Goal: Task Accomplishment & Management: Complete application form

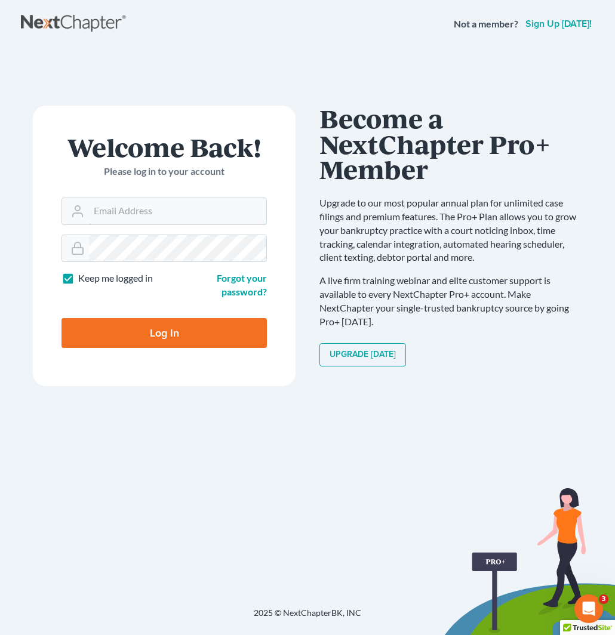
type input "jan@fairmaxlaw.com"
click at [150, 341] on input "Log In" at bounding box center [163, 333] width 205 height 30
type input "Thinking..."
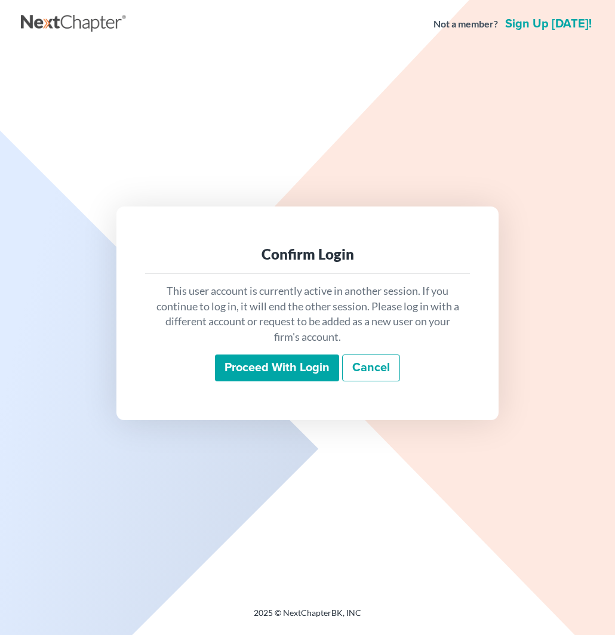
click at [273, 371] on input "Proceed with login" at bounding box center [277, 367] width 124 height 27
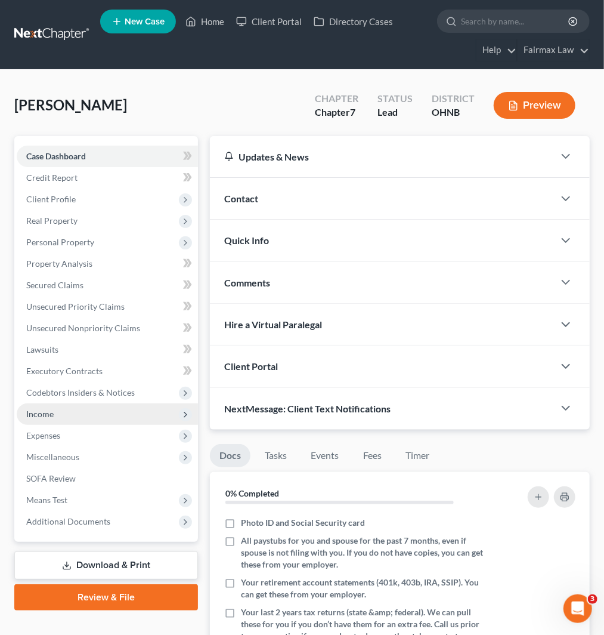
click at [56, 415] on span "Income" at bounding box center [107, 413] width 181 height 21
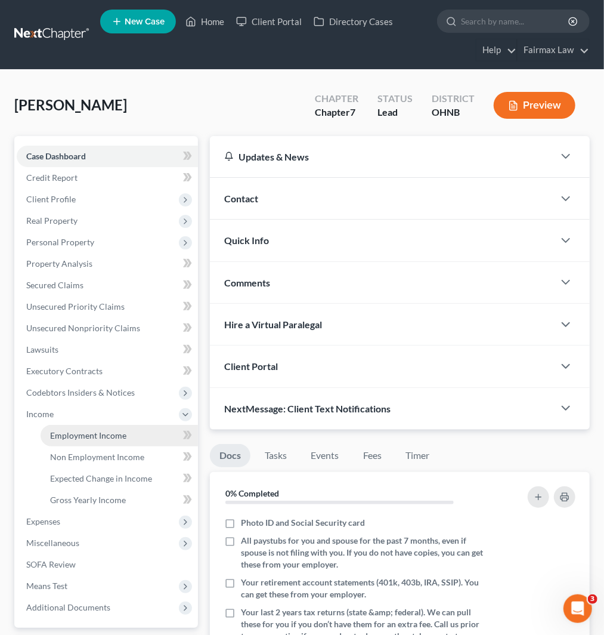
click at [80, 436] on span "Employment Income" at bounding box center [88, 435] width 76 height 10
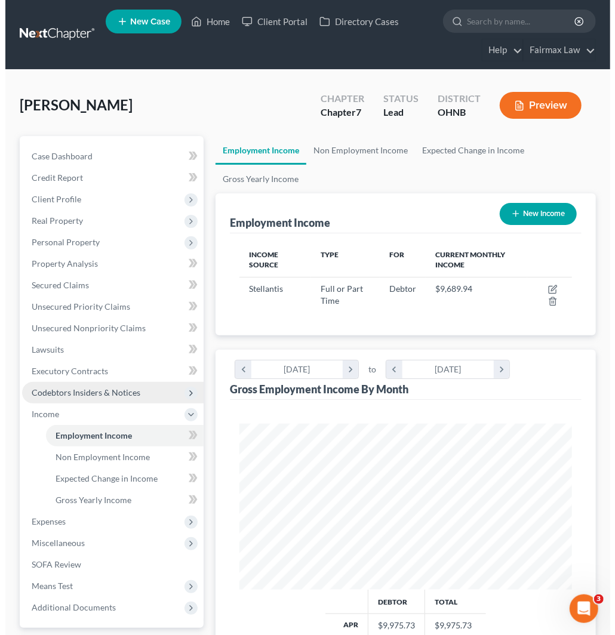
scroll to position [165, 356]
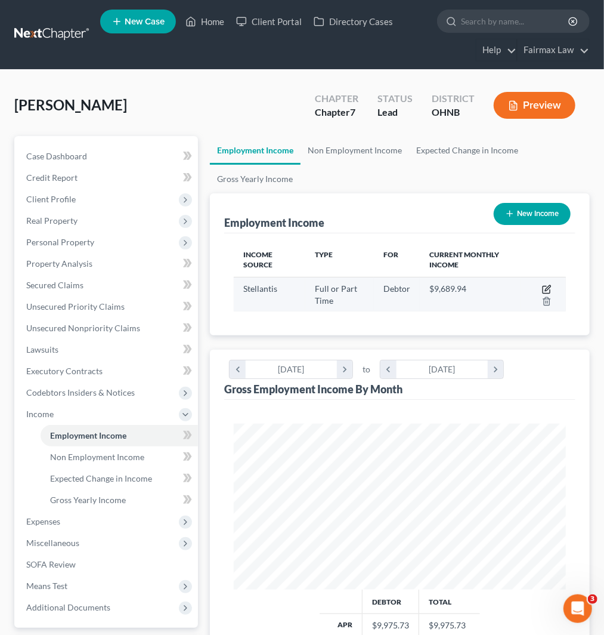
click at [545, 288] on icon "button" at bounding box center [547, 290] width 10 height 10
select select "0"
select select "36"
select select "3"
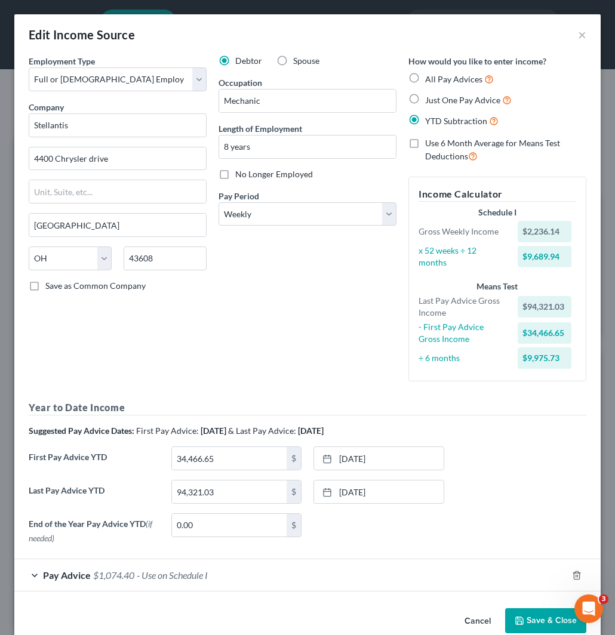
scroll to position [21, 0]
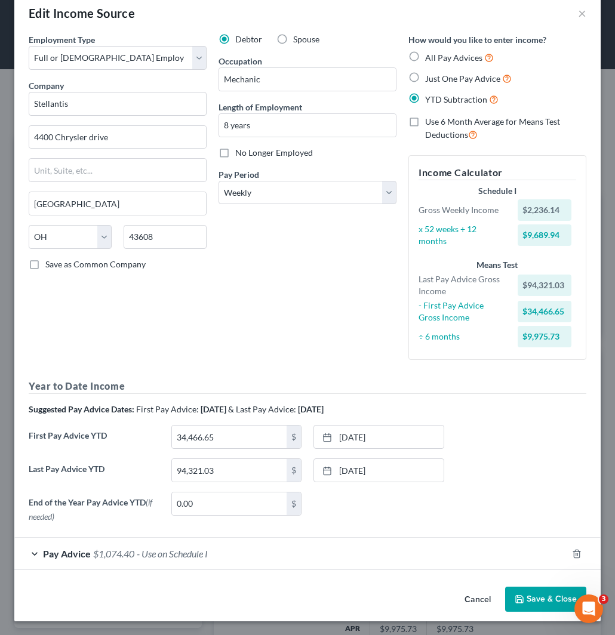
click at [144, 552] on span "- Use on Schedule I" at bounding box center [172, 553] width 71 height 11
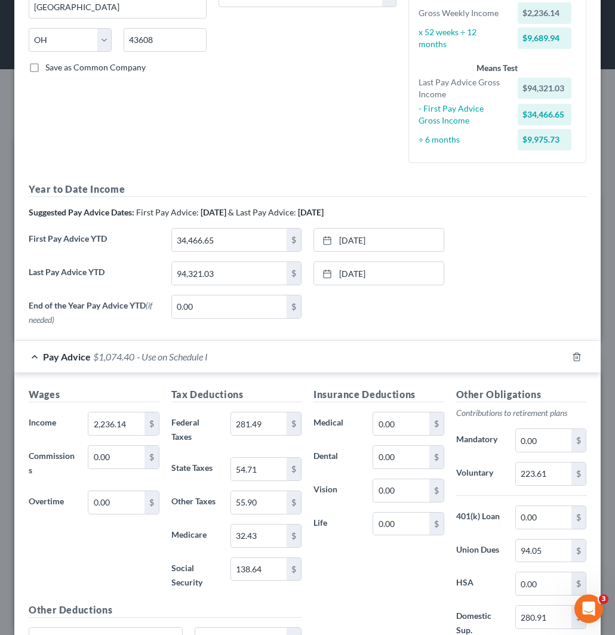
scroll to position [221, 0]
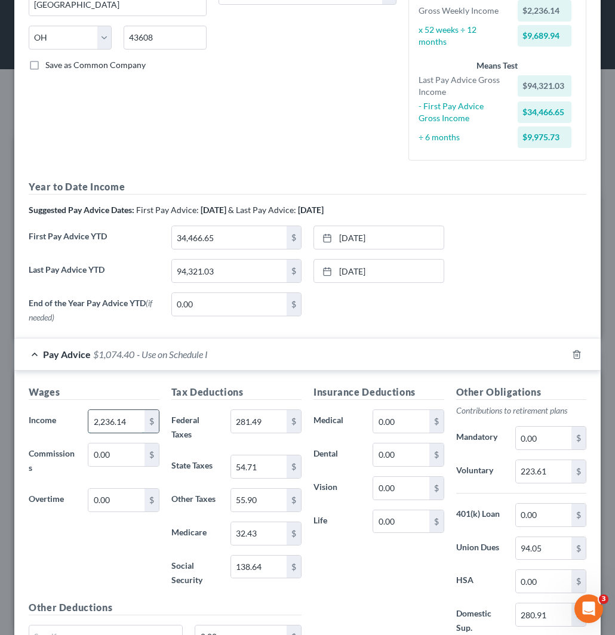
click at [117, 421] on input "2,236.14" at bounding box center [115, 421] width 55 height 23
paste input "3,183.37"
click at [124, 414] on input "3,183.37" at bounding box center [115, 421] width 55 height 23
paste input "2,911.42"
click at [116, 414] on input "2,911.42" at bounding box center [115, 421] width 55 height 23
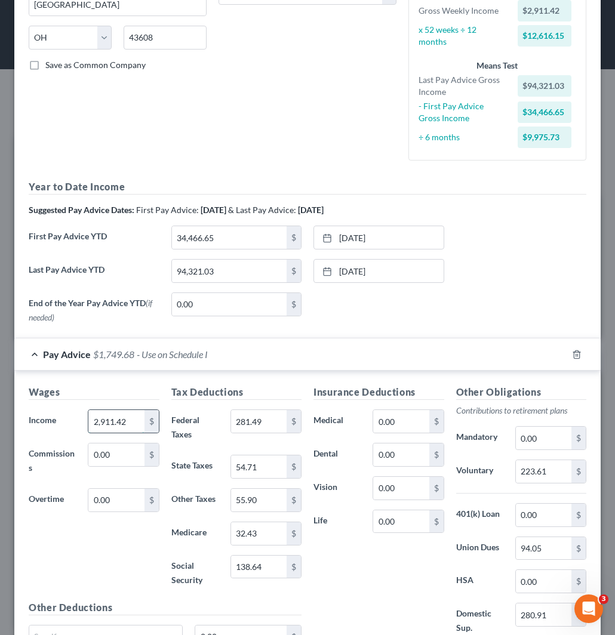
paste input "439.30"
paste input "1,795.8"
click at [111, 419] on input "1,795.80" at bounding box center [115, 421] width 55 height 23
paste input "2,197.1"
click at [118, 427] on input "2,197.10" at bounding box center [115, 421] width 55 height 23
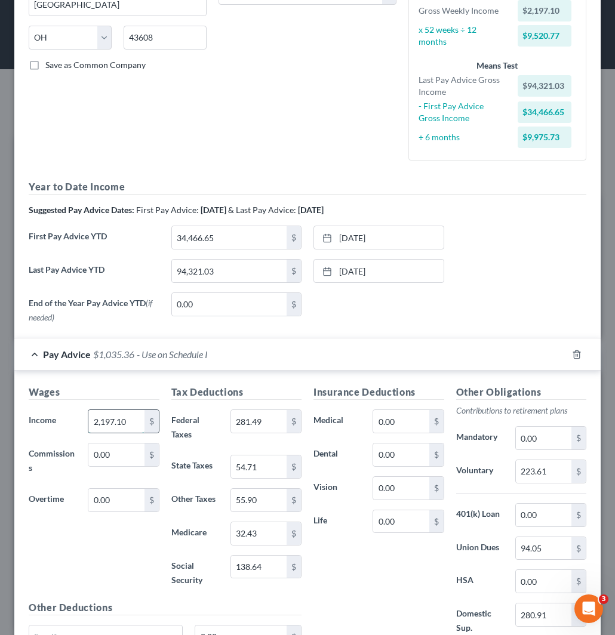
paste input "236.14"
click at [130, 426] on input "2,236.14" at bounding box center [115, 421] width 55 height 23
drag, startPoint x: 97, startPoint y: 421, endPoint x: 124, endPoint y: 426, distance: 26.7
click at [98, 421] on input "2,236.14" at bounding box center [115, 421] width 55 height 23
click at [124, 426] on input "2,236.14" at bounding box center [115, 421] width 55 height 23
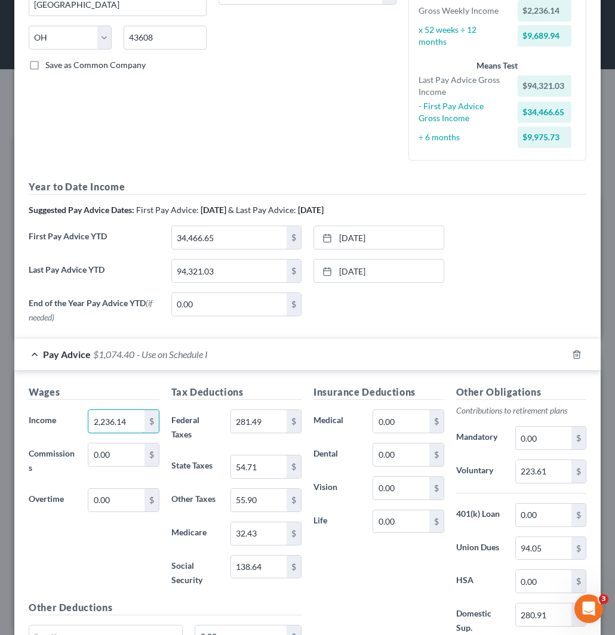
drag, startPoint x: 125, startPoint y: 421, endPoint x: 74, endPoint y: 422, distance: 51.3
click at [74, 422] on div "Income * 2,236.14 $" at bounding box center [94, 421] width 143 height 24
paste input "361.86"
type input "2,361.86"
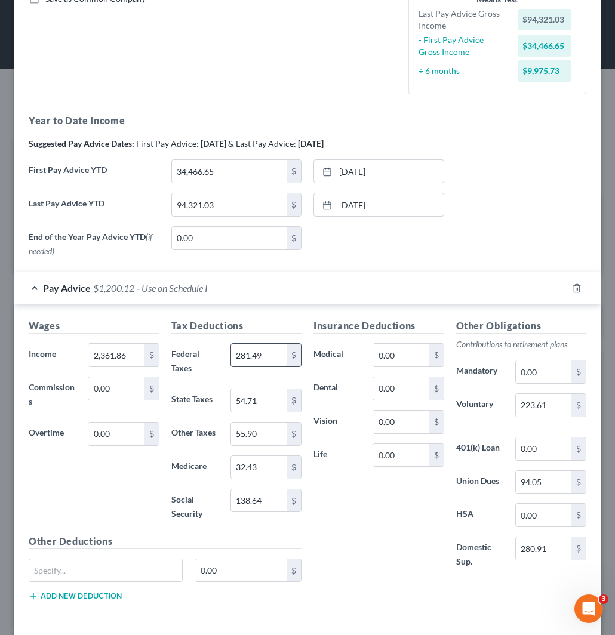
click at [259, 347] on input "281.49" at bounding box center [258, 355] width 55 height 23
paste input "332.36"
type input "332.36"
click at [266, 504] on input "138.64" at bounding box center [258, 500] width 55 height 23
paste input "46.43"
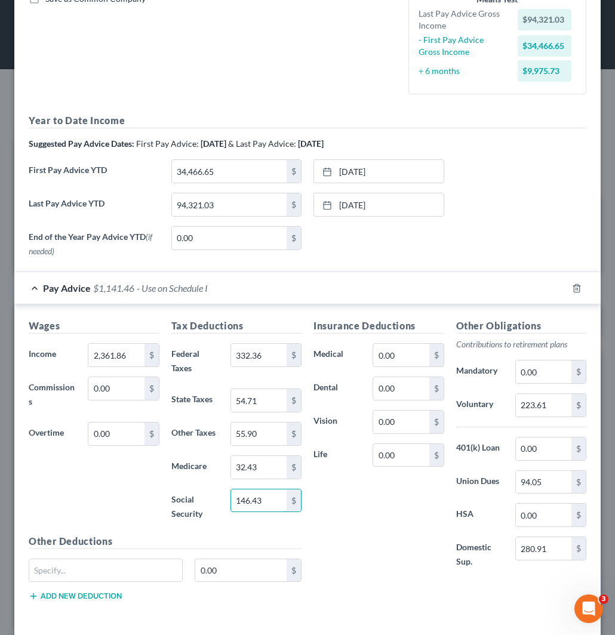
type input "146.43"
paste input "4.24"
type input "34.24"
click at [257, 401] on input "54.71" at bounding box center [258, 400] width 55 height 23
paste input "9.05"
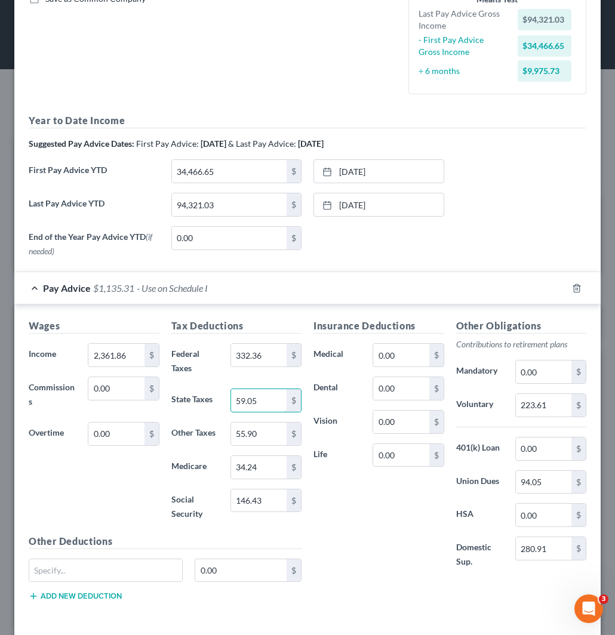
type input "59.05"
click at [254, 430] on input "55.90" at bounding box center [258, 433] width 55 height 23
paste input "63.49"
type input "63.49"
click at [537, 485] on input "94.05" at bounding box center [543, 482] width 55 height 23
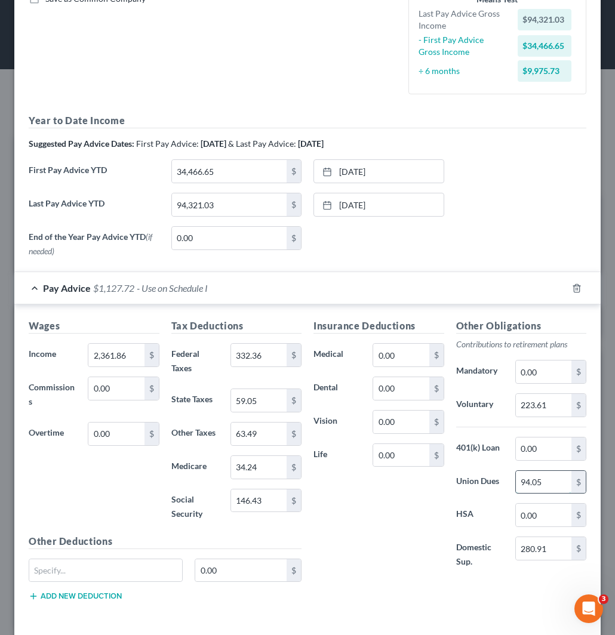
paste input "2.9"
type input "92.95"
click at [391, 536] on div "Insurance Deductions Medical 0.00 $ Dental 0.00 $ Vision 0.00 $ Life 0.00 $" at bounding box center [378, 450] width 143 height 263
click at [539, 404] on input "223.61" at bounding box center [543, 405] width 55 height 23
click at [355, 594] on div "Insurance Deductions Medical 0.00 $ Dental 0.00 $ Vision 0.00 $ Life 0.00 $ Oth…" at bounding box center [449, 465] width 285 height 292
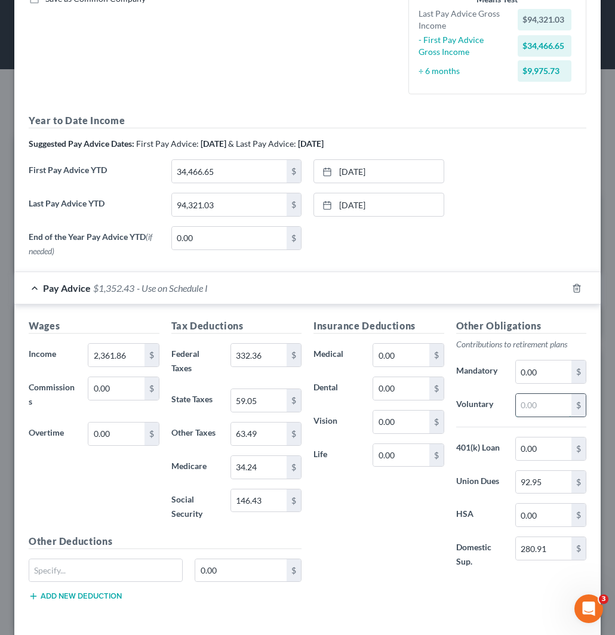
click at [533, 404] on input "text" at bounding box center [543, 405] width 55 height 23
paste input "118.09"
type input "118.09"
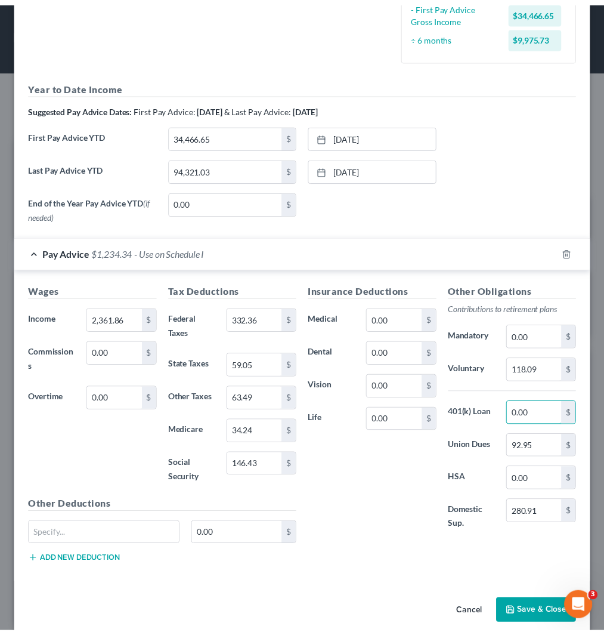
scroll to position [338, 0]
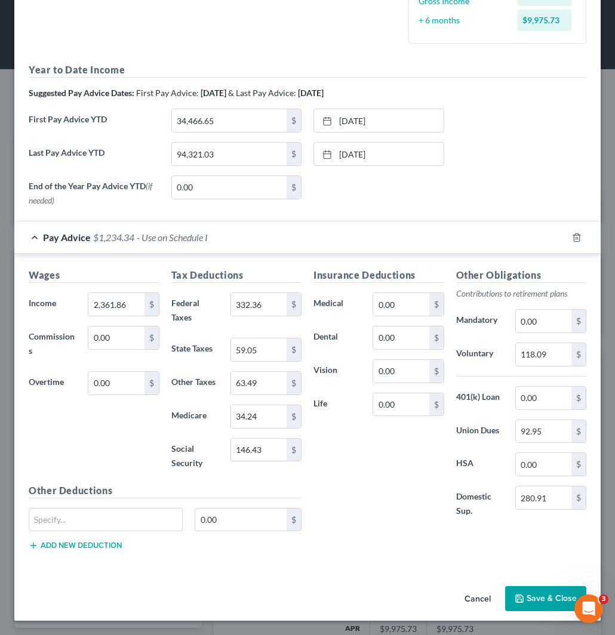
click at [548, 599] on button "Save & Close" at bounding box center [545, 598] width 81 height 25
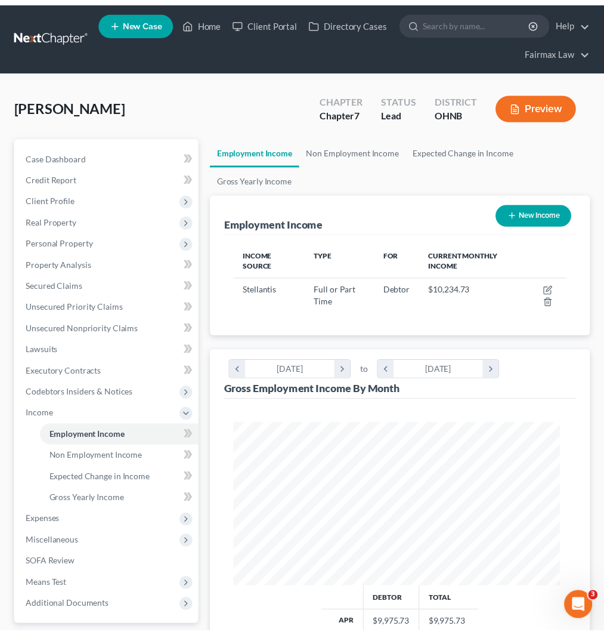
scroll to position [596550, 596360]
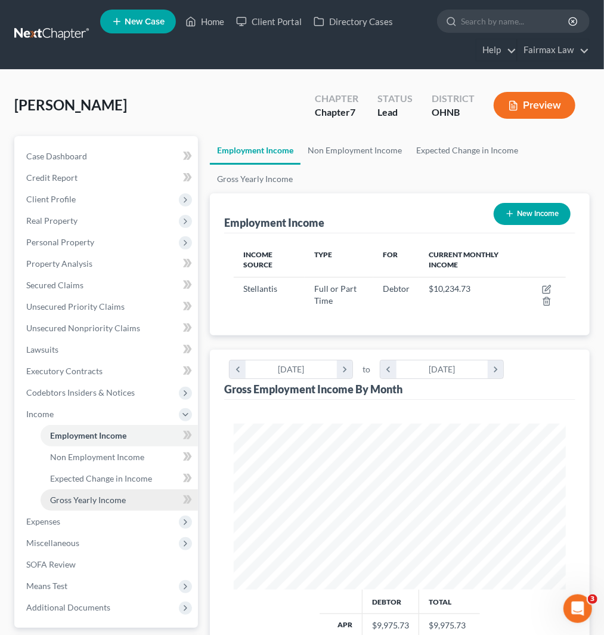
click at [86, 502] on span "Gross Yearly Income" at bounding box center [88, 500] width 76 height 10
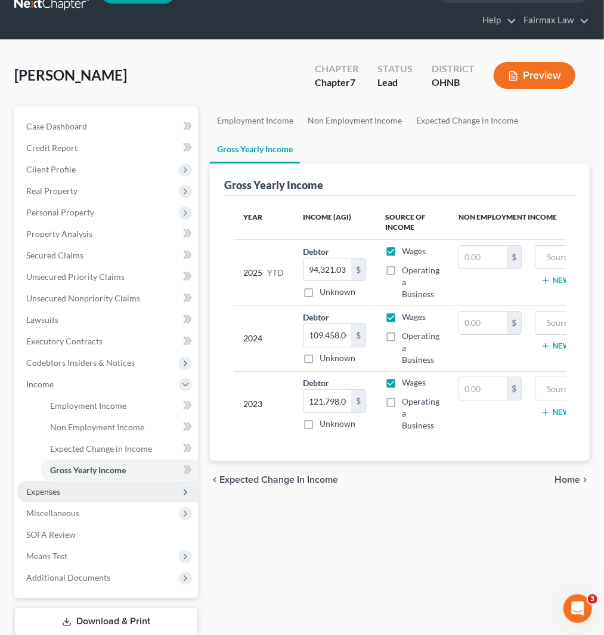
scroll to position [66, 0]
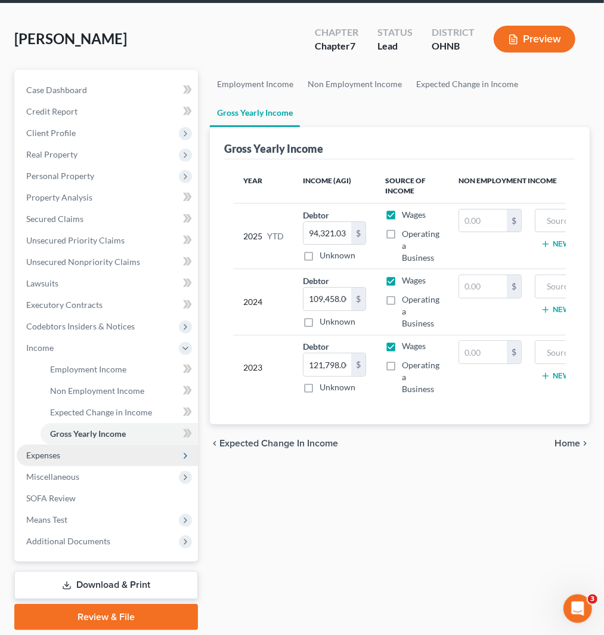
click at [86, 452] on span "Expenses" at bounding box center [107, 455] width 181 height 21
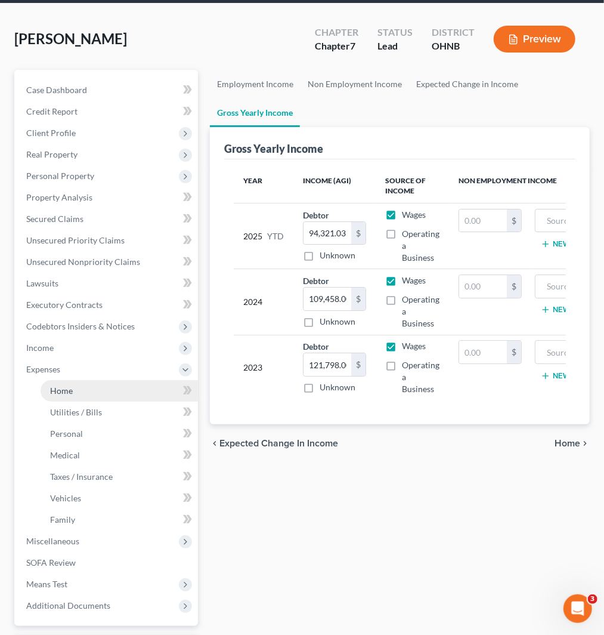
click at [92, 387] on link "Home" at bounding box center [120, 390] width 158 height 21
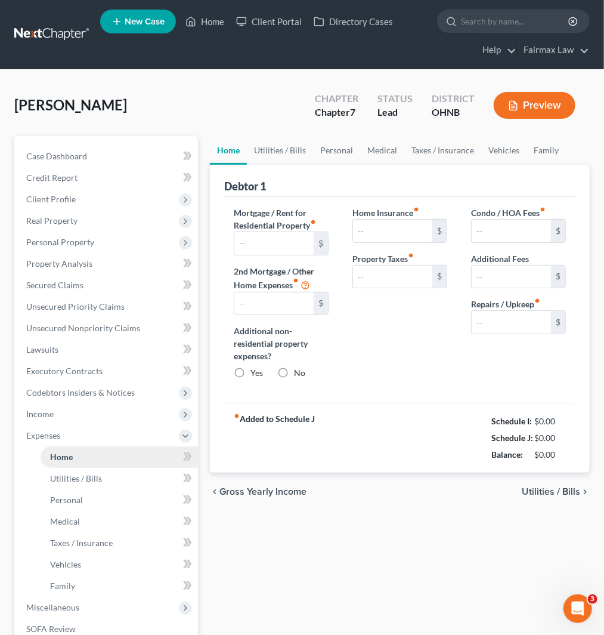
type input "940.00"
type input "0.00"
radio input "true"
type input "0.00"
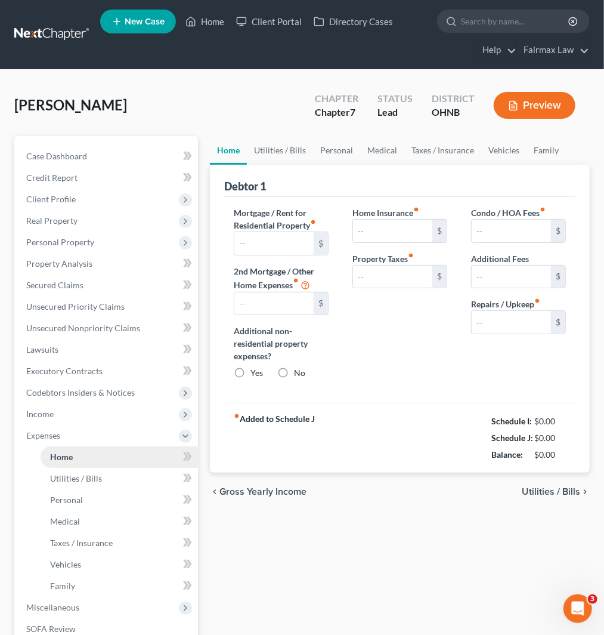
type input "0.00"
click at [282, 150] on link "Utilities / Bills" at bounding box center [280, 150] width 66 height 29
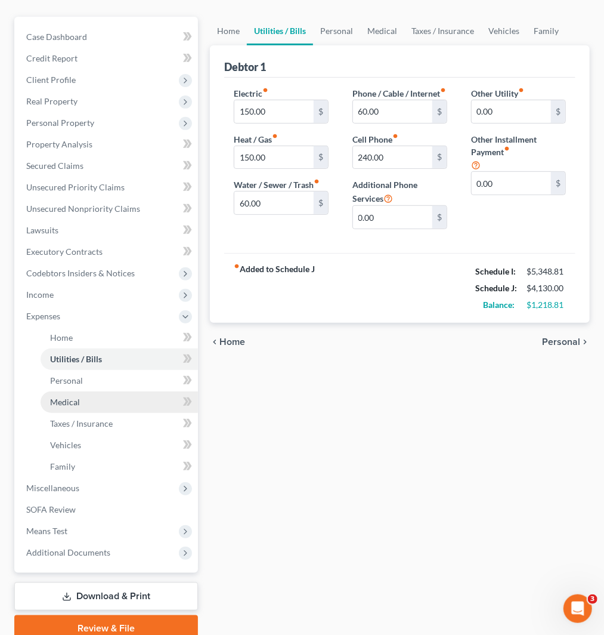
scroll to position [132, 0]
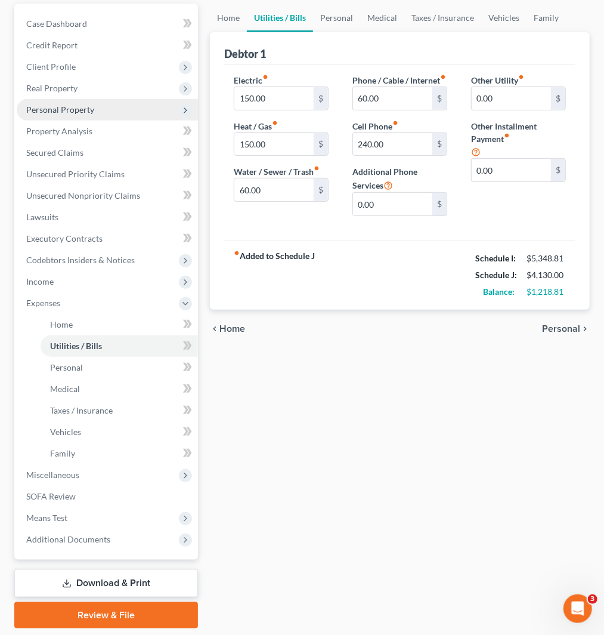
click at [52, 114] on span "Personal Property" at bounding box center [107, 109] width 181 height 21
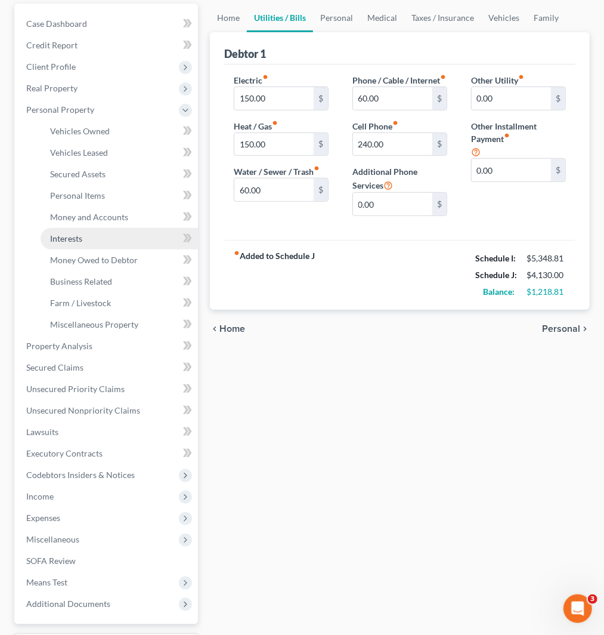
click at [81, 236] on span "Interests" at bounding box center [66, 238] width 32 height 10
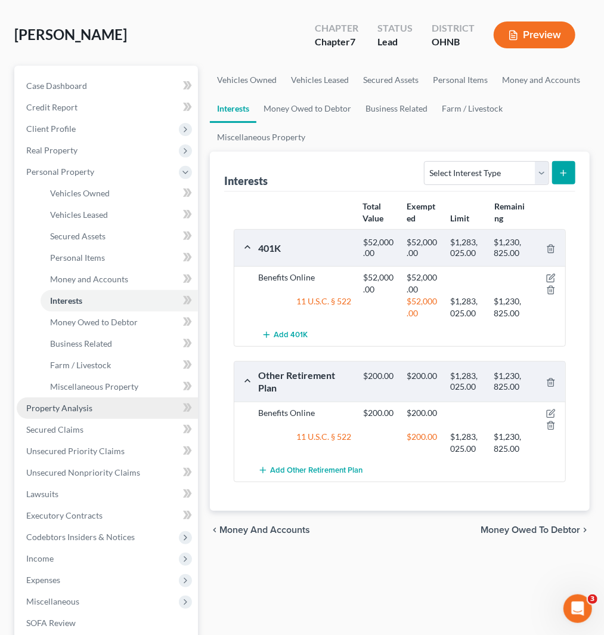
scroll to position [234, 0]
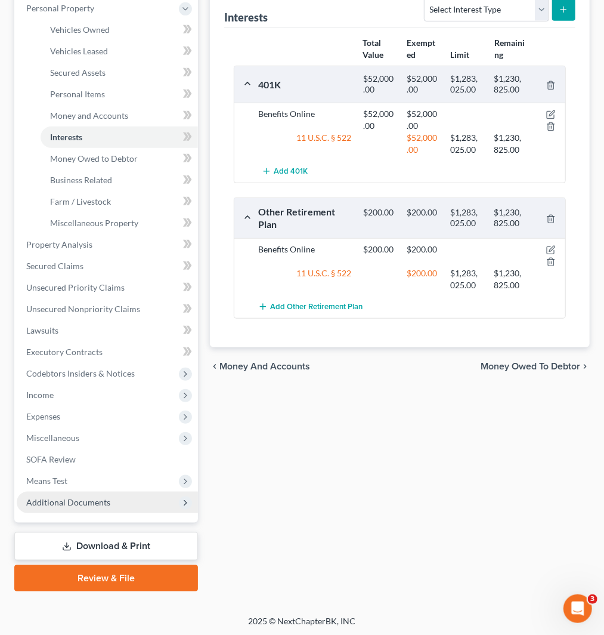
click at [76, 504] on span "Additional Documents" at bounding box center [68, 502] width 84 height 10
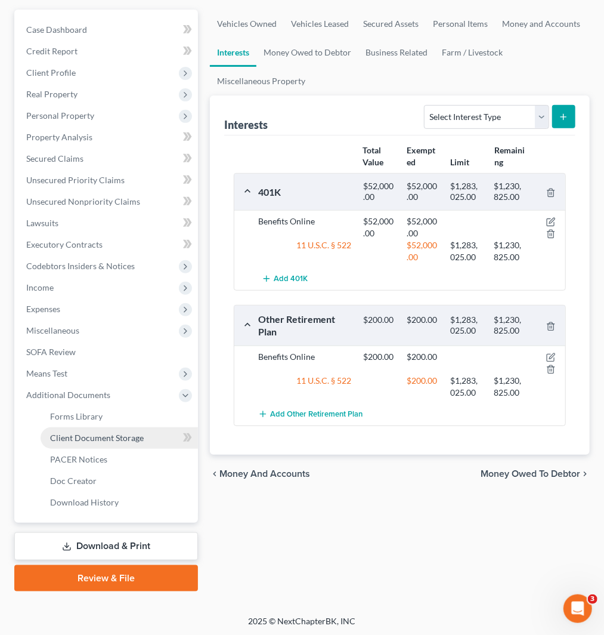
click at [82, 433] on span "Client Document Storage" at bounding box center [97, 438] width 94 height 10
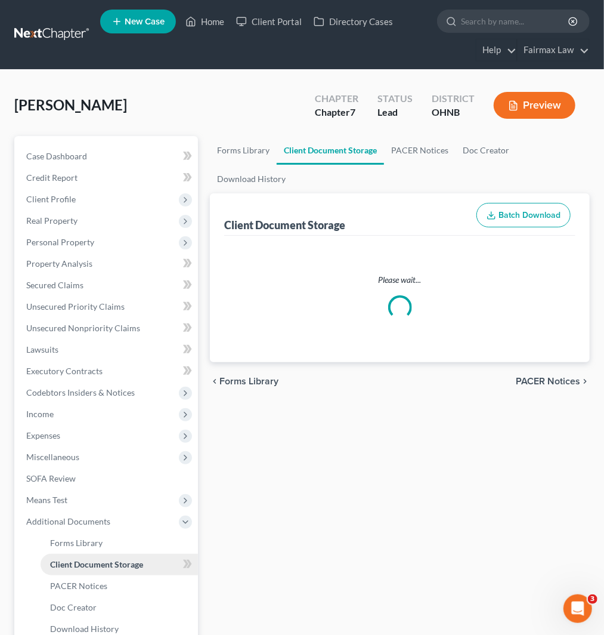
select select "24"
select select "5"
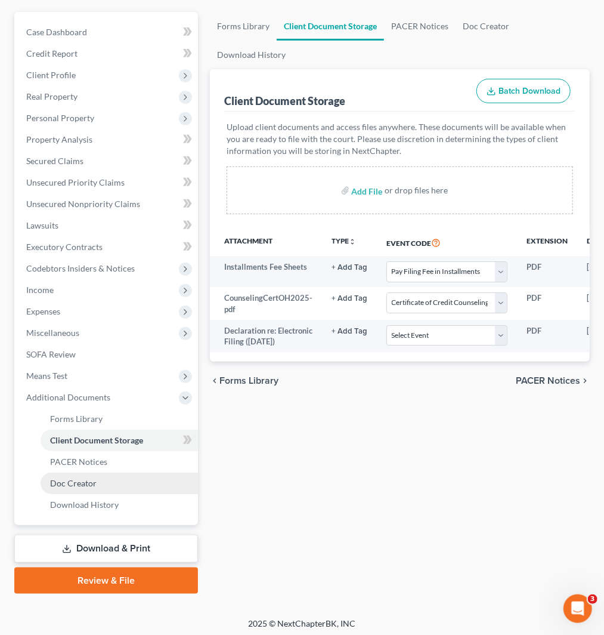
scroll to position [127, 0]
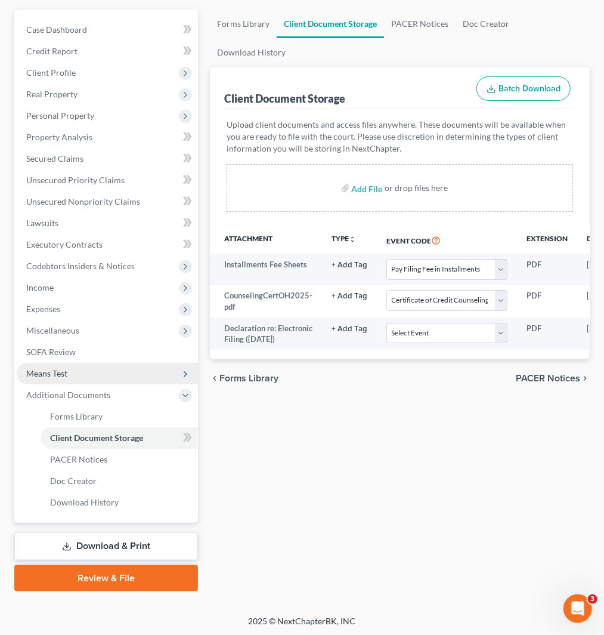
click at [74, 375] on span "Means Test" at bounding box center [107, 373] width 181 height 21
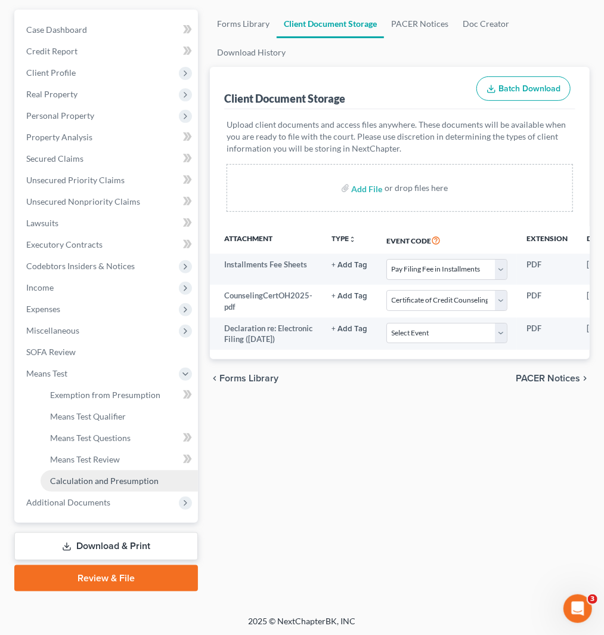
click at [92, 479] on span "Calculation and Presumption" at bounding box center [104, 481] width 109 height 10
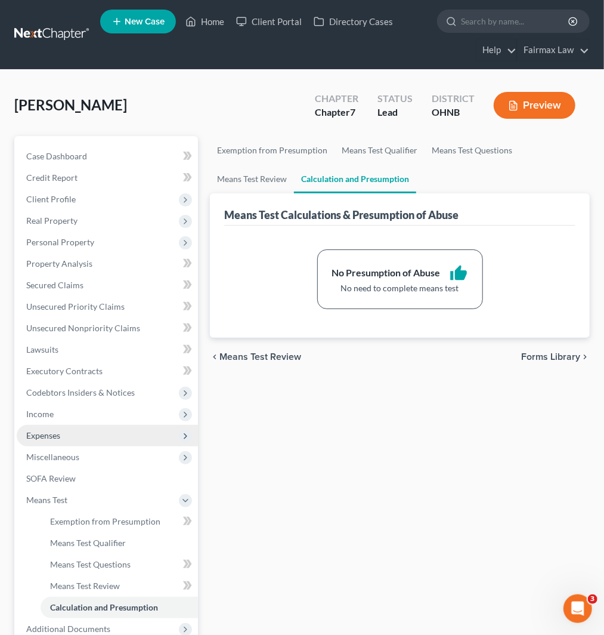
click at [64, 434] on span "Expenses" at bounding box center [107, 435] width 181 height 21
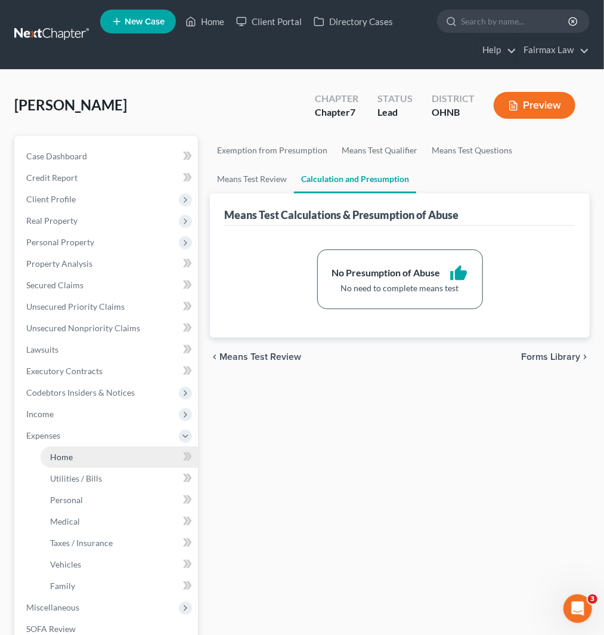
click at [82, 458] on link "Home" at bounding box center [120, 456] width 158 height 21
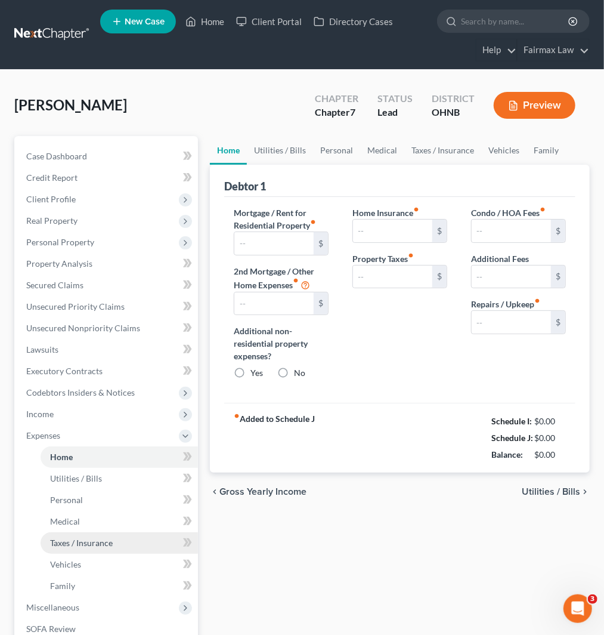
type input "940.00"
type input "0.00"
radio input "true"
type input "0.00"
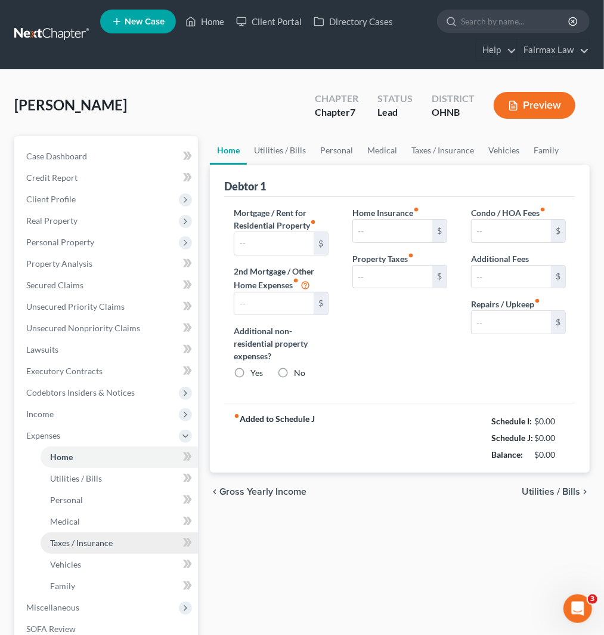
type input "0.00"
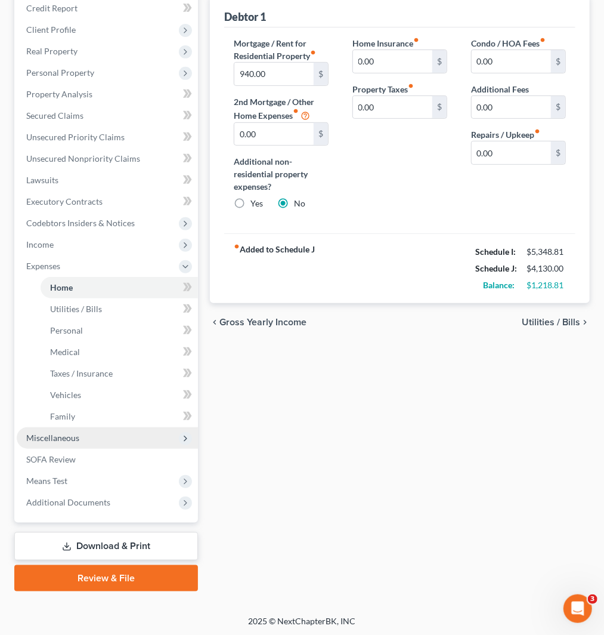
click at [78, 440] on span "Miscellaneous" at bounding box center [52, 438] width 53 height 10
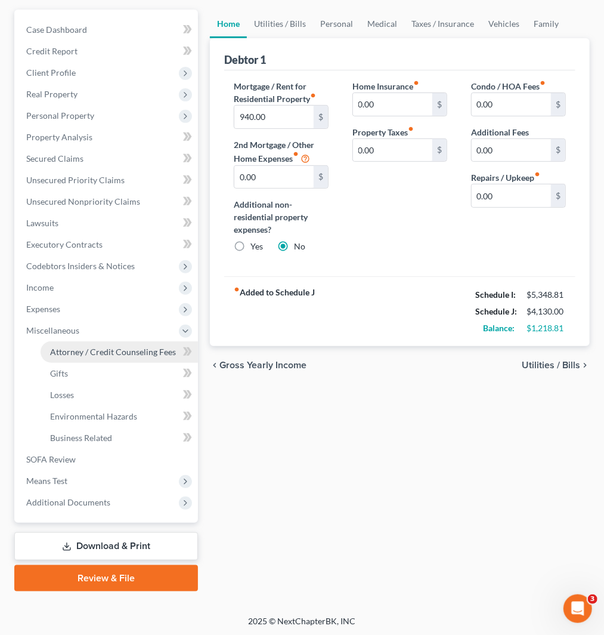
click at [98, 352] on span "Attorney / Credit Counseling Fees" at bounding box center [113, 352] width 126 height 10
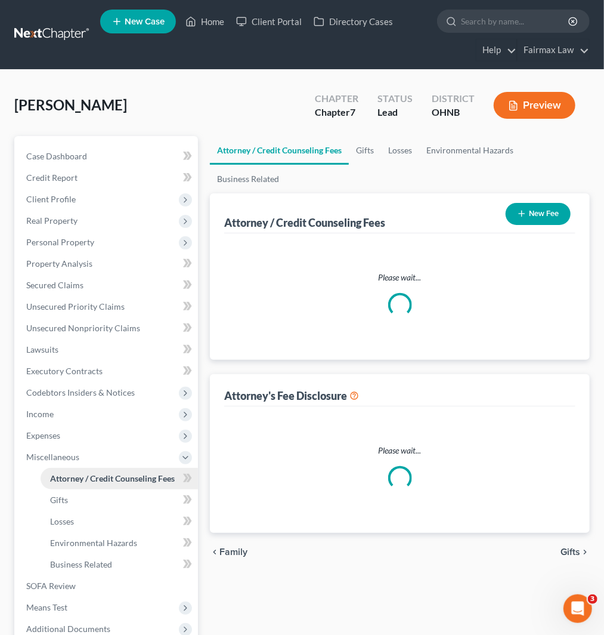
select select "1"
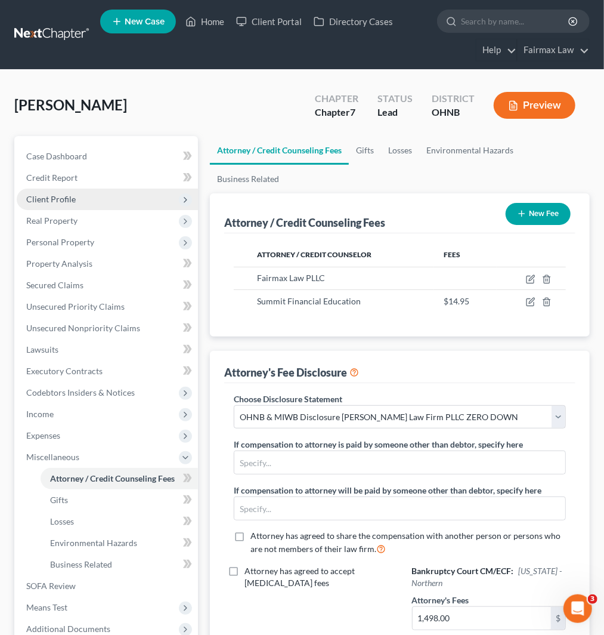
click at [52, 195] on span "Client Profile" at bounding box center [51, 199] width 50 height 10
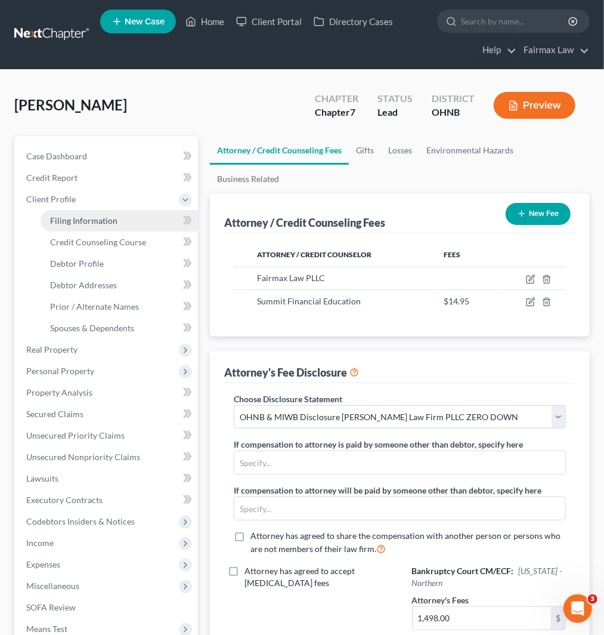
click at [64, 216] on span "Filing Information" at bounding box center [83, 220] width 67 height 10
select select "1"
select select "0"
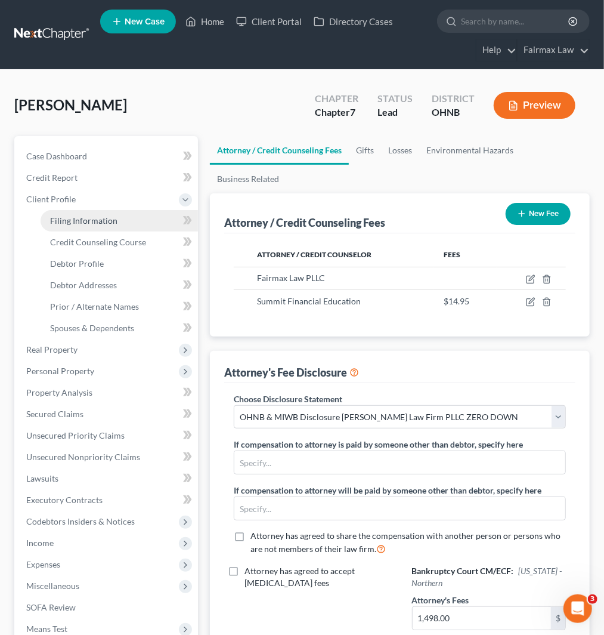
select select "36"
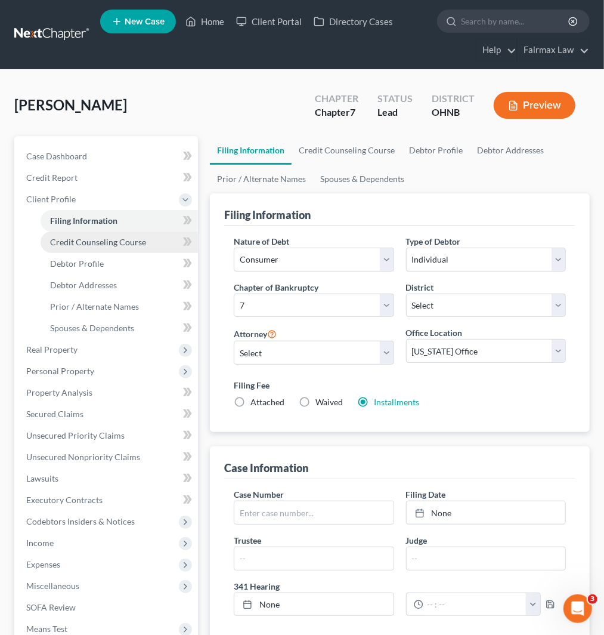
click at [104, 243] on span "Credit Counseling Course" at bounding box center [98, 242] width 96 height 10
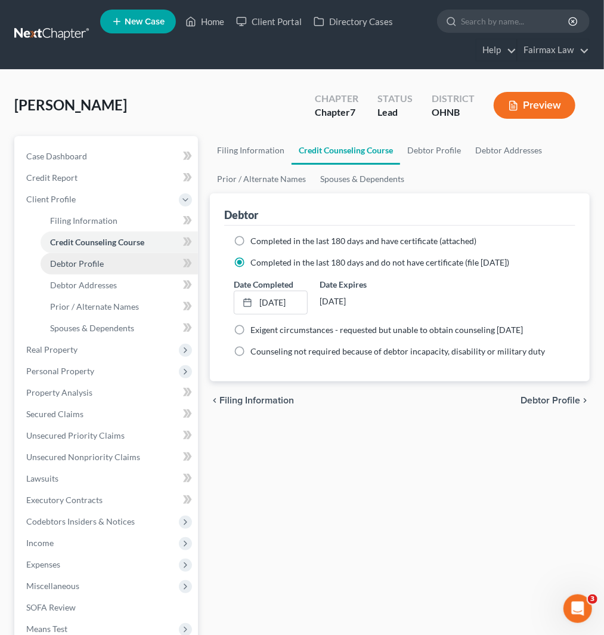
click at [74, 260] on span "Debtor Profile" at bounding box center [77, 263] width 54 height 10
select select "0"
select select "3"
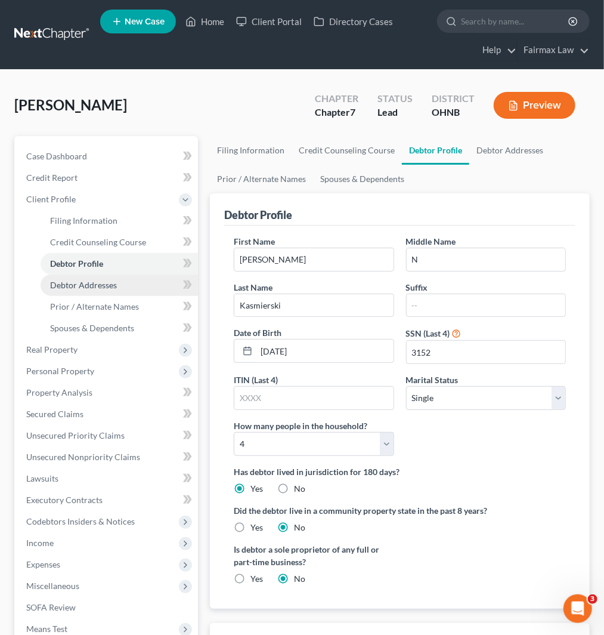
click at [95, 292] on link "Debtor Addresses" at bounding box center [120, 284] width 158 height 21
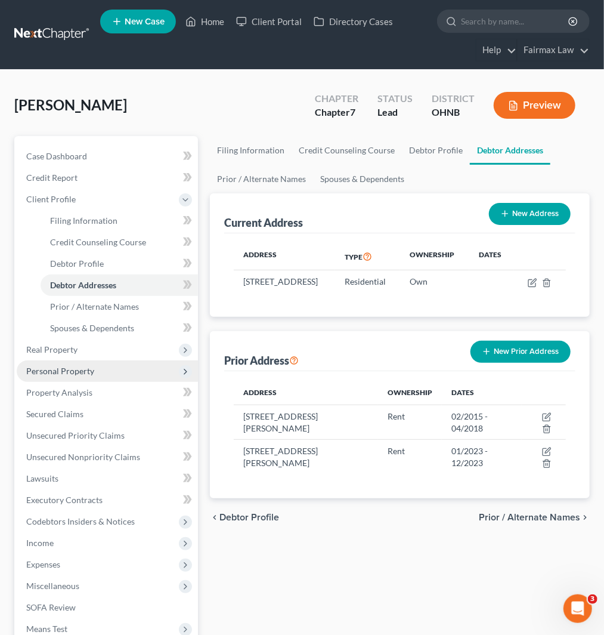
click at [78, 362] on span "Personal Property" at bounding box center [107, 370] width 181 height 21
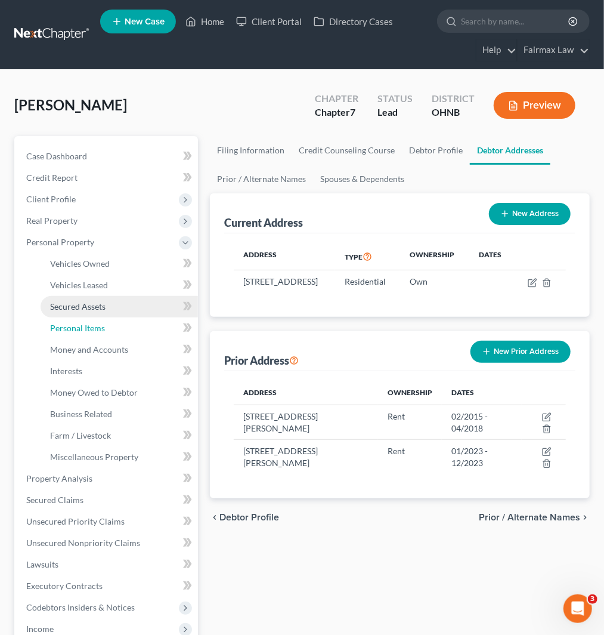
click at [78, 348] on ul "Vehicles Owned Vehicles Leased Machinery and Vehicles Office Related" at bounding box center [107, 360] width 181 height 215
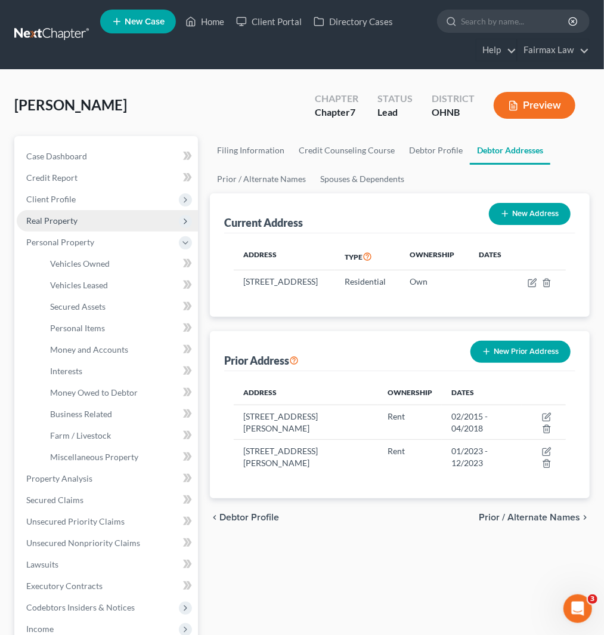
click at [73, 224] on span "Real Property" at bounding box center [51, 220] width 51 height 10
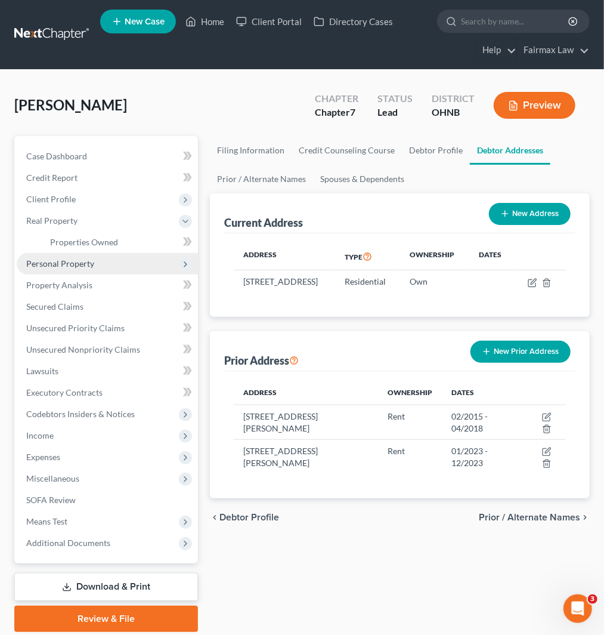
click at [73, 269] on span "Personal Property" at bounding box center [107, 263] width 181 height 21
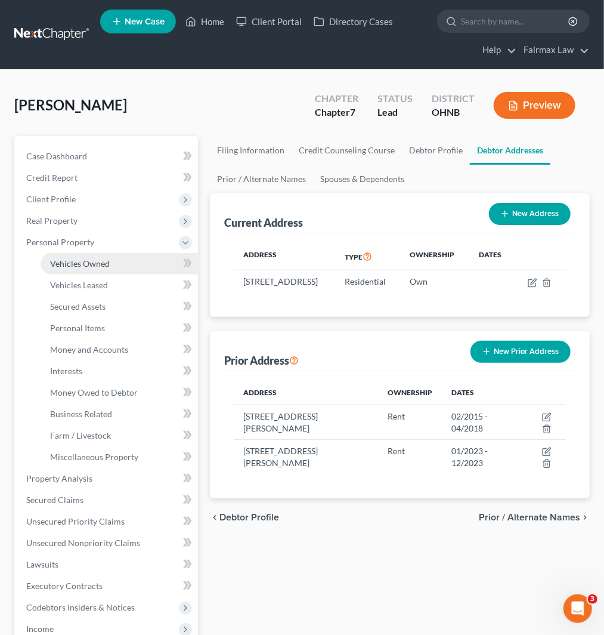
click at [80, 266] on span "Vehicles Owned" at bounding box center [80, 263] width 60 height 10
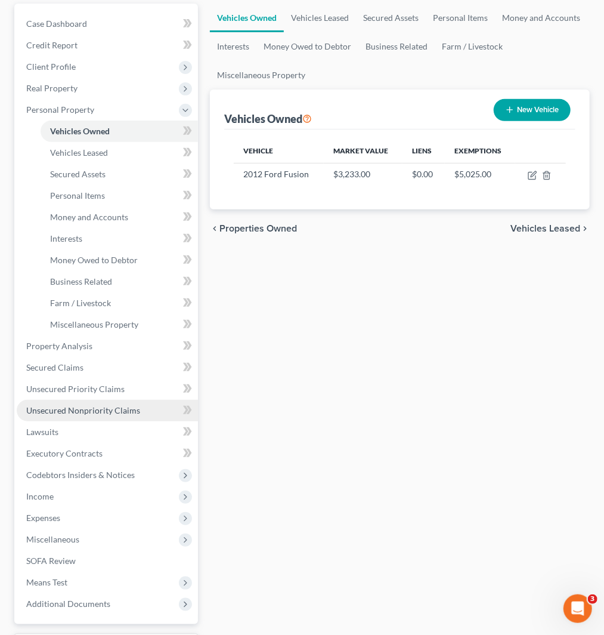
click at [85, 414] on span "Unsecured Nonpriority Claims" at bounding box center [83, 410] width 114 height 10
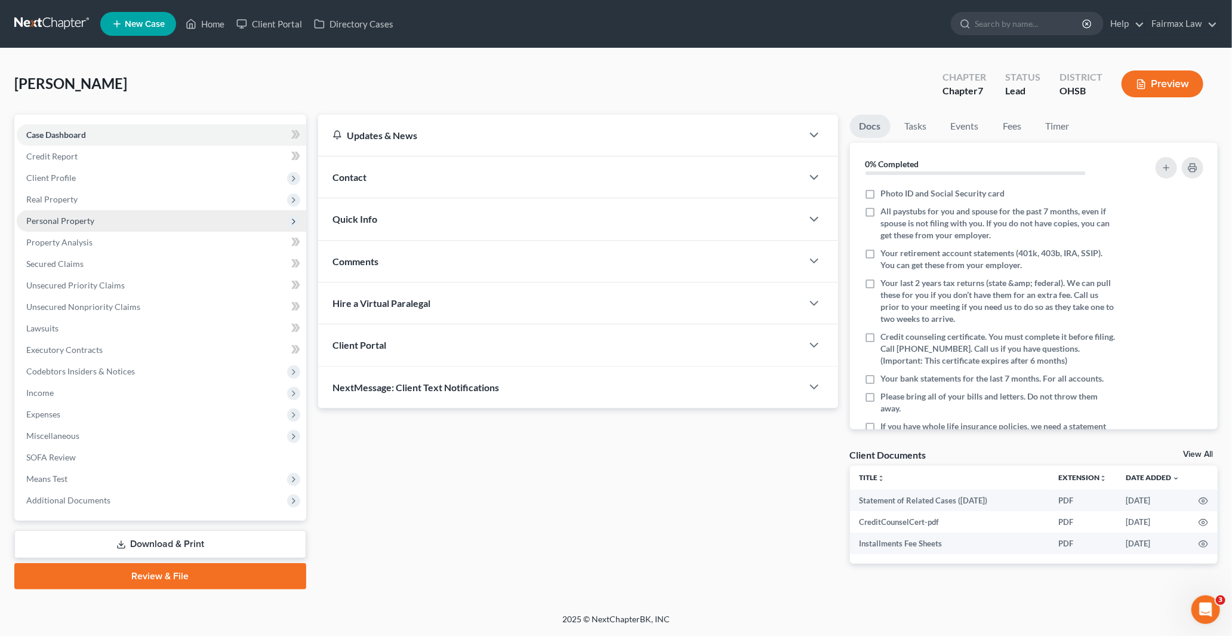
click at [62, 223] on span "Personal Property" at bounding box center [60, 220] width 68 height 10
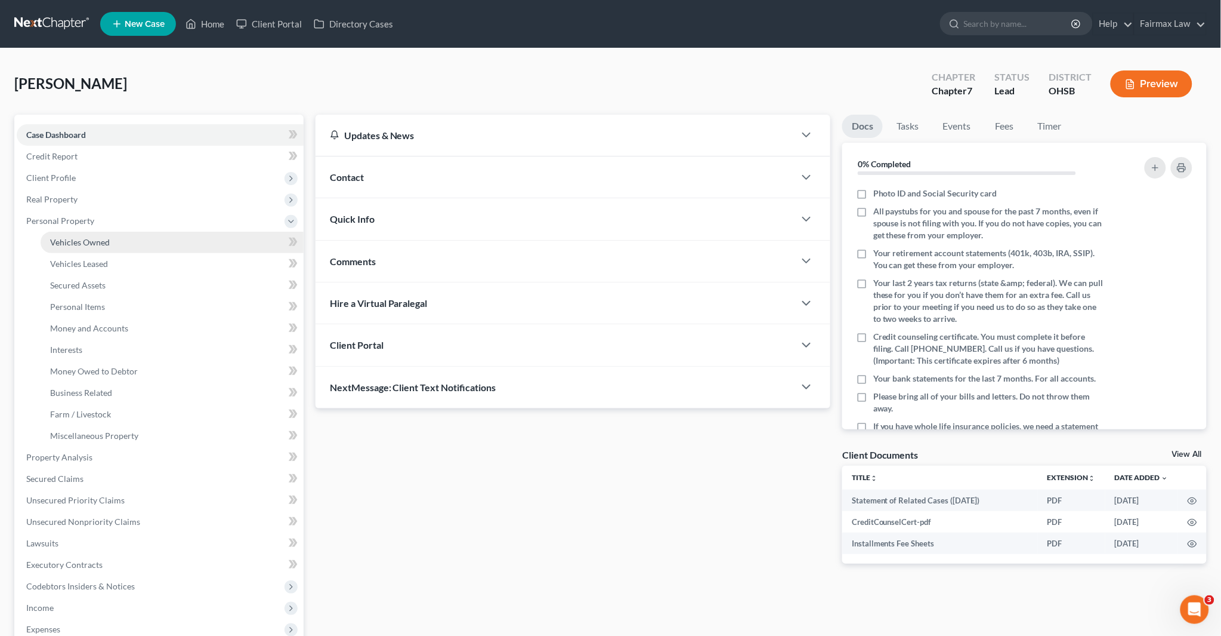
click at [79, 240] on span "Vehicles Owned" at bounding box center [80, 242] width 60 height 10
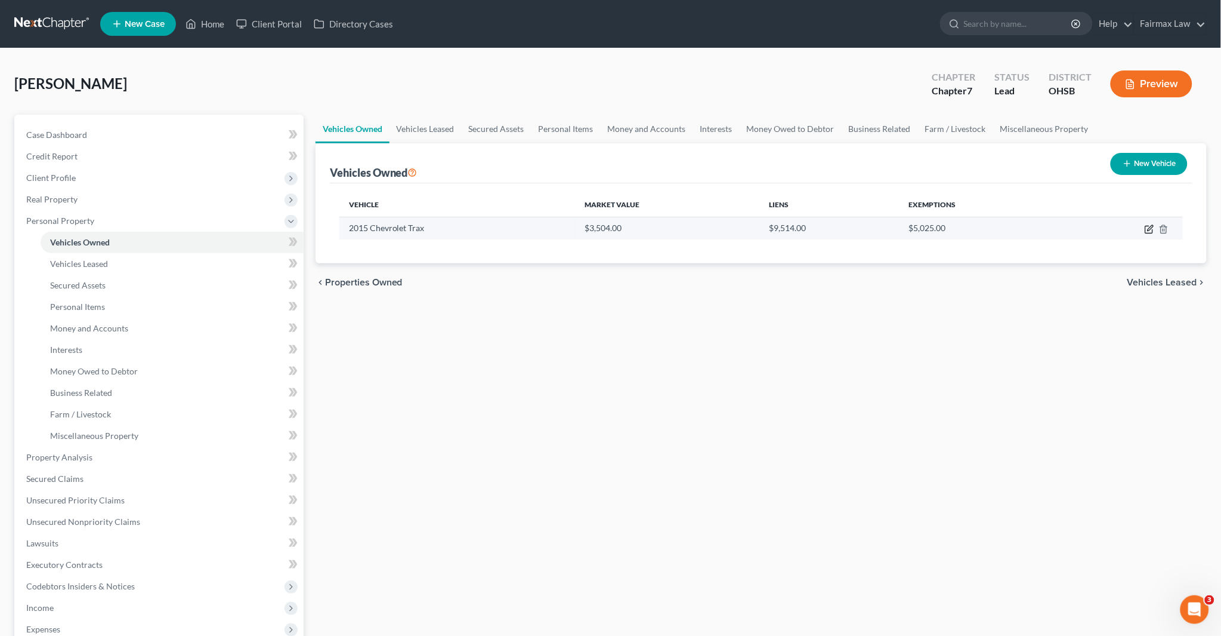
click at [1149, 224] on icon "button" at bounding box center [1150, 229] width 10 height 10
select select "0"
select select "11"
select select "3"
select select "0"
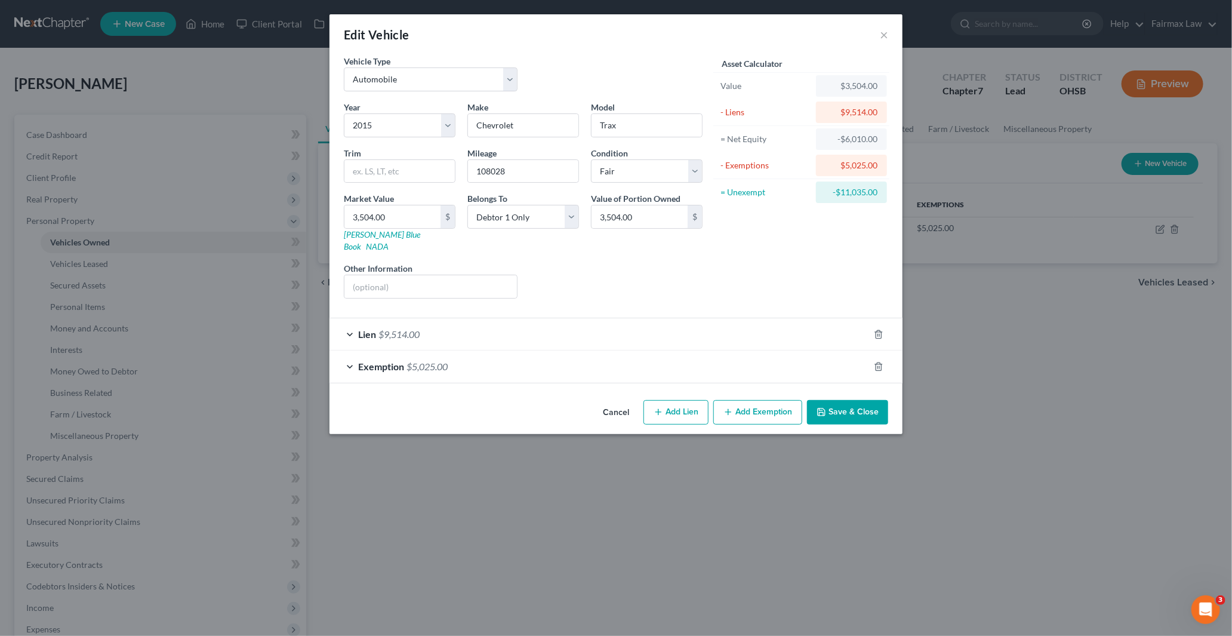
click at [854, 553] on div "Edit Vehicle × Vehicle Type Select Automobile Truck Trailer Watercraft Aircraft…" at bounding box center [616, 318] width 1232 height 636
click at [881, 36] on button "×" at bounding box center [884, 34] width 8 height 14
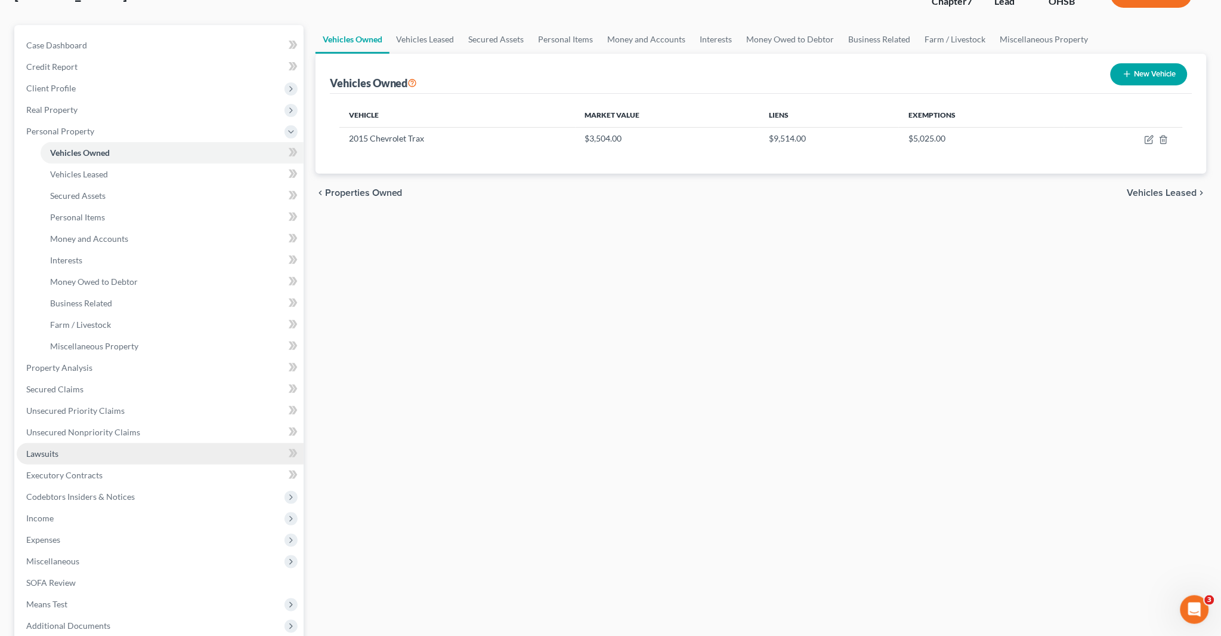
scroll to position [212, 0]
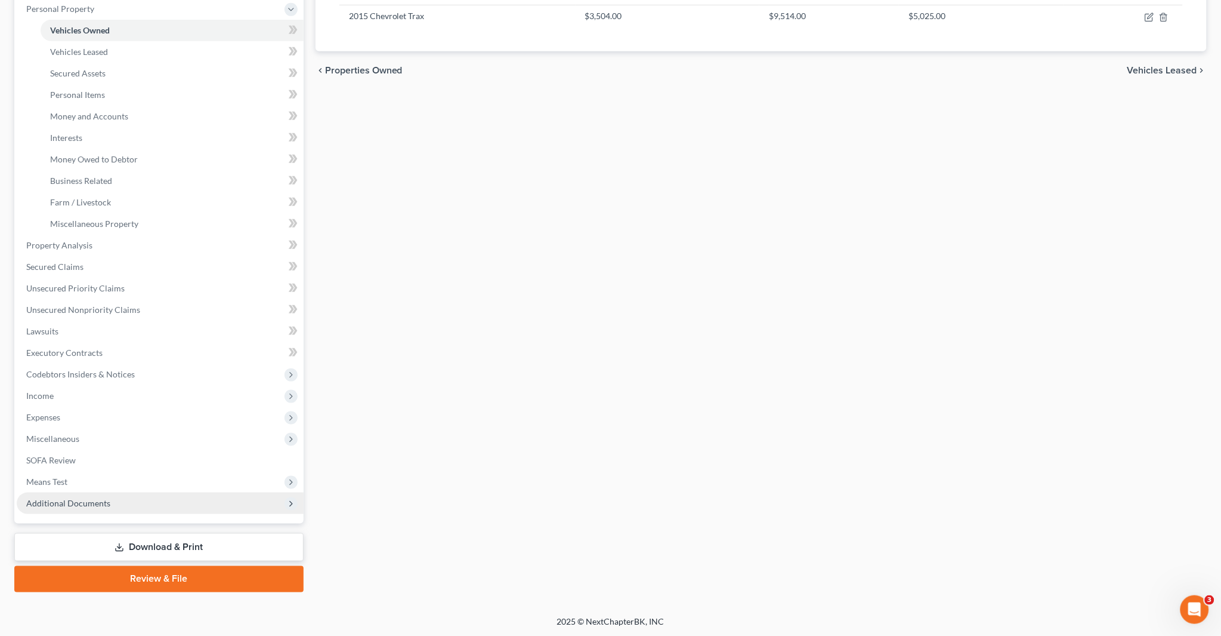
click at [73, 500] on span "Additional Documents" at bounding box center [68, 503] width 84 height 10
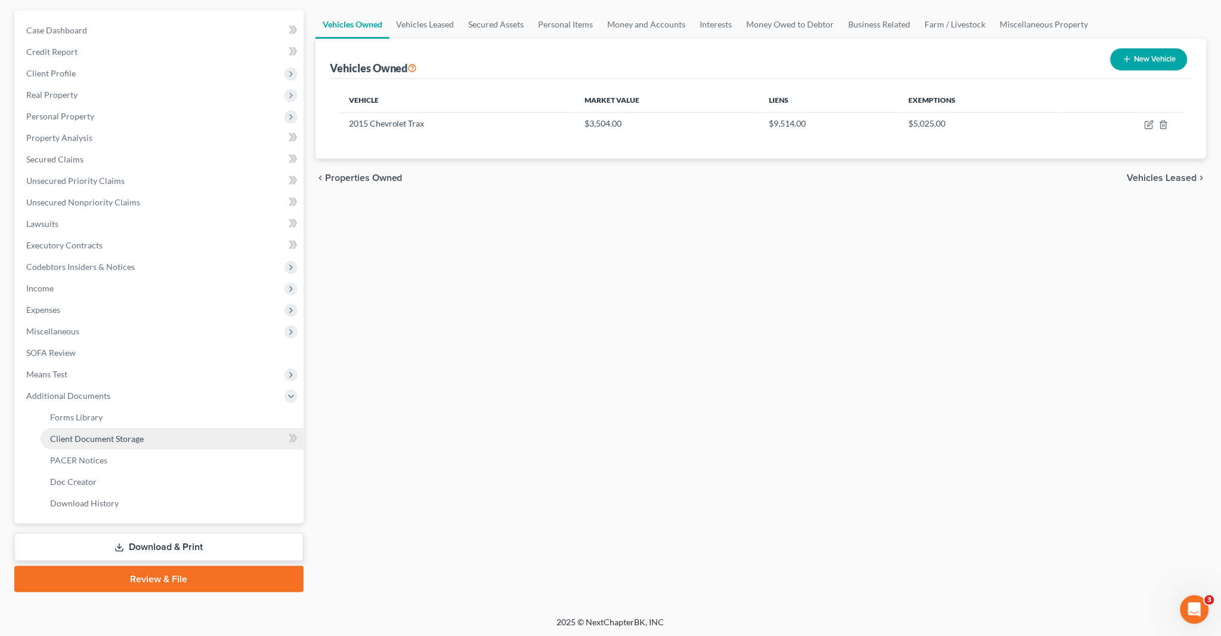
click at [124, 434] on span "Client Document Storage" at bounding box center [97, 438] width 94 height 10
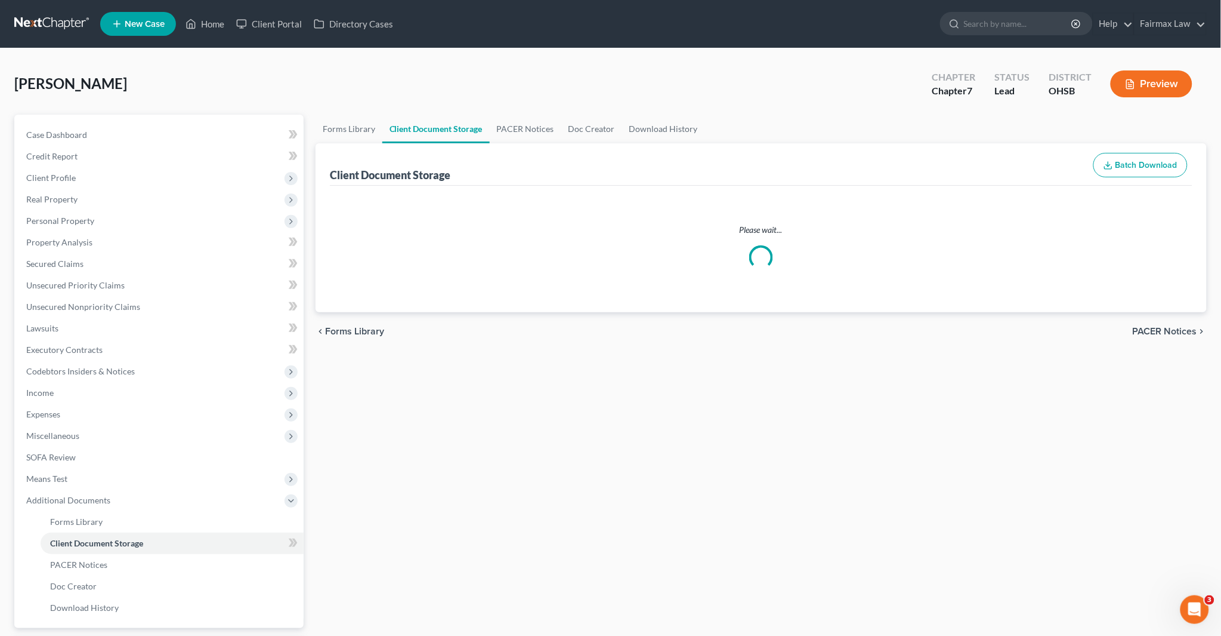
select select "37"
select select "7"
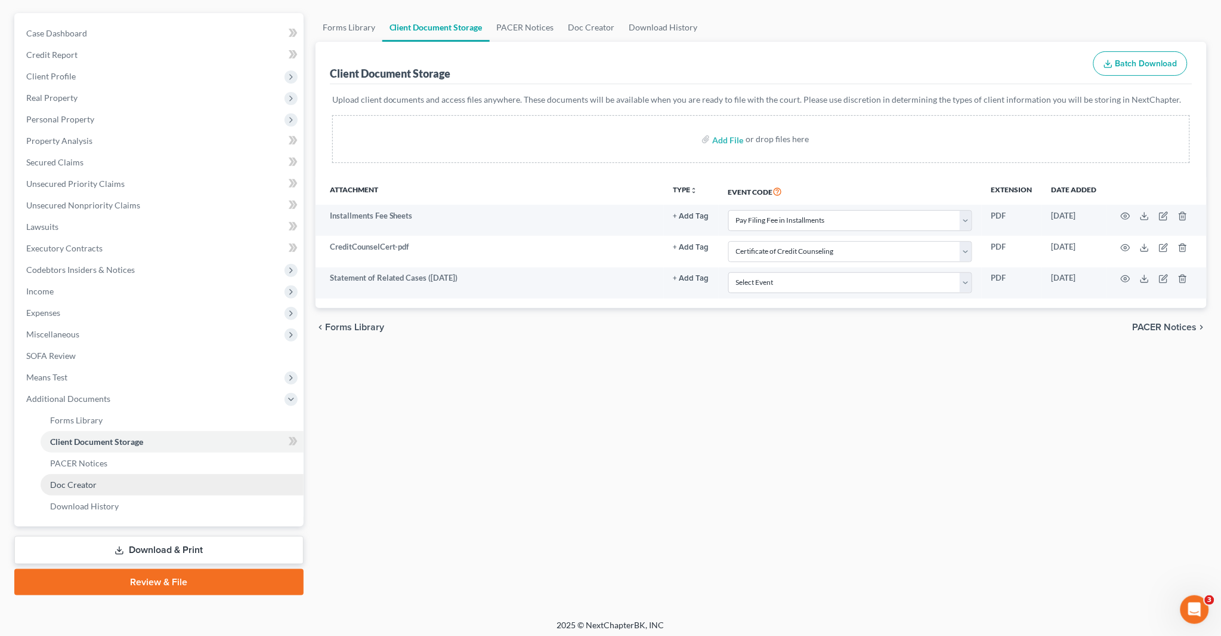
scroll to position [104, 0]
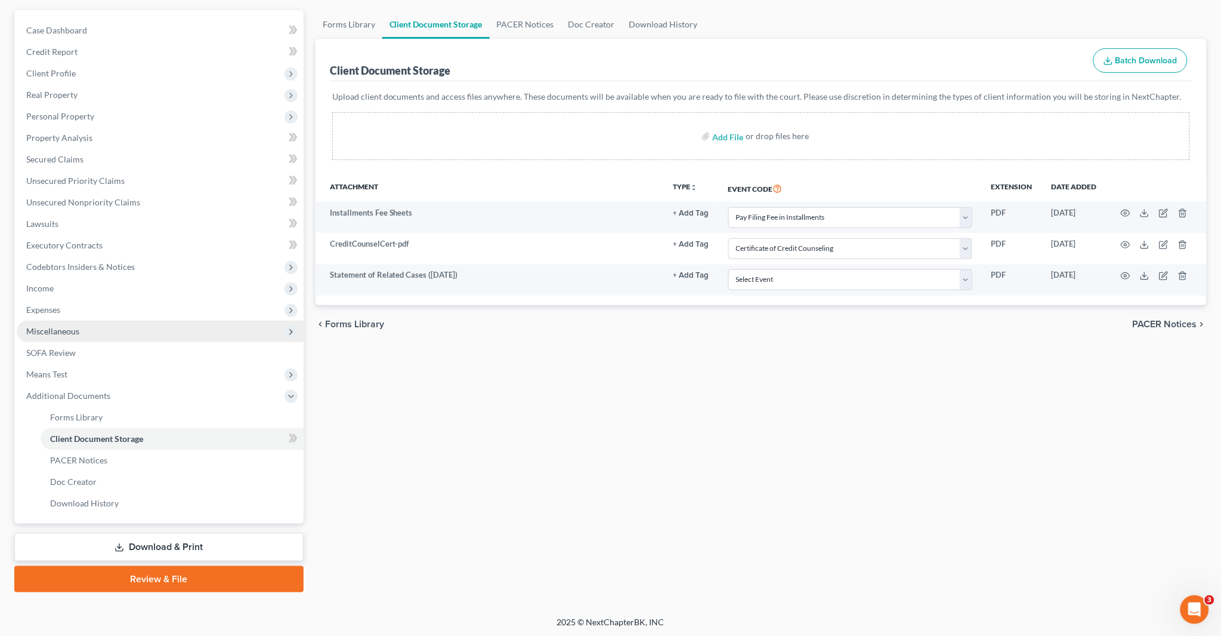
click at [62, 326] on span "Miscellaneous" at bounding box center [52, 331] width 53 height 10
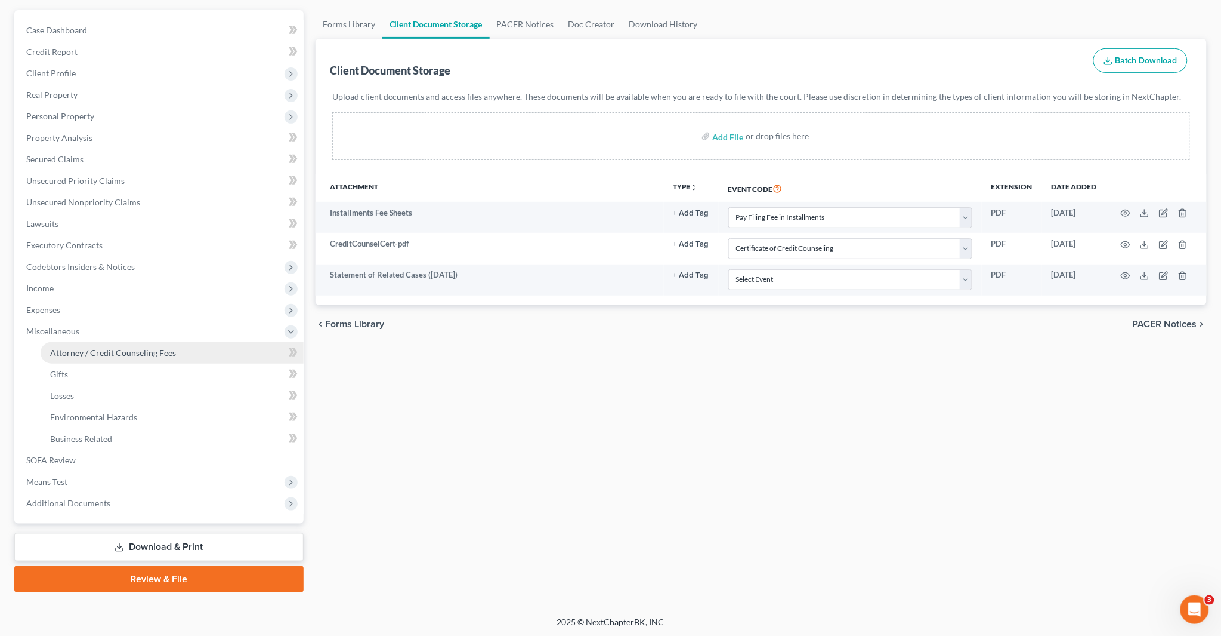
click at [135, 349] on span "Attorney / Credit Counseling Fees" at bounding box center [113, 352] width 126 height 10
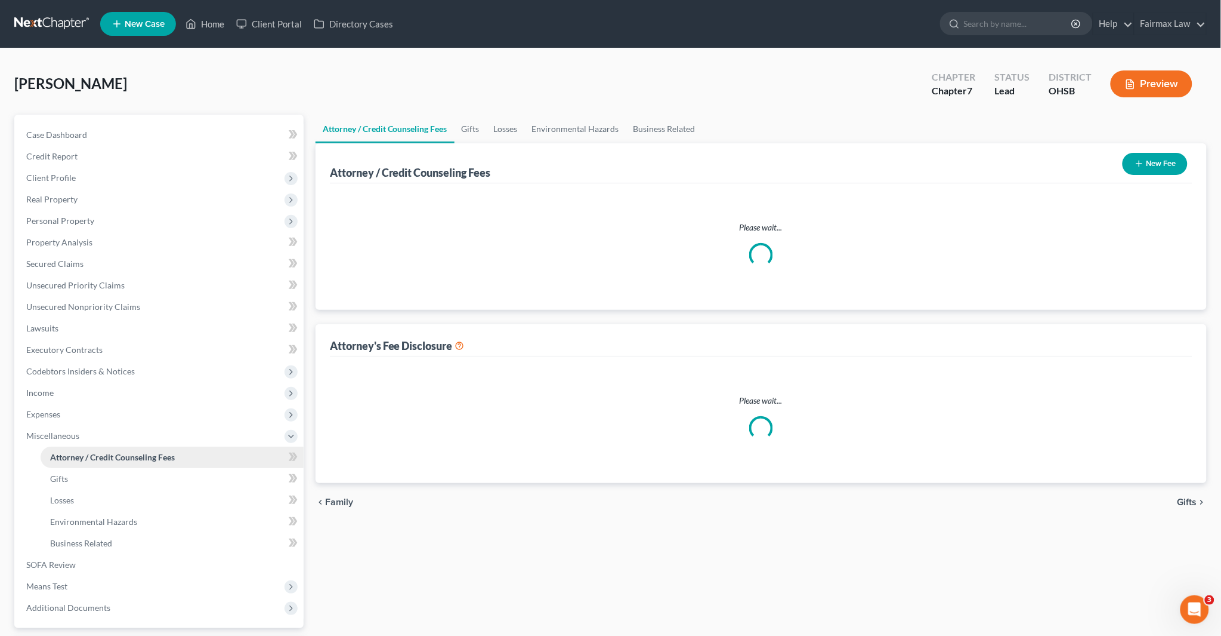
select select "5"
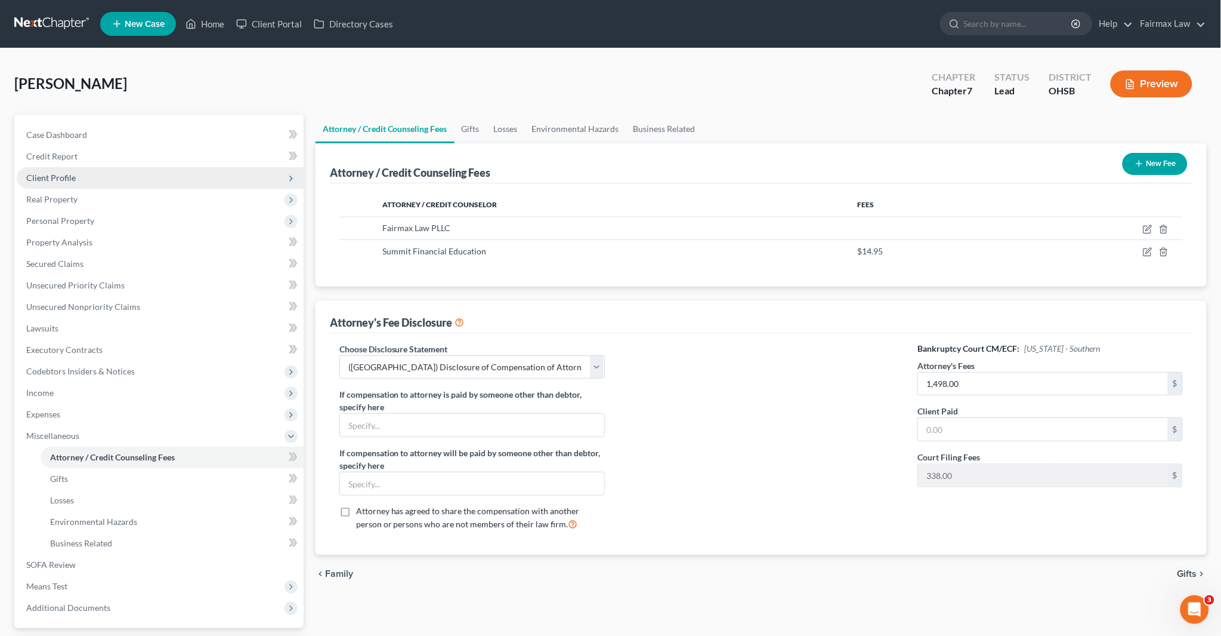
click at [55, 178] on span "Client Profile" at bounding box center [51, 177] width 50 height 10
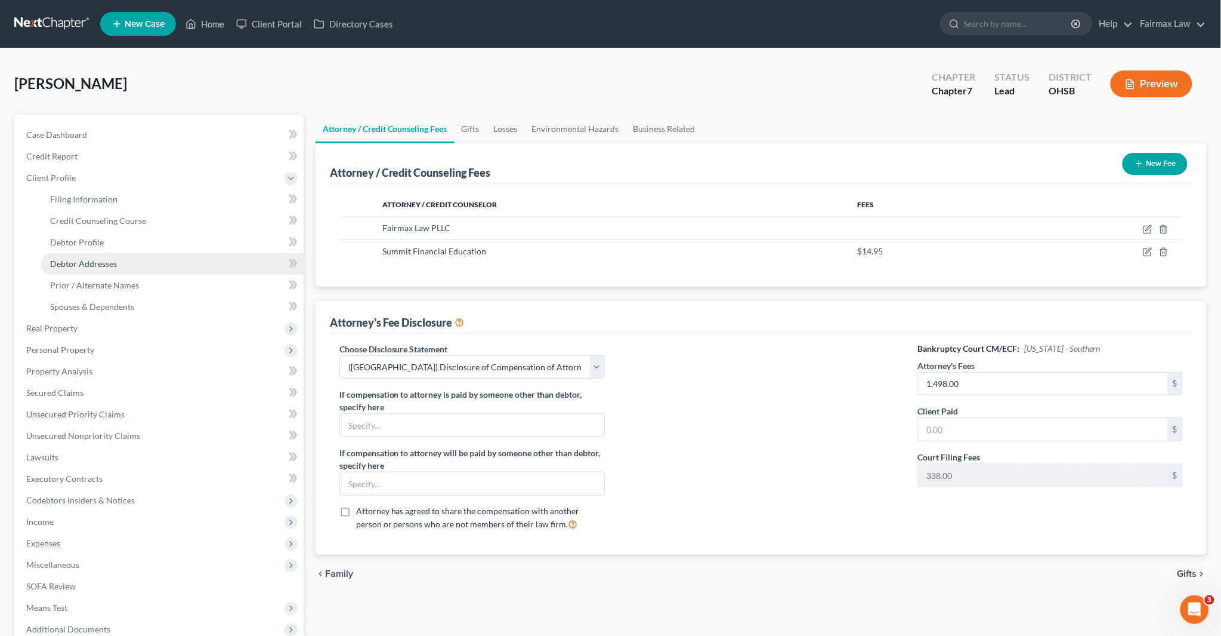
click at [103, 263] on span "Debtor Addresses" at bounding box center [83, 263] width 67 height 10
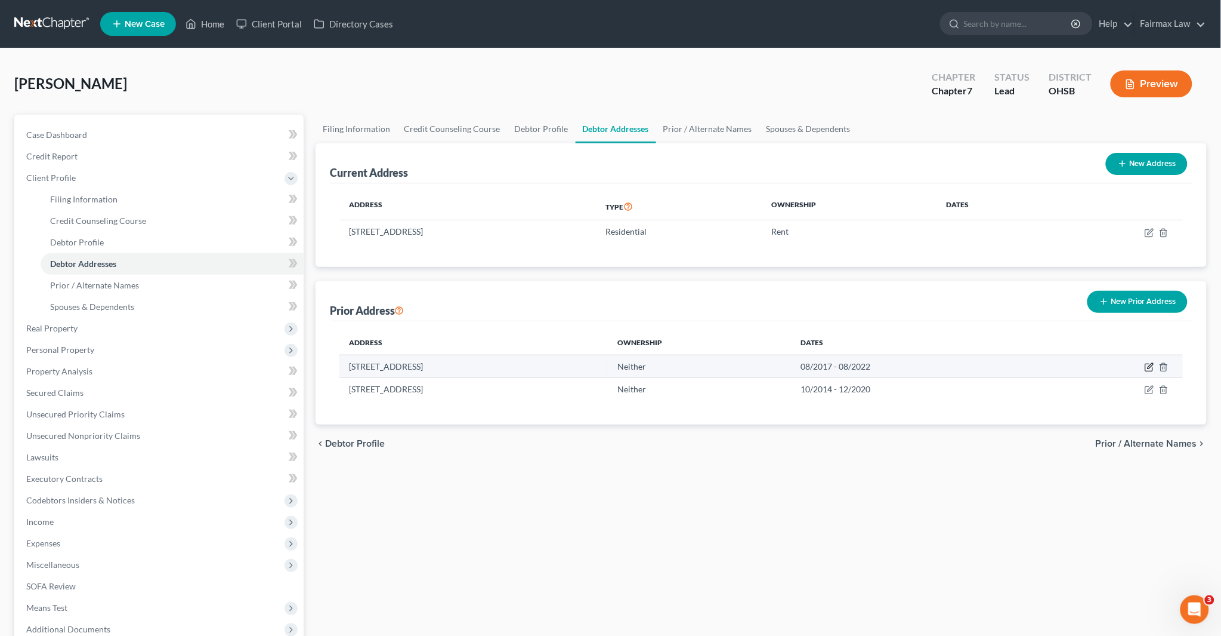
click at [1147, 366] on icon "button" at bounding box center [1150, 367] width 10 height 10
select select "36"
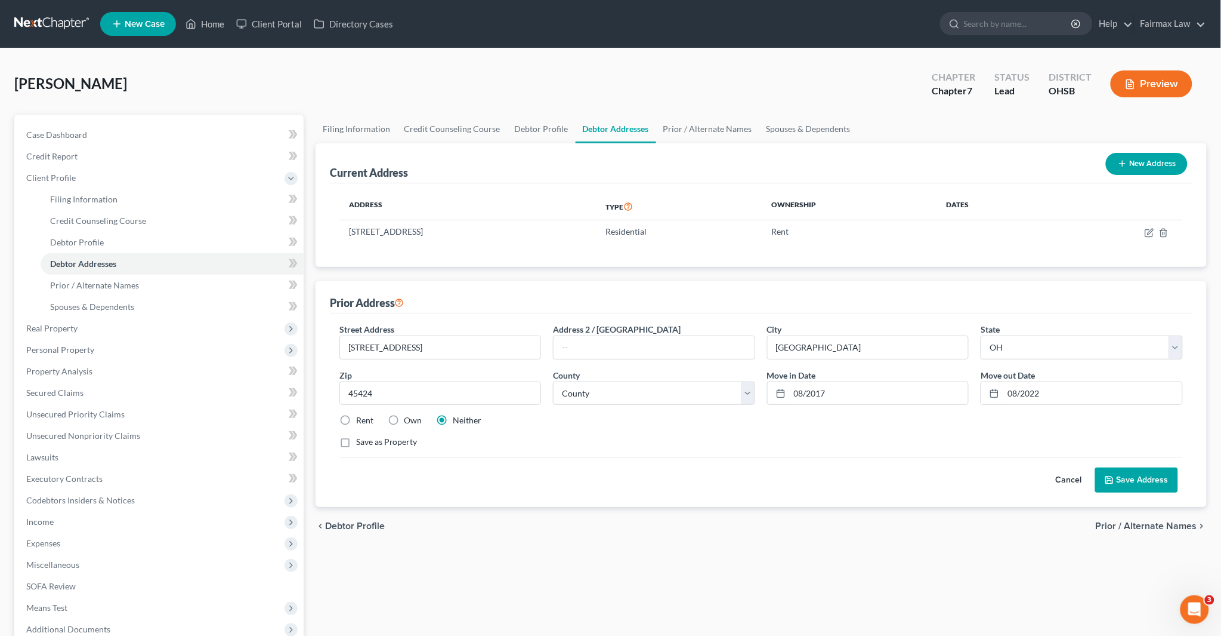
click at [405, 419] on label "Own" at bounding box center [414, 420] width 18 height 12
click at [409, 419] on input "Own" at bounding box center [413, 418] width 8 height 8
radio input "true"
click at [354, 419] on div "Rent" at bounding box center [357, 420] width 34 height 12
click at [356, 418] on label "Rent" at bounding box center [364, 420] width 17 height 12
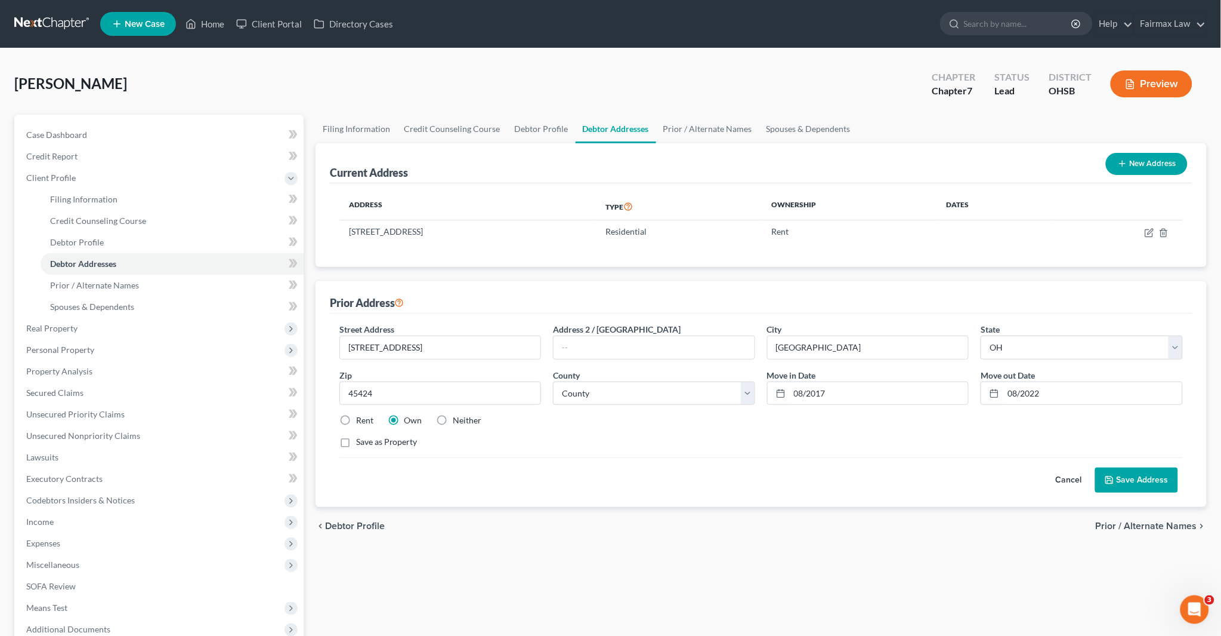
click at [361, 418] on input "Rent" at bounding box center [365, 418] width 8 height 8
radio input "true"
drag, startPoint x: 1142, startPoint y: 477, endPoint x: 1085, endPoint y: 472, distance: 56.9
click at [1142, 477] on button "Save Address" at bounding box center [1137, 479] width 83 height 25
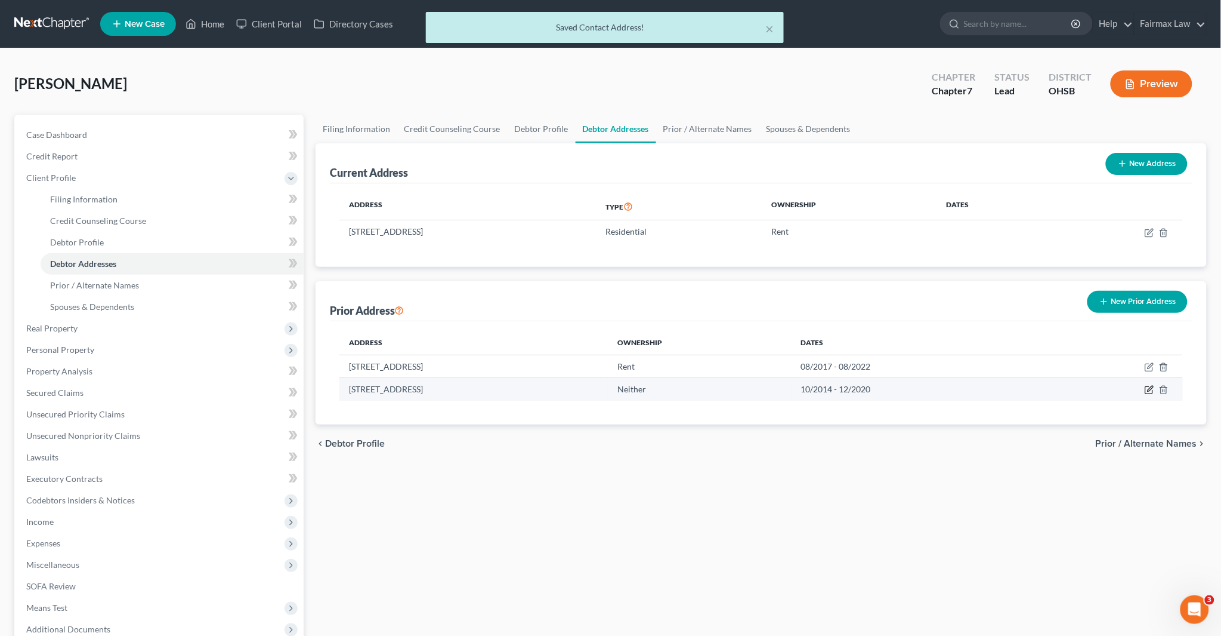
click at [1152, 388] on icon "button" at bounding box center [1150, 388] width 5 height 5
select select "36"
select select "56"
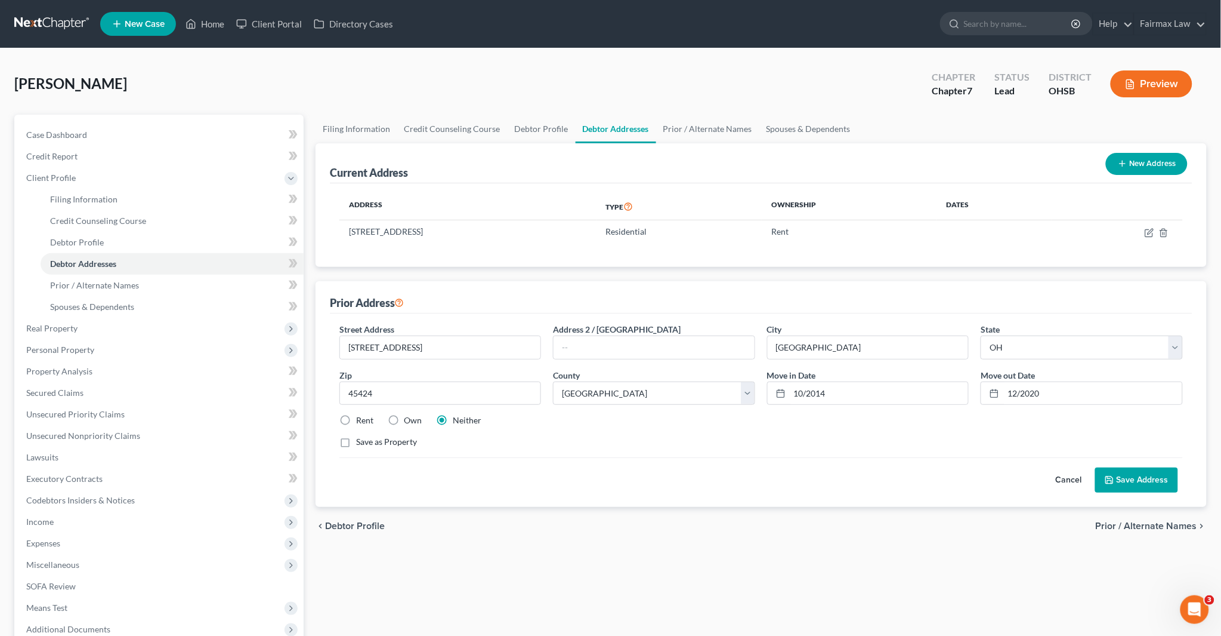
click at [356, 421] on label "Rent" at bounding box center [364, 420] width 17 height 12
click at [361, 421] on input "Rent" at bounding box center [365, 418] width 8 height 8
radio input "true"
click at [1152, 475] on button "Save Address" at bounding box center [1137, 479] width 83 height 25
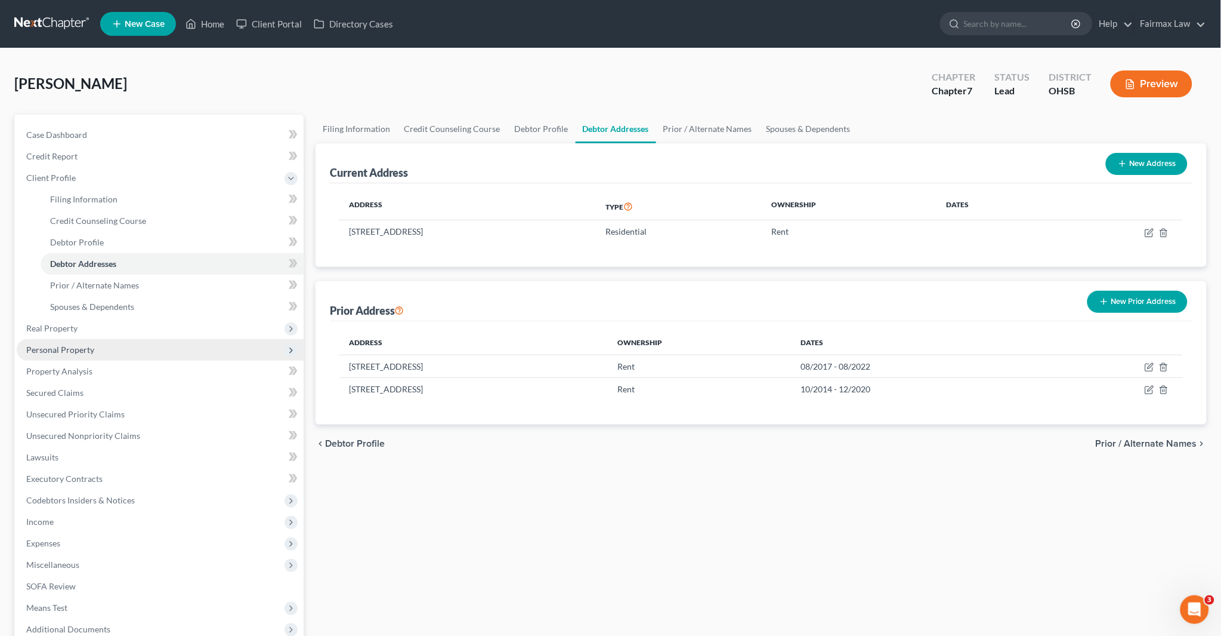
click at [69, 344] on span "Personal Property" at bounding box center [60, 349] width 68 height 10
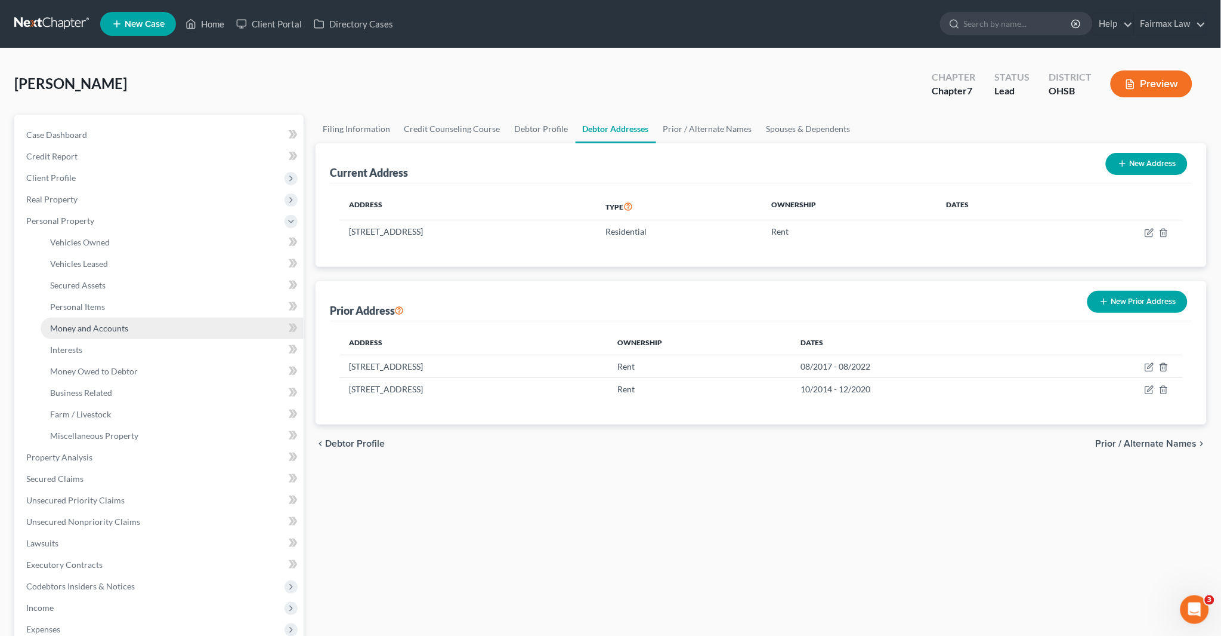
click at [102, 335] on link "Money and Accounts" at bounding box center [172, 327] width 263 height 21
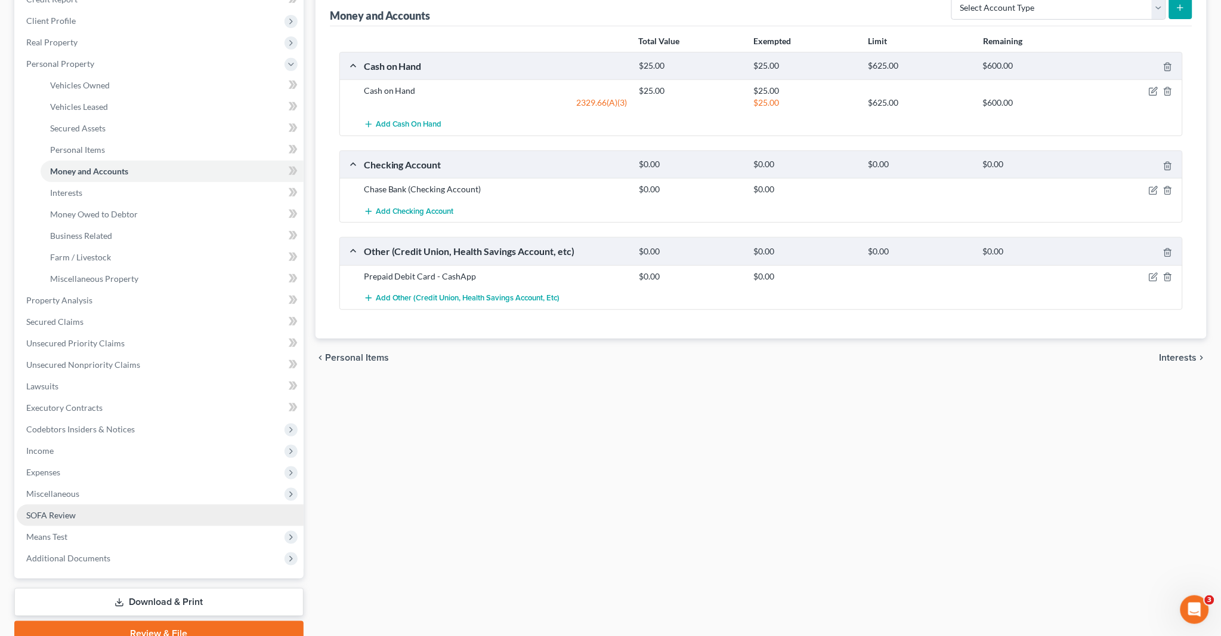
scroll to position [199, 0]
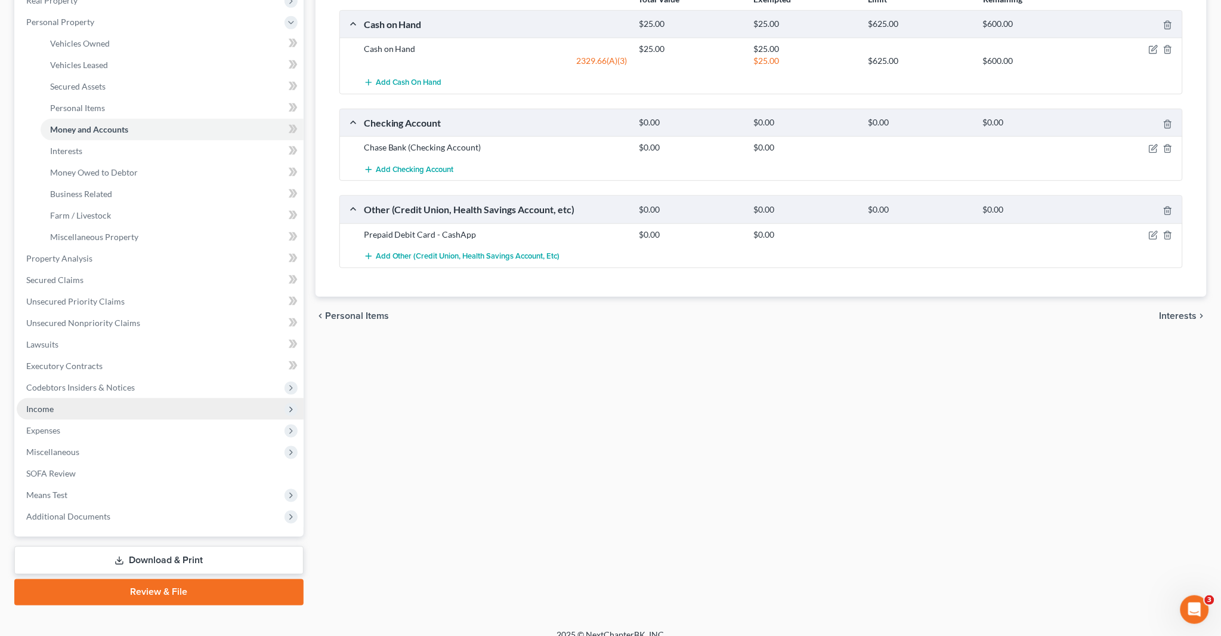
click at [49, 406] on span "Income" at bounding box center [39, 408] width 27 height 10
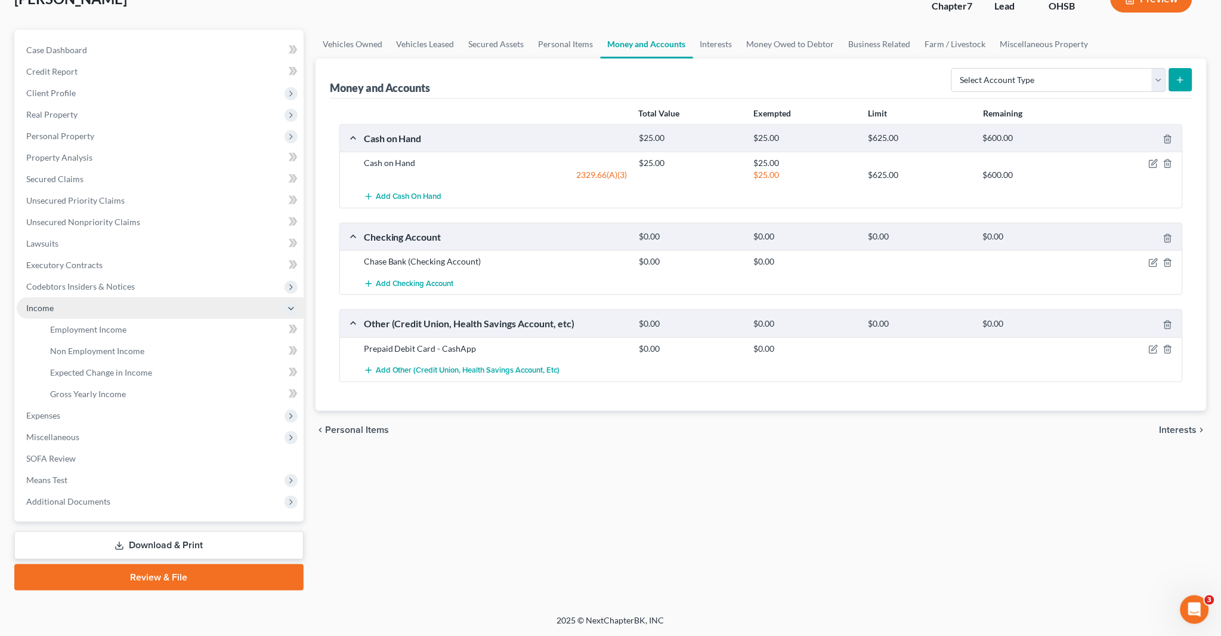
scroll to position [82, 0]
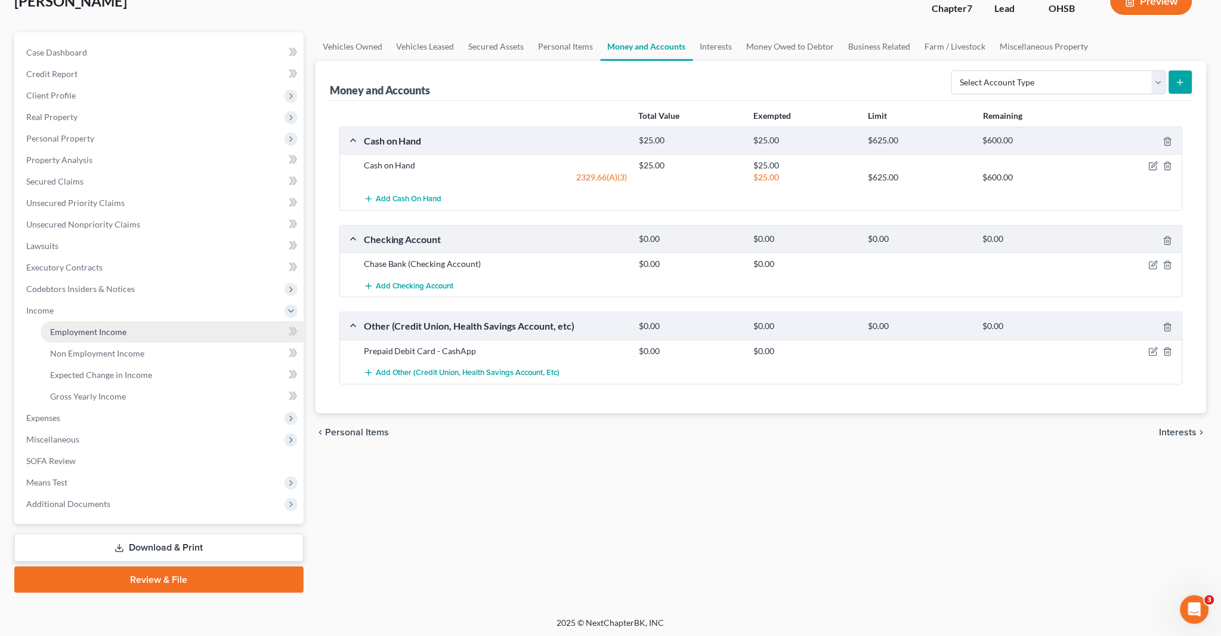
click at [103, 327] on span "Employment Income" at bounding box center [88, 331] width 76 height 10
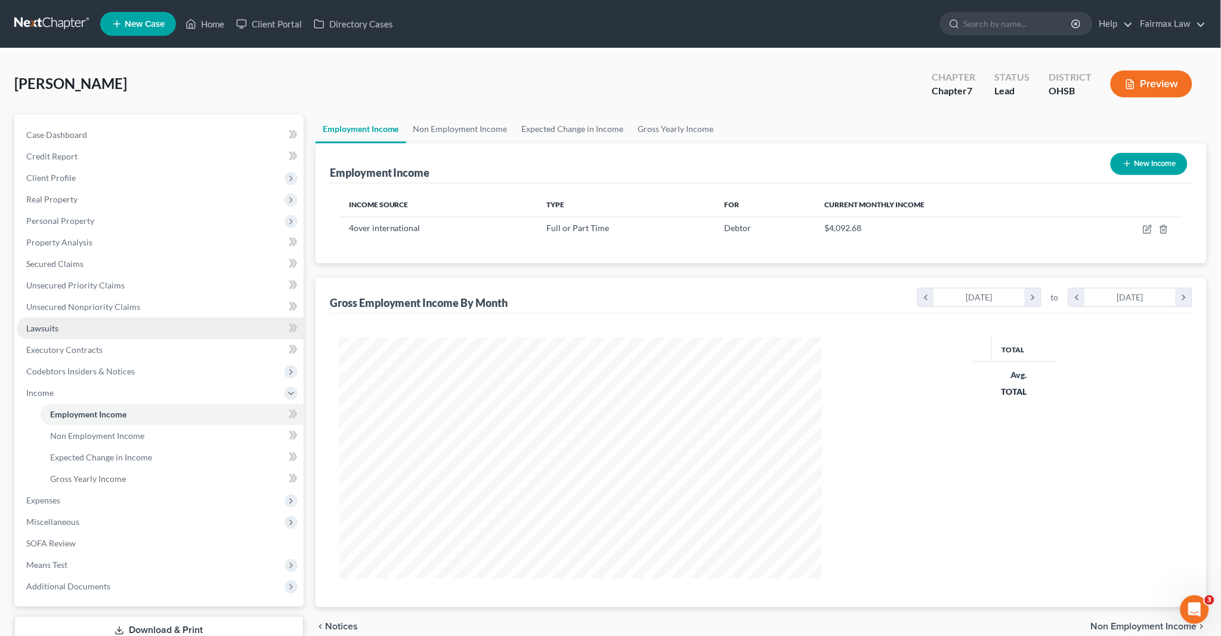
scroll to position [240, 506]
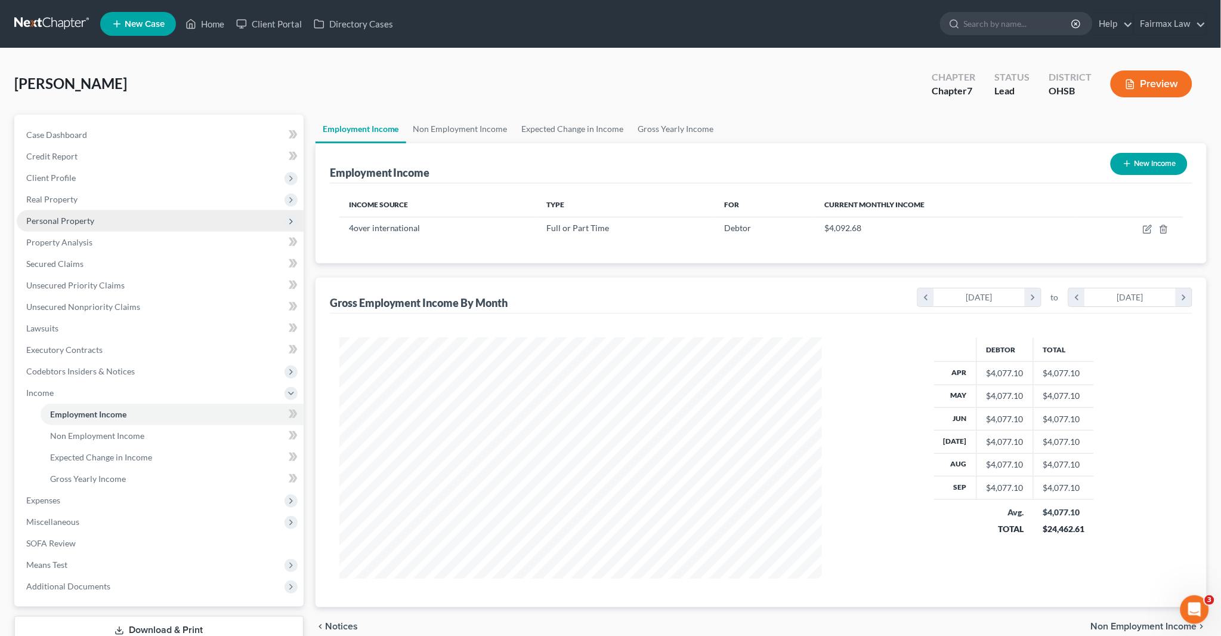
click at [90, 223] on span "Personal Property" at bounding box center [60, 220] width 68 height 10
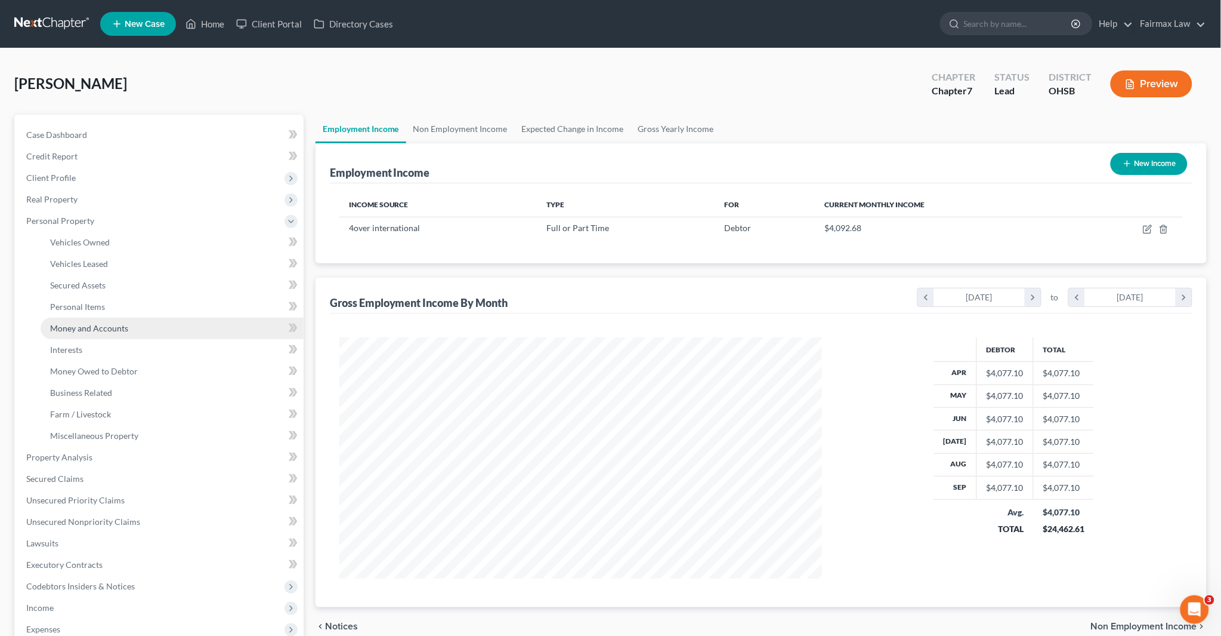
click at [94, 330] on span "Money and Accounts" at bounding box center [89, 328] width 78 height 10
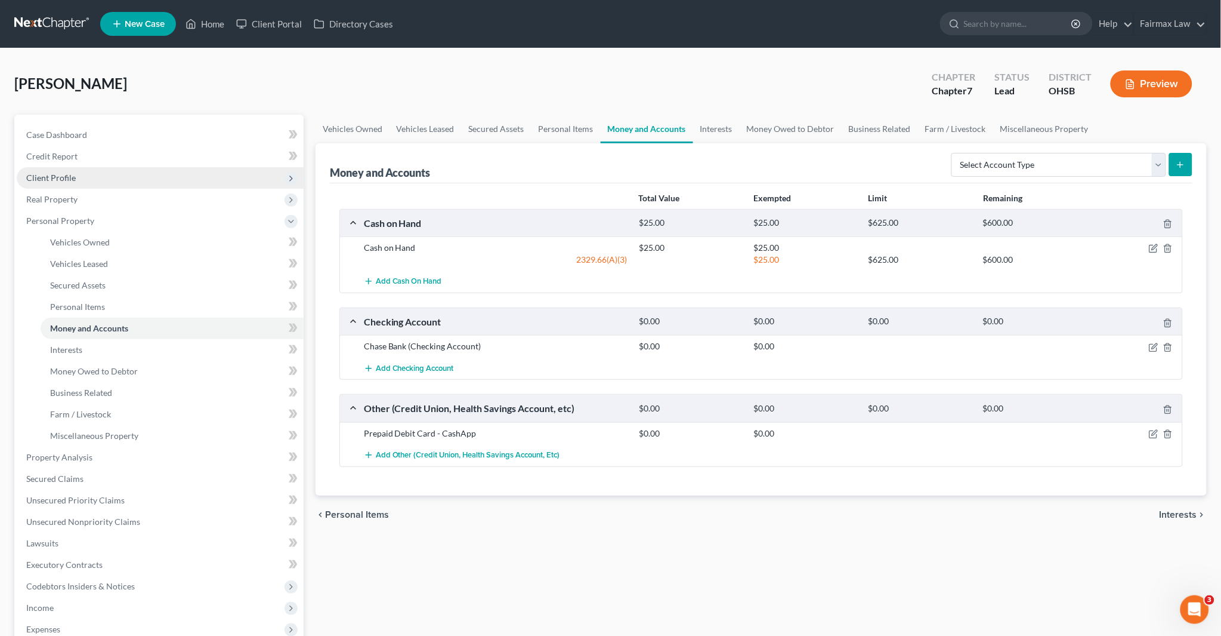
click at [84, 173] on span "Client Profile" at bounding box center [160, 177] width 287 height 21
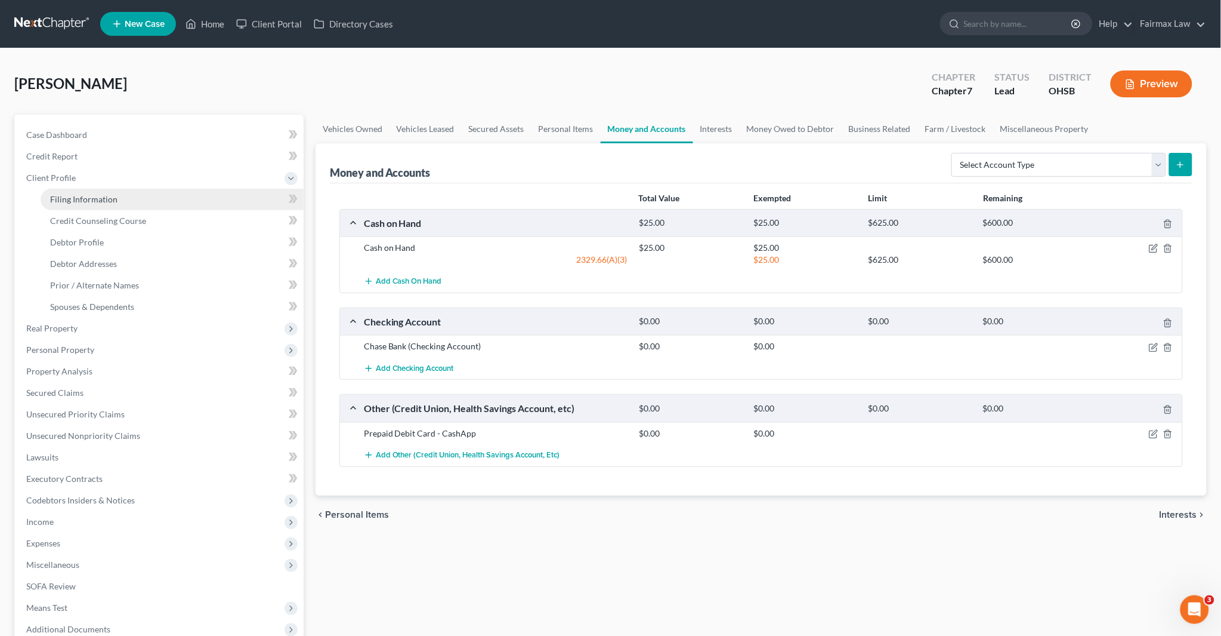
click at [116, 196] on link "Filing Information" at bounding box center [172, 199] width 263 height 21
select select "1"
select select "0"
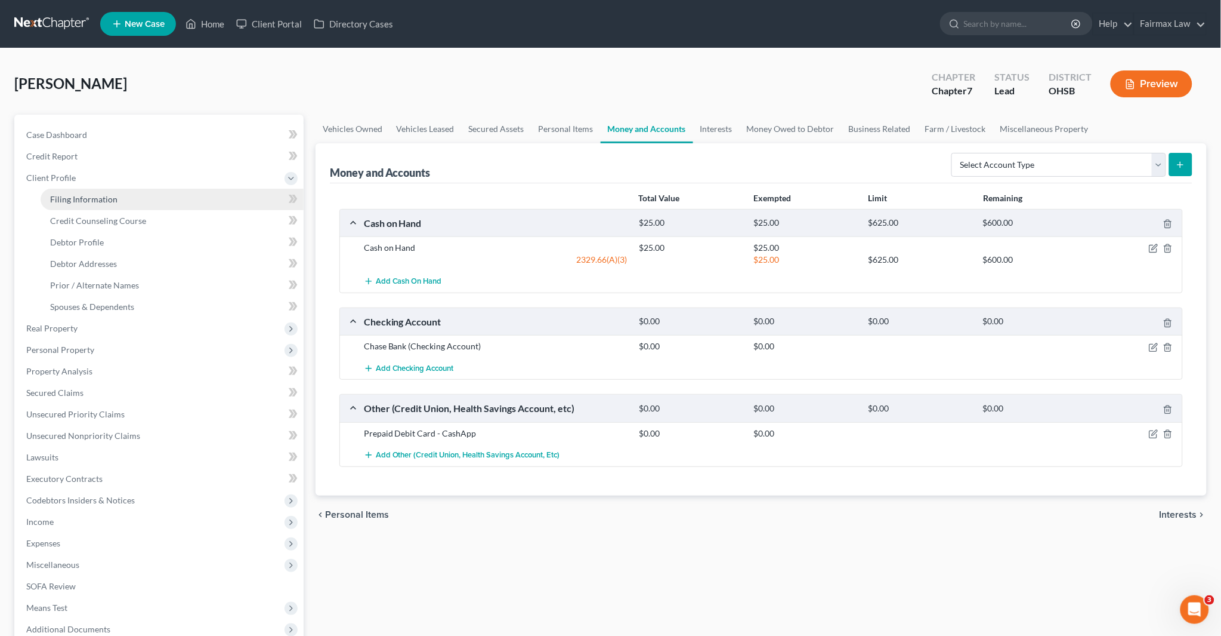
select select "36"
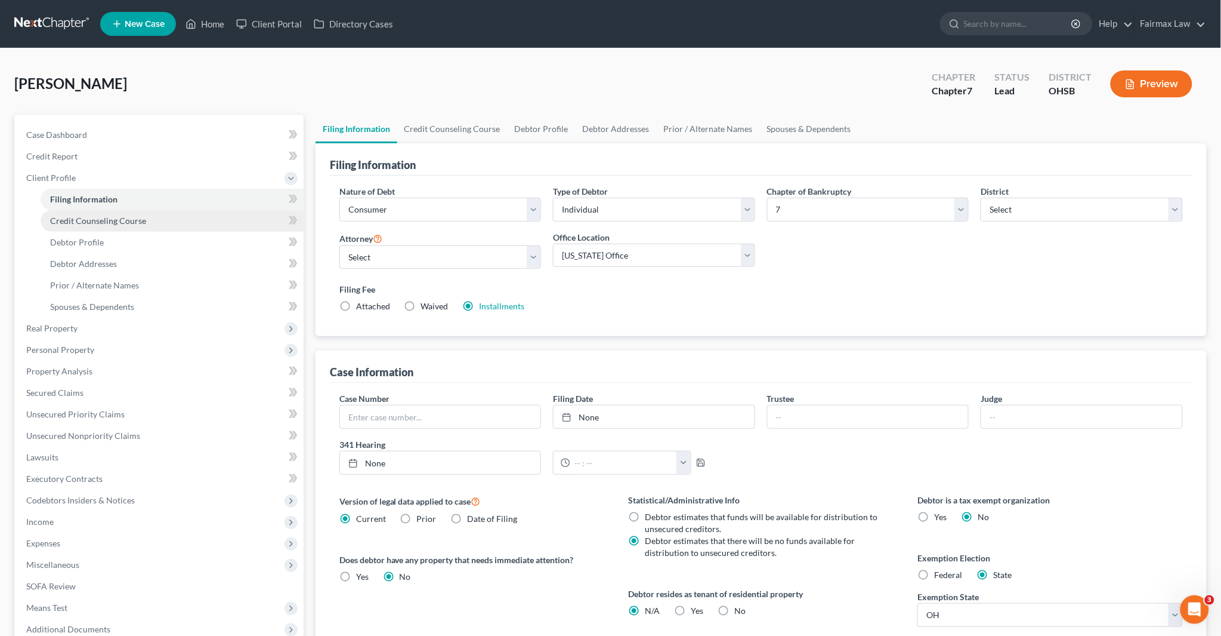
click at [105, 220] on span "Credit Counseling Course" at bounding box center [98, 220] width 96 height 10
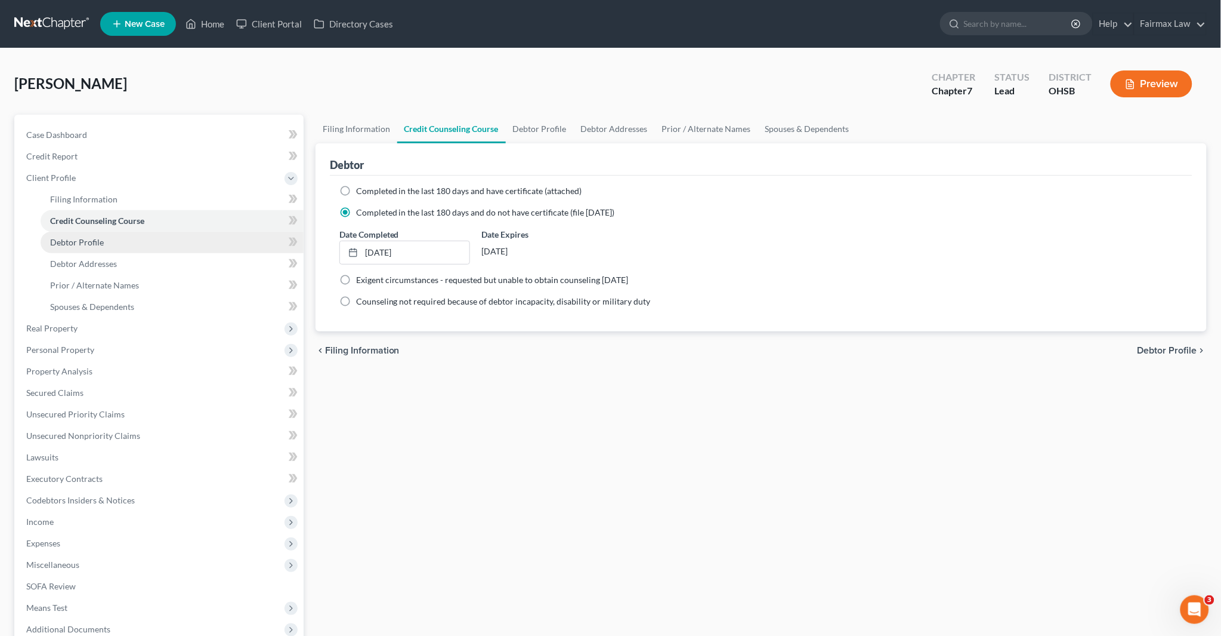
click at [74, 239] on span "Debtor Profile" at bounding box center [77, 242] width 54 height 10
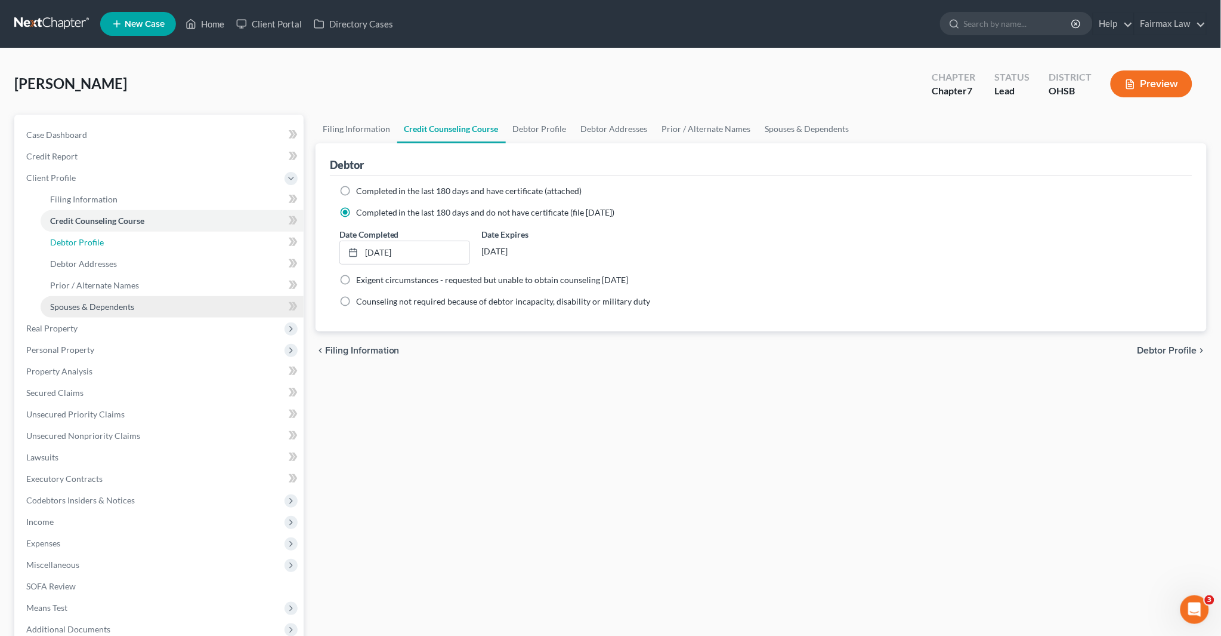
select select "2"
select select "0"
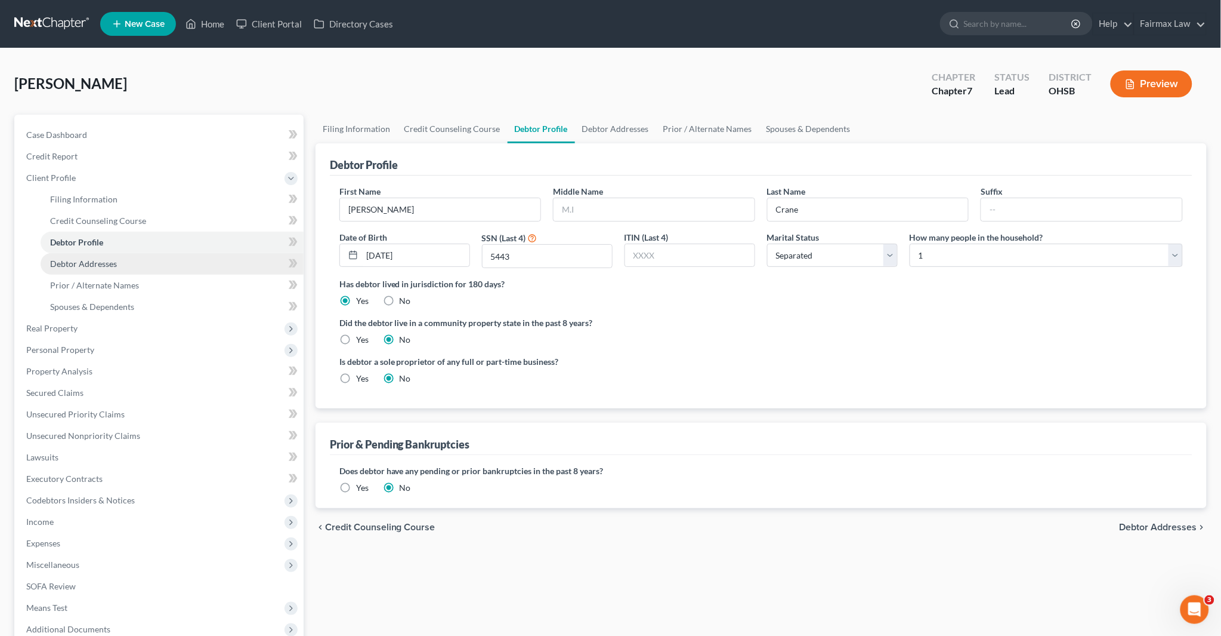
click at [94, 261] on span "Debtor Addresses" at bounding box center [83, 263] width 67 height 10
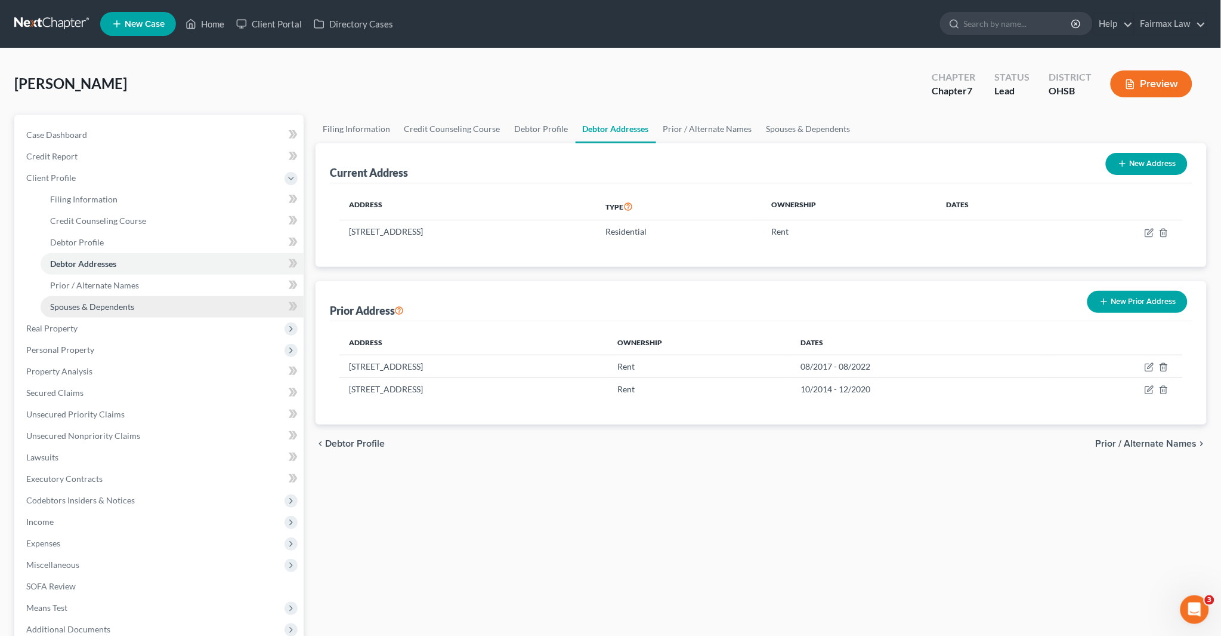
click at [106, 307] on span "Spouses & Dependents" at bounding box center [92, 306] width 84 height 10
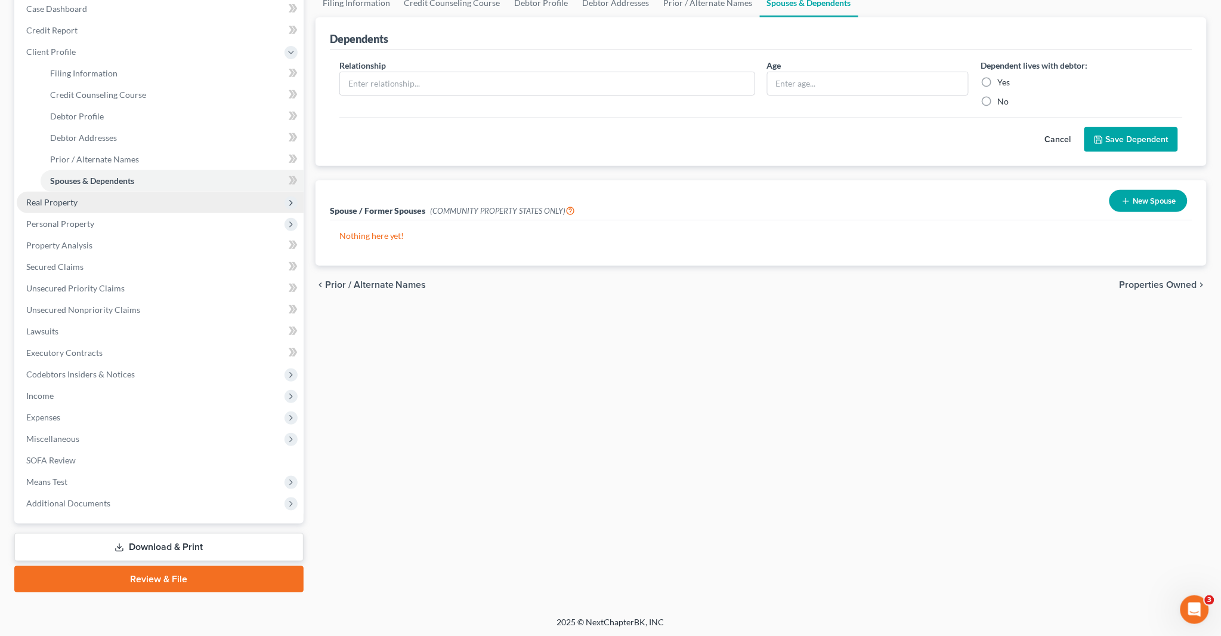
click at [79, 201] on span "Real Property" at bounding box center [160, 202] width 287 height 21
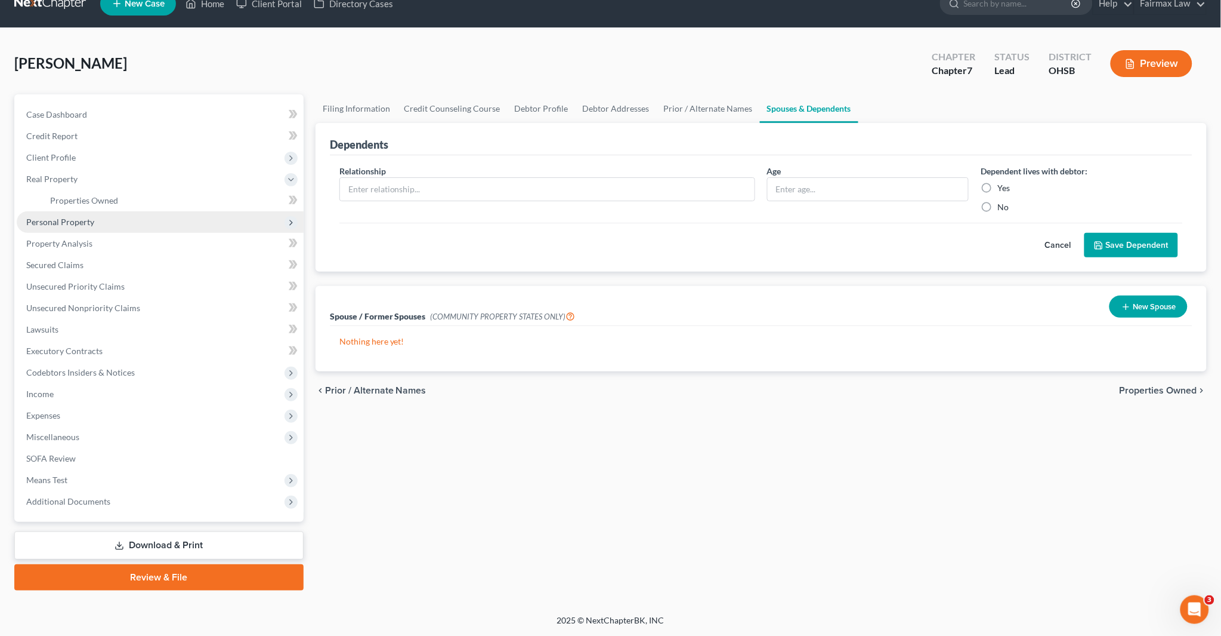
scroll to position [18, 0]
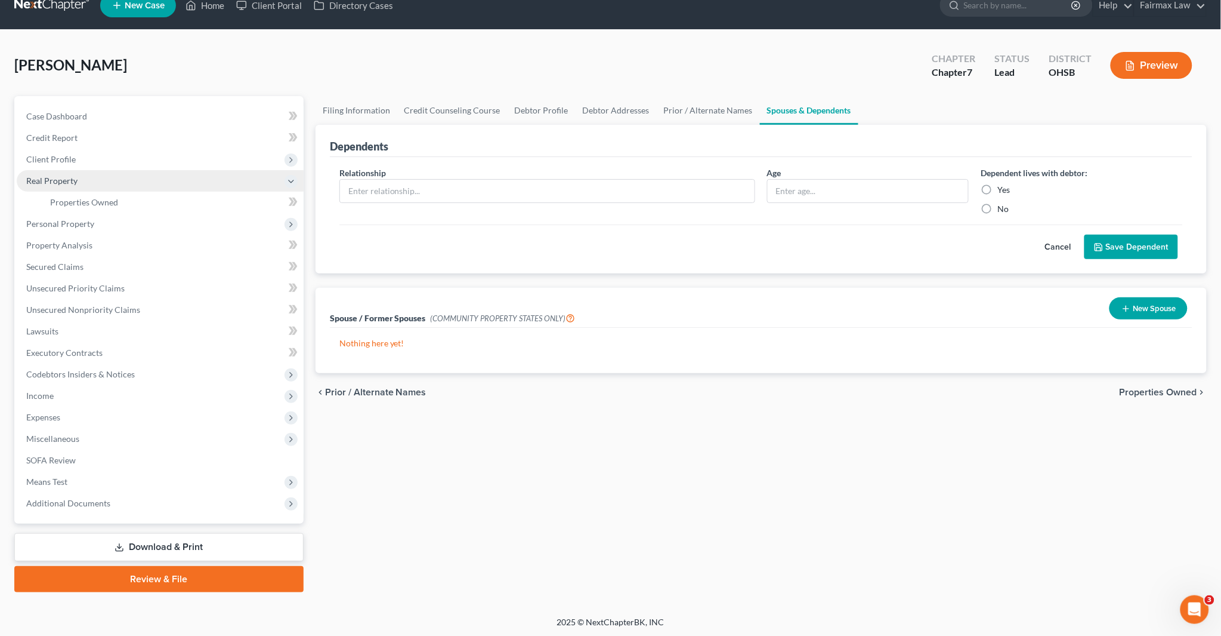
click at [121, 185] on span "Real Property" at bounding box center [160, 180] width 287 height 21
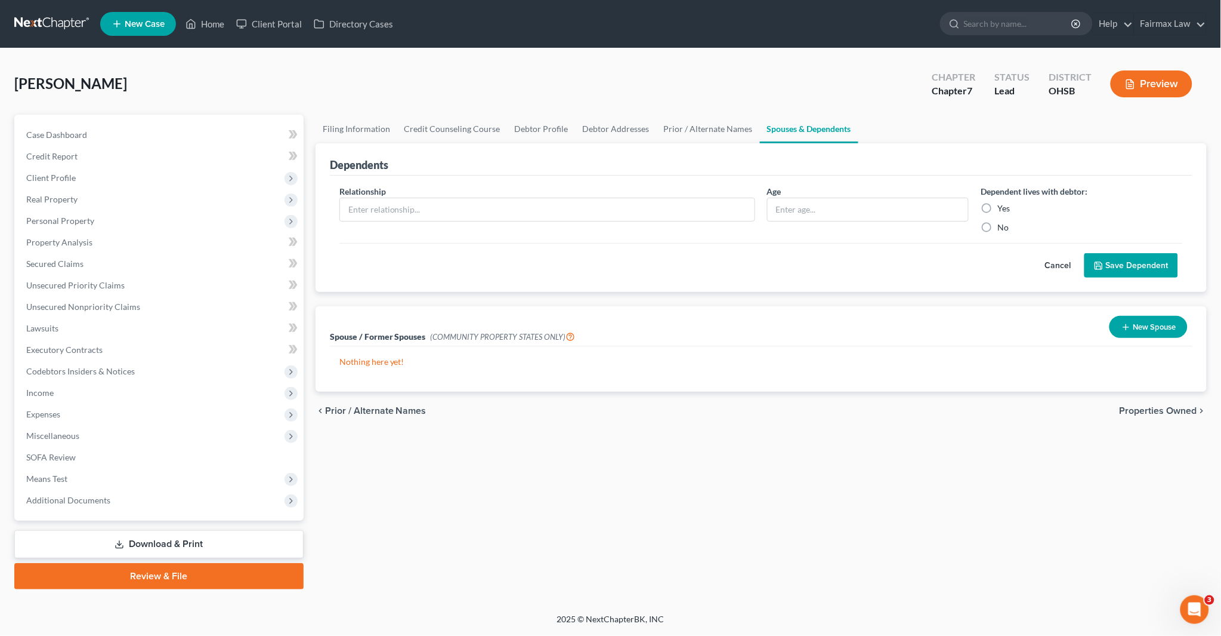
click at [116, 202] on li "Real Property Properties Owned Properties Owned or Leased" at bounding box center [160, 199] width 287 height 21
click at [114, 210] on span "Personal Property" at bounding box center [161, 220] width 289 height 21
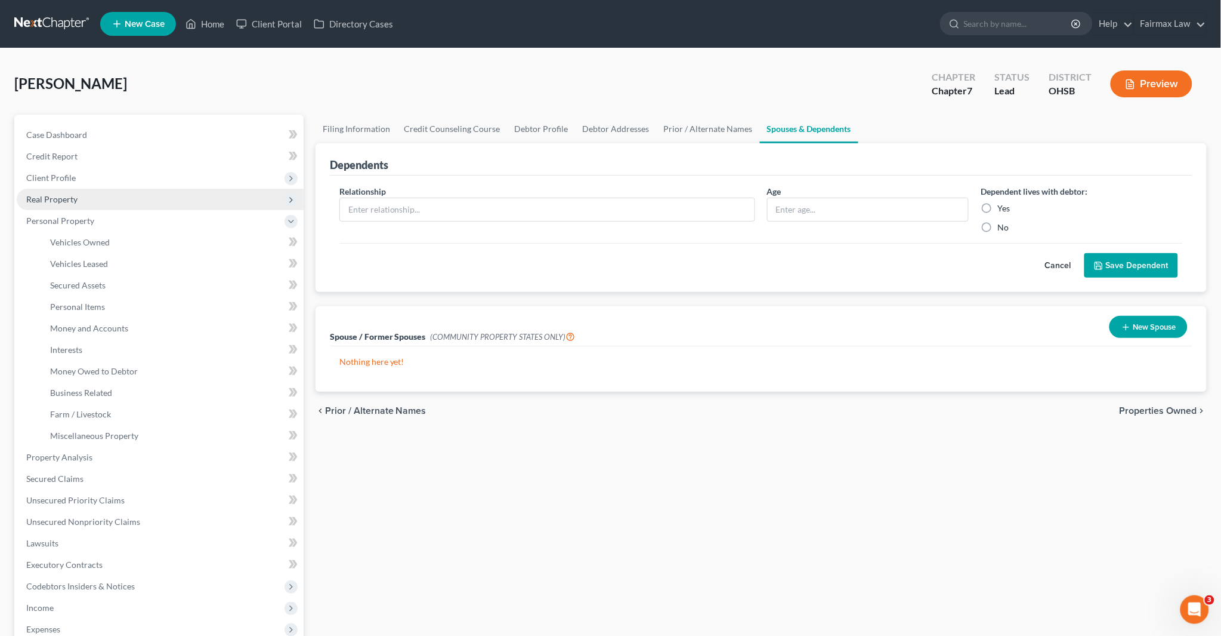
click at [101, 200] on span "Real Property" at bounding box center [160, 199] width 287 height 21
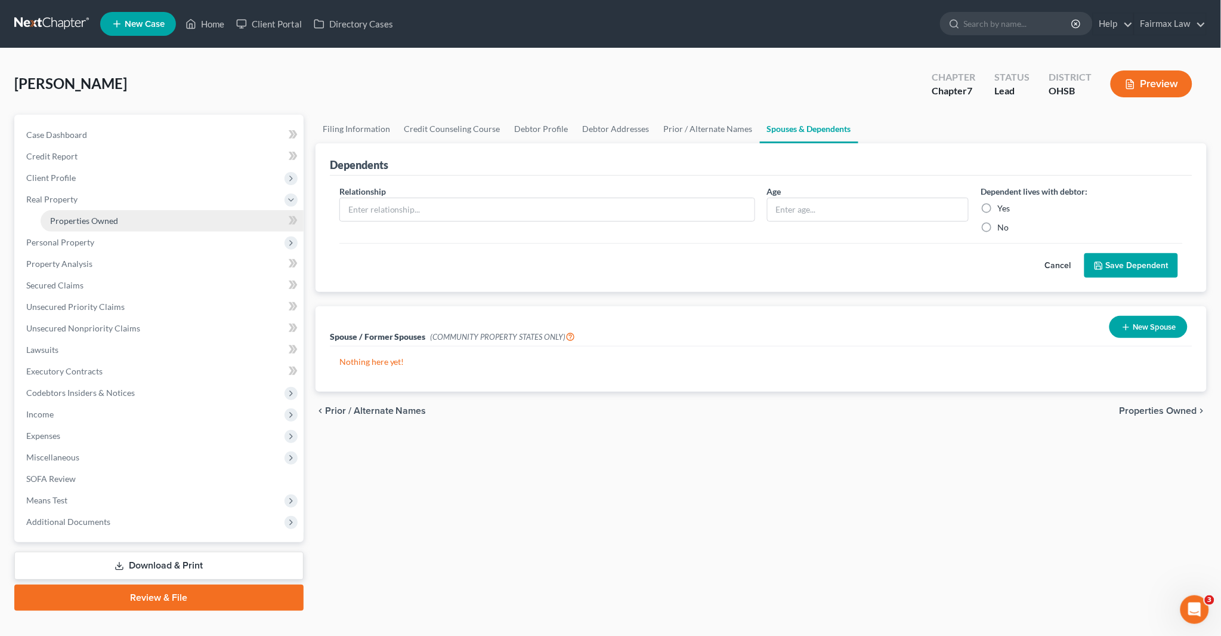
click at [105, 219] on span "Properties Owned" at bounding box center [84, 220] width 68 height 10
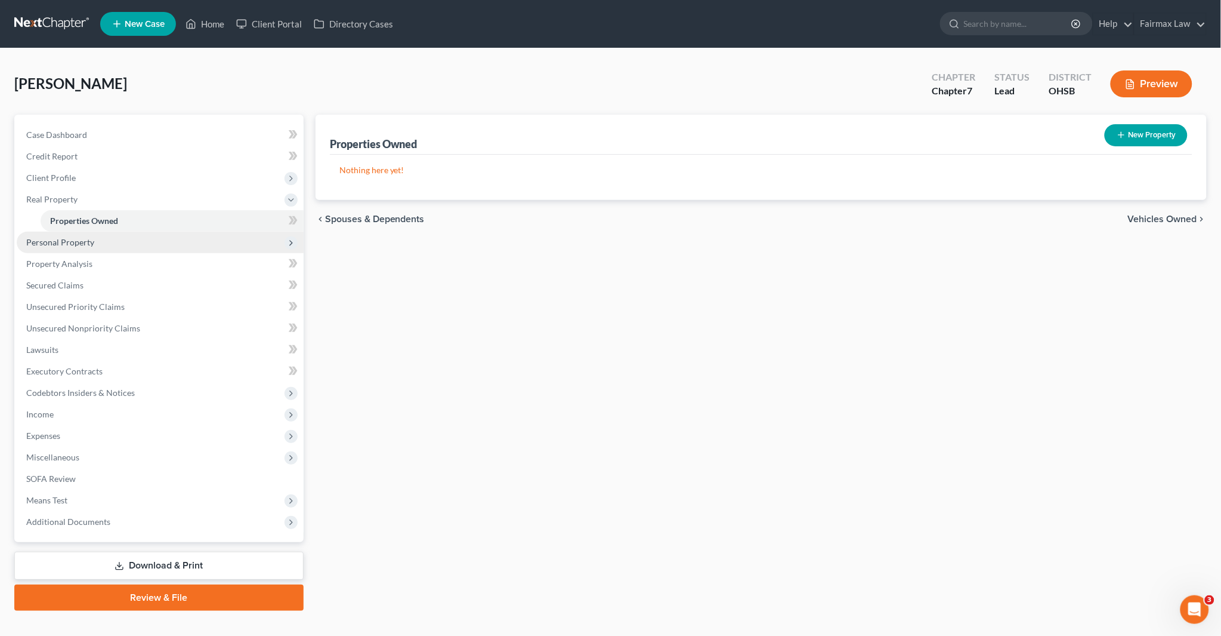
click at [79, 242] on span "Personal Property" at bounding box center [60, 242] width 68 height 10
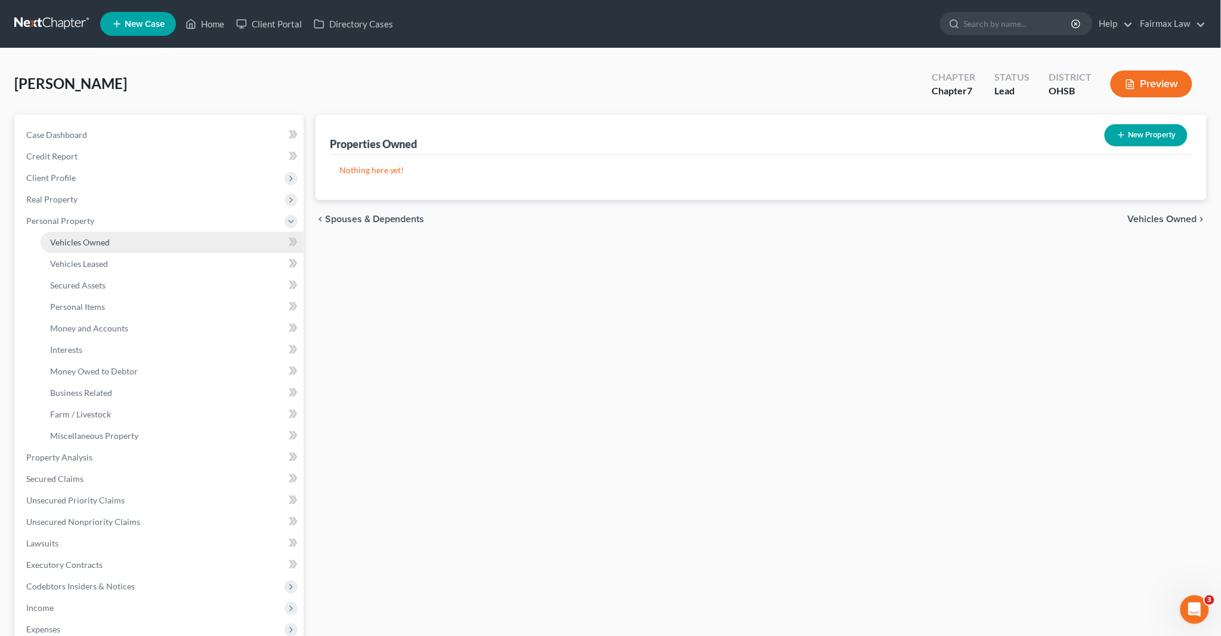
click at [104, 243] on span "Vehicles Owned" at bounding box center [80, 242] width 60 height 10
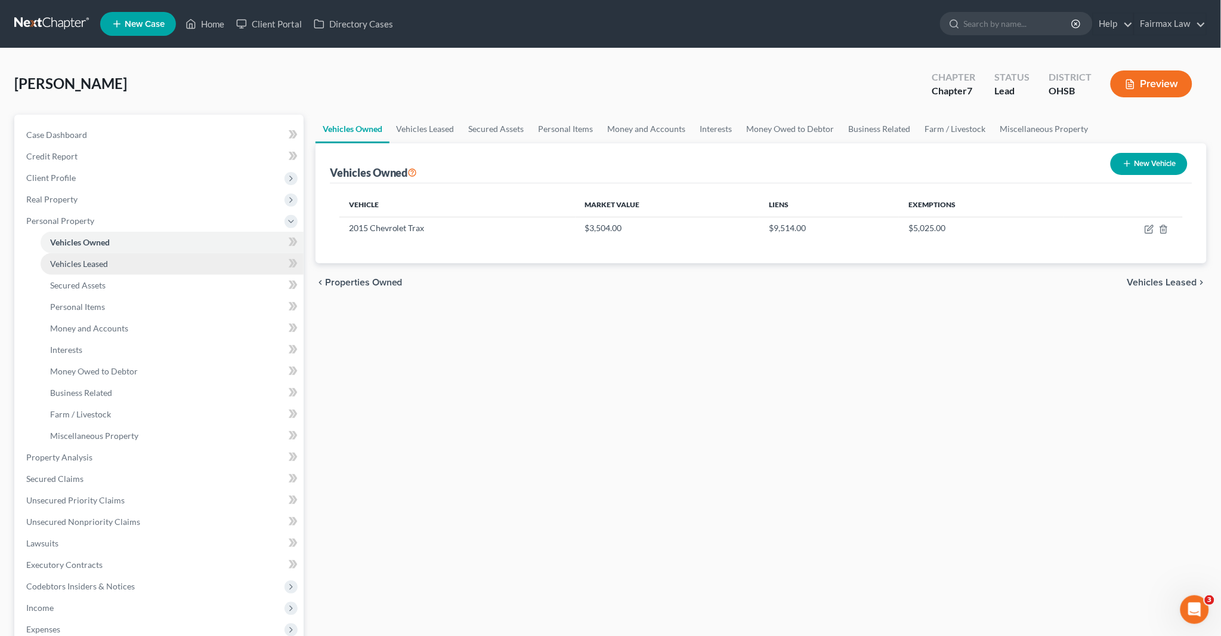
click at [105, 264] on span "Vehicles Leased" at bounding box center [79, 263] width 58 height 10
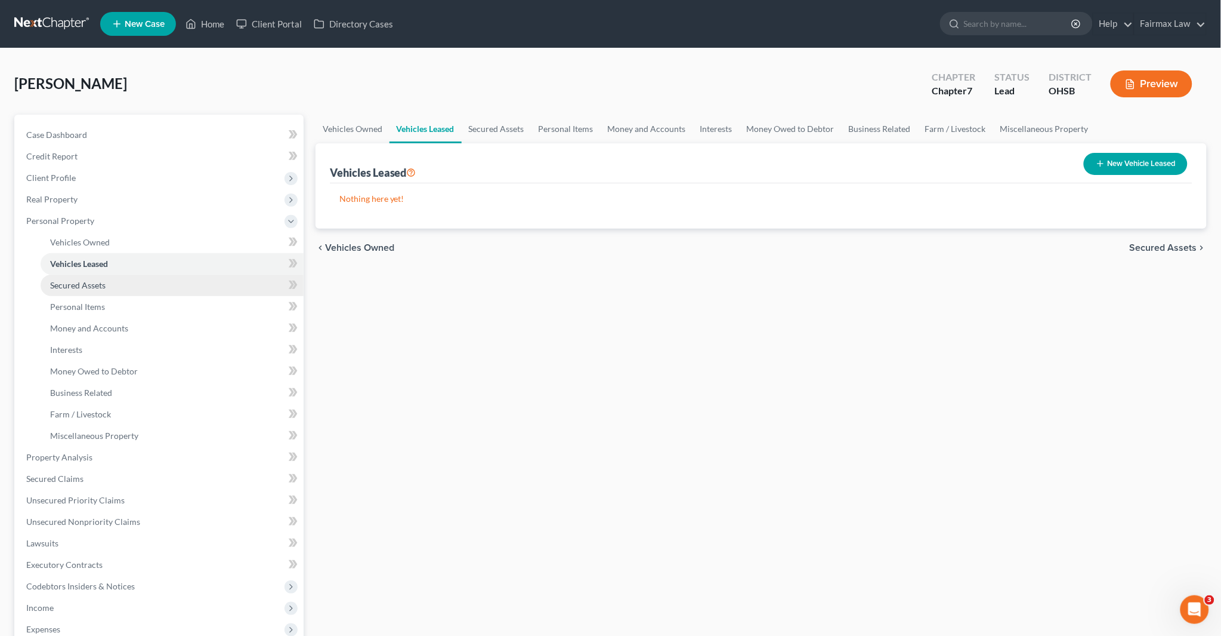
click at [103, 284] on span "Secured Assets" at bounding box center [77, 285] width 55 height 10
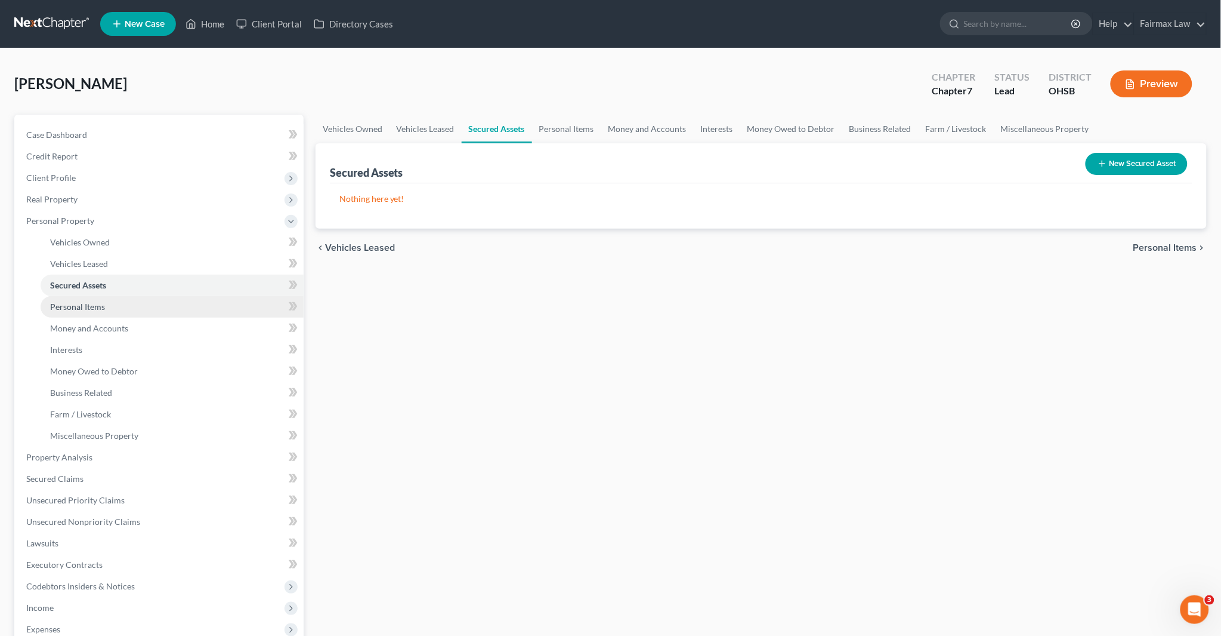
click at [100, 302] on span "Personal Items" at bounding box center [77, 306] width 55 height 10
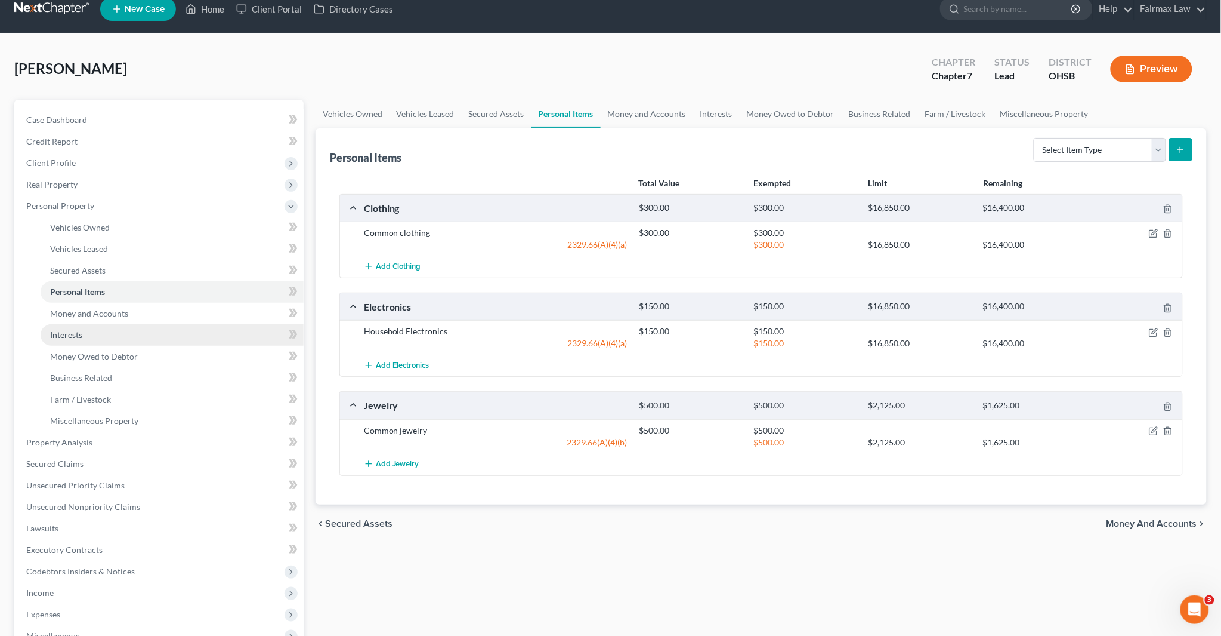
scroll to position [66, 0]
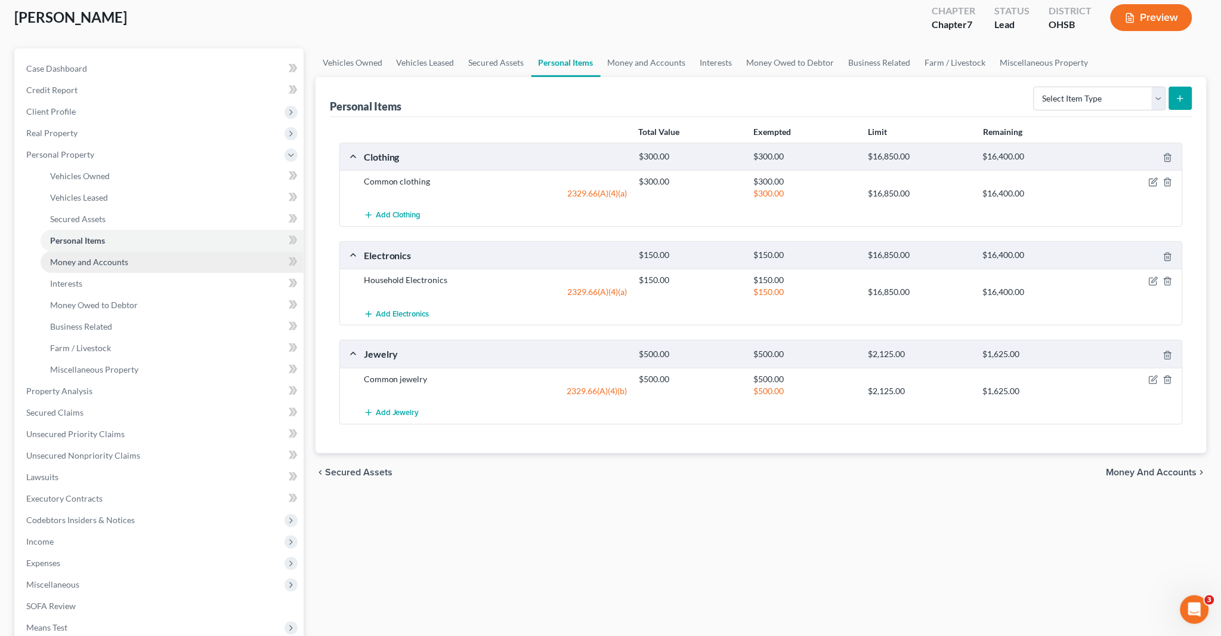
click at [118, 257] on span "Money and Accounts" at bounding box center [89, 262] width 78 height 10
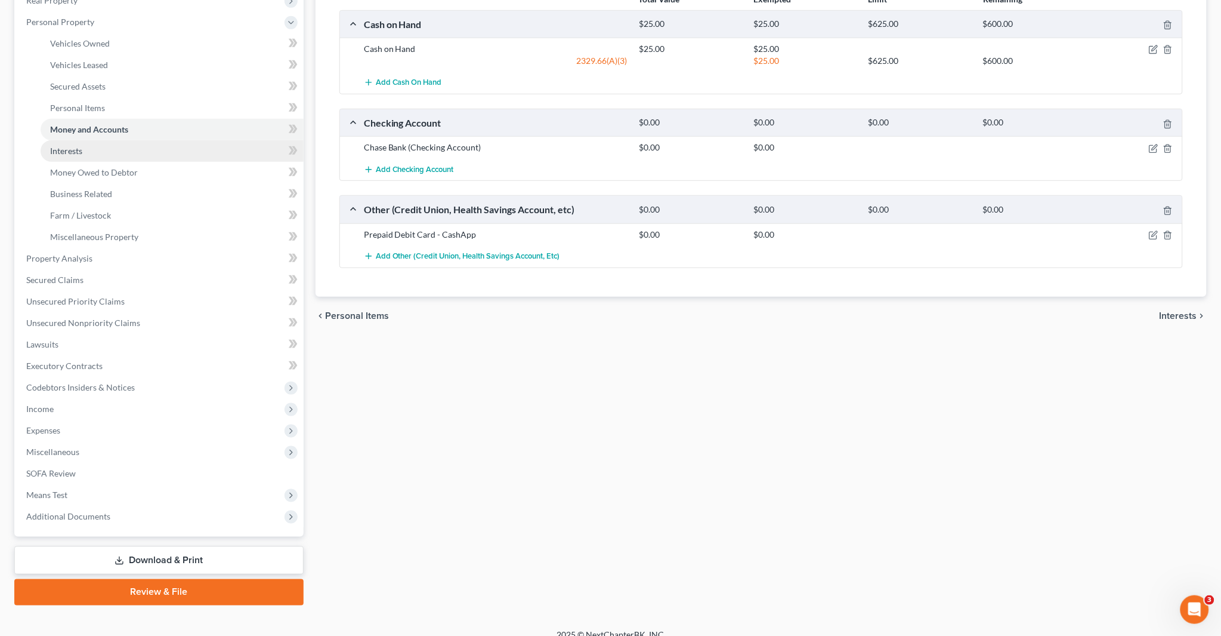
click at [97, 153] on link "Interests" at bounding box center [172, 150] width 263 height 21
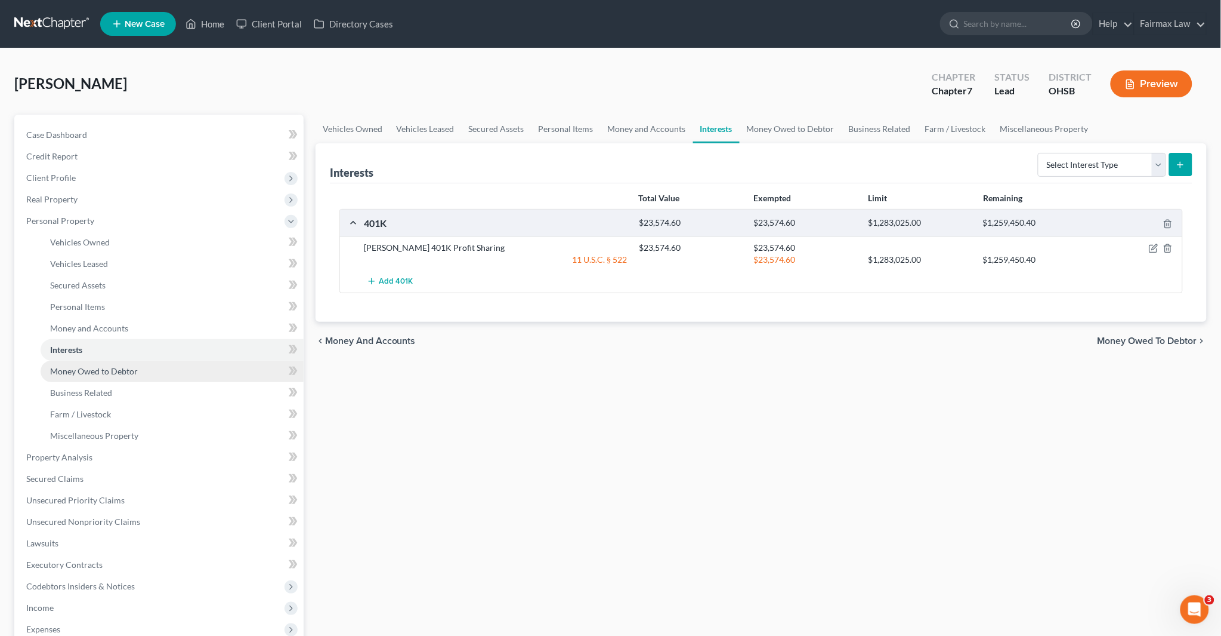
click at [124, 368] on span "Money Owed to Debtor" at bounding box center [94, 371] width 88 height 10
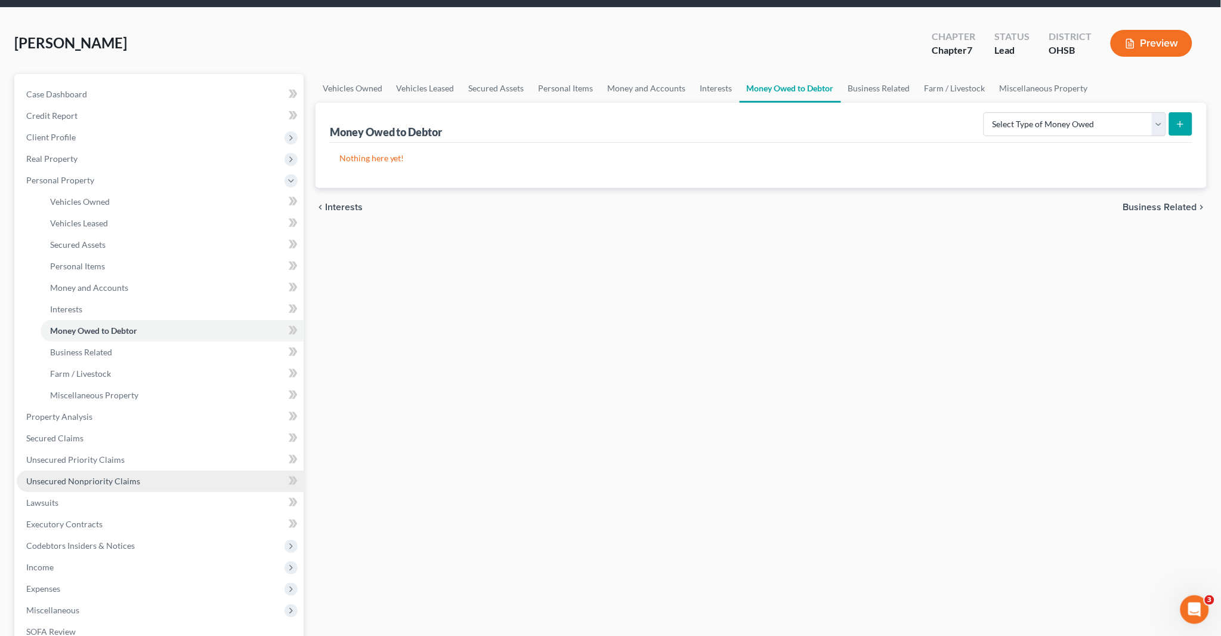
scroll to position [132, 0]
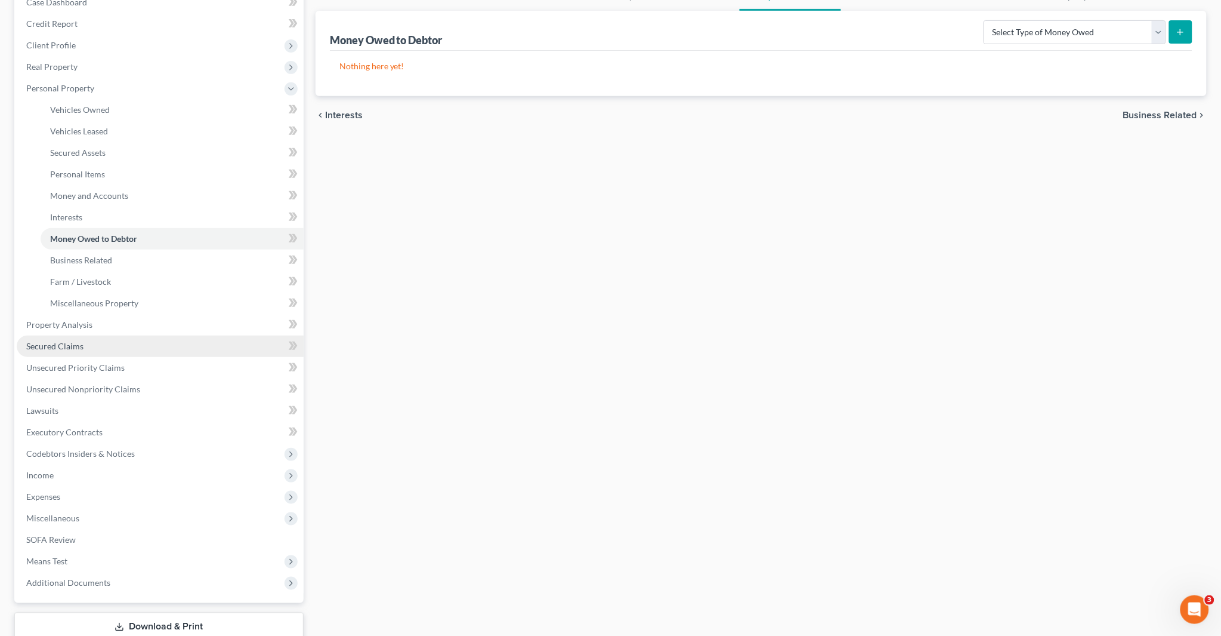
click at [99, 344] on link "Secured Claims" at bounding box center [160, 345] width 287 height 21
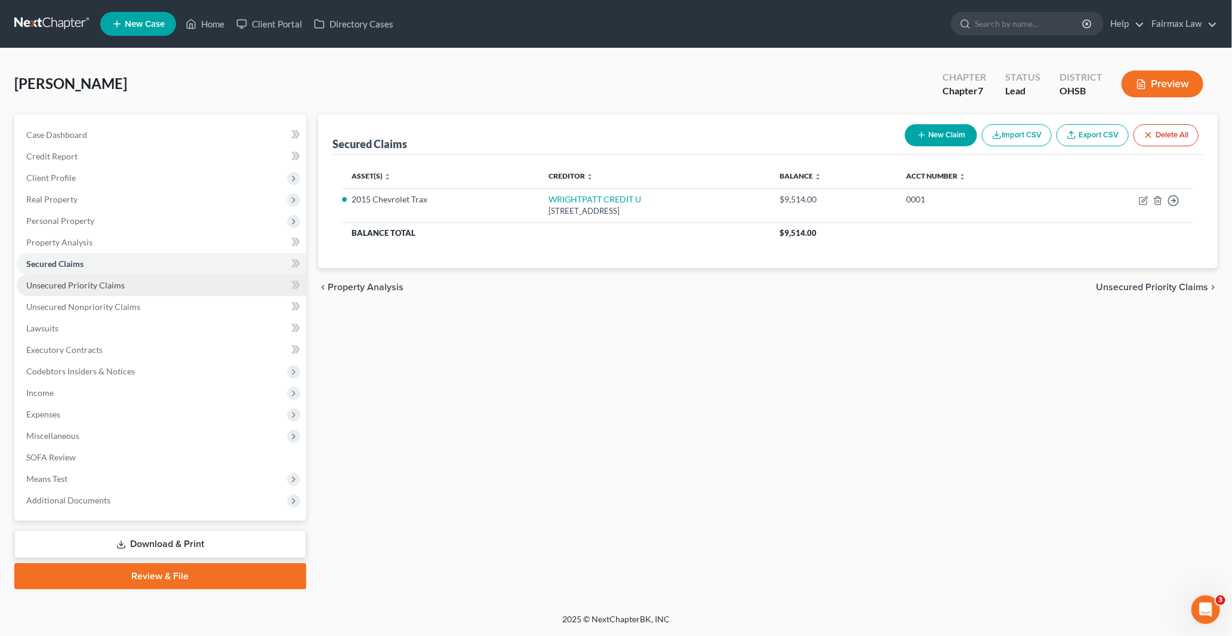
click at [142, 290] on link "Unsecured Priority Claims" at bounding box center [161, 284] width 289 height 21
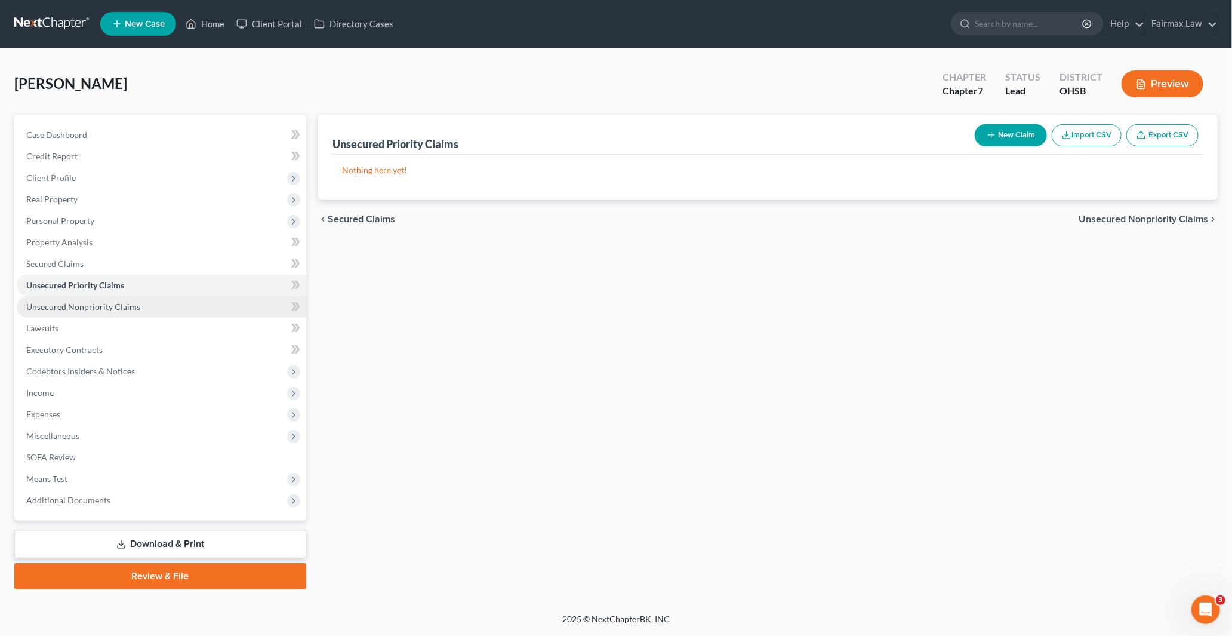
click at [140, 309] on link "Unsecured Nonpriority Claims" at bounding box center [161, 306] width 289 height 21
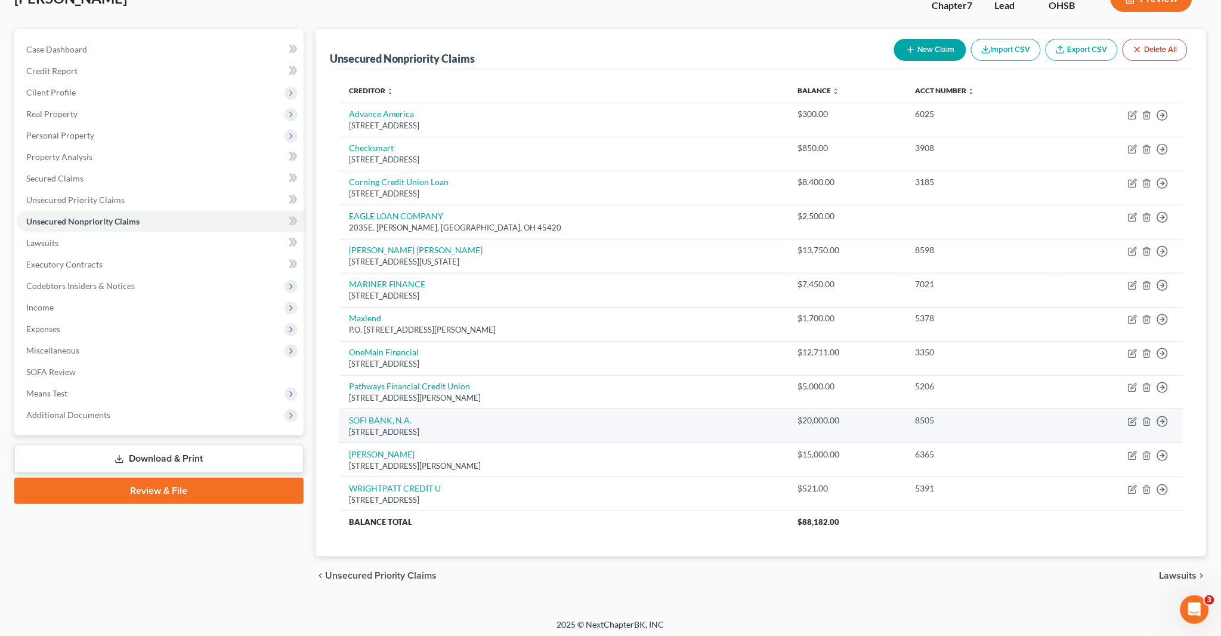
scroll to position [90, 0]
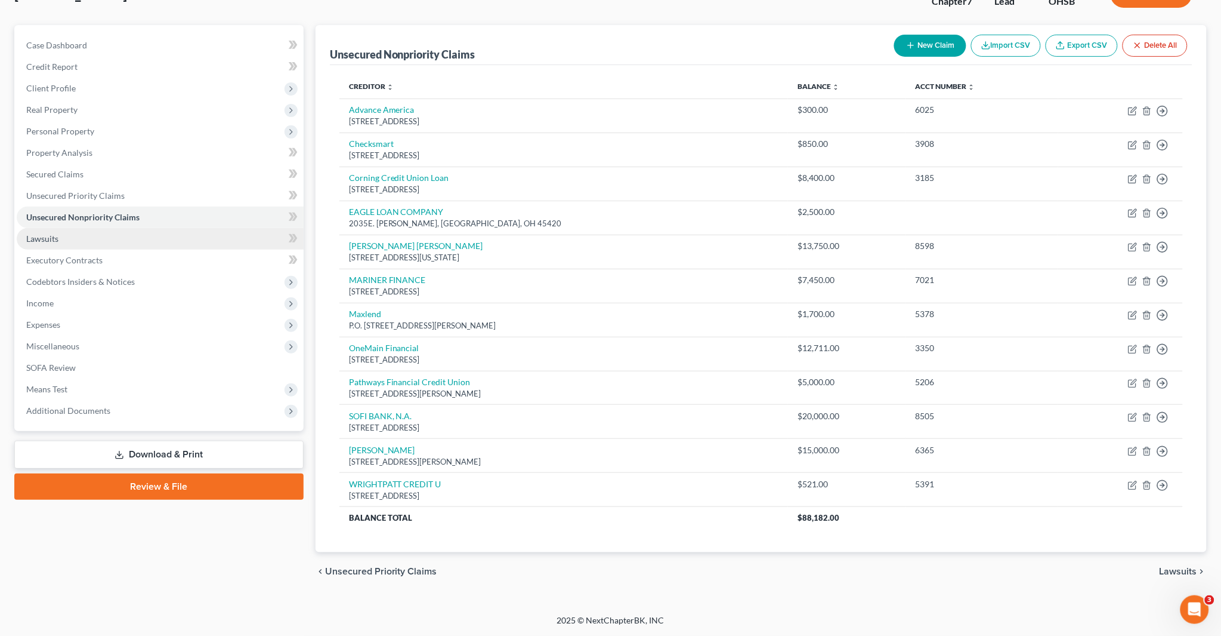
click at [96, 231] on link "Lawsuits" at bounding box center [160, 238] width 287 height 21
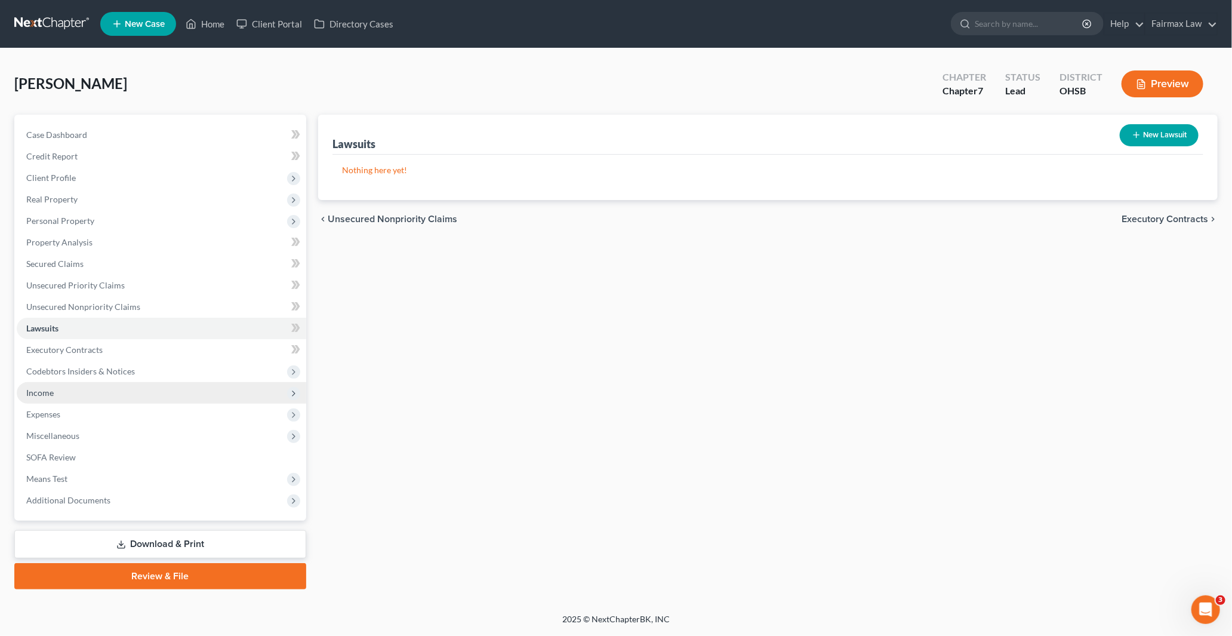
click at [132, 395] on span "Income" at bounding box center [161, 392] width 289 height 21
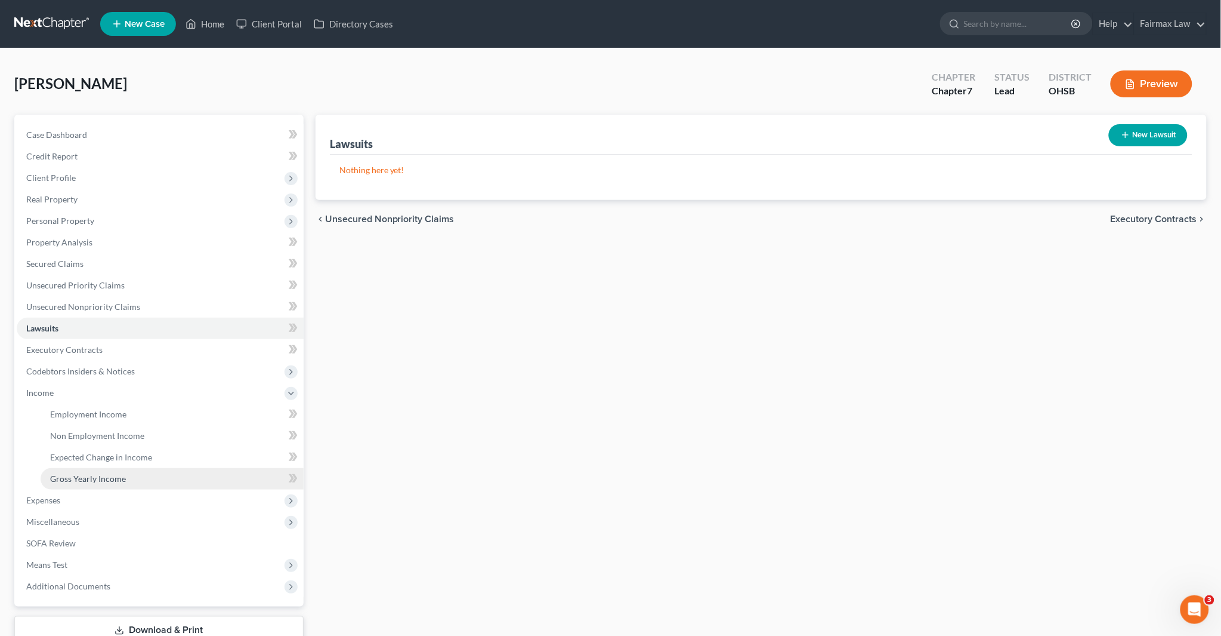
click at [130, 475] on link "Gross Yearly Income" at bounding box center [172, 478] width 263 height 21
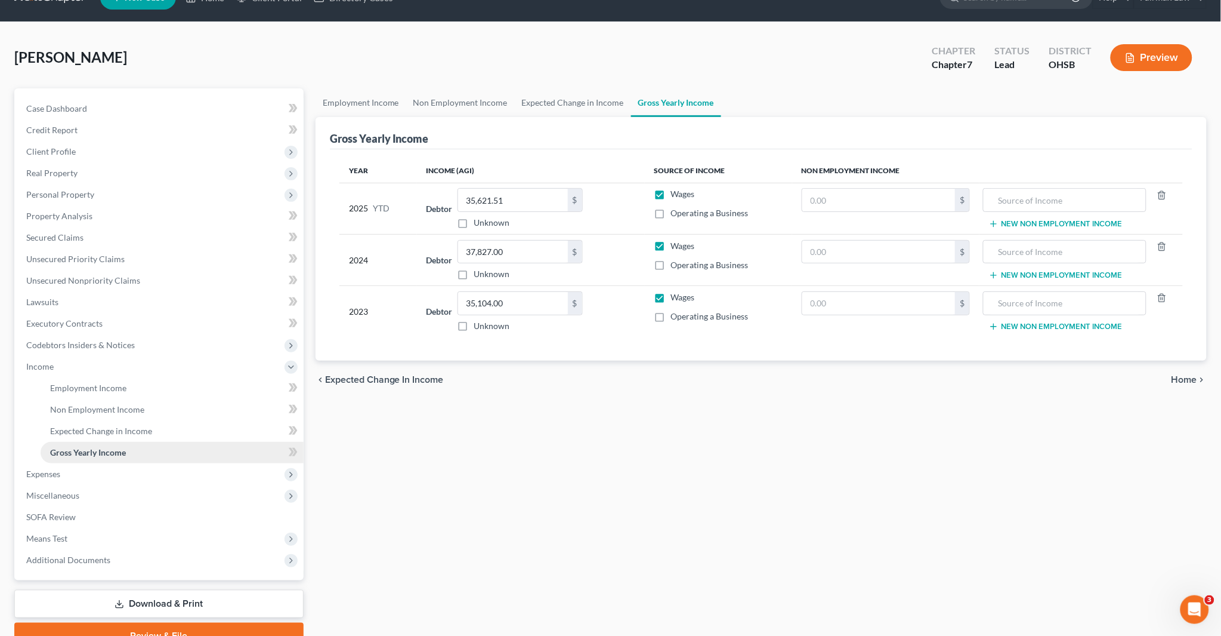
scroll to position [82, 0]
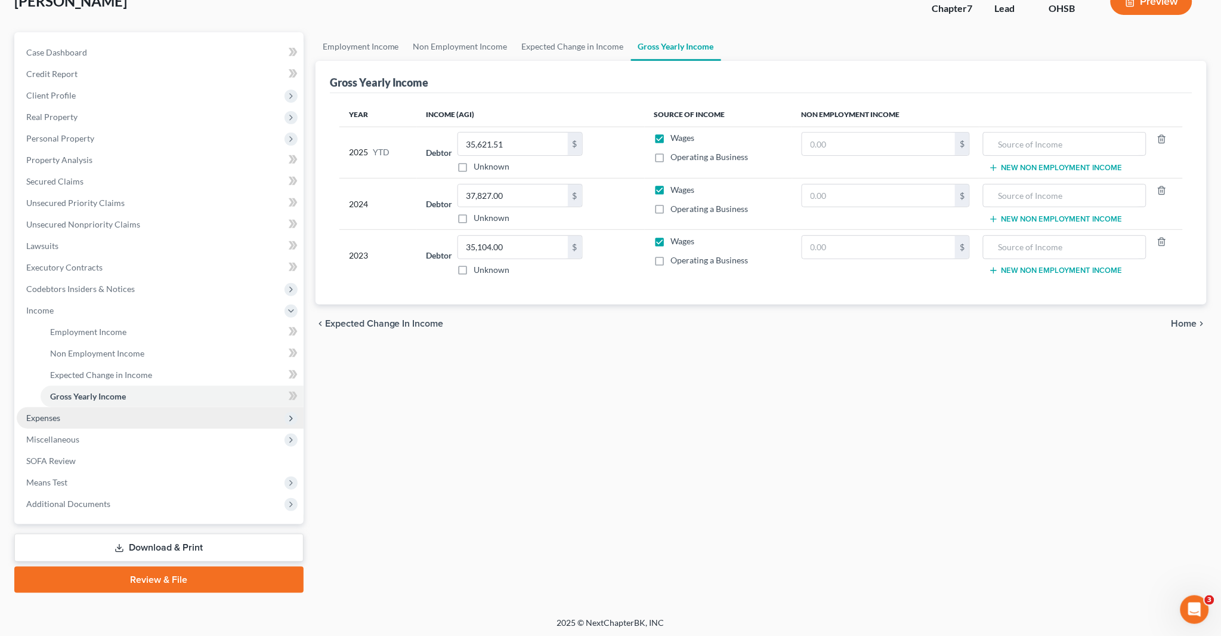
click at [99, 419] on span "Expenses" at bounding box center [160, 417] width 287 height 21
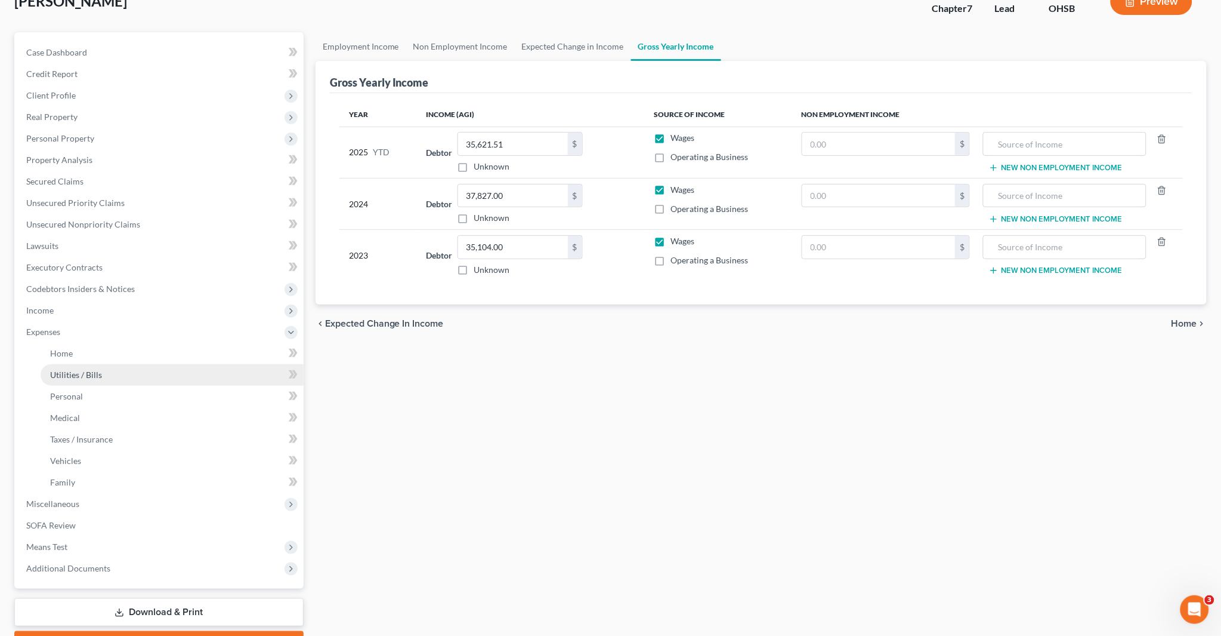
click at [122, 365] on link "Utilities / Bills" at bounding box center [172, 374] width 263 height 21
click at [121, 353] on link "Home" at bounding box center [172, 353] width 263 height 21
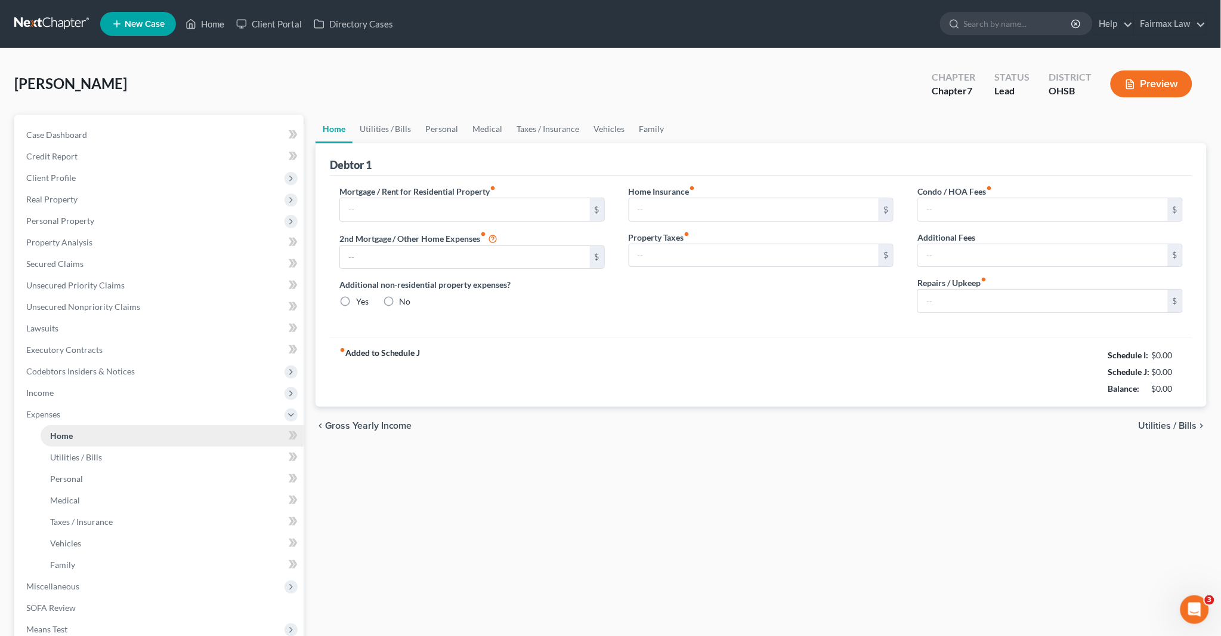
type input "870.00"
type input "0.00"
radio input "true"
type input "0.00"
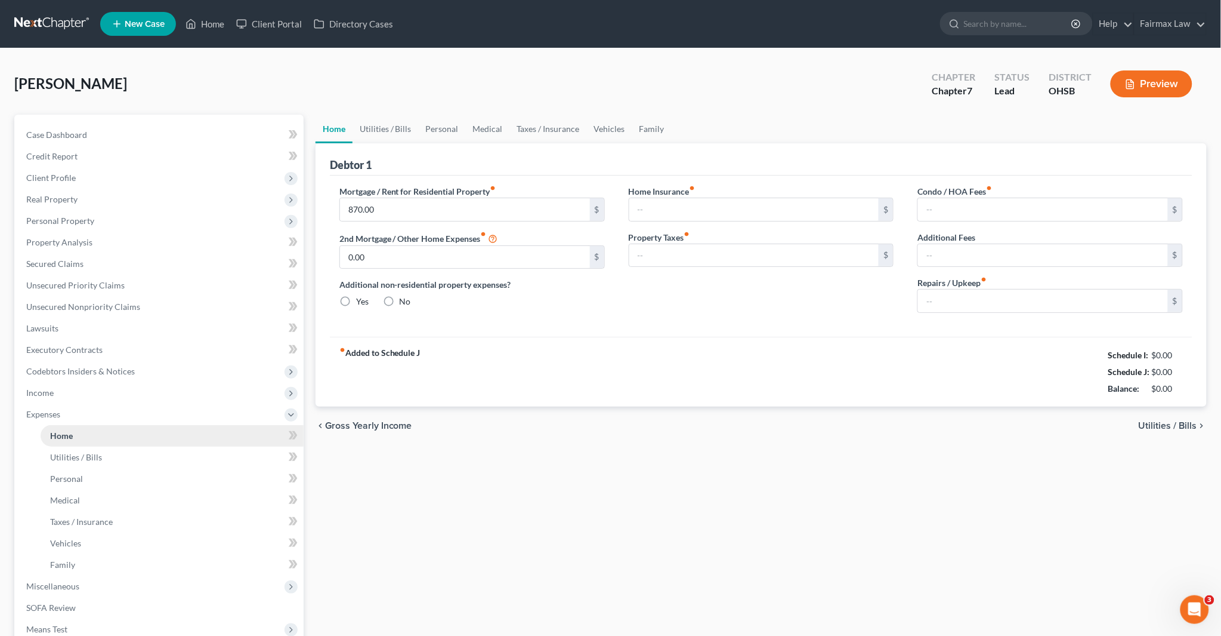
type input "0.00"
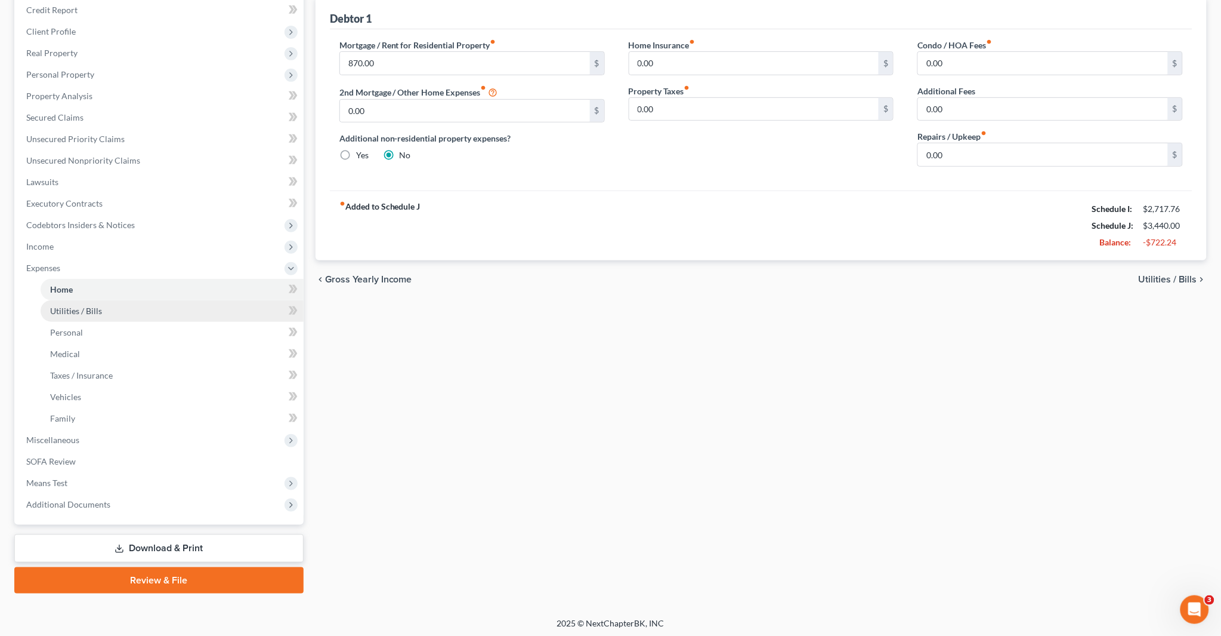
scroll to position [147, 0]
click at [104, 313] on link "Utilities / Bills" at bounding box center [172, 309] width 263 height 21
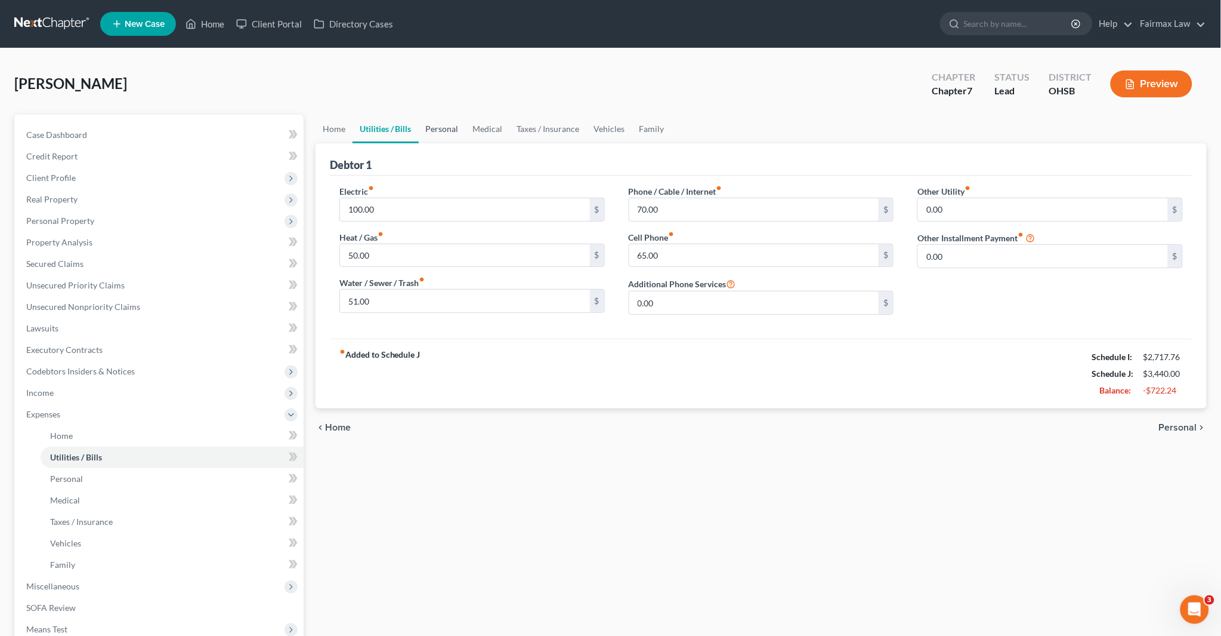
click at [440, 129] on link "Personal" at bounding box center [442, 129] width 47 height 29
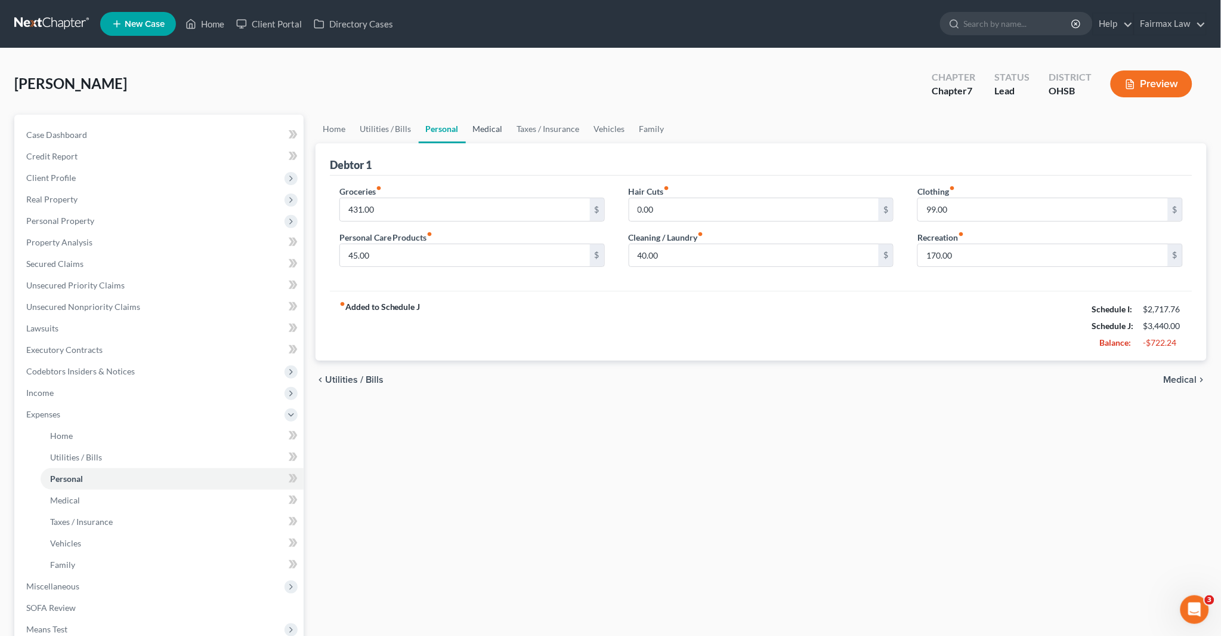
click at [486, 126] on link "Medical" at bounding box center [488, 129] width 44 height 29
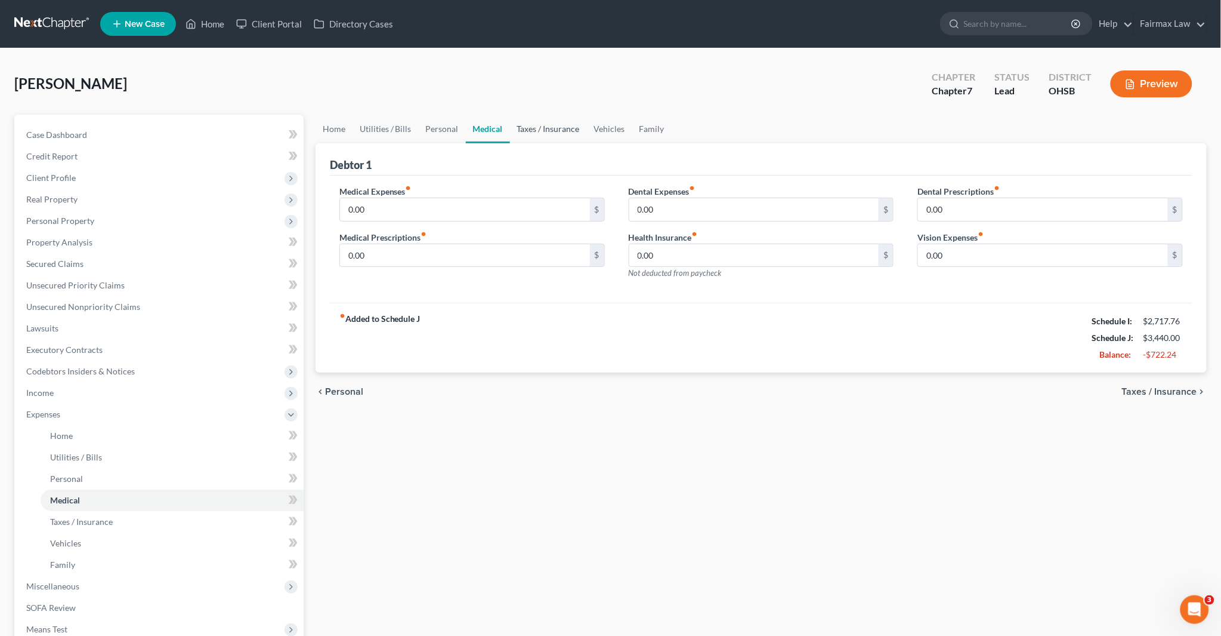
click at [552, 129] on link "Taxes / Insurance" at bounding box center [548, 129] width 77 height 29
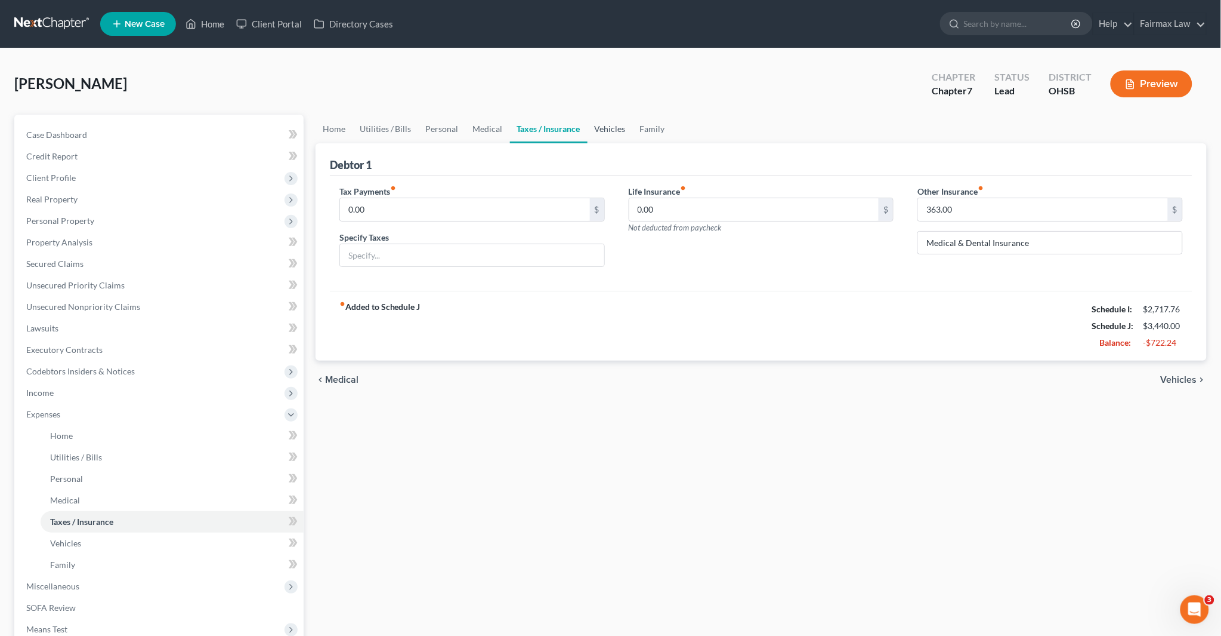
click at [600, 131] on link "Vehicles" at bounding box center [610, 129] width 45 height 29
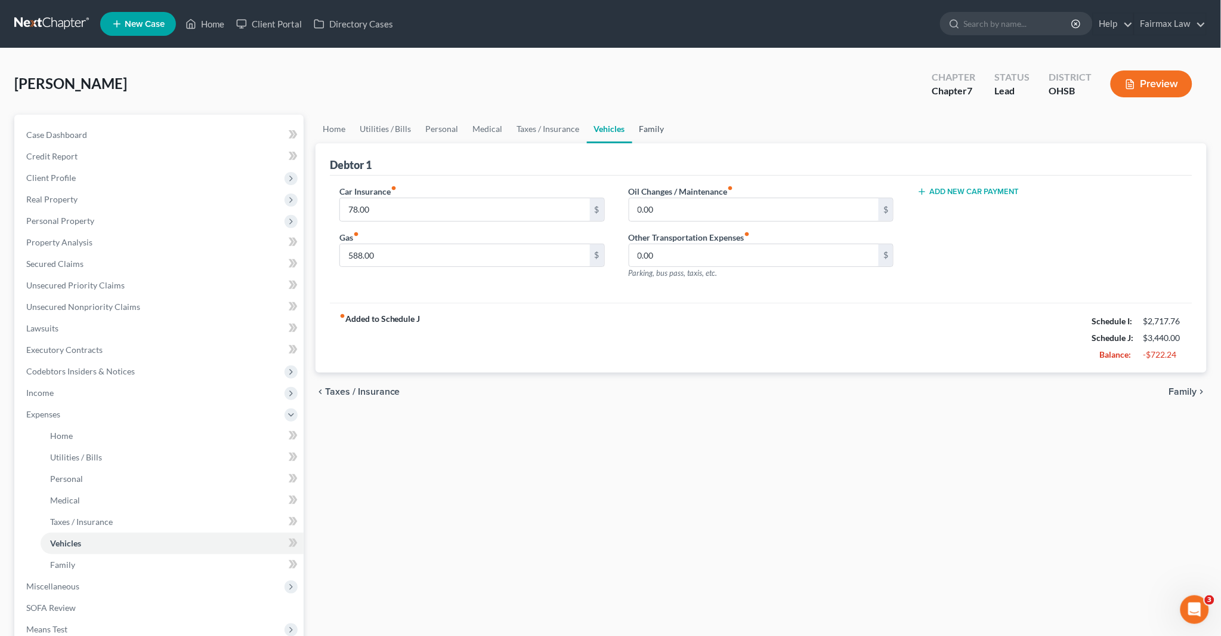
click at [660, 128] on link "Family" at bounding box center [652, 129] width 39 height 29
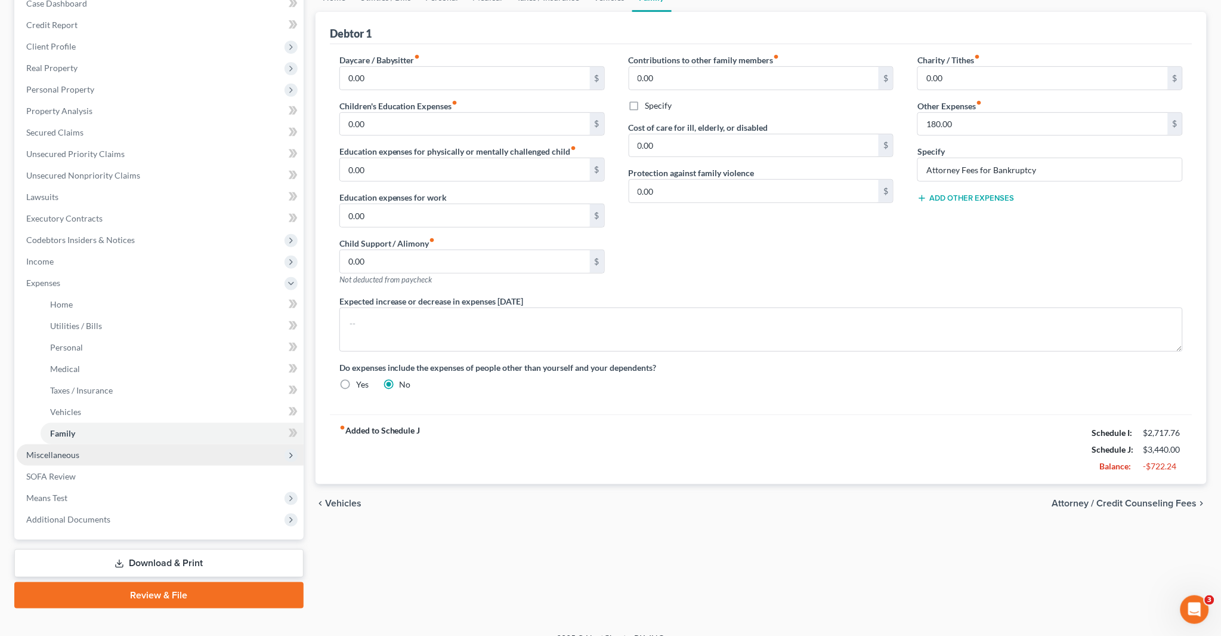
scroll to position [147, 0]
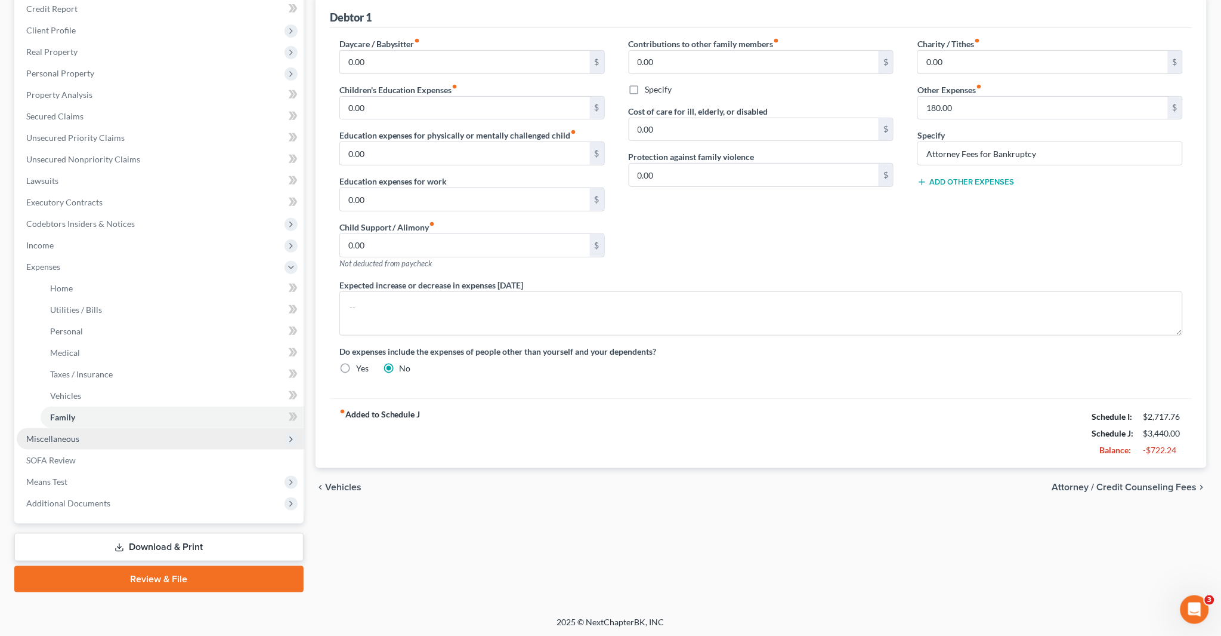
click at [118, 436] on span "Miscellaneous" at bounding box center [160, 438] width 287 height 21
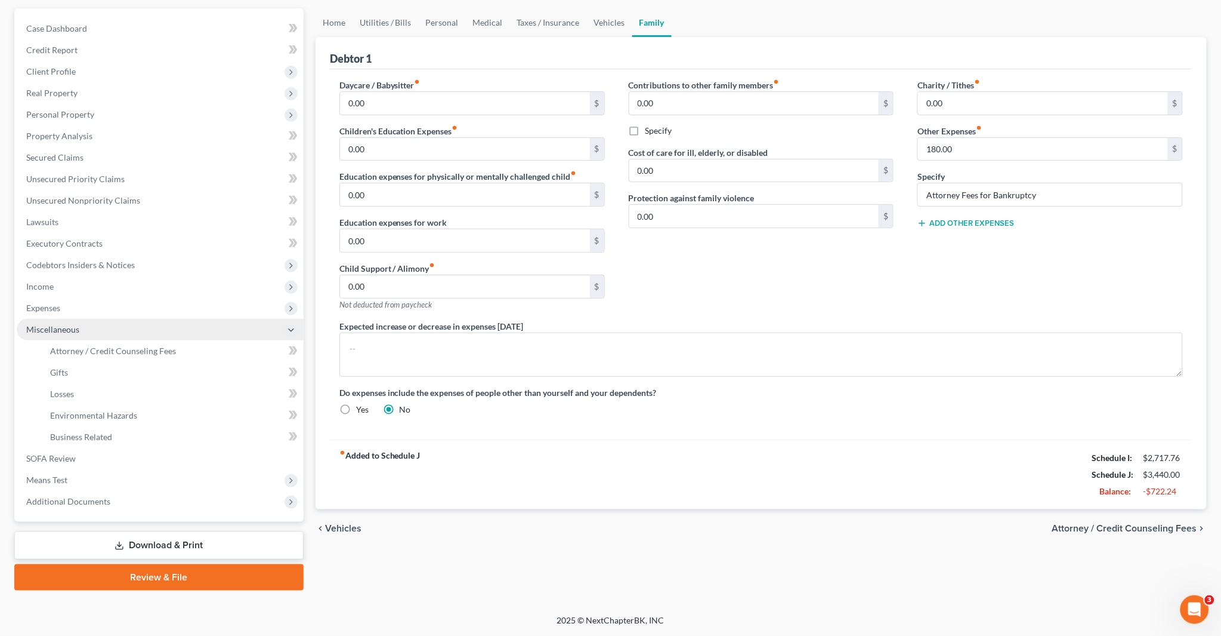
scroll to position [104, 0]
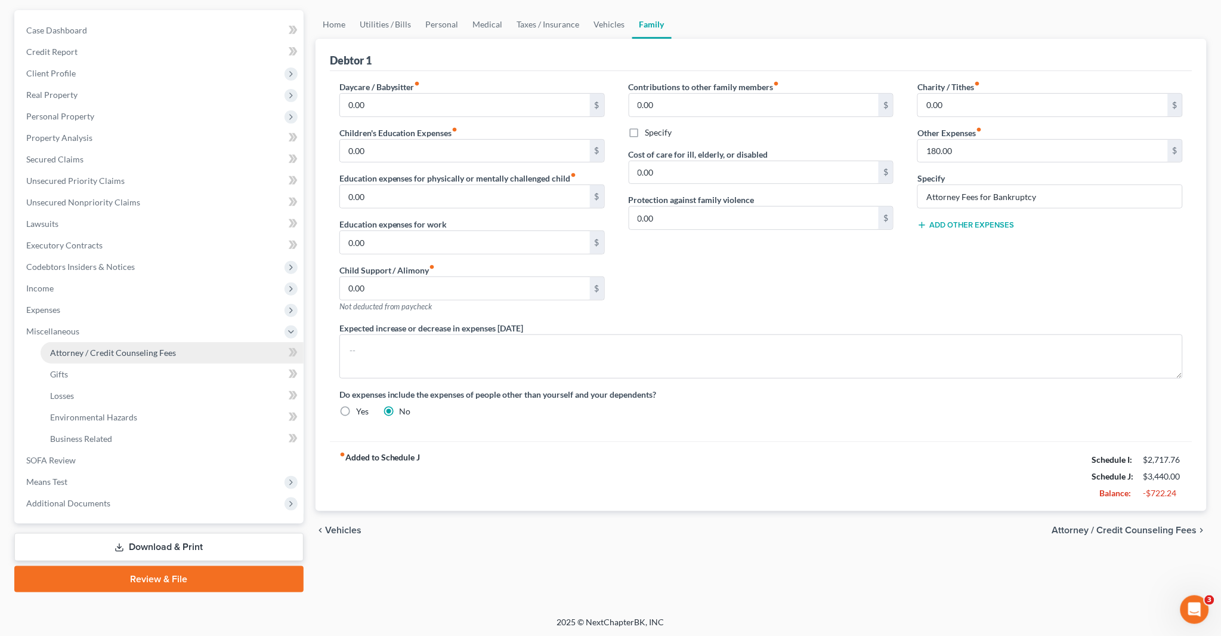
click at [150, 350] on span "Attorney / Credit Counseling Fees" at bounding box center [113, 352] width 126 height 10
select select "5"
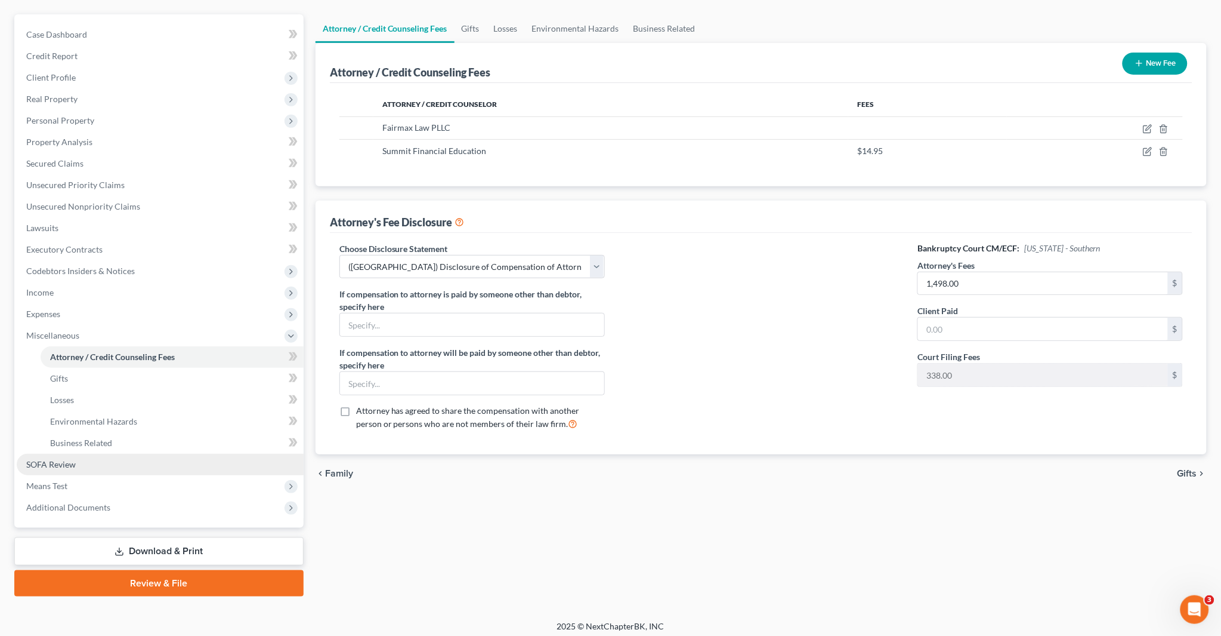
scroll to position [104, 0]
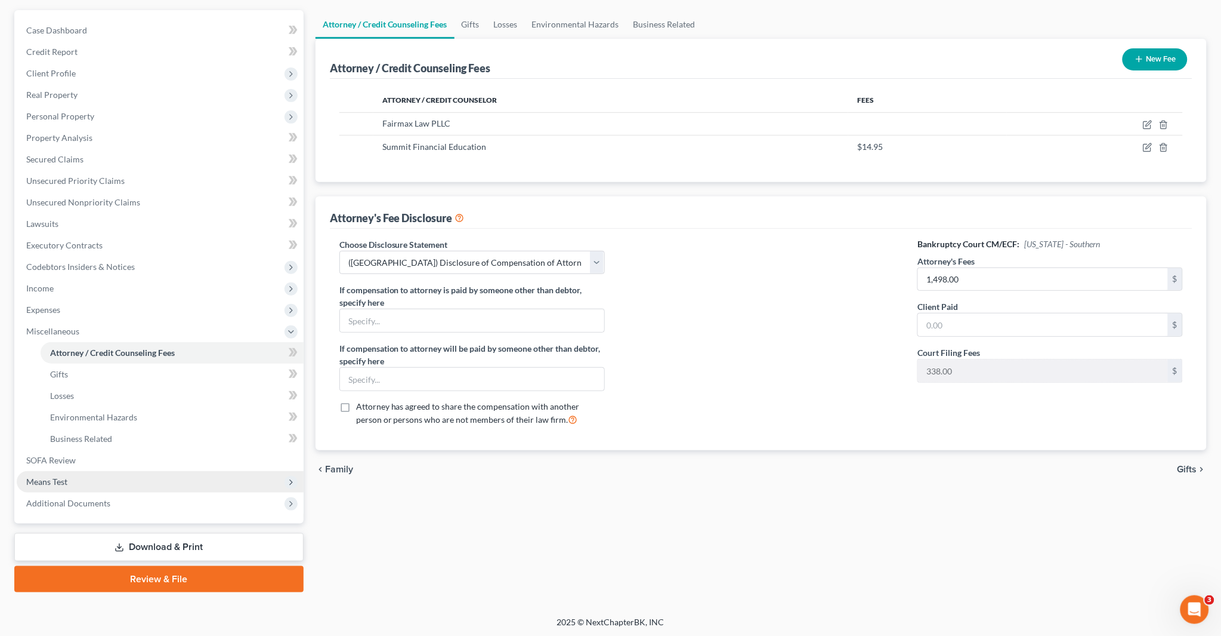
click at [115, 479] on span "Means Test" at bounding box center [160, 481] width 287 height 21
click at [129, 482] on span "Calculation and Presumption" at bounding box center [104, 481] width 109 height 10
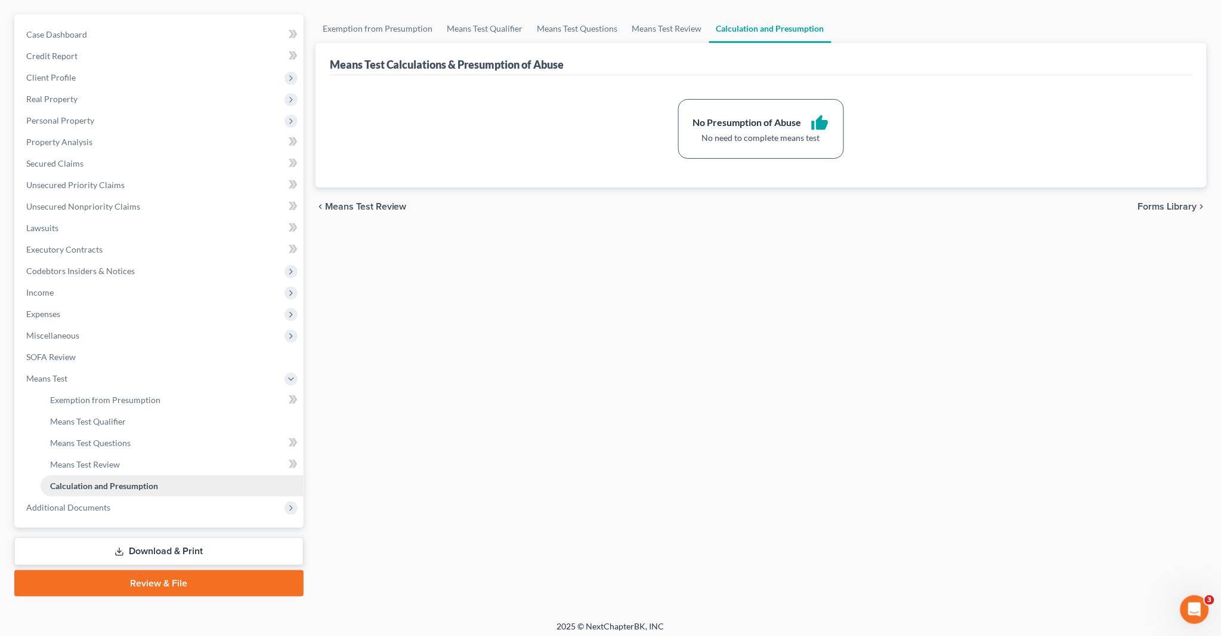
scroll to position [104, 0]
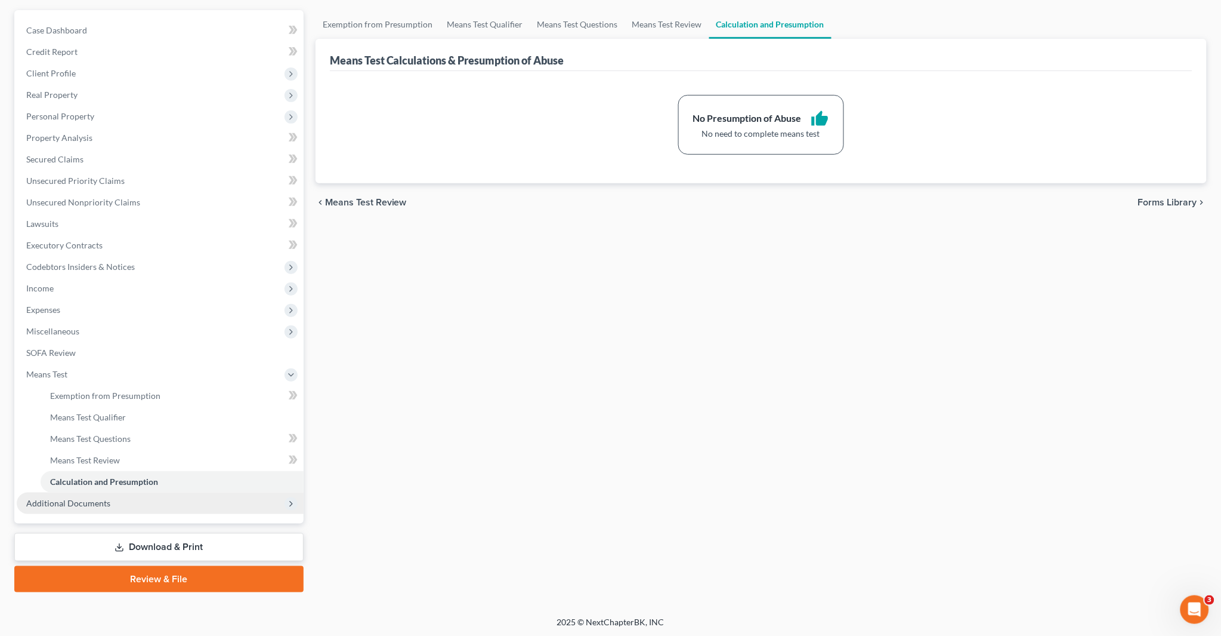
click at [126, 493] on span "Additional Documents" at bounding box center [160, 502] width 287 height 21
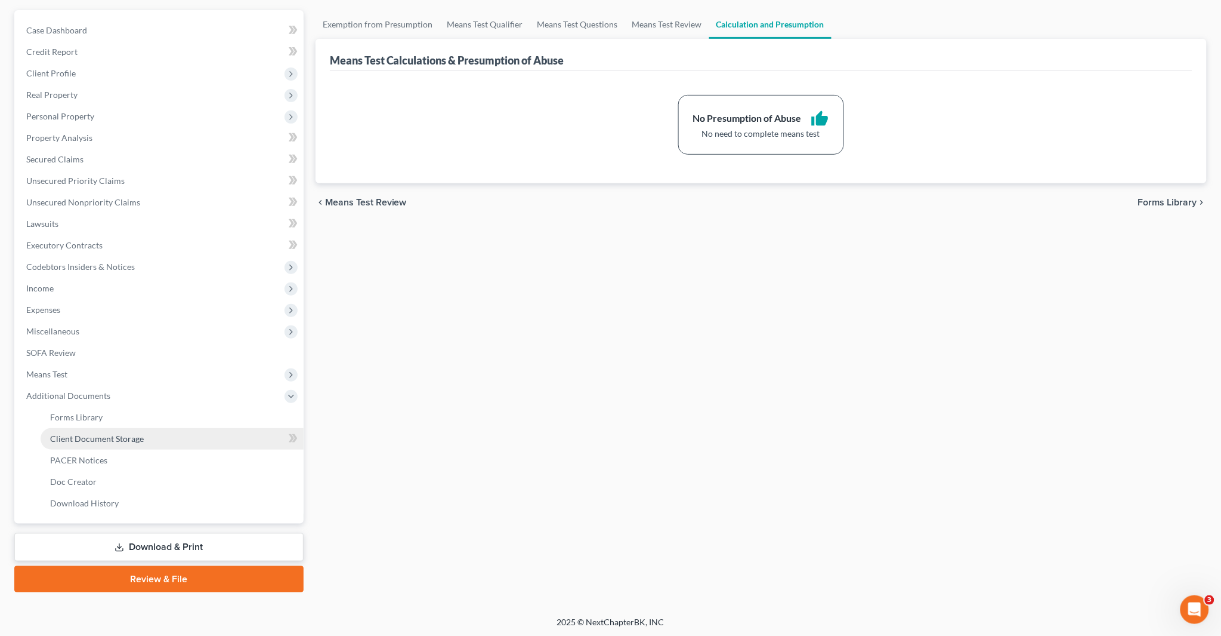
click at [129, 437] on span "Client Document Storage" at bounding box center [97, 438] width 94 height 10
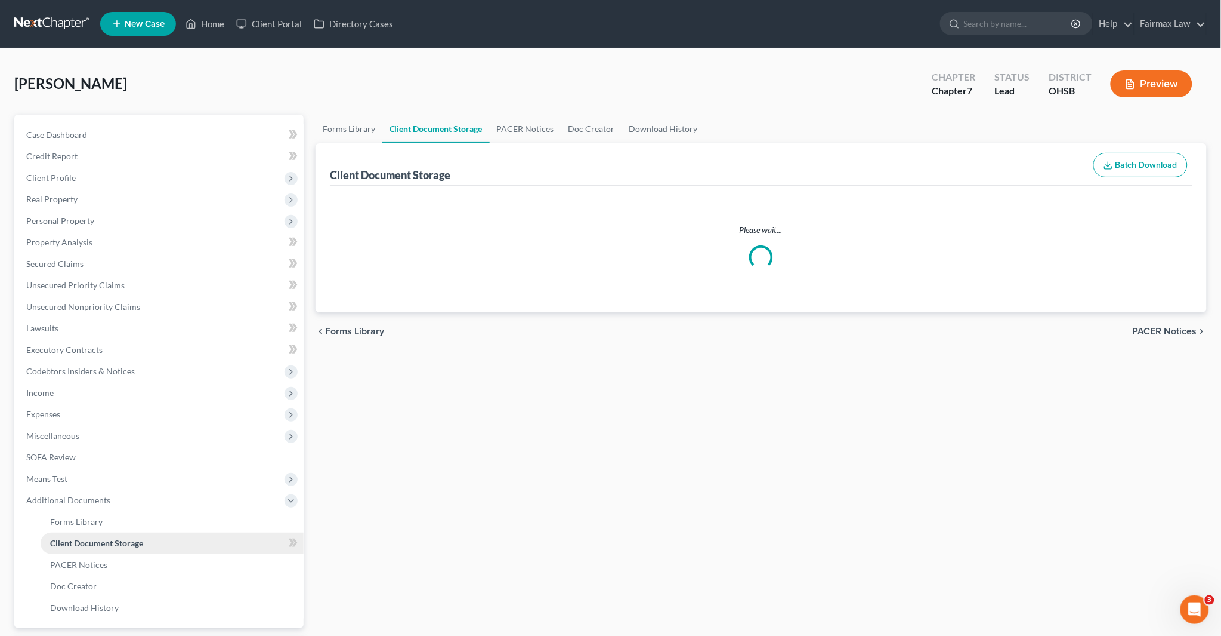
select select "37"
select select "7"
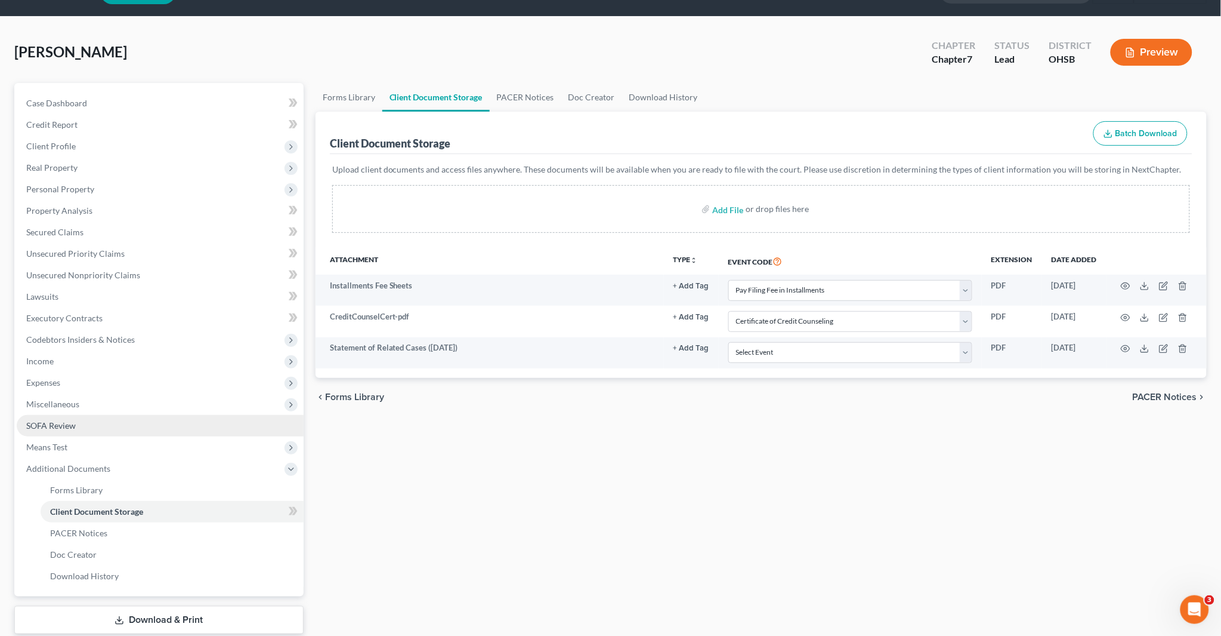
scroll to position [104, 0]
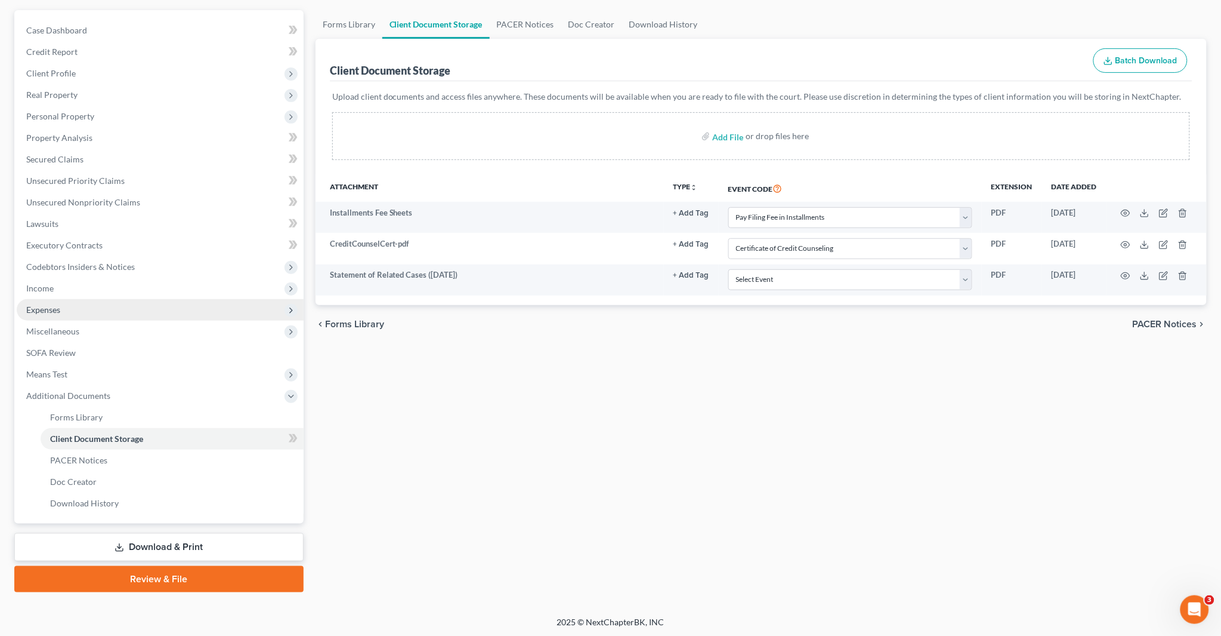
click at [51, 309] on span "Expenses" at bounding box center [43, 309] width 34 height 10
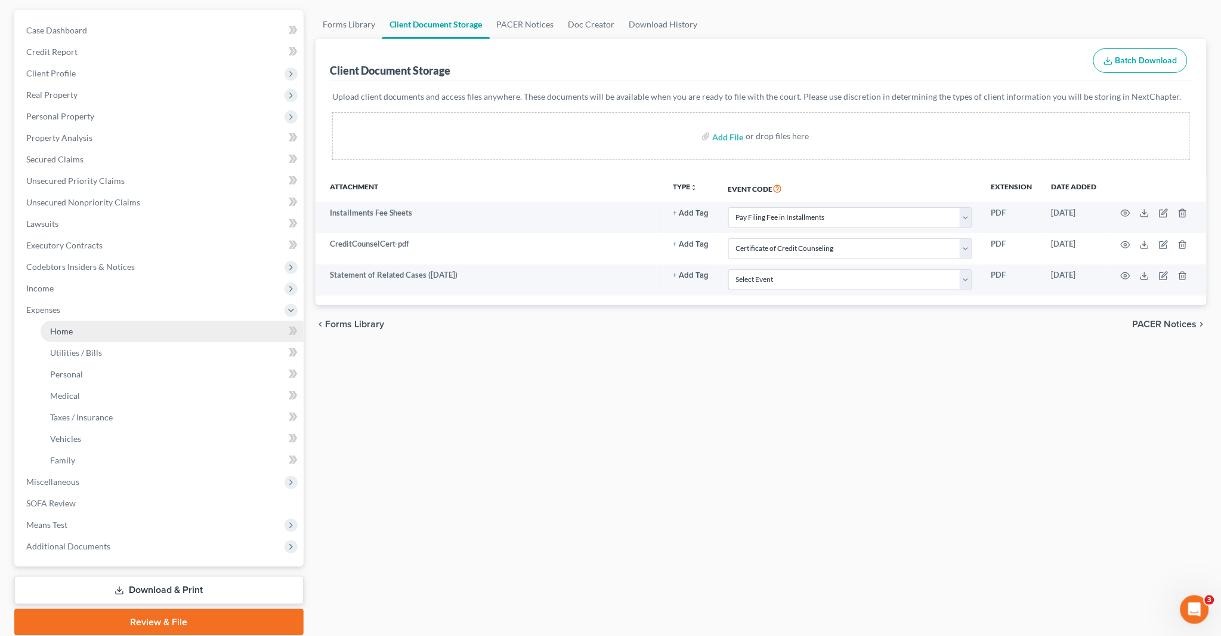
click at [87, 327] on link "Home" at bounding box center [172, 330] width 263 height 21
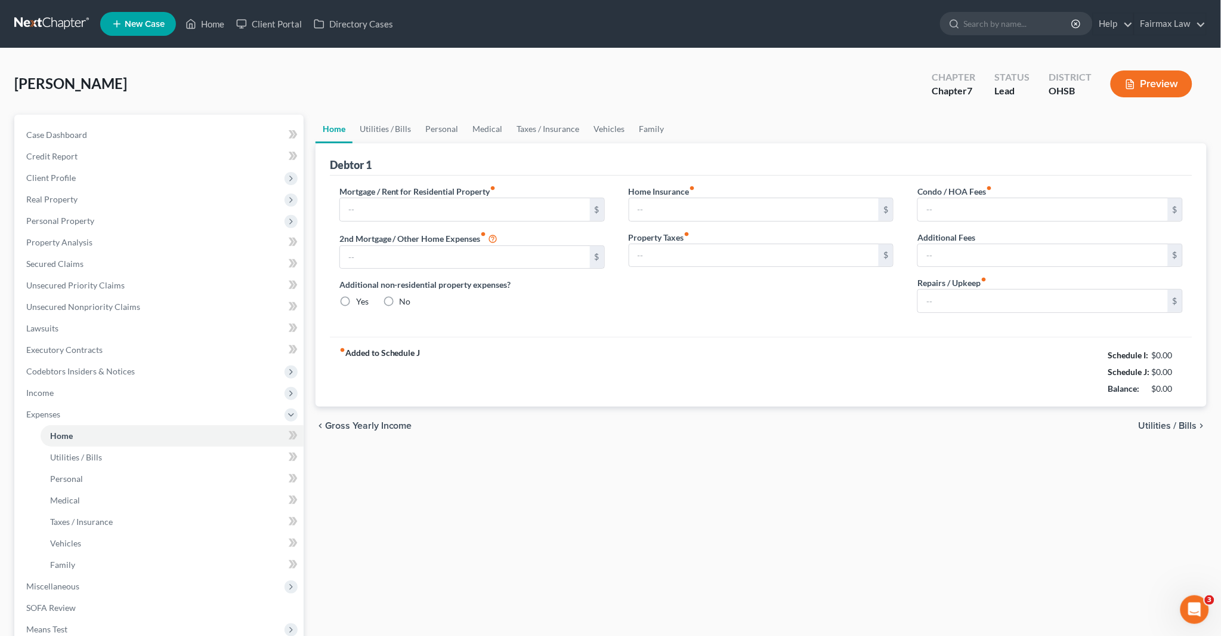
type input "870.00"
type input "0.00"
radio input "true"
type input "0.00"
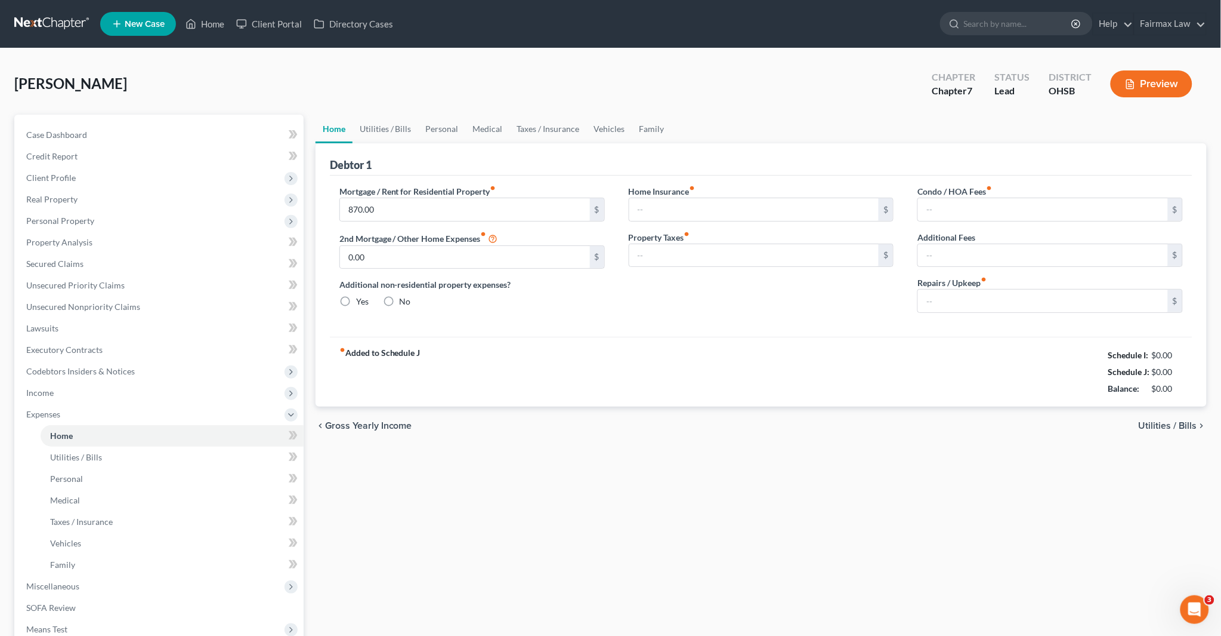
type input "0.00"
drag, startPoint x: 1083, startPoint y: 350, endPoint x: 1189, endPoint y: 385, distance: 111.9
click at [1189, 385] on div "fiber_manual_record Added to Schedule J Schedule I: $2,717.76 Schedule J: $3,44…" at bounding box center [761, 372] width 863 height 70
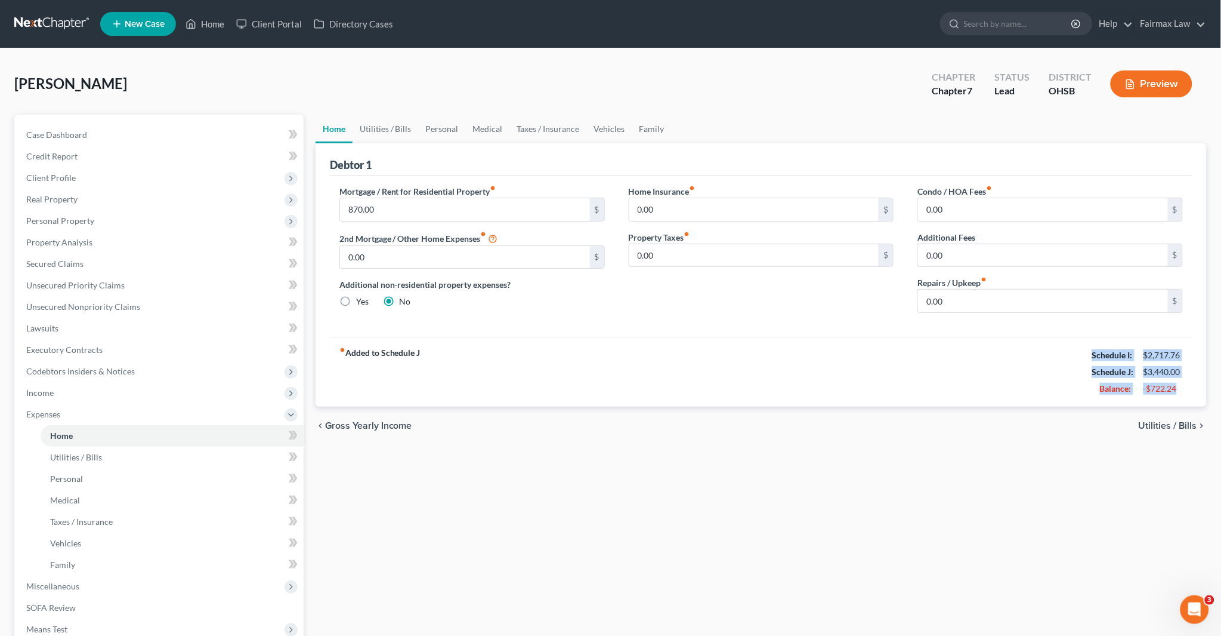
copy div "Schedule I: $2,717.76 Schedule J: $3,440.00 Balance: -$722.24"
click at [60, 326] on link "Lawsuits" at bounding box center [160, 327] width 287 height 21
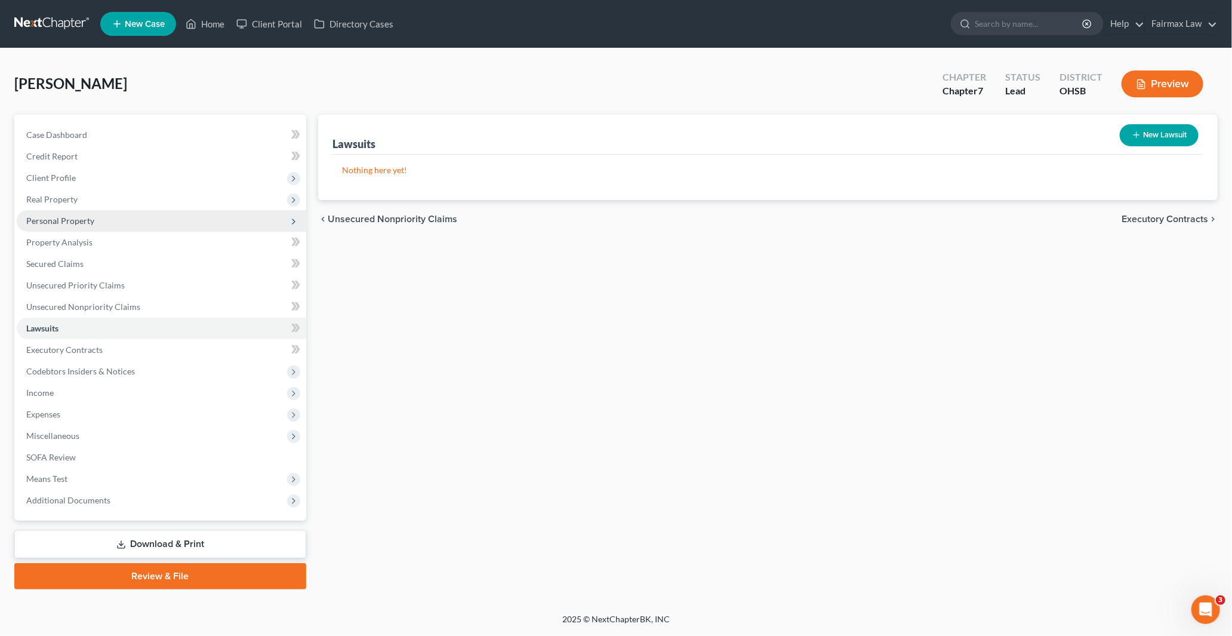
click at [58, 219] on span "Personal Property" at bounding box center [60, 220] width 68 height 10
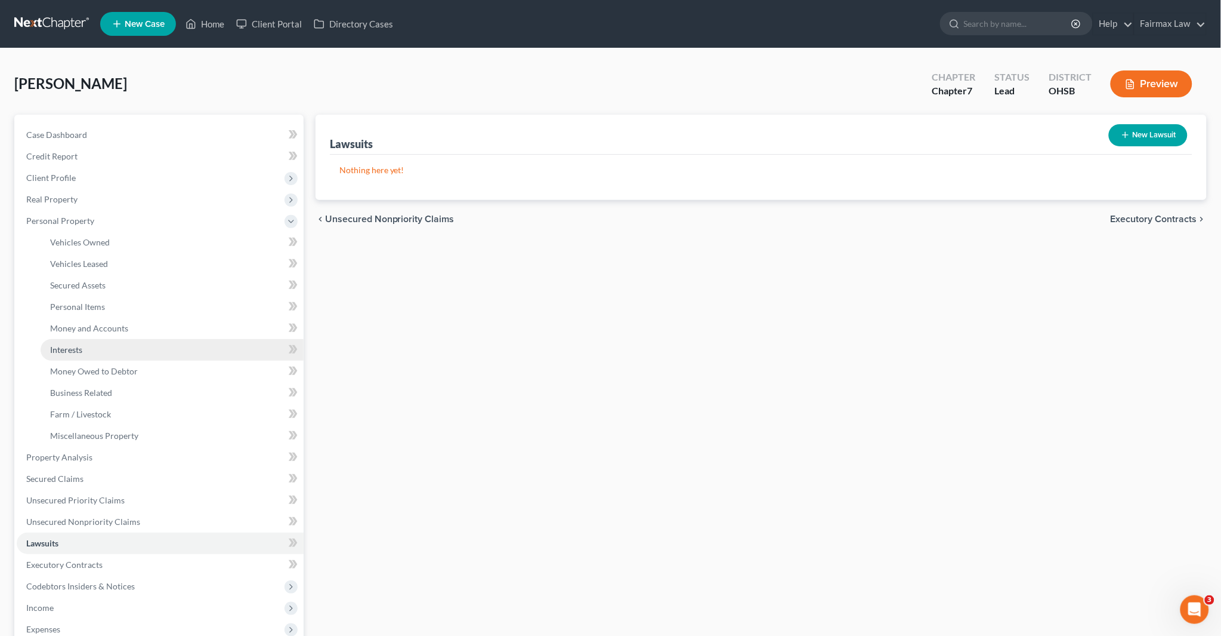
click at [86, 351] on link "Interests" at bounding box center [172, 349] width 263 height 21
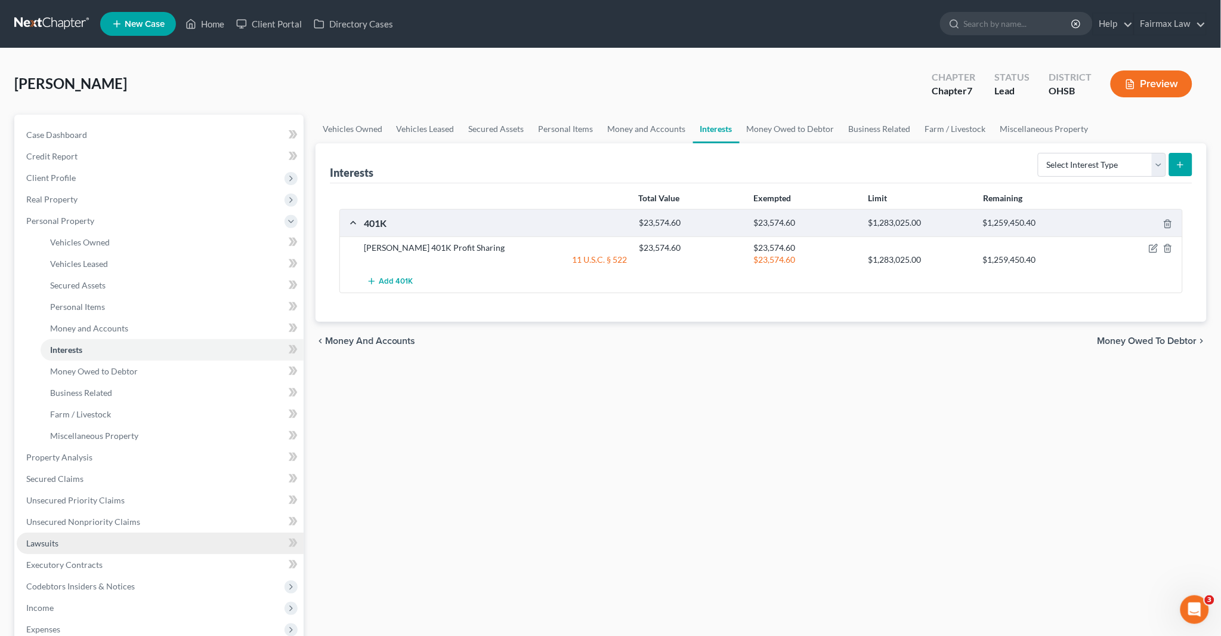
click at [64, 541] on link "Lawsuits" at bounding box center [160, 542] width 287 height 21
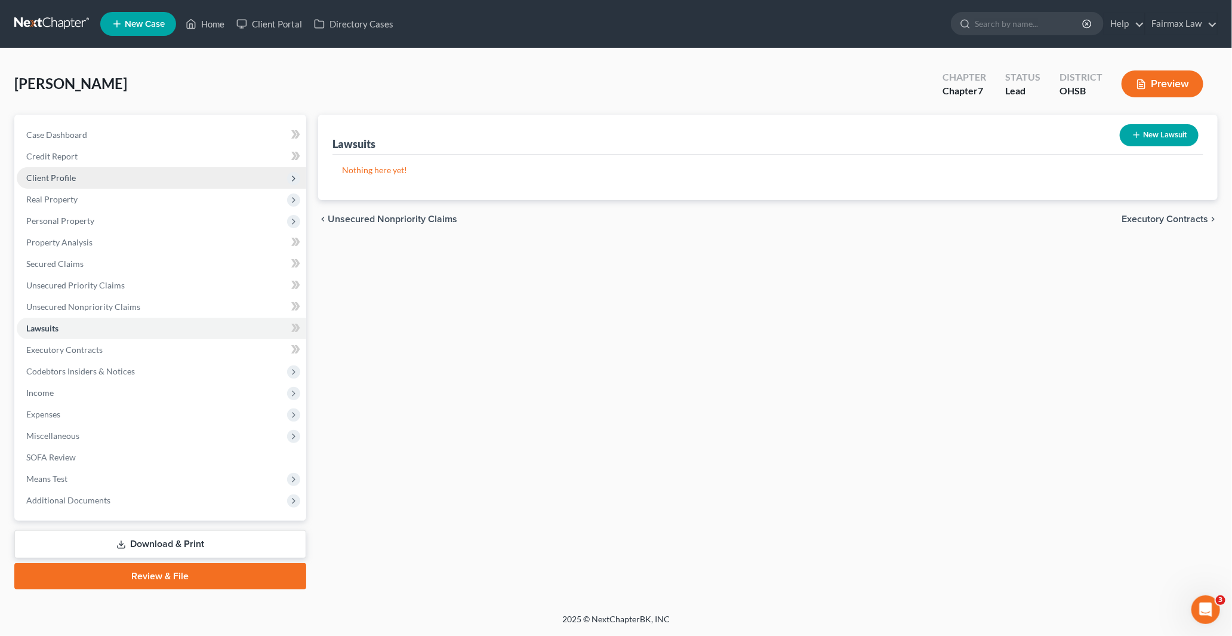
click at [67, 177] on span "Client Profile" at bounding box center [51, 177] width 50 height 10
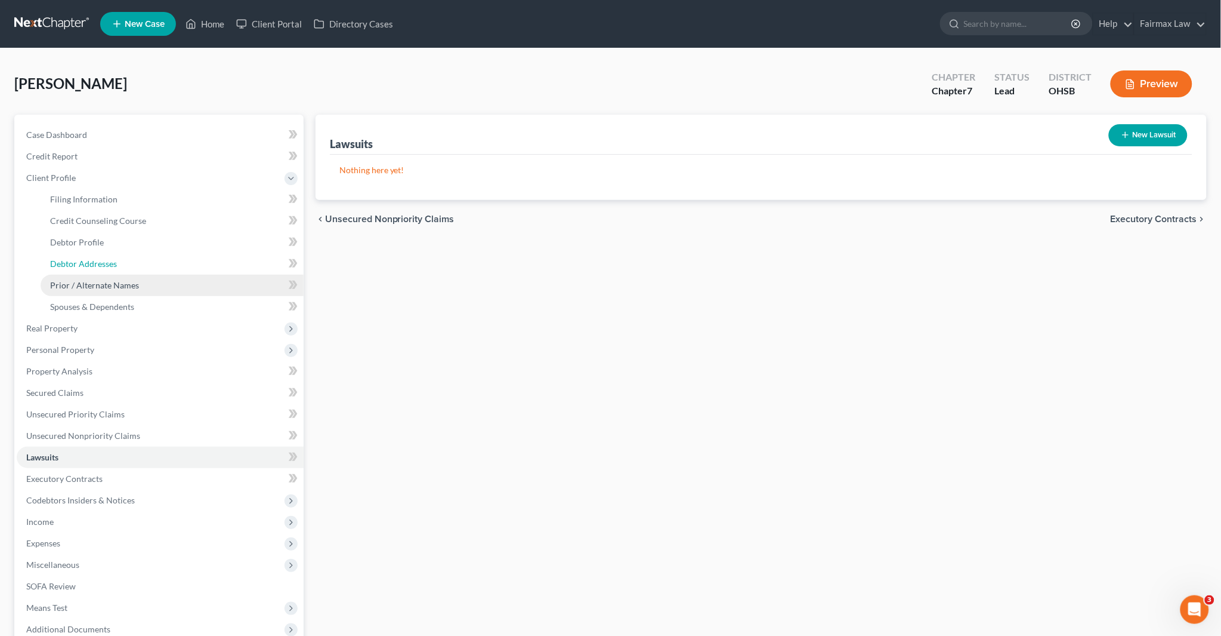
click at [100, 267] on link "Debtor Addresses" at bounding box center [172, 263] width 263 height 21
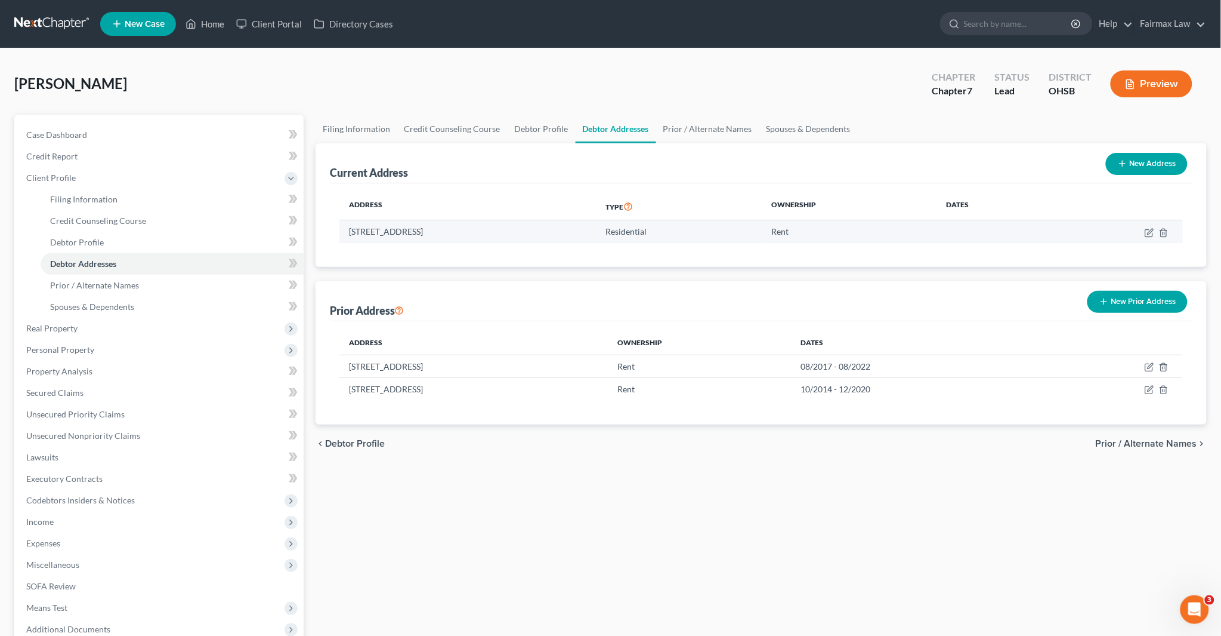
click at [762, 236] on td "Residential" at bounding box center [679, 231] width 165 height 23
click at [1148, 229] on icon "button" at bounding box center [1150, 233] width 10 height 10
select select "36"
select select "56"
select select "0"
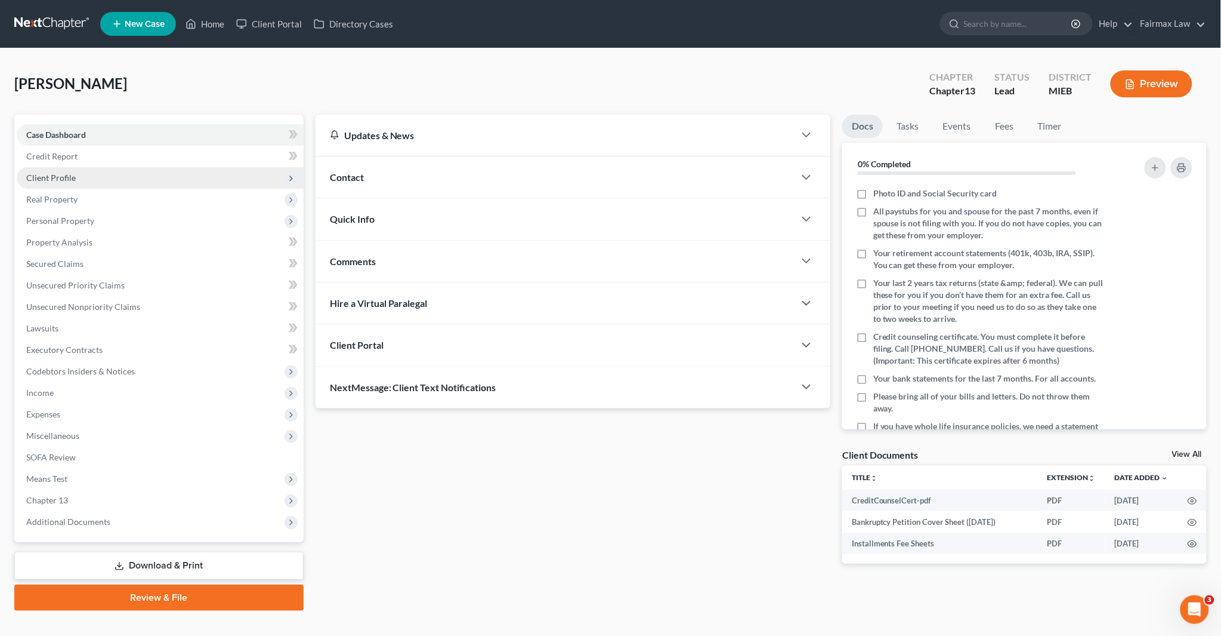
click at [53, 172] on span "Client Profile" at bounding box center [51, 177] width 50 height 10
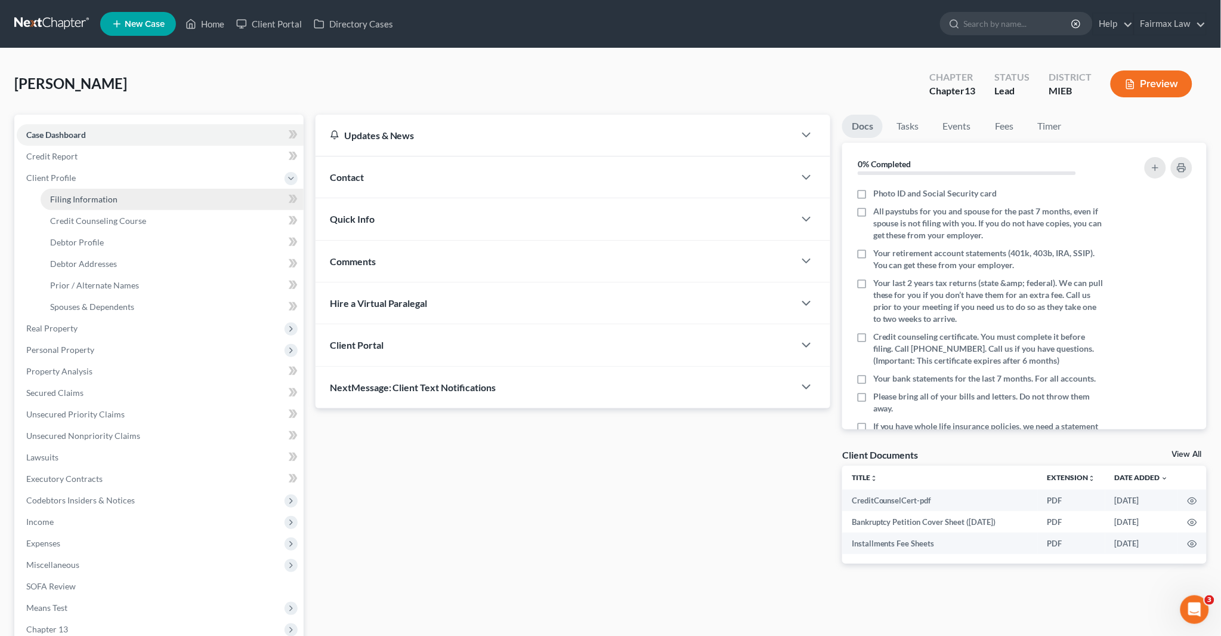
click at [91, 200] on span "Filing Information" at bounding box center [83, 199] width 67 height 10
select select "1"
select select "0"
select select "3"
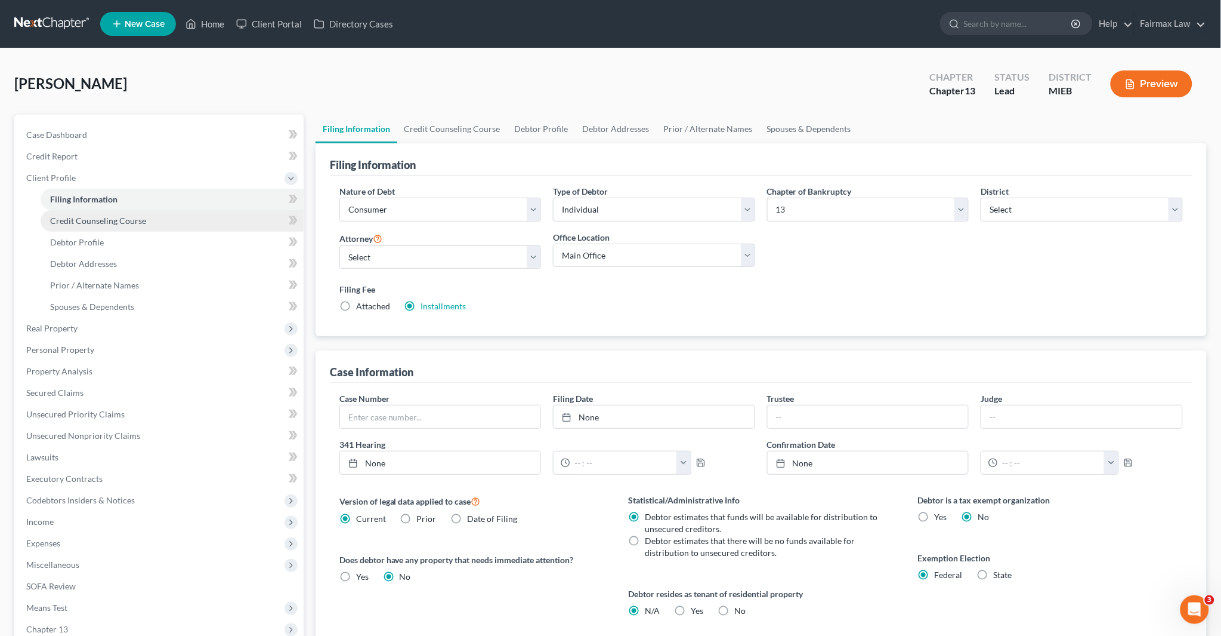
click at [87, 218] on span "Credit Counseling Course" at bounding box center [98, 220] width 96 height 10
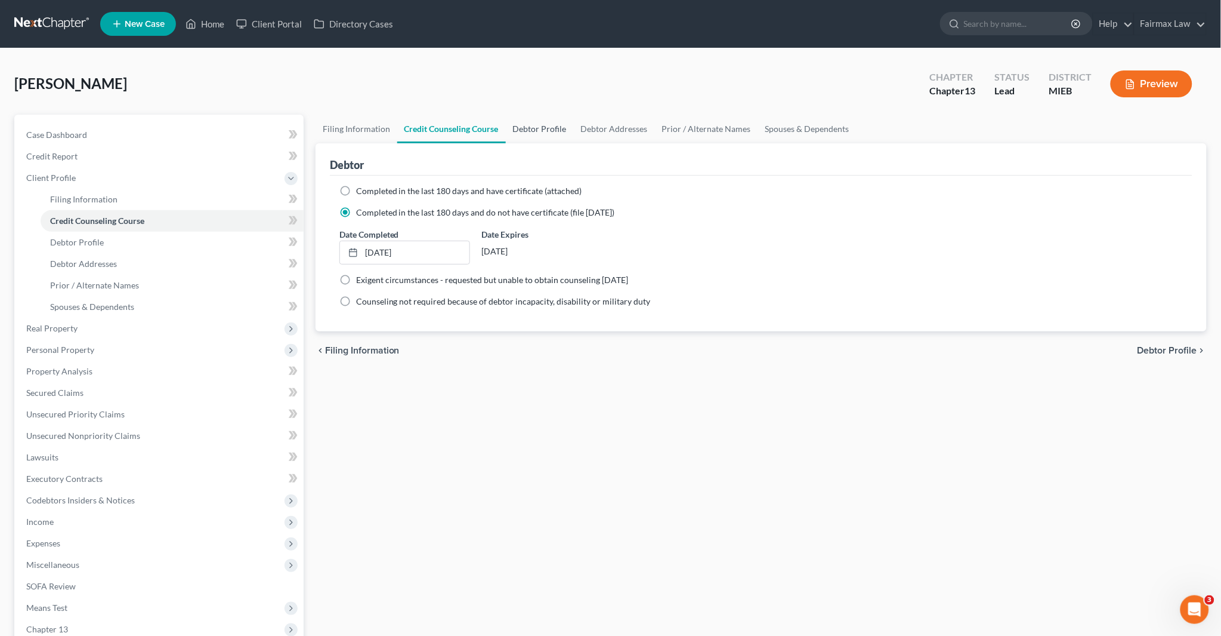
click at [545, 128] on link "Debtor Profile" at bounding box center [540, 129] width 68 height 29
select select "0"
select select "2"
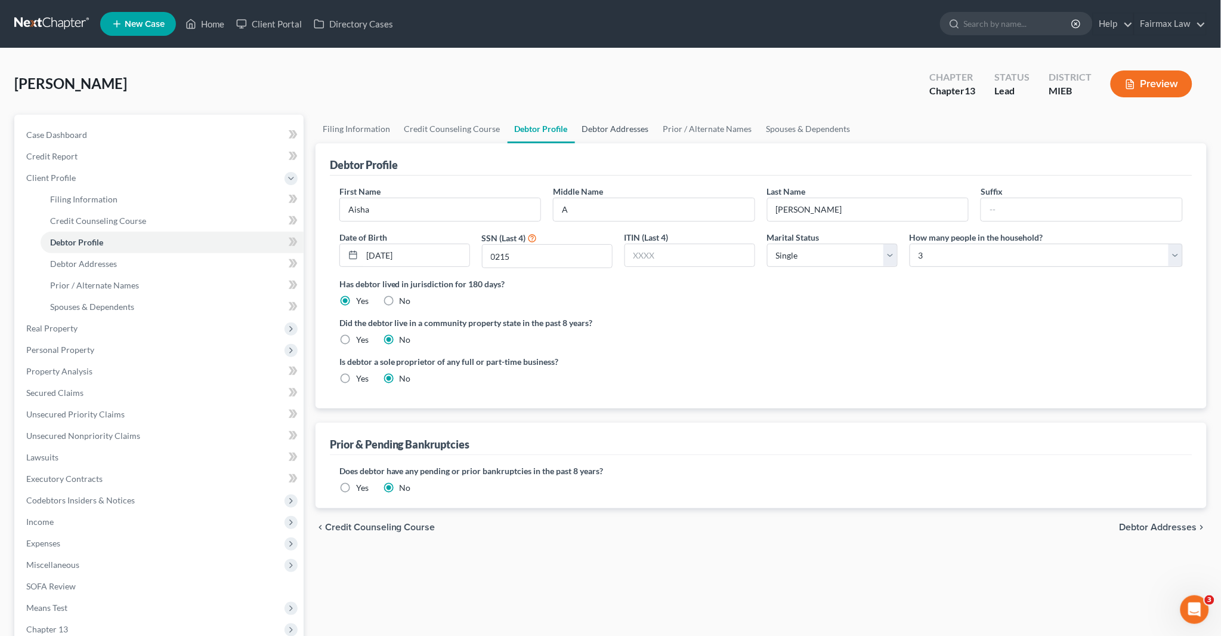
click at [600, 128] on link "Debtor Addresses" at bounding box center [615, 129] width 81 height 29
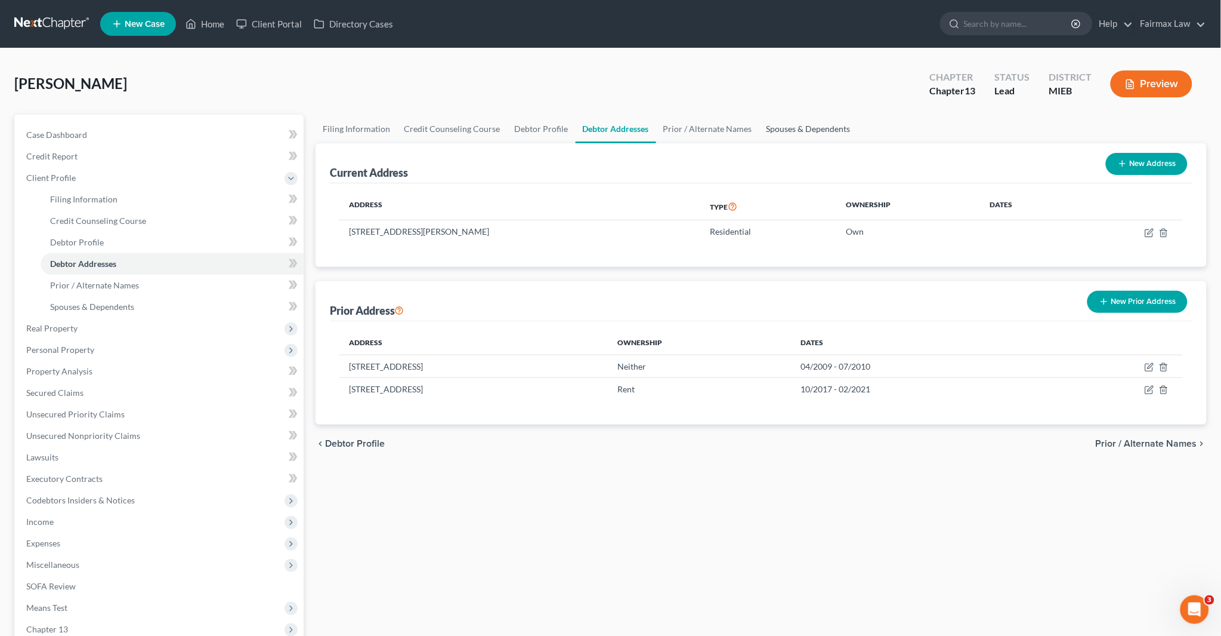
click at [800, 127] on link "Spouses & Dependents" at bounding box center [809, 129] width 98 height 29
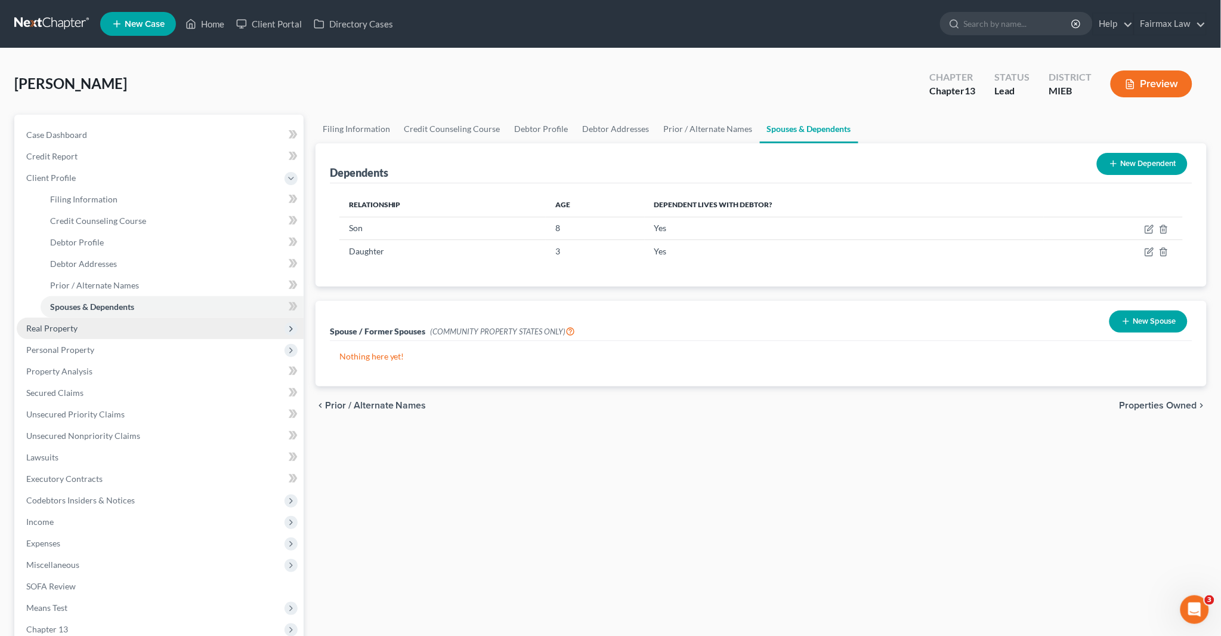
click at [51, 329] on span "Real Property" at bounding box center [51, 328] width 51 height 10
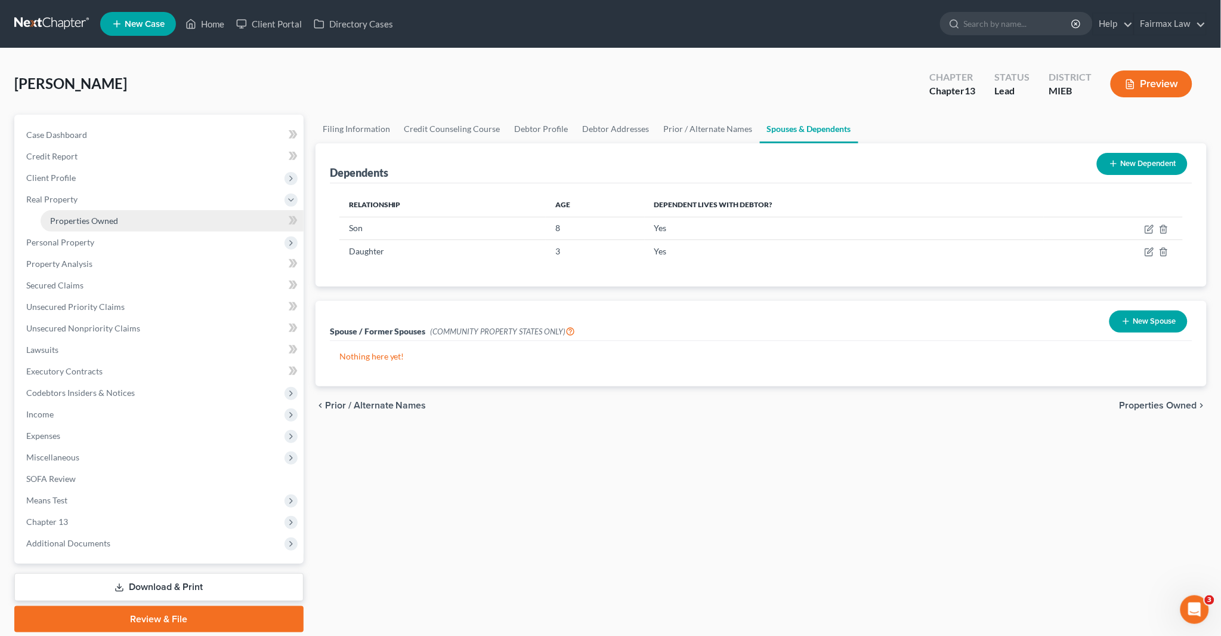
click at [96, 218] on span "Properties Owned" at bounding box center [84, 220] width 68 height 10
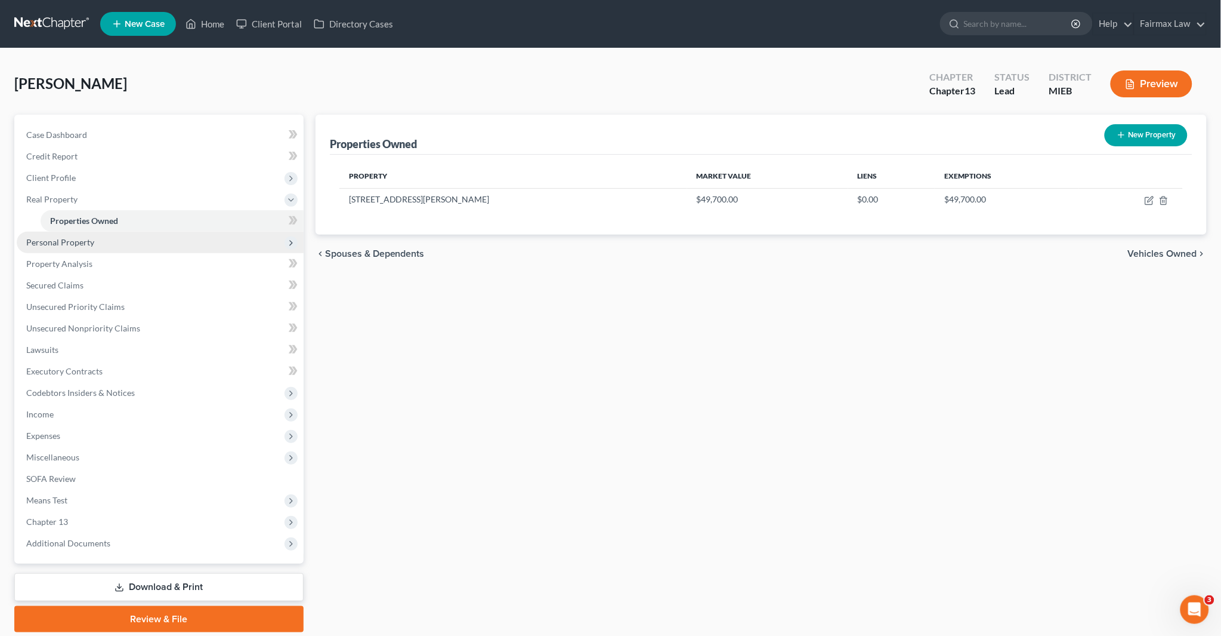
click at [84, 243] on span "Personal Property" at bounding box center [60, 242] width 68 height 10
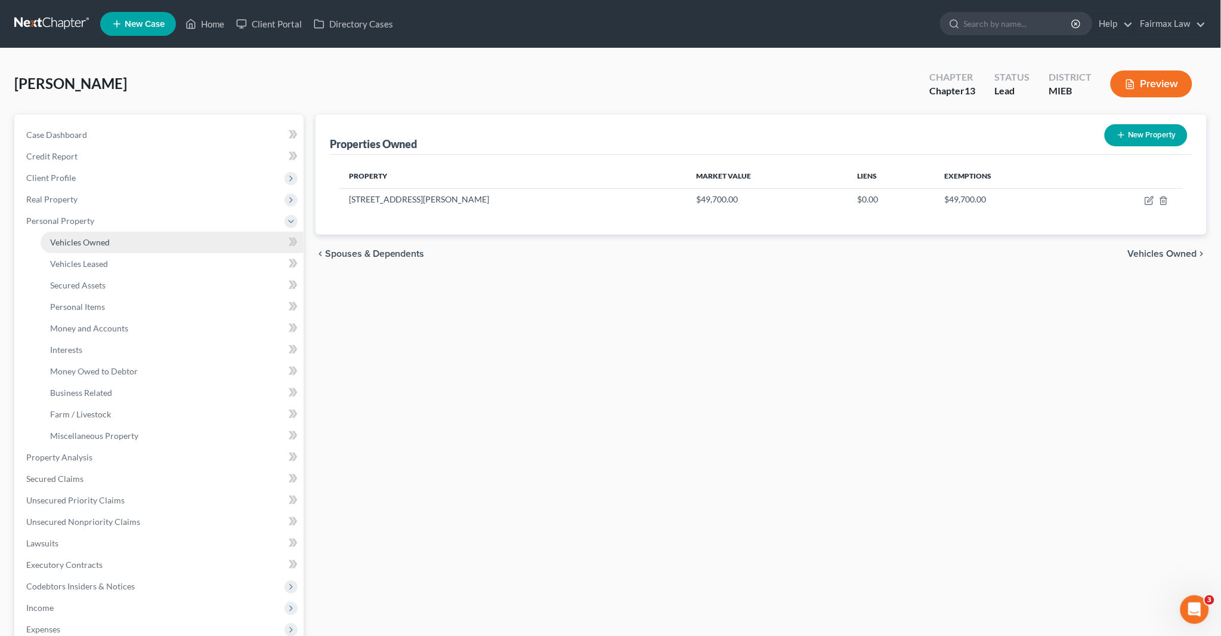
click at [98, 241] on span "Vehicles Owned" at bounding box center [80, 242] width 60 height 10
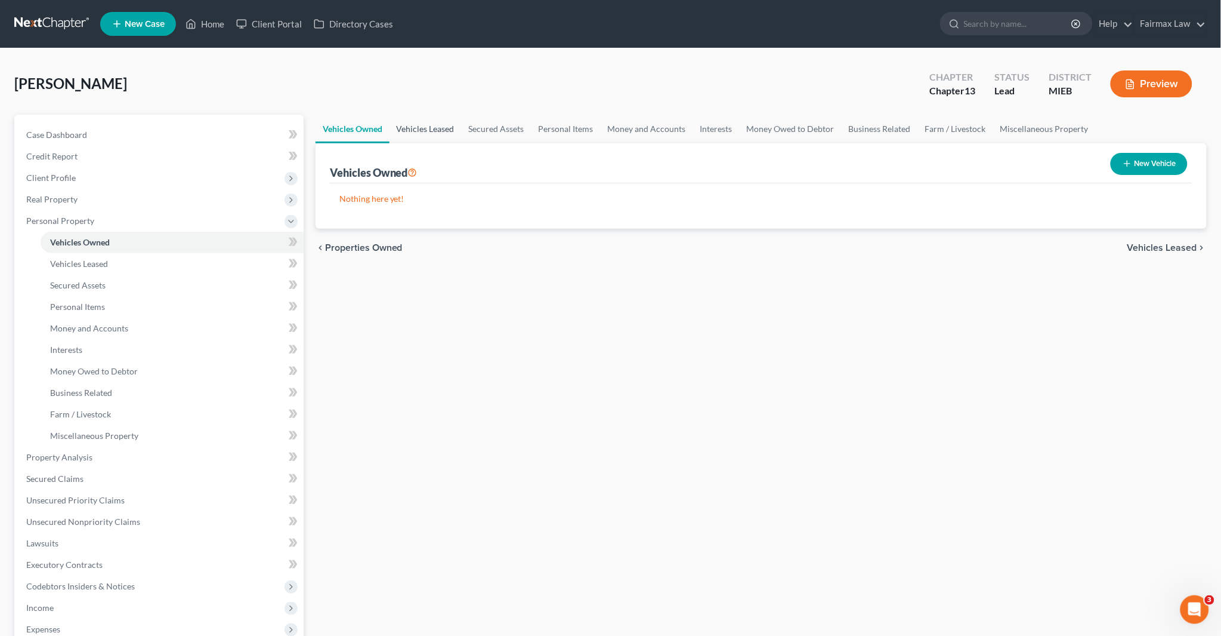
click at [422, 133] on link "Vehicles Leased" at bounding box center [426, 129] width 72 height 29
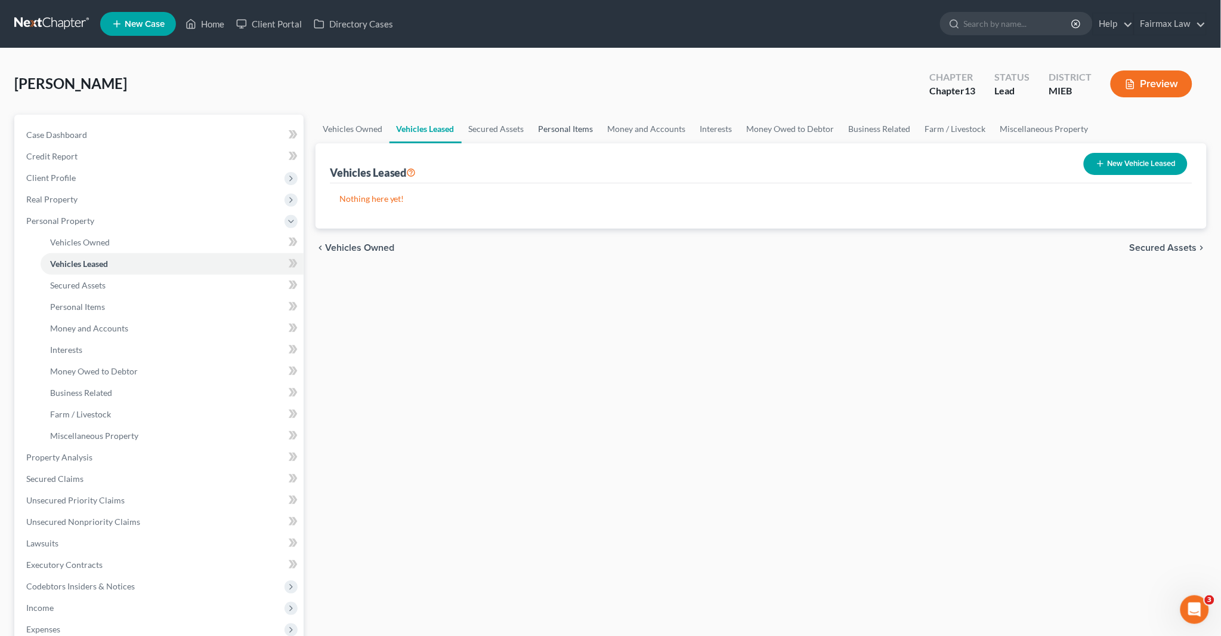
click at [552, 125] on link "Personal Items" at bounding box center [566, 129] width 69 height 29
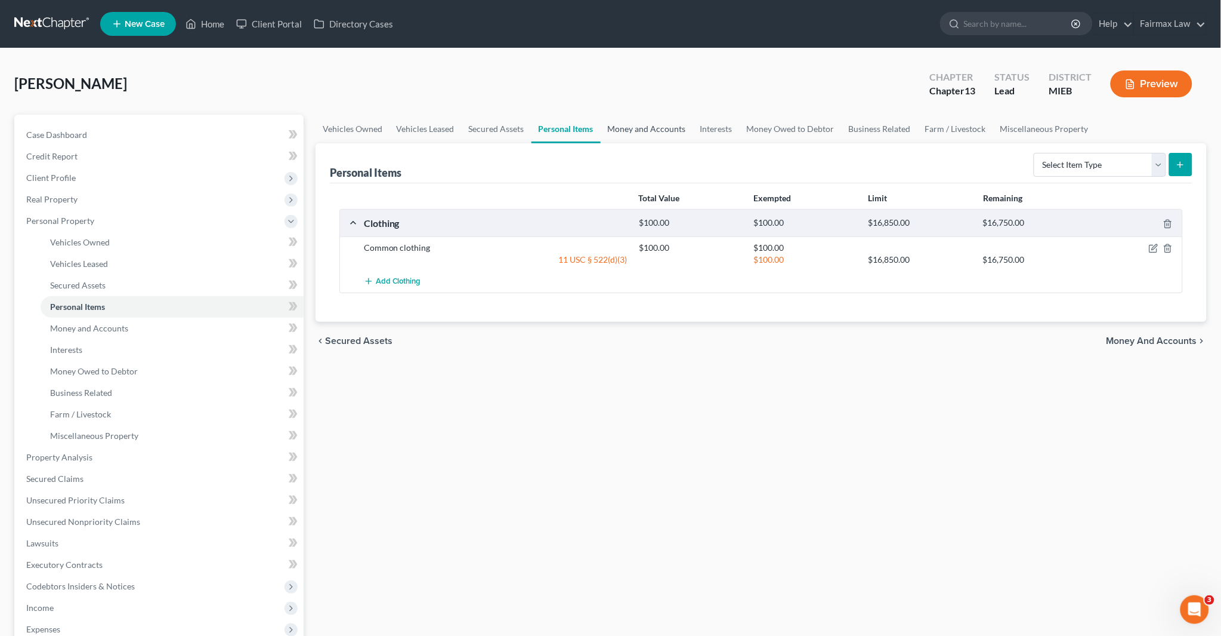
click at [643, 130] on link "Money and Accounts" at bounding box center [647, 129] width 92 height 29
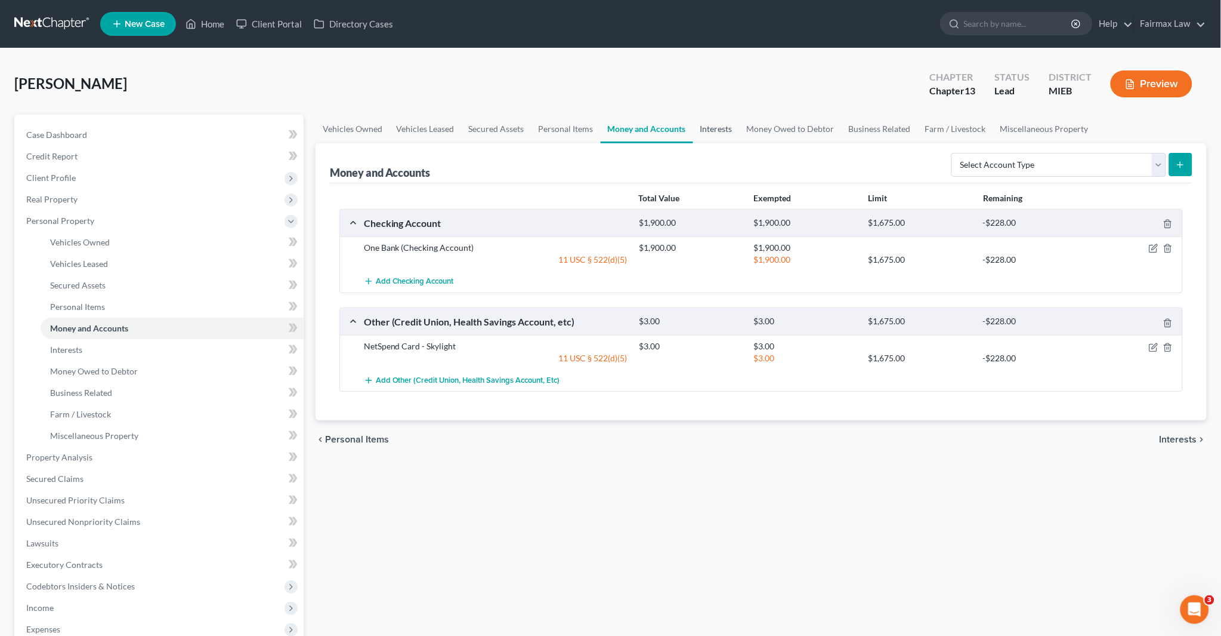
click at [708, 128] on link "Interests" at bounding box center [716, 129] width 47 height 29
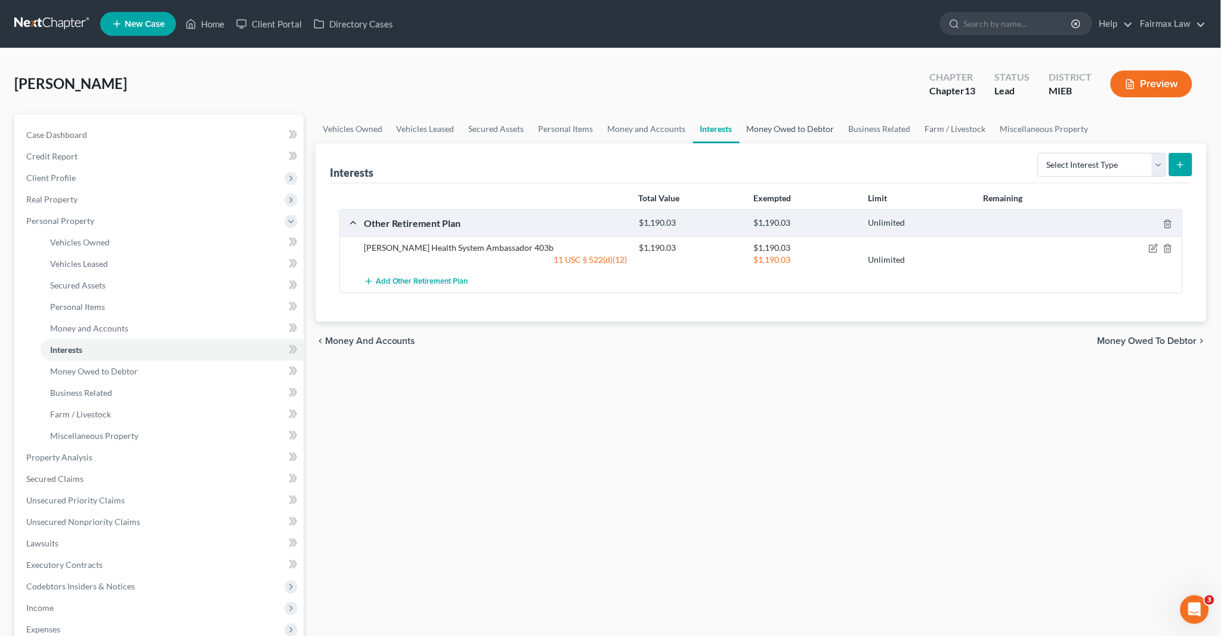
click at [780, 131] on link "Money Owed to Debtor" at bounding box center [791, 129] width 102 height 29
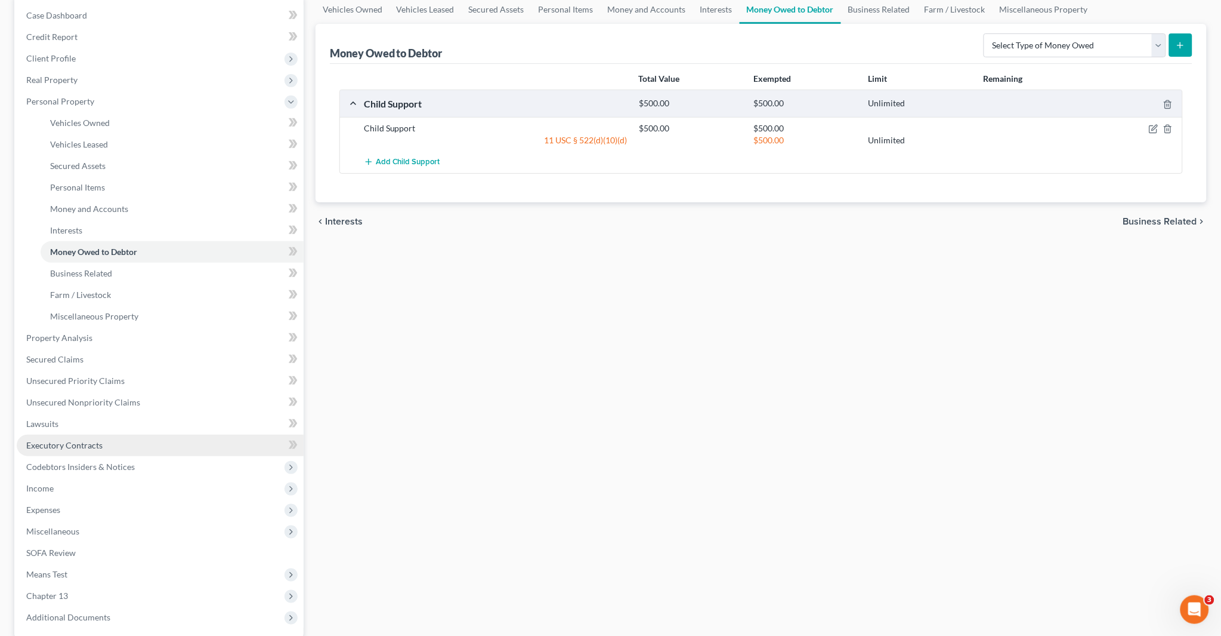
scroll to position [132, 0]
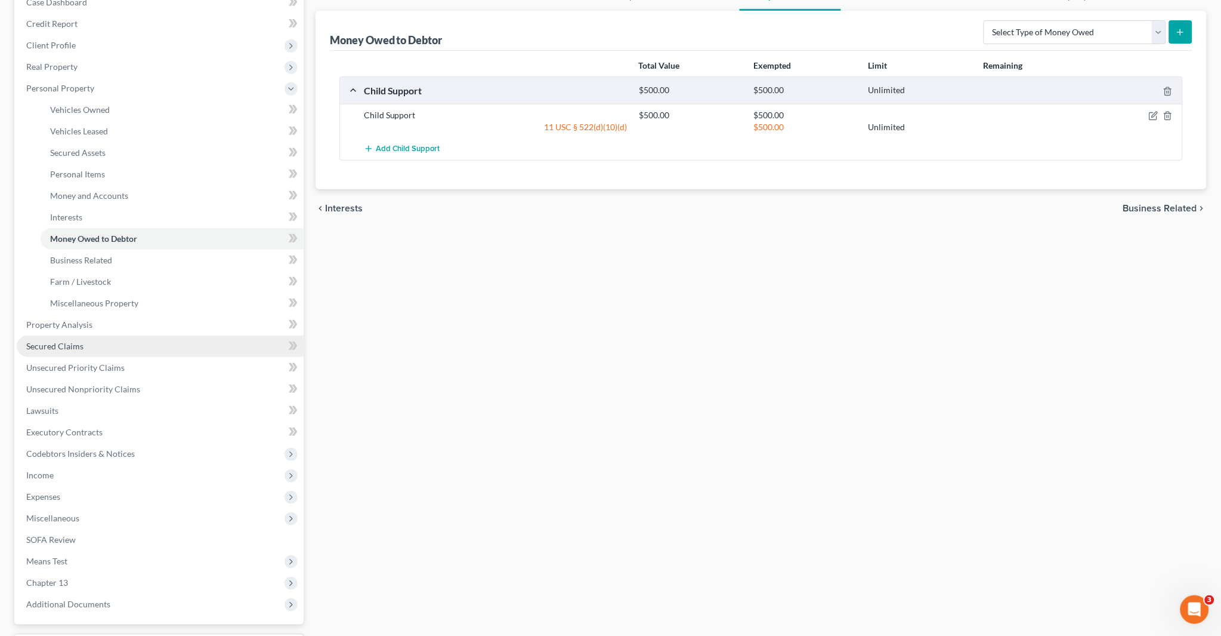
click at [69, 343] on span "Secured Claims" at bounding box center [54, 346] width 57 height 10
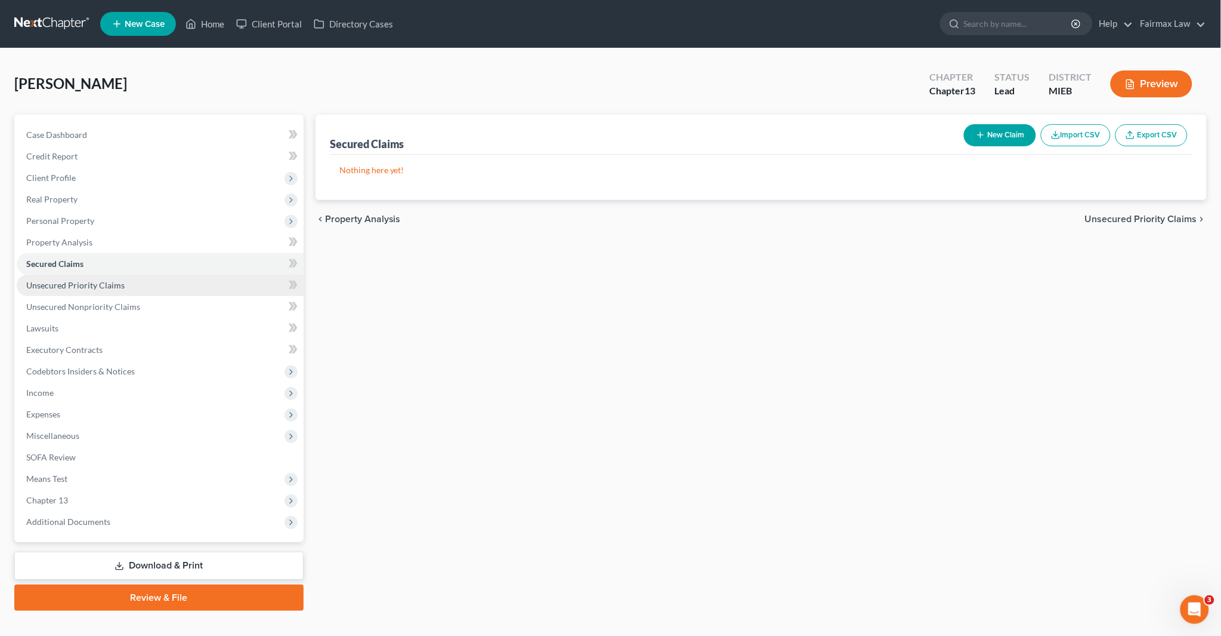
click at [106, 289] on link "Unsecured Priority Claims" at bounding box center [160, 284] width 287 height 21
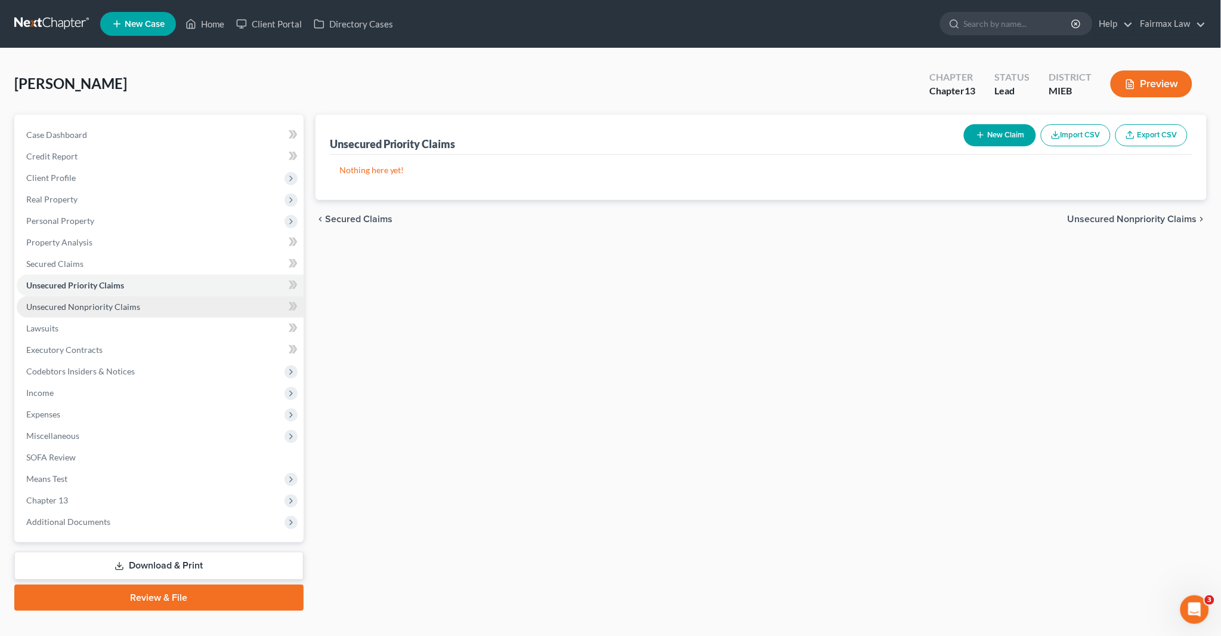
click at [124, 301] on span "Unsecured Nonpriority Claims" at bounding box center [83, 306] width 114 height 10
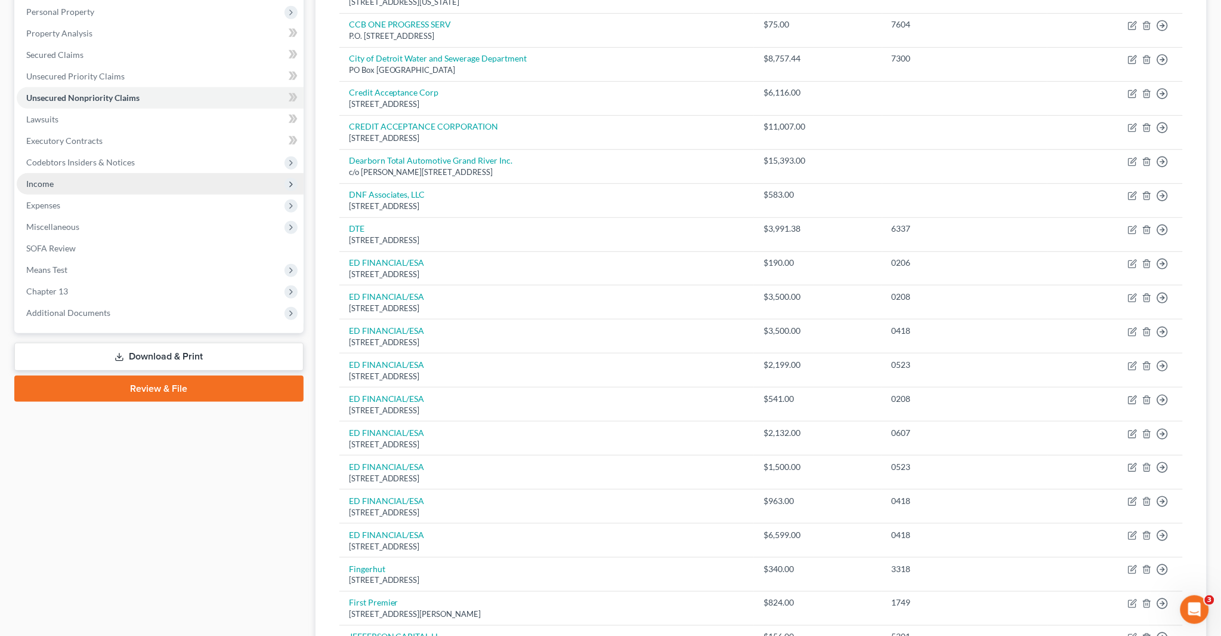
scroll to position [80, 0]
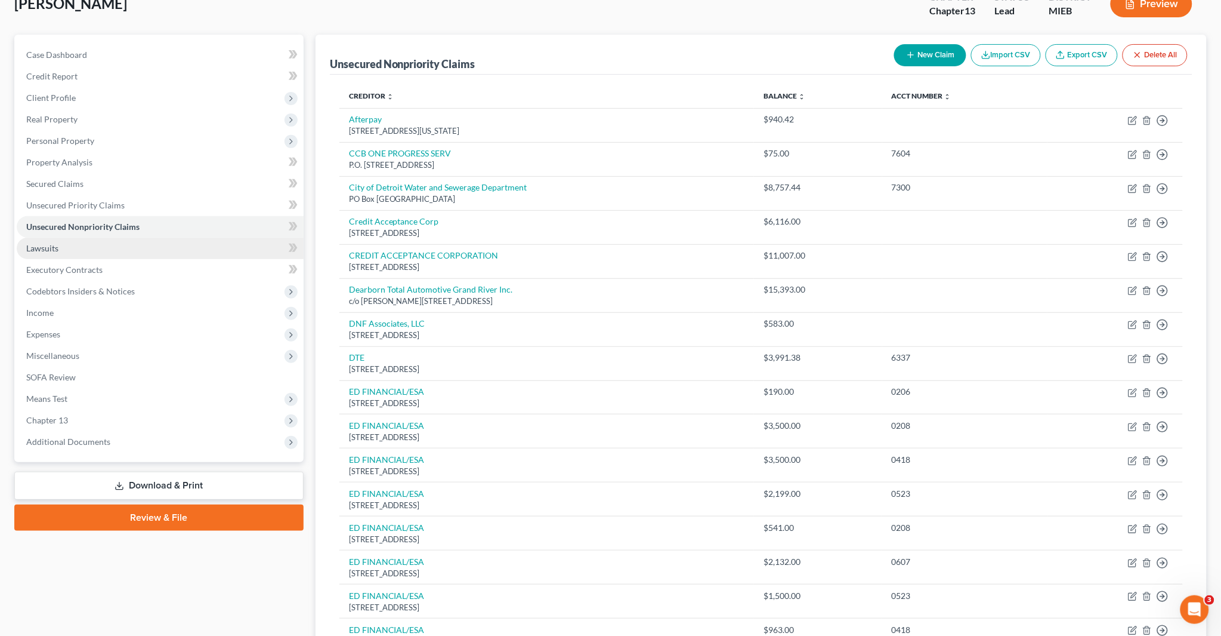
click at [41, 245] on span "Lawsuits" at bounding box center [42, 248] width 32 height 10
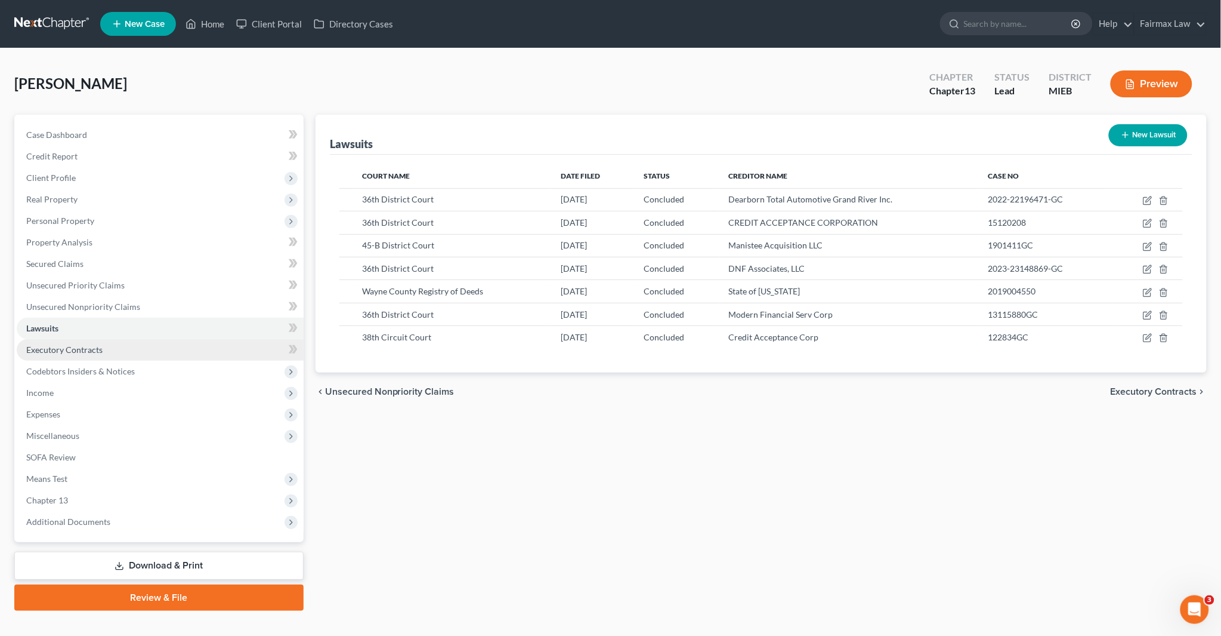
click at [85, 349] on span "Executory Contracts" at bounding box center [64, 349] width 76 height 10
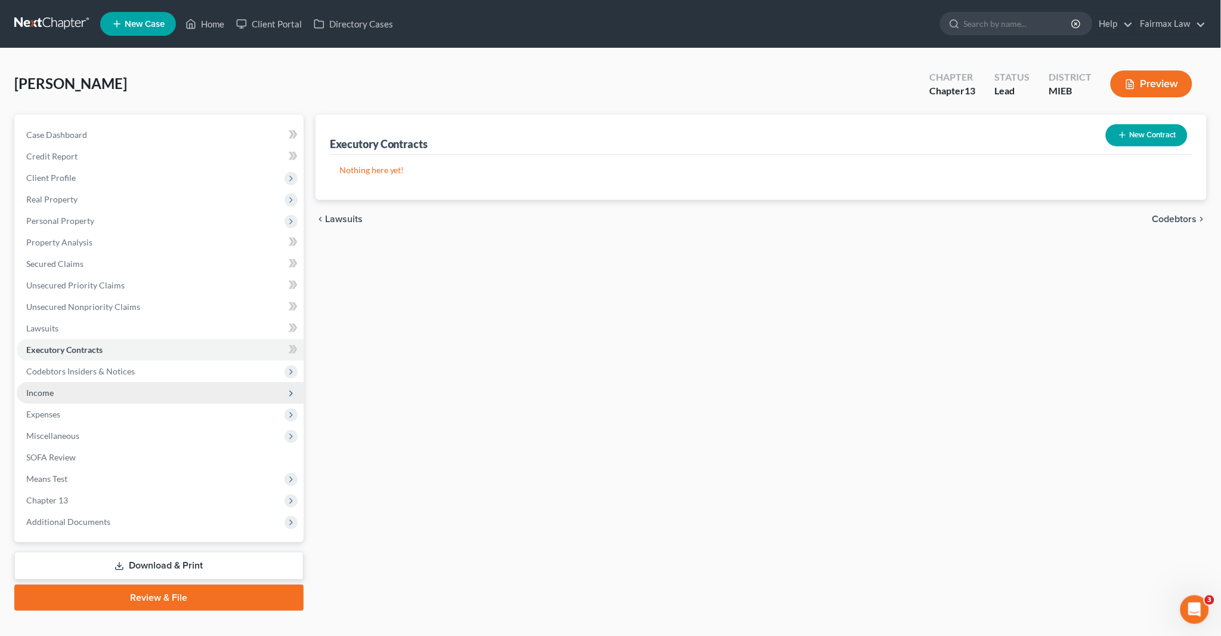
click at [85, 390] on span "Income" at bounding box center [160, 392] width 287 height 21
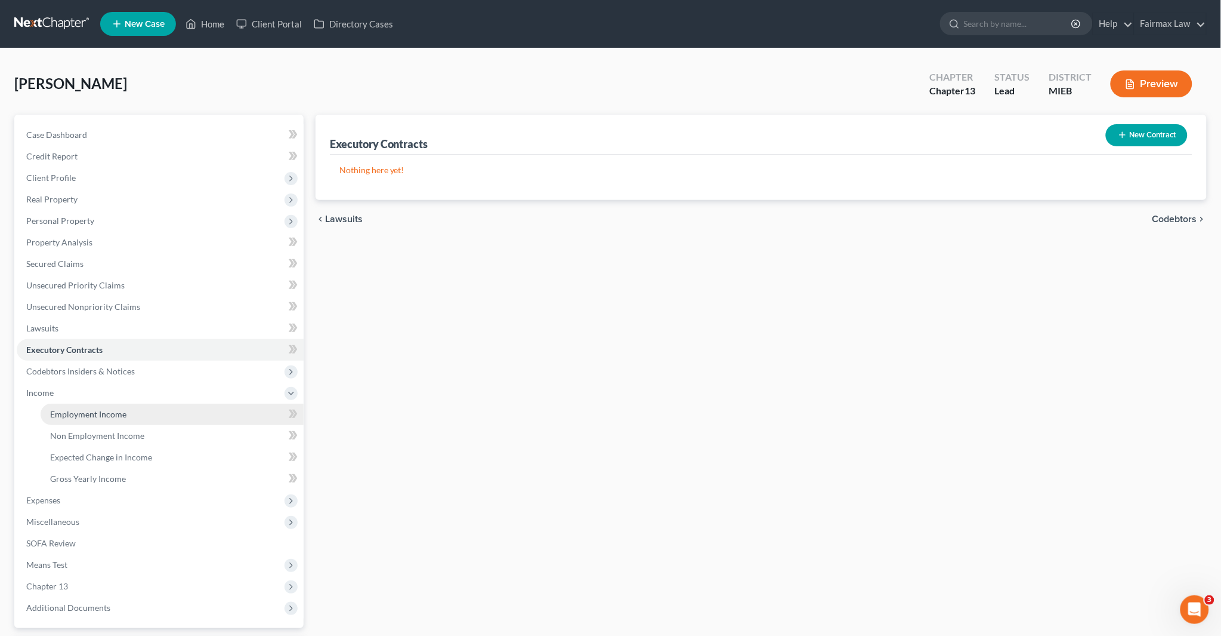
click at [104, 412] on span "Employment Income" at bounding box center [88, 414] width 76 height 10
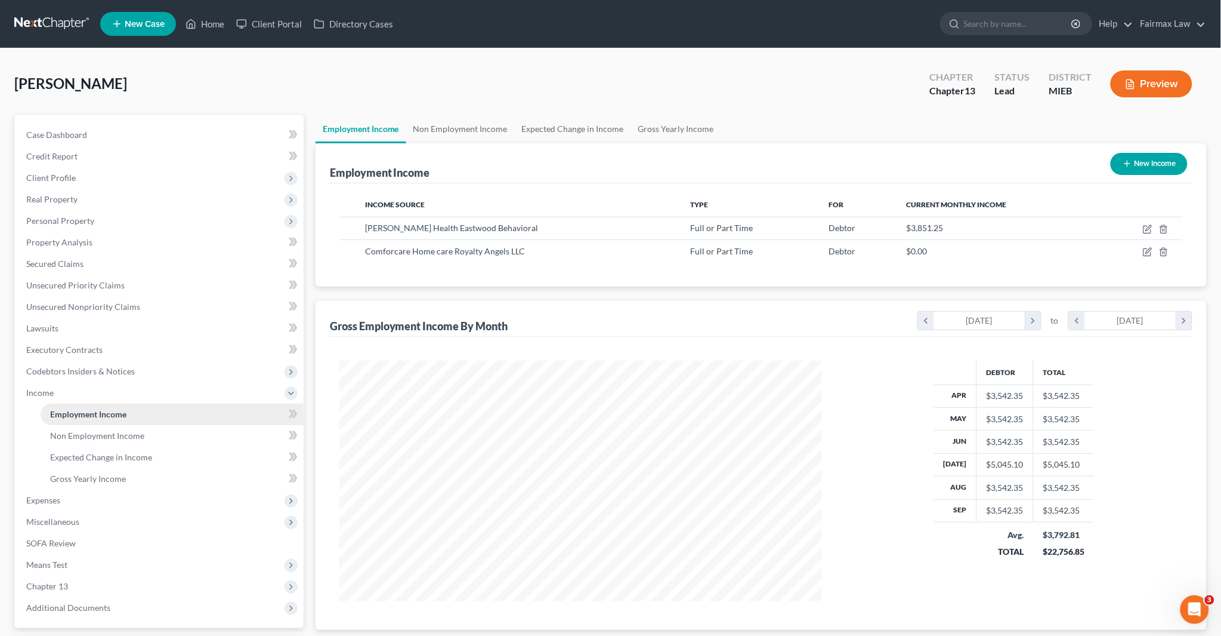
scroll to position [240, 506]
click at [462, 129] on link "Non Employment Income" at bounding box center [460, 129] width 109 height 29
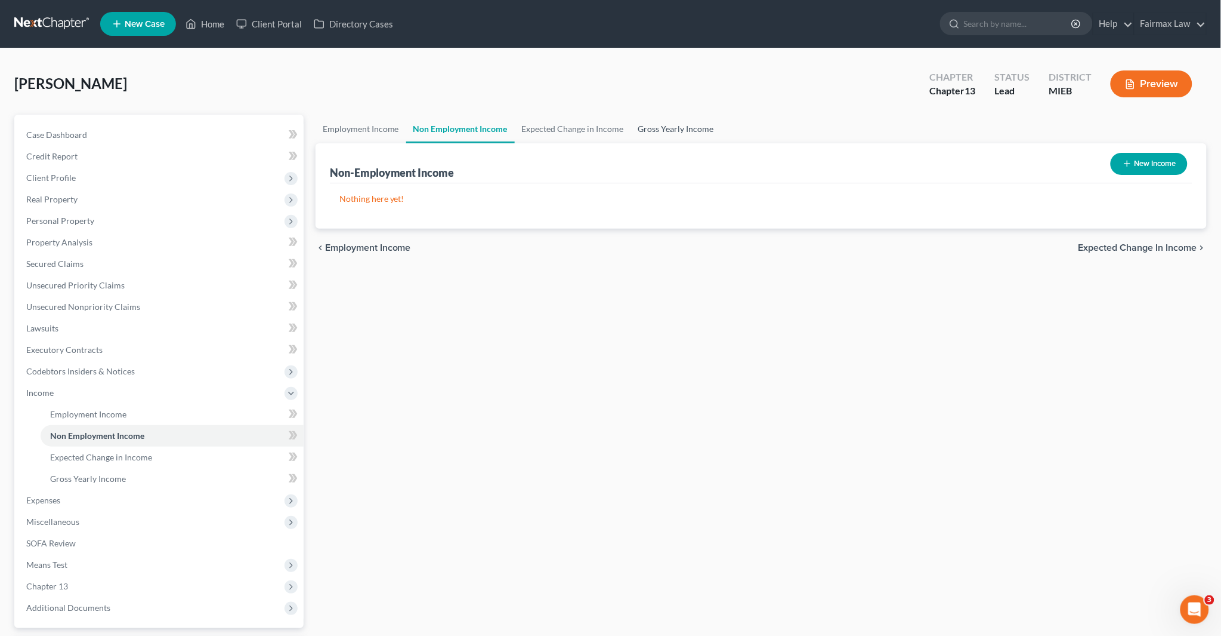
click at [684, 124] on link "Gross Yearly Income" at bounding box center [676, 129] width 90 height 29
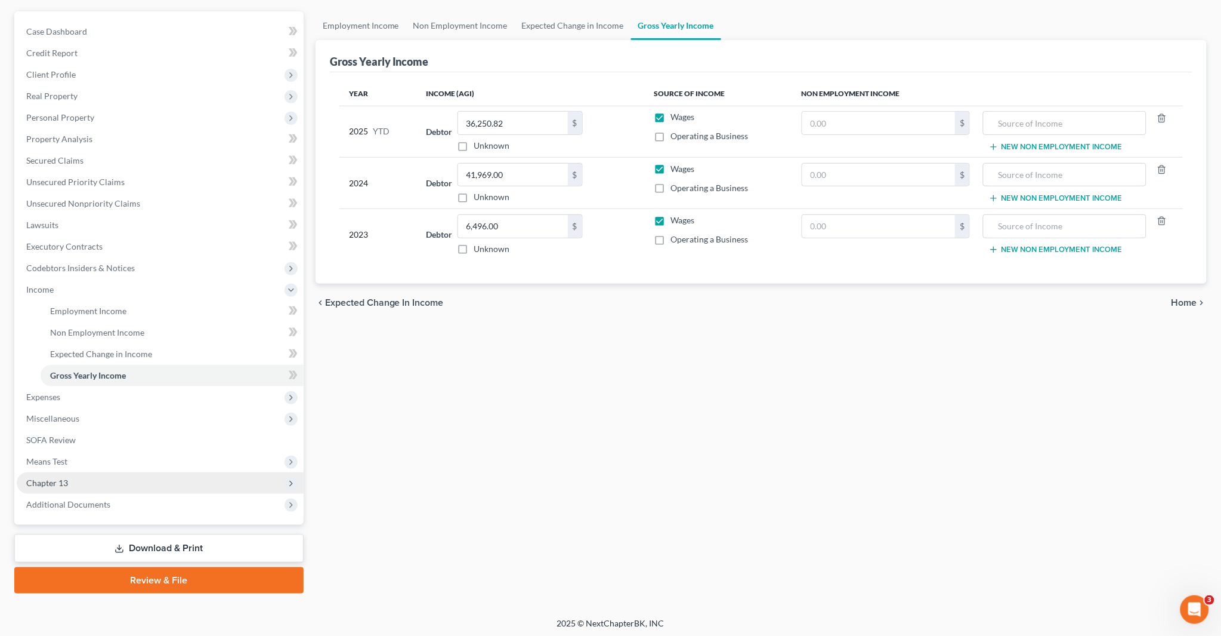
scroll to position [104, 0]
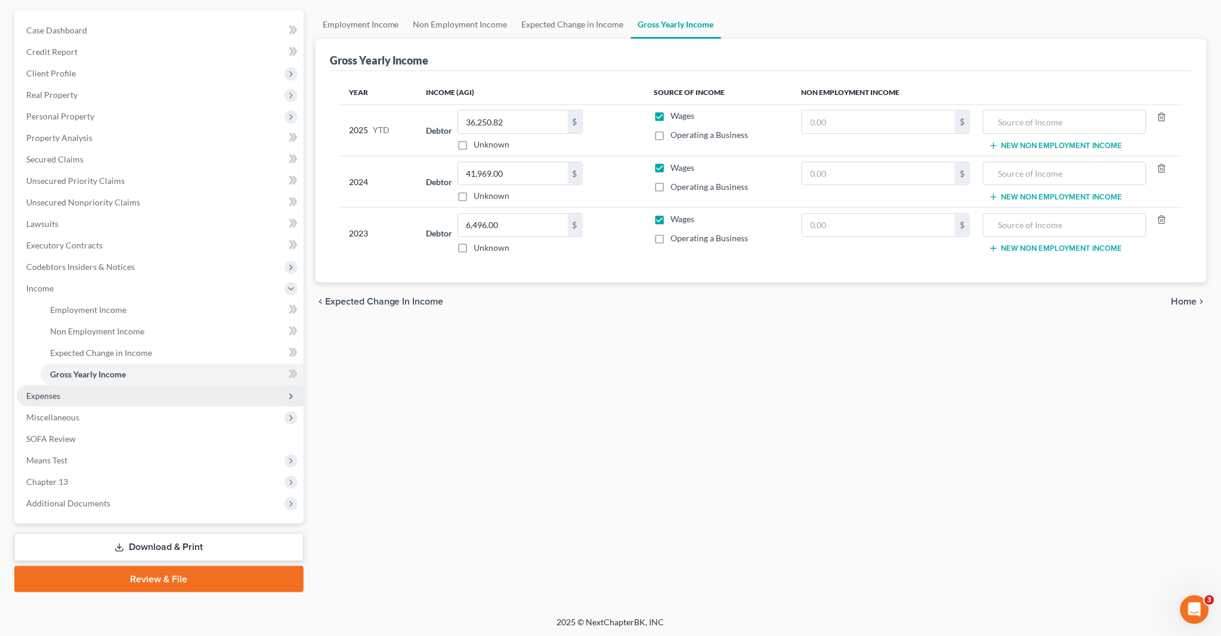
click at [82, 391] on span "Expenses" at bounding box center [160, 395] width 287 height 21
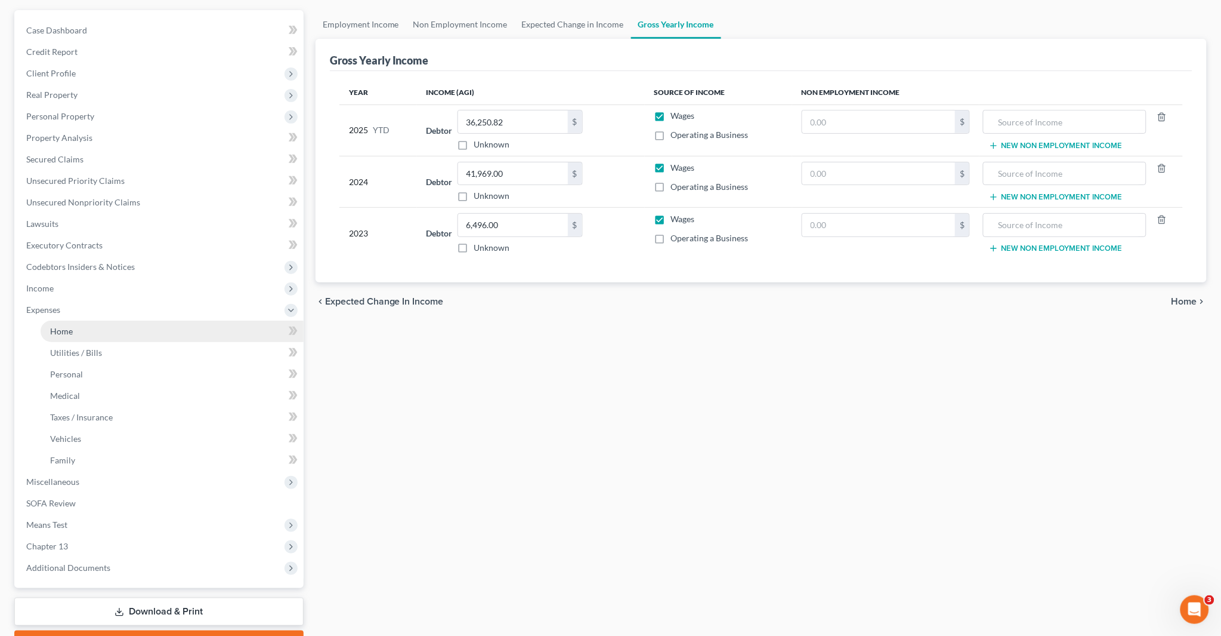
click at [64, 332] on span "Home" at bounding box center [61, 331] width 23 height 10
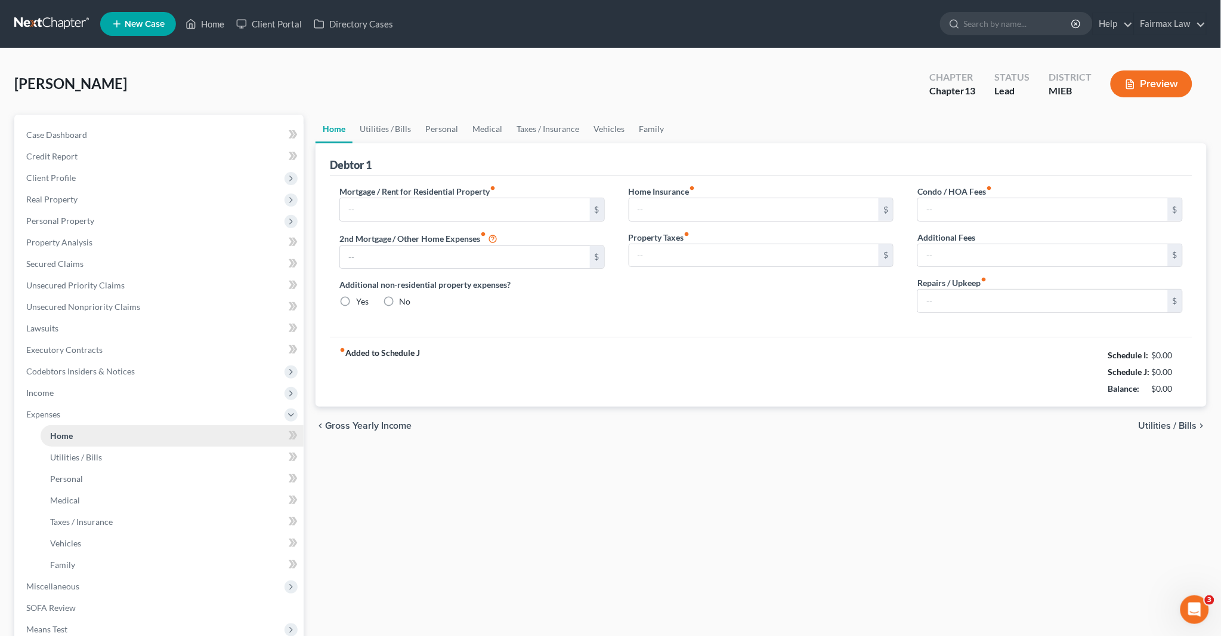
type input "0.00"
radio input "true"
type input "0.00"
type input "250.00"
type input "0.00"
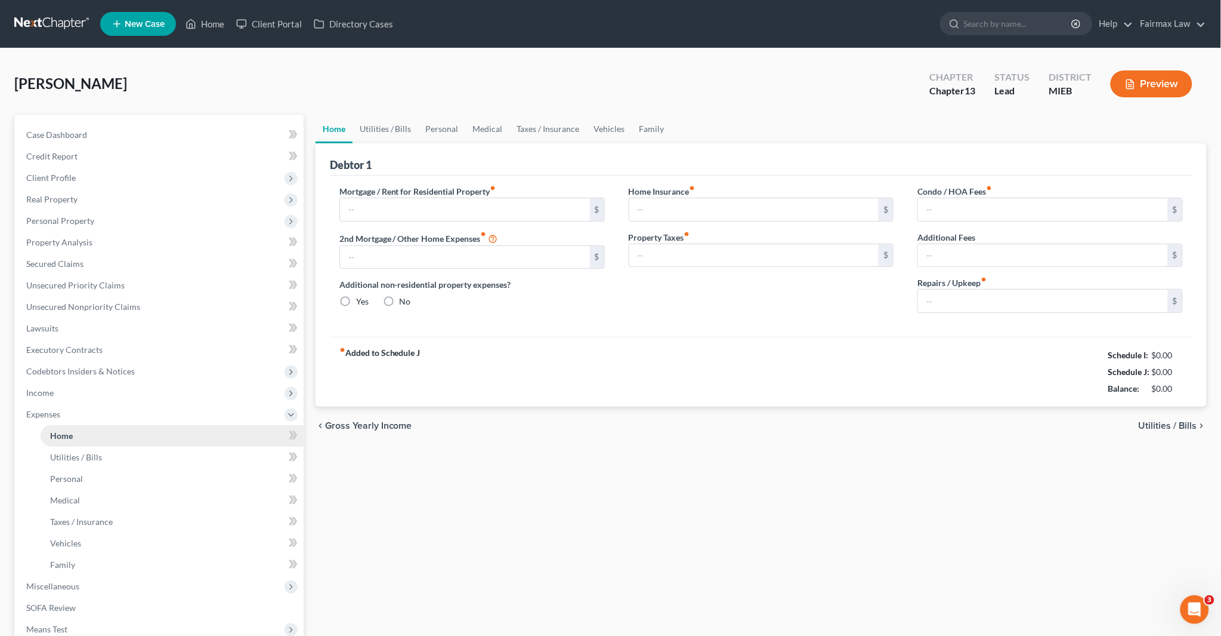
type input "0.00"
click at [379, 128] on link "Utilities / Bills" at bounding box center [386, 129] width 66 height 29
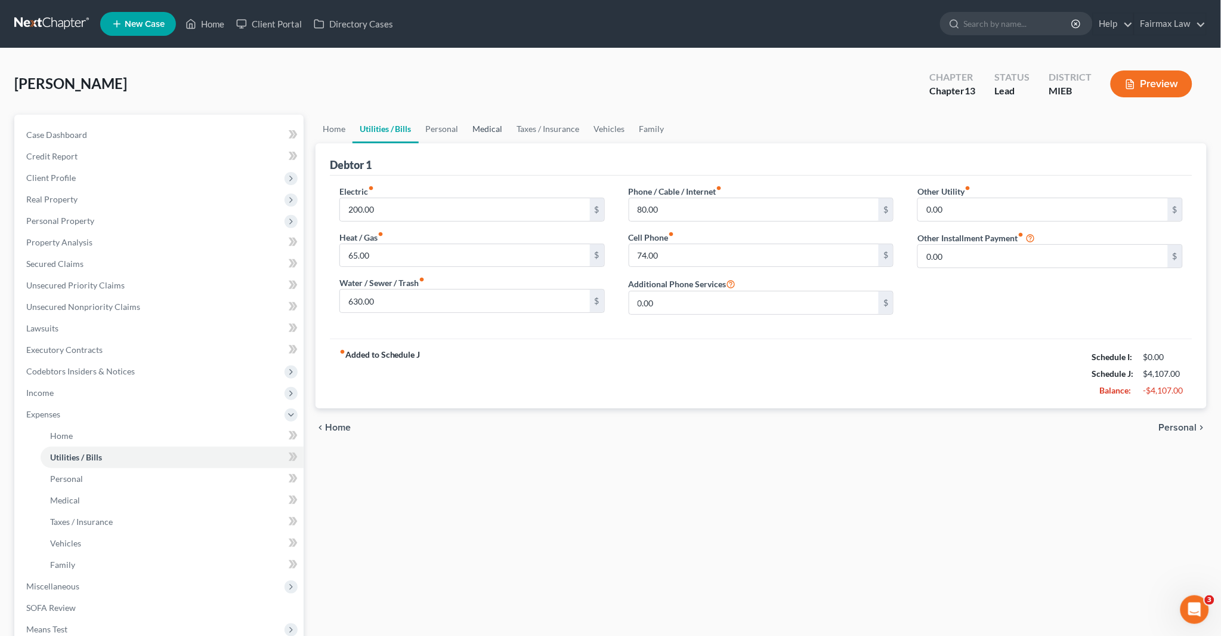
click at [472, 127] on link "Medical" at bounding box center [488, 129] width 44 height 29
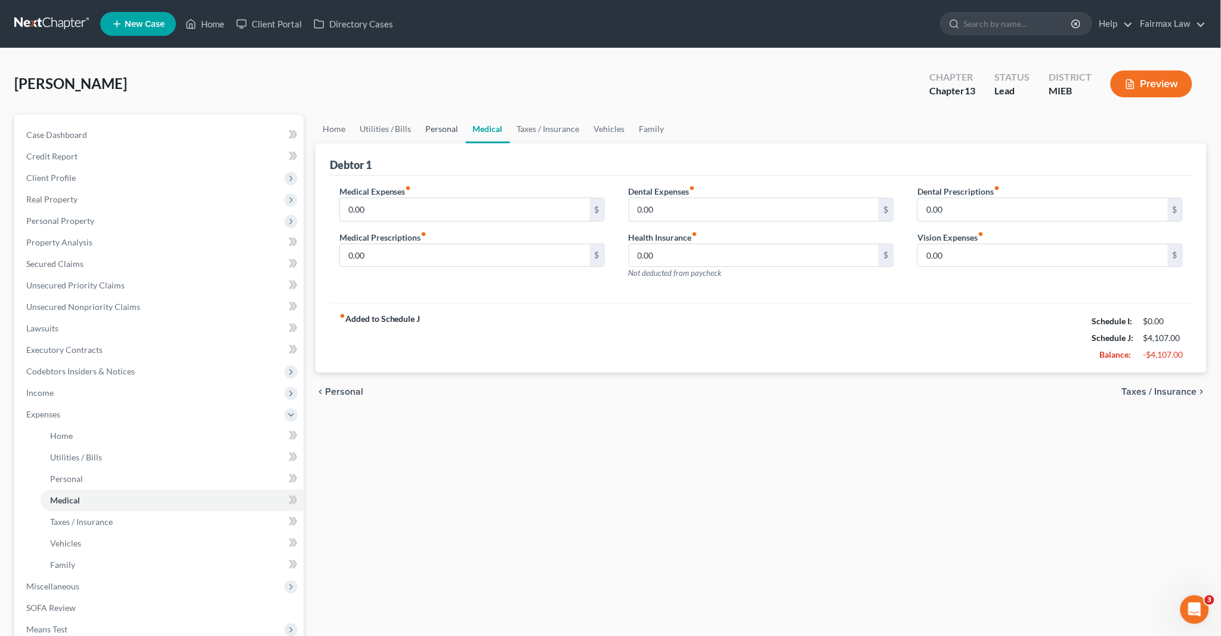
click at [444, 128] on link "Personal" at bounding box center [442, 129] width 47 height 29
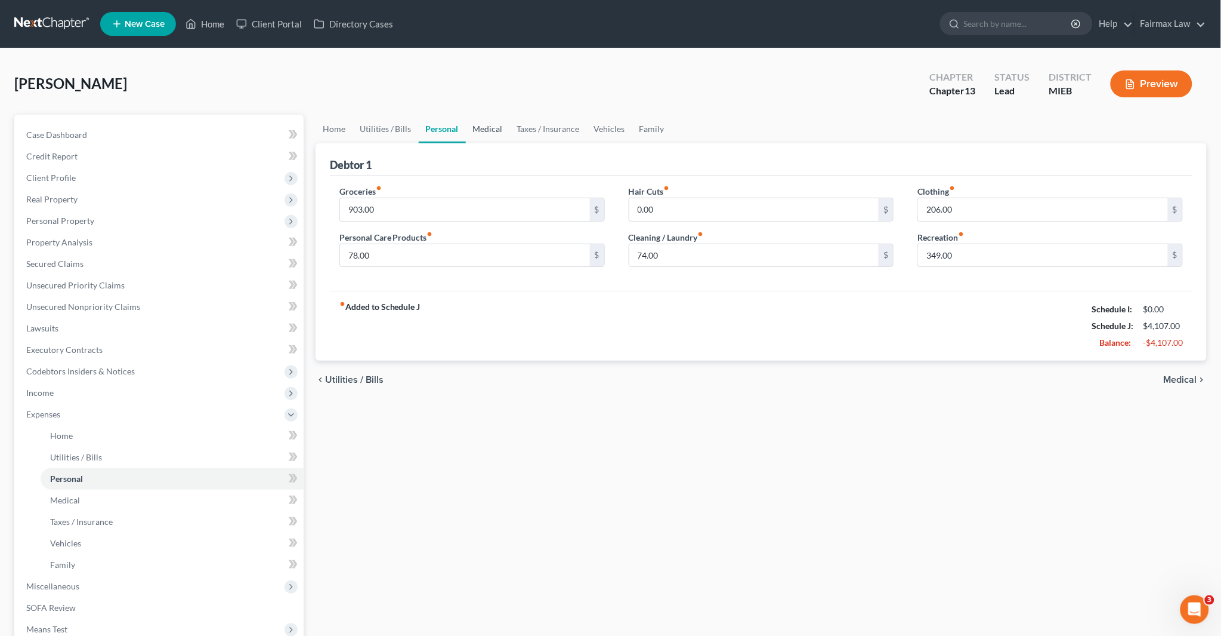
click at [486, 127] on link "Medical" at bounding box center [488, 129] width 44 height 29
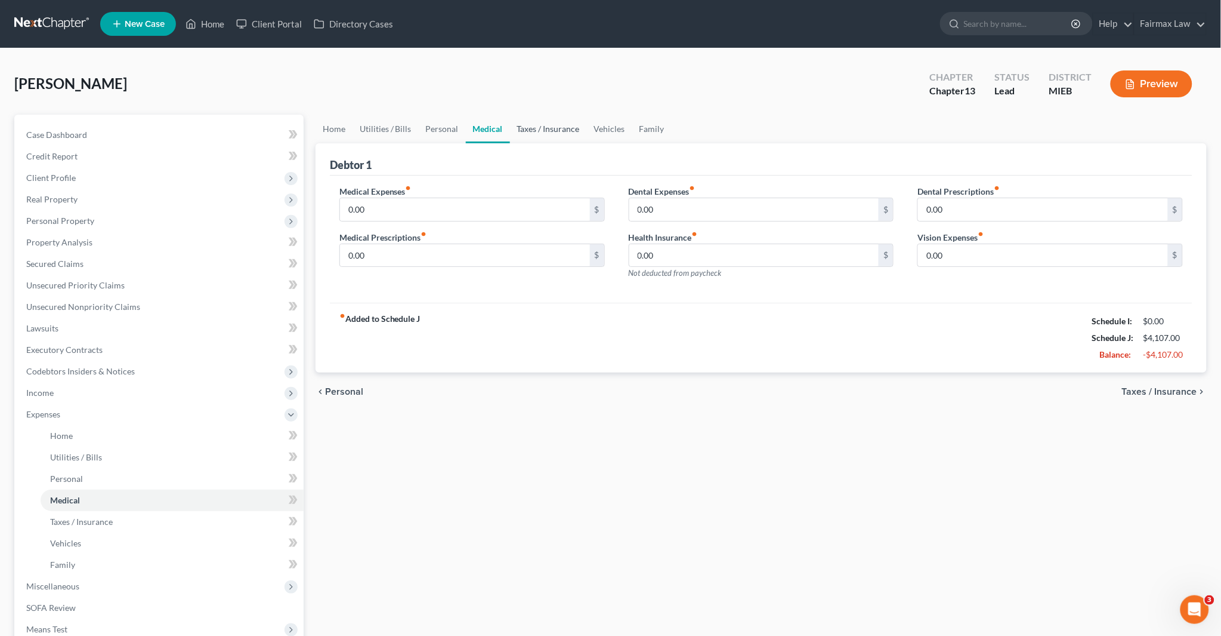
click at [538, 128] on link "Taxes / Insurance" at bounding box center [548, 129] width 77 height 29
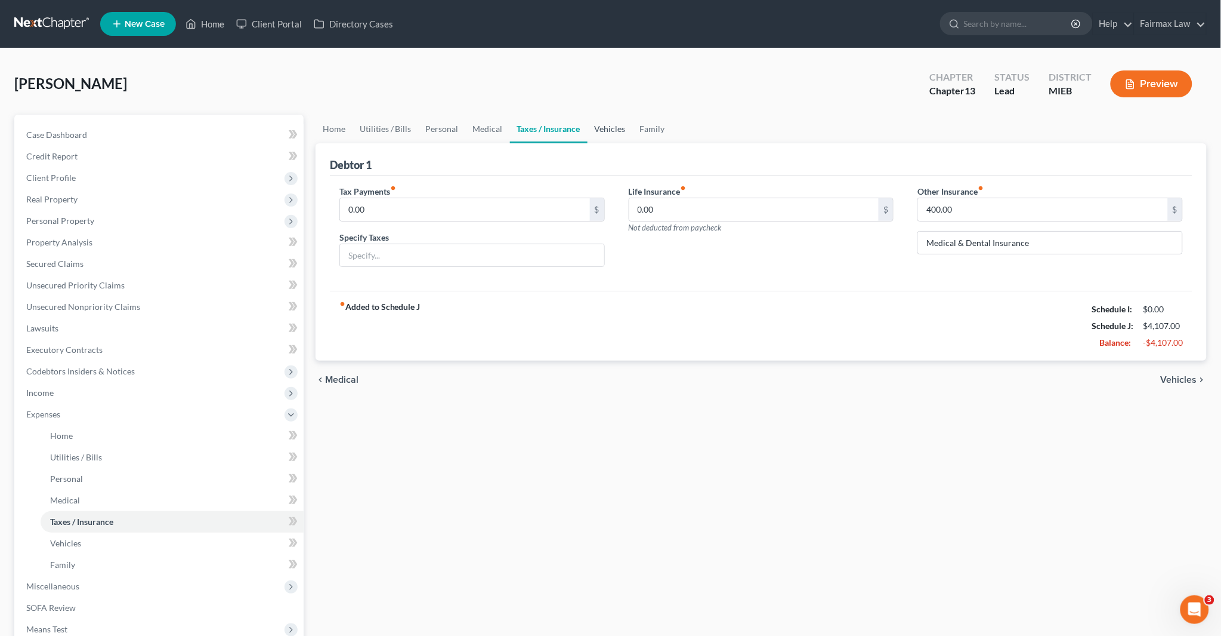
click at [599, 134] on link "Vehicles" at bounding box center [610, 129] width 45 height 29
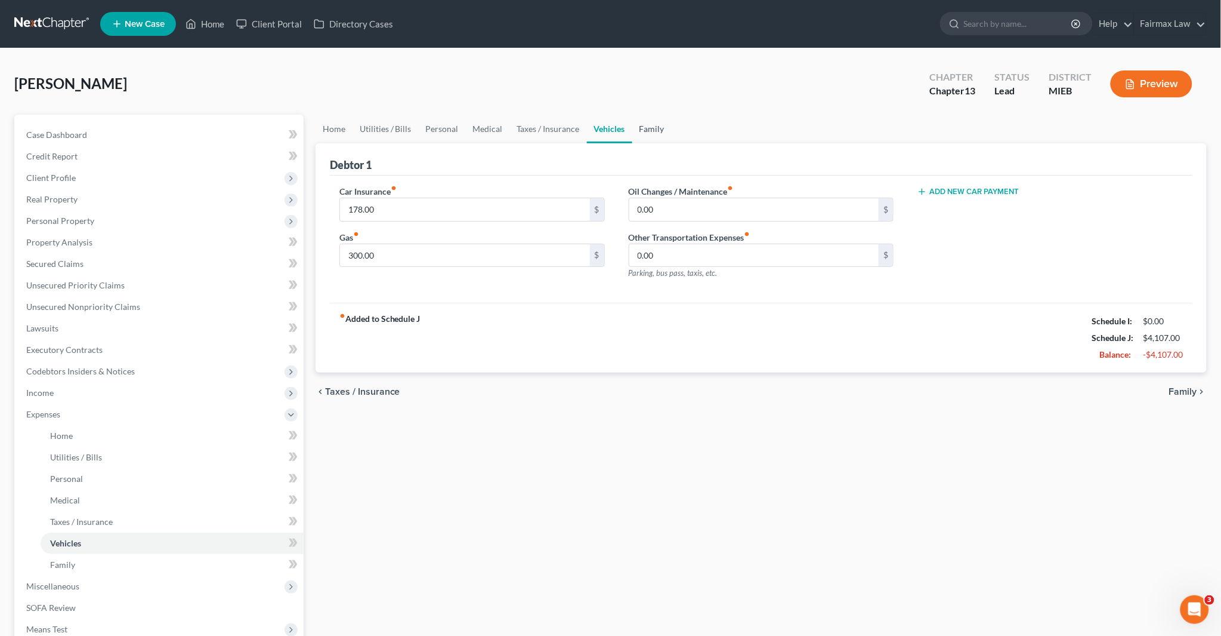
click at [655, 129] on link "Family" at bounding box center [652, 129] width 39 height 29
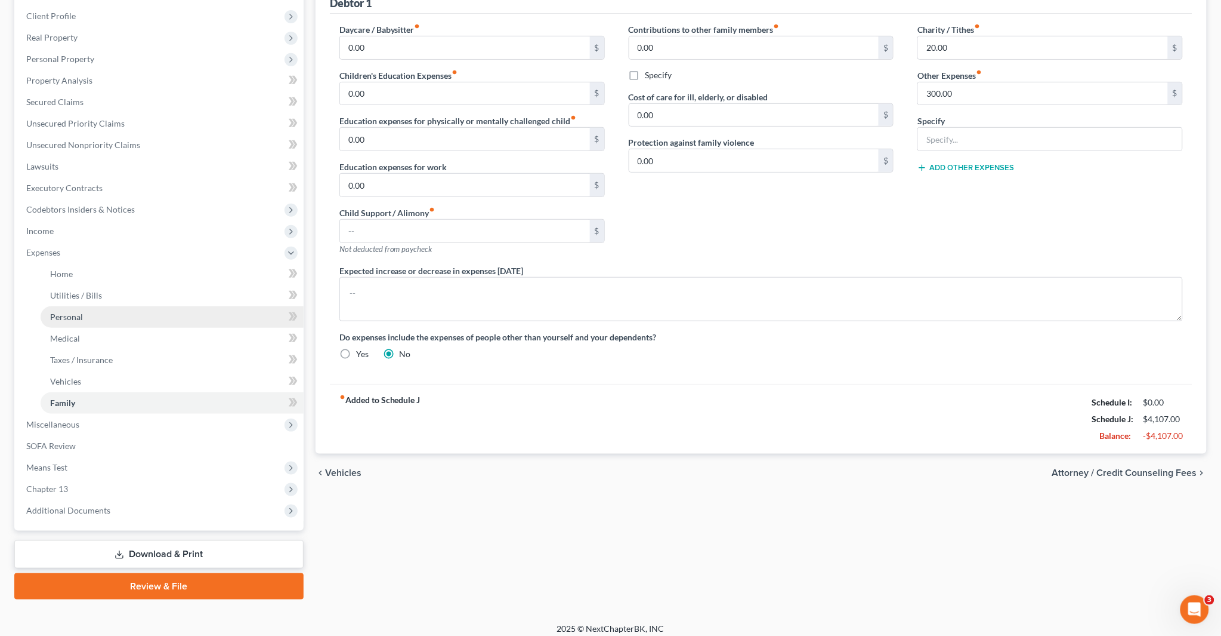
scroll to position [169, 0]
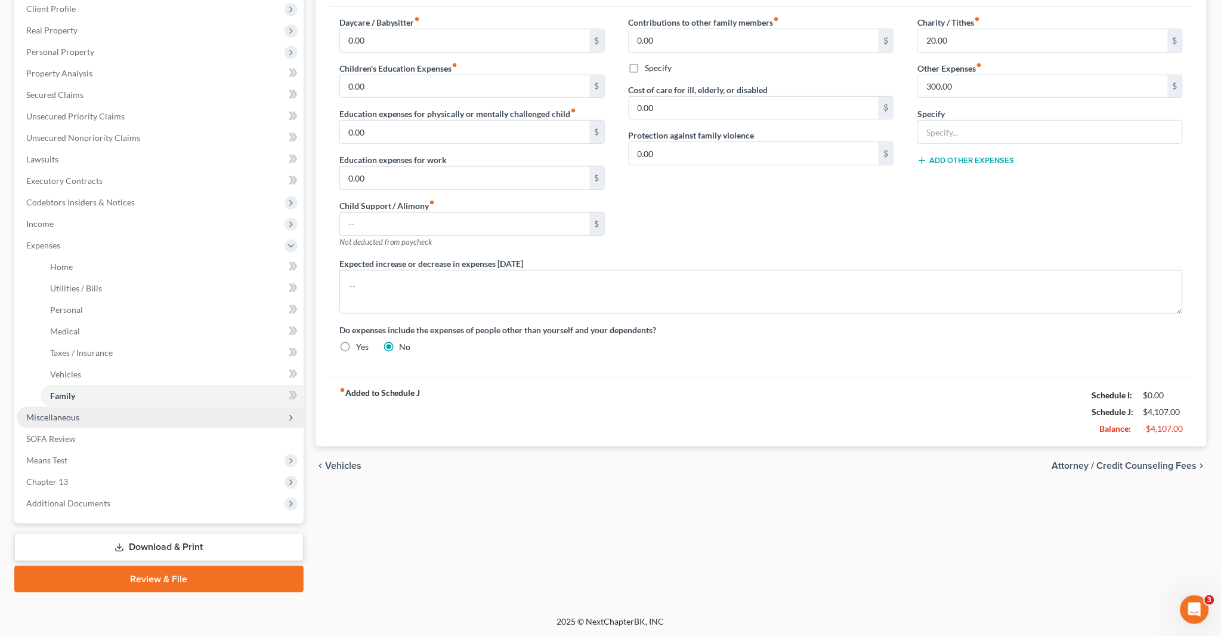
click at [69, 414] on span "Miscellaneous" at bounding box center [52, 417] width 53 height 10
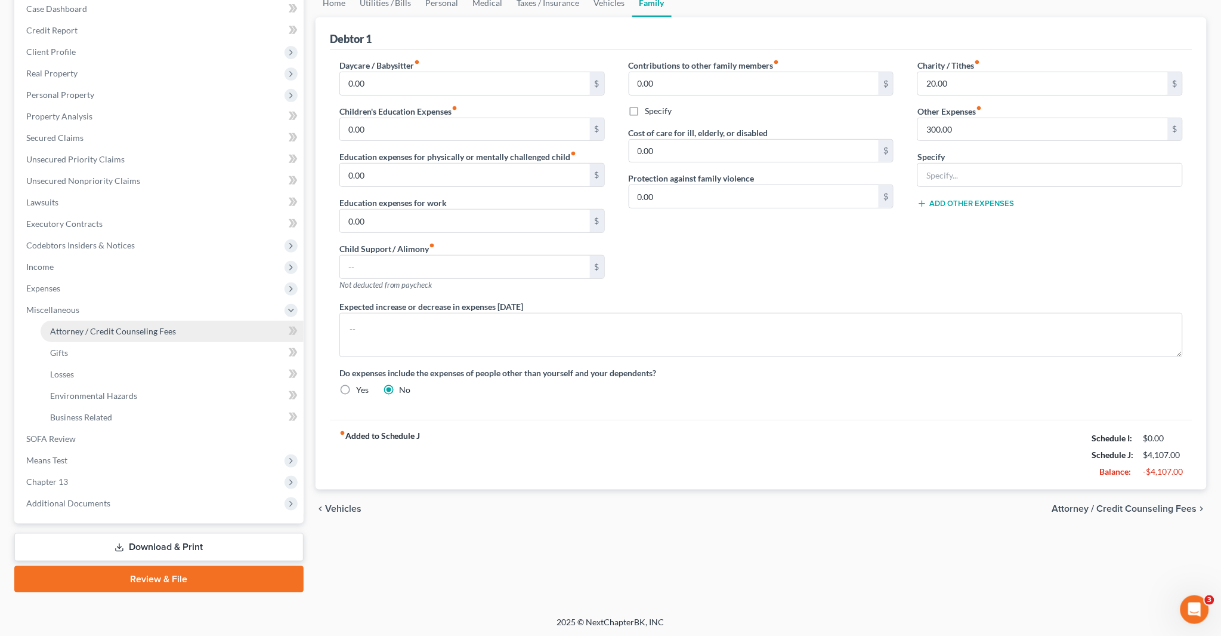
click at [140, 326] on span "Attorney / Credit Counseling Fees" at bounding box center [113, 331] width 126 height 10
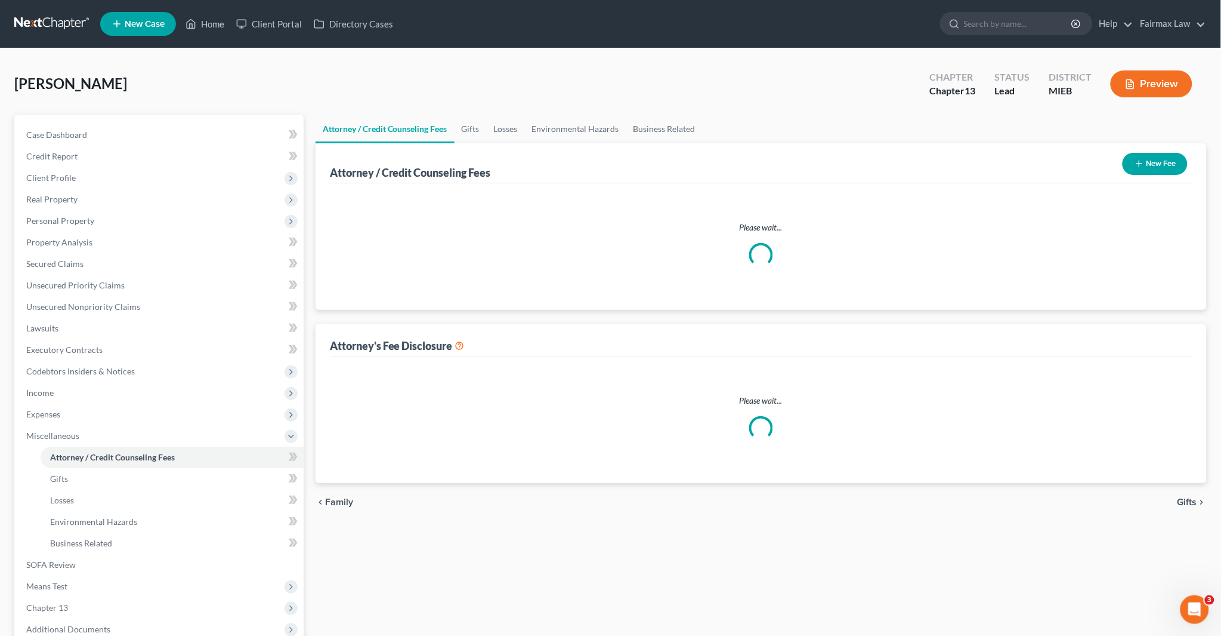
select select "2"
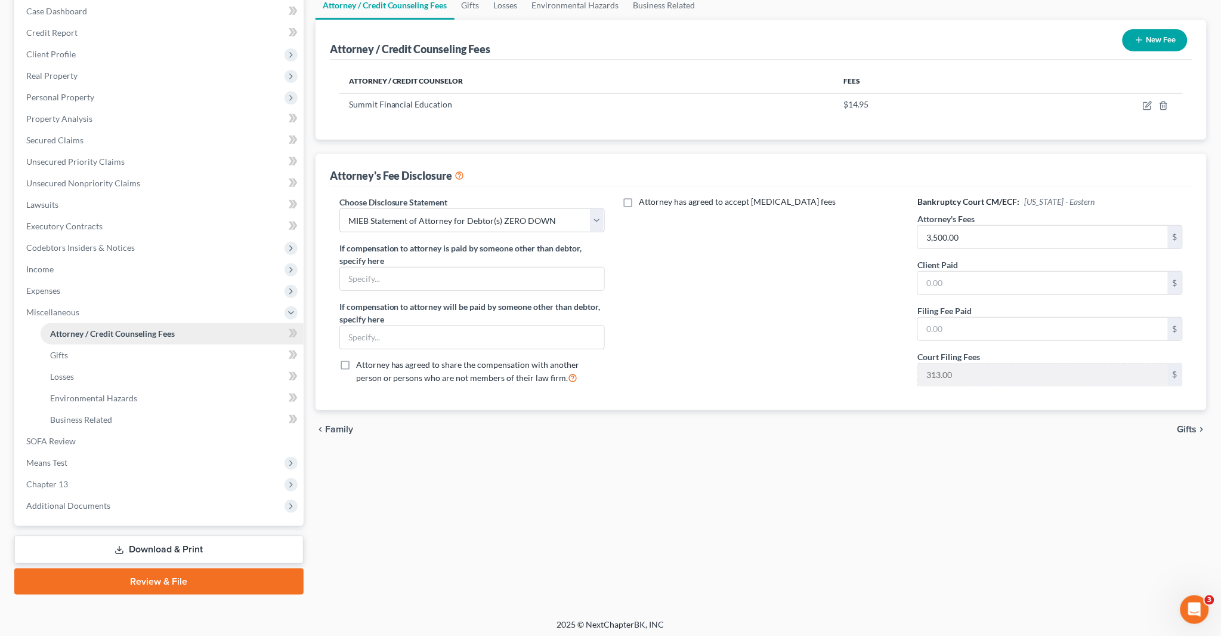
scroll to position [126, 0]
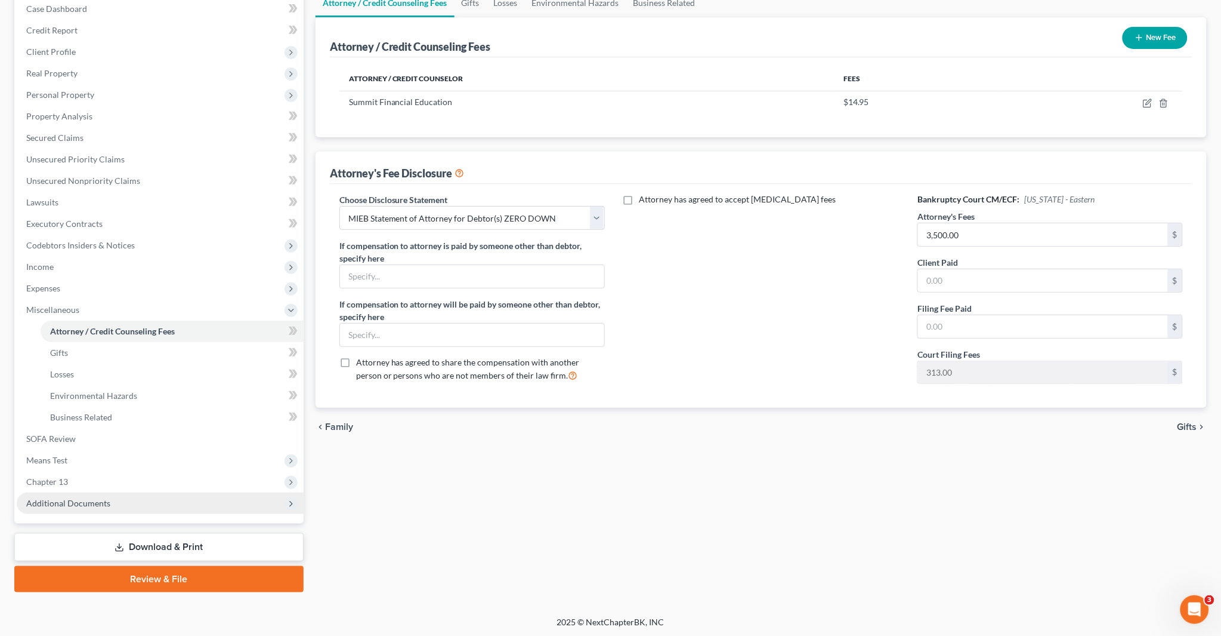
click at [101, 498] on span "Additional Documents" at bounding box center [68, 503] width 84 height 10
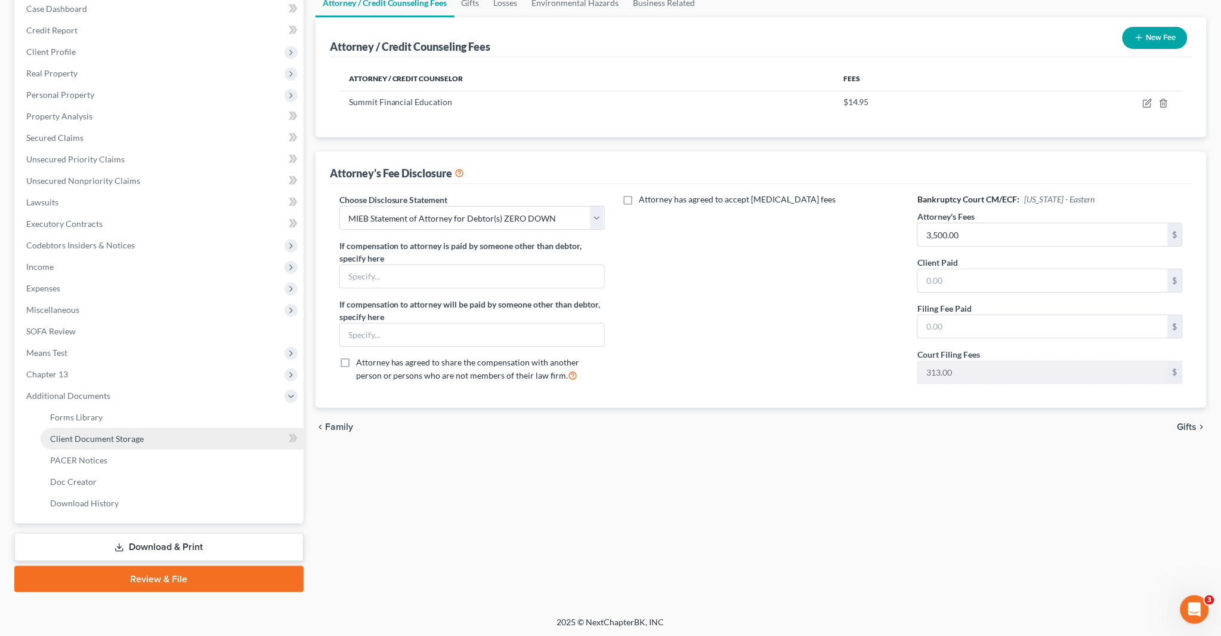
click at [149, 436] on link "Client Document Storage" at bounding box center [172, 438] width 263 height 21
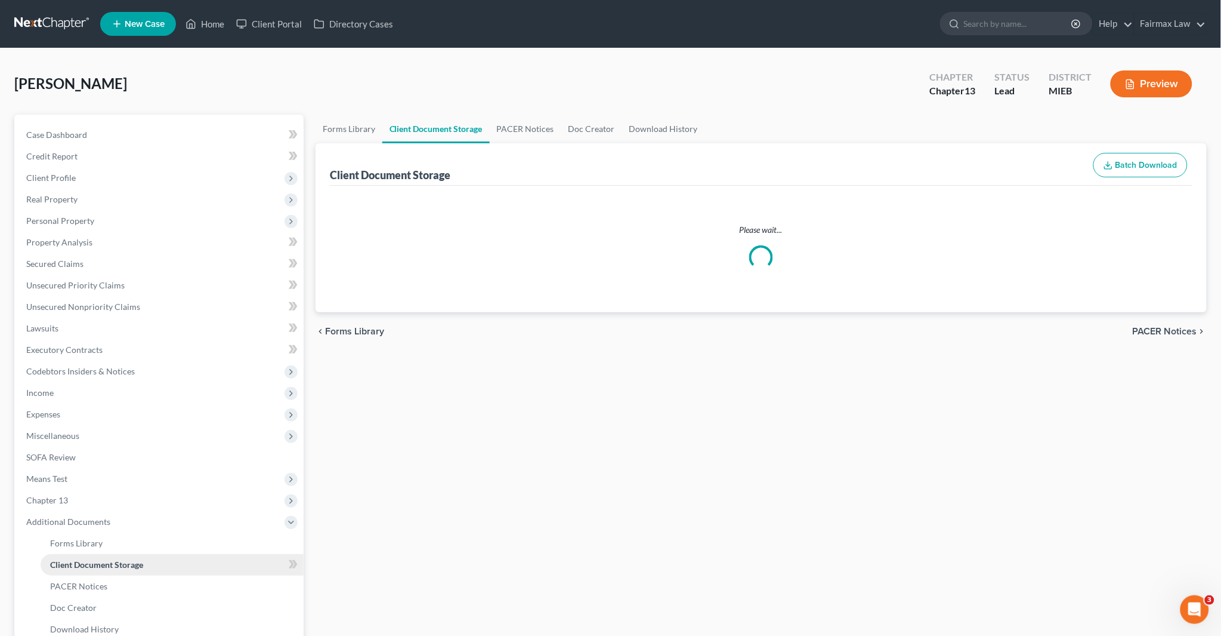
select select "32"
select select "6"
select select "7"
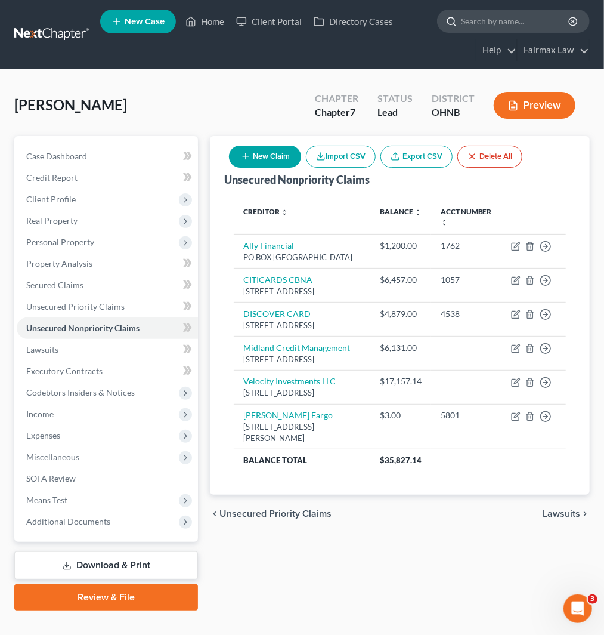
click at [486, 18] on input "search" at bounding box center [515, 21] width 109 height 22
paste input "Kimberly Stevens"
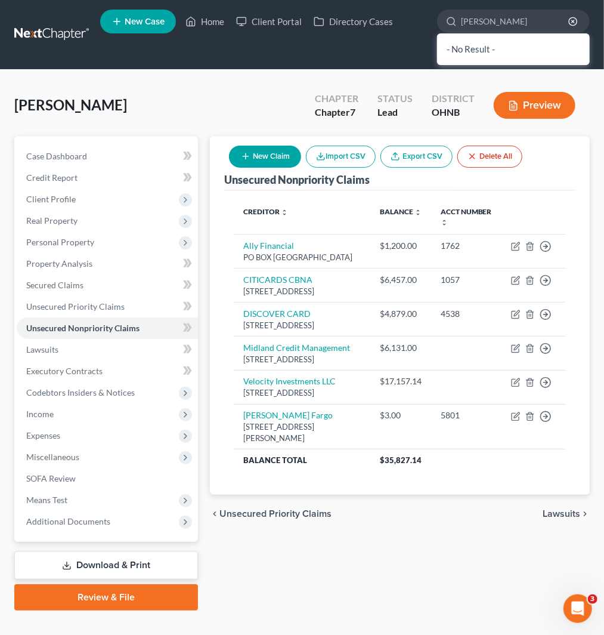
type input "Kimberly Stevens"
click at [269, 98] on div "Kasmierski, John Upgraded Chapter Chapter 7 Status Lead District OHNB Preview" at bounding box center [302, 110] width 576 height 52
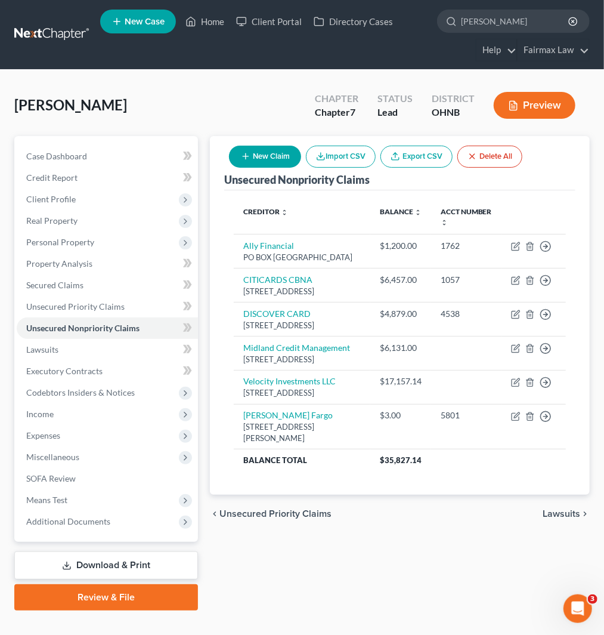
click at [132, 20] on span "New Case" at bounding box center [145, 21] width 40 height 9
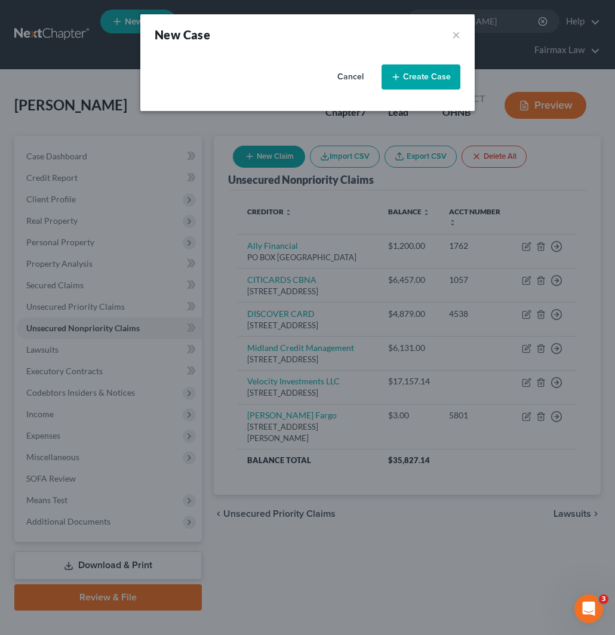
select select "40"
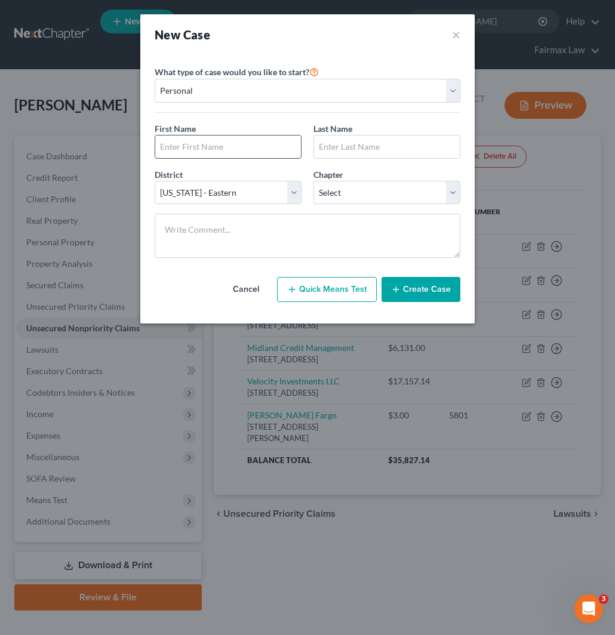
click at [198, 150] on input "text" at bounding box center [228, 146] width 146 height 23
type input "Kimberly"
click at [368, 149] on input "text" at bounding box center [387, 146] width 146 height 23
type input "Stevens"
click at [375, 197] on select "Select 7 11 12 13" at bounding box center [386, 193] width 147 height 24
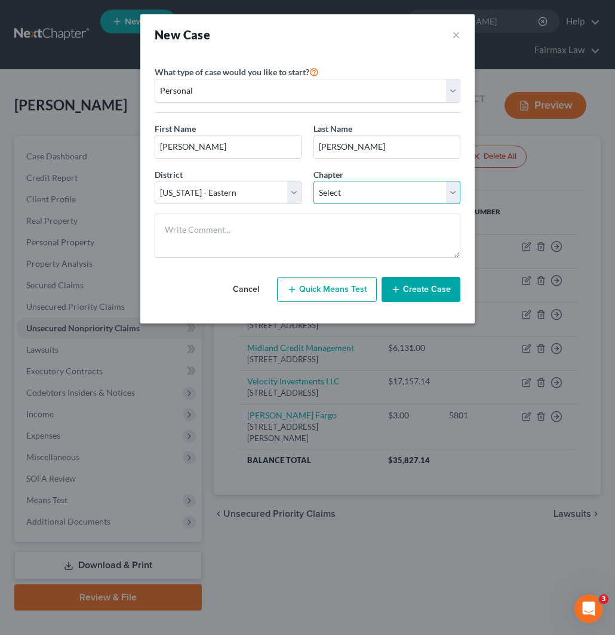
select select "0"
click at [313, 181] on select "Select 7 11 12 13" at bounding box center [386, 193] width 147 height 24
click at [426, 297] on button "Create Case" at bounding box center [420, 289] width 79 height 25
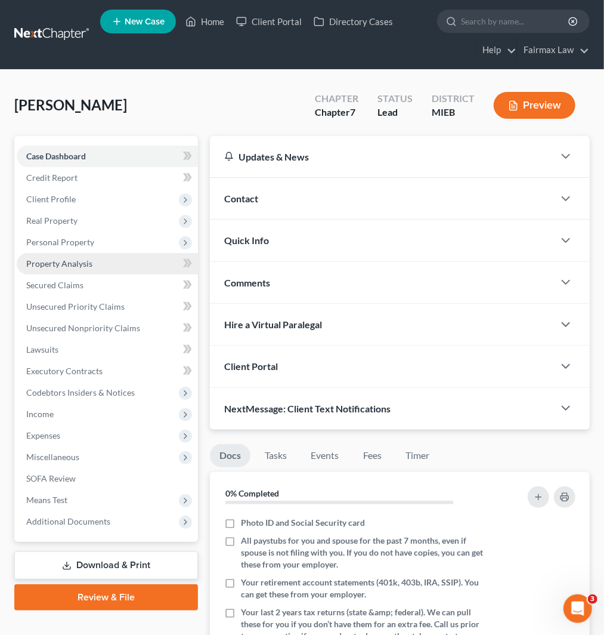
drag, startPoint x: 42, startPoint y: 196, endPoint x: 82, endPoint y: 261, distance: 76.9
click at [42, 196] on span "Client Profile" at bounding box center [51, 199] width 50 height 10
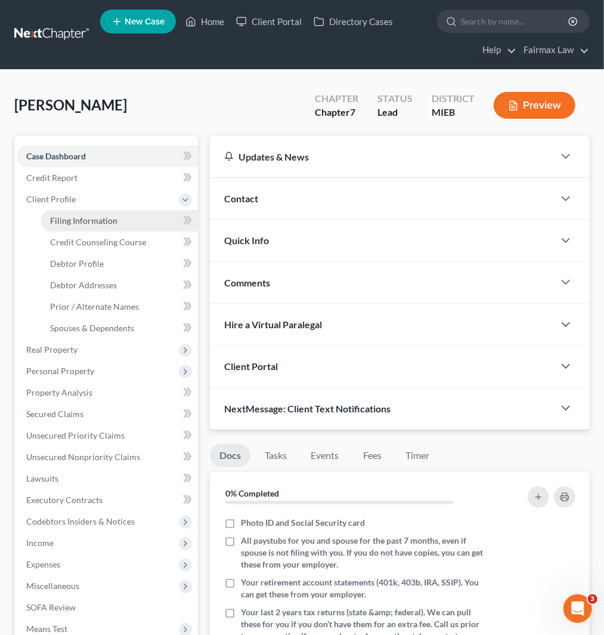
click at [85, 211] on link "Filing Information" at bounding box center [120, 220] width 158 height 21
select select "1"
select select "0"
select select "40"
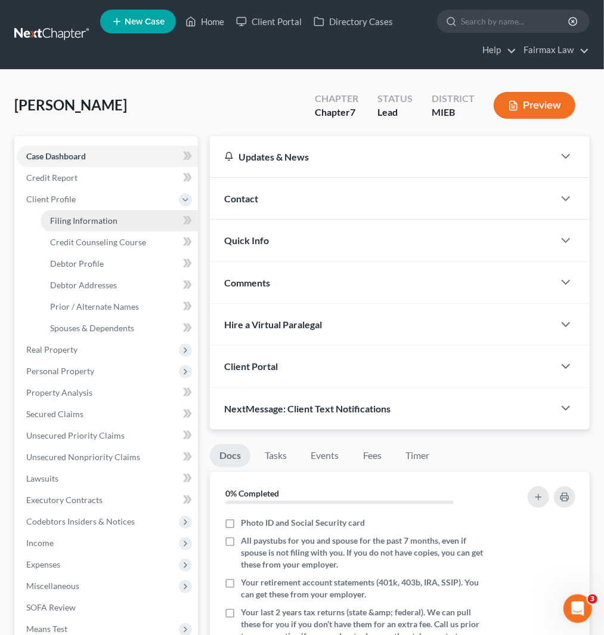
select select "23"
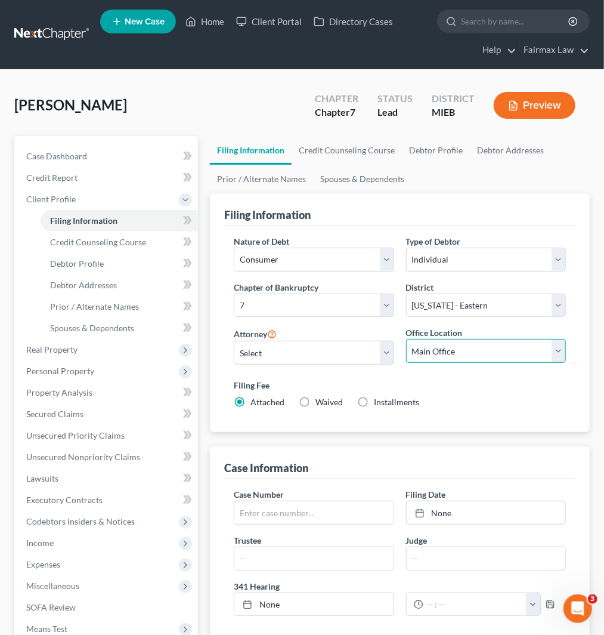
click at [451, 345] on select "Main Office Ohio Office North Muskegon Office" at bounding box center [486, 351] width 160 height 24
click at [308, 357] on select "Select David Ross Ienna - MIEB David Ross Ienna - OHNB David Ross Ienna - MIWB …" at bounding box center [314, 353] width 160 height 24
select select "5"
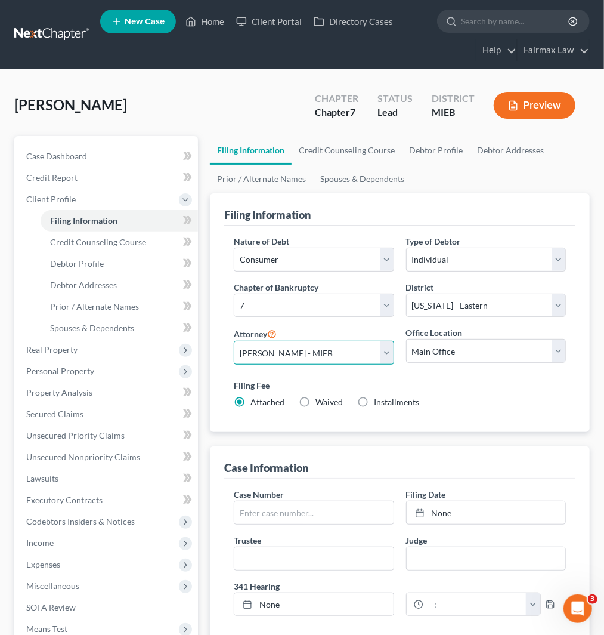
click at [234, 341] on select "Select David Ross Ienna - MIEB David Ross Ienna - OHNB David Ross Ienna - MIWB …" at bounding box center [314, 353] width 160 height 24
click at [443, 359] on select "Main Office Ohio Office North Muskegon Office" at bounding box center [486, 351] width 160 height 24
click at [406, 339] on select "Main Office Ohio Office North Muskegon Office" at bounding box center [486, 351] width 160 height 24
click at [384, 404] on span "Installments" at bounding box center [396, 402] width 45 height 10
click at [384, 404] on input "Installments Installments" at bounding box center [383, 400] width 8 height 8
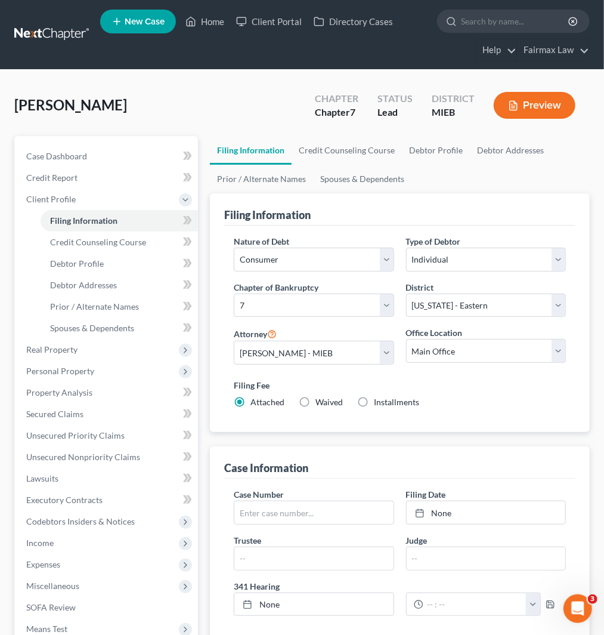
radio input "true"
radio input "false"
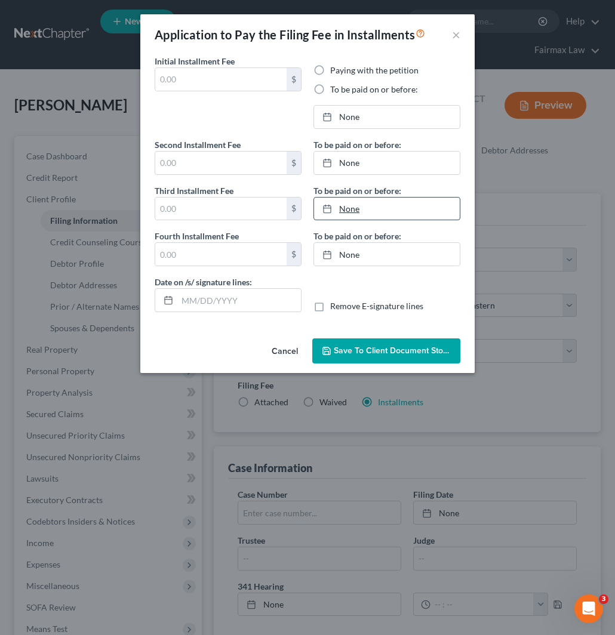
type input "0.00"
radio input "true"
type input "0.00"
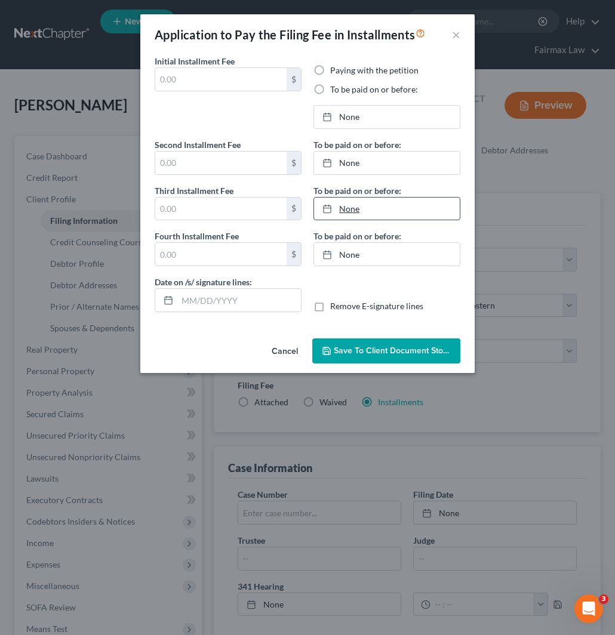
type input "10/09/2025"
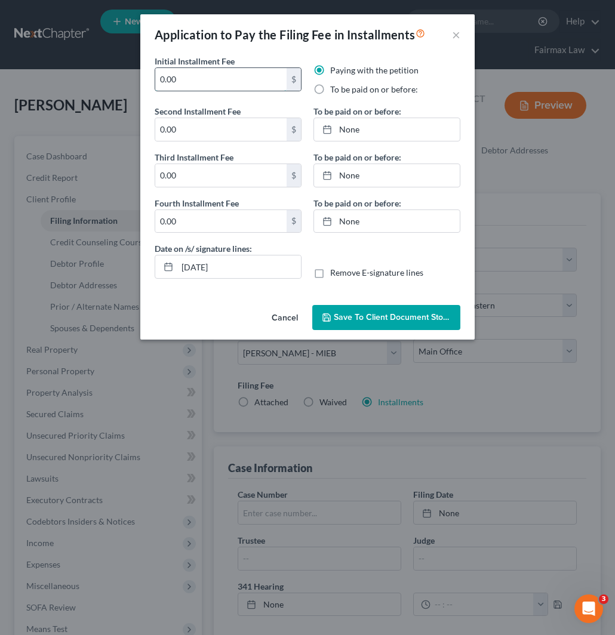
click at [168, 79] on input "0.00" at bounding box center [220, 79] width 131 height 23
drag, startPoint x: 186, startPoint y: 78, endPoint x: 124, endPoint y: 74, distance: 62.2
click at [124, 74] on div "Application to Pay the Filing Fee in Installments × Initial Installment Fee 0.0…" at bounding box center [307, 317] width 615 height 635
drag, startPoint x: 180, startPoint y: 76, endPoint x: 111, endPoint y: 78, distance: 69.2
click at [111, 78] on div "Application to Pay the Filing Fee in Installments × Initial Installment Fee 84.…" at bounding box center [307, 317] width 615 height 635
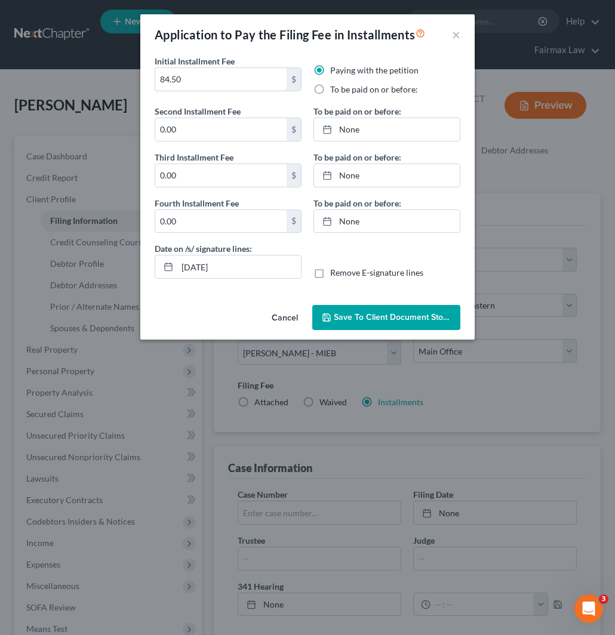
type input "84.50"
click at [165, 134] on input "0.00" at bounding box center [220, 129] width 131 height 23
paste input "84.5"
type input "84.50"
click at [172, 183] on input "0.00" at bounding box center [220, 175] width 131 height 23
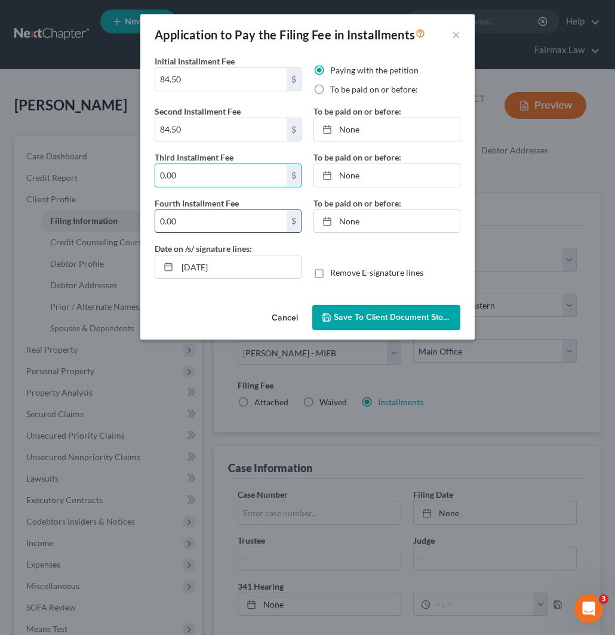
paste input "84.5"
type input "84.50"
click at [175, 218] on input "0.00" at bounding box center [220, 221] width 131 height 23
paste input "84.5"
type input "84.50"
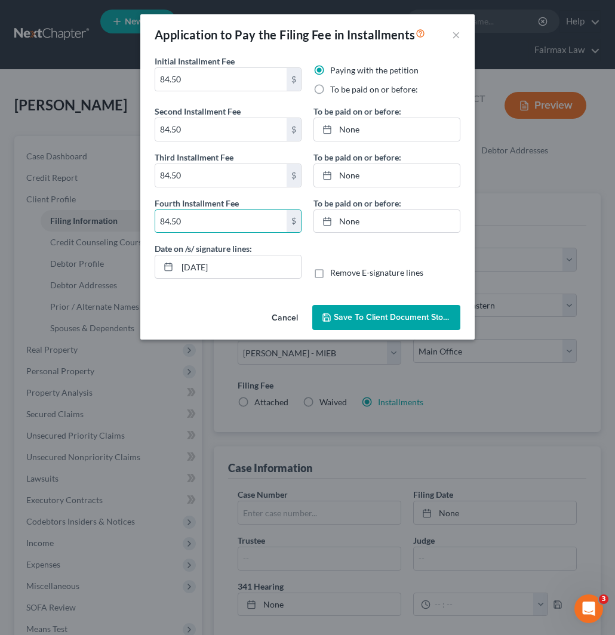
click at [335, 87] on label "To be paid on or before:" at bounding box center [374, 90] width 88 height 12
click at [335, 87] on input "To be paid on or before:" at bounding box center [339, 88] width 8 height 8
radio input "true"
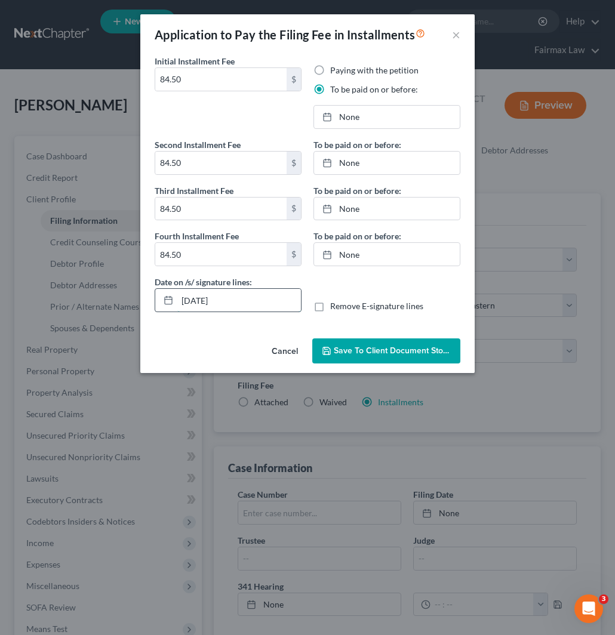
click at [204, 300] on input "10/09/2025" at bounding box center [239, 300] width 124 height 23
type input "10/10/2025"
click at [345, 106] on link "None" at bounding box center [387, 117] width 146 height 23
type input "10/9/2025"
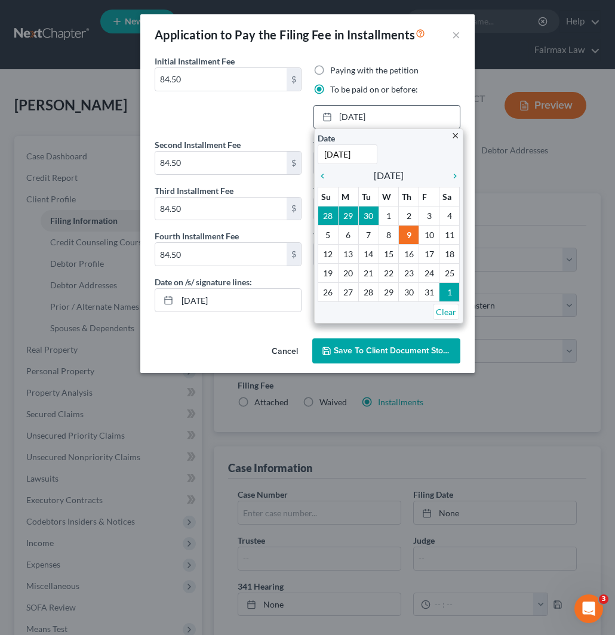
click at [456, 172] on icon "chevron_right" at bounding box center [452, 176] width 16 height 10
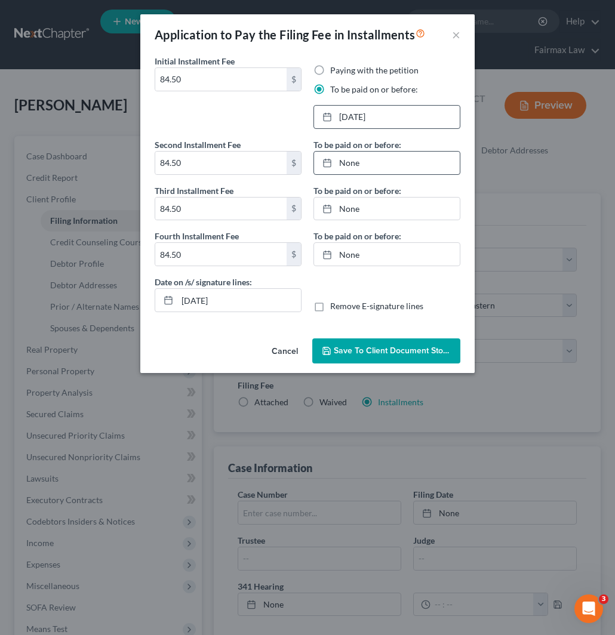
click at [344, 163] on link "None" at bounding box center [387, 163] width 146 height 23
type input "10/9/2025"
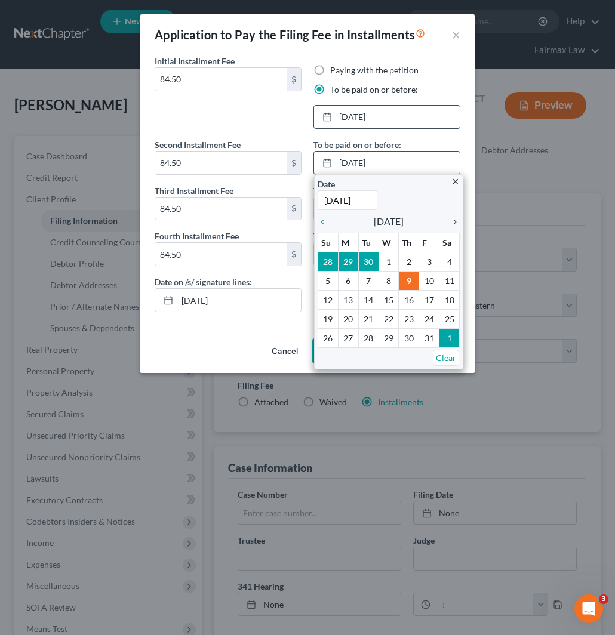
click at [455, 225] on icon "chevron_right" at bounding box center [452, 222] width 16 height 10
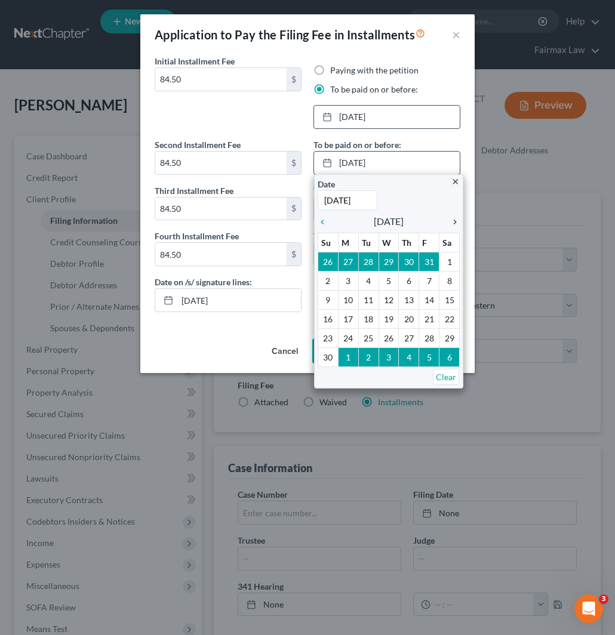
click at [454, 223] on icon "chevron_right" at bounding box center [452, 222] width 16 height 10
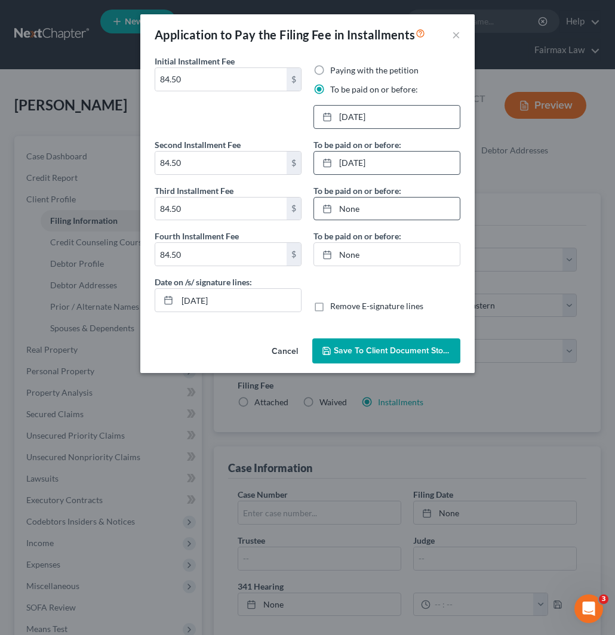
click at [353, 212] on link "None" at bounding box center [387, 209] width 146 height 23
type input "10/9/2025"
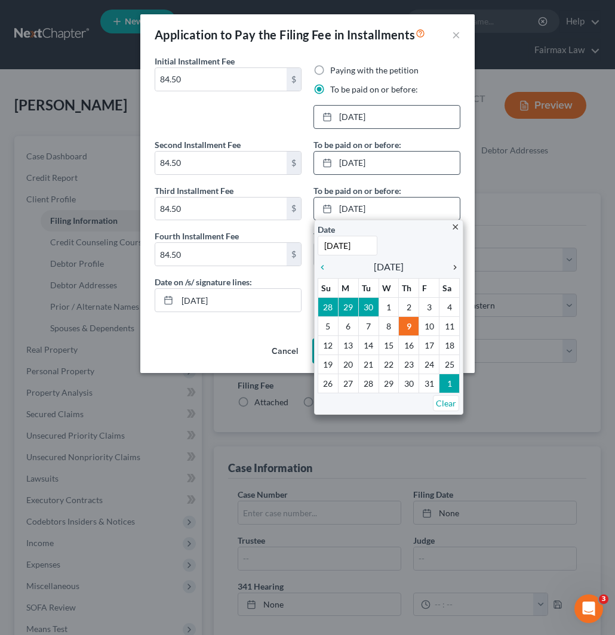
click at [451, 269] on icon "chevron_right" at bounding box center [452, 268] width 16 height 10
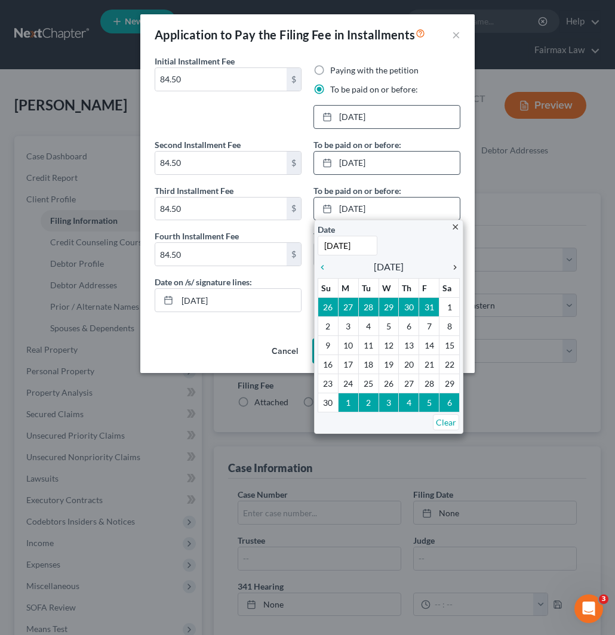
click at [451, 269] on icon "chevron_right" at bounding box center [452, 268] width 16 height 10
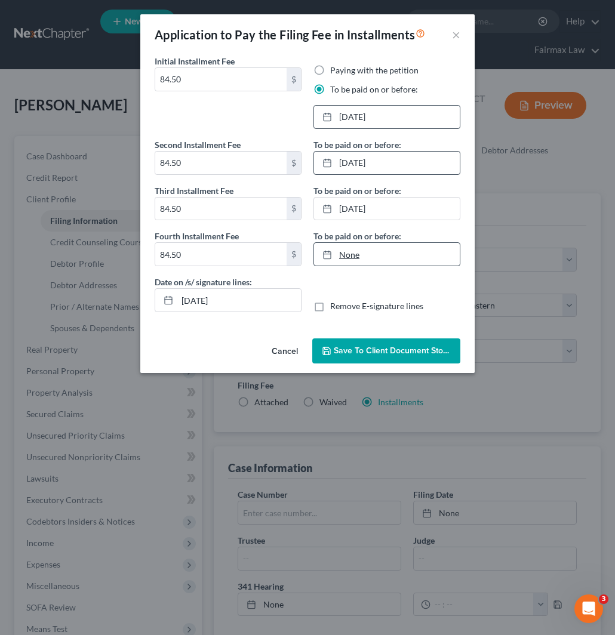
click at [343, 252] on link "None" at bounding box center [387, 254] width 146 height 23
type input "10/9/2025"
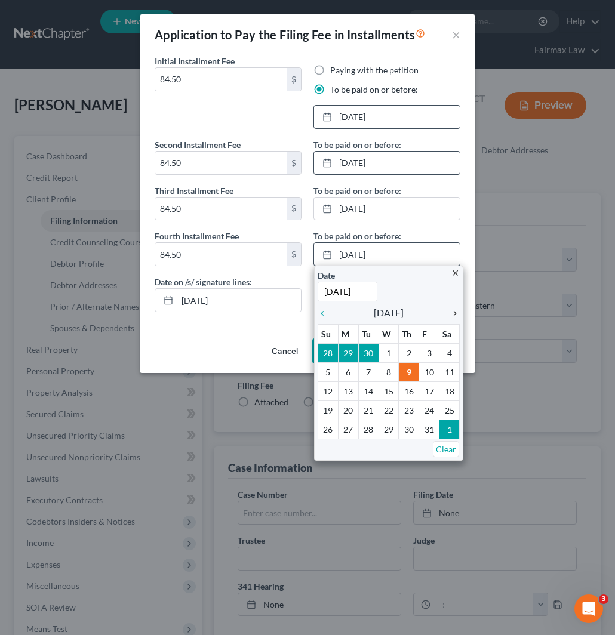
click at [454, 311] on icon "chevron_right" at bounding box center [452, 314] width 16 height 10
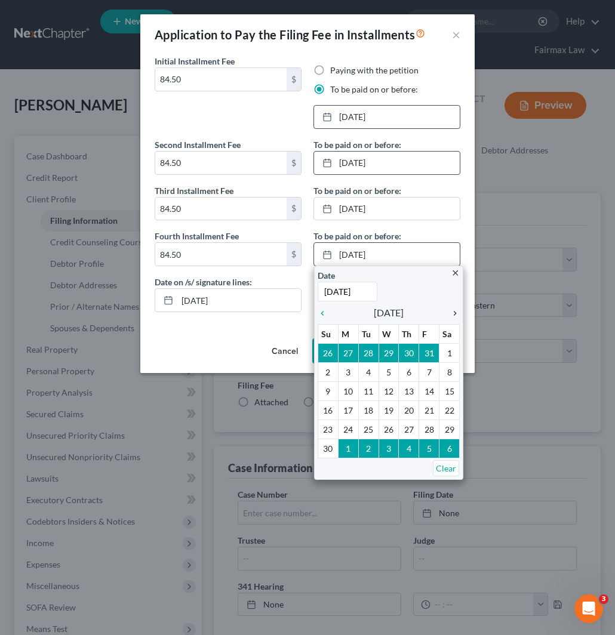
click at [454, 311] on icon "chevron_right" at bounding box center [452, 314] width 16 height 10
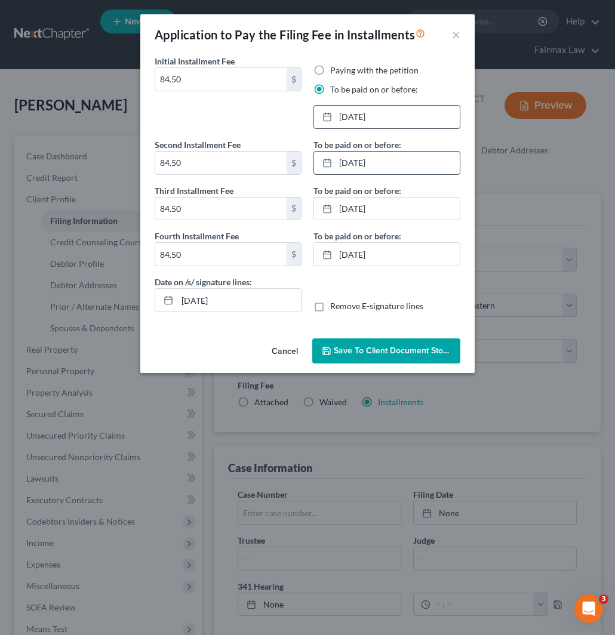
drag, startPoint x: 377, startPoint y: 354, endPoint x: 363, endPoint y: 348, distance: 15.0
click at [377, 353] on span "Save to Client Document Storage" at bounding box center [397, 350] width 127 height 10
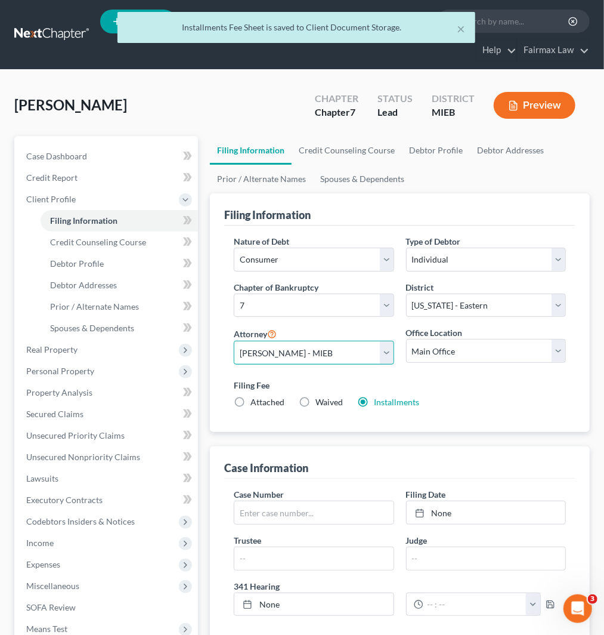
click at [293, 353] on select "Select David Ross Ienna - MIEB David Ross Ienna - OHNB David Ross Ienna - MIWB …" at bounding box center [314, 353] width 160 height 24
select select "0"
click at [234, 341] on select "Select David Ross Ienna - MIEB David Ross Ienna - OHNB David Ross Ienna - MIWB …" at bounding box center [314, 353] width 160 height 24
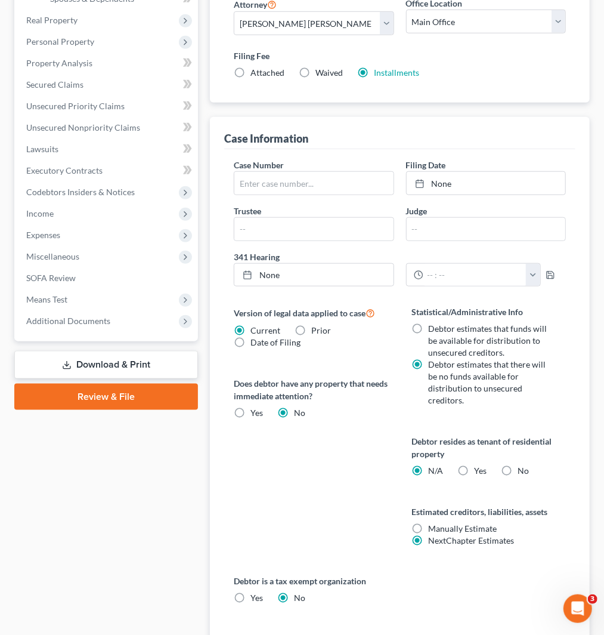
scroll to position [464, 0]
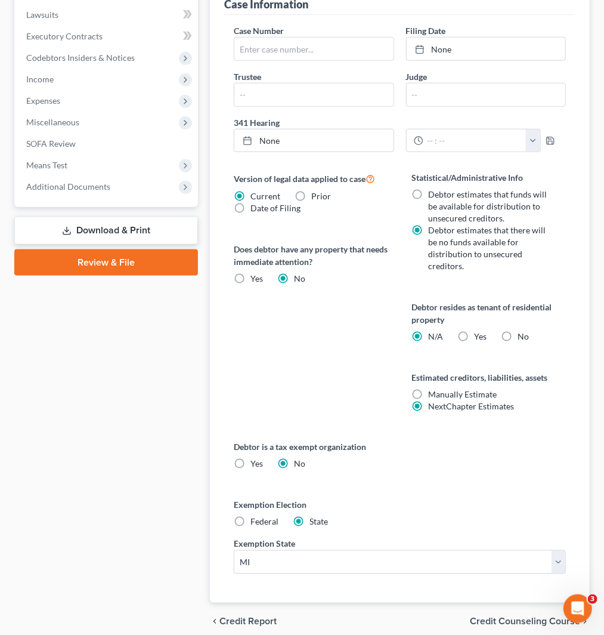
drag, startPoint x: 248, startPoint y: 520, endPoint x: 359, endPoint y: 522, distance: 111.0
click at [251, 519] on label "Federal" at bounding box center [265, 522] width 28 height 12
click at [255, 519] on input "Federal" at bounding box center [259, 520] width 8 height 8
radio input "true"
radio input "false"
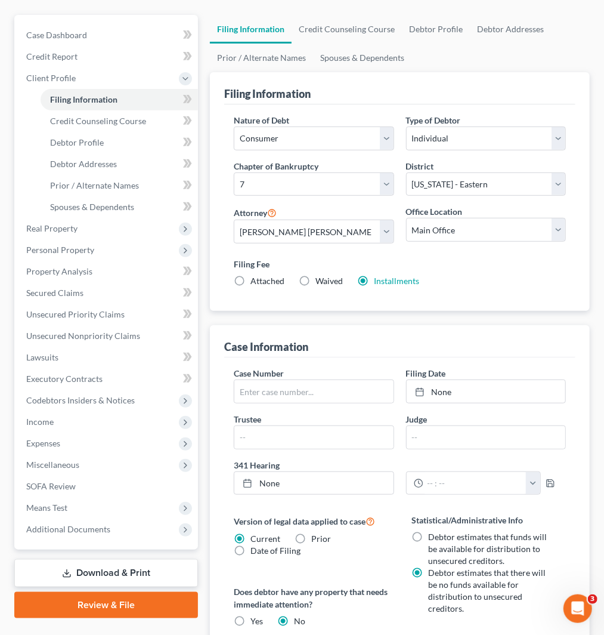
scroll to position [72, 0]
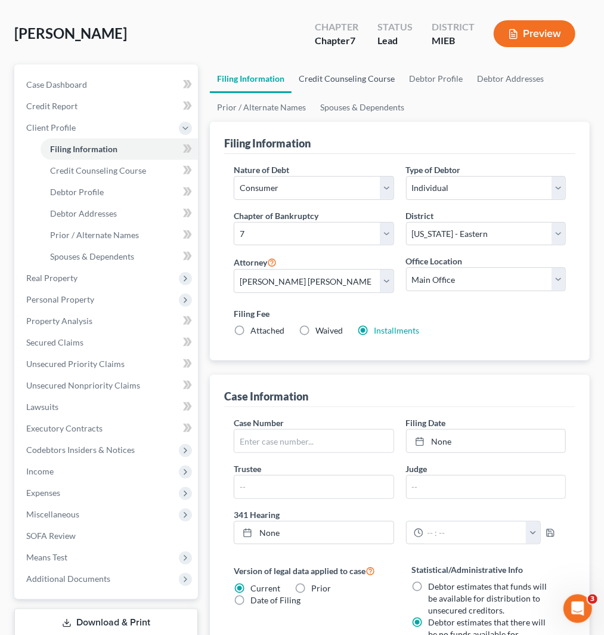
click at [330, 75] on link "Credit Counseling Course" at bounding box center [347, 78] width 110 height 29
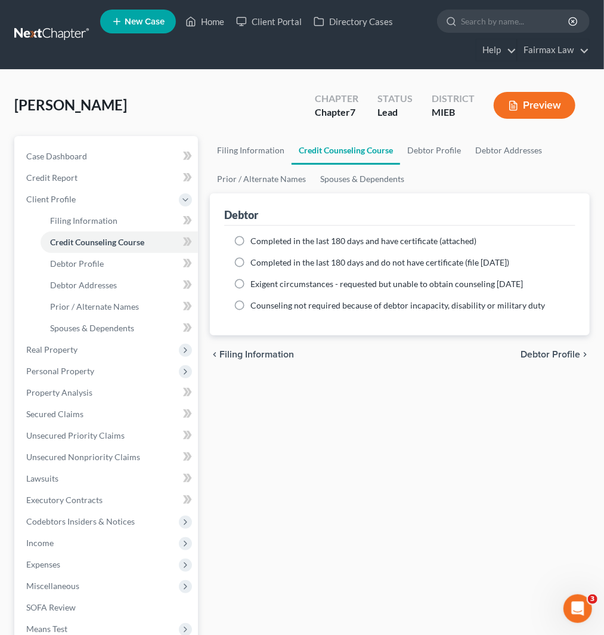
click at [265, 266] on span "Completed in the last 180 days and do not have certificate (file [DATE])" at bounding box center [380, 262] width 259 height 10
click at [263, 264] on input "Completed in the last 180 days and do not have certificate (file [DATE])" at bounding box center [259, 261] width 8 height 8
radio input "true"
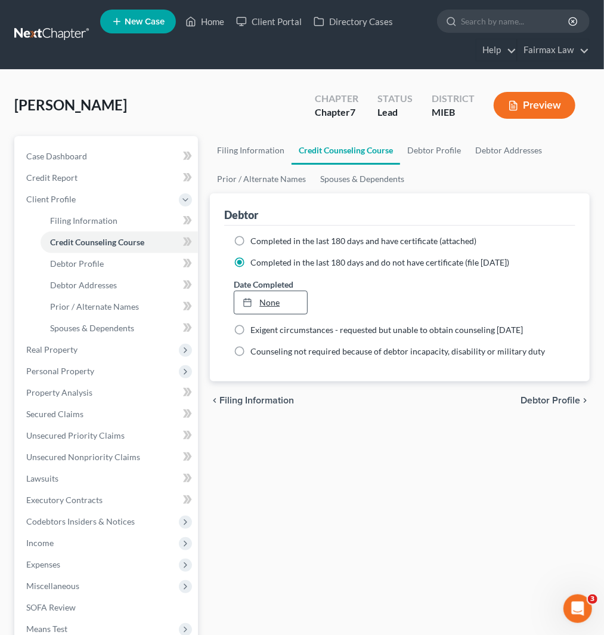
click at [277, 304] on link "None" at bounding box center [271, 302] width 73 height 23
type input "10/9/2025"
click at [421, 151] on link "Debtor Profile" at bounding box center [434, 150] width 68 height 29
select select "0"
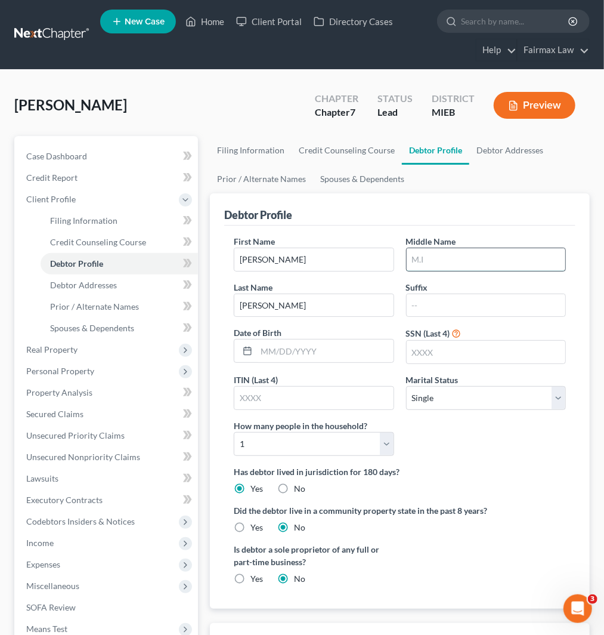
click at [439, 264] on input "text" at bounding box center [486, 259] width 159 height 23
type input "A"
click at [288, 354] on input "text" at bounding box center [325, 351] width 137 height 23
click at [280, 353] on input "text" at bounding box center [325, 351] width 137 height 23
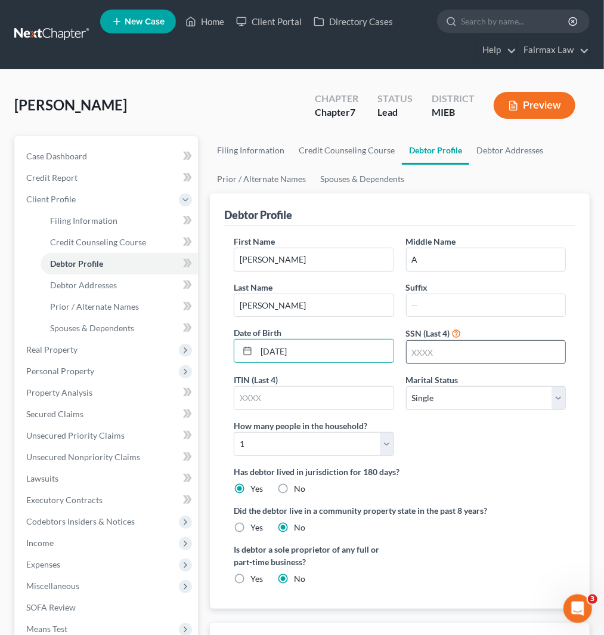
type input "07/11/1961"
click at [475, 351] on input "text" at bounding box center [486, 352] width 159 height 23
click at [448, 355] on input "text" at bounding box center [486, 352] width 159 height 23
type input "4343"
click at [515, 153] on link "Debtor Addresses" at bounding box center [510, 150] width 81 height 29
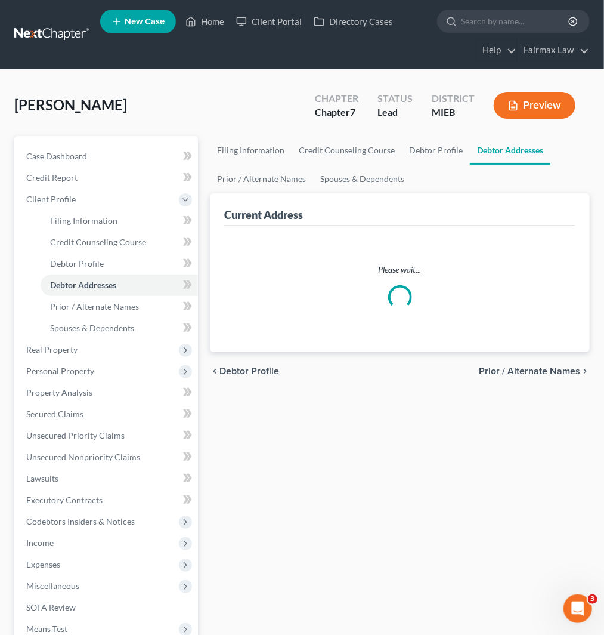
select select "0"
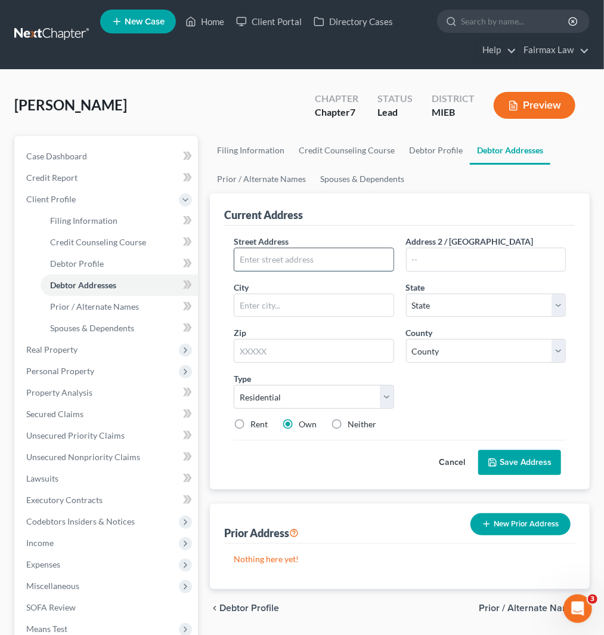
click at [273, 260] on input "text" at bounding box center [314, 259] width 159 height 23
paste input "134 N Madison St"
type input "134 N Madison St"
drag, startPoint x: 454, startPoint y: 263, endPoint x: 481, endPoint y: 267, distance: 27.3
click at [454, 263] on input "text" at bounding box center [486, 259] width 159 height 23
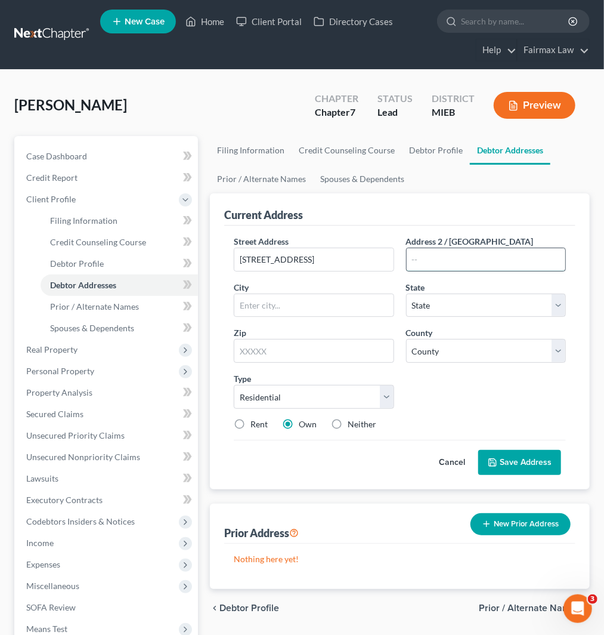
paste input "Apt 1"
type input "Apt 1"
click at [308, 350] on input "text" at bounding box center [314, 351] width 160 height 24
paste input "48446"
type input "48446"
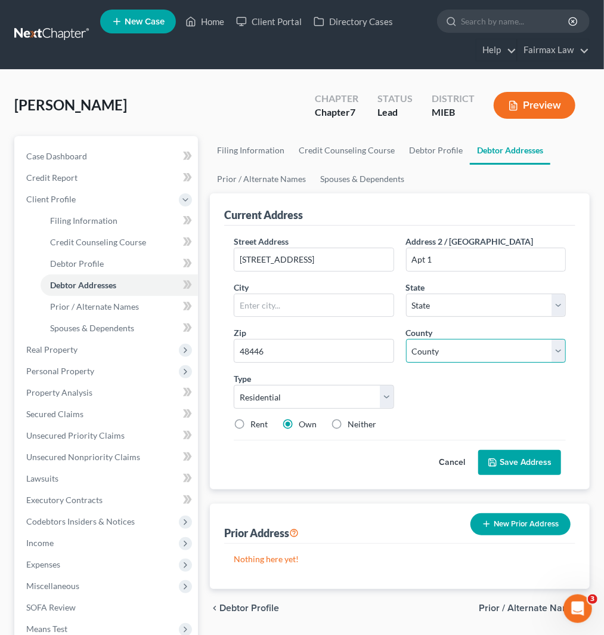
type input "Lapeer"
select select "23"
click at [445, 351] on select "County Alcona County Alger County Allegan County Alpena County Antrim County Ar…" at bounding box center [486, 351] width 160 height 24
select select "43"
click at [406, 339] on select "County Alcona County Alger County Allegan County Alpena County Antrim County Ar…" at bounding box center [486, 351] width 160 height 24
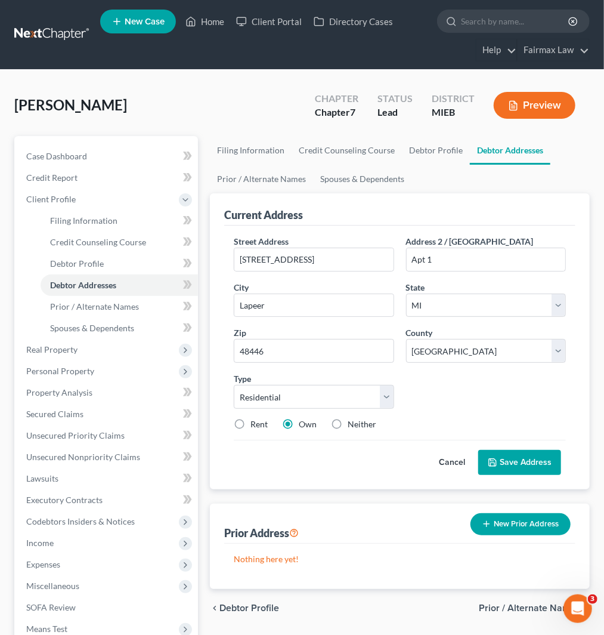
click at [230, 428] on div "Rent Own Neither" at bounding box center [400, 424] width 344 height 12
drag, startPoint x: 236, startPoint y: 425, endPoint x: 240, endPoint y: 436, distance: 11.0
click at [251, 425] on label "Rent" at bounding box center [259, 424] width 17 height 12
click at [255, 425] on input "Rent" at bounding box center [259, 422] width 8 height 8
radio input "true"
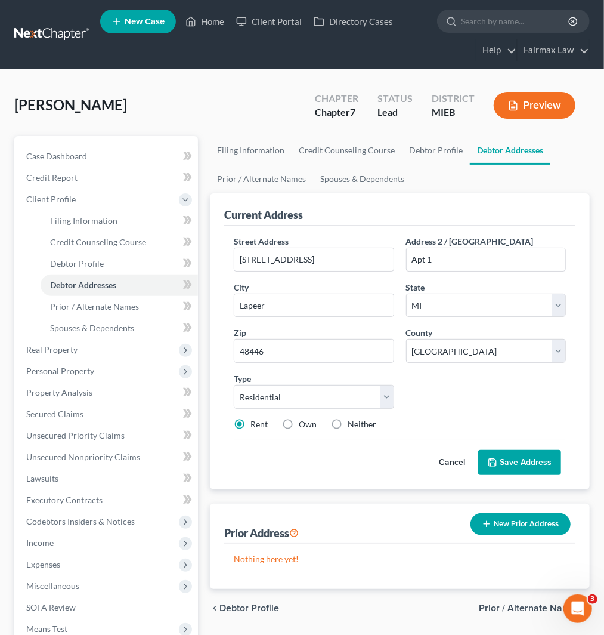
click at [511, 457] on button "Save Address" at bounding box center [520, 462] width 83 height 25
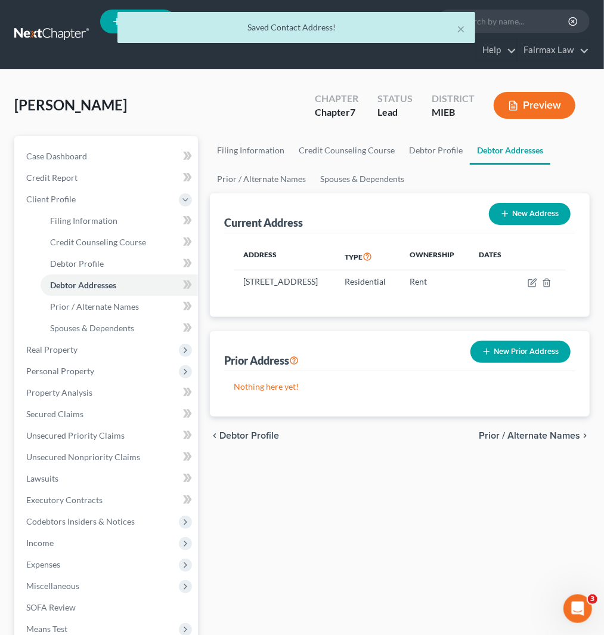
drag, startPoint x: 482, startPoint y: 365, endPoint x: 556, endPoint y: 327, distance: 83.3
click at [482, 363] on button "New Prior Address" at bounding box center [521, 352] width 100 height 22
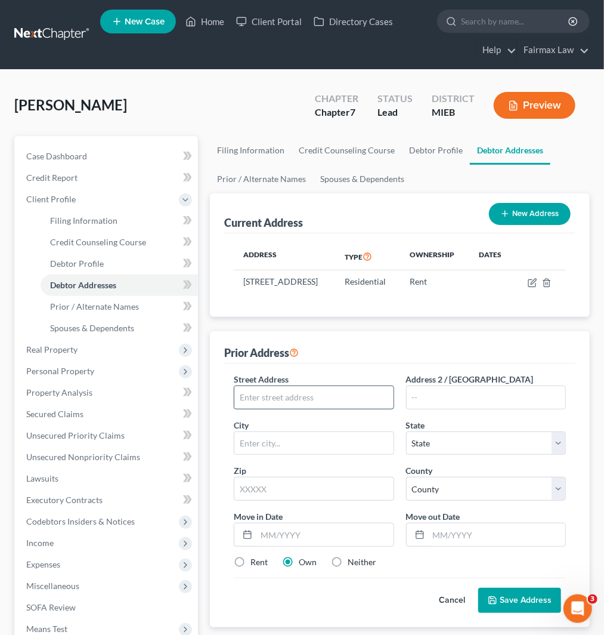
drag, startPoint x: 338, startPoint y: 413, endPoint x: 374, endPoint y: 415, distance: 35.8
click at [338, 409] on input "text" at bounding box center [314, 397] width 159 height 23
paste input "1844 Raleigh Ave"
type input "1844 Raleigh Ave"
click at [486, 409] on input "text" at bounding box center [486, 397] width 159 height 23
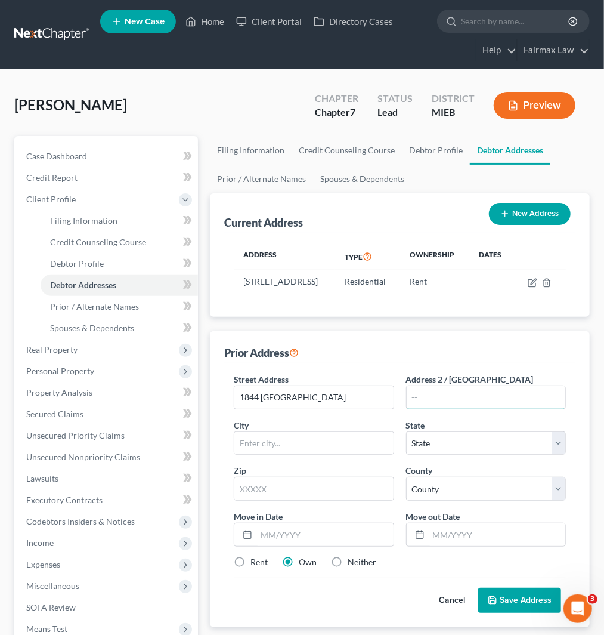
paste input "Apt 4"
type input "Apt 4"
click at [278, 498] on input "text" at bounding box center [314, 489] width 160 height 24
paste input "48446"
type input "48446"
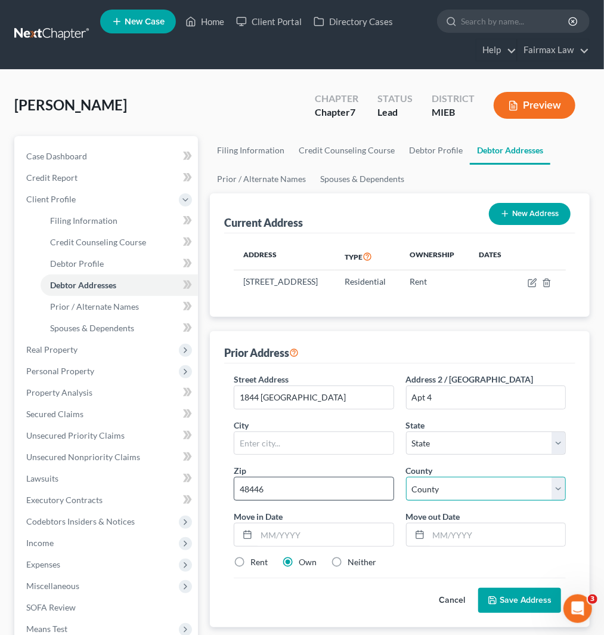
type input "Lapeer"
select select "23"
click at [472, 501] on select "County" at bounding box center [486, 489] width 160 height 24
select select "43"
click at [406, 489] on select "County Alcona County Alger County Allegan County Alpena County Antrim County Ar…" at bounding box center [486, 489] width 160 height 24
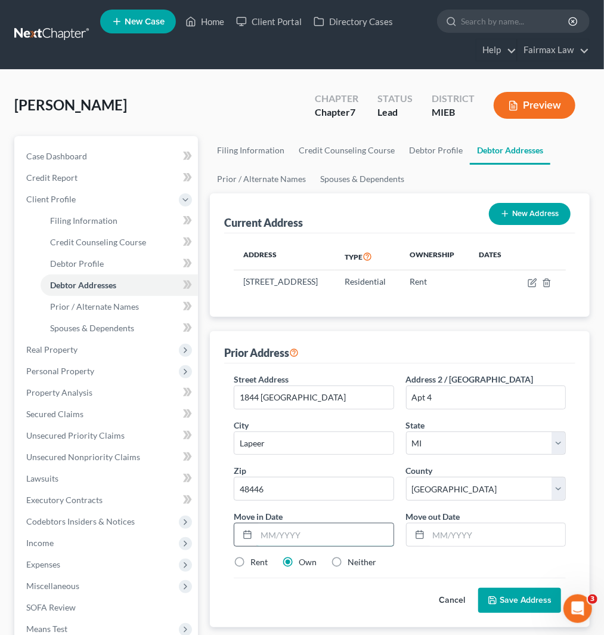
click at [325, 546] on input "text" at bounding box center [325, 534] width 137 height 23
type input "11/2020"
click at [457, 541] on input "text" at bounding box center [497, 534] width 137 height 23
type input "07/2023"
click at [251, 568] on label "Rent" at bounding box center [259, 562] width 17 height 12
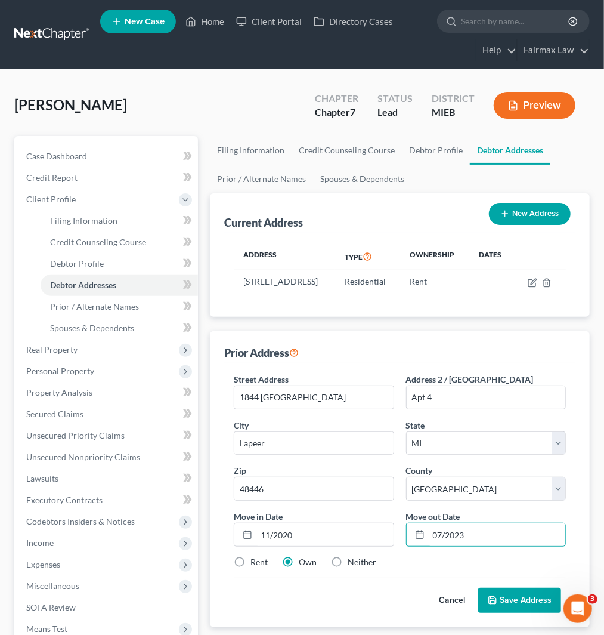
click at [255, 564] on input "Rent" at bounding box center [259, 560] width 8 height 8
radio input "true"
click at [523, 613] on button "Save Address" at bounding box center [520, 600] width 83 height 25
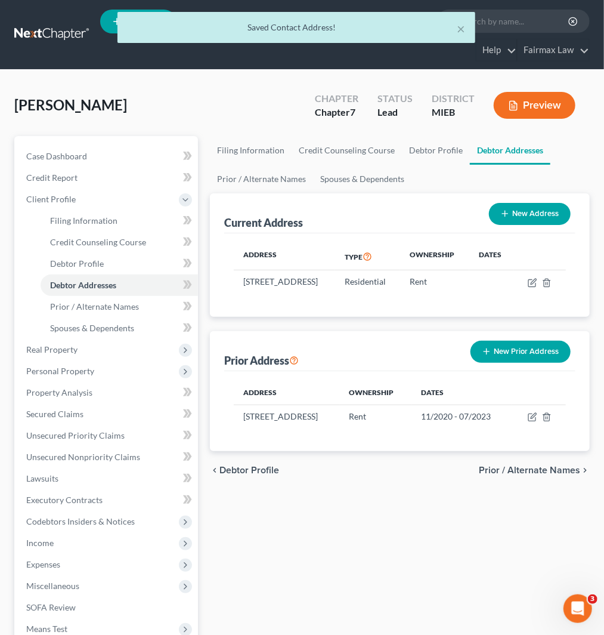
click at [522, 360] on button "New Prior Address" at bounding box center [521, 352] width 100 height 22
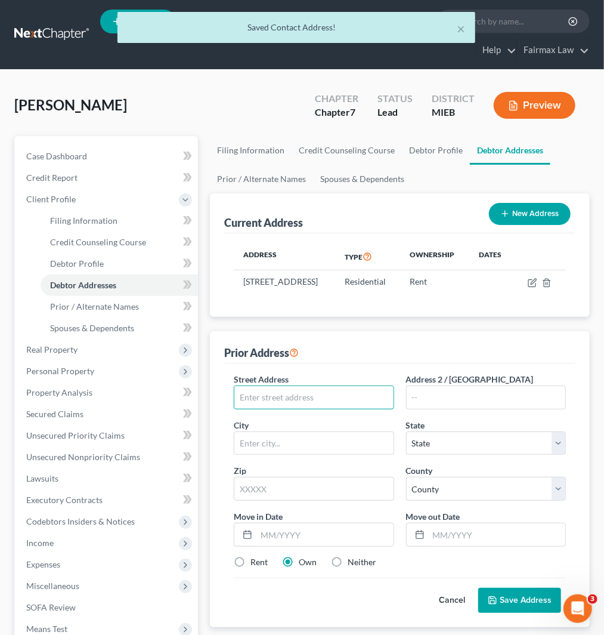
drag, startPoint x: 360, startPoint y: 413, endPoint x: 425, endPoint y: 392, distance: 68.9
click at [360, 409] on input "text" at bounding box center [314, 397] width 159 height 23
paste input "236 Oak Grove Dr"
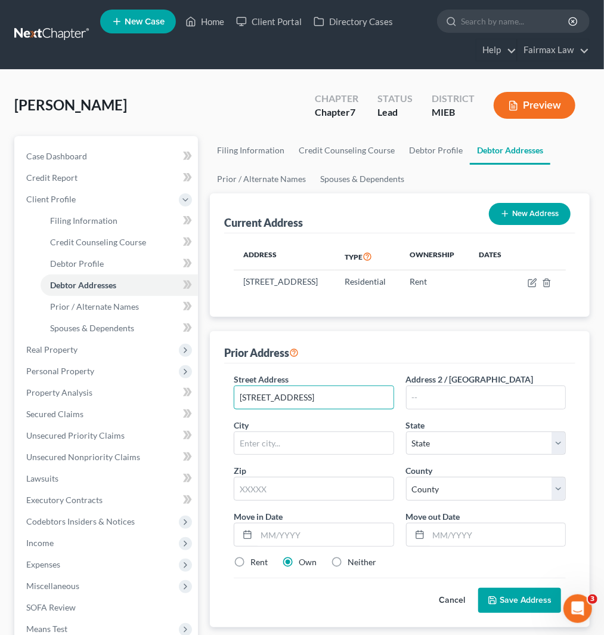
type input "236 Oak Grove Dr"
drag, startPoint x: 303, startPoint y: 508, endPoint x: 302, endPoint y: 500, distance: 7.8
click at [303, 501] on input "text" at bounding box center [314, 489] width 160 height 24
paste input "48421"
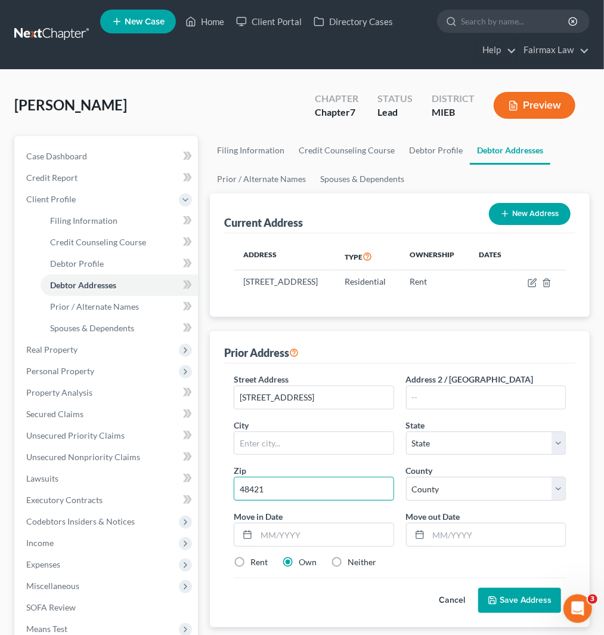
type input "48421"
type input "Columbiaville"
select select "23"
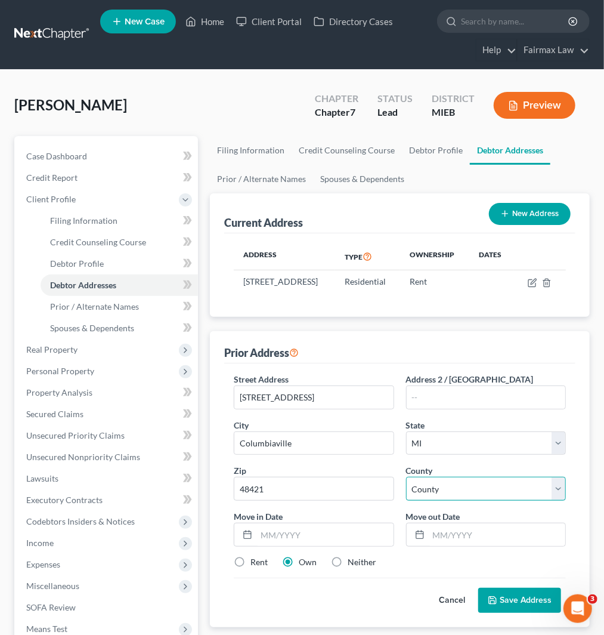
click at [459, 499] on select "County Alcona County Alger County Allegan County Alpena County Antrim County Ar…" at bounding box center [486, 489] width 160 height 24
select select "43"
click at [406, 489] on select "County Alcona County Alger County Allegan County Alpena County Antrim County Ar…" at bounding box center [486, 489] width 160 height 24
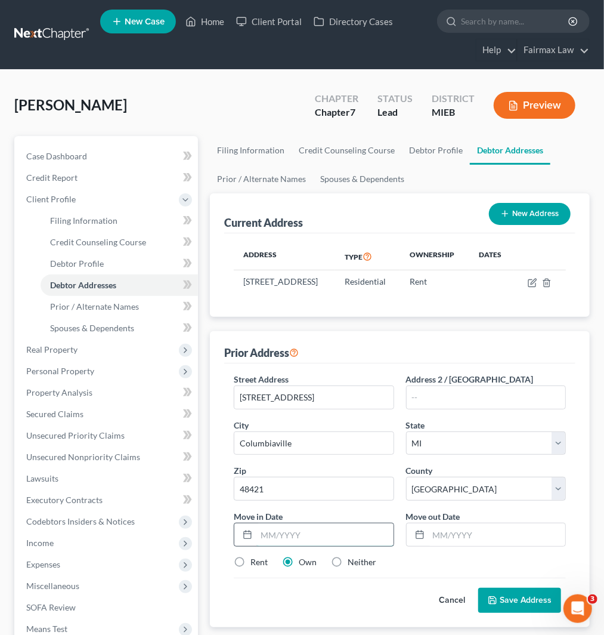
drag, startPoint x: 312, startPoint y: 547, endPoint x: 359, endPoint y: 534, distance: 48.9
click at [312, 546] on input "text" at bounding box center [325, 534] width 137 height 23
type input "11/2020"
click at [479, 545] on input "text" at bounding box center [497, 534] width 137 height 23
type input "08/2022"
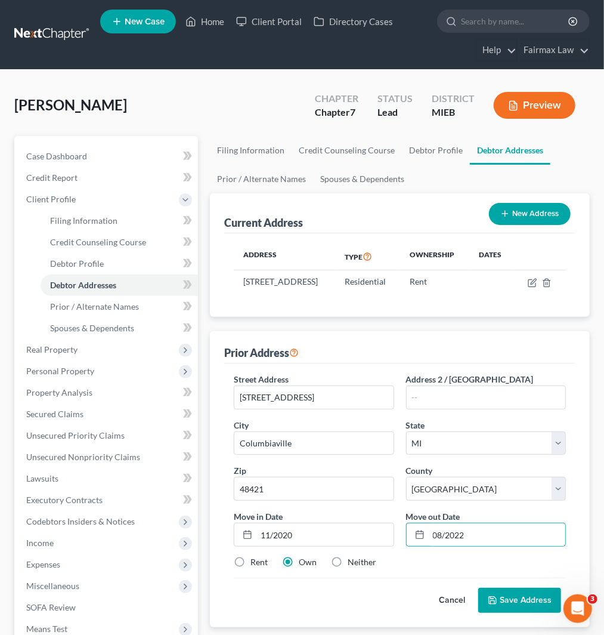
click at [254, 568] on label "Rent" at bounding box center [259, 562] width 17 height 12
click at [255, 564] on input "Rent" at bounding box center [259, 560] width 8 height 8
radio input "true"
click at [519, 612] on button "Save Address" at bounding box center [520, 600] width 83 height 25
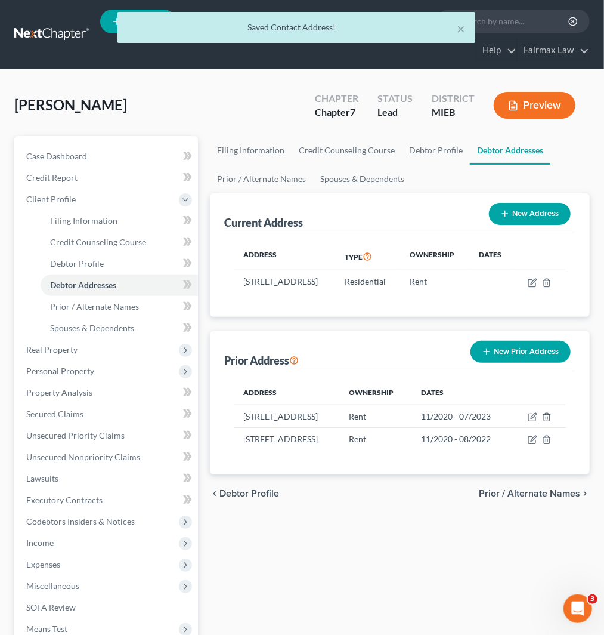
click at [497, 362] on button "New Prior Address" at bounding box center [521, 352] width 100 height 22
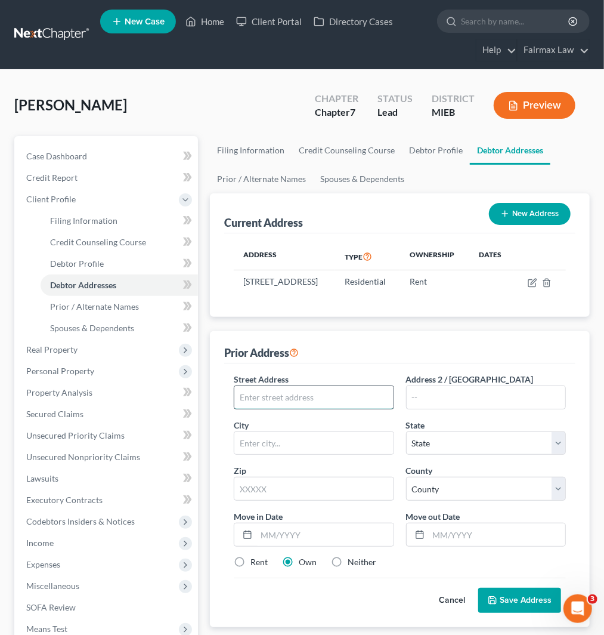
click at [281, 405] on input "text" at bounding box center [314, 397] width 159 height 23
paste input "199 S Lake Dr"
type input "199 S Lake Dr"
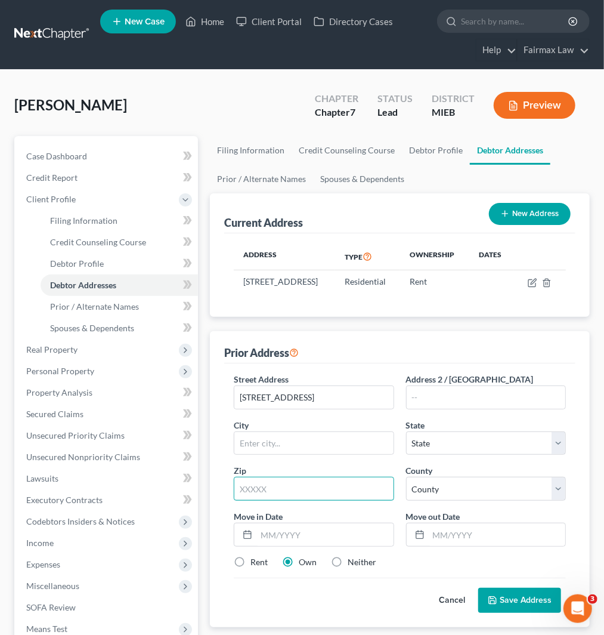
click at [301, 501] on input "text" at bounding box center [314, 489] width 160 height 24
paste input "48421"
type input "48421"
type input "Columbiaville"
select select "23"
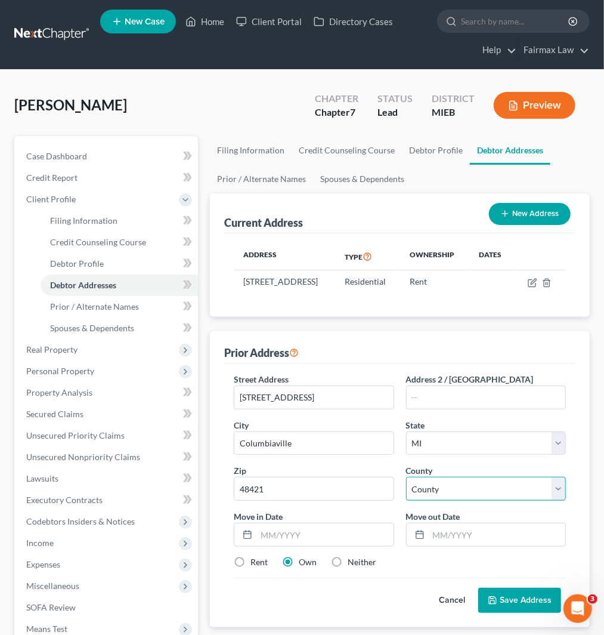
click at [446, 497] on select "County" at bounding box center [486, 489] width 160 height 24
select select "43"
click at [406, 489] on select "County Alcona County Alger County Allegan County Alpena County Antrim County Ar…" at bounding box center [486, 489] width 160 height 24
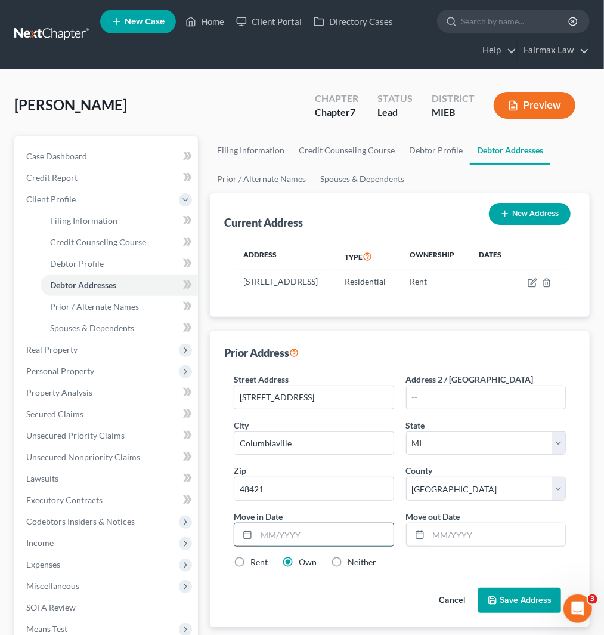
click at [324, 544] on input "text" at bounding box center [325, 534] width 137 height 23
type input "06/2004"
click at [451, 546] on input "text" at bounding box center [497, 534] width 137 height 23
type input "11/2021"
click at [251, 568] on label "Rent" at bounding box center [259, 562] width 17 height 12
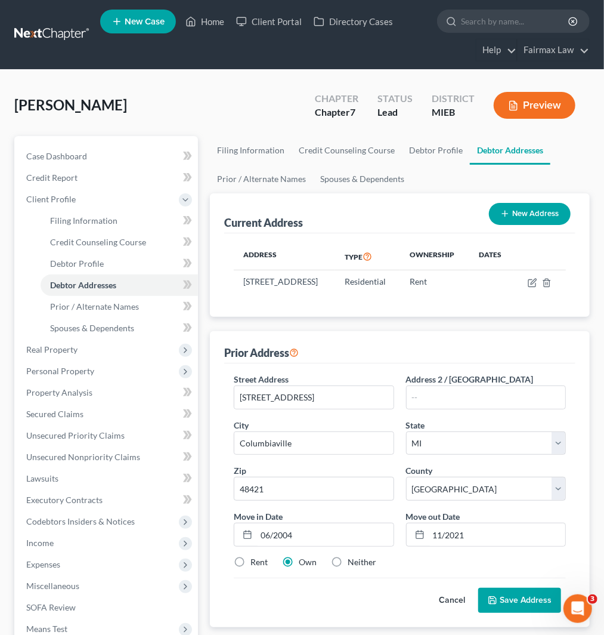
click at [255, 564] on input "Rent" at bounding box center [259, 560] width 8 height 8
radio input "true"
click at [358, 568] on label "Neither" at bounding box center [362, 562] width 29 height 12
click at [358, 564] on input "Neither" at bounding box center [357, 560] width 8 height 8
radio input "true"
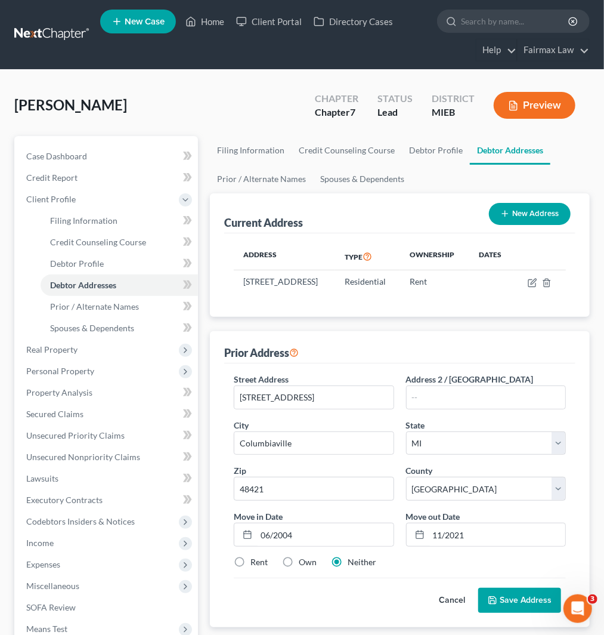
click at [515, 607] on button "Save Address" at bounding box center [520, 600] width 83 height 25
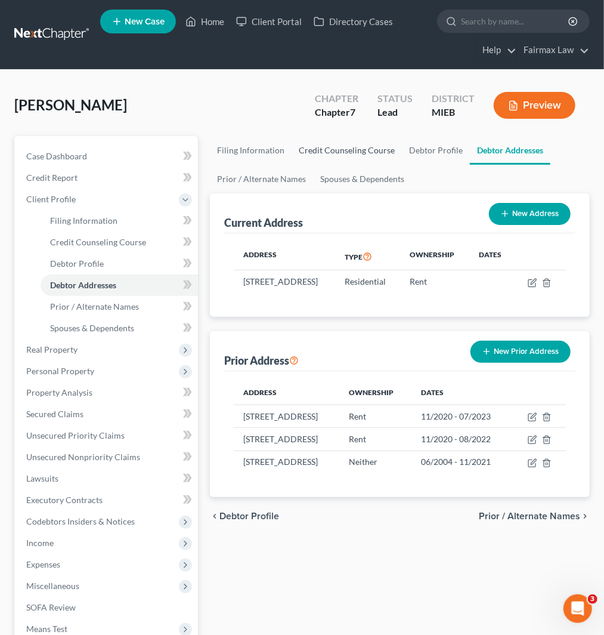
click at [356, 152] on link "Credit Counseling Course" at bounding box center [347, 150] width 110 height 29
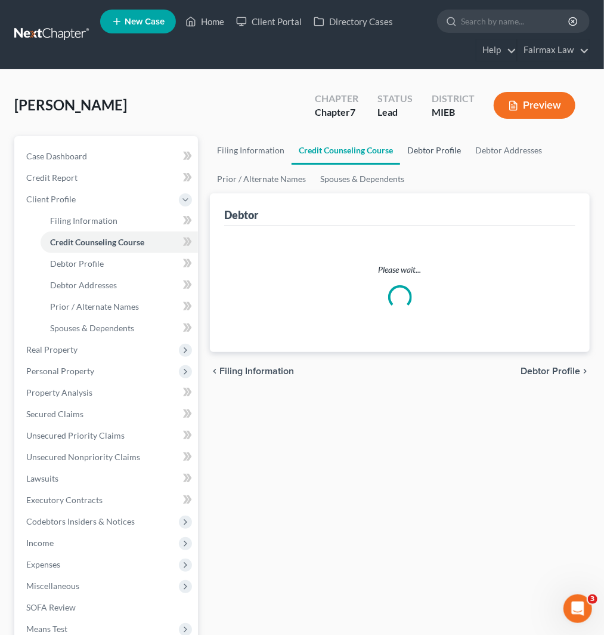
click at [425, 149] on link "Debtor Profile" at bounding box center [434, 150] width 68 height 29
select select "0"
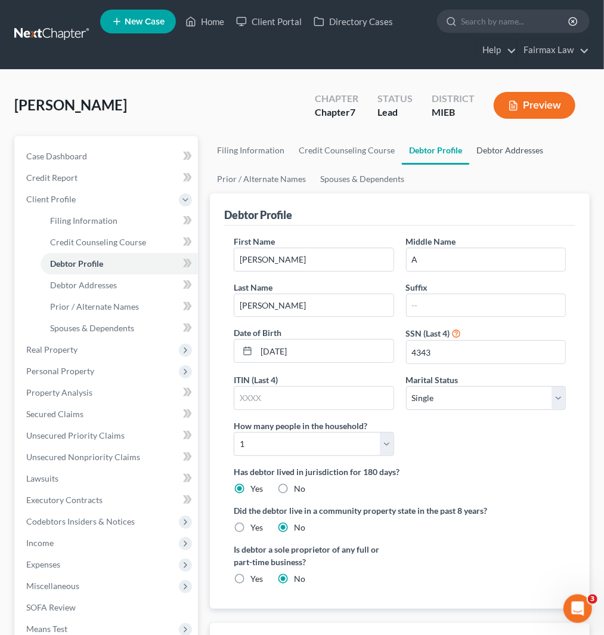
click at [508, 144] on link "Debtor Addresses" at bounding box center [510, 150] width 81 height 29
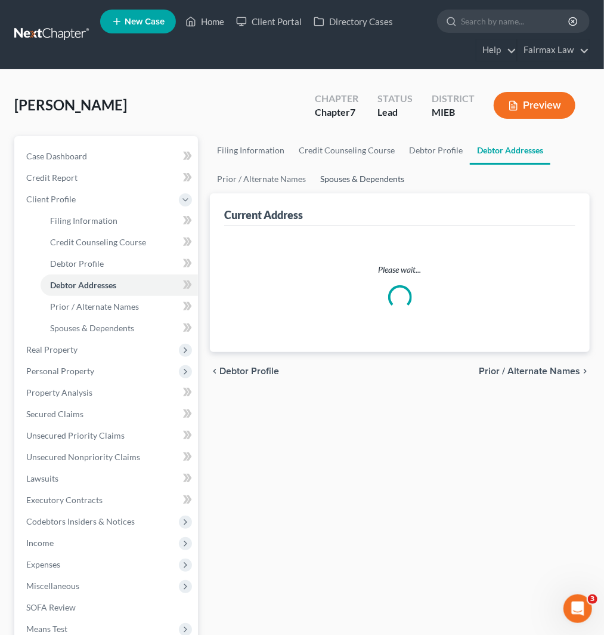
drag, startPoint x: 368, startPoint y: 177, endPoint x: 416, endPoint y: 200, distance: 53.4
click at [368, 177] on link "Spouses & Dependents" at bounding box center [362, 179] width 98 height 29
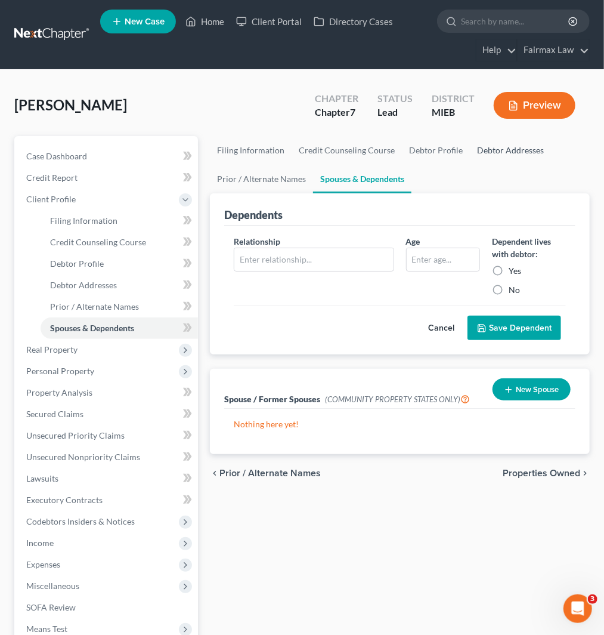
drag, startPoint x: 498, startPoint y: 152, endPoint x: 488, endPoint y: 187, distance: 37.4
click at [498, 152] on link "Debtor Addresses" at bounding box center [510, 150] width 81 height 29
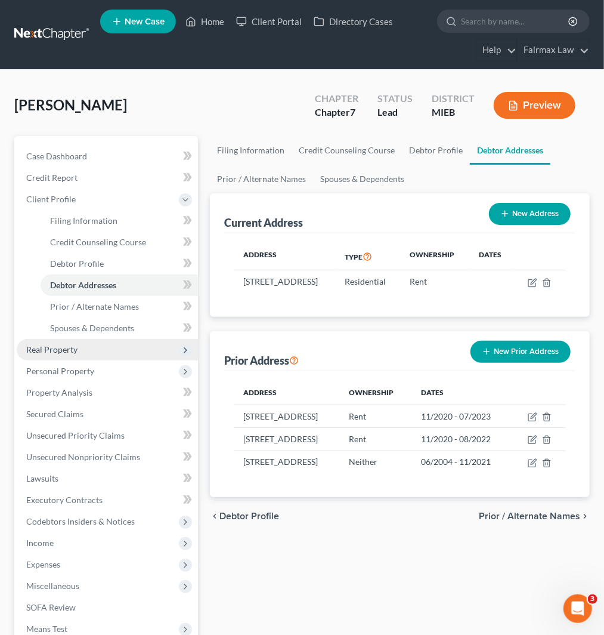
drag, startPoint x: 64, startPoint y: 350, endPoint x: 76, endPoint y: 350, distance: 12.5
click at [64, 350] on span "Real Property" at bounding box center [51, 349] width 51 height 10
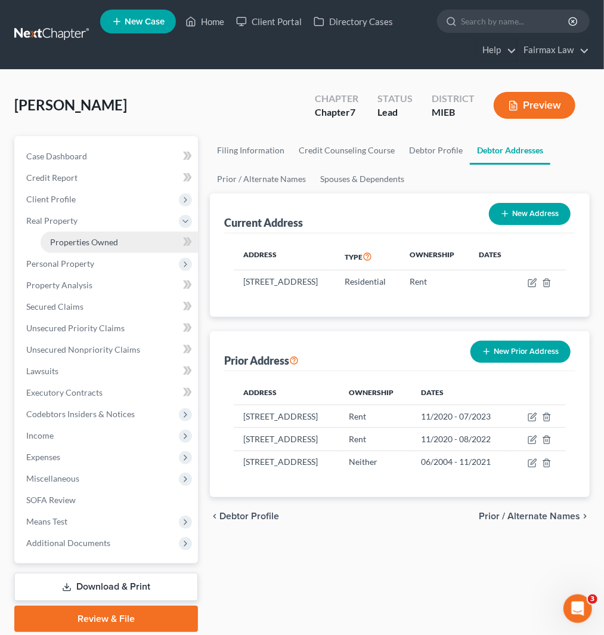
drag, startPoint x: 73, startPoint y: 219, endPoint x: 79, endPoint y: 236, distance: 18.1
click at [73, 218] on span "Real Property" at bounding box center [51, 220] width 51 height 10
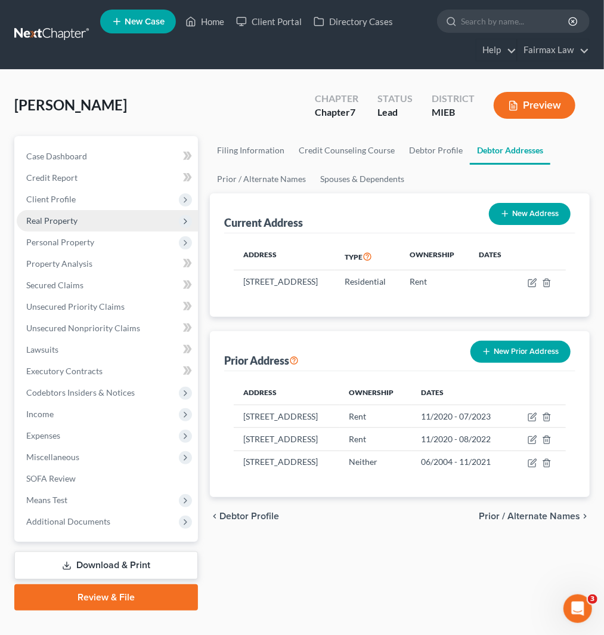
click at [58, 218] on span "Real Property" at bounding box center [51, 220] width 51 height 10
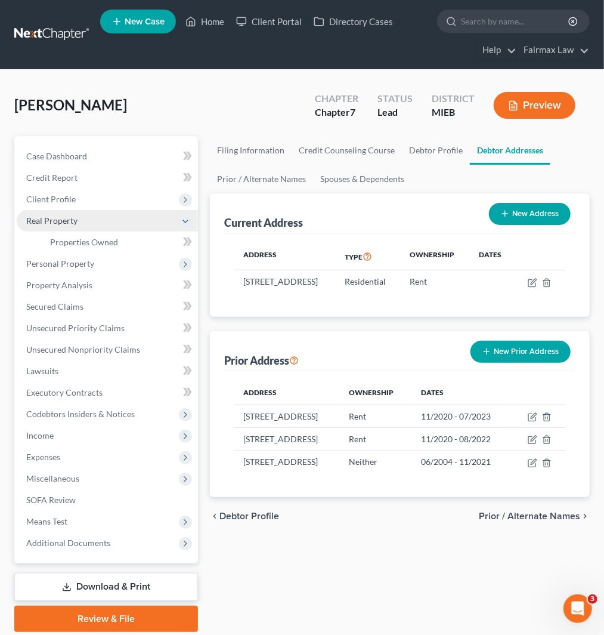
click at [57, 194] on span "Client Profile" at bounding box center [51, 199] width 50 height 10
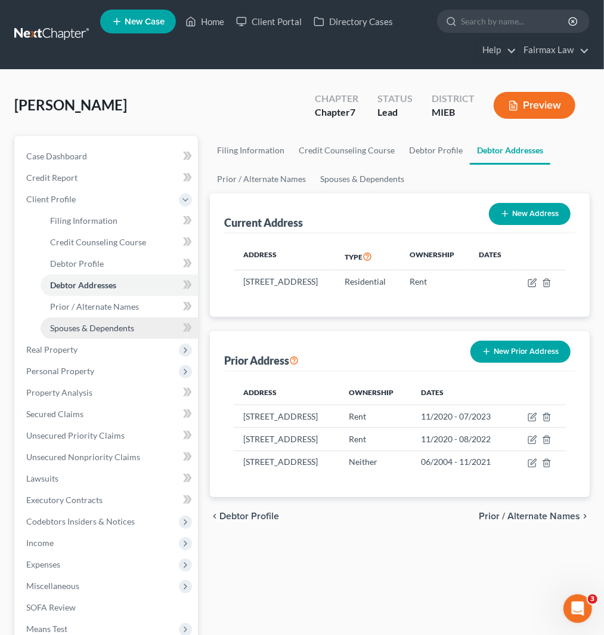
click at [93, 326] on span "Spouses & Dependents" at bounding box center [92, 328] width 84 height 10
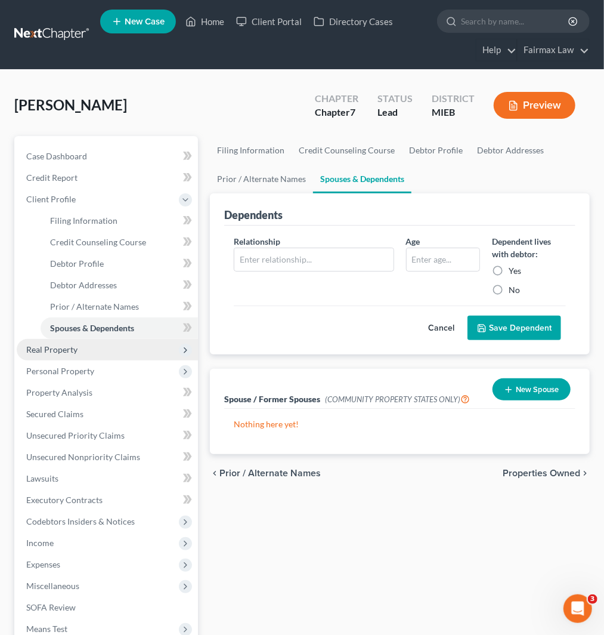
click at [61, 346] on span "Real Property" at bounding box center [51, 349] width 51 height 10
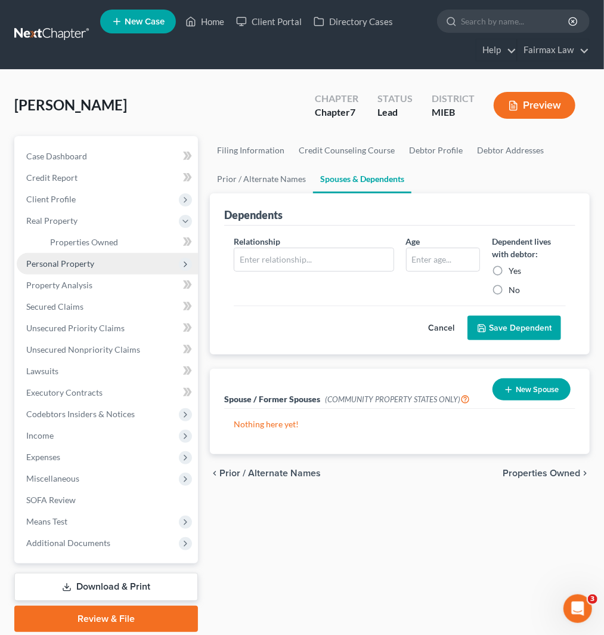
click at [73, 261] on span "Personal Property" at bounding box center [60, 263] width 68 height 10
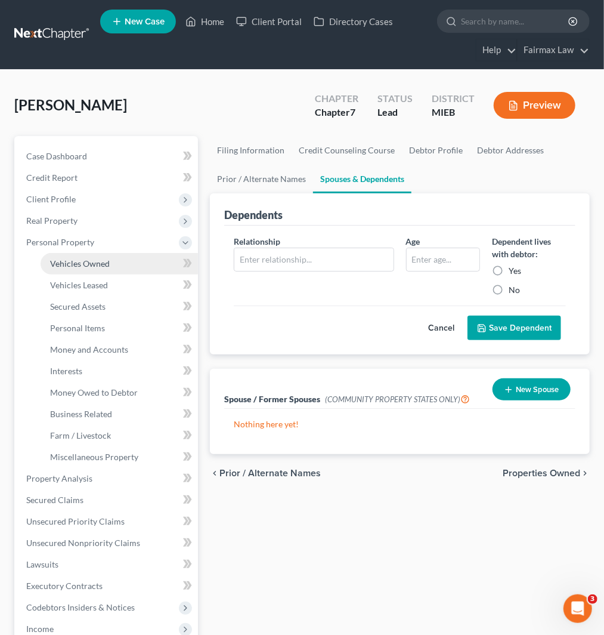
click at [85, 263] on span "Vehicles Owned" at bounding box center [80, 263] width 60 height 10
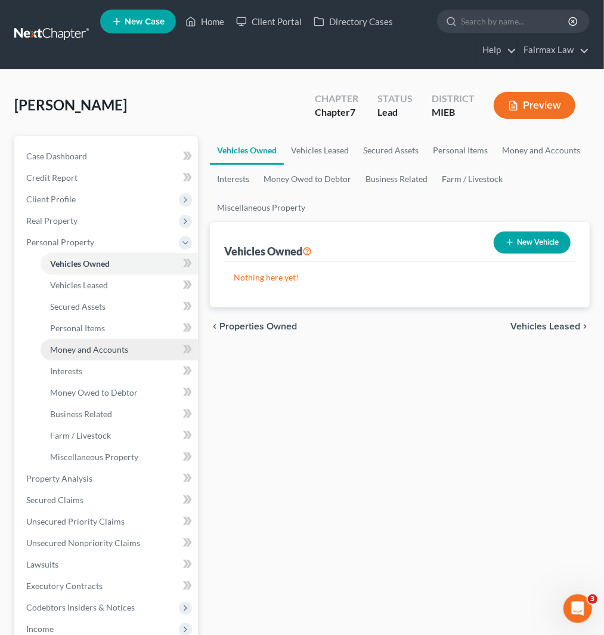
click at [87, 352] on span "Money and Accounts" at bounding box center [89, 349] width 78 height 10
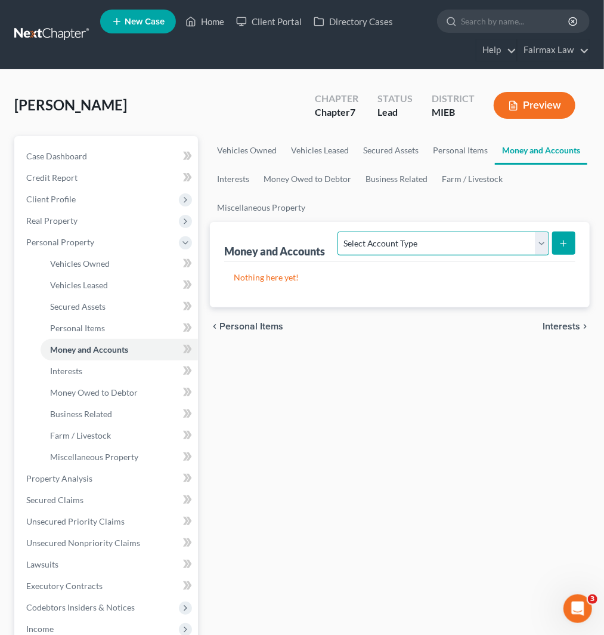
drag, startPoint x: 532, startPoint y: 239, endPoint x: 503, endPoint y: 254, distance: 32.3
click at [532, 239] on select "Select Account Type Brokerage Cash on Hand Certificates of Deposit Checking Acc…" at bounding box center [443, 244] width 211 height 24
select select "cash_on_hand"
click at [341, 232] on select "Select Account Type Brokerage Cash on Hand Certificates of Deposit Checking Acc…" at bounding box center [443, 244] width 211 height 24
click at [567, 249] on button "submit" at bounding box center [564, 243] width 23 height 23
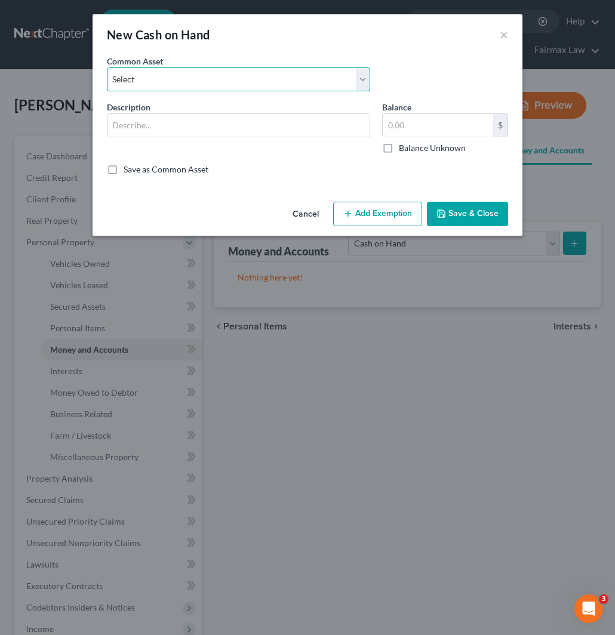
drag, startPoint x: 224, startPoint y: 79, endPoint x: 216, endPoint y: 91, distance: 14.2
click at [224, 79] on select "Select Cash on Hand Cash on Hand Cash Cash on hand on date of filing Cash on Ha…" at bounding box center [238, 79] width 263 height 24
select select "4"
click at [107, 67] on select "Select Cash on Hand Cash on Hand Cash Cash on hand on date of filing Cash on Ha…" at bounding box center [238, 79] width 263 height 24
type input "Cash on Hand"
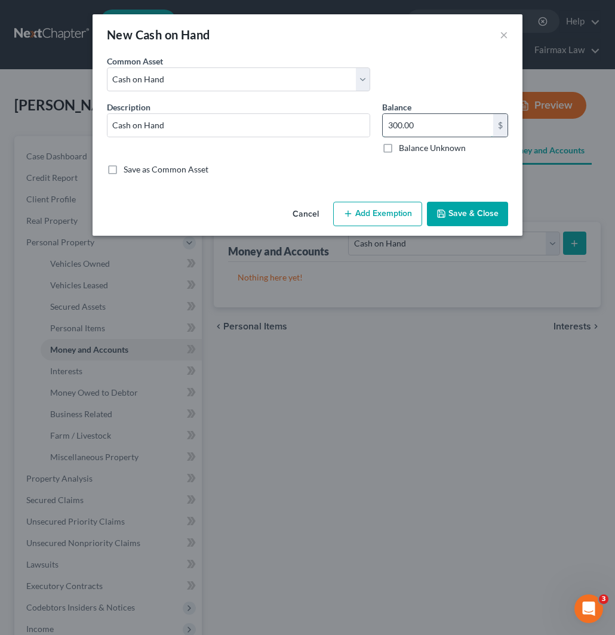
click at [424, 124] on input "300.00" at bounding box center [437, 125] width 110 height 23
type input "40"
click at [373, 209] on button "Add Exemption" at bounding box center [377, 214] width 89 height 25
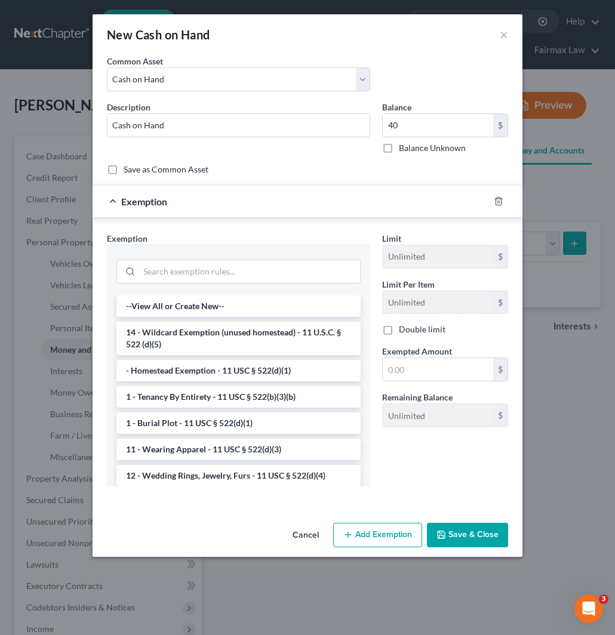
click at [227, 340] on li "14 - Wildcard Exemption (unused homestead) - 11 U.S.C. § 522 (d)(5)" at bounding box center [238, 338] width 244 height 33
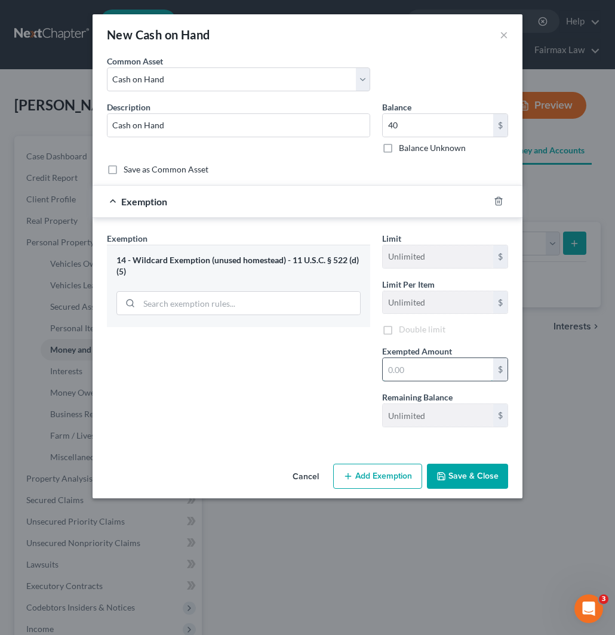
click at [420, 362] on input "text" at bounding box center [437, 369] width 110 height 23
type input "40"
click at [456, 473] on button "Save & Close" at bounding box center [467, 476] width 81 height 25
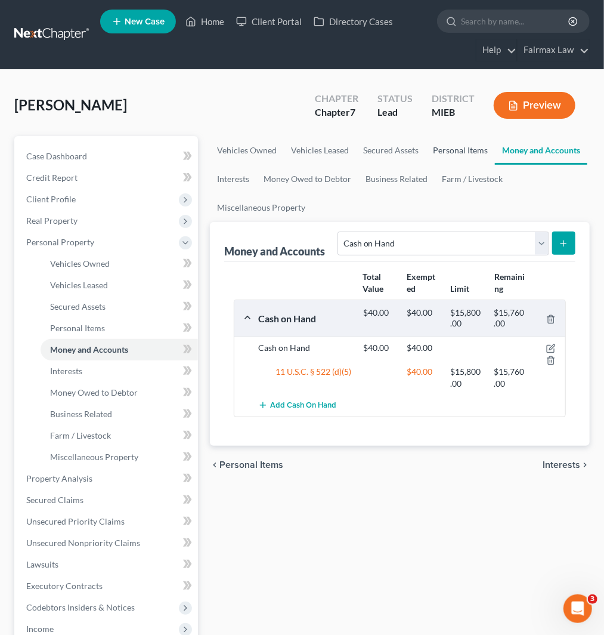
click at [461, 148] on link "Personal Items" at bounding box center [460, 150] width 69 height 29
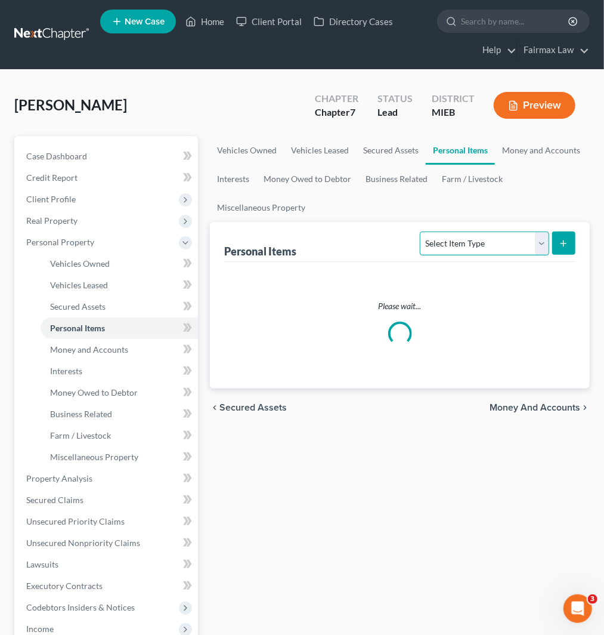
click at [480, 245] on select "Select Item Type Clothing Collectibles Of Value Electronics Firearms Household …" at bounding box center [484, 244] width 129 height 24
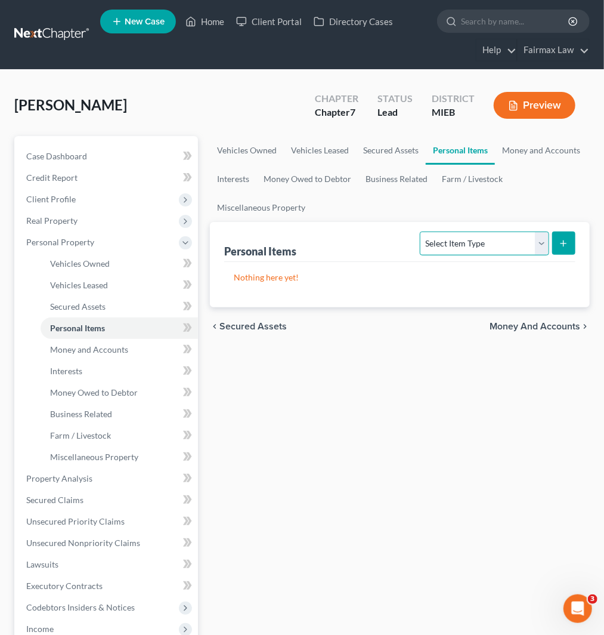
select select "household_goods"
click at [421, 232] on select "Select Item Type Clothing Collectibles Of Value Electronics Firearms Household …" at bounding box center [484, 244] width 129 height 24
click at [568, 245] on icon "submit" at bounding box center [564, 244] width 10 height 10
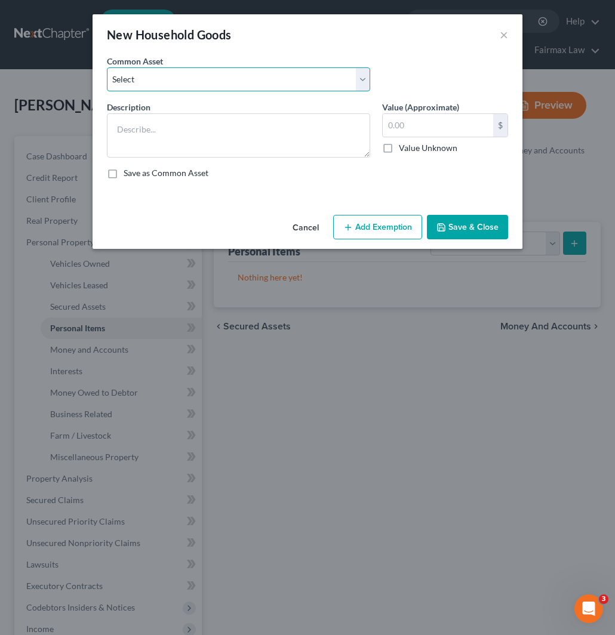
click at [158, 69] on select "Select Common household furnishings, appliances, and decor Common household fur…" at bounding box center [238, 79] width 263 height 24
select select "15"
click at [107, 67] on select "Select Common household furnishings, appliances, and decor Common household fur…" at bounding box center [238, 79] width 263 height 24
type textarea "Household Goods"
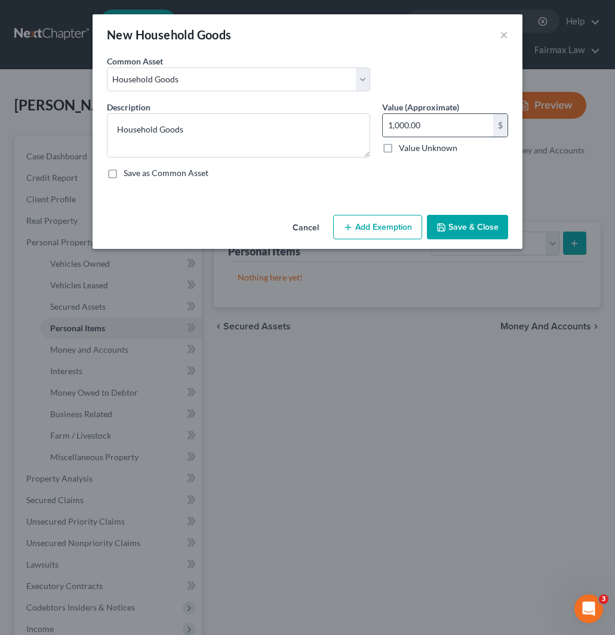
click at [431, 124] on input "1,000.00" at bounding box center [437, 125] width 110 height 23
type input "1,500"
click at [403, 223] on button "Add Exemption" at bounding box center [377, 227] width 89 height 25
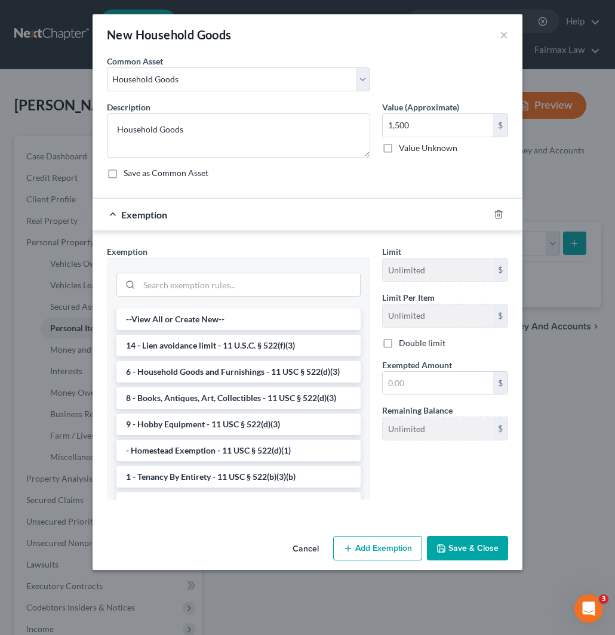
click at [211, 365] on li "6 - Household Goods and Furnishings - 11 USC § 522(d)(3)" at bounding box center [238, 371] width 244 height 21
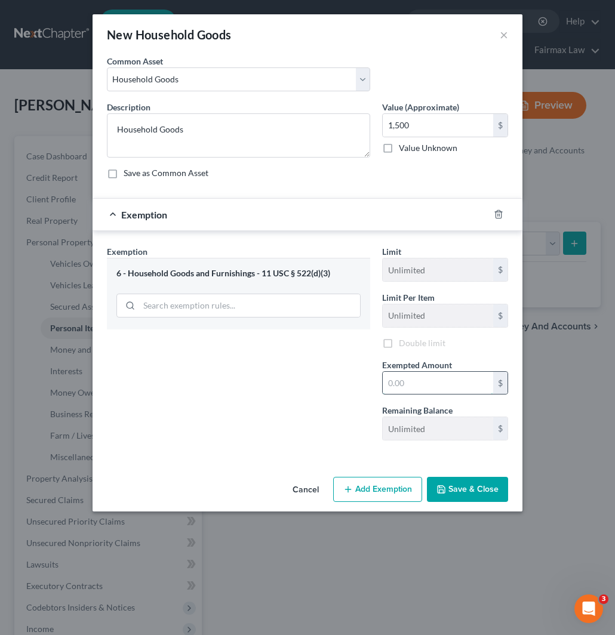
click at [436, 388] on input "text" at bounding box center [437, 383] width 110 height 23
type input "1,500"
click at [456, 485] on button "Save & Close" at bounding box center [467, 489] width 81 height 25
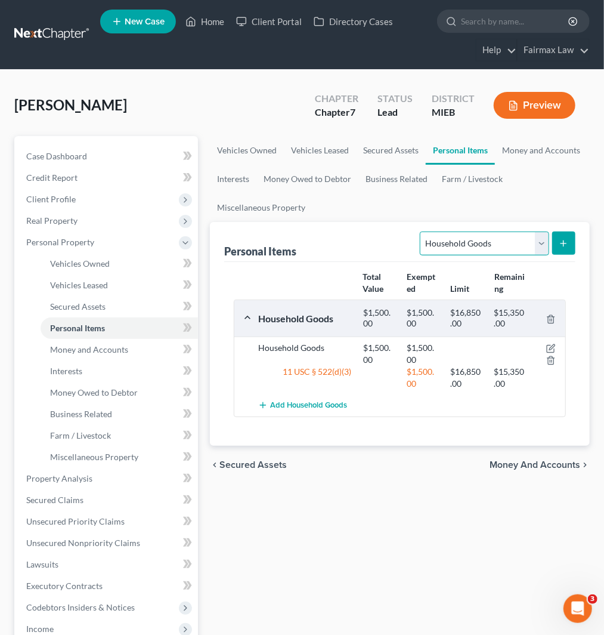
drag, startPoint x: 502, startPoint y: 247, endPoint x: 498, endPoint y: 254, distance: 8.0
click at [502, 246] on select "Select Item Type Clothing Collectibles Of Value Electronics Firearms Household …" at bounding box center [484, 244] width 129 height 24
select select "electronics"
click at [421, 232] on select "Select Item Type Clothing Collectibles Of Value Electronics Firearms Household …" at bounding box center [484, 244] width 129 height 24
click at [575, 245] on button "submit" at bounding box center [564, 243] width 23 height 23
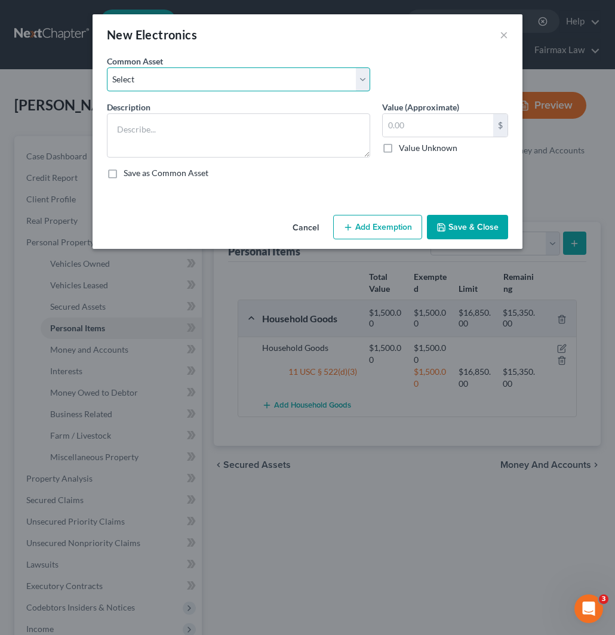
click at [300, 75] on select "Select Household Electronics, including cell phones, PC or tablet device, telev…" at bounding box center [238, 79] width 263 height 24
select select "10"
click at [107, 67] on select "Select Household Electronics, including cell phones, PC or tablet device, telev…" at bounding box center [238, 79] width 263 height 24
type textarea "Household Electronics"
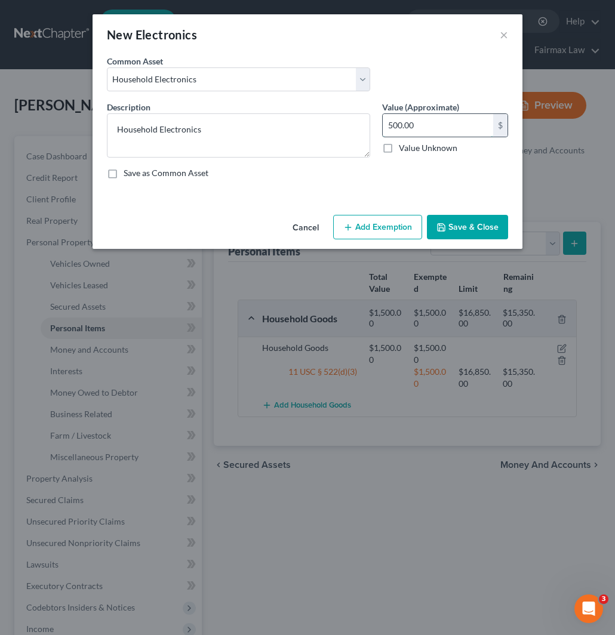
click at [420, 127] on input "500.00" at bounding box center [437, 125] width 110 height 23
type input "300"
click at [373, 224] on button "Add Exemption" at bounding box center [377, 227] width 89 height 25
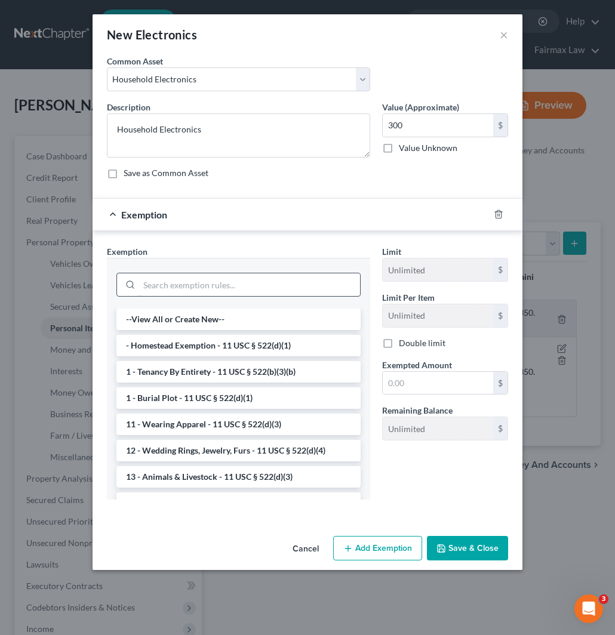
click at [191, 286] on input "search" at bounding box center [249, 284] width 221 height 23
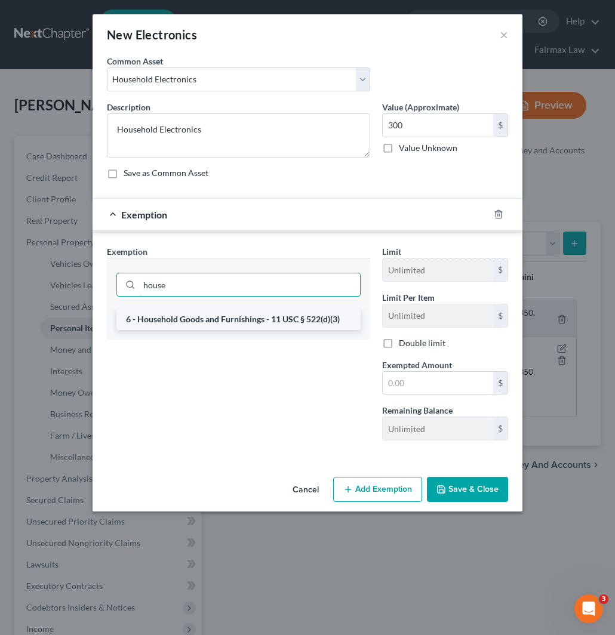
type input "house"
click at [177, 320] on li "6 - Household Goods and Furnishings - 11 USC § 522(d)(3)" at bounding box center [238, 319] width 244 height 21
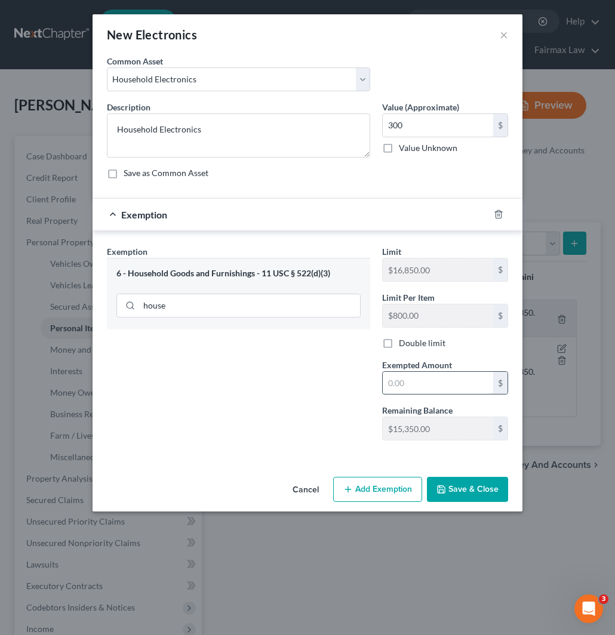
click at [422, 380] on input "text" at bounding box center [437, 383] width 110 height 23
type input "300"
click at [456, 495] on button "Save & Close" at bounding box center [467, 489] width 81 height 25
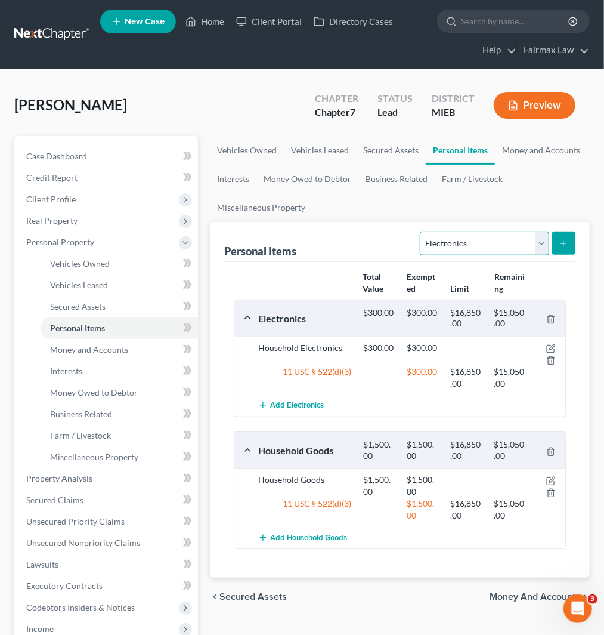
click at [473, 243] on select "Select Item Type Clothing Collectibles Of Value Electronics Firearms Household …" at bounding box center [484, 244] width 129 height 24
select select "clothing"
click at [421, 232] on select "Select Item Type Clothing Collectibles Of Value Electronics Firearms Household …" at bounding box center [484, 244] width 129 height 24
click at [559, 245] on icon "submit" at bounding box center [564, 244] width 10 height 10
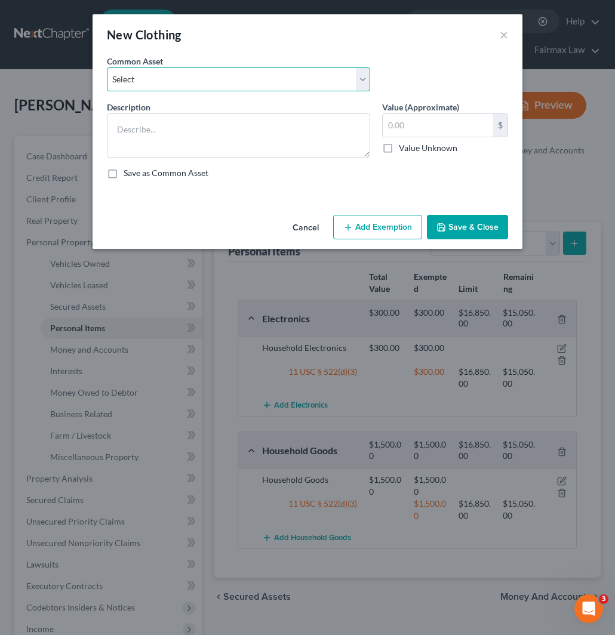
drag, startPoint x: 195, startPoint y: 82, endPoint x: 193, endPoint y: 91, distance: 9.1
click at [195, 82] on select "Select Common clothing Common clothing Common clothing Everyday clothing Profes…" at bounding box center [238, 79] width 263 height 24
select select "6"
click at [107, 67] on select "Select Common clothing Common clothing Common clothing Everyday clothing Profes…" at bounding box center [238, 79] width 263 height 24
type textarea "Common clothing"
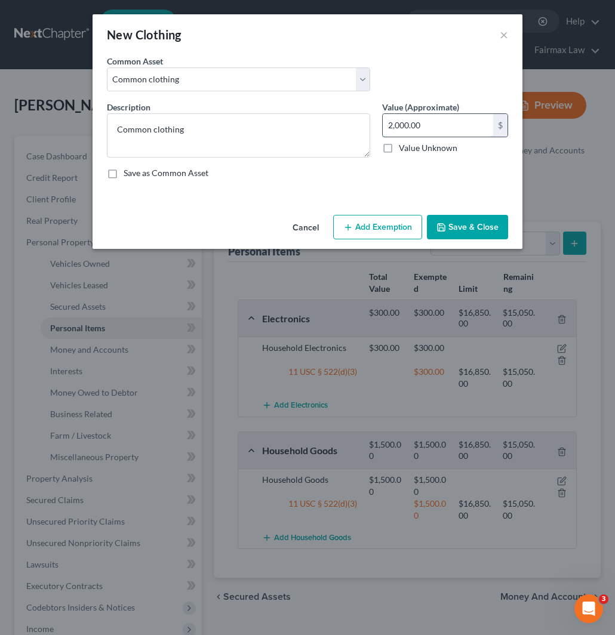
click at [428, 132] on input "2,000.00" at bounding box center [437, 125] width 110 height 23
type input "1,000"
click at [380, 217] on button "Add Exemption" at bounding box center [377, 227] width 89 height 25
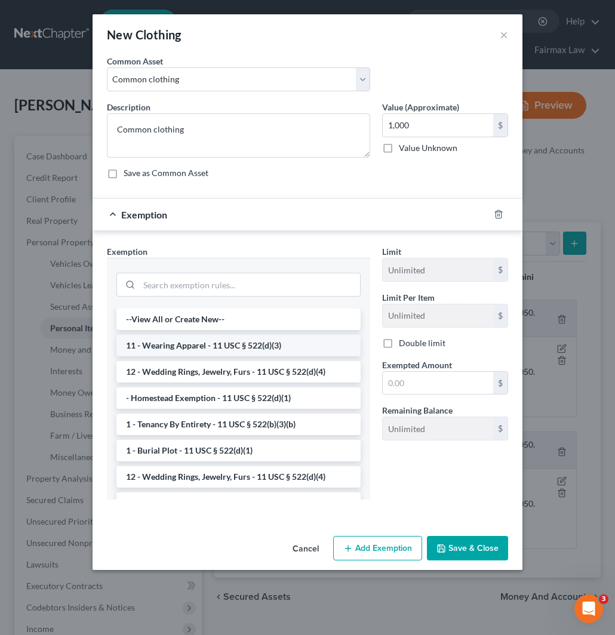
click at [197, 346] on li "11 - Wearing Apparel - 11 USC § 522(d)(3)" at bounding box center [238, 345] width 244 height 21
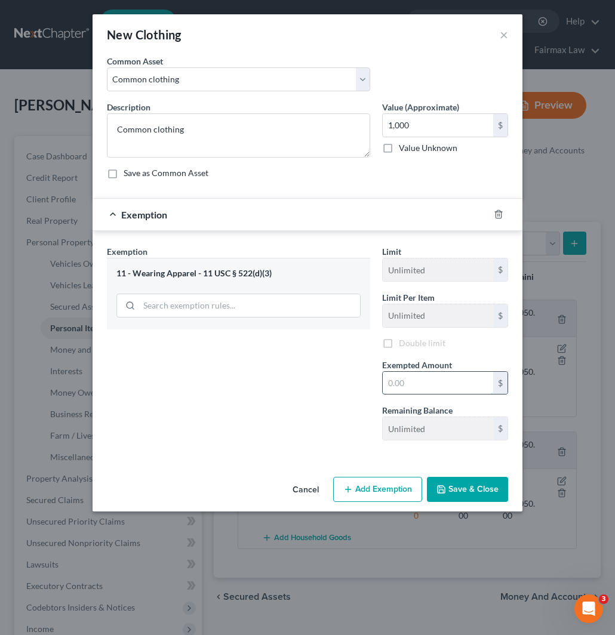
click at [400, 380] on input "text" at bounding box center [437, 383] width 110 height 23
type input "1,000"
click at [463, 492] on button "Save & Close" at bounding box center [467, 489] width 81 height 25
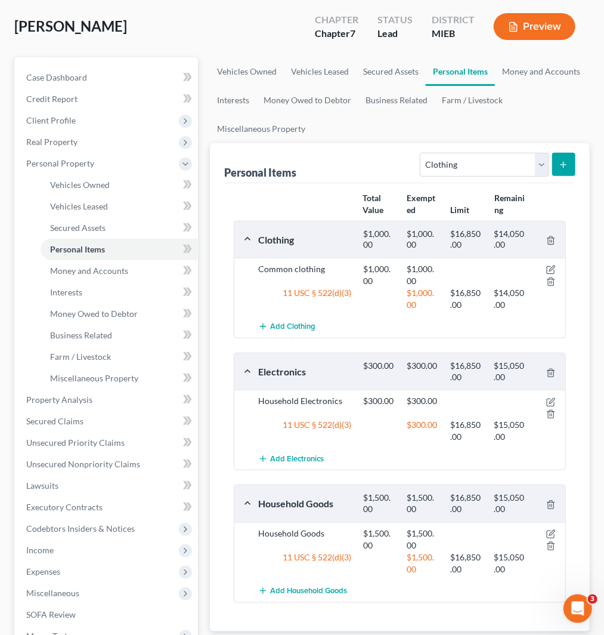
scroll to position [132, 0]
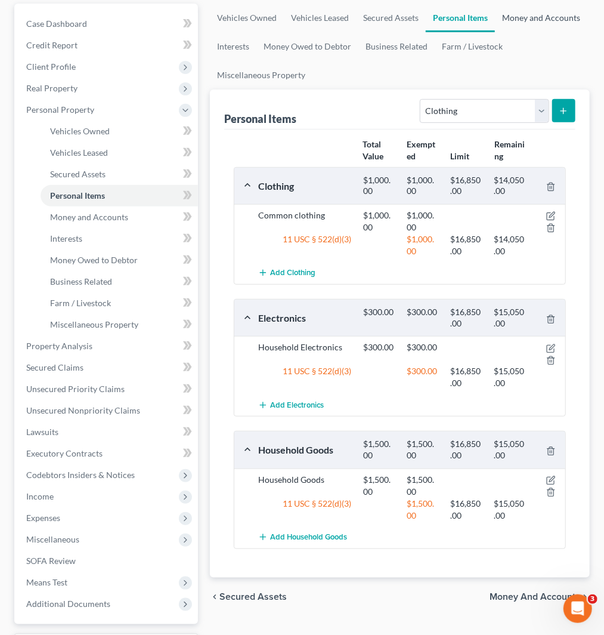
click at [533, 13] on link "Money and Accounts" at bounding box center [541, 18] width 92 height 29
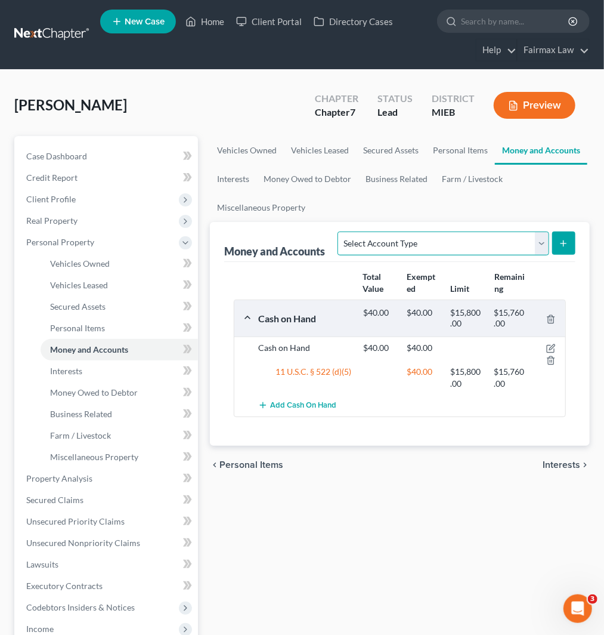
click at [462, 245] on select "Select Account Type Brokerage Cash on Hand Certificates of Deposit Checking Acc…" at bounding box center [443, 244] width 211 height 24
select select "checking"
click at [341, 232] on select "Select Account Type Brokerage Cash on Hand Certificates of Deposit Checking Acc…" at bounding box center [443, 244] width 211 height 24
click at [564, 247] on icon "submit" at bounding box center [564, 244] width 10 height 10
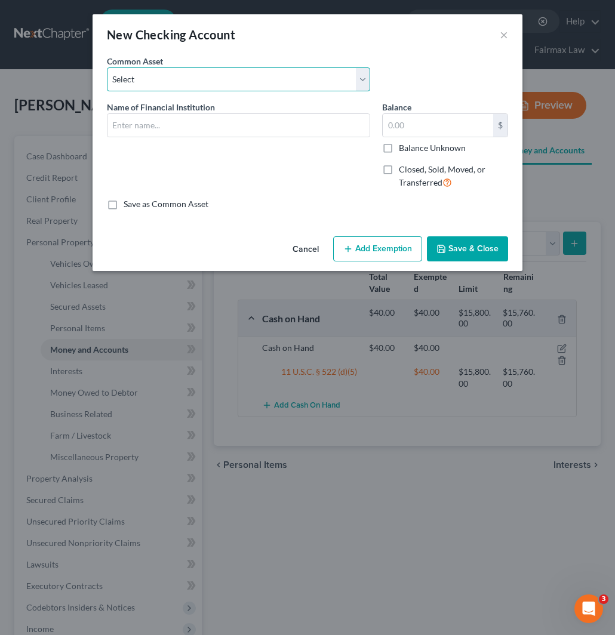
click at [214, 84] on select "Select Day Air FCU Daily Pay So-Fi Adventure Credit Union So-Fi Mountain Credit…" at bounding box center [238, 79] width 263 height 24
click at [107, 67] on select "Select Day Air FCU Daily Pay So-Fi Adventure Credit Union So-Fi Mountain Credit…" at bounding box center [238, 79] width 263 height 24
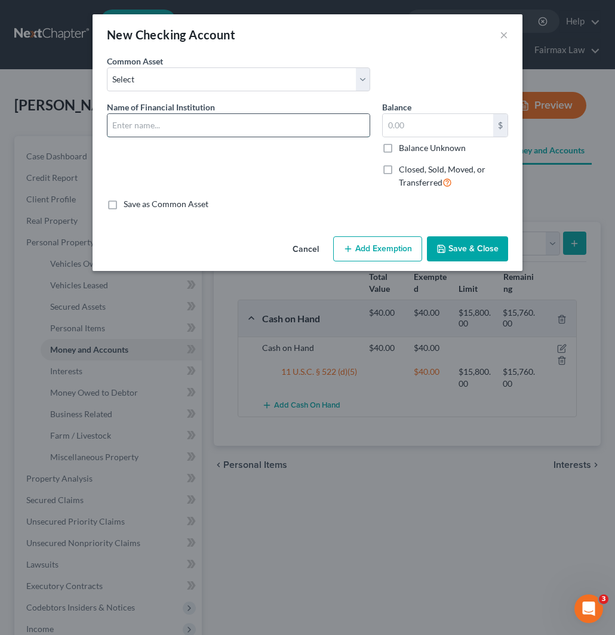
click at [187, 124] on input "text" at bounding box center [238, 125] width 262 height 23
type input "JP Morgan Chase"
click at [124, 205] on label "Save as Common Asset" at bounding box center [166, 204] width 85 height 12
click at [128, 205] on input "Save as Common Asset" at bounding box center [132, 202] width 8 height 8
checkbox input "true"
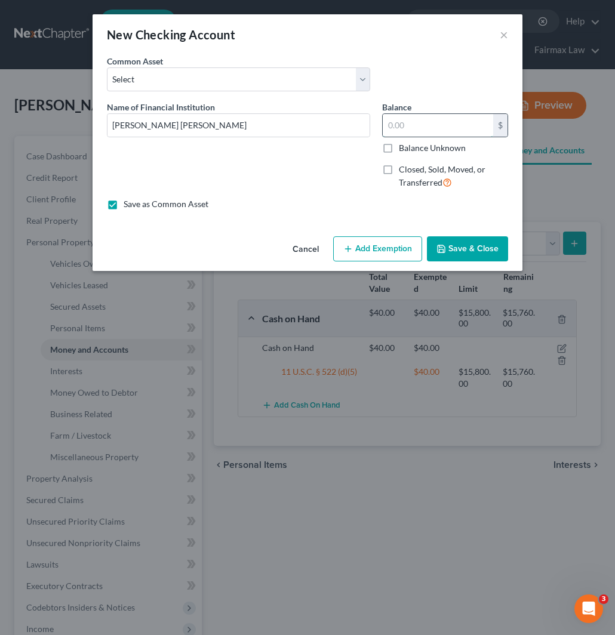
click at [411, 124] on input "text" at bounding box center [437, 125] width 110 height 23
type input "0"
click at [474, 253] on button "Save & Close" at bounding box center [467, 248] width 81 height 25
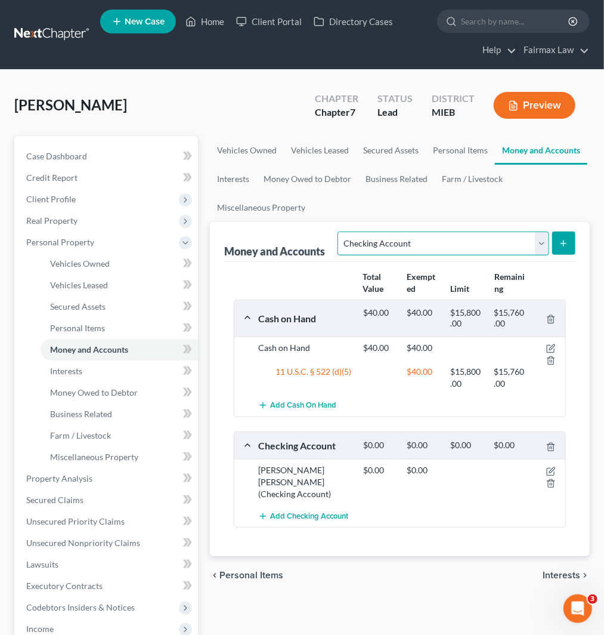
click at [443, 233] on select "Select Account Type Brokerage Cash on Hand Certificates of Deposit Checking Acc…" at bounding box center [443, 244] width 211 height 24
drag, startPoint x: 511, startPoint y: 207, endPoint x: 516, endPoint y: 221, distance: 14.3
click at [511, 207] on ul "Vehicles Owned Vehicles Leased Secured Assets Personal Items Money and Accounts…" at bounding box center [400, 179] width 380 height 86
click at [562, 247] on icon "submit" at bounding box center [564, 244] width 10 height 10
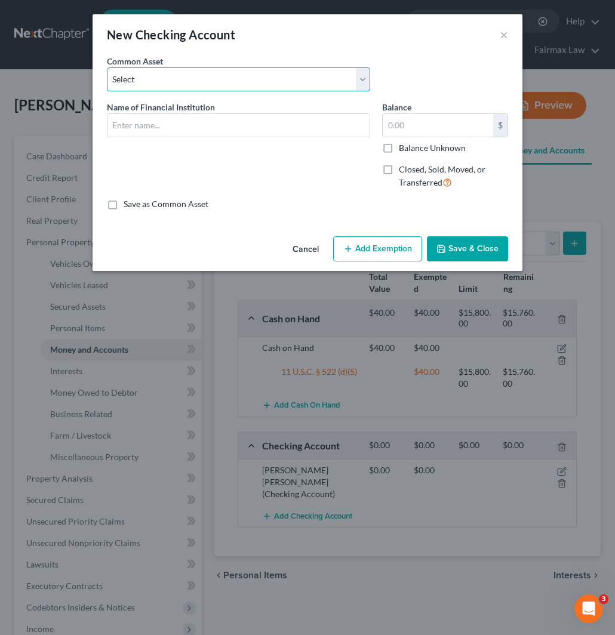
click at [183, 78] on select "Select Day Air FCU Daily Pay So-Fi Adventure Credit Union So-Fi Mountain Credit…" at bounding box center [238, 79] width 263 height 24
select select "56"
click at [107, 67] on select "Select Day Air FCU Daily Pay So-Fi Adventure Credit Union So-Fi Mountain Credit…" at bounding box center [238, 79] width 263 height 24
type input "Elga Credit Union"
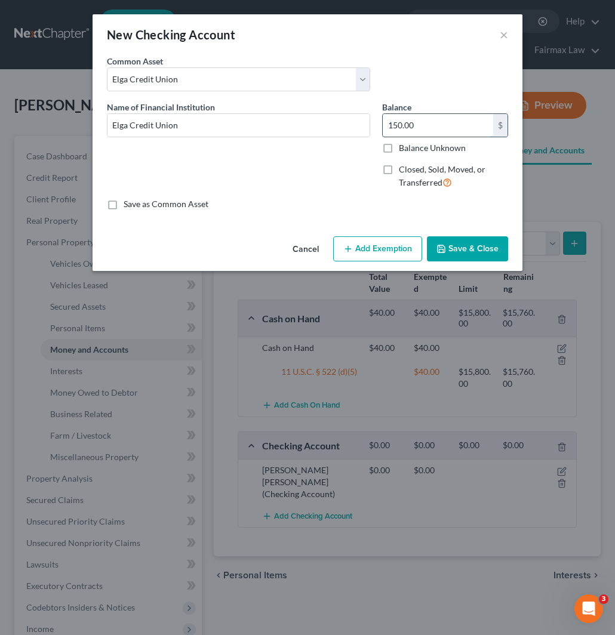
click at [433, 121] on input "150.00" at bounding box center [437, 125] width 110 height 23
type input "14"
click at [376, 259] on button "Add Exemption" at bounding box center [377, 248] width 89 height 25
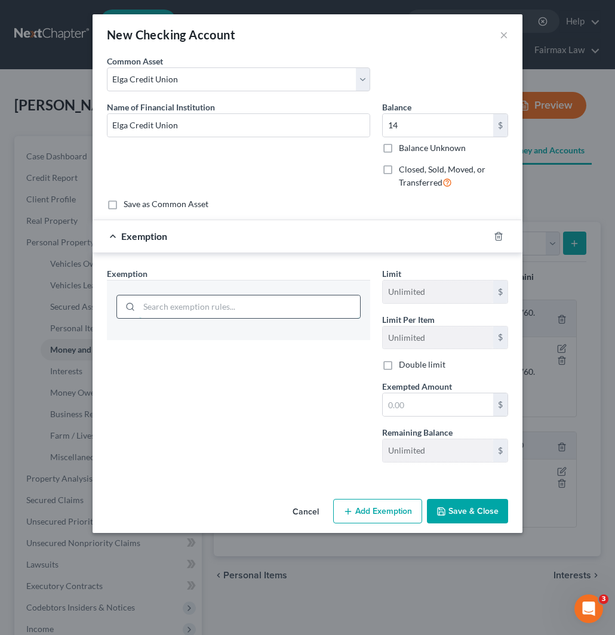
click at [233, 309] on input "search" at bounding box center [249, 306] width 221 height 23
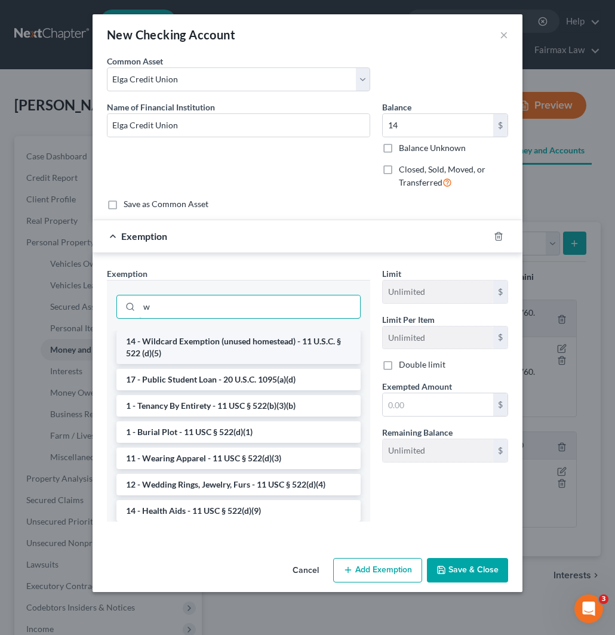
type input "w"
drag, startPoint x: 230, startPoint y: 341, endPoint x: 309, endPoint y: 363, distance: 81.8
click at [230, 341] on li "14 - Wildcard Exemption (unused homestead) - 11 U.S.C. § 522 (d)(5)" at bounding box center [238, 347] width 244 height 33
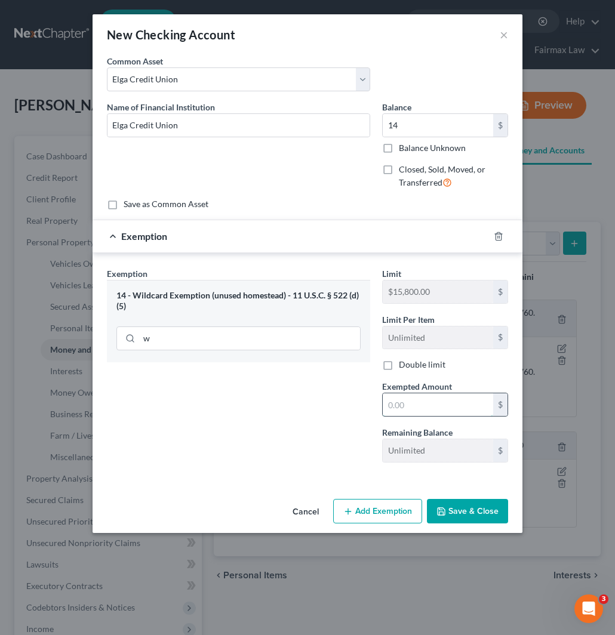
click at [428, 409] on input "text" at bounding box center [437, 404] width 110 height 23
type input "14"
click at [468, 509] on button "Save & Close" at bounding box center [467, 511] width 81 height 25
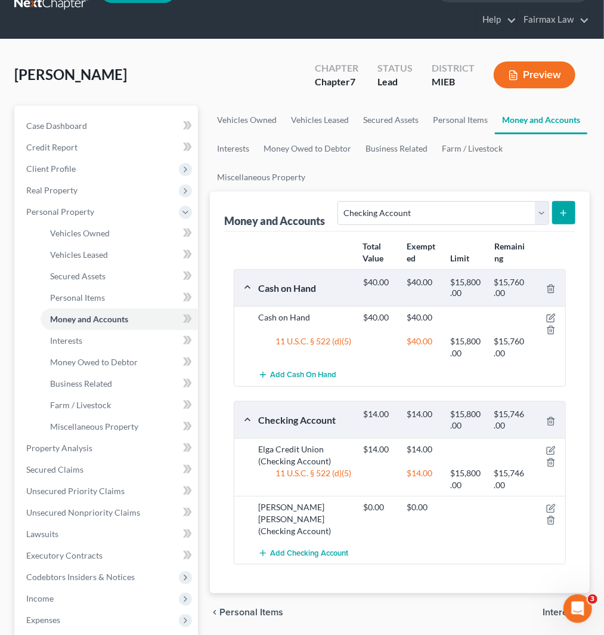
scroll to position [132, 0]
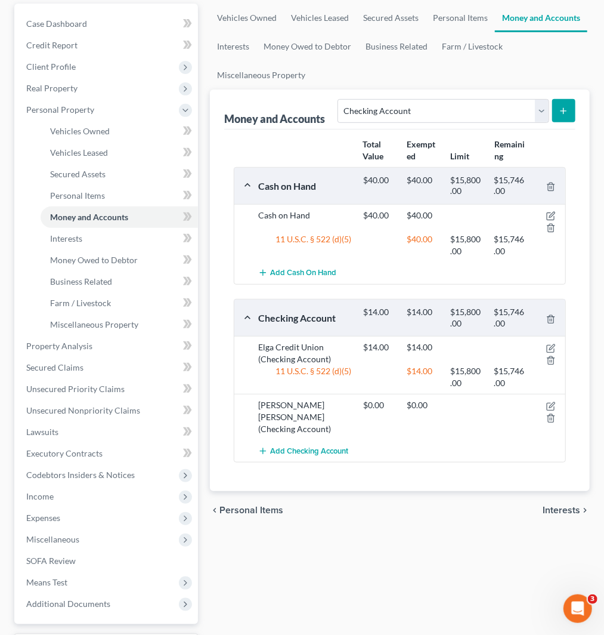
click at [555, 115] on button "submit" at bounding box center [564, 110] width 23 height 23
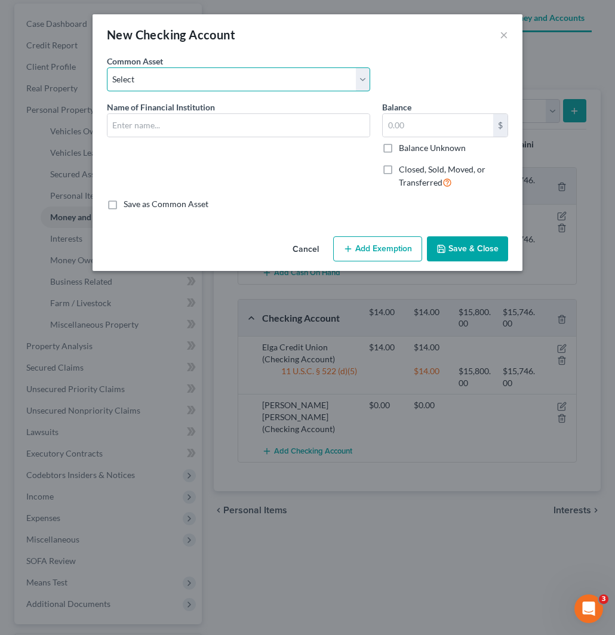
click at [193, 81] on select "Select Day Air FCU Daily Pay So-Fi Adventure Credit Union So-Fi Mountain Credit…" at bounding box center [238, 79] width 263 height 24
select select "12"
click at [107, 67] on select "Select Day Air FCU Daily Pay So-Fi Adventure Credit Union So-Fi Mountain Credit…" at bounding box center [238, 79] width 263 height 24
type input "Chase Bank"
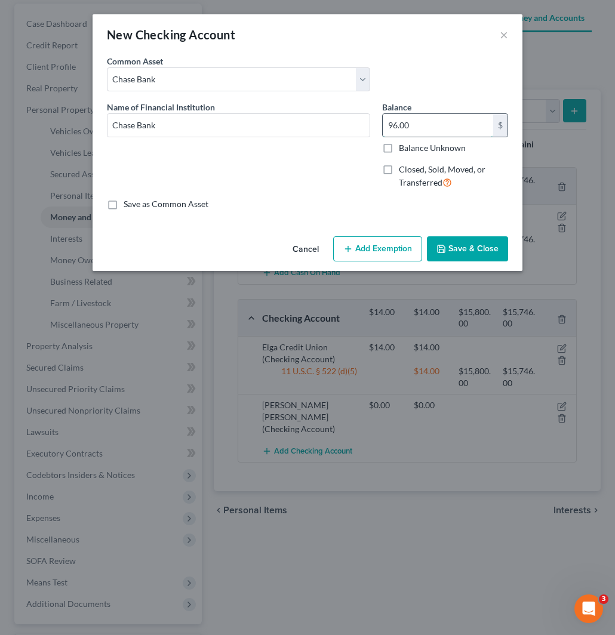
click at [445, 122] on input "96.00" at bounding box center [437, 125] width 110 height 23
type input "0"
click at [470, 251] on button "Save & Close" at bounding box center [467, 248] width 81 height 25
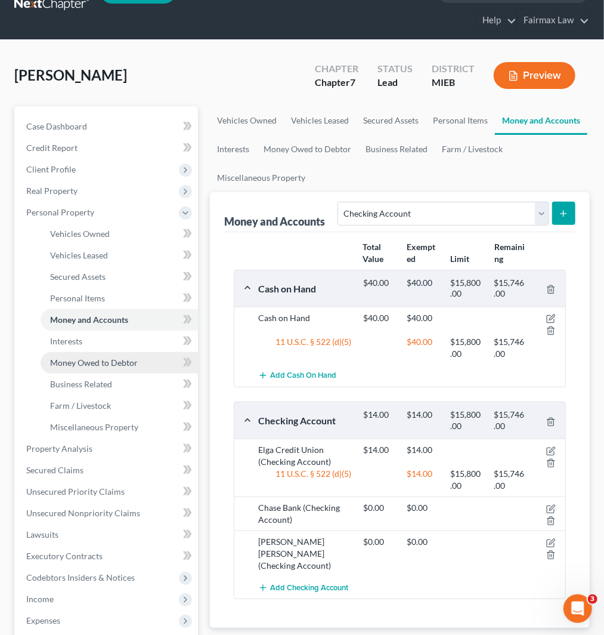
scroll to position [66, 0]
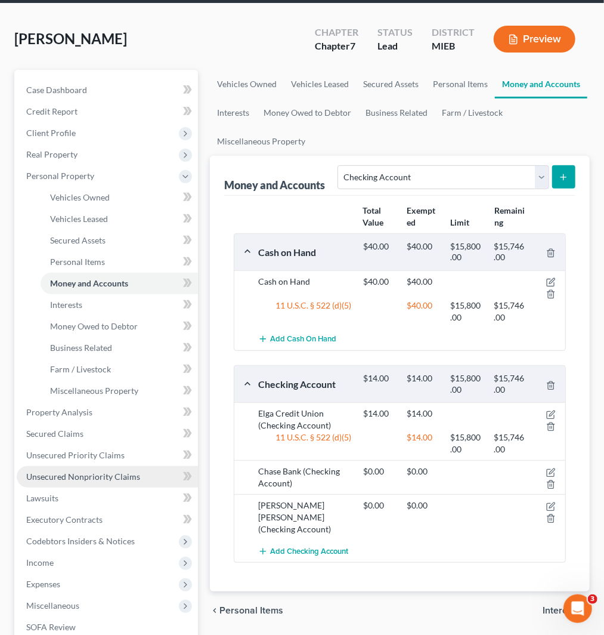
click at [57, 473] on span "Unsecured Nonpriority Claims" at bounding box center [83, 476] width 114 height 10
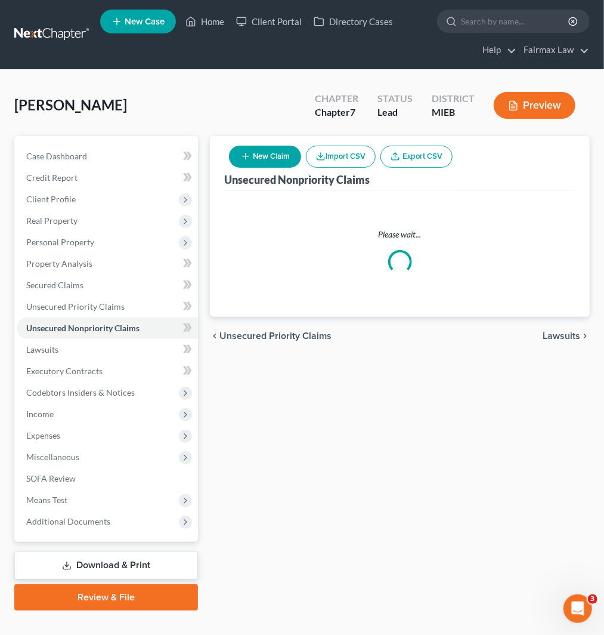
click at [344, 158] on button "Import CSV" at bounding box center [341, 157] width 70 height 22
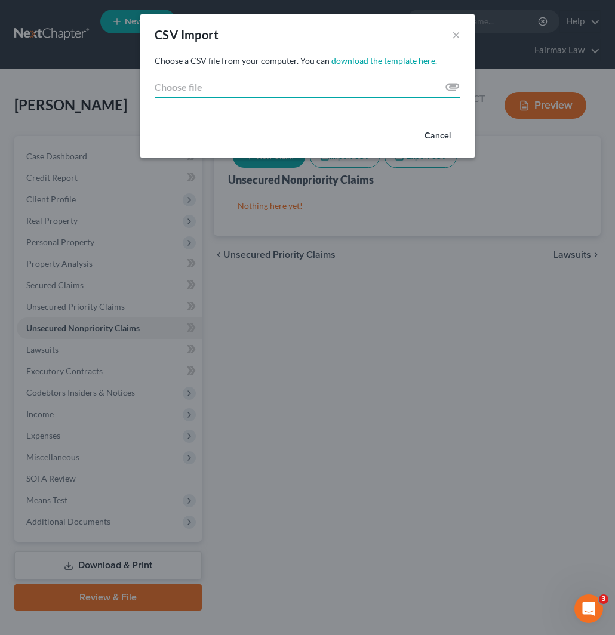
click at [452, 82] on input "Choose file" at bounding box center [308, 86] width 306 height 21
type input "C:\fakepath\2025.csv"
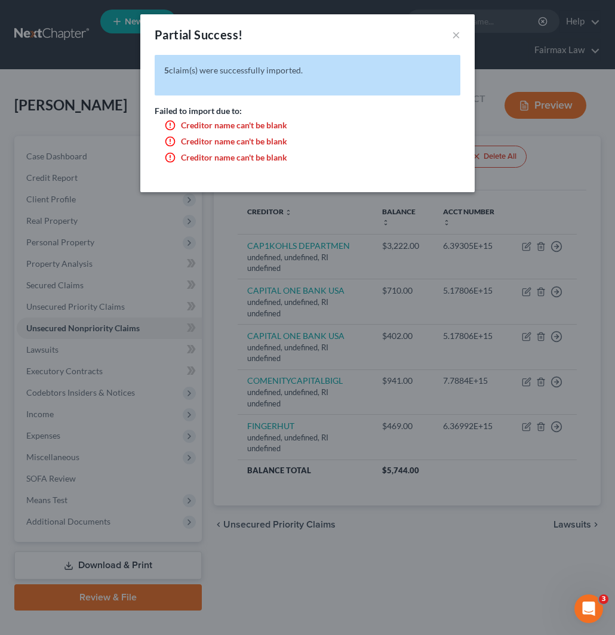
click at [427, 537] on div "Partial Success! × 5 claim(s) were successfully imported. Failed to import due …" at bounding box center [307, 317] width 615 height 635
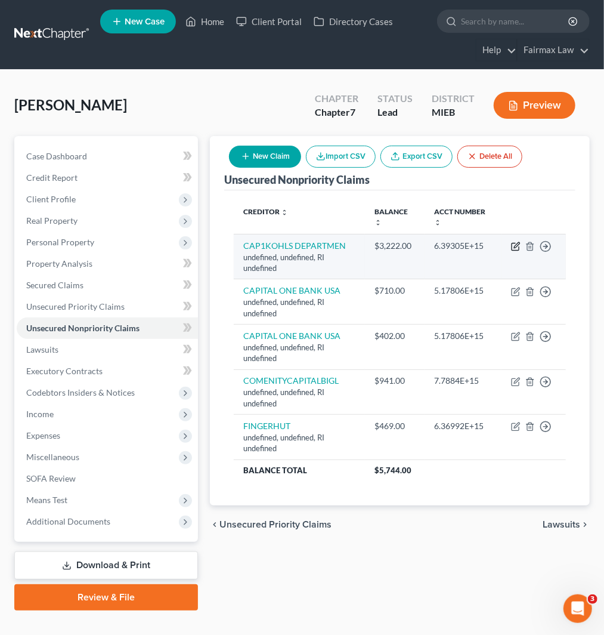
click at [516, 245] on icon "button" at bounding box center [516, 244] width 5 height 5
select select "41"
select select "14"
select select "0"
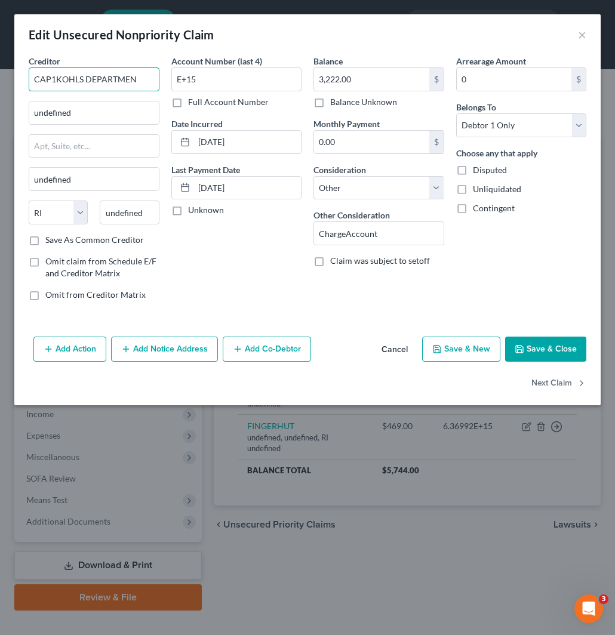
click at [147, 79] on input "CAP1KOHLS DEPARTMEN" at bounding box center [94, 79] width 131 height 24
drag, startPoint x: 85, startPoint y: 78, endPoint x: 193, endPoint y: 78, distance: 108.6
click at [193, 78] on div "Creditor * CAP1KOHLS DEPARTMEN undefined undefined State AL AK AR AZ CA CO CT D…" at bounding box center [307, 182] width 569 height 255
type input "C"
type input "k"
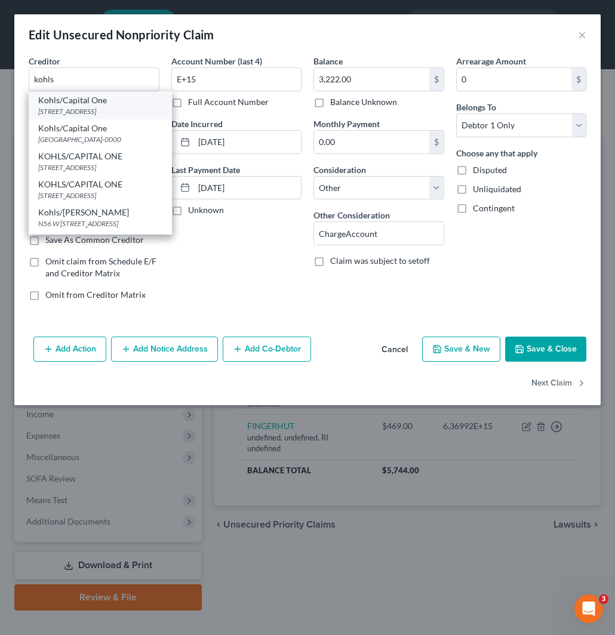
click at [91, 106] on div "Po Box 3043, Milwaukee, WI 53201" at bounding box center [100, 111] width 124 height 10
type input "Kohls/Capital One"
type input "Po Box 3043"
type input "Milwaukee"
select select "52"
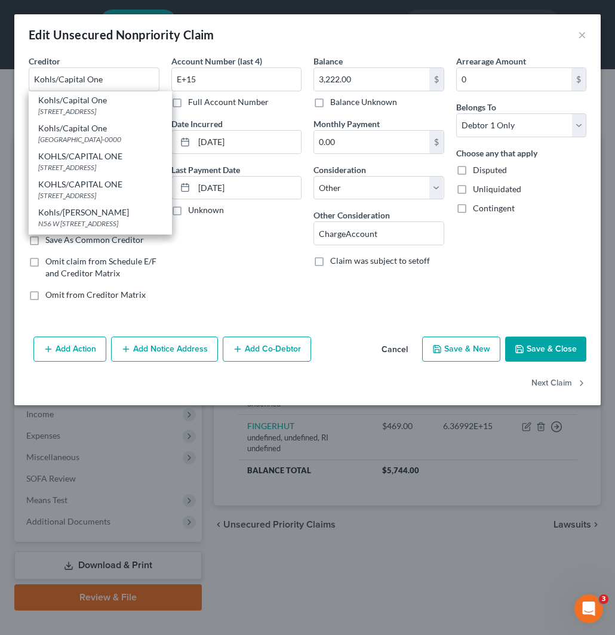
type input "53201"
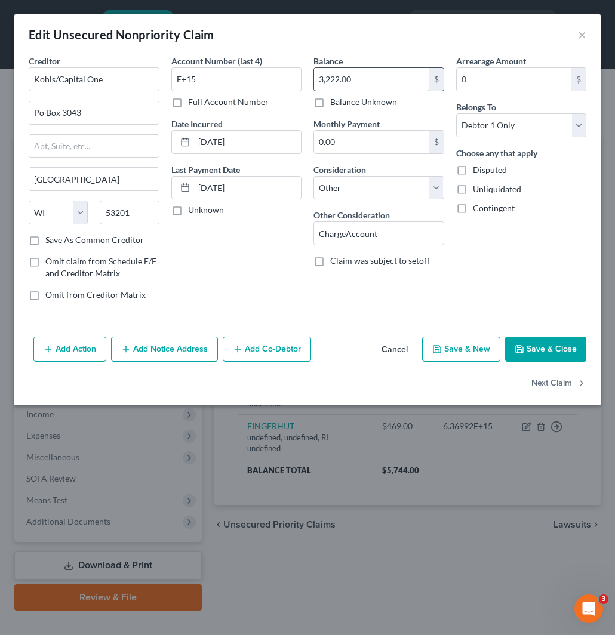
click at [356, 81] on input "3,222.00" at bounding box center [371, 79] width 115 height 23
drag, startPoint x: 208, startPoint y: 84, endPoint x: 165, endPoint y: 103, distance: 46.7
click at [161, 75] on div "Creditor * Kohls/Capital One Po Box 3043 Milwaukee State AL AK AR AZ CA CO CT D…" at bounding box center [307, 182] width 569 height 255
paste input "5594"
type input "5594"
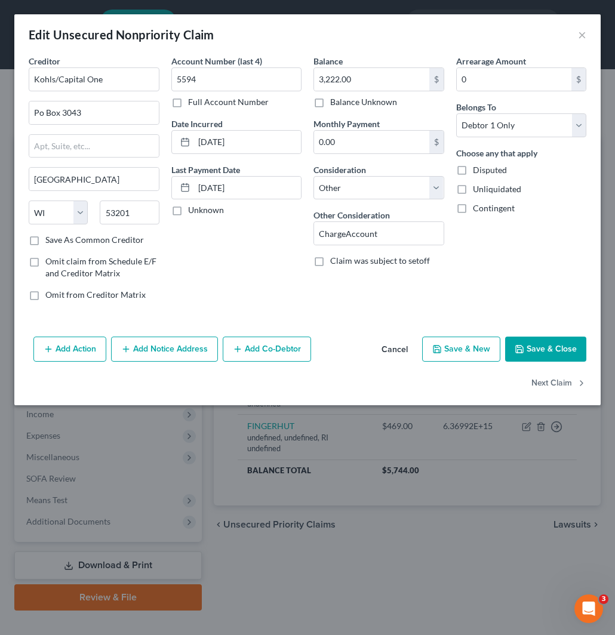
click at [546, 348] on button "Save & Close" at bounding box center [545, 349] width 81 height 25
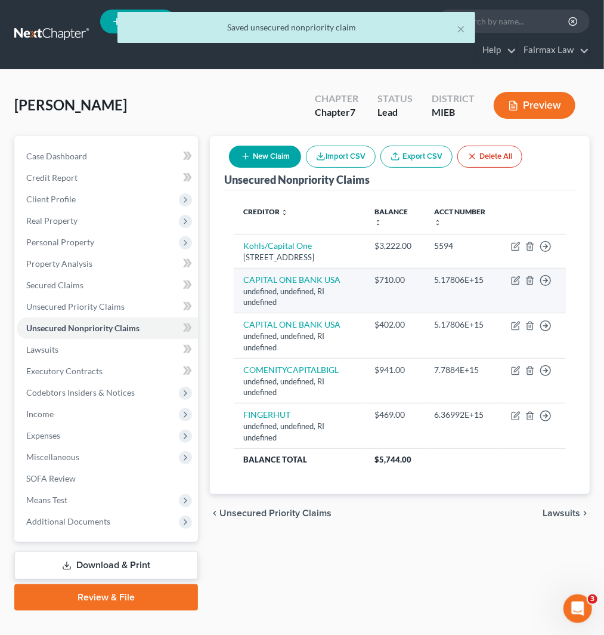
click at [510, 291] on td "Move to D Move to E Move to G Move to Notice Only" at bounding box center [534, 290] width 64 height 45
click at [513, 285] on icon "button" at bounding box center [516, 281] width 10 height 10
select select "41"
select select "14"
select select "0"
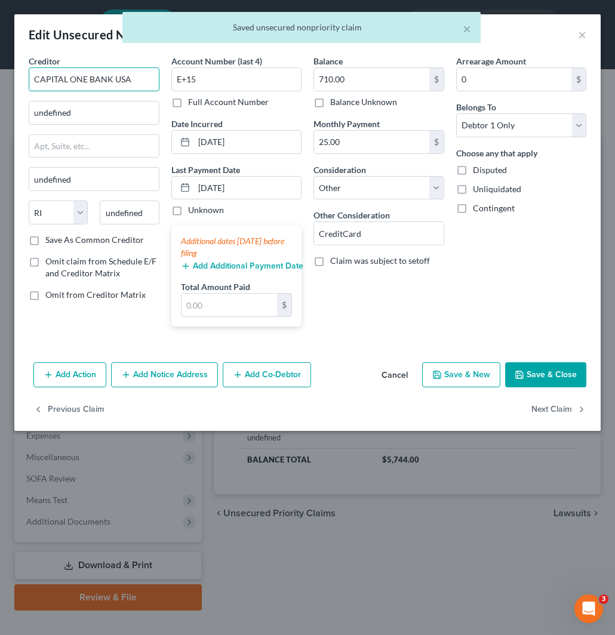
click at [146, 79] on input "CAPITAL ONE BANK USA" at bounding box center [94, 79] width 131 height 24
drag, startPoint x: 143, startPoint y: 79, endPoint x: -1, endPoint y: 75, distance: 144.5
click at [0, 75] on html "Home New Case Client Portal Directory Cases Fairmax Law jan@fairmaxlaw.com My A…" at bounding box center [307, 328] width 615 height 656
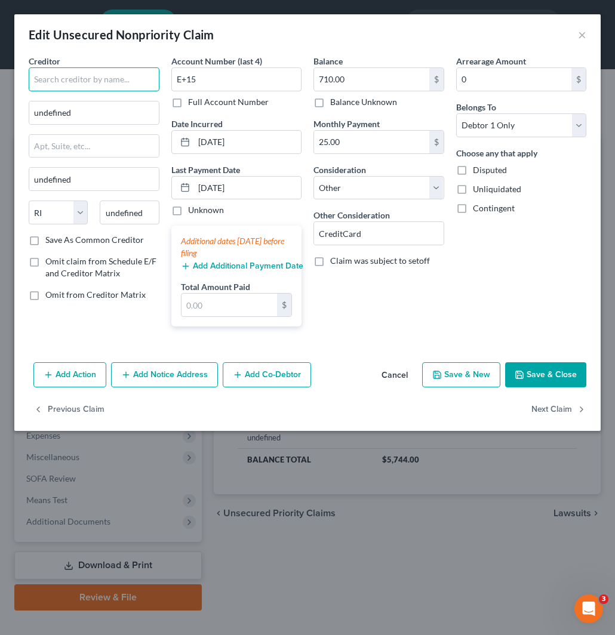
paste input "CAPITAL ONE BANK USA"
type input "CAPITAL ONE BANK USA"
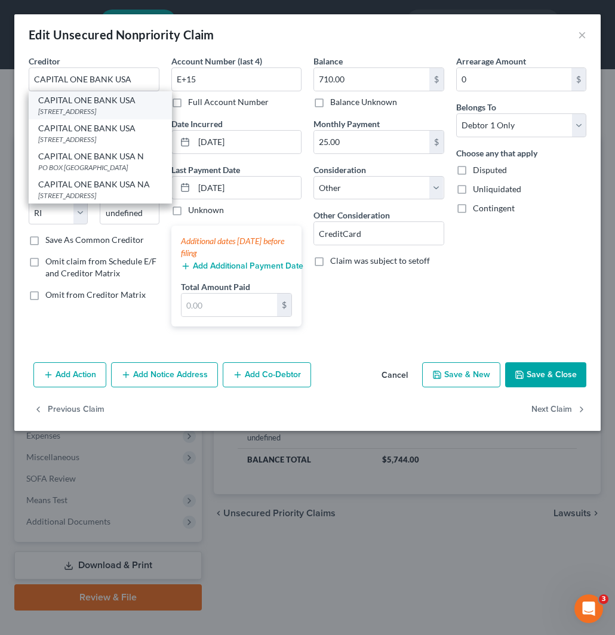
click at [78, 111] on div "PO BOX 31293, Salt Lake City, UT 84131" at bounding box center [100, 111] width 124 height 10
type input "PO BOX 31293"
type input "Salt Lake City"
select select "46"
type input "84131"
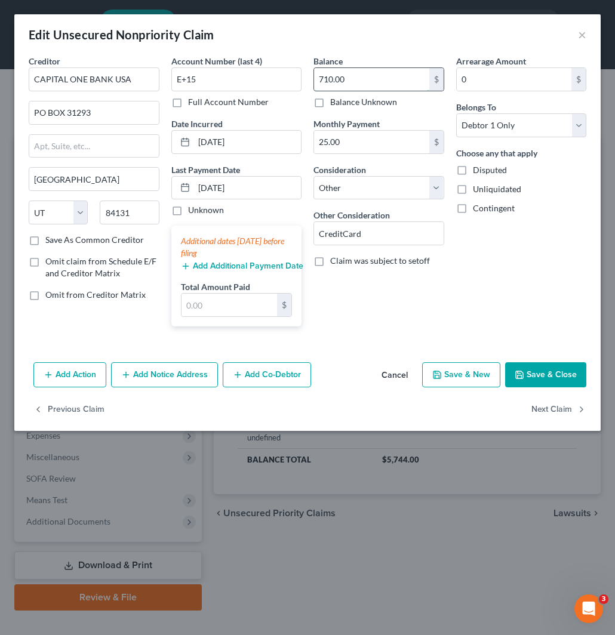
click at [362, 79] on input "710.00" at bounding box center [371, 79] width 115 height 23
drag, startPoint x: 222, startPoint y: 81, endPoint x: 134, endPoint y: 69, distance: 88.4
click at [147, 69] on div "Creditor * CAPITAL ONE BANK USA PO BOX 31293 Salt Lake City State AL AK AR AZ C…" at bounding box center [307, 195] width 569 height 281
paste input "1317"
type input "1317"
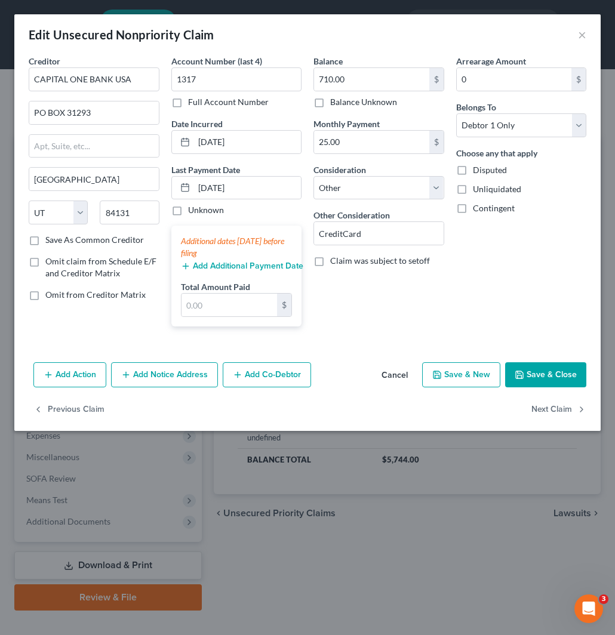
click at [544, 372] on button "Save & Close" at bounding box center [545, 374] width 81 height 25
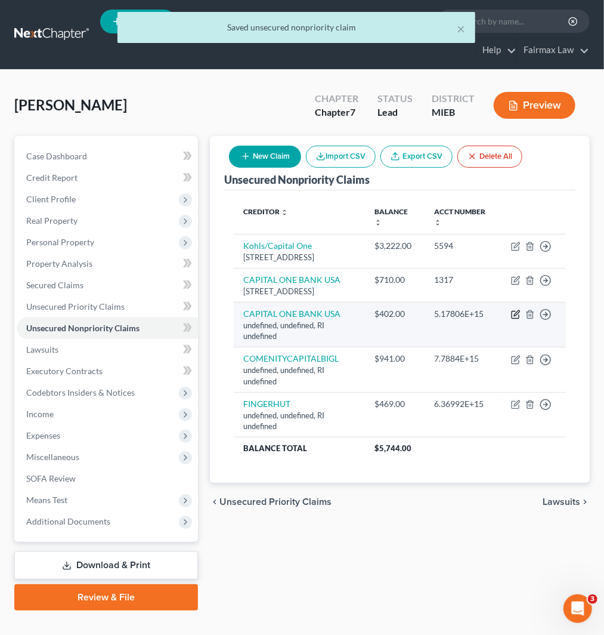
click at [515, 319] on icon "button" at bounding box center [515, 314] width 7 height 7
select select "41"
select select "14"
select select "0"
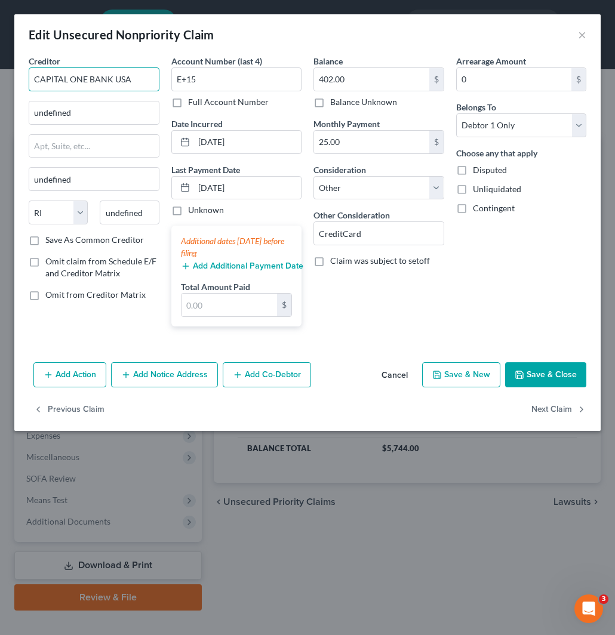
drag, startPoint x: 150, startPoint y: 81, endPoint x: 11, endPoint y: 73, distance: 139.8
click at [0, 73] on html "Home New Case Client Portal Directory Cases Fairmax Law jan@fairmaxlaw.com My A…" at bounding box center [307, 328] width 615 height 656
paste input "CAPITAL ONE BANK USA"
type input "CAPITAL ONE BANK USA"
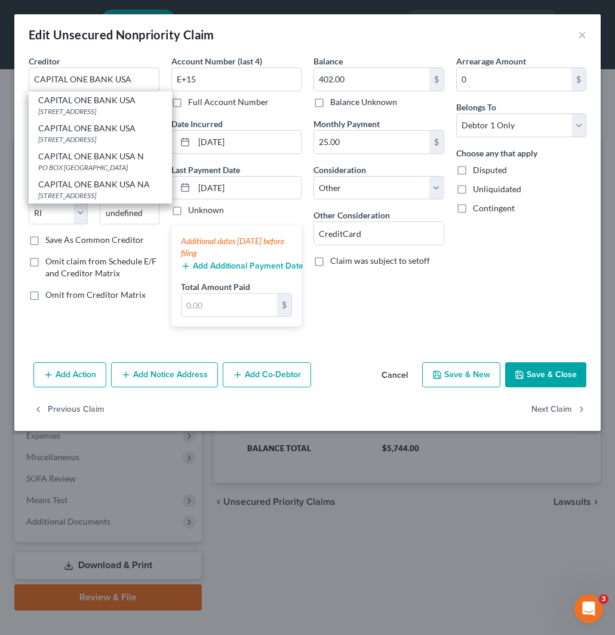
click at [66, 111] on div "PO BOX 31293, Salt Lake City, UT 84131" at bounding box center [100, 111] width 124 height 10
type input "PO BOX 31293"
type input "Salt Lake City"
select select "46"
type input "84131"
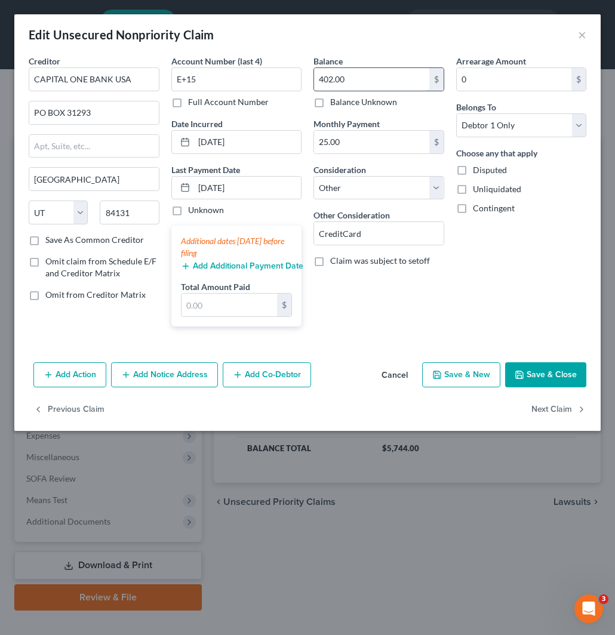
click at [364, 78] on input "402.00" at bounding box center [371, 79] width 115 height 23
click at [212, 78] on input "E+15" at bounding box center [236, 79] width 131 height 24
drag, startPoint x: 206, startPoint y: 78, endPoint x: 175, endPoint y: 78, distance: 31.6
click at [175, 78] on input "E+15" at bounding box center [236, 79] width 131 height 24
drag, startPoint x: 257, startPoint y: 82, endPoint x: 348, endPoint y: 80, distance: 90.7
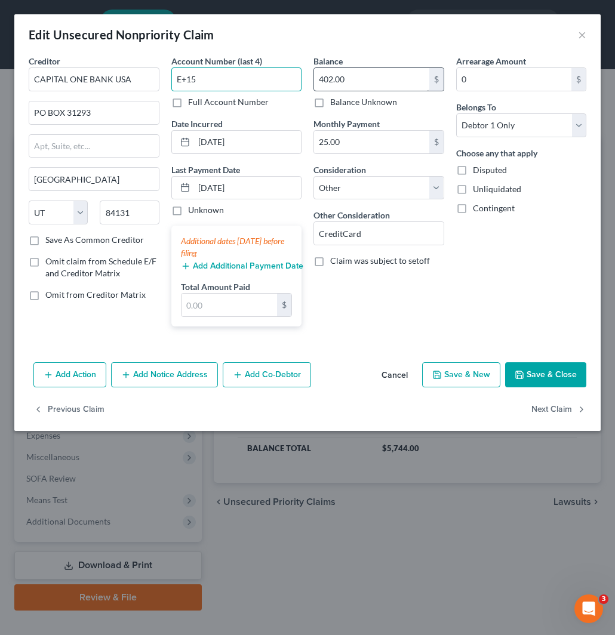
click at [259, 81] on input "E+15" at bounding box center [236, 79] width 131 height 24
click at [348, 80] on input "402.00" at bounding box center [371, 79] width 115 height 23
paste input "402.00"
type input "402.00"
drag, startPoint x: 353, startPoint y: 82, endPoint x: 294, endPoint y: 85, distance: 59.2
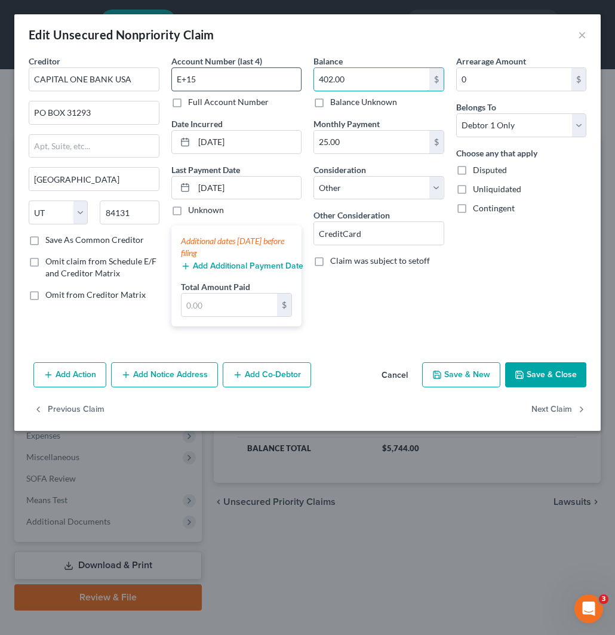
click at [294, 84] on div "Creditor * CAPITAL ONE BANK USA PO BOX 31293 Salt Lake City State AL AK AR AZ C…" at bounding box center [307, 195] width 569 height 281
click at [112, 80] on div "Creditor * CAPITAL ONE BANK USA PO BOX 31293 Salt Lake City State AL AK AR AZ C…" at bounding box center [307, 195] width 569 height 281
paste input "0130"
type input "0130"
click at [544, 378] on button "Save & Close" at bounding box center [545, 374] width 81 height 25
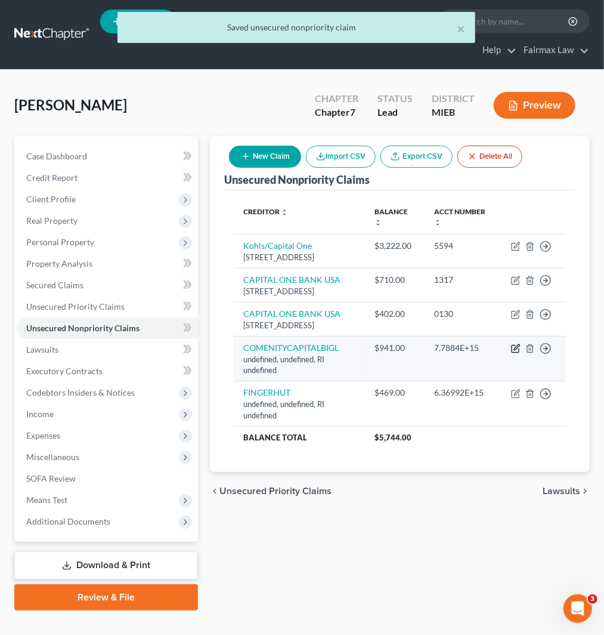
click at [511, 353] on icon "button" at bounding box center [516, 349] width 10 height 10
select select "41"
select select "14"
select select "0"
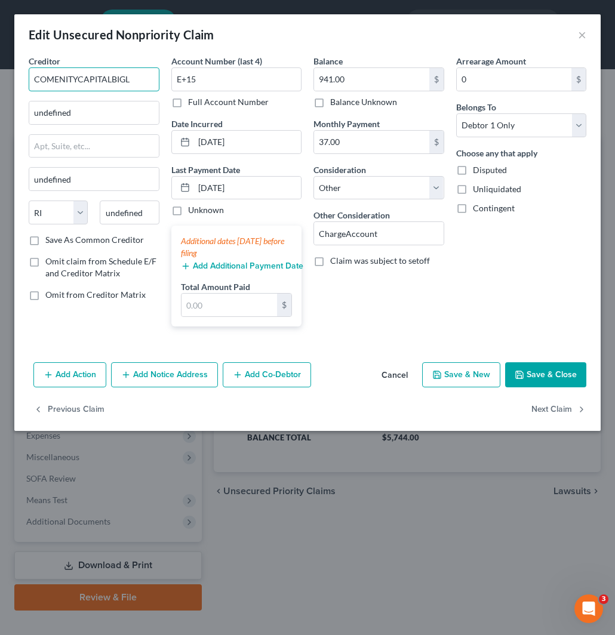
drag, startPoint x: 81, startPoint y: 78, endPoint x: 163, endPoint y: 82, distance: 82.5
click at [163, 82] on div "Creditor * COMENITYCAPITALBIGL undefined undefined State AL AK AR AZ CA CO CT D…" at bounding box center [94, 195] width 143 height 281
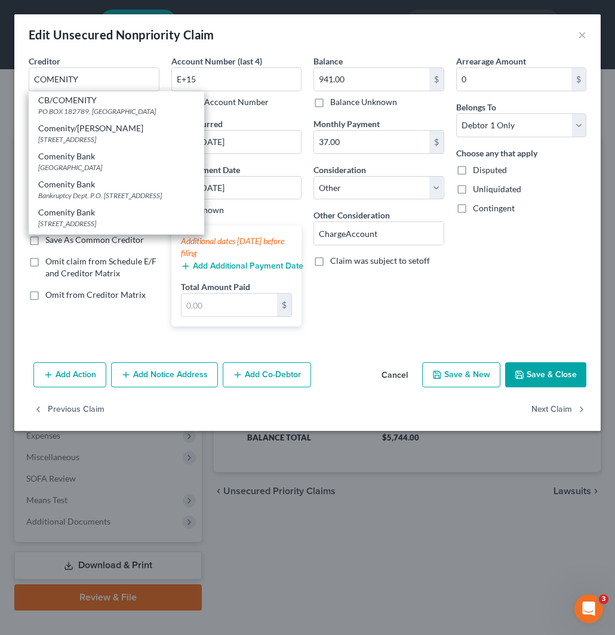
click at [82, 116] on div "PO BOX 182789, Columbus, OH 43218" at bounding box center [116, 111] width 156 height 10
type input "CB/COMENITY"
type input "PO BOX 182789"
type input "Columbus"
select select "36"
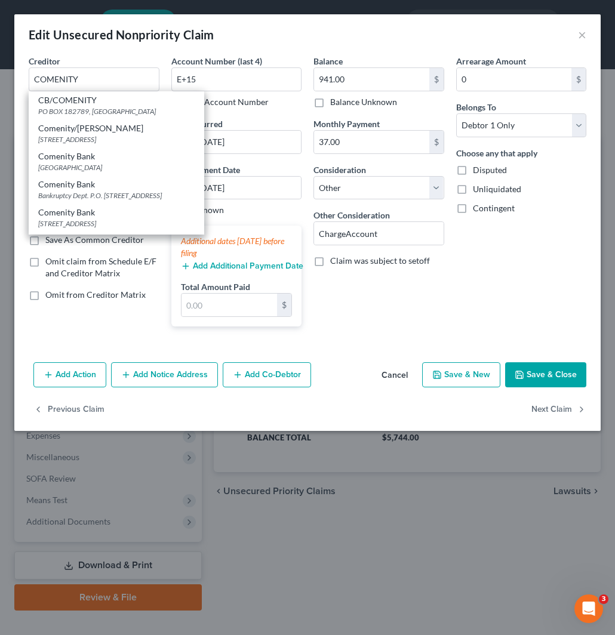
type input "43218"
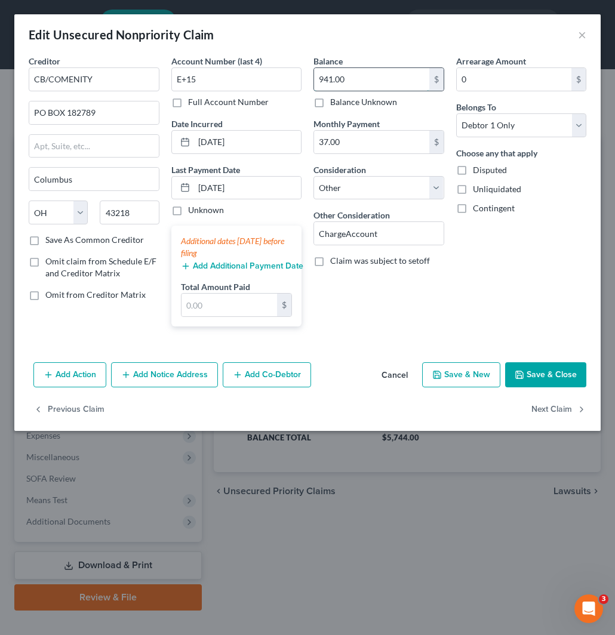
click at [348, 79] on input "941.00" at bounding box center [371, 79] width 115 height 23
drag, startPoint x: 227, startPoint y: 76, endPoint x: 142, endPoint y: 106, distance: 90.4
click at [124, 81] on div "Creditor * CB/COMENITY PO BOX 182789 Columbus State AL AK AR AZ CA CO CT DE DC …" at bounding box center [307, 195] width 569 height 281
paste input "5551"
type input "5551"
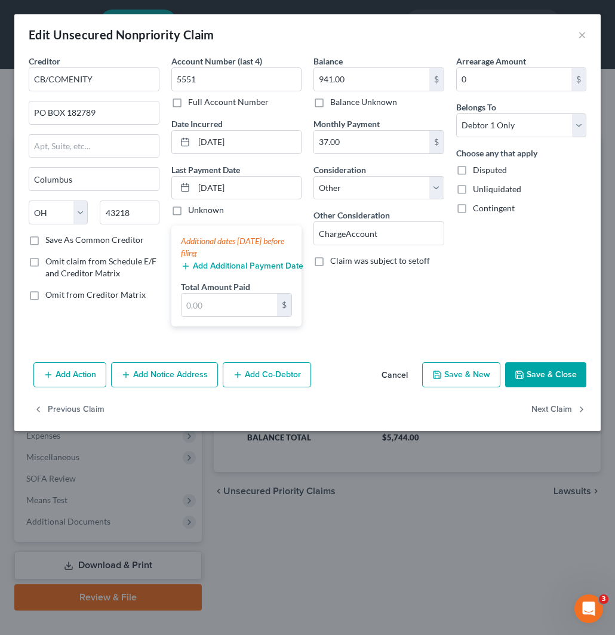
click at [551, 372] on button "Save & Close" at bounding box center [545, 374] width 81 height 25
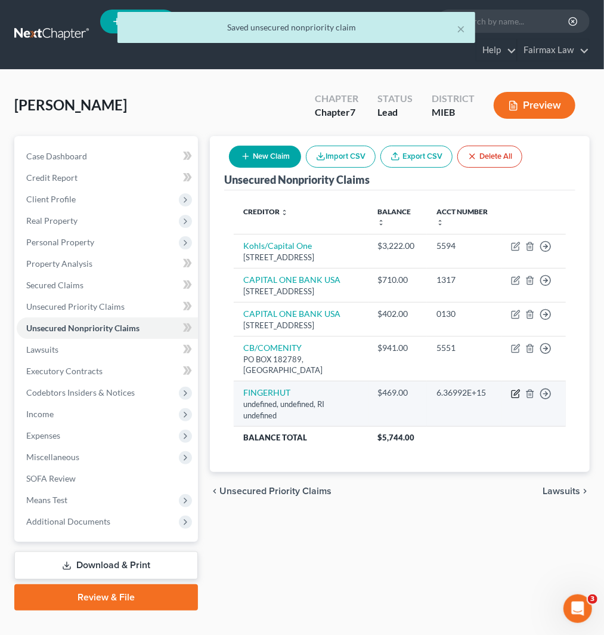
click at [514, 397] on icon "button" at bounding box center [515, 393] width 7 height 7
select select "41"
select select "14"
select select "0"
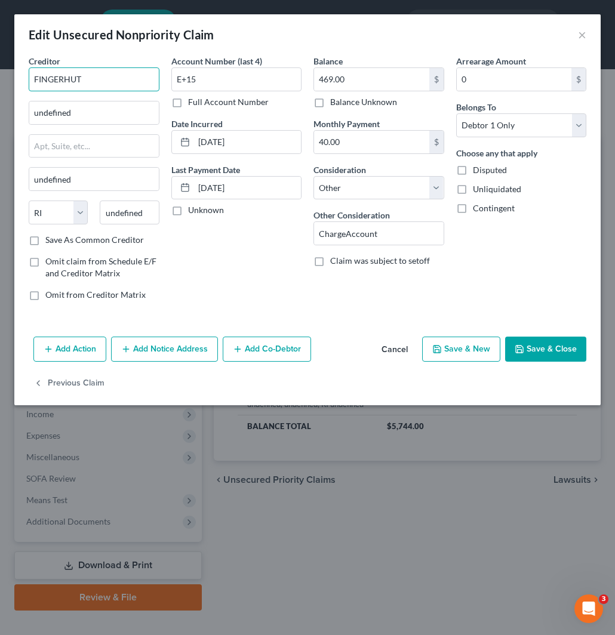
click at [70, 79] on input "FINGERHUT" at bounding box center [94, 79] width 131 height 24
paste input "FINGERHUT"
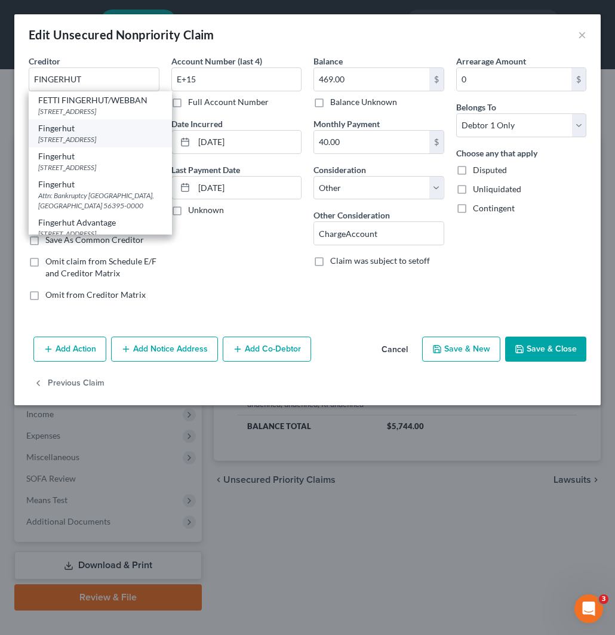
click at [108, 134] on div "Fingerhut" at bounding box center [100, 128] width 124 height 12
type input "Fingerhut"
type input "PO Box 1250"
type input "Saint Cloud"
select select "24"
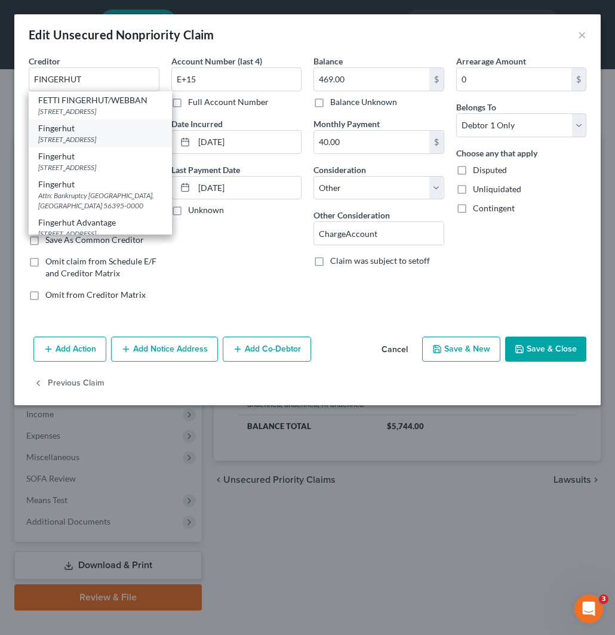
type input "56395"
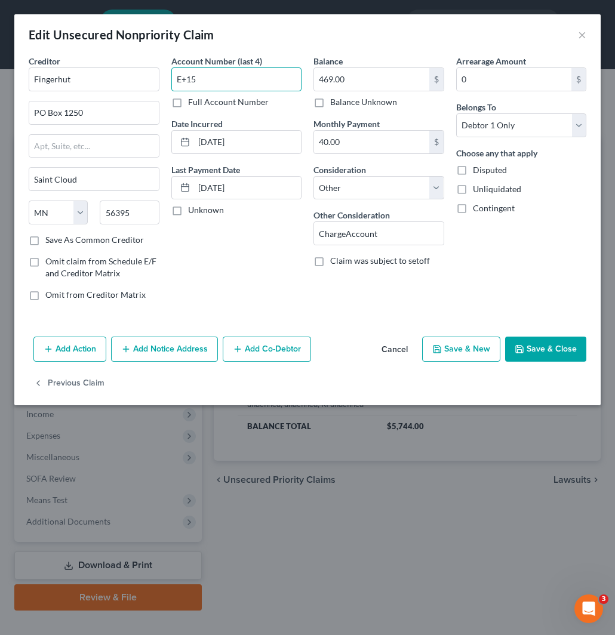
click at [233, 76] on input "E+15" at bounding box center [236, 79] width 131 height 24
click at [354, 78] on input "469.00" at bounding box center [371, 79] width 115 height 23
drag, startPoint x: 159, startPoint y: 80, endPoint x: 125, endPoint y: 99, distance: 39.0
click at [139, 82] on div "Creditor * Fingerhut PO Box 1250 Saint Cloud State AL AK AR AZ CA CO CT DE DC F…" at bounding box center [307, 182] width 569 height 255
paste input "7683"
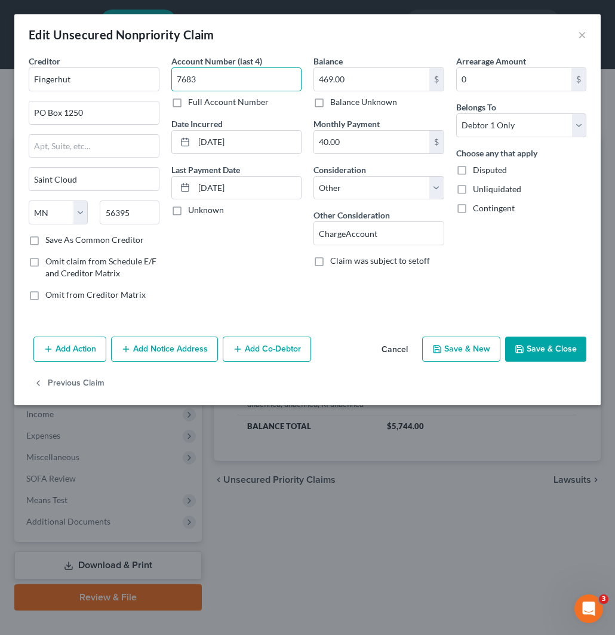
type input "7683"
click at [553, 350] on button "Save & Close" at bounding box center [545, 349] width 81 height 25
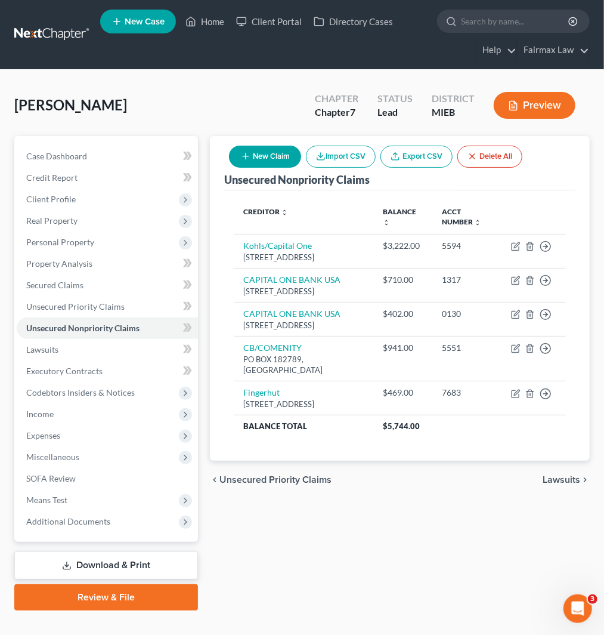
click at [267, 158] on button "New Claim" at bounding box center [265, 157] width 72 height 22
select select "0"
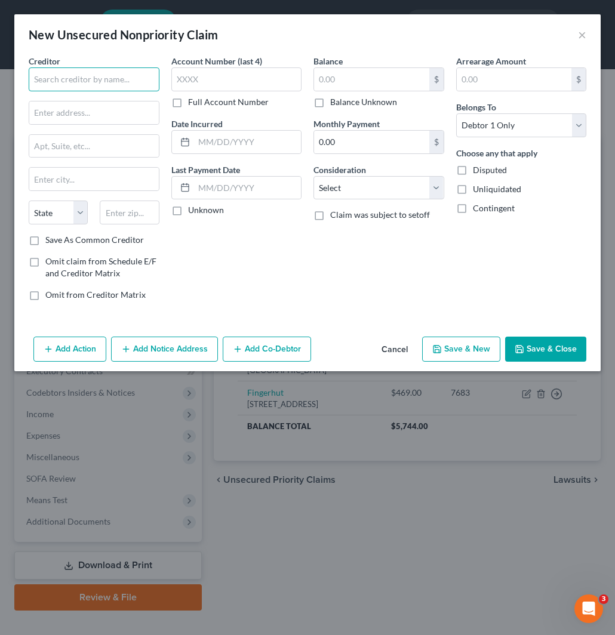
click at [70, 87] on input "text" at bounding box center [94, 79] width 131 height 24
paste input "Xact Data Discovery, LLC"
type input "Xact Data Discovery, LLC"
drag, startPoint x: 107, startPoint y: 115, endPoint x: 576, endPoint y: 196, distance: 476.0
click at [107, 115] on input "text" at bounding box center [93, 112] width 129 height 23
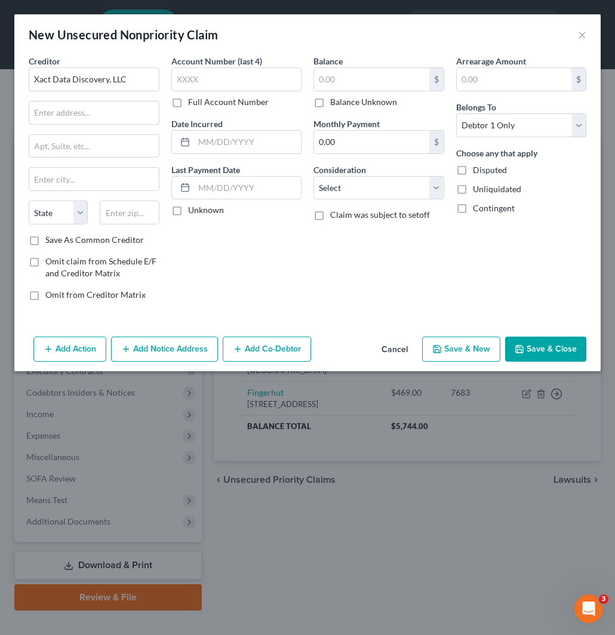
paste input "401 S. Main Street"
type input "401 S. Main Street"
drag, startPoint x: 100, startPoint y: 146, endPoint x: 610, endPoint y: 254, distance: 521.5
click at [100, 143] on input "text" at bounding box center [93, 146] width 129 height 23
paste input "Suite 600"
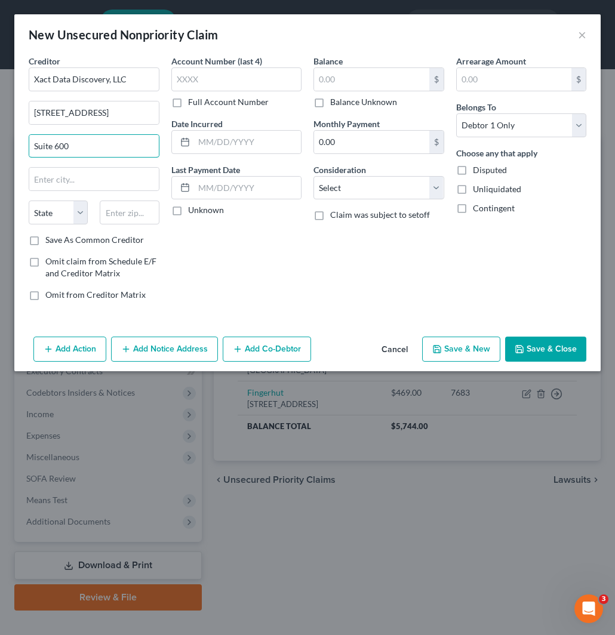
type input "Suite 600"
click at [127, 215] on input "text" at bounding box center [129, 212] width 59 height 24
paste input "84111"
type input "84111"
type input "Salt Lake City"
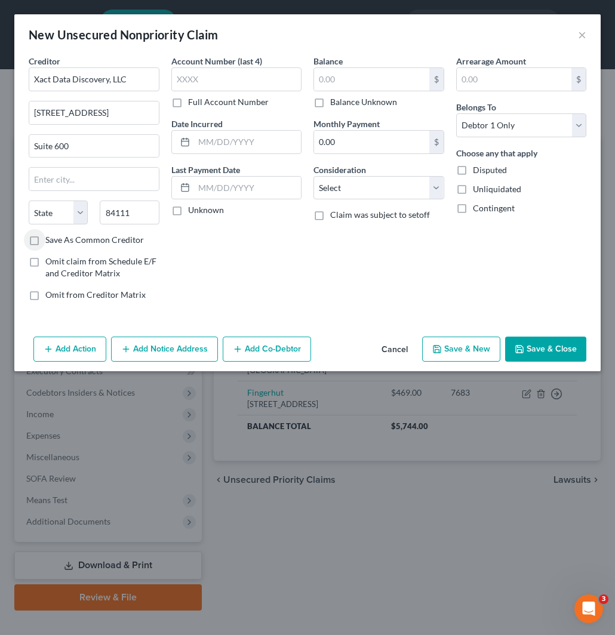
select select "46"
click at [347, 81] on input "text" at bounding box center [371, 79] width 115 height 23
paste input "1142"
type input "1,142"
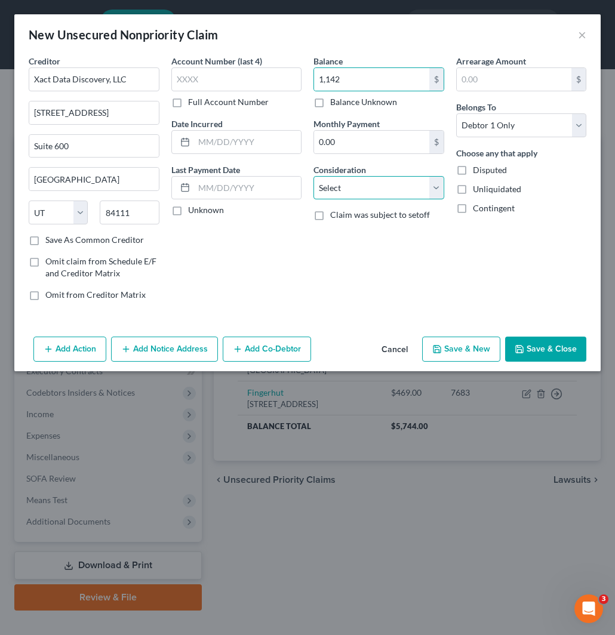
drag, startPoint x: 373, startPoint y: 187, endPoint x: 374, endPoint y: 199, distance: 11.9
click at [373, 187] on select "Select Cable / Satellite Services Collection Agency Credit Card Debt Debt Couns…" at bounding box center [378, 188] width 131 height 24
select select "14"
click at [313, 176] on select "Select Cable / Satellite Services Collection Agency Credit Card Debt Debt Couns…" at bounding box center [378, 188] width 131 height 24
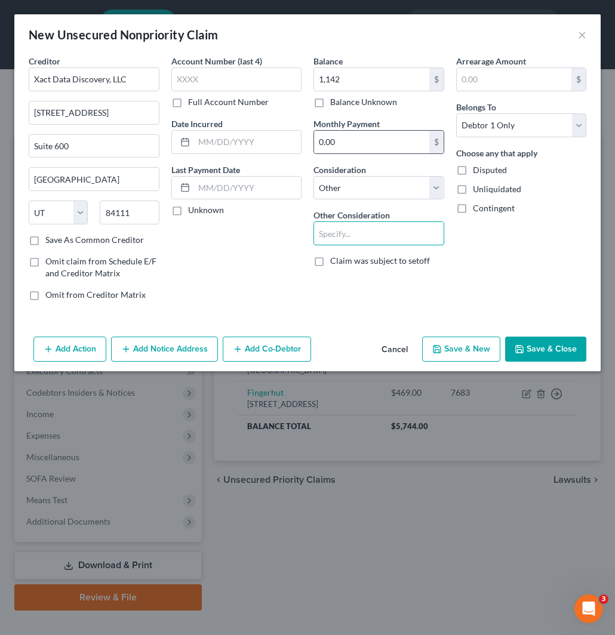
drag, startPoint x: 372, startPoint y: 242, endPoint x: 439, endPoint y: 147, distance: 115.6
click at [374, 239] on input "text" at bounding box center [378, 233] width 129 height 23
type input "Collections"
click at [530, 349] on button "Save & Close" at bounding box center [545, 349] width 81 height 25
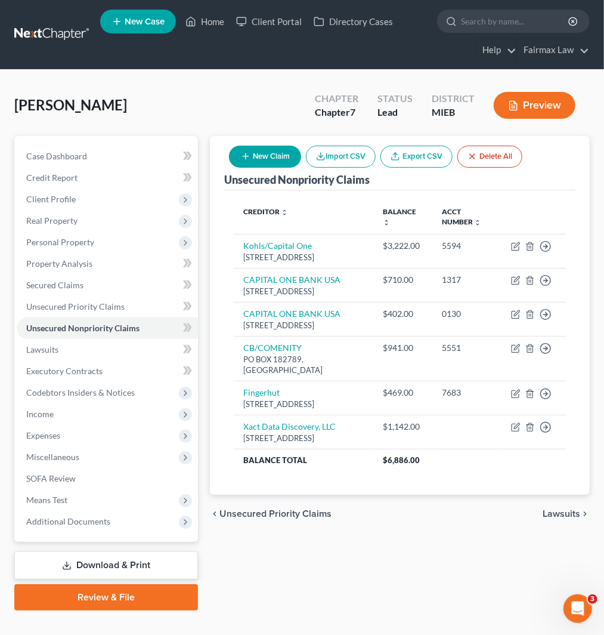
click at [263, 150] on button "New Claim" at bounding box center [265, 157] width 72 height 22
select select "0"
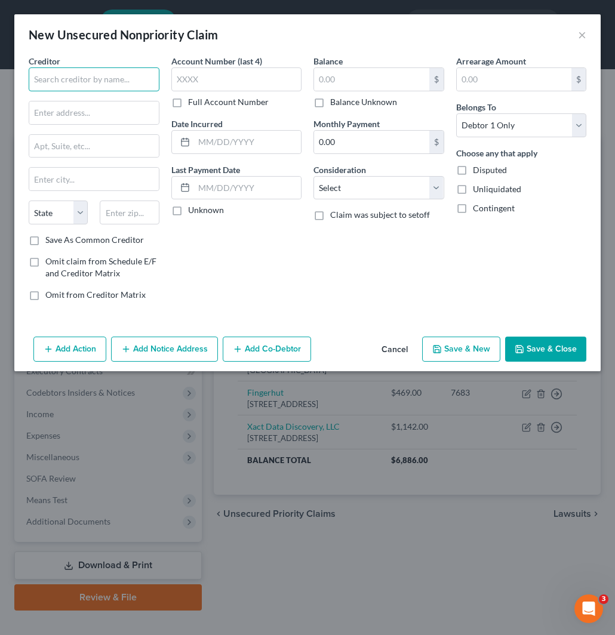
click at [93, 80] on input "text" at bounding box center [94, 79] width 131 height 24
paste input "Spot loan"
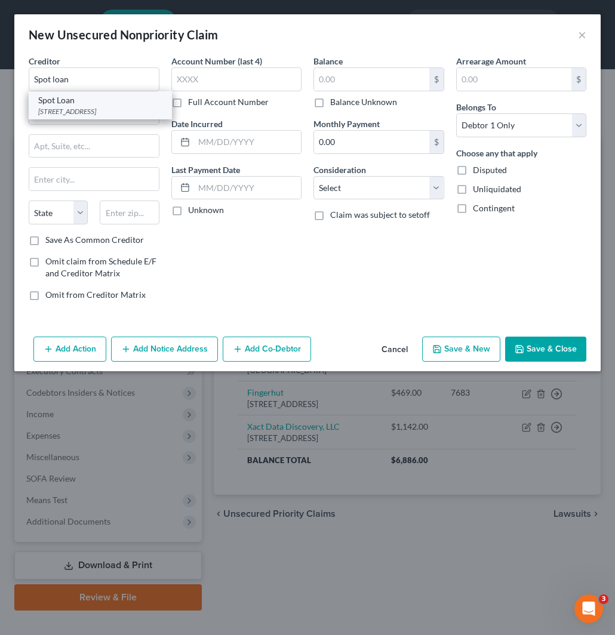
click at [78, 110] on div "PO Box 927, Palatine, IL 60078" at bounding box center [100, 111] width 124 height 10
type input "Spot Loan"
type input "PO Box 927"
type input "Palatine"
select select "14"
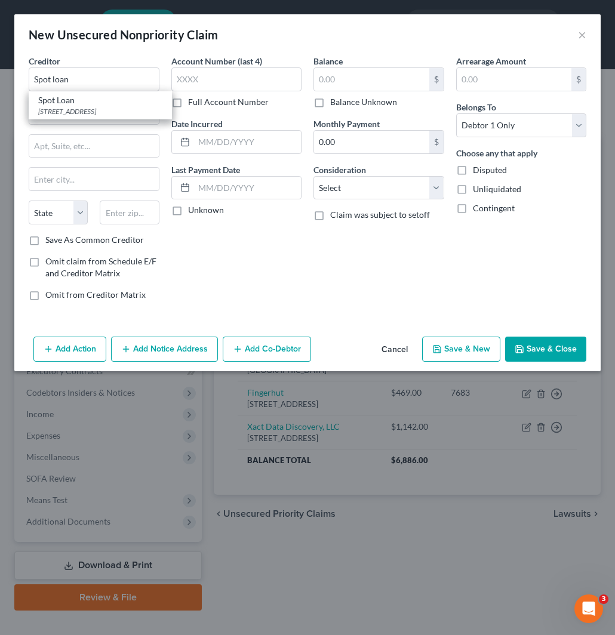
type input "60078"
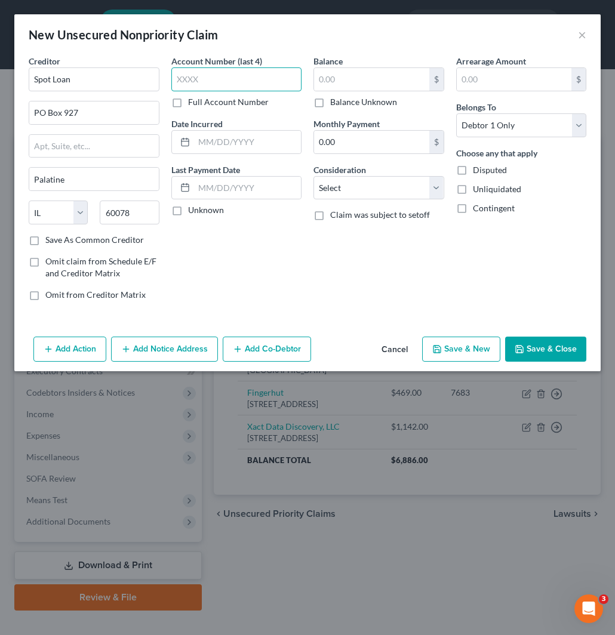
click at [212, 72] on input "text" at bounding box center [236, 79] width 131 height 24
paste input "2208"
type input "2208"
drag, startPoint x: 354, startPoint y: 73, endPoint x: 383, endPoint y: 175, distance: 106.6
click at [355, 72] on input "text" at bounding box center [371, 79] width 115 height 23
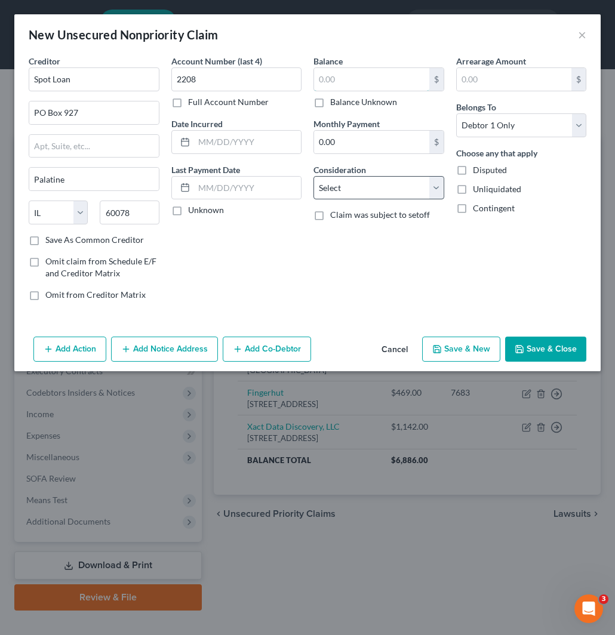
paste input "771"
type input "771"
click at [396, 188] on select "Select Cable / Satellite Services Collection Agency Credit Card Debt Debt Couns…" at bounding box center [378, 188] width 131 height 24
select select "14"
click at [313, 176] on select "Select Cable / Satellite Services Collection Agency Credit Card Debt Debt Couns…" at bounding box center [378, 188] width 131 height 24
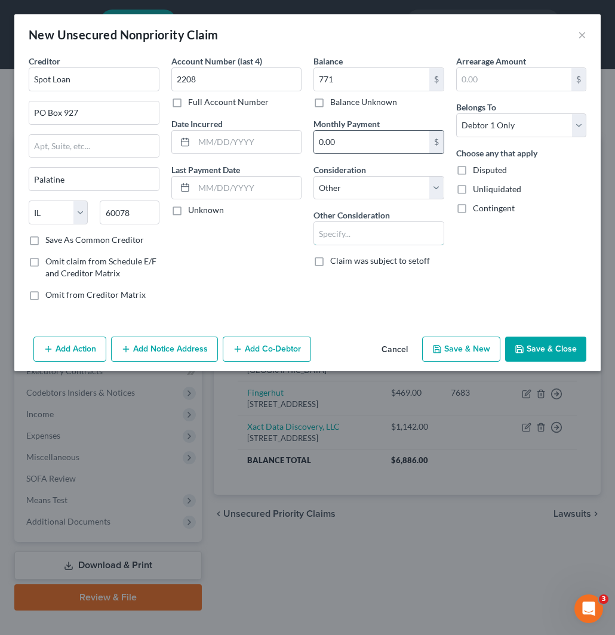
drag, startPoint x: 357, startPoint y: 224, endPoint x: 440, endPoint y: 129, distance: 126.0
click at [357, 224] on input "text" at bounding box center [378, 233] width 129 height 23
type input "Collections"
click at [558, 349] on button "Save & Close" at bounding box center [545, 349] width 81 height 25
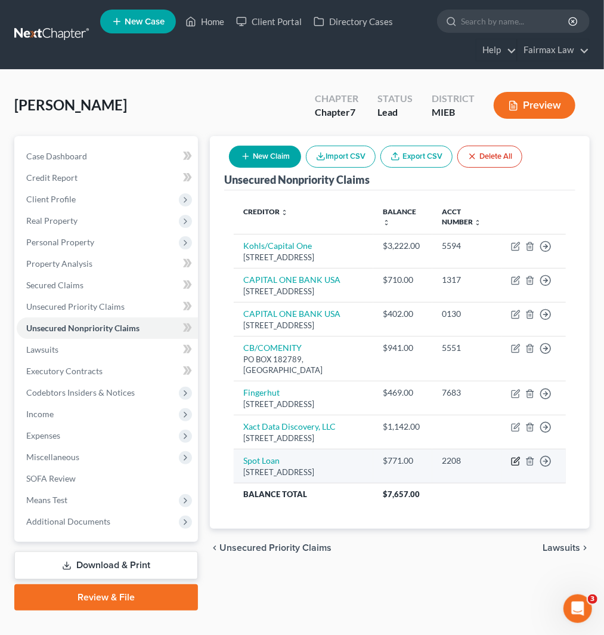
click at [518, 466] on icon "button" at bounding box center [516, 461] width 10 height 10
select select "14"
select select "0"
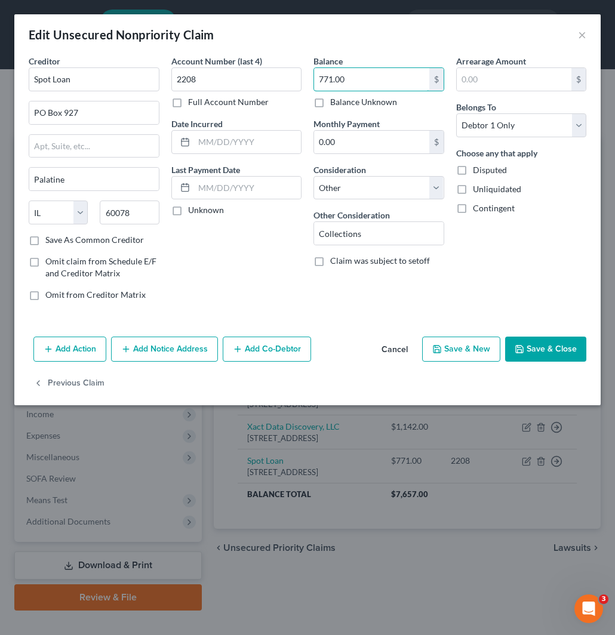
paste input "2,406"
type input "2,406"
click at [533, 353] on button "Save & Close" at bounding box center [545, 349] width 81 height 25
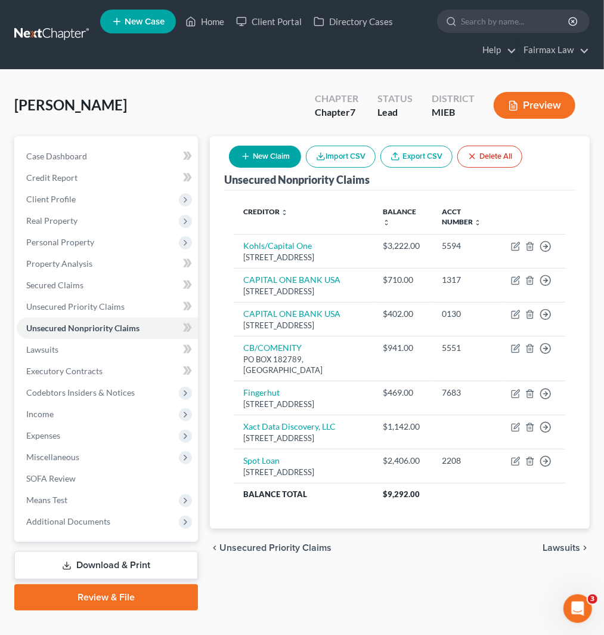
click at [272, 157] on button "New Claim" at bounding box center [265, 157] width 72 height 22
select select "0"
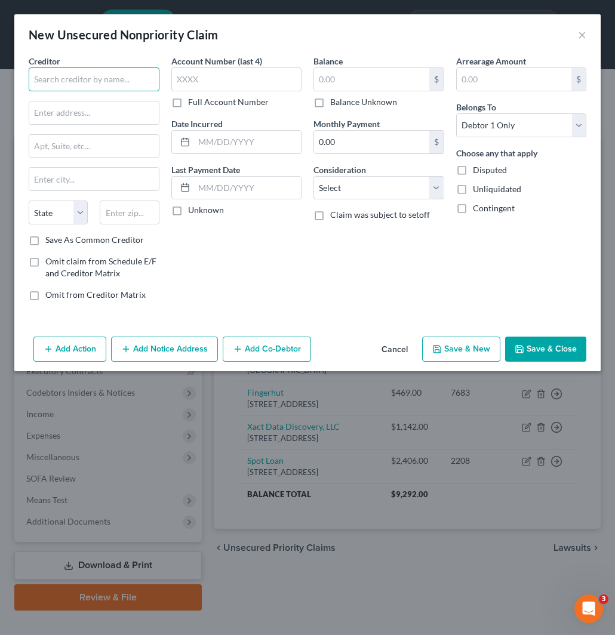
click at [88, 81] on input "text" at bounding box center [94, 79] width 131 height 24
paste input "Rise"
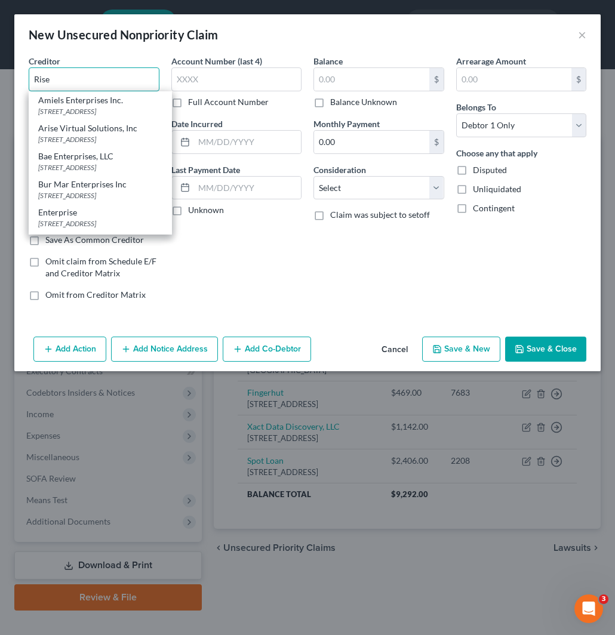
type input "Rise"
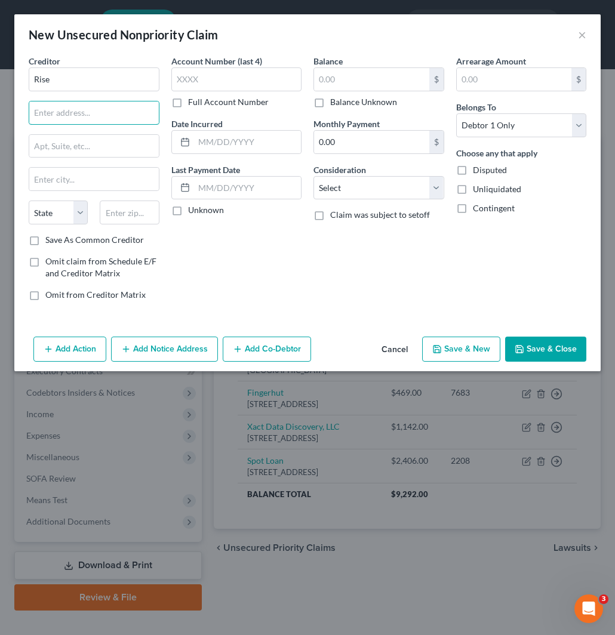
drag, startPoint x: 116, startPoint y: 118, endPoint x: 285, endPoint y: 211, distance: 192.0
click at [116, 118] on input "text" at bounding box center [93, 112] width 129 height 23
paste input "PO box 101808"
type input "PO box 101808"
click at [117, 212] on input "text" at bounding box center [129, 212] width 59 height 24
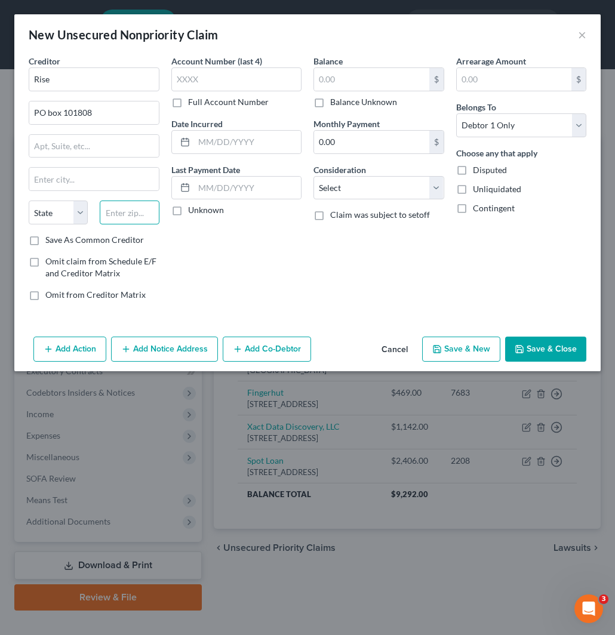
paste input "76185"
type input "76185"
type input "Fort Worth"
select select "45"
click at [45, 242] on label "Save As Common Creditor" at bounding box center [94, 240] width 98 height 12
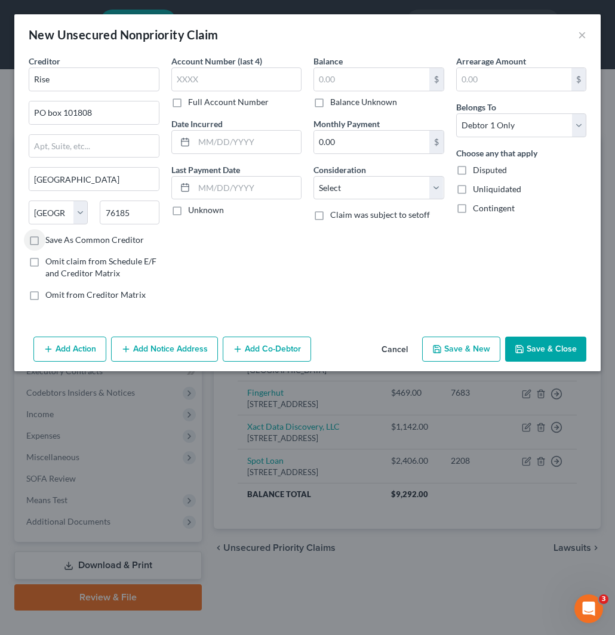
click at [50, 242] on input "Save As Common Creditor" at bounding box center [54, 238] width 8 height 8
checkbox input "true"
drag, startPoint x: 222, startPoint y: 80, endPoint x: 590, endPoint y: 152, distance: 374.6
click at [222, 78] on input "text" at bounding box center [236, 79] width 131 height 24
paste input "6926"
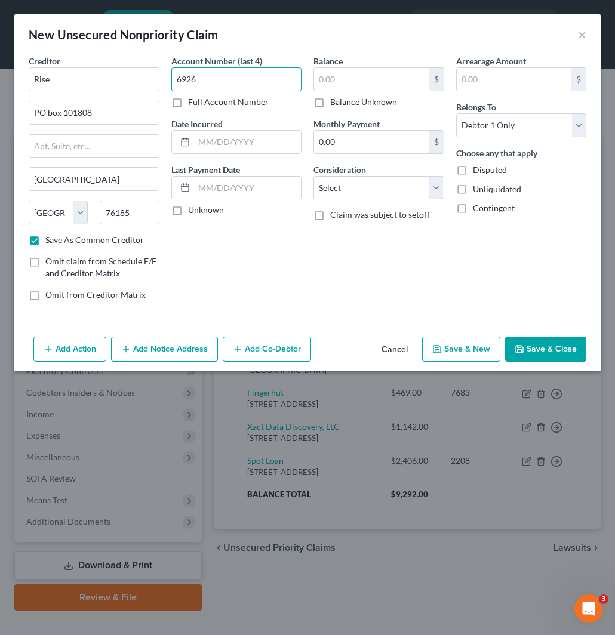
type input "6926"
drag, startPoint x: 349, startPoint y: 82, endPoint x: 375, endPoint y: 221, distance: 140.8
click at [349, 82] on input "text" at bounding box center [371, 79] width 115 height 23
paste input "542"
type input "542"
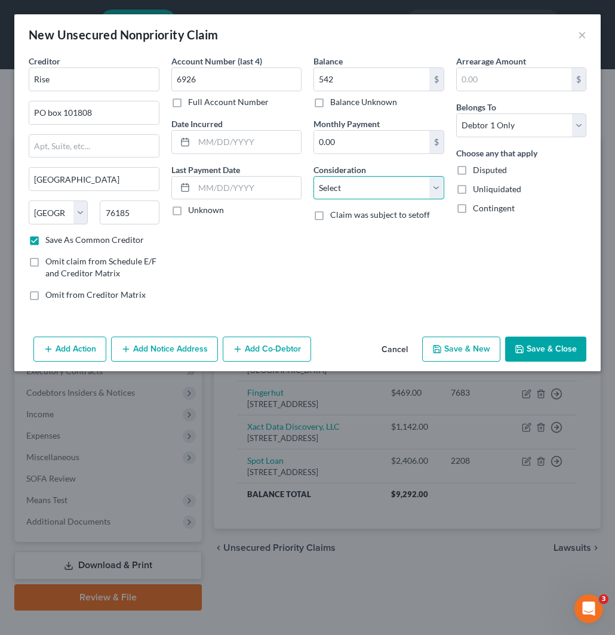
drag, startPoint x: 398, startPoint y: 189, endPoint x: 397, endPoint y: 198, distance: 9.0
click at [399, 189] on select "Select Cable / Satellite Services Collection Agency Credit Card Debt Debt Couns…" at bounding box center [378, 188] width 131 height 24
select select "14"
click at [313, 176] on select "Select Cable / Satellite Services Collection Agency Credit Card Debt Debt Couns…" at bounding box center [378, 188] width 131 height 24
click at [359, 236] on input "text" at bounding box center [378, 233] width 129 height 23
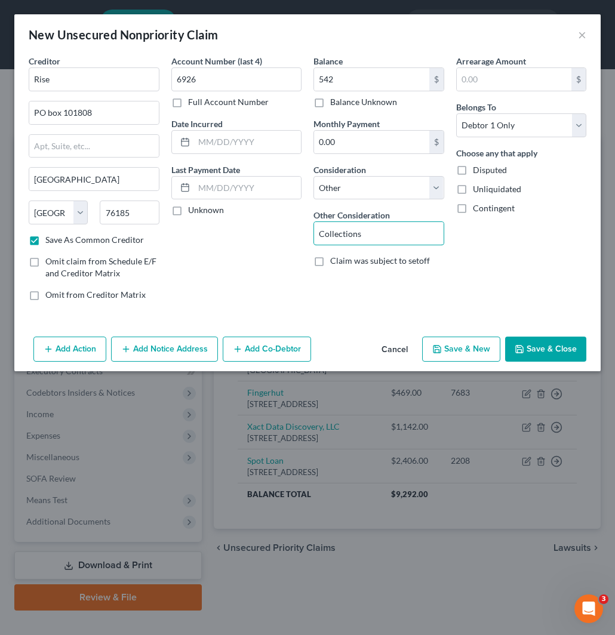
type input "Collections"
click at [556, 350] on button "Save & Close" at bounding box center [545, 349] width 81 height 25
checkbox input "false"
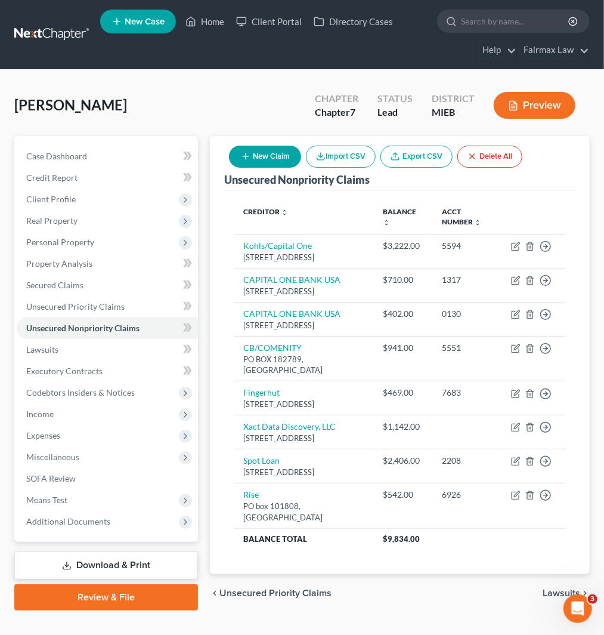
click at [257, 151] on button "New Claim" at bounding box center [265, 157] width 72 height 22
select select "0"
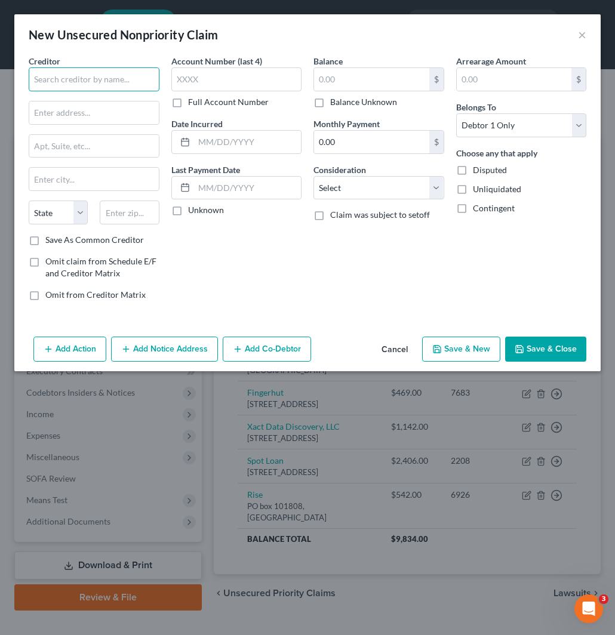
click at [79, 79] on input "text" at bounding box center [94, 79] width 131 height 24
paste input "Net Credit"
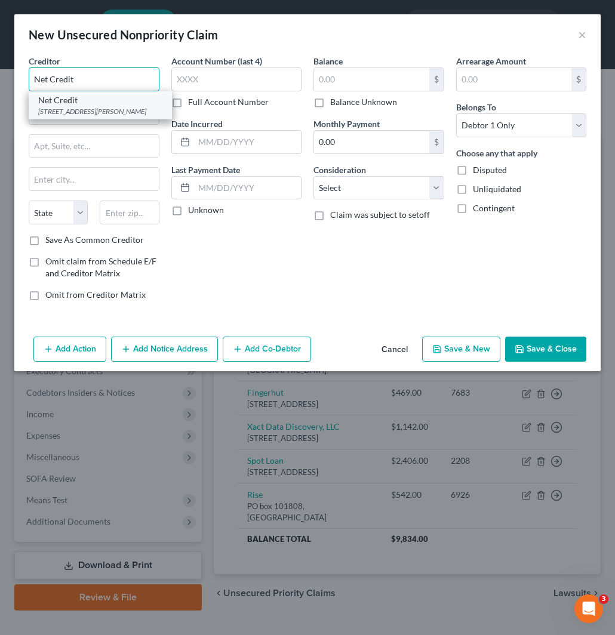
type input "Net Credit"
click at [82, 114] on div "175 W Jackson Rd Suite 600, Chicago, IL 60604" at bounding box center [100, 111] width 124 height 10
type input "175 W Jackson Rd"
type input "Suite 600"
type input "Chicago"
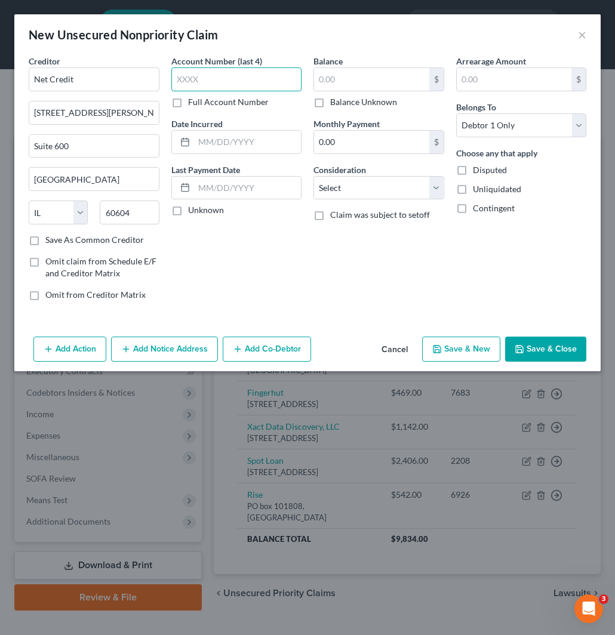
click at [230, 74] on input "text" at bounding box center [236, 79] width 131 height 24
paste input "9633"
click at [372, 78] on input "text" at bounding box center [371, 79] width 115 height 23
paste input "1000"
click at [367, 182] on select "Select Cable / Satellite Services Collection Agency Credit Card Debt Debt Couns…" at bounding box center [378, 188] width 131 height 24
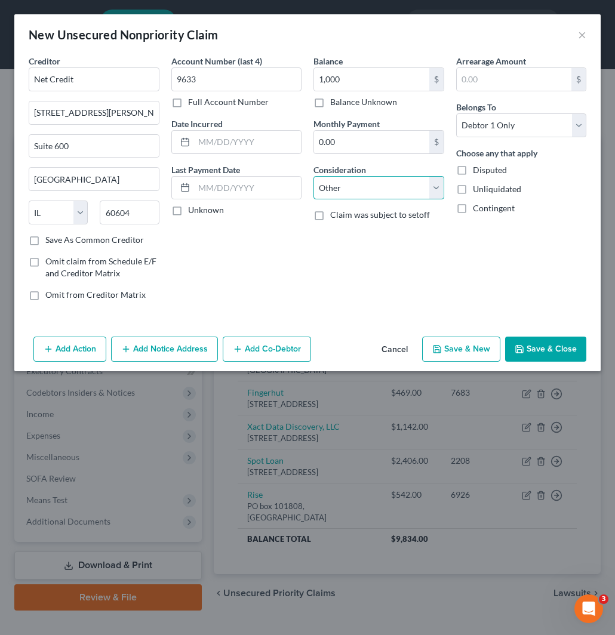
click at [313, 176] on select "Select Cable / Satellite Services Collection Agency Credit Card Debt Debt Couns…" at bounding box center [378, 188] width 131 height 24
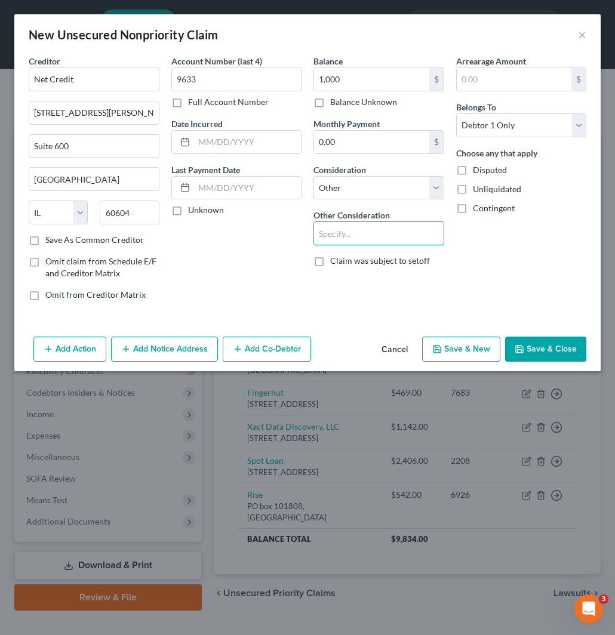
drag, startPoint x: 334, startPoint y: 232, endPoint x: 506, endPoint y: 160, distance: 186.2
click at [334, 232] on input "text" at bounding box center [378, 233] width 129 height 23
click at [547, 338] on button "Save & Close" at bounding box center [545, 349] width 81 height 25
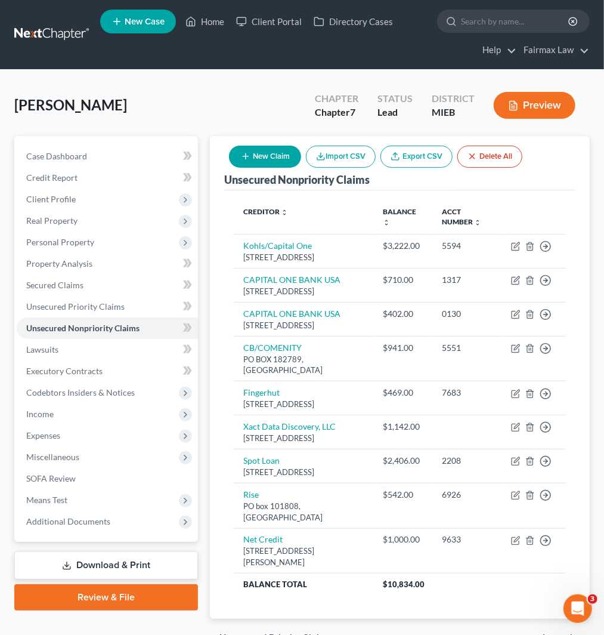
click at [267, 147] on button "New Claim" at bounding box center [265, 157] width 72 height 22
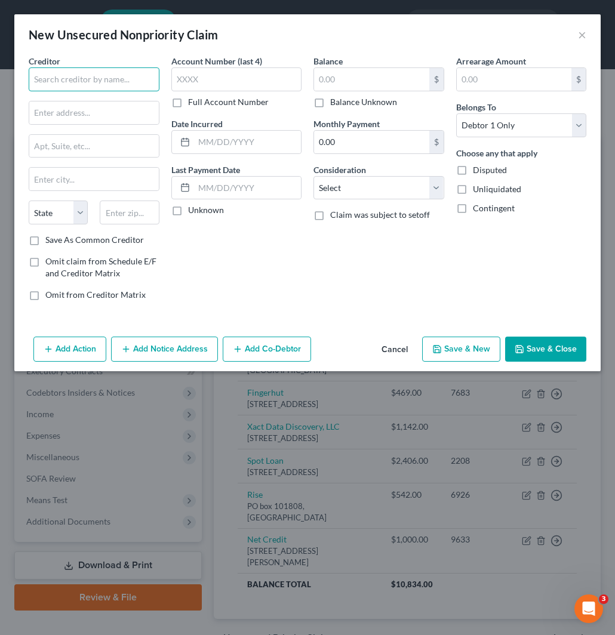
click at [67, 79] on input "text" at bounding box center [94, 79] width 131 height 24
paste input "National Credit Systems"
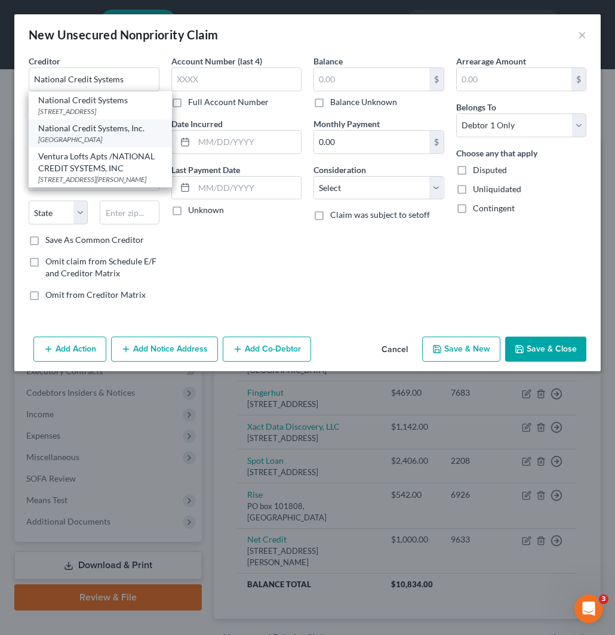
click at [61, 134] on div "National Credit Systems, Inc." at bounding box center [100, 128] width 124 height 12
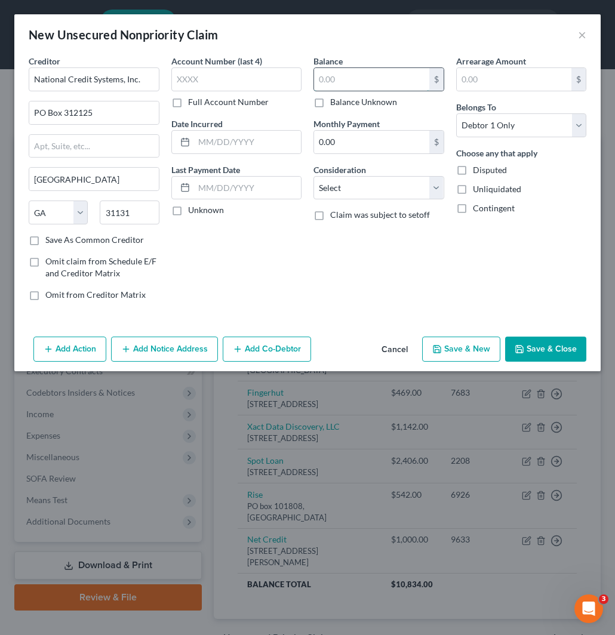
click at [357, 76] on input "text" at bounding box center [371, 79] width 115 height 23
paste input "3246"
drag, startPoint x: 369, startPoint y: 187, endPoint x: 368, endPoint y: 198, distance: 11.4
click at [370, 187] on select "Select Cable / Satellite Services Collection Agency Credit Card Debt Debt Couns…" at bounding box center [378, 188] width 131 height 24
click at [313, 176] on select "Select Cable / Satellite Services Collection Agency Credit Card Debt Debt Couns…" at bounding box center [378, 188] width 131 height 24
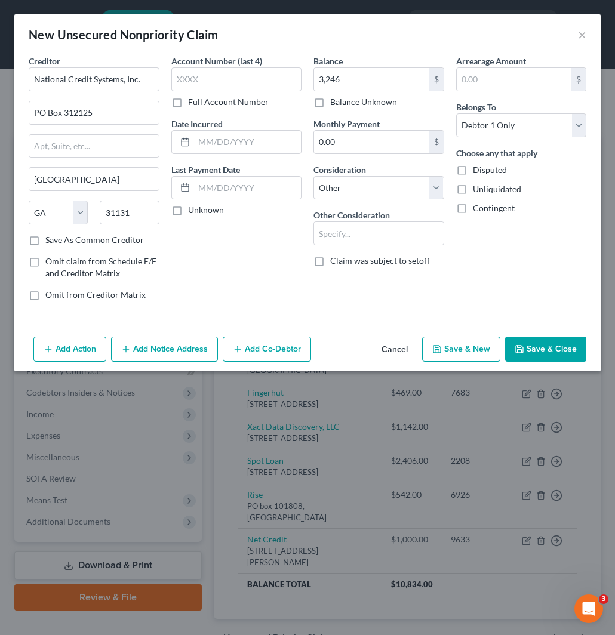
click at [354, 200] on div "Balance 3,246.00 $ Balance Unknown Balance Undetermined 3,246 $ Balance Unknown…" at bounding box center [378, 182] width 143 height 255
drag, startPoint x: 353, startPoint y: 231, endPoint x: 445, endPoint y: 148, distance: 123.8
click at [354, 230] on input "text" at bounding box center [378, 233] width 129 height 23
drag, startPoint x: 551, startPoint y: 347, endPoint x: 419, endPoint y: 291, distance: 144.1
click at [551, 348] on button "Save & Close" at bounding box center [545, 349] width 81 height 25
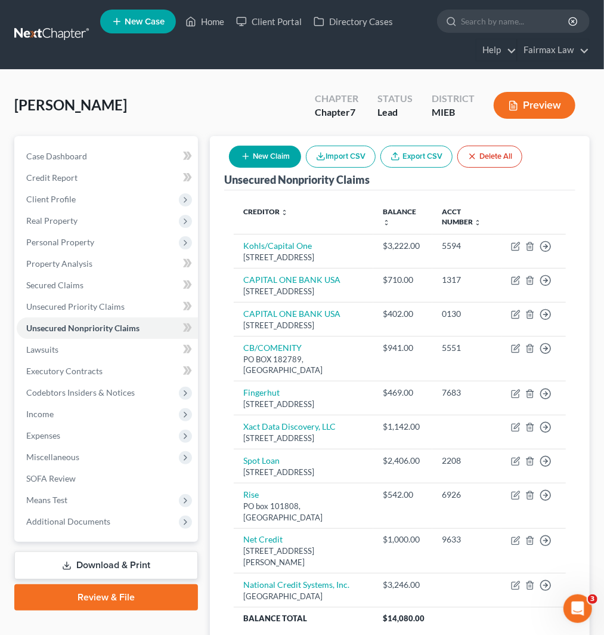
click at [276, 147] on button "New Claim" at bounding box center [265, 157] width 72 height 22
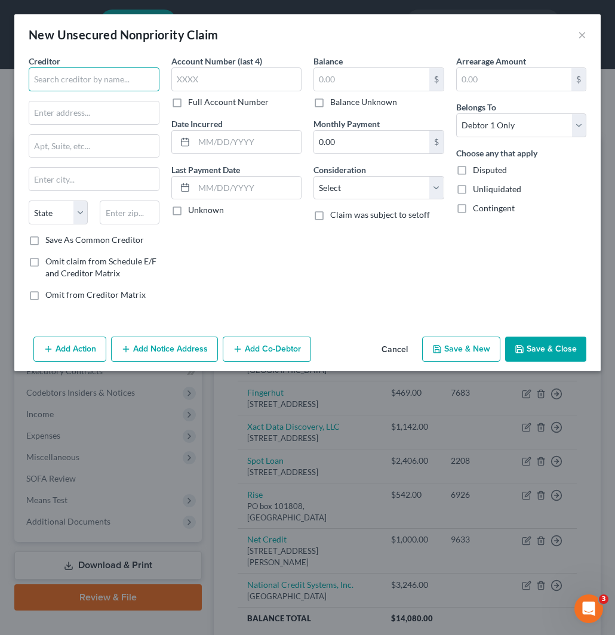
click at [100, 85] on input "text" at bounding box center [94, 79] width 131 height 24
paste input "Citi Bank"
click at [231, 75] on input "text" at bounding box center [236, 79] width 131 height 24
paste input "5479"
drag, startPoint x: 388, startPoint y: 84, endPoint x: 352, endPoint y: 195, distance: 116.6
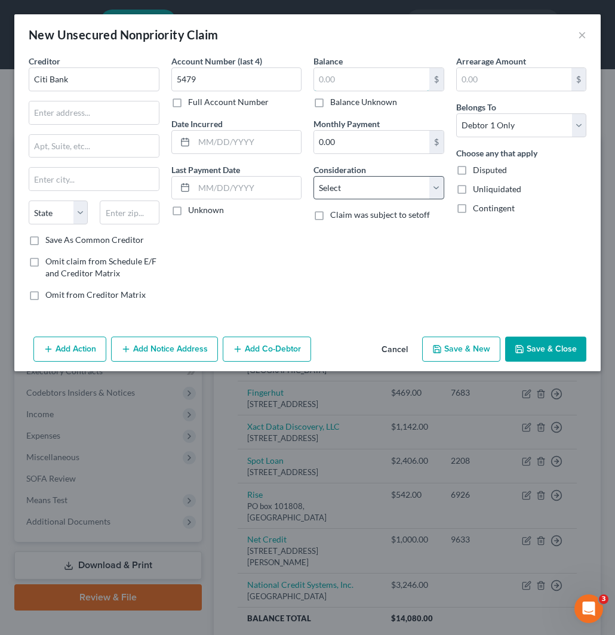
click at [388, 84] on input "text" at bounding box center [371, 79] width 115 height 23
paste input "11442"
click at [379, 187] on select "Select Cable / Satellite Services Collection Agency Credit Card Debt Debt Couns…" at bounding box center [378, 188] width 131 height 24
click at [313, 176] on select "Select Cable / Satellite Services Collection Agency Credit Card Debt Debt Couns…" at bounding box center [378, 188] width 131 height 24
click at [371, 190] on select "Select Cable / Satellite Services Collection Agency Credit Card Debt Debt Couns…" at bounding box center [378, 188] width 131 height 24
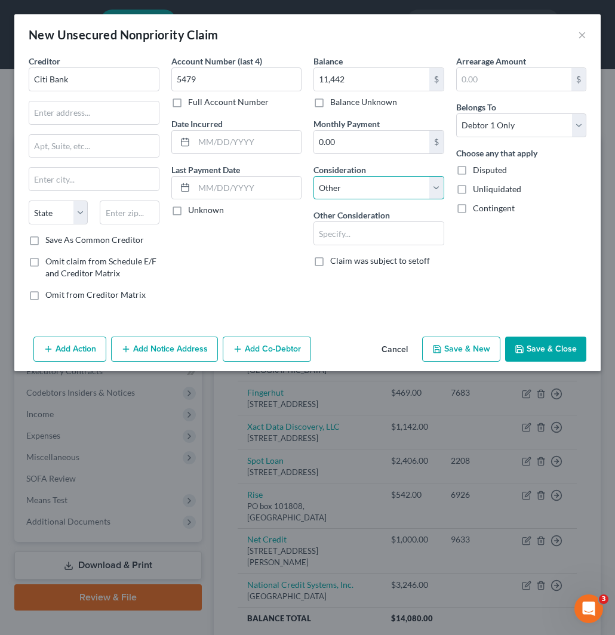
click at [313, 176] on select "Select Cable / Satellite Services Collection Agency Credit Card Debt Debt Couns…" at bounding box center [378, 188] width 131 height 24
click at [385, 231] on input "text" at bounding box center [378, 233] width 129 height 23
drag, startPoint x: 540, startPoint y: 352, endPoint x: 396, endPoint y: 209, distance: 203.0
click at [540, 352] on button "Save & Close" at bounding box center [545, 349] width 81 height 25
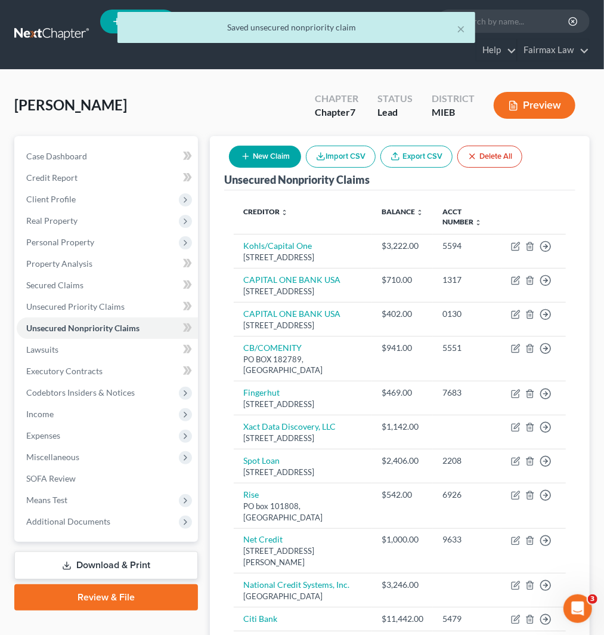
click at [400, 216] on th "Balance expand_more expand_less unfold_more" at bounding box center [402, 217] width 61 height 35
click at [398, 209] on link "Balance expand_more expand_less unfold_more" at bounding box center [403, 211] width 42 height 9
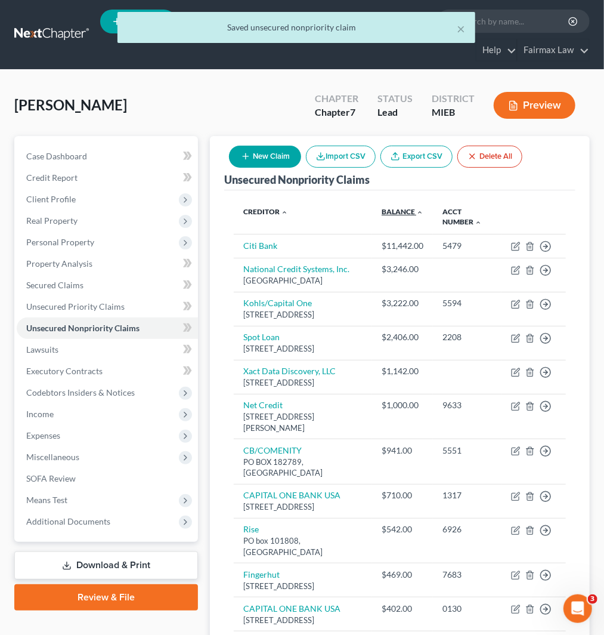
click at [397, 209] on link "Balance expand_more expand_less unfold_more" at bounding box center [403, 211] width 42 height 9
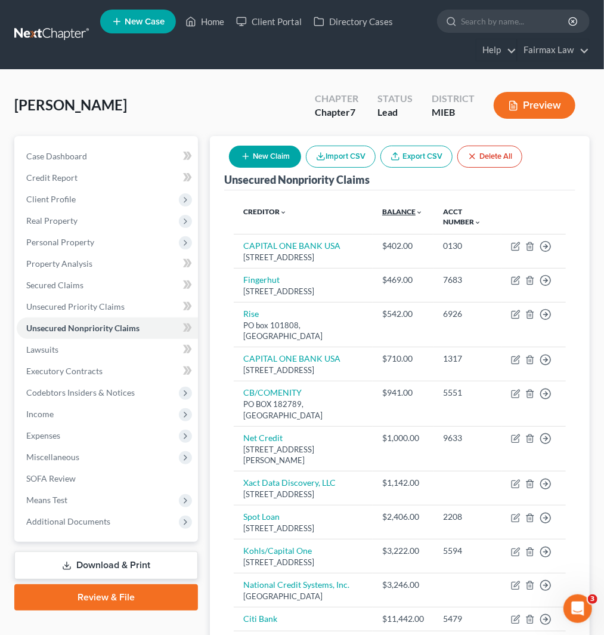
click at [406, 207] on link "Balance expand_more expand_less unfold_more" at bounding box center [402, 211] width 41 height 9
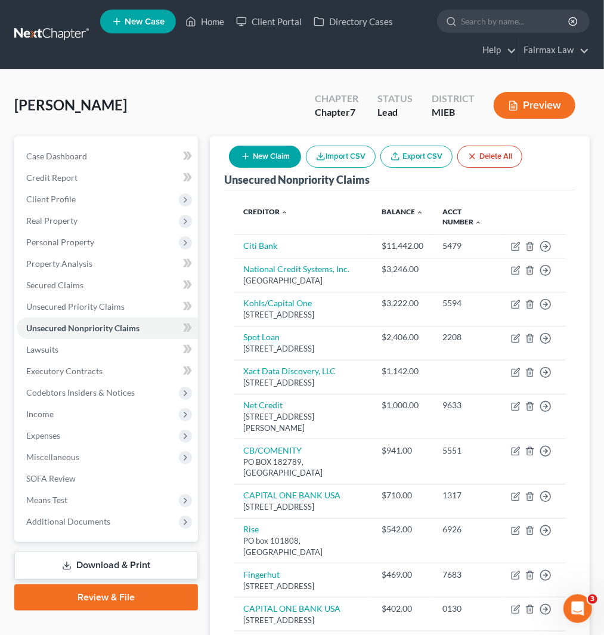
click at [267, 147] on button "New Claim" at bounding box center [265, 157] width 72 height 22
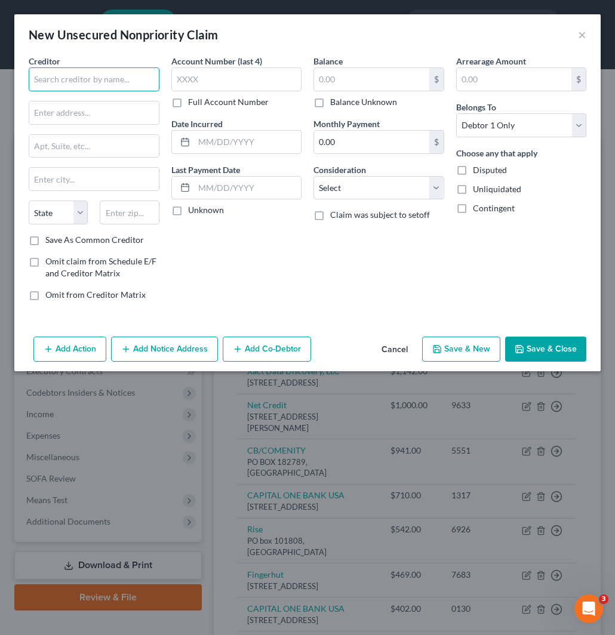
click at [94, 79] on input "text" at bounding box center [94, 79] width 131 height 24
paste input "Check and Go"
click at [118, 116] on input "text" at bounding box center [93, 112] width 129 height 23
paste input "G-3017 S Dort Hwy"
click at [142, 212] on input "text" at bounding box center [129, 212] width 59 height 24
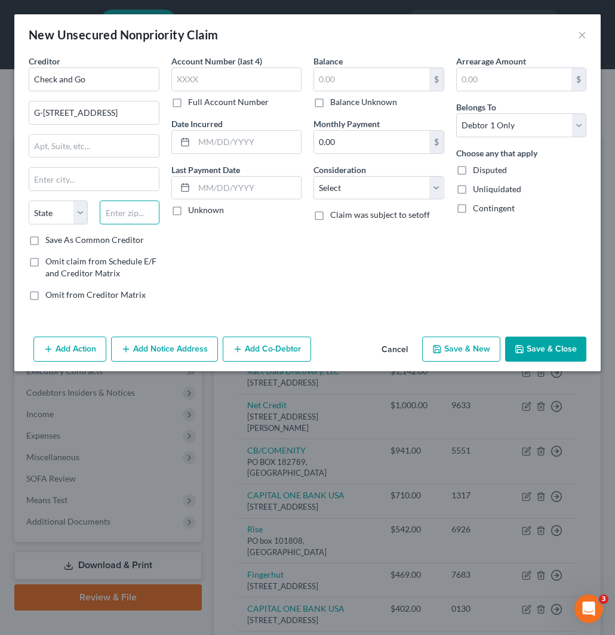
paste input "48446"
click at [365, 81] on input "text" at bounding box center [371, 79] width 115 height 23
paste input "677"
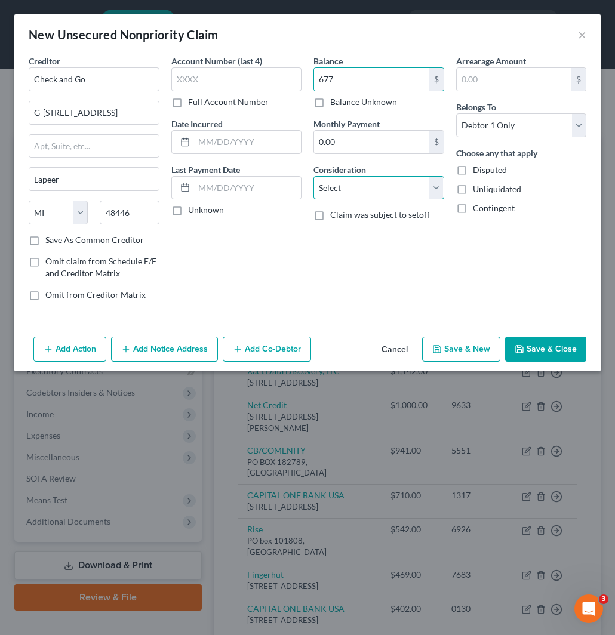
drag, startPoint x: 354, startPoint y: 190, endPoint x: 356, endPoint y: 199, distance: 9.3
click at [356, 187] on select "Select Cable / Satellite Services Collection Agency Credit Card Debt Debt Couns…" at bounding box center [378, 188] width 131 height 24
click at [313, 176] on select "Select Cable / Satellite Services Collection Agency Credit Card Debt Debt Couns…" at bounding box center [378, 188] width 131 height 24
click at [344, 233] on input "text" at bounding box center [378, 233] width 129 height 23
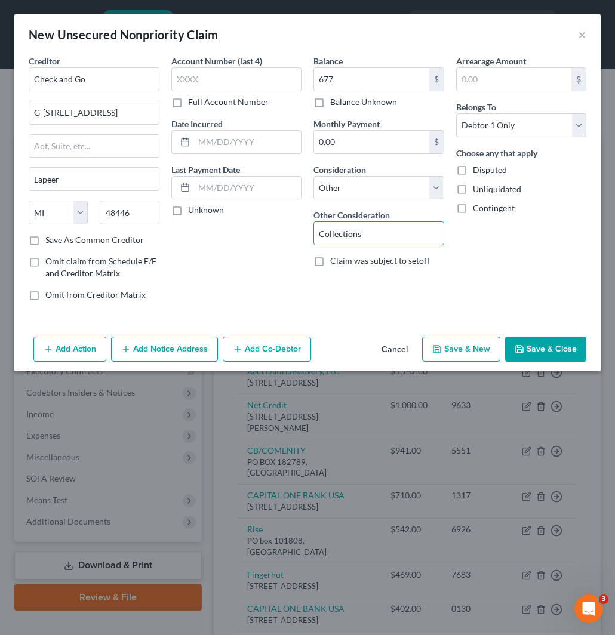
drag, startPoint x: 34, startPoint y: 240, endPoint x: 516, endPoint y: 379, distance: 501.1
click at [45, 240] on label "Save As Common Creditor" at bounding box center [94, 240] width 98 height 12
click at [50, 240] on input "Save As Common Creditor" at bounding box center [54, 238] width 8 height 8
click at [538, 348] on button "Save & Close" at bounding box center [545, 349] width 81 height 25
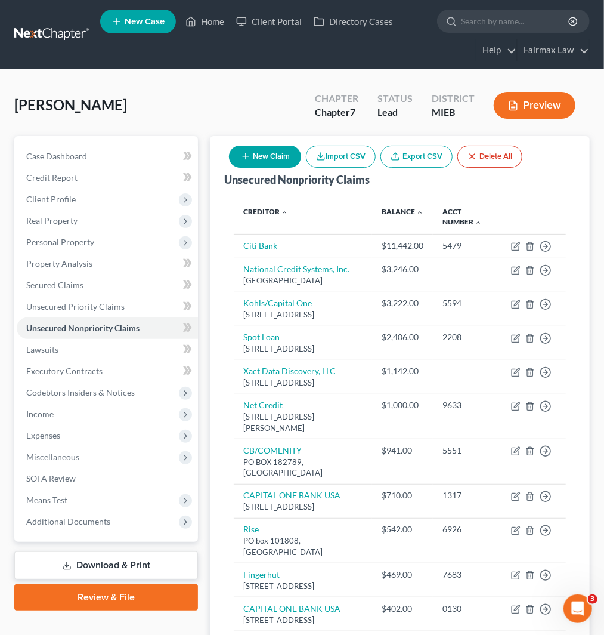
click at [269, 157] on button "New Claim" at bounding box center [265, 157] width 72 height 22
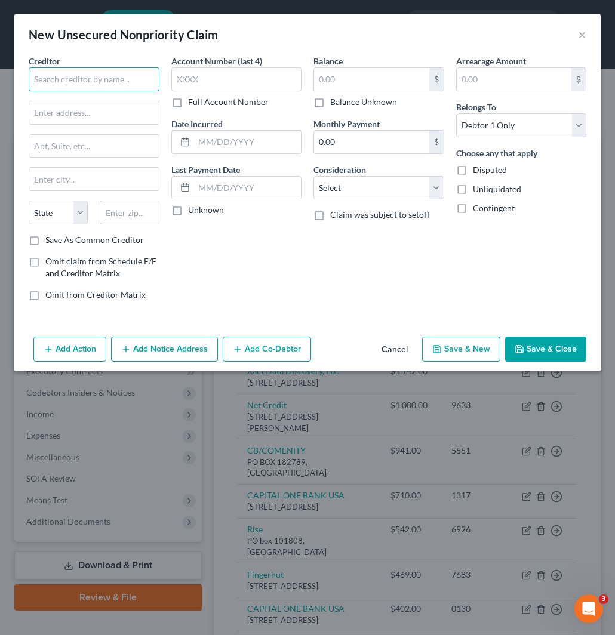
drag, startPoint x: 76, startPoint y: 81, endPoint x: 72, endPoint y: 96, distance: 15.5
click at [78, 81] on input "text" at bounding box center [94, 79] width 131 height 24
paste input "Cavalry Portfolio"
click at [45, 78] on input "Cavalry Portfolio" at bounding box center [94, 79] width 131 height 24
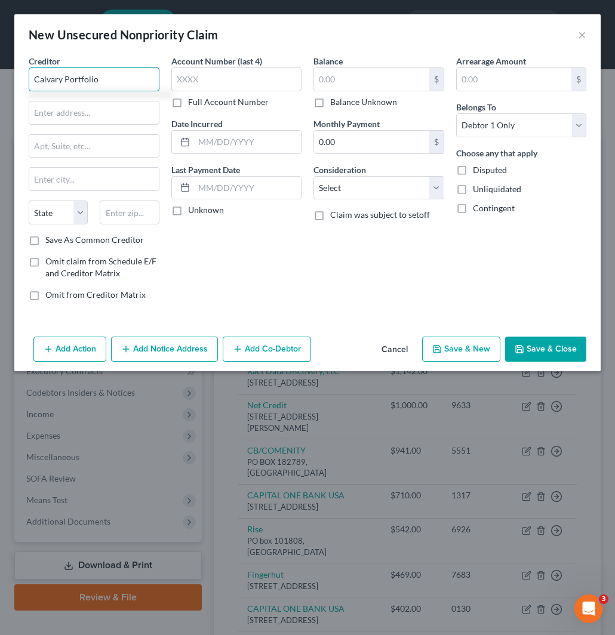
click at [116, 79] on input "Calvary Portfolio" at bounding box center [94, 79] width 131 height 24
click at [69, 82] on input "Calvary Portfolio" at bounding box center [94, 79] width 131 height 24
drag, startPoint x: 112, startPoint y: 80, endPoint x: 21, endPoint y: 86, distance: 90.9
click at [0, 81] on html "Home New Case Client Portal Directory Cases Fairmax Law jan@fairmaxlaw.com My A…" at bounding box center [307, 397] width 615 height 794
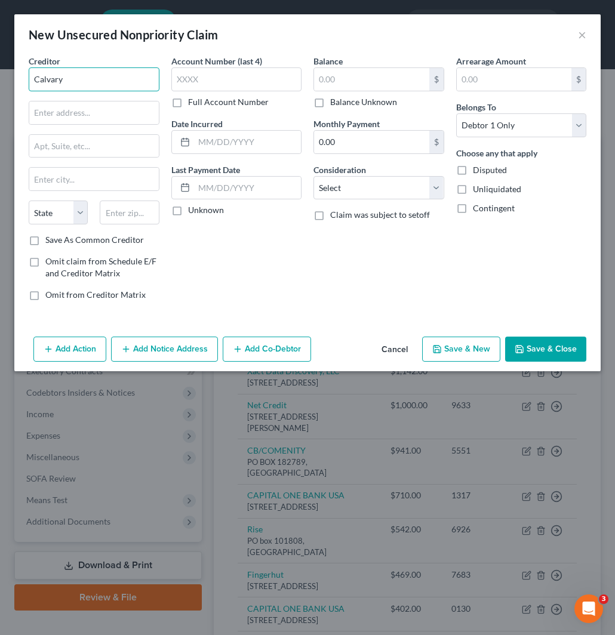
paste input "valry Portfolio"
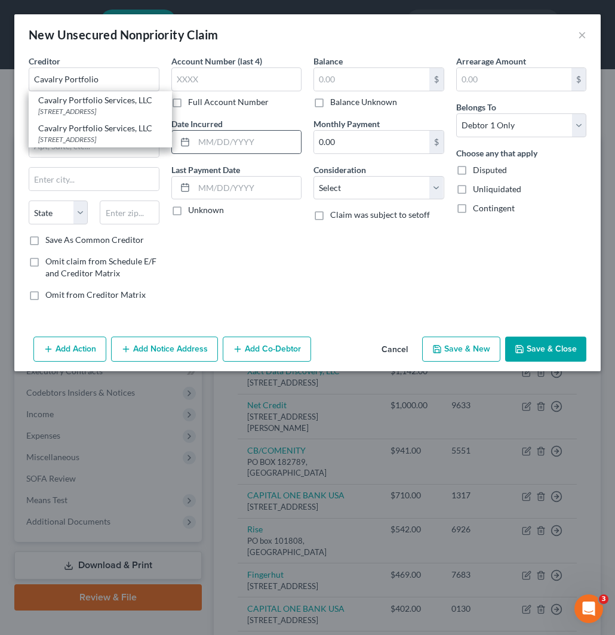
drag, startPoint x: 63, startPoint y: 109, endPoint x: 172, endPoint y: 138, distance: 113.2
click at [63, 109] on div "1 AMERICAN LANE, SUITE 220, Greenwich, CT 06831" at bounding box center [100, 111] width 124 height 10
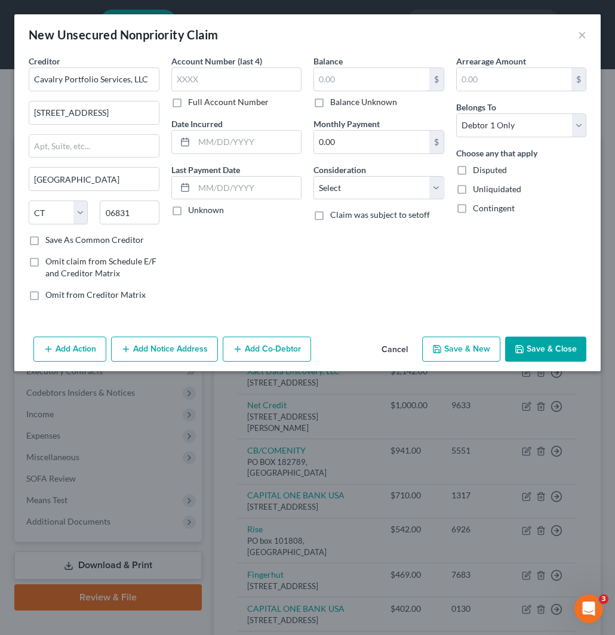
click at [385, 81] on input "text" at bounding box center [371, 79] width 115 height 23
paste input "11442"
click at [245, 76] on input "text" at bounding box center [236, 79] width 131 height 24
paste input "5022"
click at [385, 182] on select "Select Cable / Satellite Services Collection Agency Credit Card Debt Debt Couns…" at bounding box center [378, 188] width 131 height 24
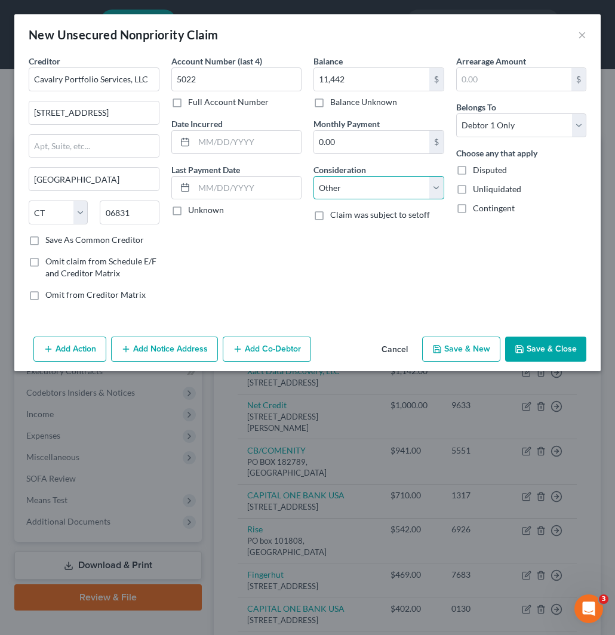
click at [313, 176] on select "Select Cable / Satellite Services Collection Agency Credit Card Debt Debt Couns…" at bounding box center [378, 188] width 131 height 24
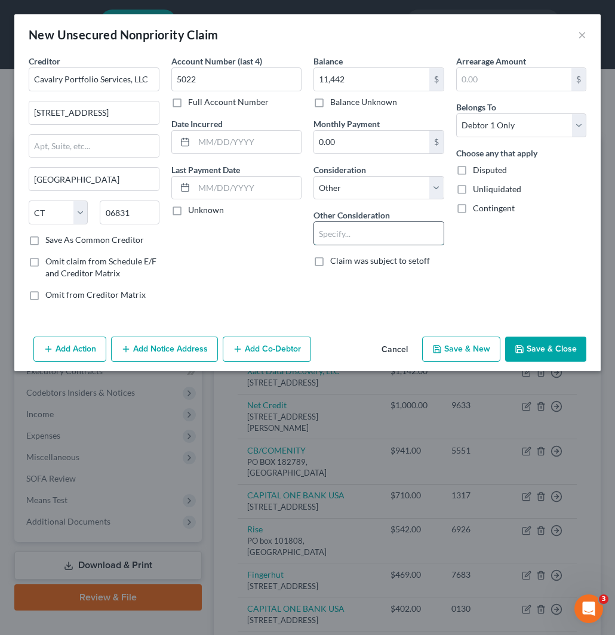
drag, startPoint x: 348, startPoint y: 242, endPoint x: 378, endPoint y: 223, distance: 35.6
click at [348, 239] on input "text" at bounding box center [378, 233] width 129 height 23
click at [533, 340] on button "Save & Close" at bounding box center [545, 349] width 81 height 25
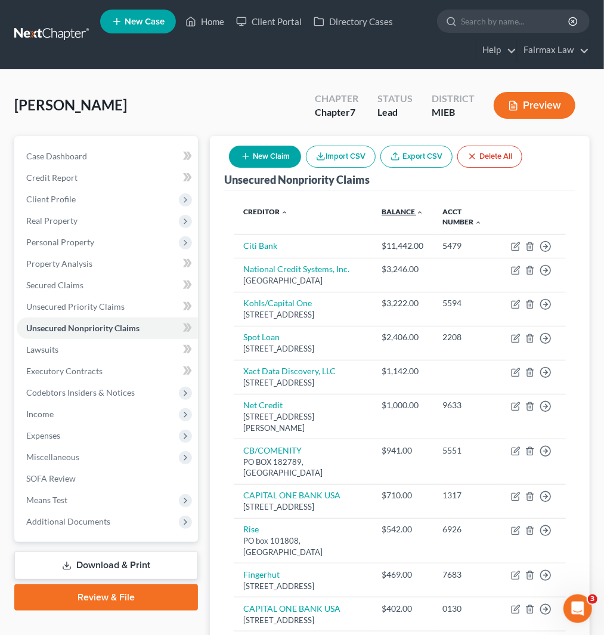
click at [403, 211] on link "Balance expand_more expand_less unfold_more" at bounding box center [403, 211] width 42 height 9
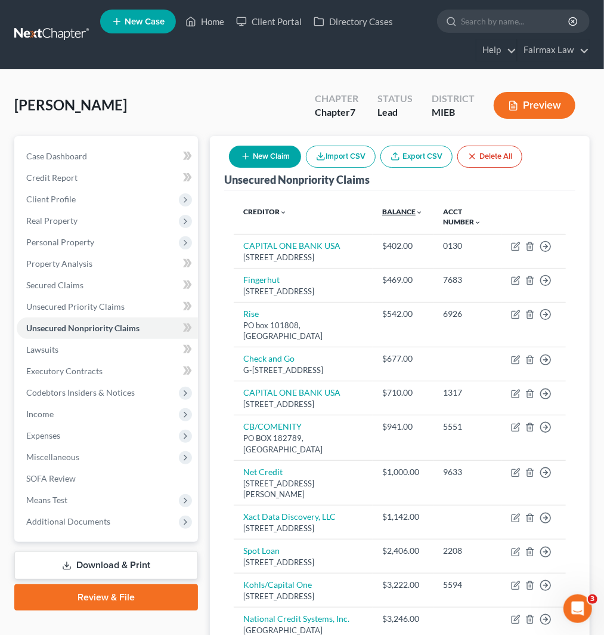
click at [402, 209] on link "Balance expand_more expand_less unfold_more" at bounding box center [402, 211] width 41 height 9
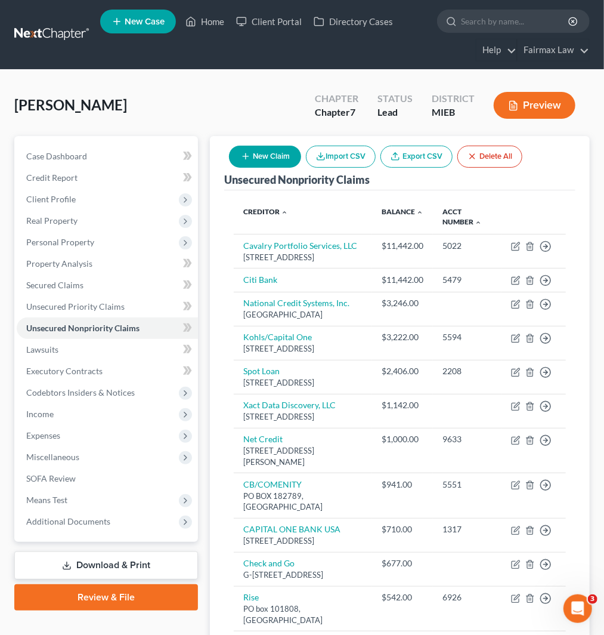
click at [294, 164] on button "New Claim" at bounding box center [265, 157] width 72 height 22
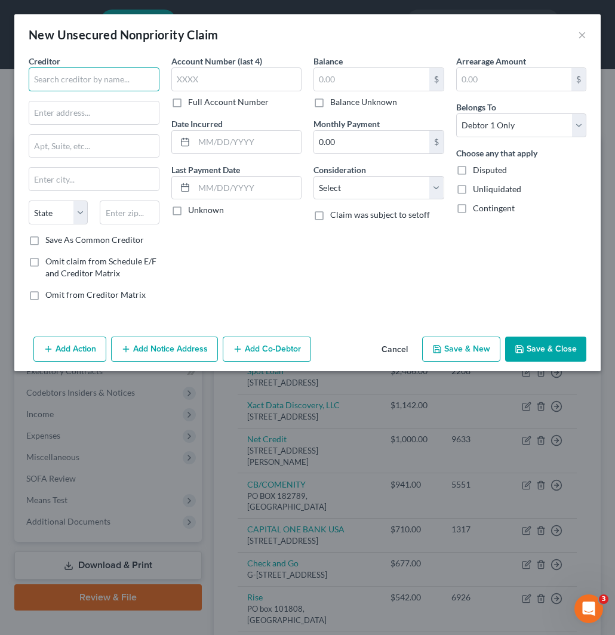
drag, startPoint x: 105, startPoint y: 78, endPoint x: 106, endPoint y: 90, distance: 11.4
click at [105, 78] on input "text" at bounding box center [94, 79] width 131 height 24
paste input "Big Lots, Inc."
drag, startPoint x: 135, startPoint y: 116, endPoint x: 612, endPoint y: 239, distance: 491.8
click at [135, 115] on input "text" at bounding box center [93, 112] width 129 height 23
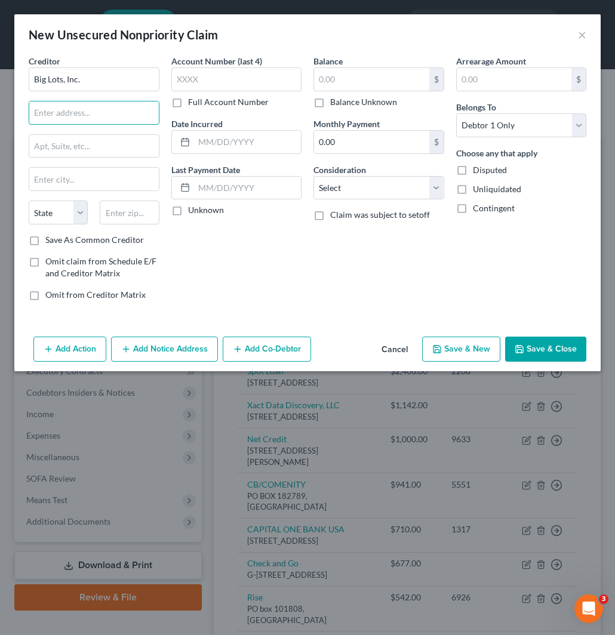
paste input "4900 E. Dublin Granville Road"
click at [130, 209] on input "text" at bounding box center [129, 212] width 59 height 24
paste input "43081"
click at [45, 236] on label "Save As Common Creditor" at bounding box center [94, 240] width 98 height 12
click at [50, 236] on input "Save As Common Creditor" at bounding box center [54, 238] width 8 height 8
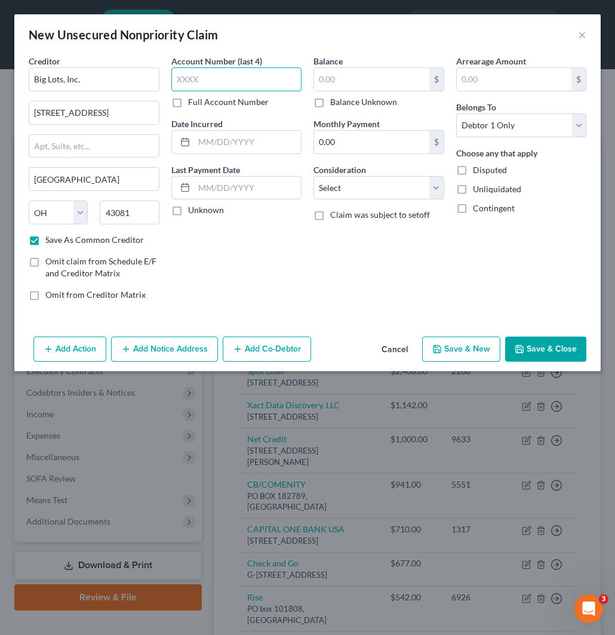
click at [236, 81] on input "text" at bounding box center [236, 79] width 131 height 24
paste input "5551"
drag, startPoint x: 354, startPoint y: 81, endPoint x: 357, endPoint y: 199, distance: 118.2
click at [356, 79] on input "text" at bounding box center [371, 79] width 115 height 23
paste input "941"
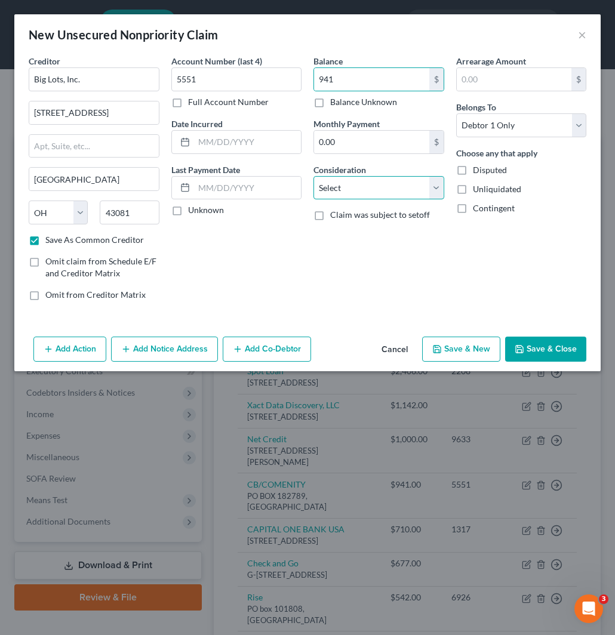
drag, startPoint x: 371, startPoint y: 188, endPoint x: 372, endPoint y: 199, distance: 10.8
click at [371, 188] on select "Select Cable / Satellite Services Collection Agency Credit Card Debt Debt Couns…" at bounding box center [378, 188] width 131 height 24
click at [313, 176] on select "Select Cable / Satellite Services Collection Agency Credit Card Debt Debt Couns…" at bounding box center [378, 188] width 131 height 24
drag, startPoint x: 353, startPoint y: 193, endPoint x: 350, endPoint y: 199, distance: 6.4
click at [353, 193] on select "Select Cable / Satellite Services Collection Agency Credit Card Debt Debt Couns…" at bounding box center [378, 188] width 131 height 24
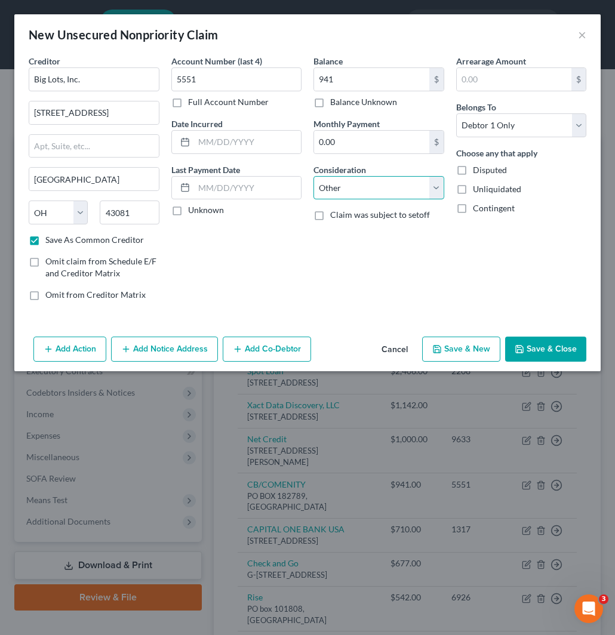
click at [313, 176] on select "Select Cable / Satellite Services Collection Agency Credit Card Debt Debt Couns…" at bounding box center [378, 188] width 131 height 24
drag, startPoint x: 374, startPoint y: 231, endPoint x: 493, endPoint y: 211, distance: 120.4
click at [375, 230] on input "text" at bounding box center [378, 233] width 129 height 23
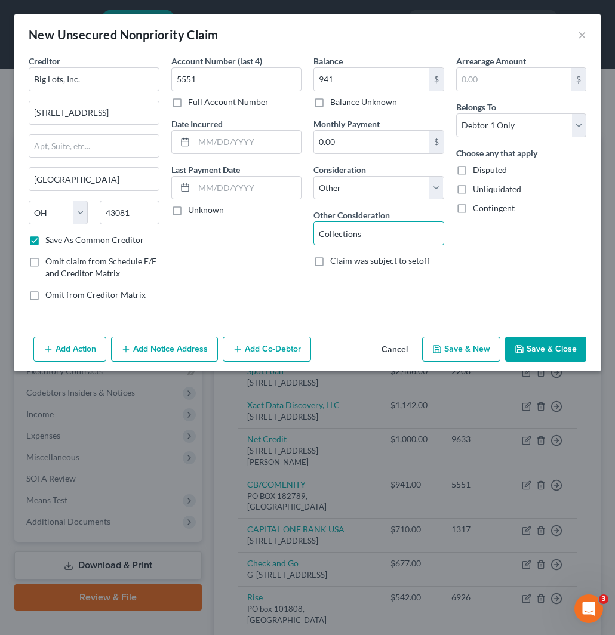
drag, startPoint x: 542, startPoint y: 347, endPoint x: 532, endPoint y: 342, distance: 11.2
click at [542, 347] on button "Save & Close" at bounding box center [545, 349] width 81 height 25
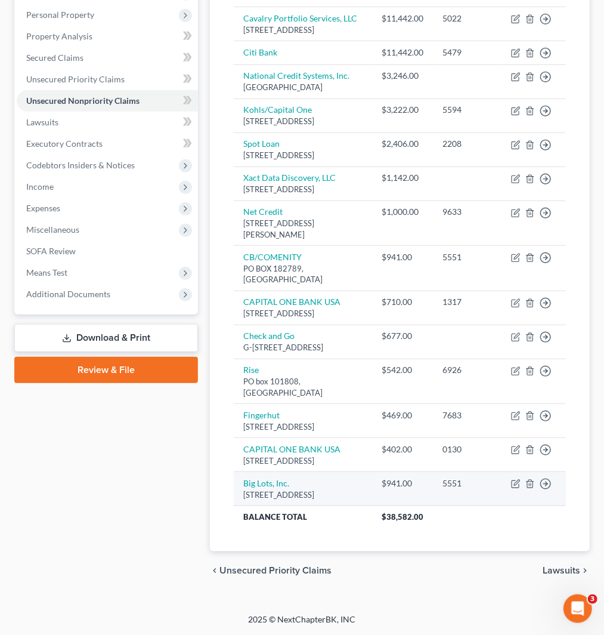
scroll to position [305, 0]
click at [531, 479] on icon "button" at bounding box center [531, 484] width 10 height 10
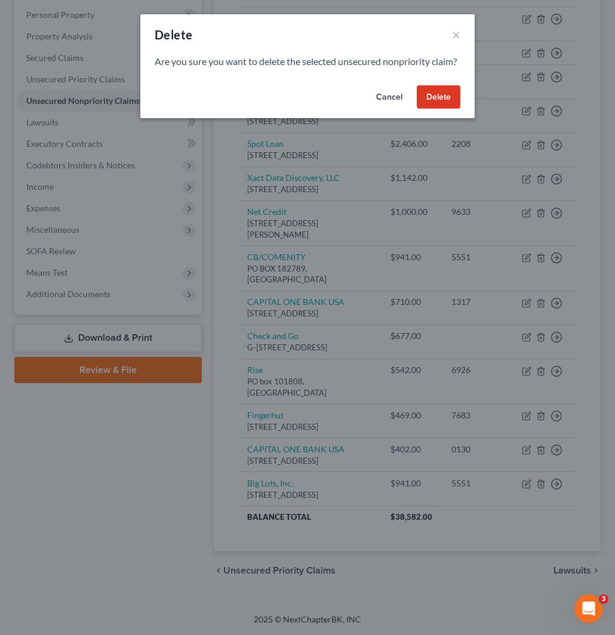
drag, startPoint x: 434, startPoint y: 110, endPoint x: 431, endPoint y: 177, distance: 66.3
click at [436, 109] on button "Delete" at bounding box center [439, 97] width 44 height 24
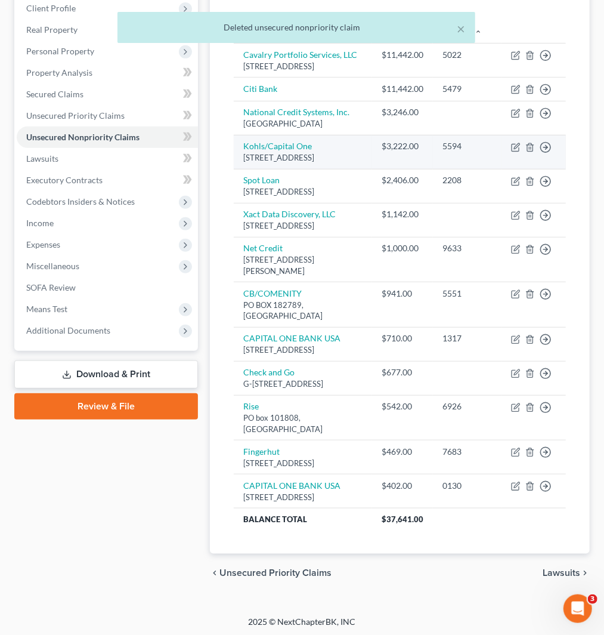
scroll to position [0, 0]
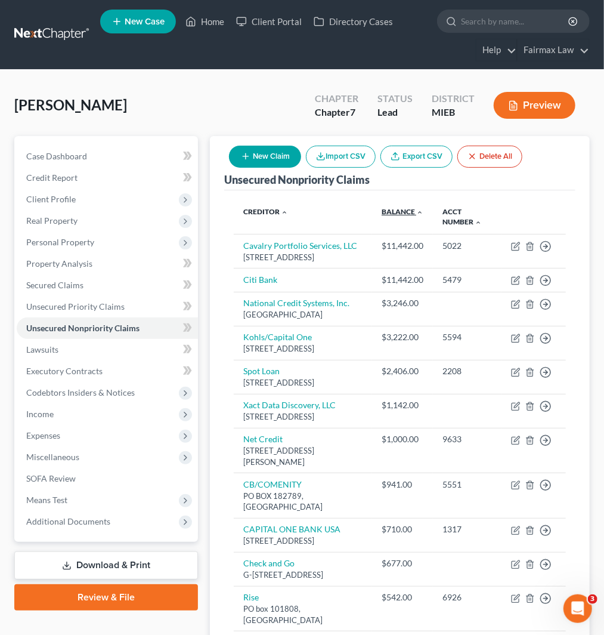
drag, startPoint x: 419, startPoint y: 212, endPoint x: 413, endPoint y: 211, distance: 6.1
click at [419, 212] on link "Balance expand_more expand_less unfold_more" at bounding box center [403, 211] width 42 height 9
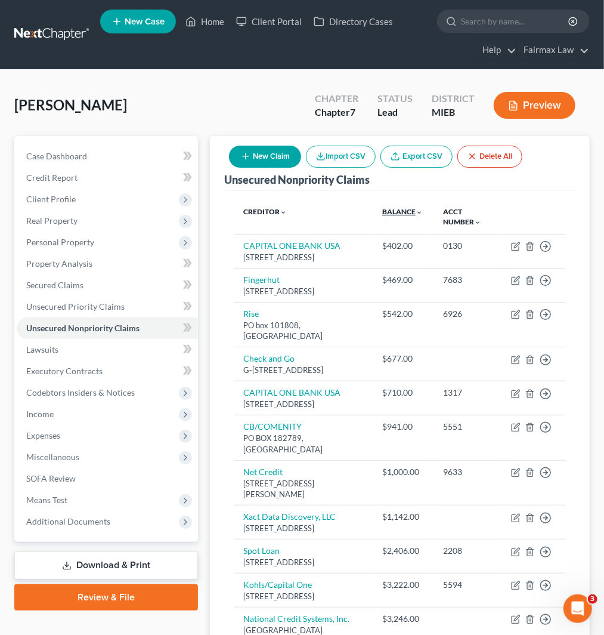
click at [410, 210] on link "Balance expand_more expand_less unfold_more" at bounding box center [402, 211] width 41 height 9
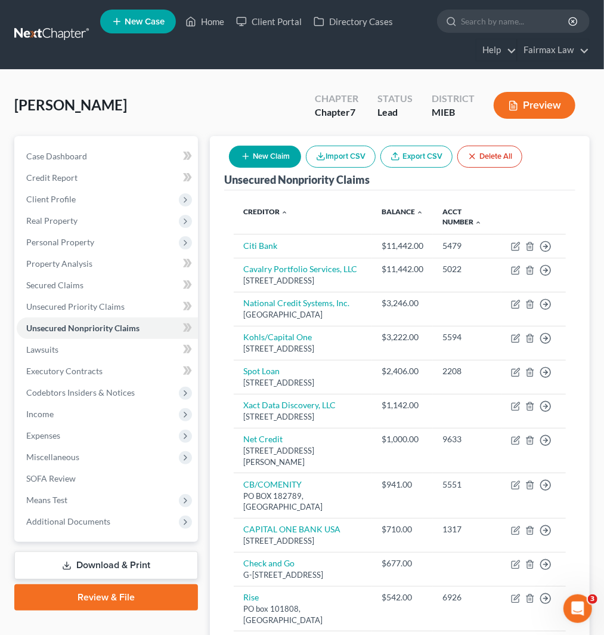
click at [272, 156] on button "New Claim" at bounding box center [265, 157] width 72 height 22
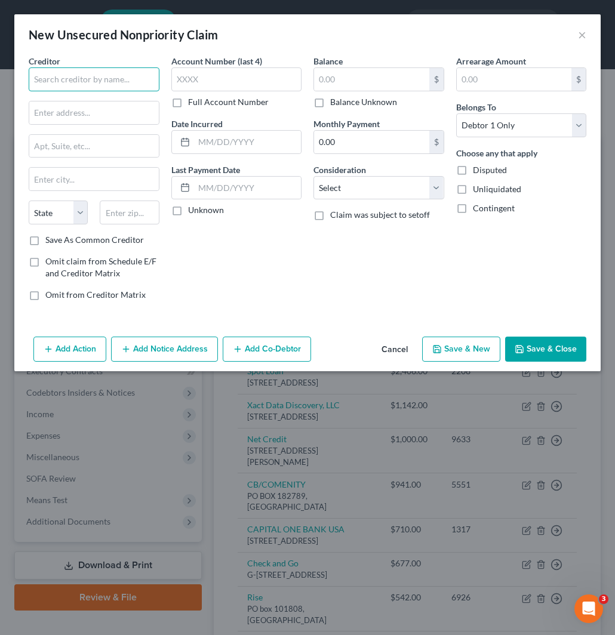
click at [119, 84] on input "text" at bounding box center [94, 79] width 131 height 24
paste input "Beyond Finance, LLC"
drag, startPoint x: 112, startPoint y: 115, endPoint x: 611, endPoint y: 182, distance: 503.4
click at [112, 115] on input "text" at bounding box center [93, 112] width 129 height 23
paste input "3200 Wilcrest Dr"
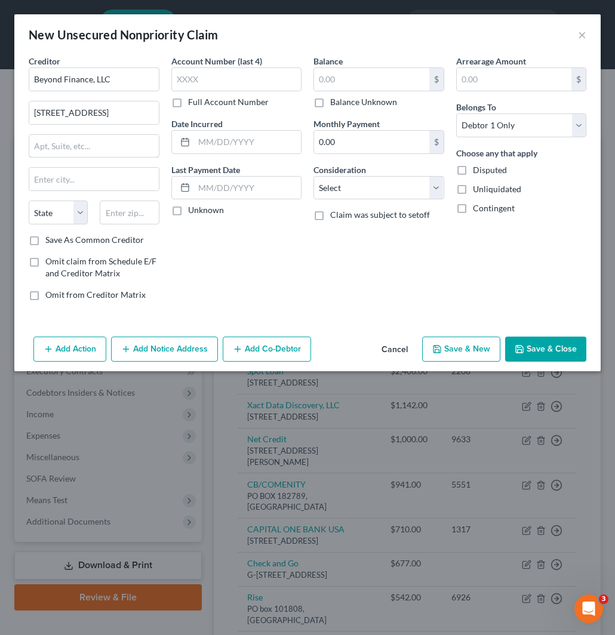
drag, startPoint x: 122, startPoint y: 145, endPoint x: 609, endPoint y: 229, distance: 494.1
click at [122, 145] on input "text" at bounding box center [93, 146] width 129 height 23
paste input "Suite 350"
click at [126, 209] on input "text" at bounding box center [129, 212] width 59 height 24
paste input "77042"
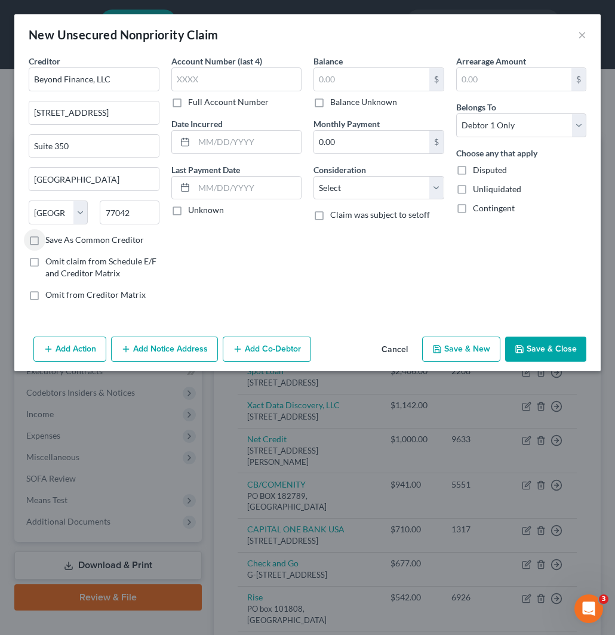
click at [45, 240] on label "Save As Common Creditor" at bounding box center [94, 240] width 98 height 12
click at [50, 240] on input "Save As Common Creditor" at bounding box center [54, 238] width 8 height 8
click at [362, 78] on input "text" at bounding box center [371, 79] width 115 height 23
click at [246, 81] on input "text" at bounding box center [236, 79] width 131 height 24
paste input "9361"
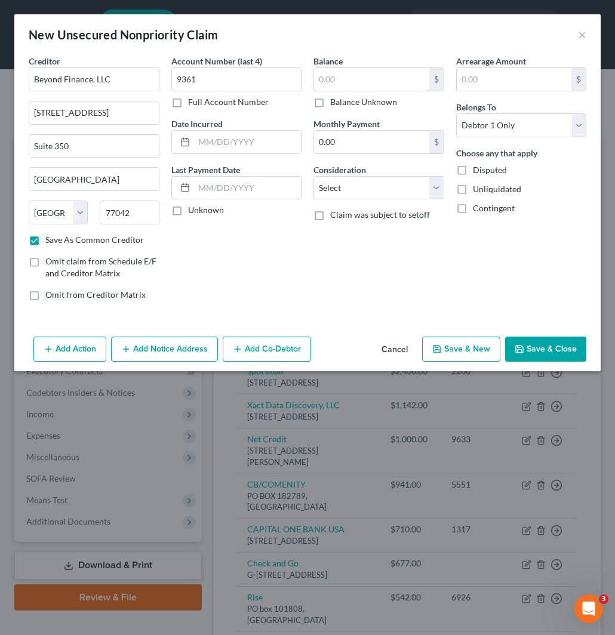
drag, startPoint x: 341, startPoint y: 82, endPoint x: 382, endPoint y: 200, distance: 125.1
click at [343, 80] on input "text" at bounding box center [371, 79] width 115 height 23
paste input "12332"
click at [384, 200] on div "Balance 12,332.00 $ Balance Unknown Balance Undetermined 12,332 $ Balance Unkno…" at bounding box center [378, 182] width 143 height 255
drag, startPoint x: 379, startPoint y: 186, endPoint x: 374, endPoint y: 199, distance: 13.6
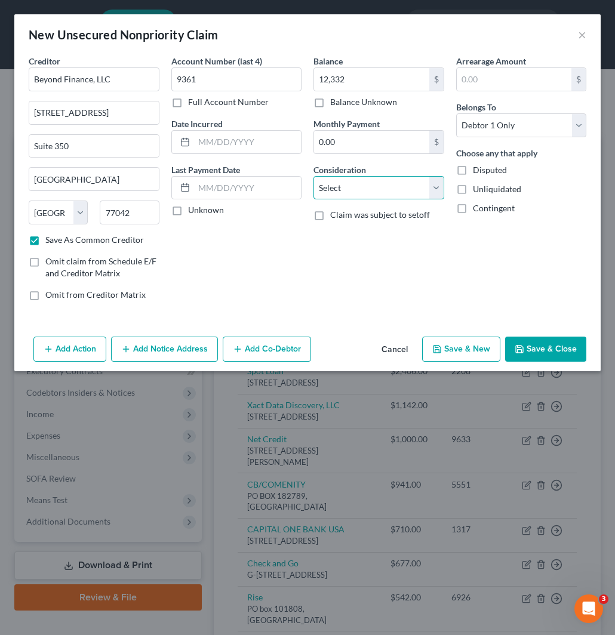
click at [379, 186] on select "Select Cable / Satellite Services Collection Agency Credit Card Debt Debt Couns…" at bounding box center [378, 188] width 131 height 24
click at [313, 176] on select "Select Cable / Satellite Services Collection Agency Credit Card Debt Debt Couns…" at bounding box center [378, 188] width 131 height 24
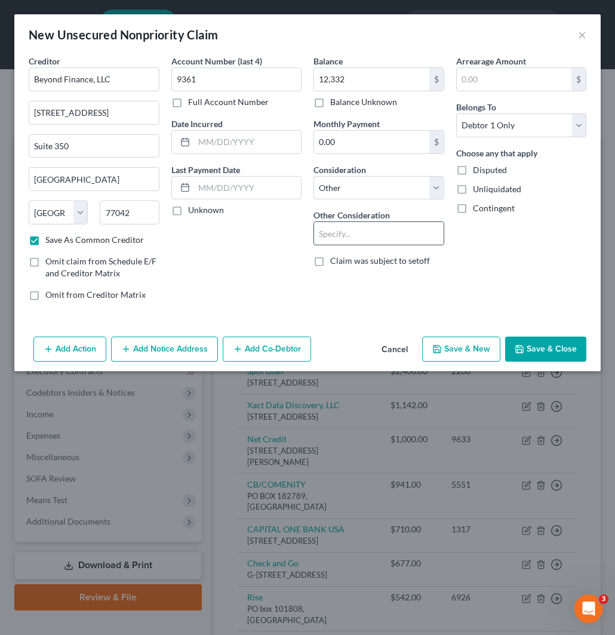
click at [374, 229] on input "text" at bounding box center [378, 233] width 129 height 23
drag, startPoint x: 536, startPoint y: 347, endPoint x: 535, endPoint y: 337, distance: 10.2
click at [536, 347] on button "Save & Close" at bounding box center [545, 349] width 81 height 25
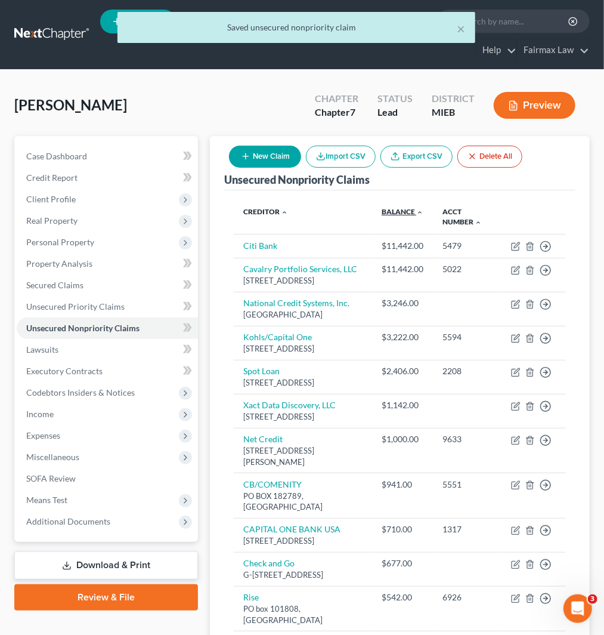
click at [417, 215] on link "Balance expand_more expand_less unfold_more" at bounding box center [403, 211] width 42 height 9
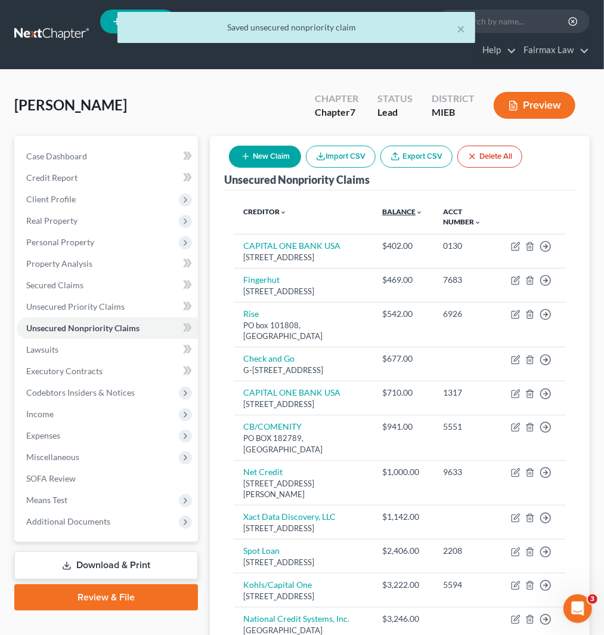
click at [411, 211] on link "Balance expand_more expand_less unfold_more" at bounding box center [402, 211] width 41 height 9
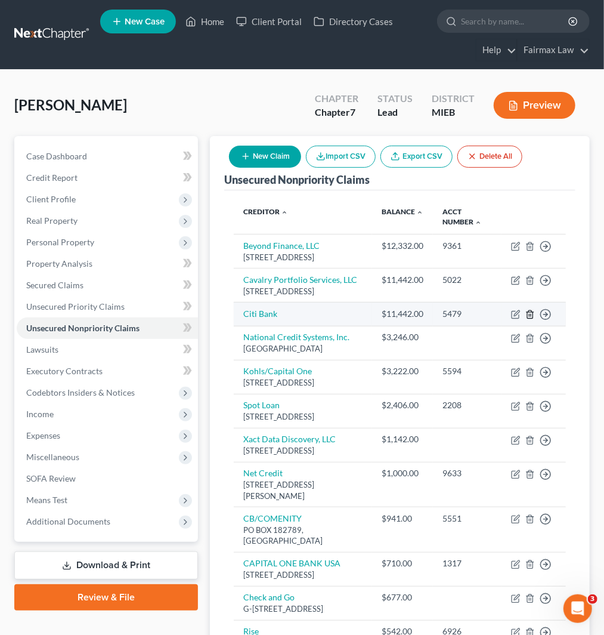
click at [530, 319] on icon "button" at bounding box center [531, 315] width 10 height 10
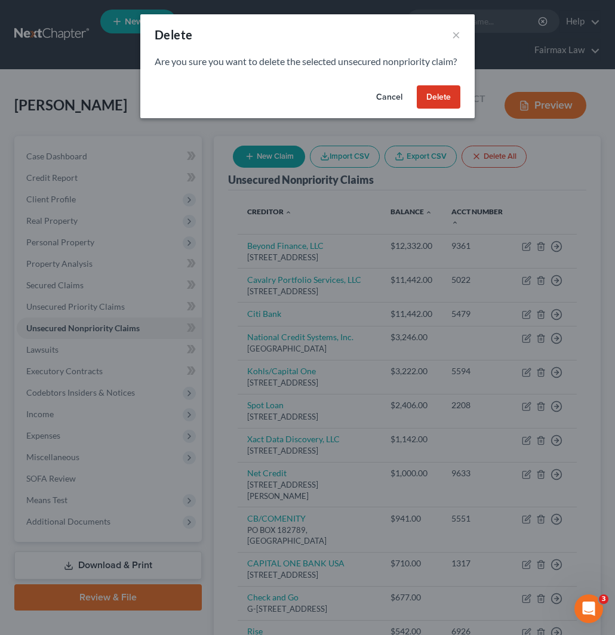
click at [436, 109] on button "Delete" at bounding box center [439, 97] width 44 height 24
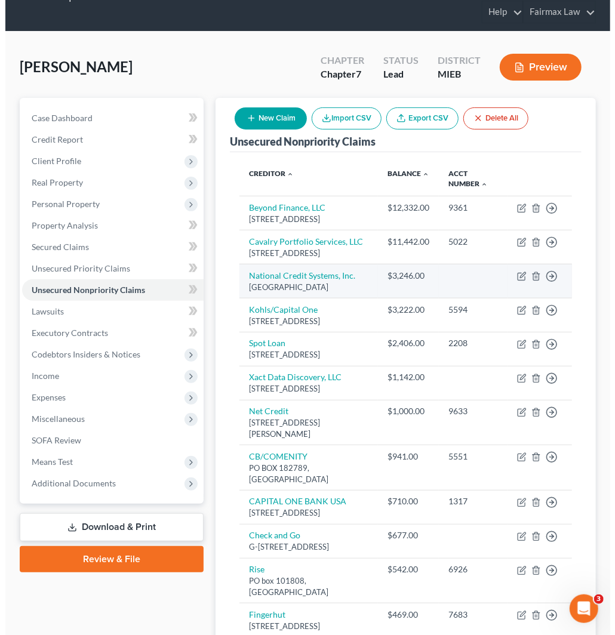
scroll to position [66, 0]
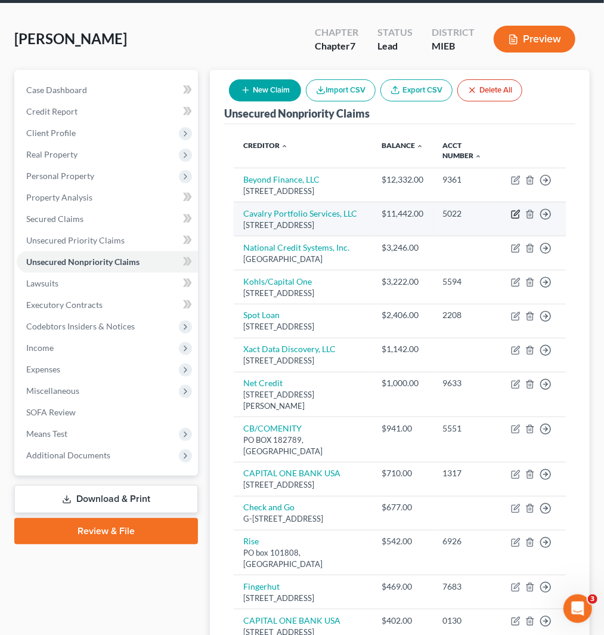
click at [515, 215] on icon "button" at bounding box center [516, 212] width 5 height 5
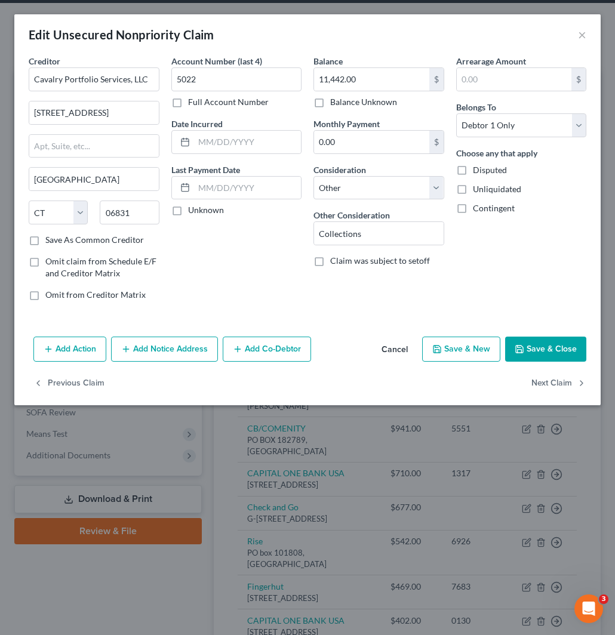
click at [64, 347] on button "Add Action" at bounding box center [69, 349] width 73 height 25
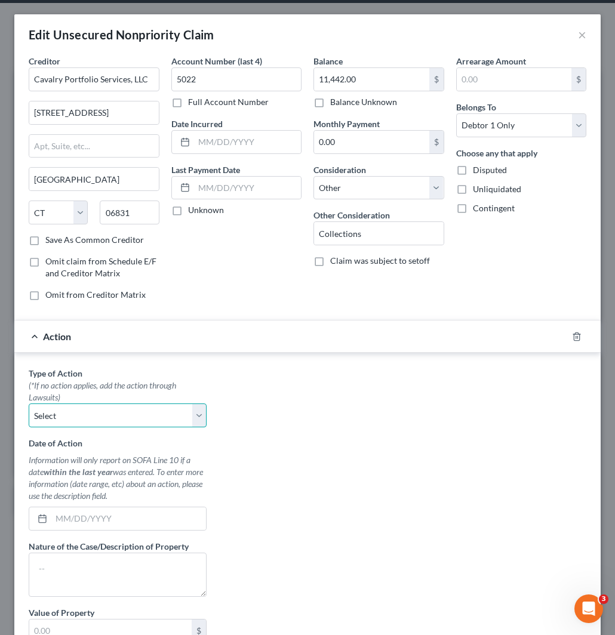
drag, startPoint x: 124, startPoint y: 415, endPoint x: 111, endPoint y: 427, distance: 17.7
click at [124, 415] on select "Select Repossession Garnishment Foreclosure Personal Injury Attached, Seized, O…" at bounding box center [118, 415] width 178 height 24
click at [29, 404] on select "Select Repossession Garnishment Foreclosure Personal Injury Attached, Seized, O…" at bounding box center [118, 415] width 178 height 24
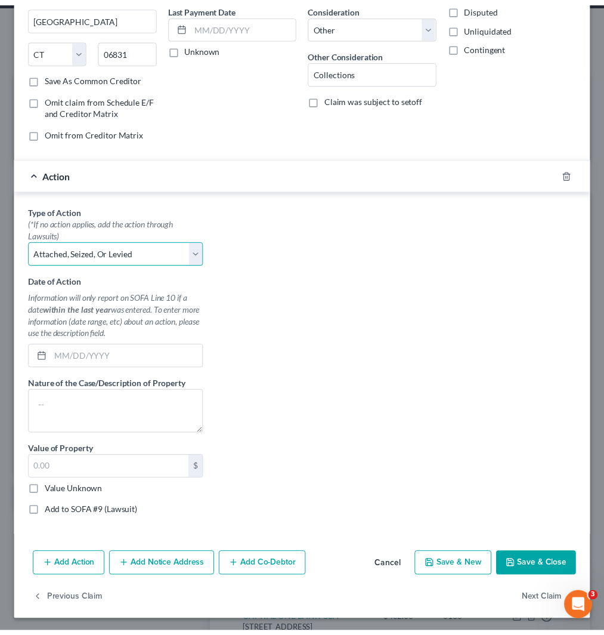
scroll to position [165, 0]
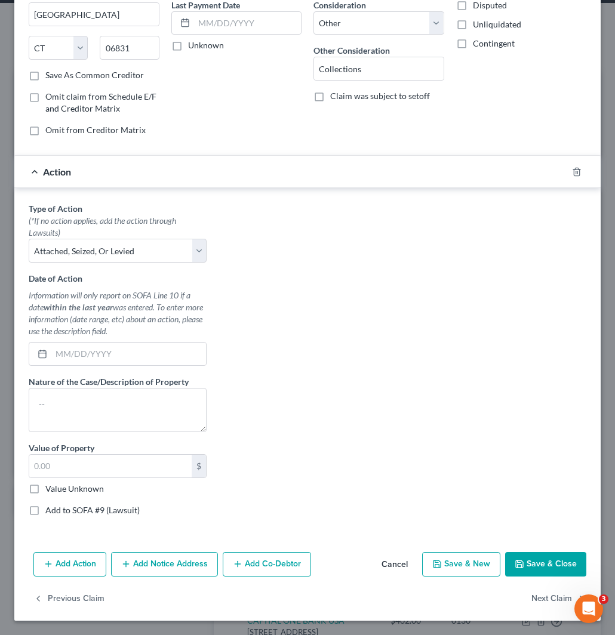
drag, startPoint x: 55, startPoint y: 513, endPoint x: 60, endPoint y: 485, distance: 28.4
click at [57, 511] on label "Add to SOFA #9 (Lawsuit)" at bounding box center [92, 510] width 94 height 12
click at [57, 511] on input "Add to SOFA #9 (Lawsuit)" at bounding box center [54, 508] width 8 height 8
click at [60, 485] on label "Value Unknown" at bounding box center [74, 489] width 58 height 12
click at [58, 485] on input "Value Unknown" at bounding box center [54, 487] width 8 height 8
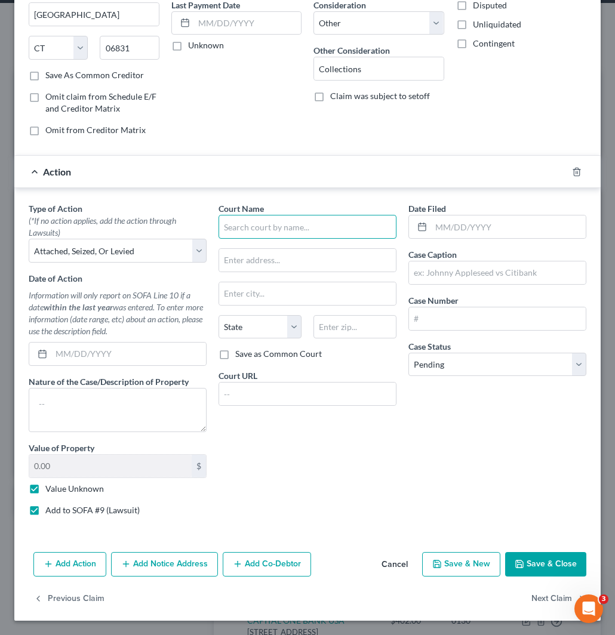
click at [269, 227] on input "text" at bounding box center [307, 227] width 178 height 24
click at [266, 251] on div "71A District Court" at bounding box center [290, 248] width 124 height 12
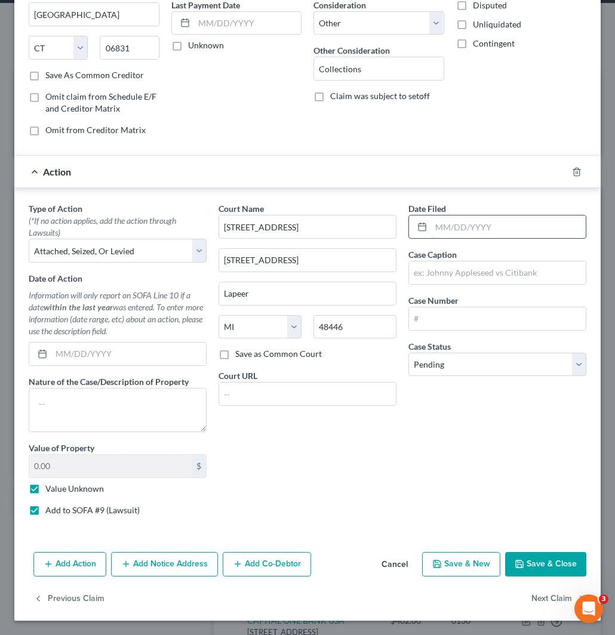
click at [450, 229] on input "text" at bounding box center [508, 226] width 155 height 23
paste input "10/15/2024"
drag, startPoint x: 434, startPoint y: 275, endPoint x: 596, endPoint y: 319, distance: 167.6
click at [436, 273] on input "text" at bounding box center [497, 272] width 177 height 23
paste input "CAVALRY SPV I, LLC V STEVENS"
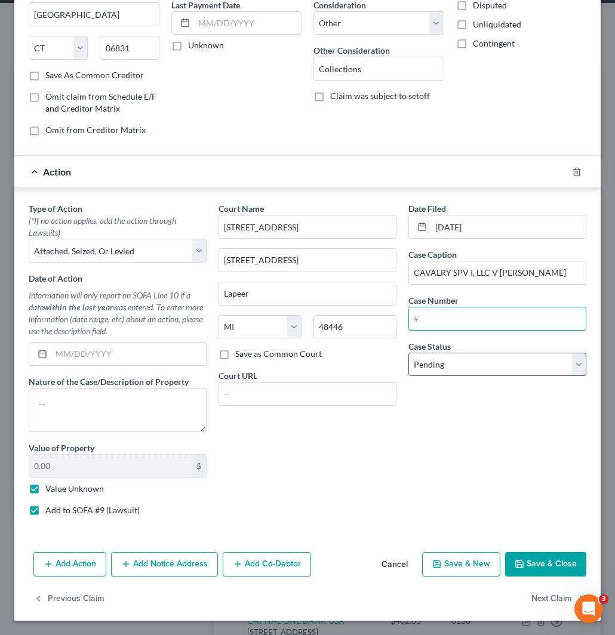
drag, startPoint x: 464, startPoint y: 320, endPoint x: 461, endPoint y: 372, distance: 52.6
click at [464, 320] on input "text" at bounding box center [497, 318] width 177 height 23
paste input "2024-24-2213-GC-GC"
click at [461, 372] on select "Select Pending On Appeal Concluded" at bounding box center [497, 365] width 178 height 24
click at [408, 353] on select "Select Pending On Appeal Concluded" at bounding box center [497, 365] width 178 height 24
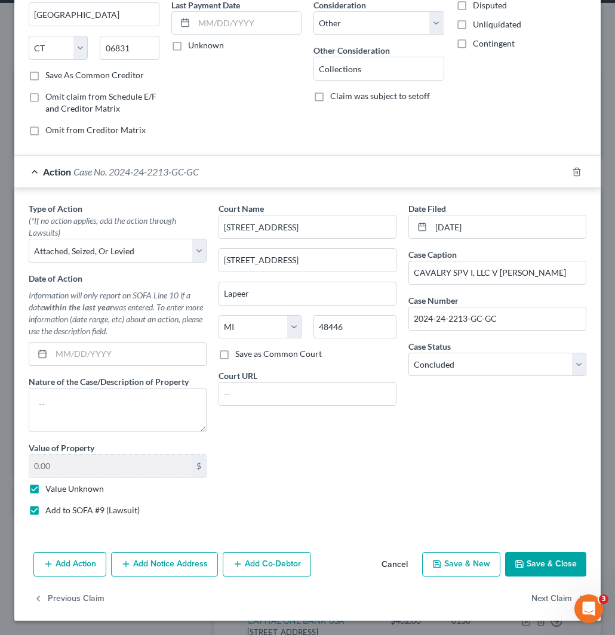
click at [539, 563] on button "Save & Close" at bounding box center [545, 564] width 81 height 25
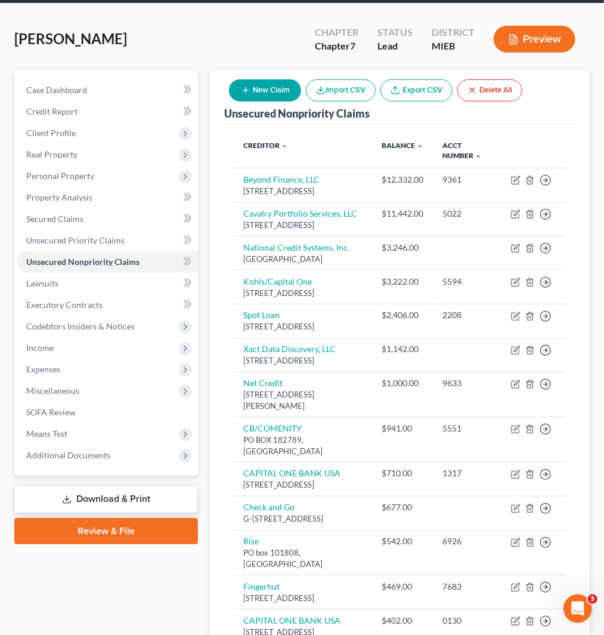
click at [243, 22] on div "Stevens, Kimberly Upgraded Chapter Chapter 7 Status Lead District MIEB Preview" at bounding box center [302, 44] width 576 height 52
click at [62, 288] on link "Lawsuits" at bounding box center [107, 283] width 181 height 21
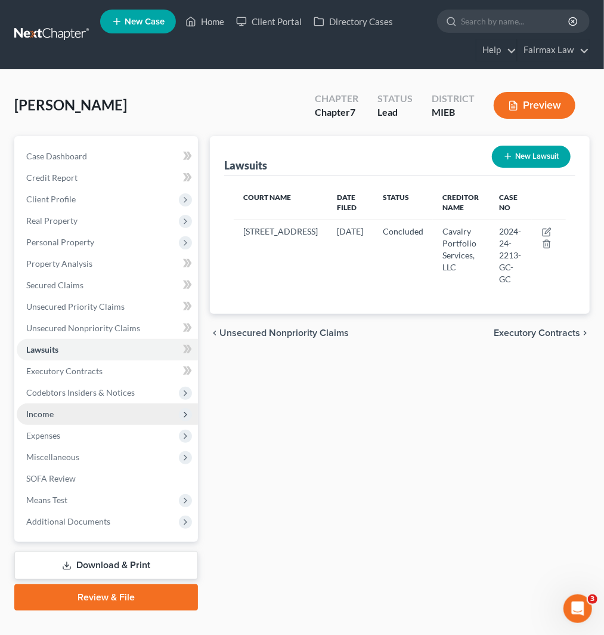
click at [45, 414] on span "Income" at bounding box center [39, 414] width 27 height 10
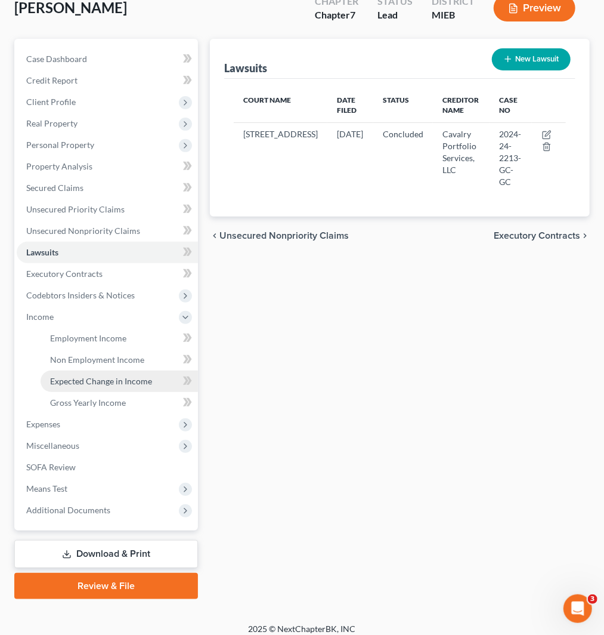
scroll to position [105, 0]
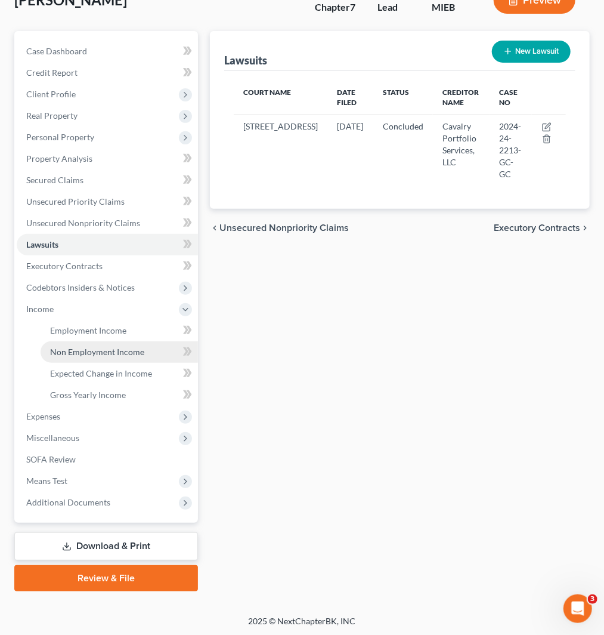
click at [78, 350] on span "Non Employment Income" at bounding box center [97, 352] width 94 height 10
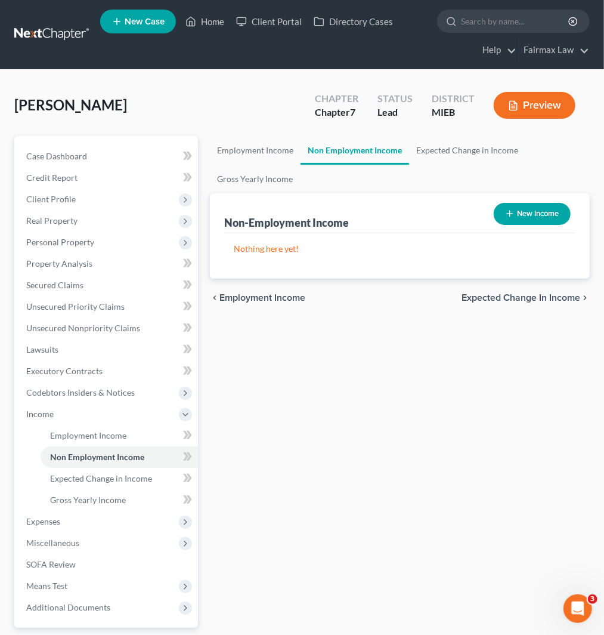
click at [550, 210] on button "New Income" at bounding box center [532, 214] width 77 height 22
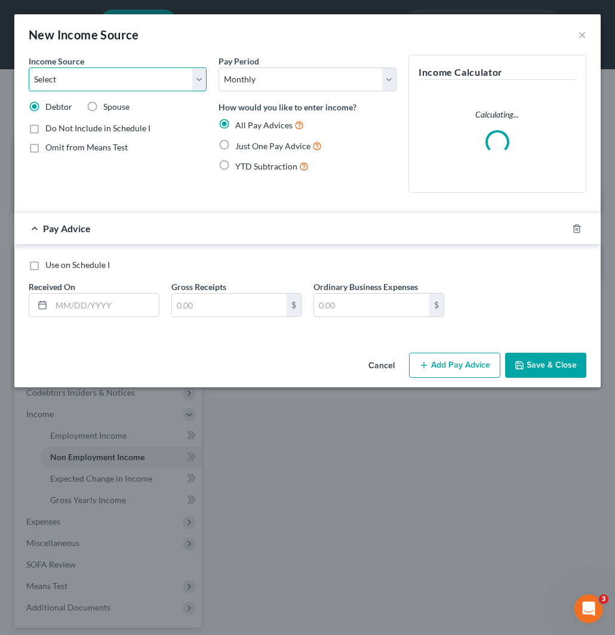
click at [113, 82] on select "Select Unemployment Disability (from employer) Pension Retirement Social Securi…" at bounding box center [118, 79] width 178 height 24
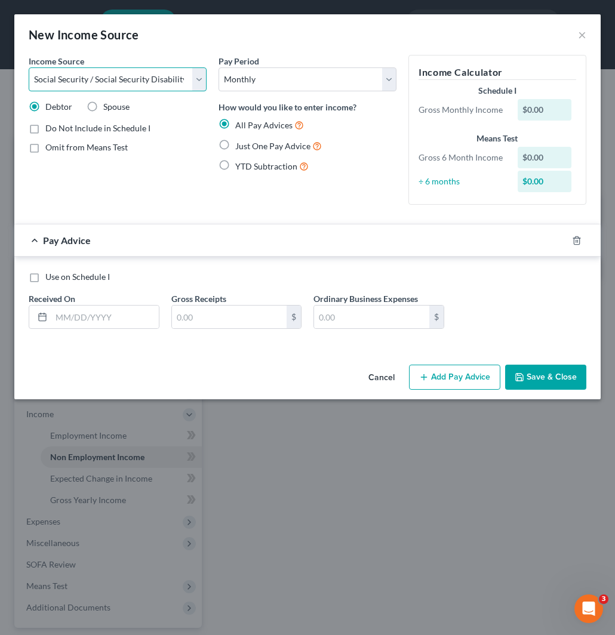
click at [29, 67] on select "Select Unemployment Disability (from employer) Pension Retirement Social Securi…" at bounding box center [118, 79] width 178 height 24
click at [249, 146] on span "Just One Pay Advice" at bounding box center [272, 146] width 75 height 10
click at [248, 146] on input "Just One Pay Advice" at bounding box center [244, 143] width 8 height 8
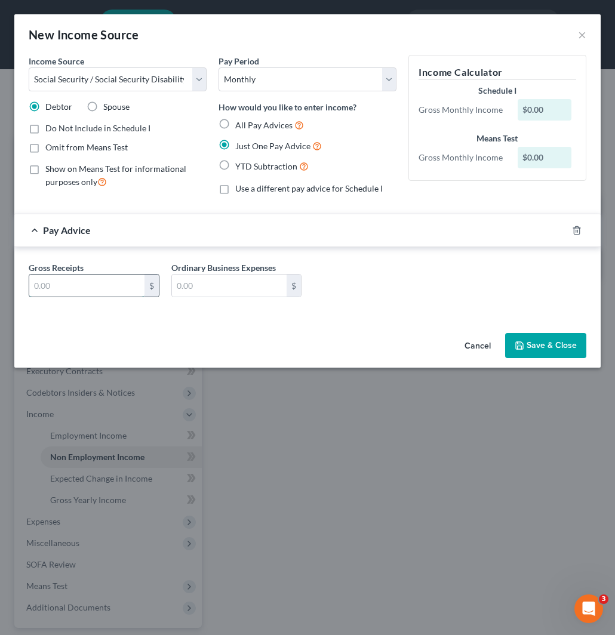
drag, startPoint x: 69, startPoint y: 286, endPoint x: 91, endPoint y: 297, distance: 23.8
click at [69, 286] on input "text" at bounding box center [86, 285] width 115 height 23
paste input "1,788.80."
click at [218, 284] on input "text" at bounding box center [229, 285] width 115 height 23
click at [535, 345] on button "Save & Close" at bounding box center [545, 345] width 81 height 25
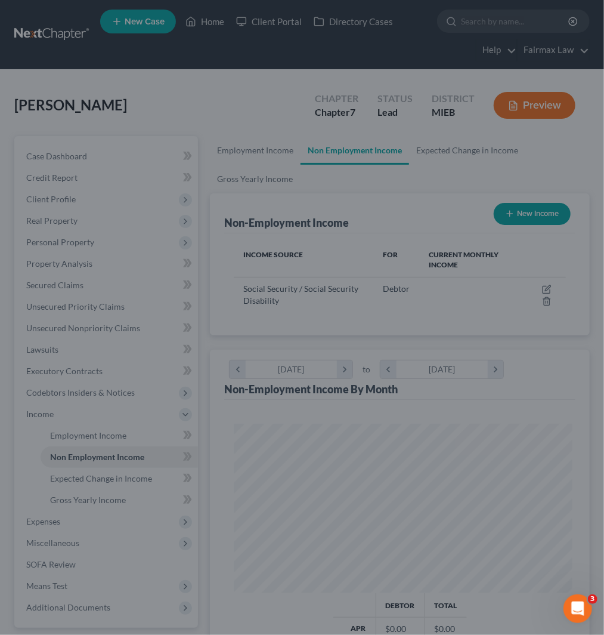
scroll to position [165, 356]
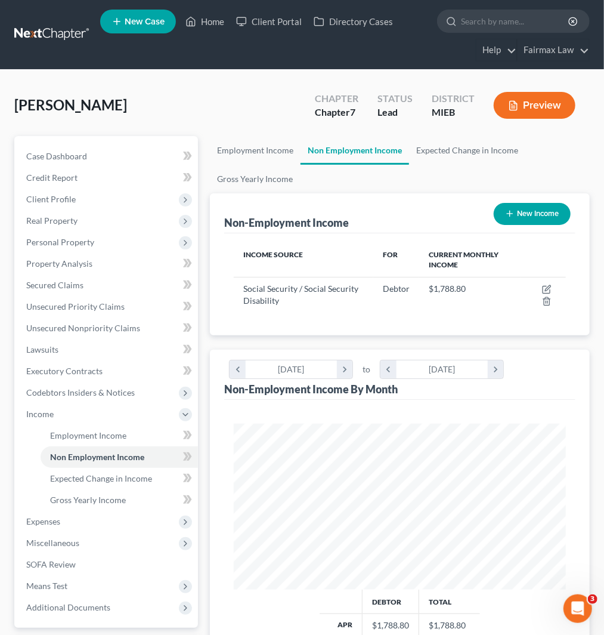
click at [181, 96] on div "Stevens, Kimberly Upgraded Chapter Chapter 7 Status Lead District MIEB Preview" at bounding box center [302, 110] width 576 height 52
click at [63, 241] on span "Personal Property" at bounding box center [60, 242] width 68 height 10
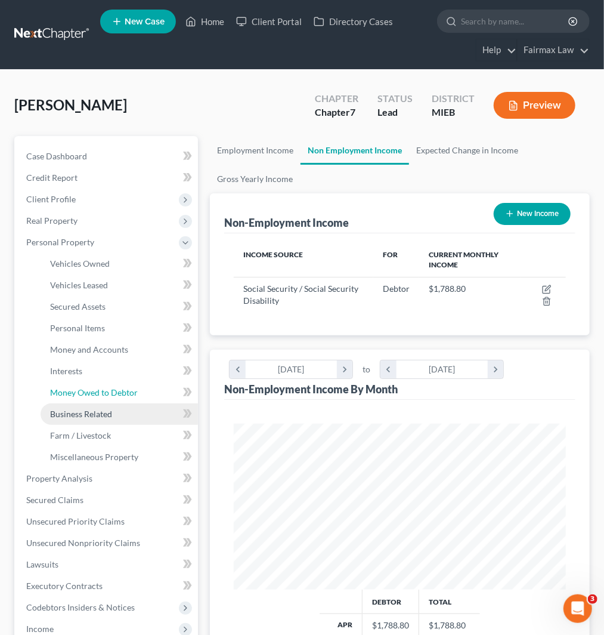
drag, startPoint x: 87, startPoint y: 391, endPoint x: 135, endPoint y: 408, distance: 50.8
click at [88, 391] on span "Money Owed to Debtor" at bounding box center [94, 392] width 88 height 10
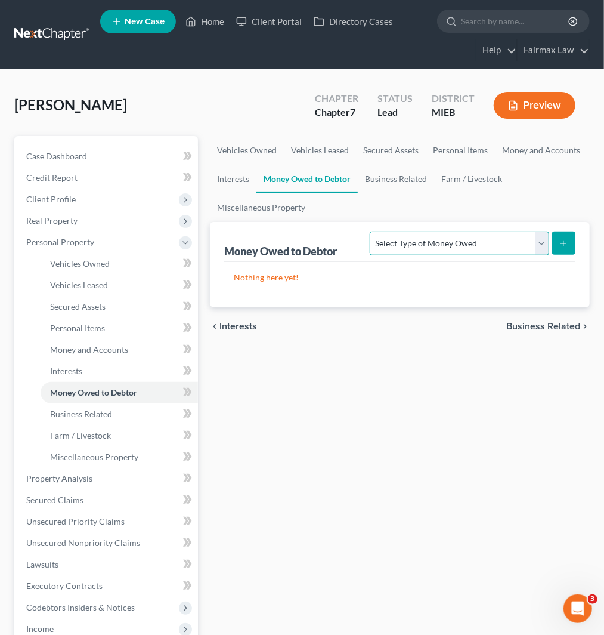
drag, startPoint x: 467, startPoint y: 242, endPoint x: 464, endPoint y: 254, distance: 12.3
click at [467, 242] on select "Select Type of Money Owed Accounts Receivable Alimony Child Support Claims Agai…" at bounding box center [459, 244] width 179 height 24
click at [370, 232] on select "Select Type of Money Owed Accounts Receivable Alimony Child Support Claims Agai…" at bounding box center [459, 244] width 179 height 24
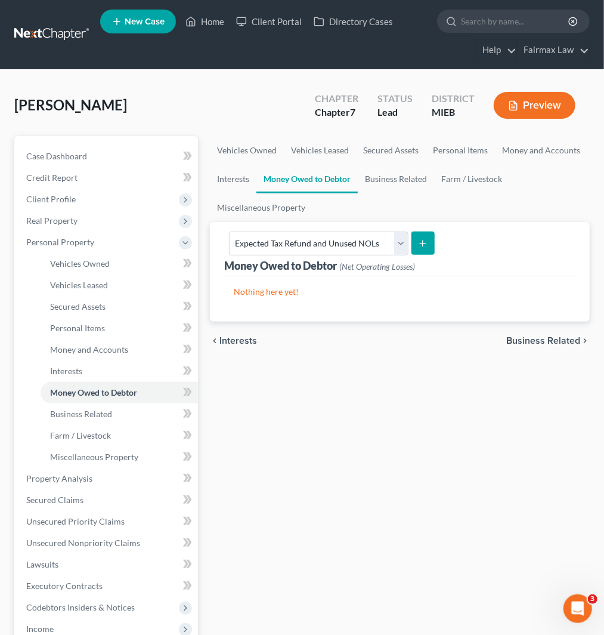
click at [418, 247] on icon "submit" at bounding box center [423, 244] width 10 height 10
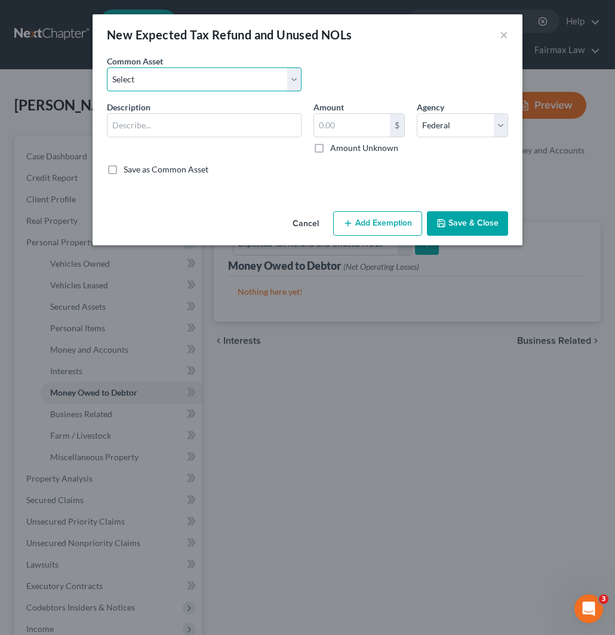
drag, startPoint x: 182, startPoint y: 76, endPoint x: 186, endPoint y: 91, distance: 14.8
click at [182, 76] on select "Select Potential 2025 tax refunds - estimated and prorated for September Potent…" at bounding box center [204, 79] width 195 height 24
click at [107, 67] on select "Select Potential 2025 tax refunds - estimated and prorated for September Potent…" at bounding box center [204, 79] width 195 height 24
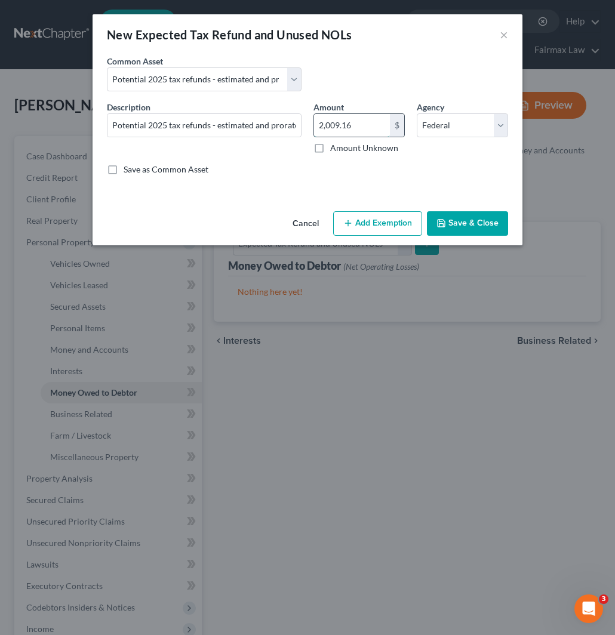
click at [373, 122] on input "2,009.16" at bounding box center [352, 125] width 76 height 23
click at [407, 220] on button "Add Exemption" at bounding box center [377, 223] width 89 height 25
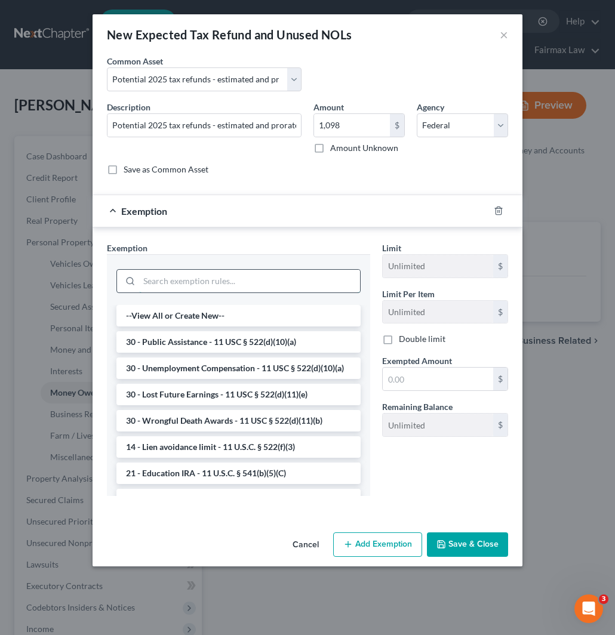
click at [236, 282] on input "search" at bounding box center [249, 281] width 221 height 23
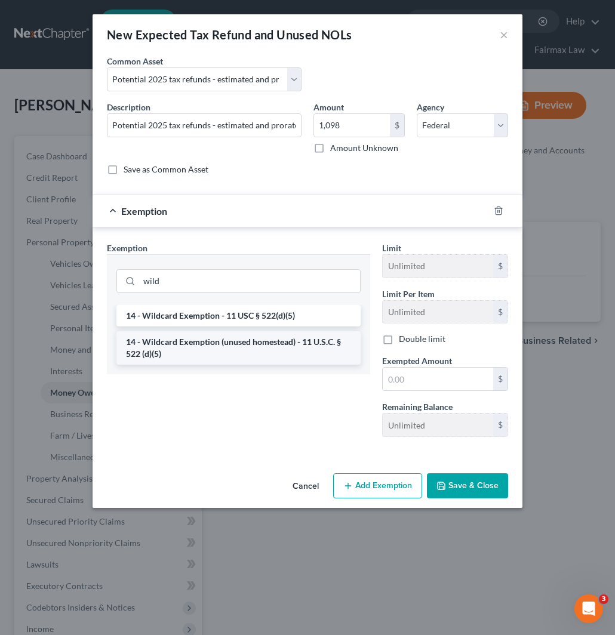
click at [217, 344] on li "14 - Wildcard Exemption (unused homestead) - 11 U.S.C. § 522 (d)(5)" at bounding box center [238, 347] width 244 height 33
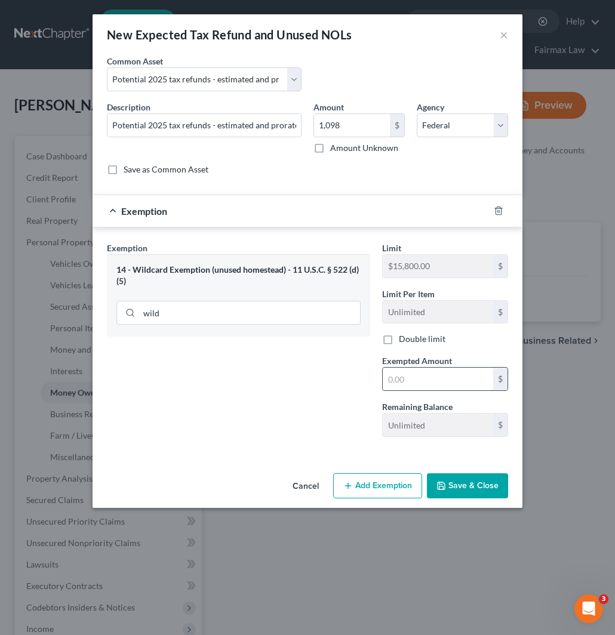
click at [400, 382] on input "text" at bounding box center [437, 379] width 110 height 23
click at [343, 126] on input "1,098" at bounding box center [352, 125] width 76 height 23
drag, startPoint x: 415, startPoint y: 378, endPoint x: 420, endPoint y: 394, distance: 17.4
click at [416, 378] on input "text" at bounding box center [437, 379] width 110 height 23
paste input "1,098"
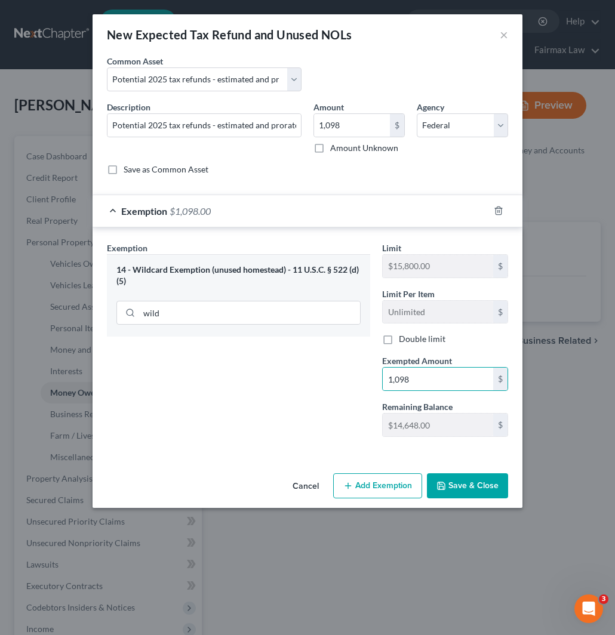
click at [450, 482] on button "Save & Close" at bounding box center [467, 485] width 81 height 25
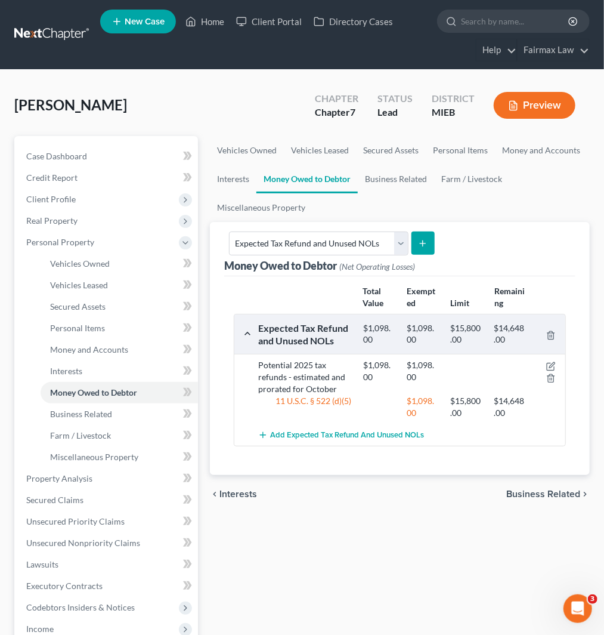
drag, startPoint x: 510, startPoint y: 205, endPoint x: 473, endPoint y: 221, distance: 39.6
click at [510, 205] on ul "Vehicles Owned Vehicles Leased Secured Assets Personal Items Money and Accounts…" at bounding box center [400, 179] width 380 height 86
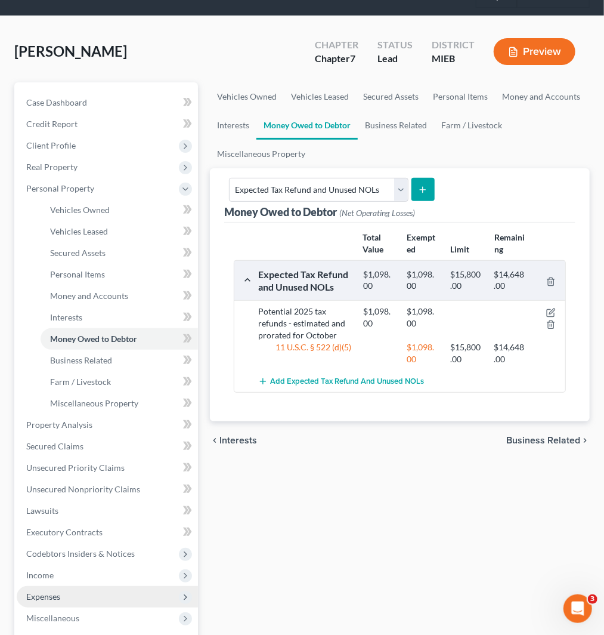
scroll to position [199, 0]
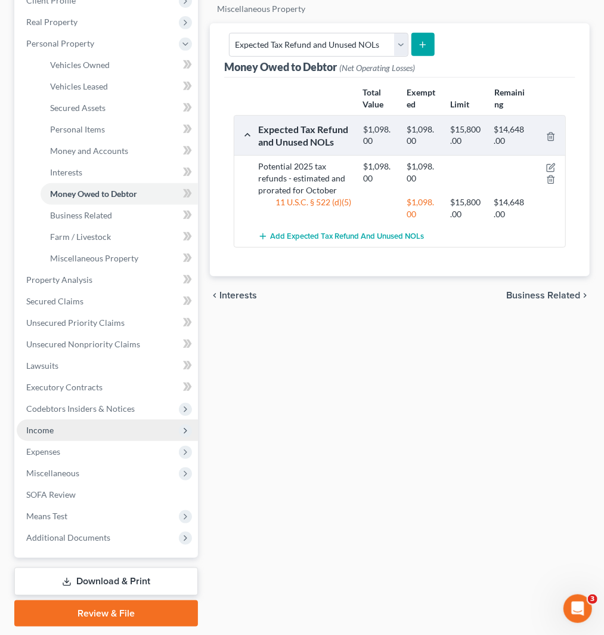
click at [51, 428] on span "Income" at bounding box center [39, 430] width 27 height 10
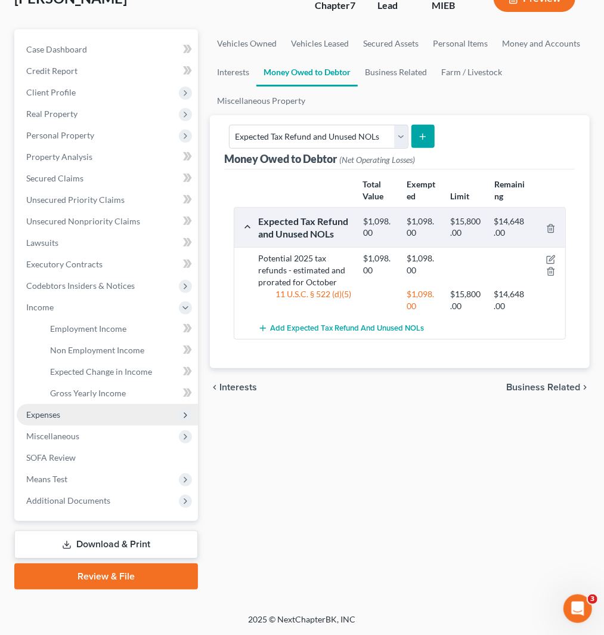
scroll to position [105, 0]
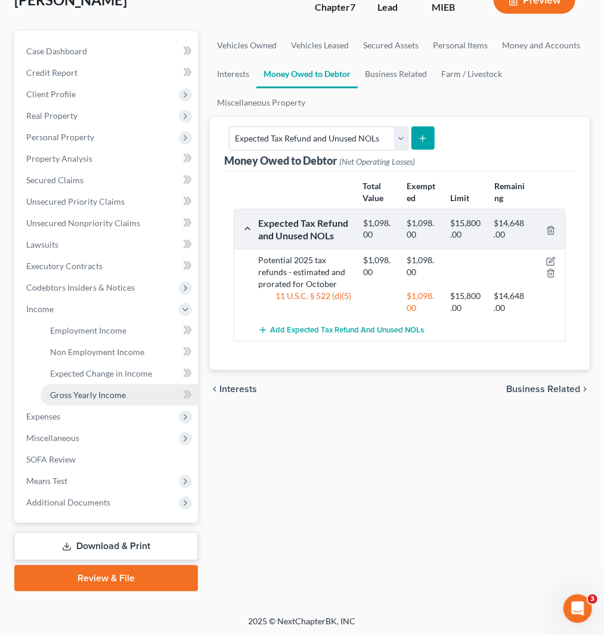
click at [79, 394] on span "Gross Yearly Income" at bounding box center [88, 395] width 76 height 10
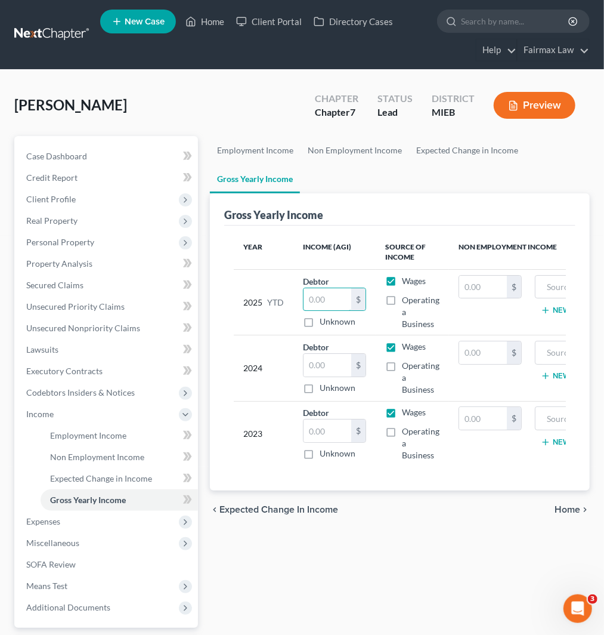
drag, startPoint x: 323, startPoint y: 304, endPoint x: 421, endPoint y: 316, distance: 98.6
click at [328, 301] on input "text" at bounding box center [328, 299] width 48 height 23
paste input "17,880"
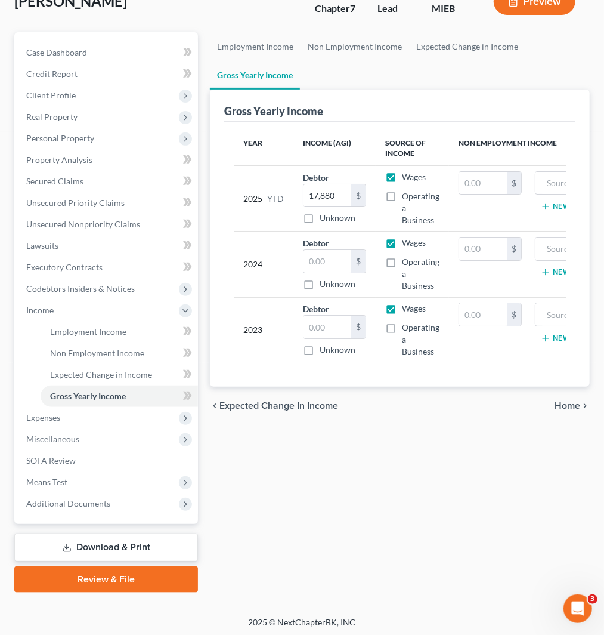
scroll to position [105, 0]
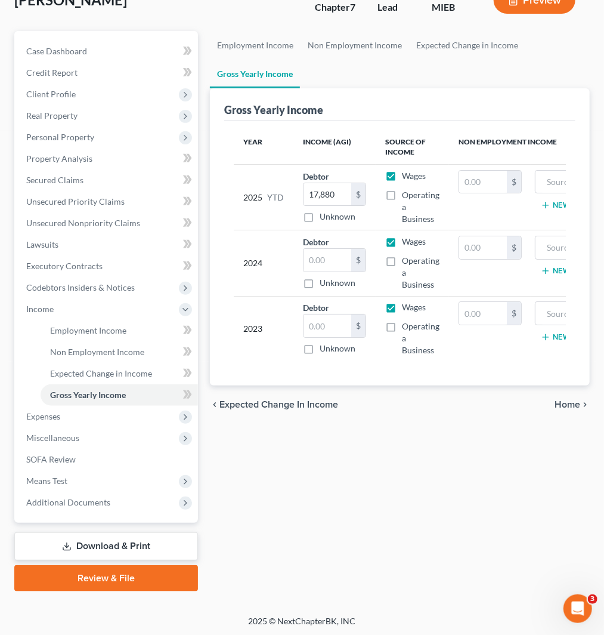
click at [371, 461] on div "Employment Income Non Employment Income Expected Change in Income Gross Yearly …" at bounding box center [400, 311] width 392 height 560
click at [74, 347] on span "Non Employment Income" at bounding box center [97, 352] width 94 height 10
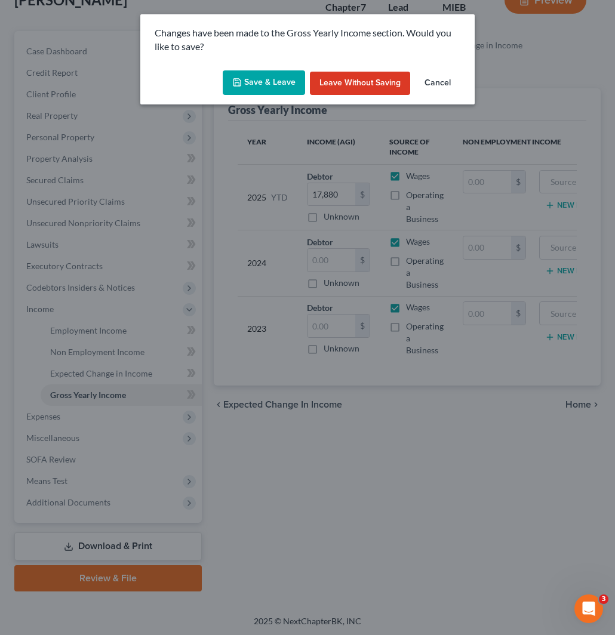
click at [272, 81] on button "Save & Leave" at bounding box center [264, 82] width 82 height 25
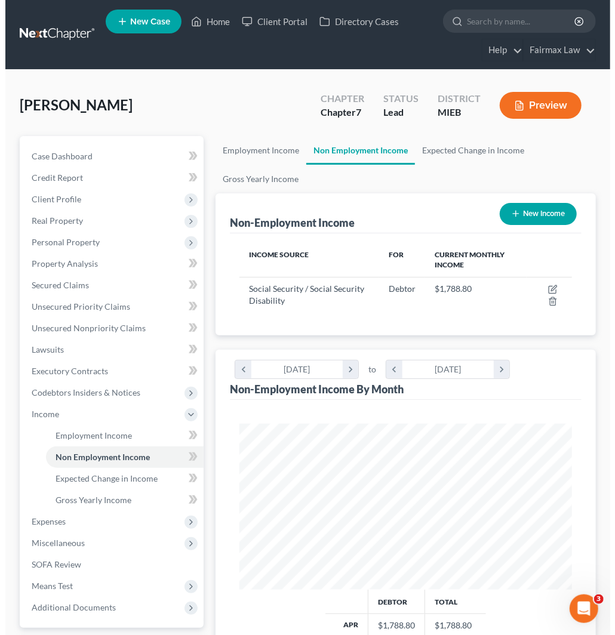
scroll to position [165, 356]
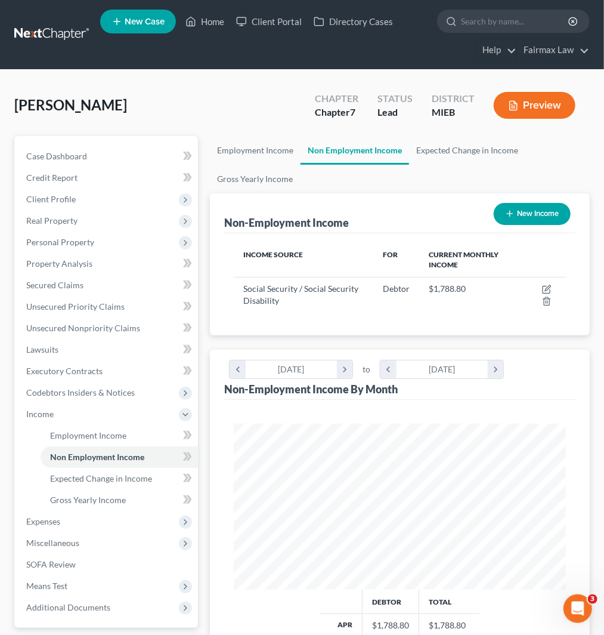
click at [518, 222] on button "New Income" at bounding box center [532, 214] width 77 height 22
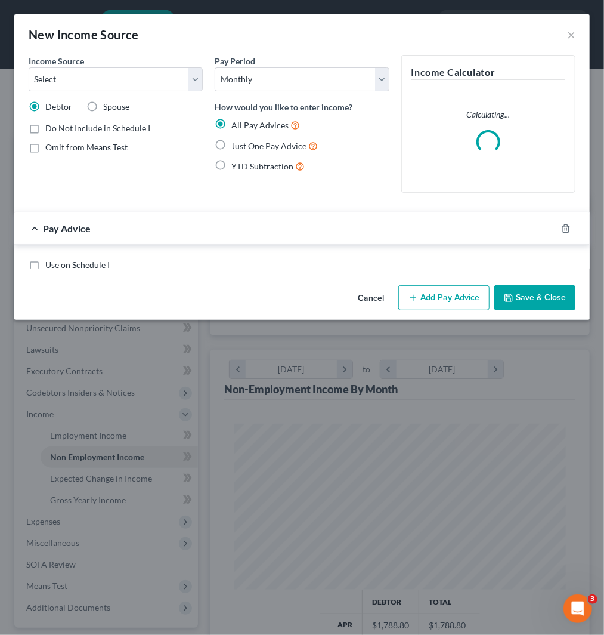
scroll to position [169, 362]
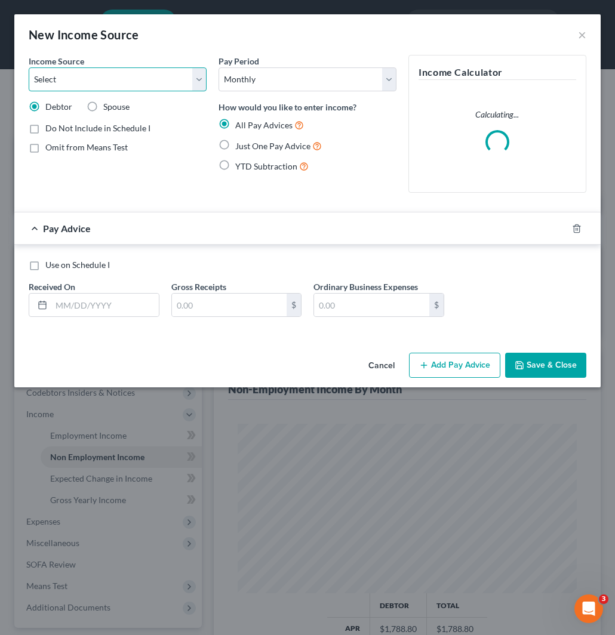
click at [138, 80] on select "Select Unemployment Disability (from employer) Pension Retirement Social Securi…" at bounding box center [118, 79] width 178 height 24
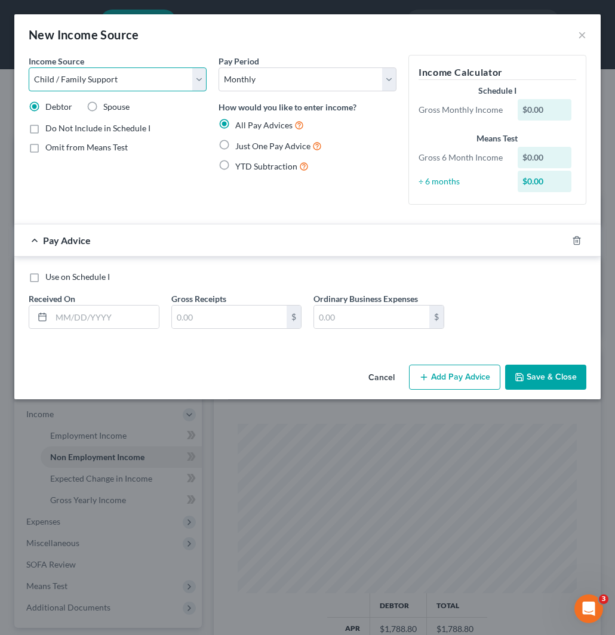
click at [29, 67] on select "Select Unemployment Disability (from employer) Pension Retirement Social Securi…" at bounding box center [118, 79] width 178 height 24
click at [88, 316] on input "text" at bounding box center [104, 317] width 107 height 23
click at [235, 141] on label "Just One Pay Advice" at bounding box center [278, 146] width 87 height 14
click at [240, 141] on input "Just One Pay Advice" at bounding box center [244, 143] width 8 height 8
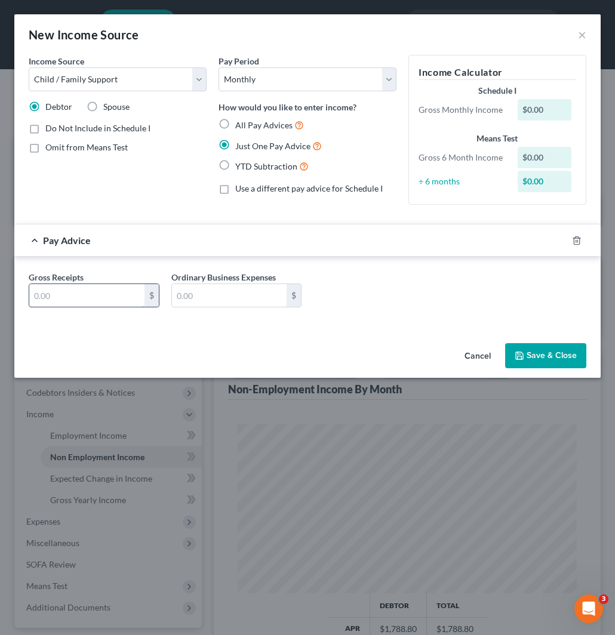
click at [92, 294] on input "text" at bounding box center [86, 295] width 115 height 23
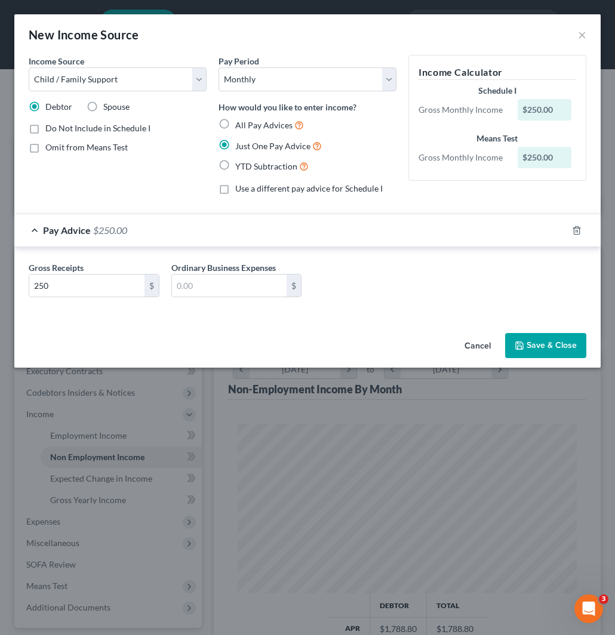
drag, startPoint x: 534, startPoint y: 350, endPoint x: 458, endPoint y: 348, distance: 75.8
click at [534, 349] on button "Save & Close" at bounding box center [545, 345] width 81 height 25
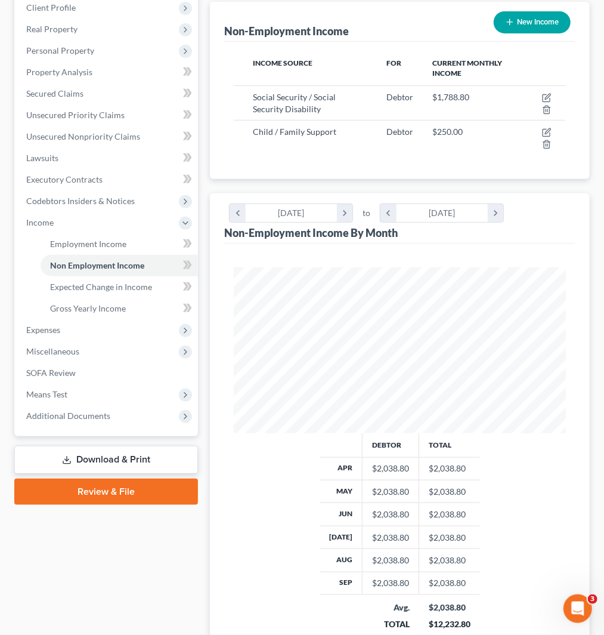
scroll to position [199, 0]
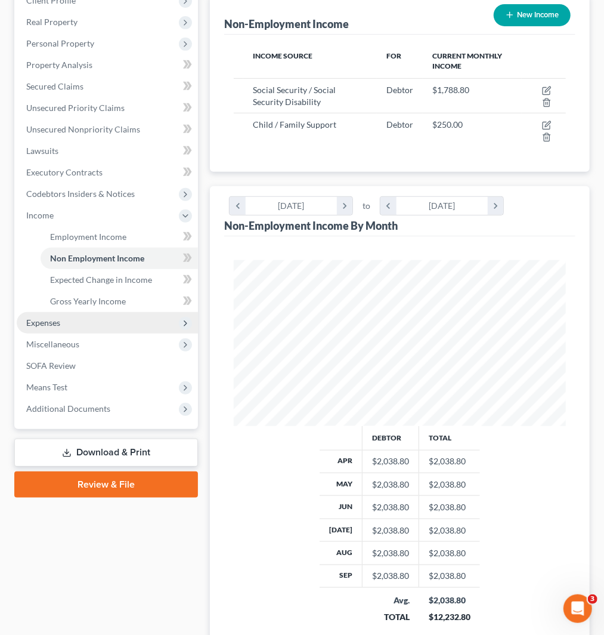
click at [50, 321] on span "Expenses" at bounding box center [43, 322] width 34 height 10
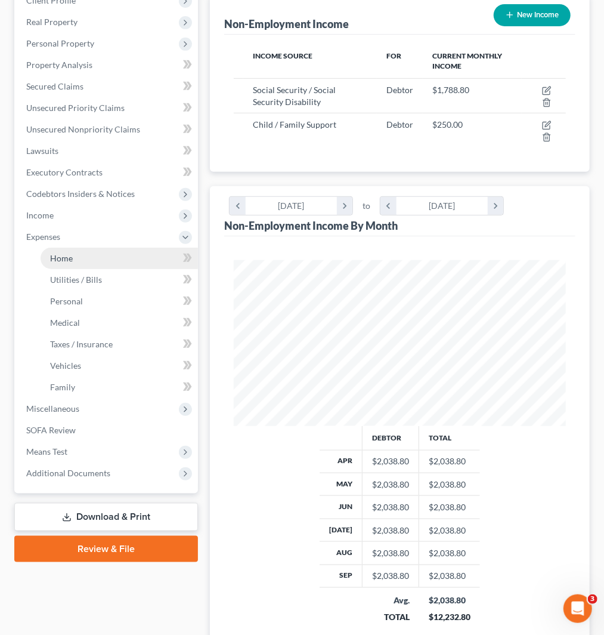
click at [73, 258] on link "Home" at bounding box center [120, 258] width 158 height 21
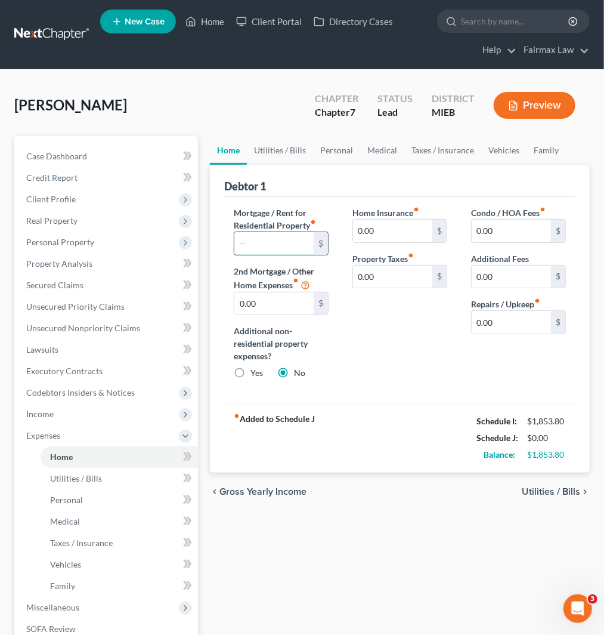
click at [280, 251] on input "text" at bounding box center [274, 243] width 79 height 23
click at [499, 152] on link "Vehicles" at bounding box center [504, 150] width 45 height 29
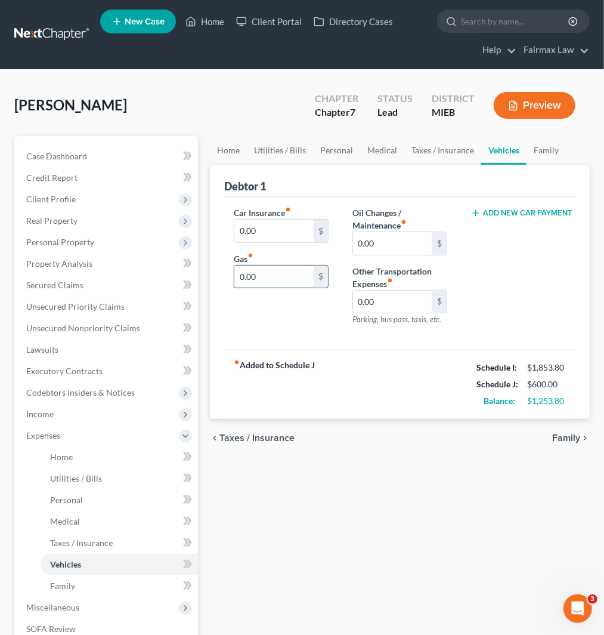
click at [261, 282] on input "0.00" at bounding box center [274, 277] width 79 height 23
click at [258, 151] on link "Utilities / Bills" at bounding box center [280, 150] width 66 height 29
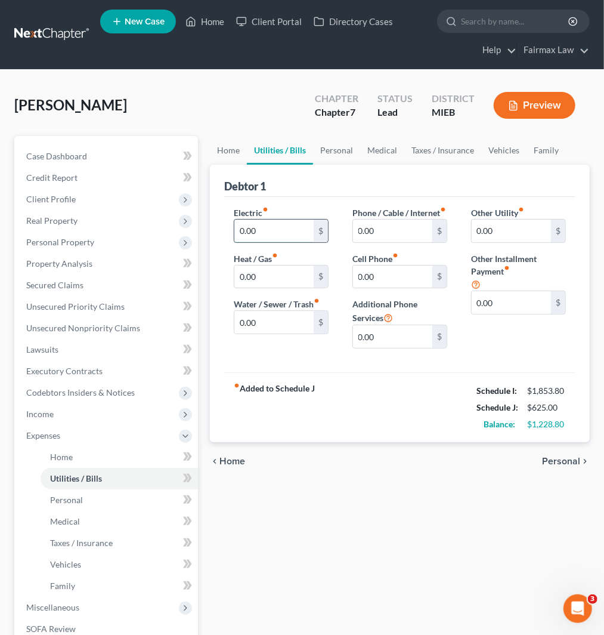
click at [261, 233] on input "0.00" at bounding box center [274, 231] width 79 height 23
click at [279, 279] on input "0.00" at bounding box center [274, 277] width 79 height 23
click at [276, 274] on input "29" at bounding box center [274, 277] width 79 height 23
click at [385, 285] on input "0.00" at bounding box center [392, 277] width 79 height 23
click at [377, 233] on input "0.00" at bounding box center [392, 231] width 79 height 23
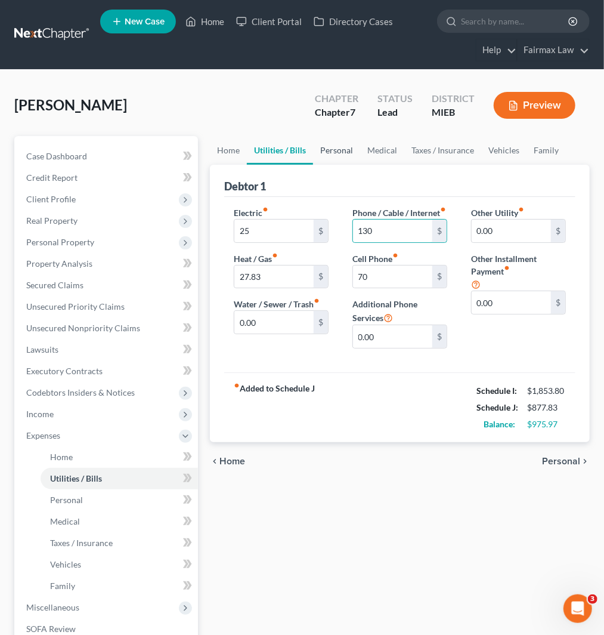
click at [347, 150] on link "Personal" at bounding box center [336, 150] width 47 height 29
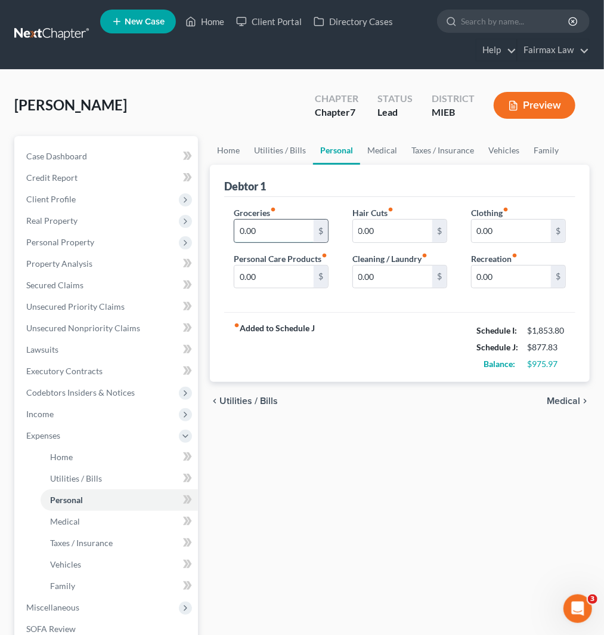
click at [277, 227] on input "0.00" at bounding box center [274, 231] width 79 height 23
click at [394, 277] on input "0.00" at bounding box center [392, 277] width 79 height 23
click at [504, 229] on input "0.00" at bounding box center [511, 231] width 79 height 23
click at [280, 283] on input "0.00" at bounding box center [274, 277] width 79 height 23
click at [499, 273] on input "0.00" at bounding box center [511, 277] width 79 height 23
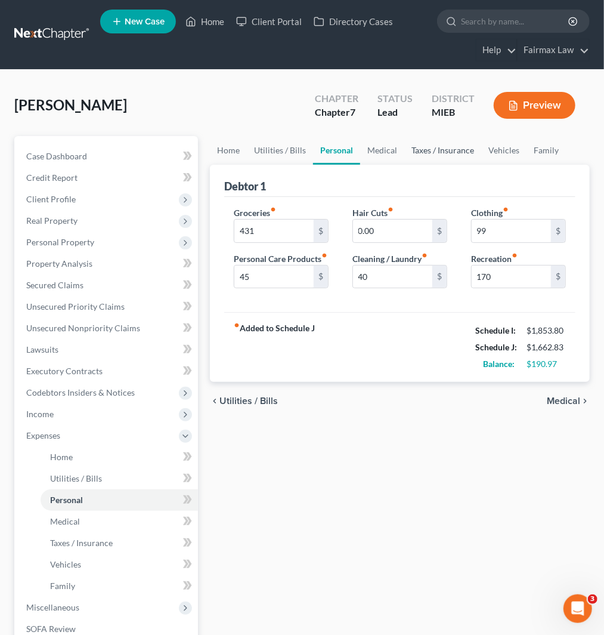
click at [440, 150] on link "Taxes / Insurance" at bounding box center [443, 150] width 77 height 29
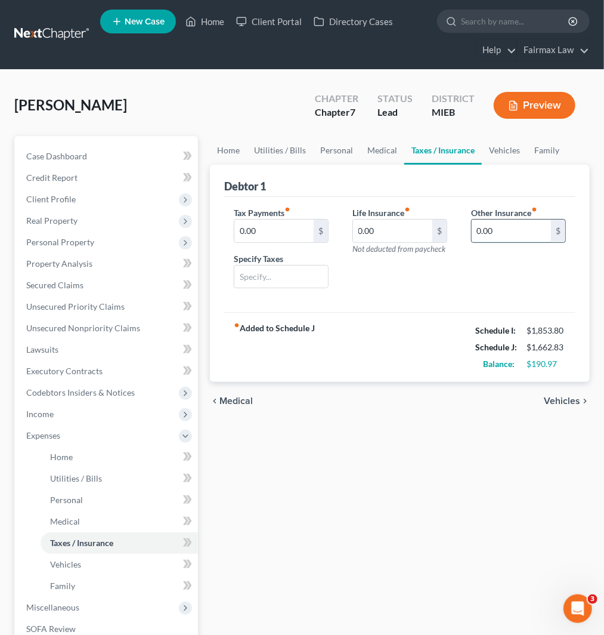
click at [511, 236] on input "0.00" at bounding box center [511, 231] width 79 height 23
drag, startPoint x: 498, startPoint y: 269, endPoint x: 505, endPoint y: 276, distance: 9.7
click at [498, 269] on input "text" at bounding box center [519, 264] width 94 height 23
click at [499, 152] on link "Vehicles" at bounding box center [504, 150] width 45 height 29
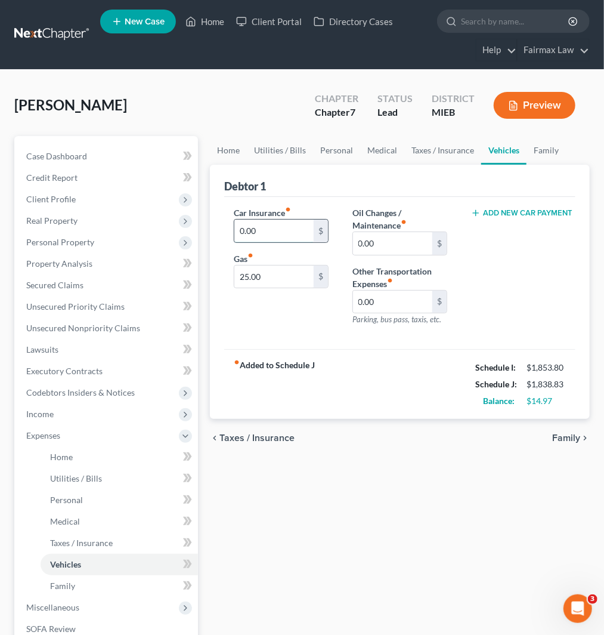
click at [272, 228] on input "0.00" at bounding box center [274, 231] width 79 height 23
drag, startPoint x: 512, startPoint y: 278, endPoint x: 532, endPoint y: 270, distance: 21.4
click at [512, 278] on div "Add New Car Payment" at bounding box center [518, 270] width 119 height 129
drag, startPoint x: 438, startPoint y: 152, endPoint x: 446, endPoint y: 202, distance: 50.1
click at [439, 152] on link "Taxes / Insurance" at bounding box center [443, 150] width 77 height 29
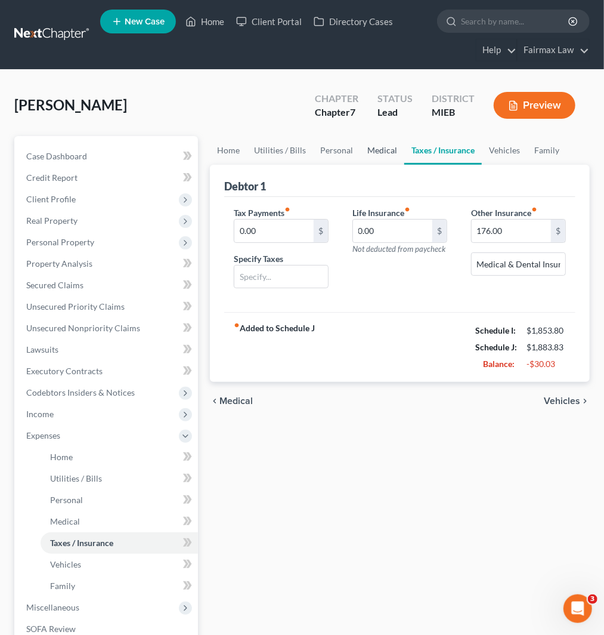
click at [384, 147] on link "Medical" at bounding box center [382, 150] width 44 height 29
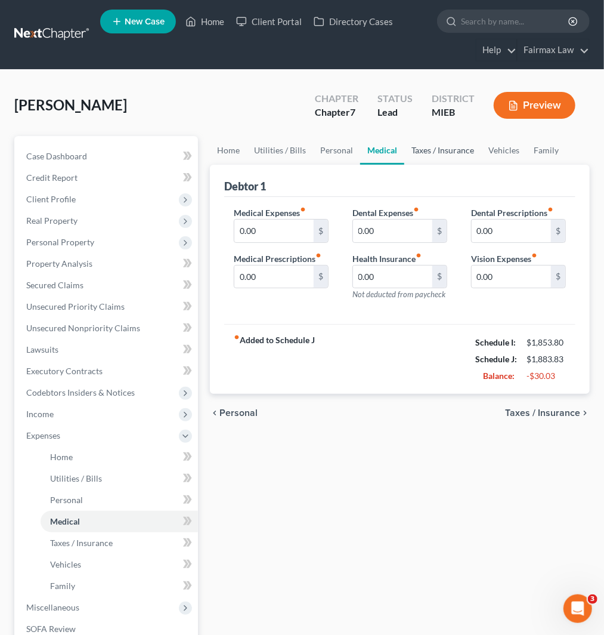
click at [428, 144] on link "Taxes / Insurance" at bounding box center [443, 150] width 77 height 29
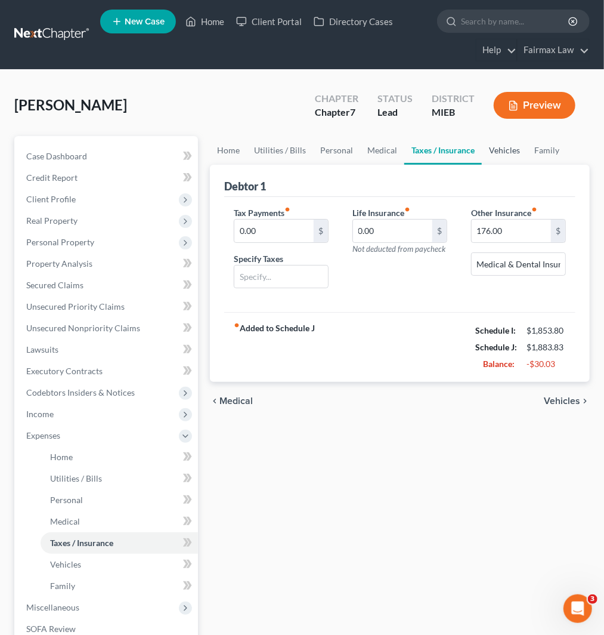
click at [500, 151] on link "Vehicles" at bounding box center [504, 150] width 45 height 29
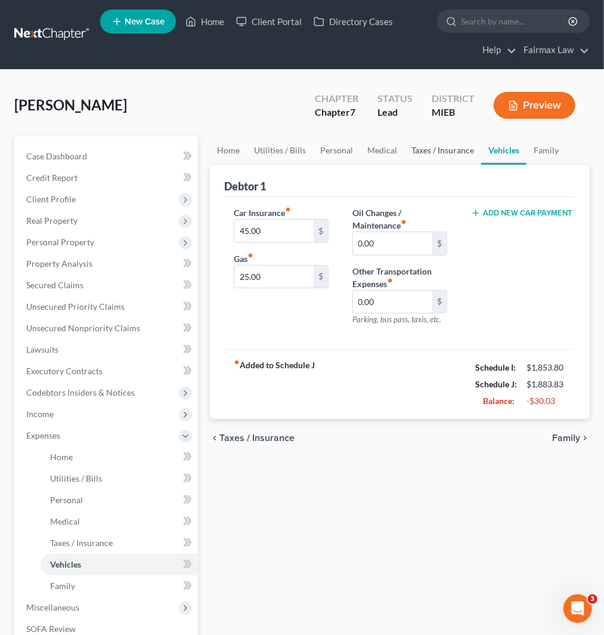
click at [425, 156] on link "Taxes / Insurance" at bounding box center [443, 150] width 77 height 29
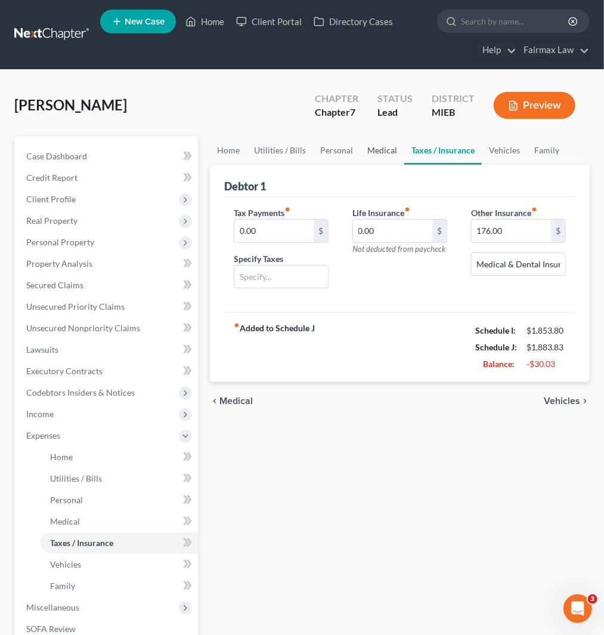
click at [370, 149] on link "Medical" at bounding box center [382, 150] width 44 height 29
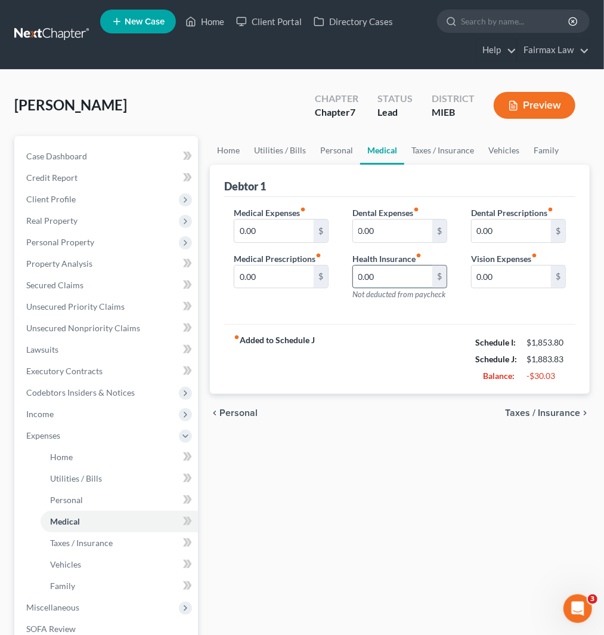
drag, startPoint x: 400, startPoint y: 282, endPoint x: 413, endPoint y: 282, distance: 12.5
click at [401, 282] on input "0.00" at bounding box center [392, 277] width 79 height 23
click at [427, 146] on link "Taxes / Insurance" at bounding box center [443, 150] width 77 height 29
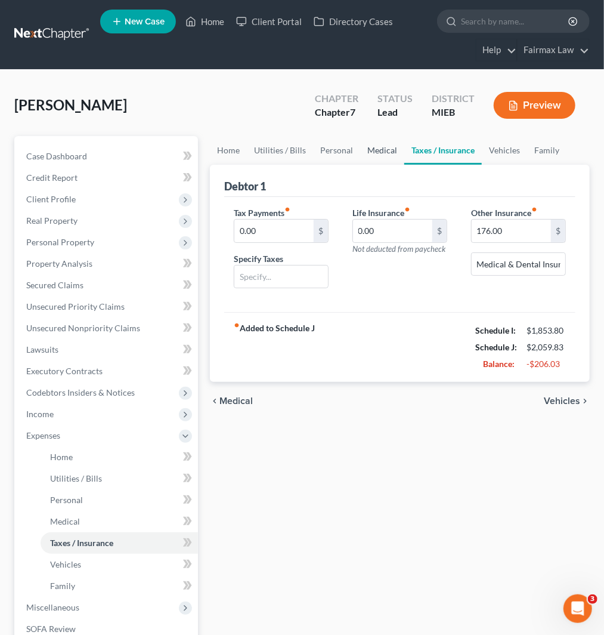
click at [382, 147] on link "Medical" at bounding box center [382, 150] width 44 height 29
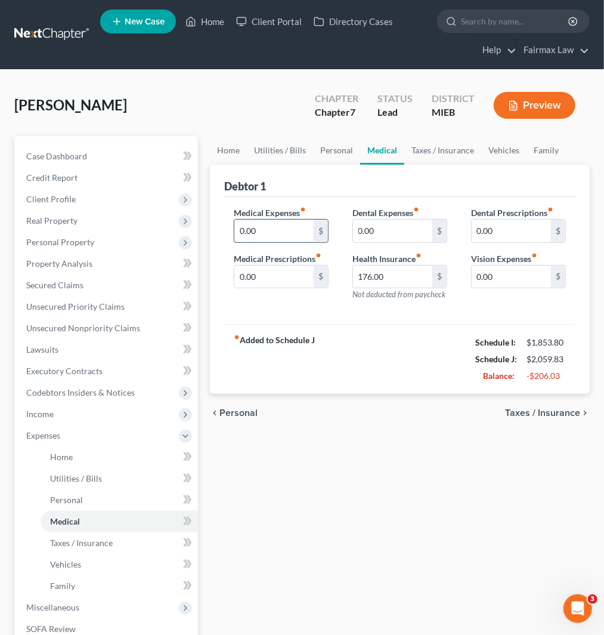
click at [264, 229] on input "0.00" at bounding box center [274, 231] width 79 height 23
click at [411, 233] on input "0.00" at bounding box center [392, 231] width 79 height 23
click at [339, 360] on div "fiber_manual_record Added to Schedule J Schedule I: $1,853.80 Schedule J: $2,15…" at bounding box center [399, 359] width 351 height 70
click at [541, 150] on link "Family" at bounding box center [546, 150] width 39 height 29
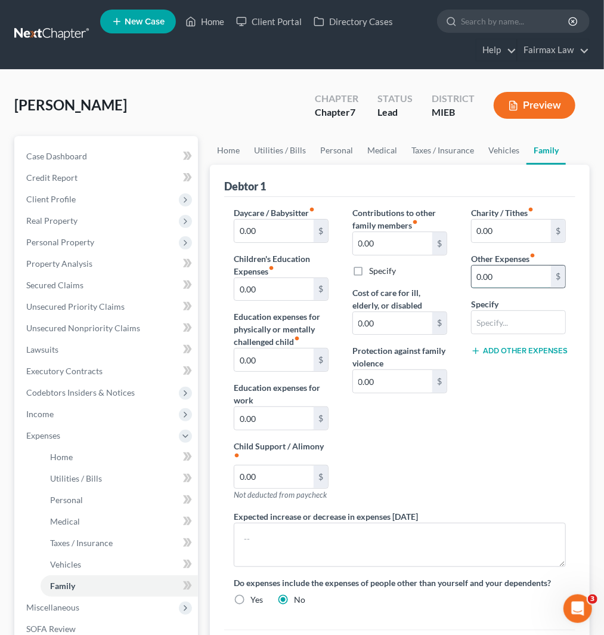
click at [510, 276] on input "0.00" at bounding box center [511, 277] width 79 height 23
click at [518, 334] on div at bounding box center [518, 322] width 95 height 24
click at [516, 318] on input "text" at bounding box center [519, 322] width 94 height 23
click at [522, 350] on button "Add Other Expenses" at bounding box center [518, 351] width 95 height 10
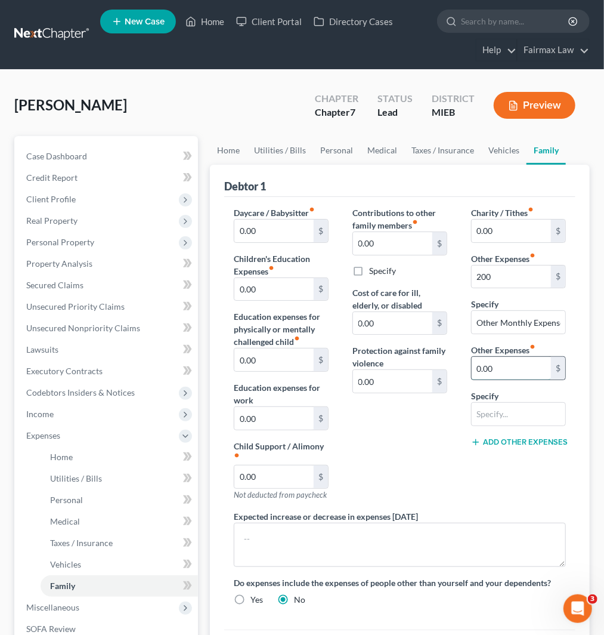
click at [511, 369] on input "0.00" at bounding box center [511, 368] width 79 height 23
click at [504, 413] on input "text" at bounding box center [519, 414] width 94 height 23
drag, startPoint x: 498, startPoint y: 419, endPoint x: 505, endPoint y: 386, distance: 33.6
click at [499, 418] on input "text" at bounding box center [519, 414] width 94 height 23
click at [505, 414] on input "text" at bounding box center [519, 414] width 94 height 23
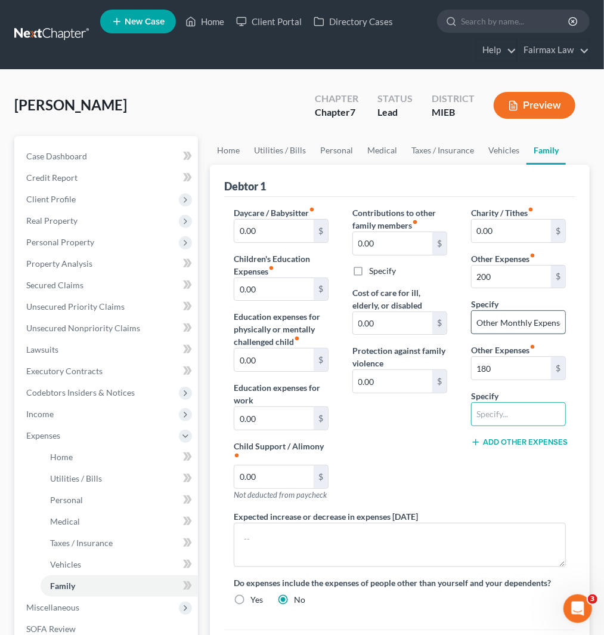
click at [503, 328] on input "Other Monthly Expenses" at bounding box center [519, 322] width 94 height 23
drag, startPoint x: 476, startPoint y: 320, endPoint x: 630, endPoint y: 317, distance: 154.0
click at [604, 317] on html "Home New Case Client Portal Directory Cases Fairmax Law jan@fairmaxlaw.com My A…" at bounding box center [302, 403] width 604 height 806
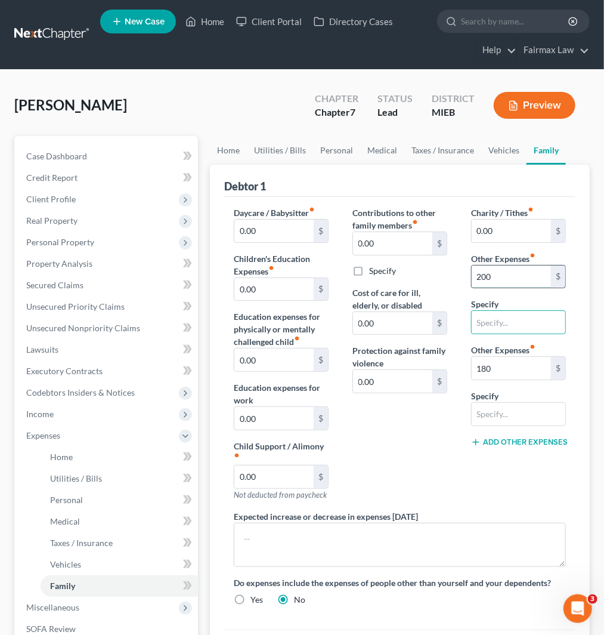
drag, startPoint x: 510, startPoint y: 277, endPoint x: 505, endPoint y: 286, distance: 10.4
click at [511, 277] on input "200" at bounding box center [511, 277] width 79 height 23
click at [478, 317] on input "text" at bounding box center [519, 322] width 94 height 23
click at [505, 412] on input "text" at bounding box center [519, 414] width 94 height 23
paste input "Other Monthly Expenses"
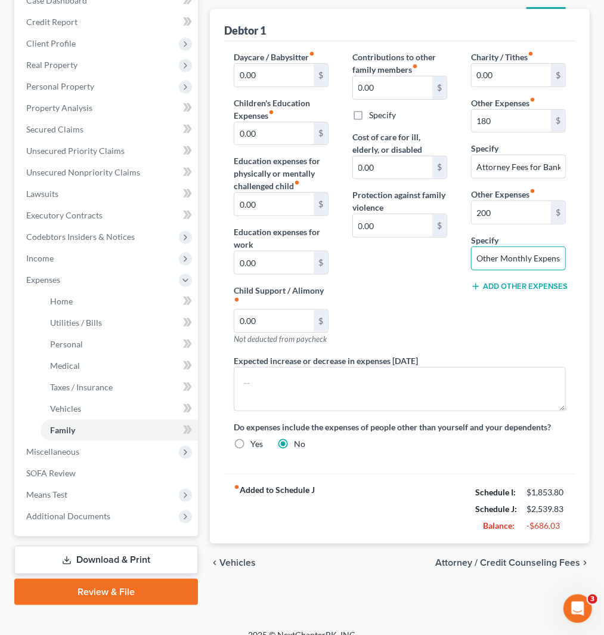
scroll to position [169, 0]
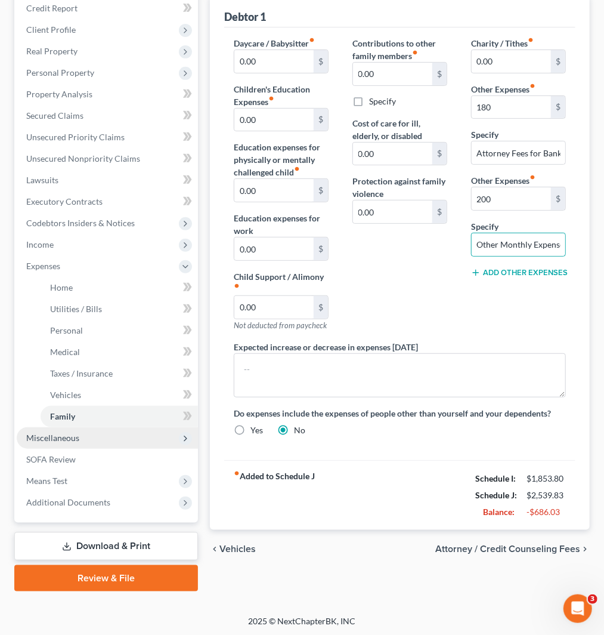
click at [61, 434] on span "Miscellaneous" at bounding box center [52, 438] width 53 height 10
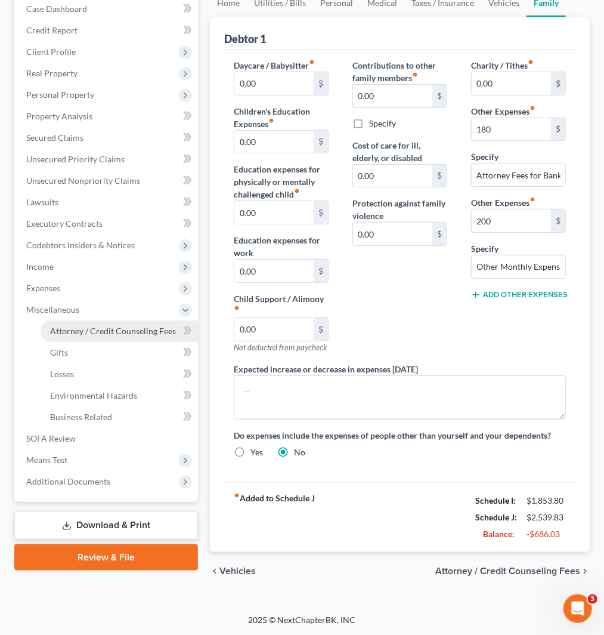
click at [123, 326] on span "Attorney / Credit Counseling Fees" at bounding box center [113, 331] width 126 height 10
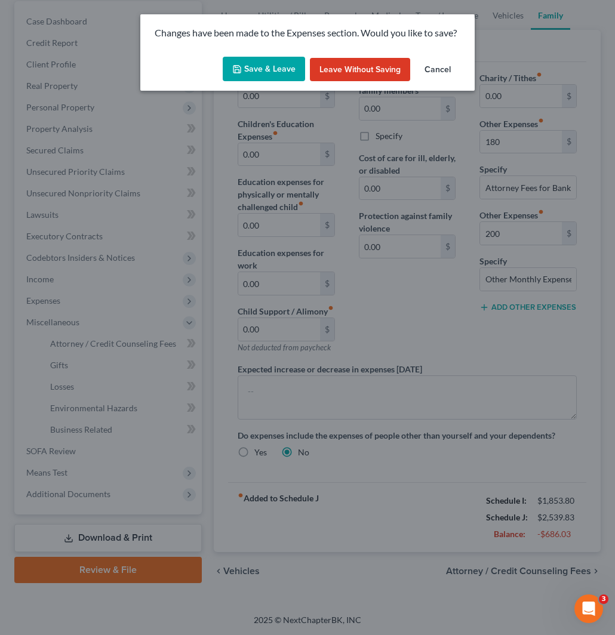
click at [255, 62] on button "Save & Leave" at bounding box center [264, 69] width 82 height 25
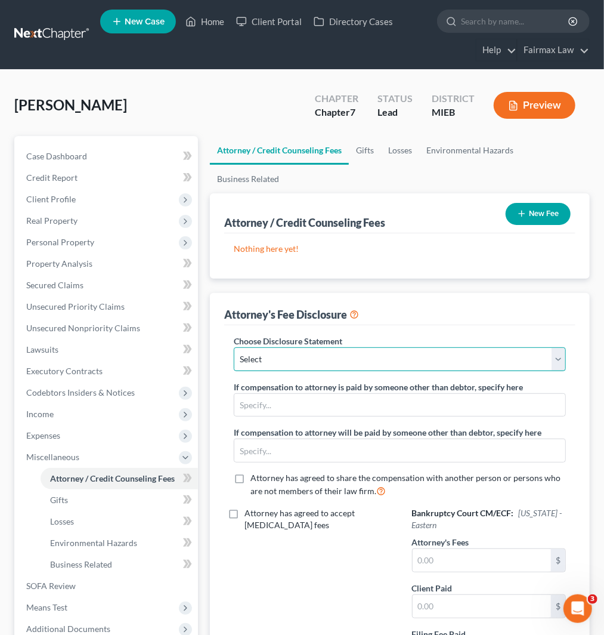
click at [303, 356] on select "Select WDMI - Chapter 13 - Disclosure of Attorney Compensation OHNB & MIWB Disc…" at bounding box center [400, 359] width 332 height 24
click at [234, 347] on select "Select WDMI - Chapter 13 - Disclosure of Attorney Compensation OHNB & MIWB Disc…" at bounding box center [400, 359] width 332 height 24
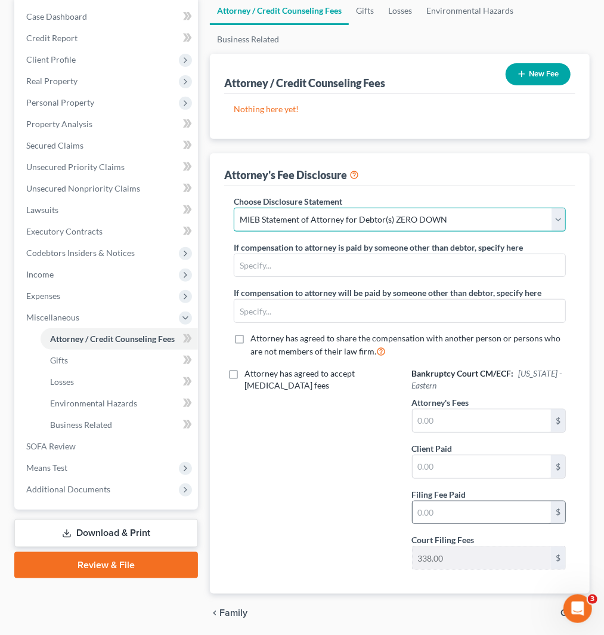
scroll to position [182, 0]
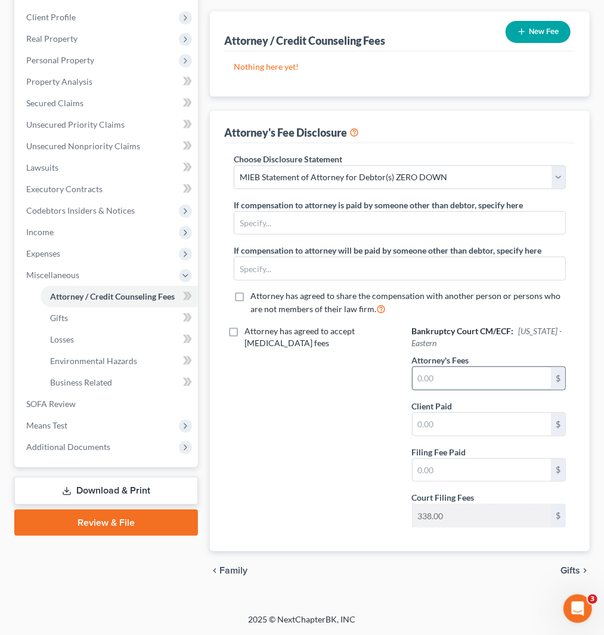
click at [451, 376] on input "text" at bounding box center [482, 378] width 138 height 23
click at [351, 436] on div "Attorney has agreed to accept [MEDICAL_DATA] fees" at bounding box center [311, 431] width 178 height 212
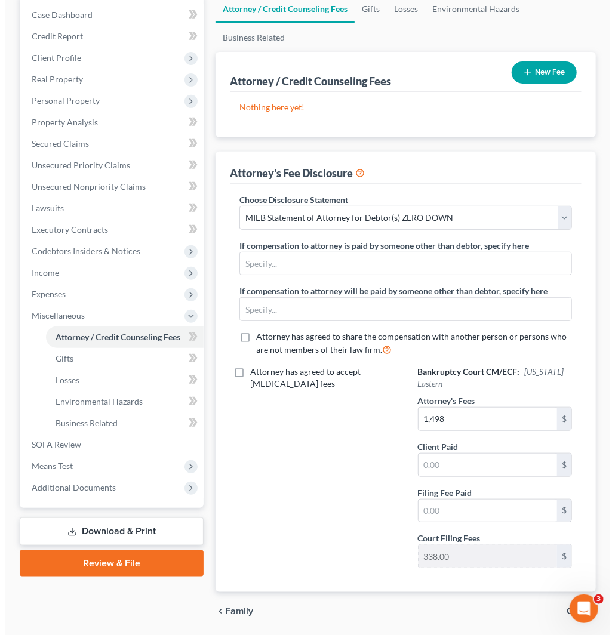
scroll to position [0, 0]
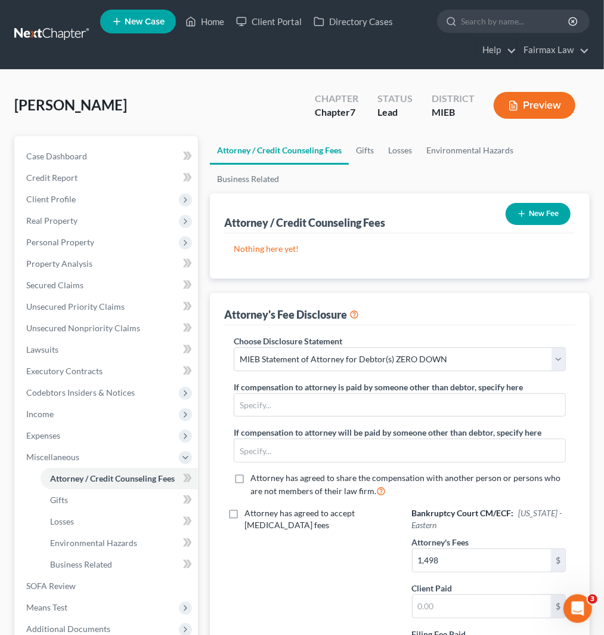
click at [538, 217] on button "New Fee" at bounding box center [538, 214] width 65 height 22
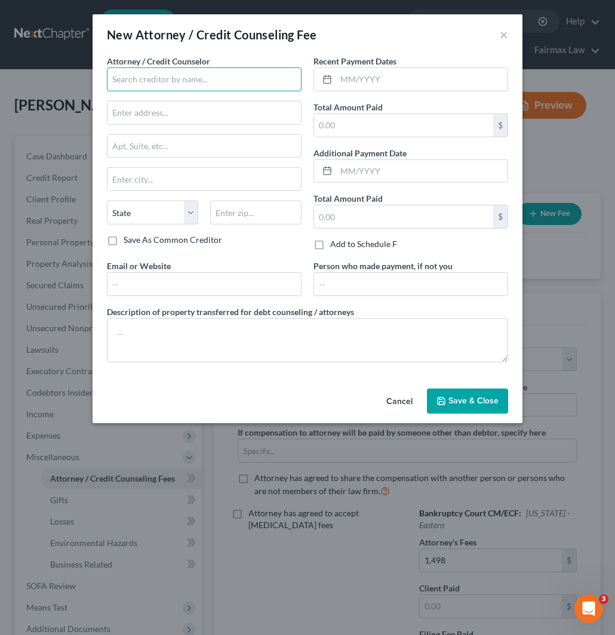
click at [162, 78] on input "text" at bounding box center [204, 79] width 195 height 24
drag, startPoint x: 154, startPoint y: 81, endPoint x: 199, endPoint y: 100, distance: 48.9
click at [155, 81] on input "text" at bounding box center [204, 79] width 195 height 24
paste input "Summit Financial Education,"
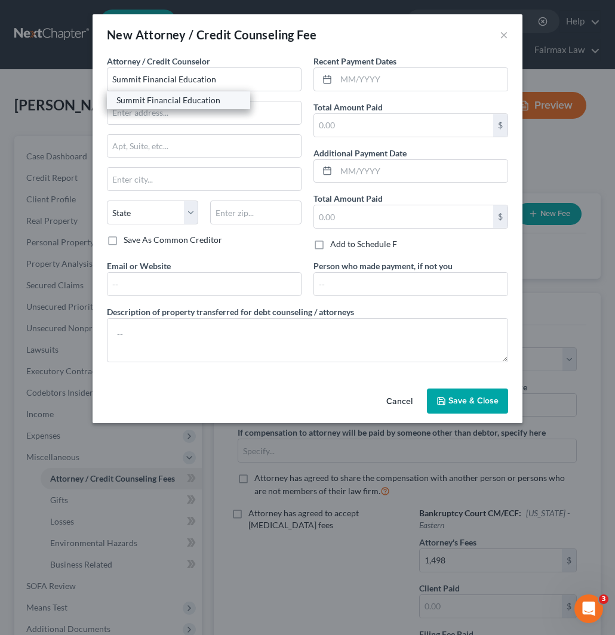
click at [168, 99] on div "Summit Financial Education" at bounding box center [178, 100] width 124 height 12
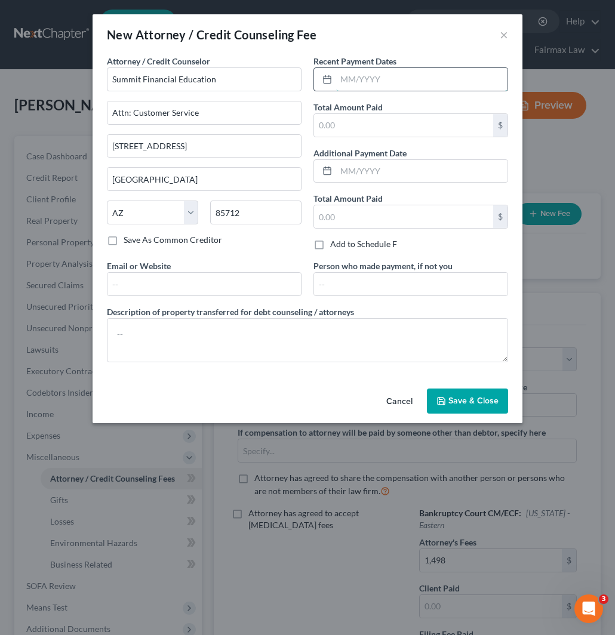
click at [408, 76] on input "text" at bounding box center [421, 79] width 171 height 23
click at [368, 129] on input "text" at bounding box center [403, 125] width 179 height 23
drag, startPoint x: 468, startPoint y: 401, endPoint x: 612, endPoint y: 230, distance: 223.2
click at [468, 401] on span "Save & Close" at bounding box center [473, 401] width 50 height 10
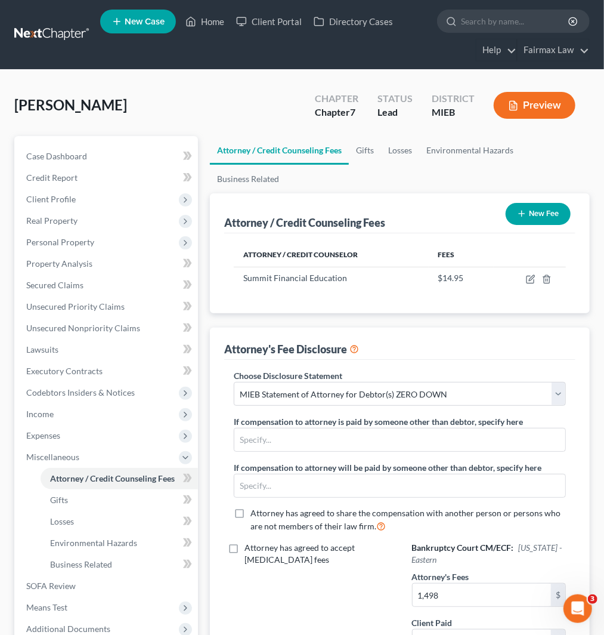
click at [517, 210] on icon "button" at bounding box center [522, 214] width 10 height 10
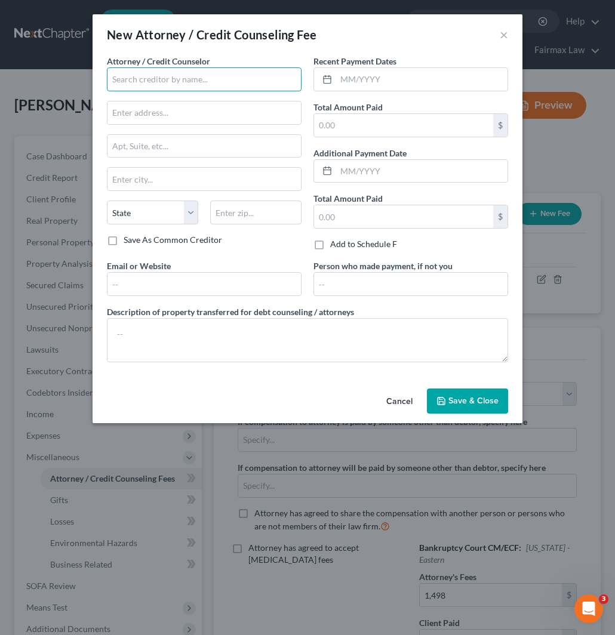
click at [171, 84] on input "text" at bounding box center [204, 79] width 195 height 24
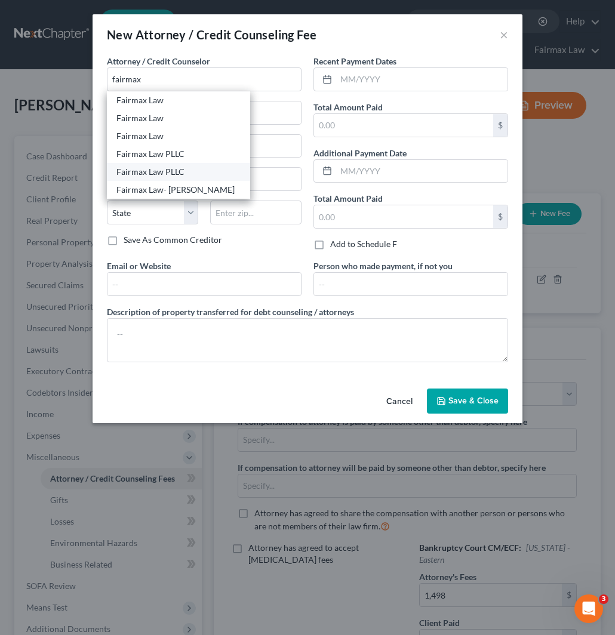
click at [157, 177] on div "Fairmax Law PLLC" at bounding box center [178, 172] width 124 height 12
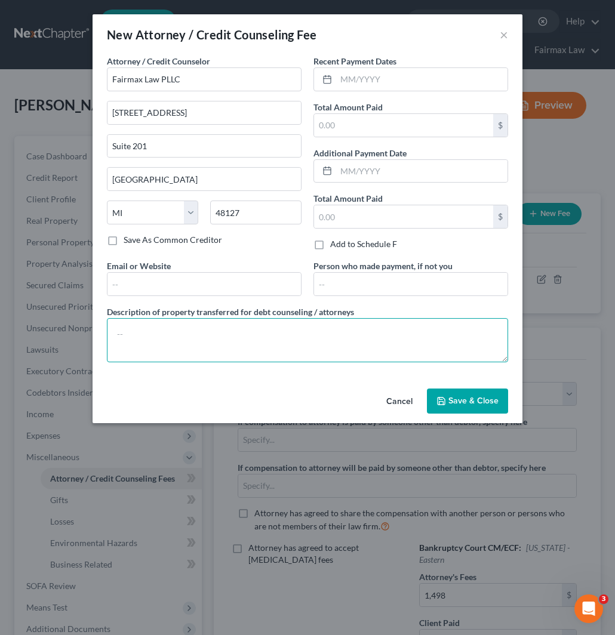
drag, startPoint x: 194, startPoint y: 335, endPoint x: 323, endPoint y: 369, distance: 133.9
click at [194, 333] on textarea at bounding box center [307, 340] width 401 height 44
paste textarea "Due to the debtor’s limited monthly budget surplus, they are unable to reasonab…"
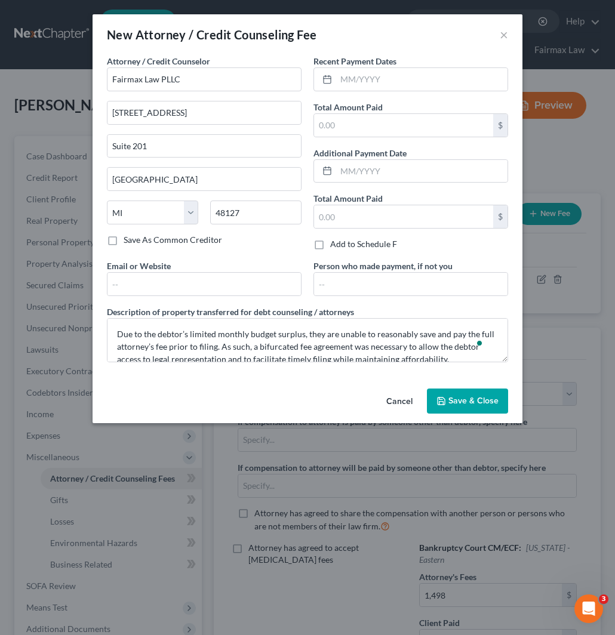
click at [464, 402] on span "Save & Close" at bounding box center [473, 401] width 50 height 10
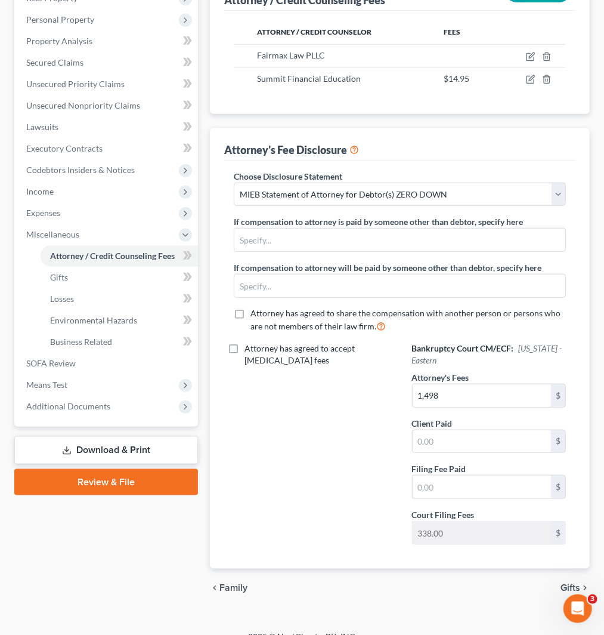
scroll to position [240, 0]
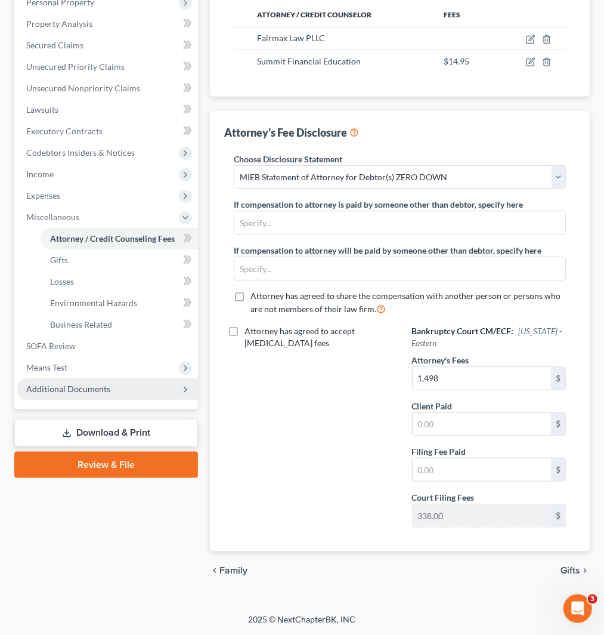
click at [88, 386] on span "Additional Documents" at bounding box center [68, 389] width 84 height 10
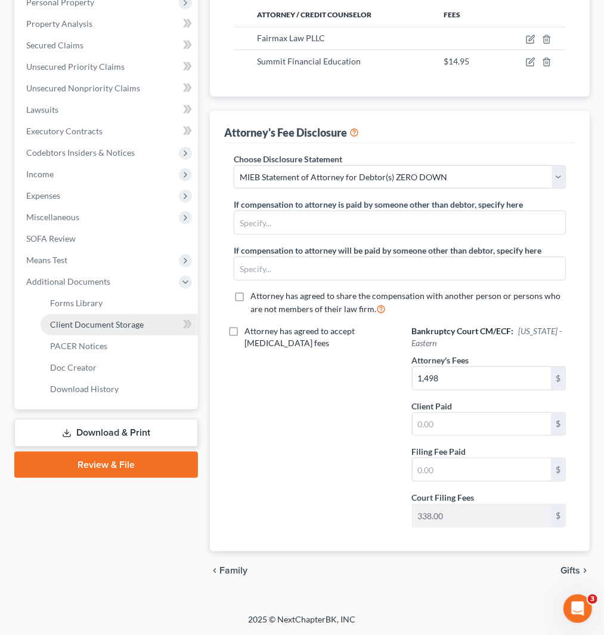
click at [82, 324] on span "Client Document Storage" at bounding box center [97, 324] width 94 height 10
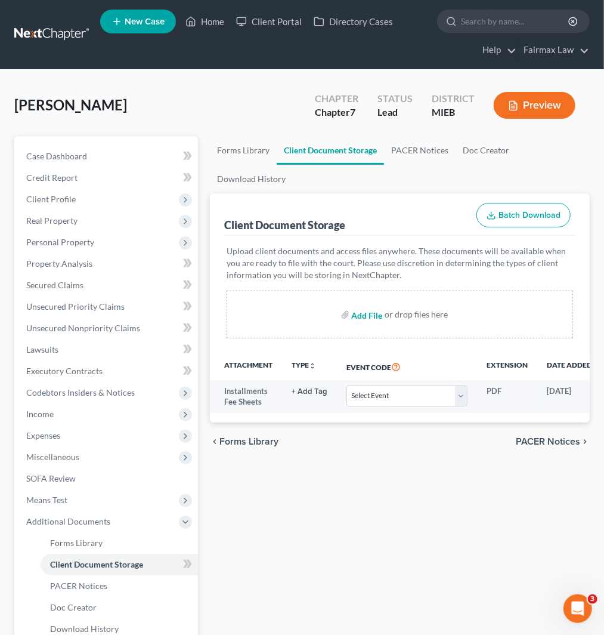
click at [365, 311] on input "file" at bounding box center [366, 314] width 29 height 21
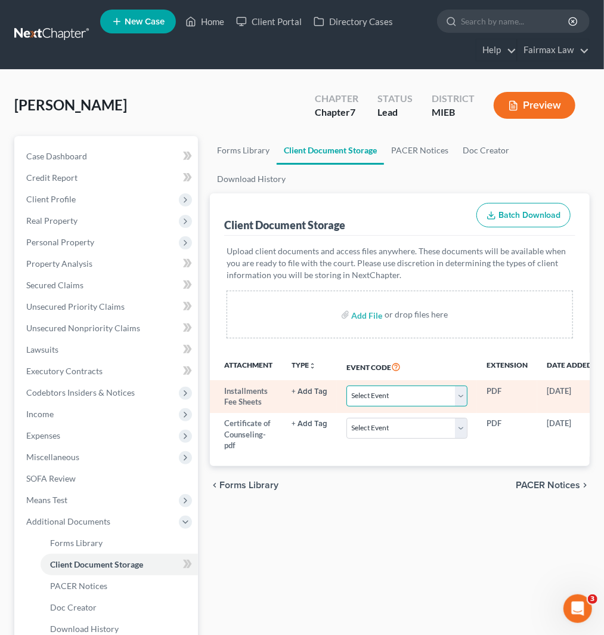
click at [395, 402] on select "Select Event 20 Largest Unsecured Creditors Amended Chapter 11 Plan Amended Cha…" at bounding box center [407, 395] width 121 height 21
click at [347, 385] on select "Select Event 20 Largest Unsecured Creditors Amended Chapter 11 Plan Amended Cha…" at bounding box center [407, 395] width 121 height 21
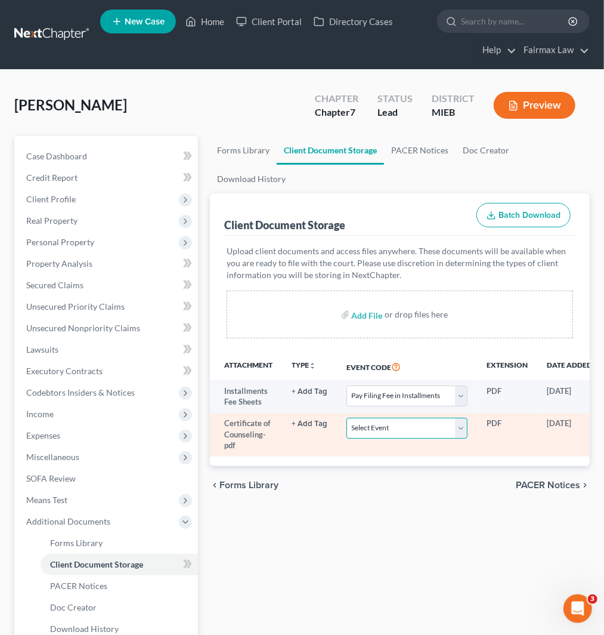
click at [396, 431] on select "Select Event 20 Largest Unsecured Creditors Amended Chapter 11 Plan Amended Cha…" at bounding box center [407, 428] width 121 height 21
click at [347, 418] on select "Select Event 20 Largest Unsecured Creditors Amended Chapter 11 Plan Amended Cha…" at bounding box center [407, 428] width 121 height 21
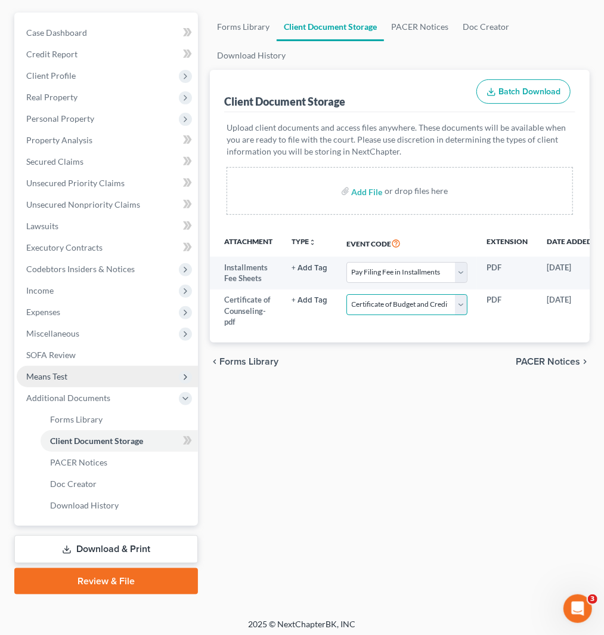
scroll to position [127, 0]
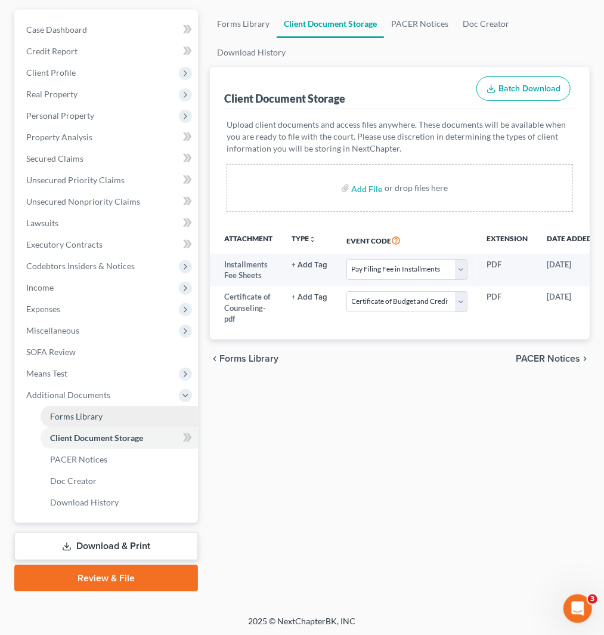
click at [81, 415] on span "Forms Library" at bounding box center [76, 416] width 53 height 10
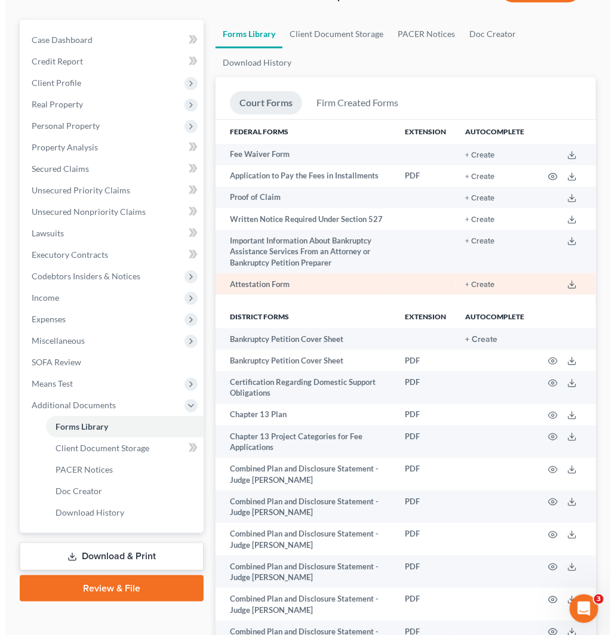
scroll to position [132, 0]
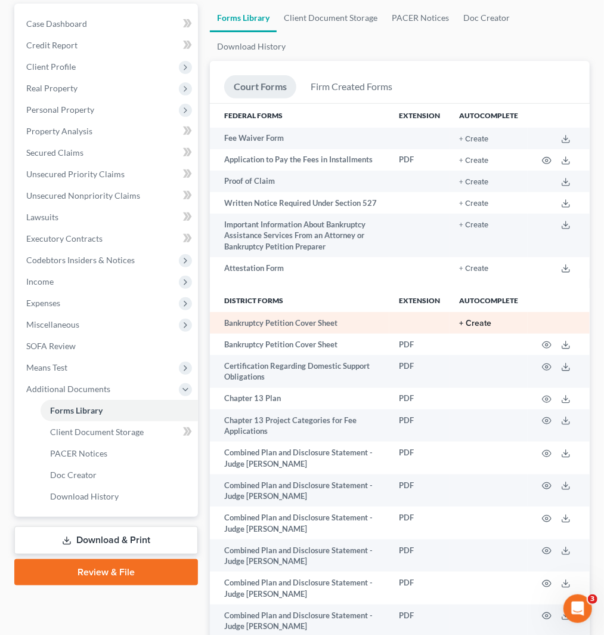
click at [479, 325] on button "+ Create" at bounding box center [475, 323] width 32 height 8
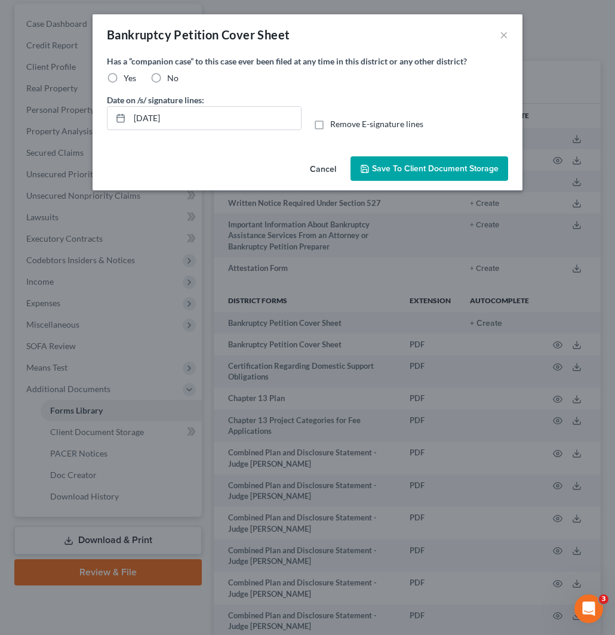
click at [124, 79] on label "Yes" at bounding box center [130, 78] width 13 height 12
click at [128, 79] on input "Yes" at bounding box center [132, 76] width 8 height 8
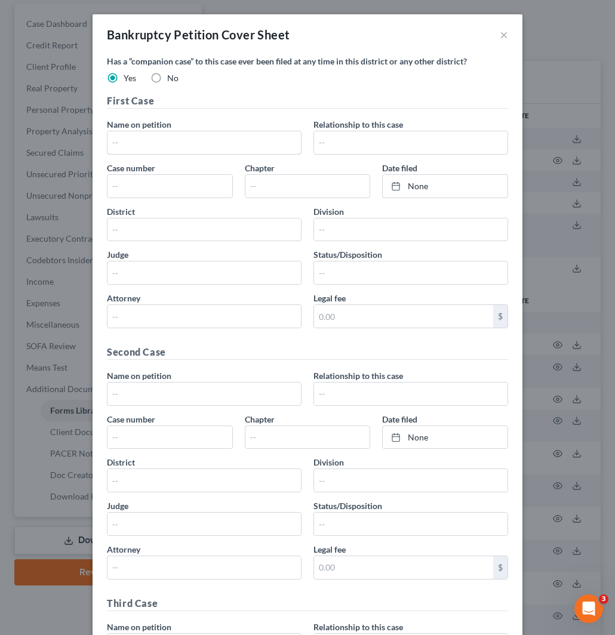
click at [168, 147] on input "text" at bounding box center [203, 142] width 193 height 23
paste input "Kimberly Stevens"
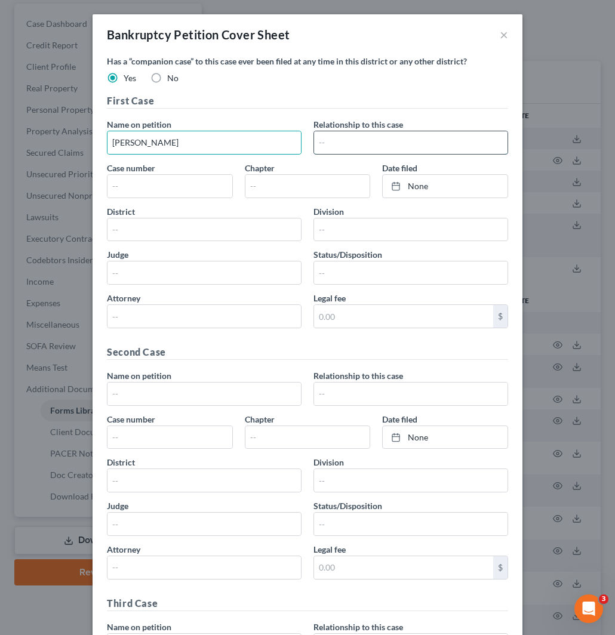
click at [362, 133] on input "text" at bounding box center [410, 142] width 193 height 23
click at [364, 138] on input "text" at bounding box center [410, 142] width 193 height 23
click at [132, 190] on input "text" at bounding box center [169, 186] width 125 height 23
paste input "1996bk30837"
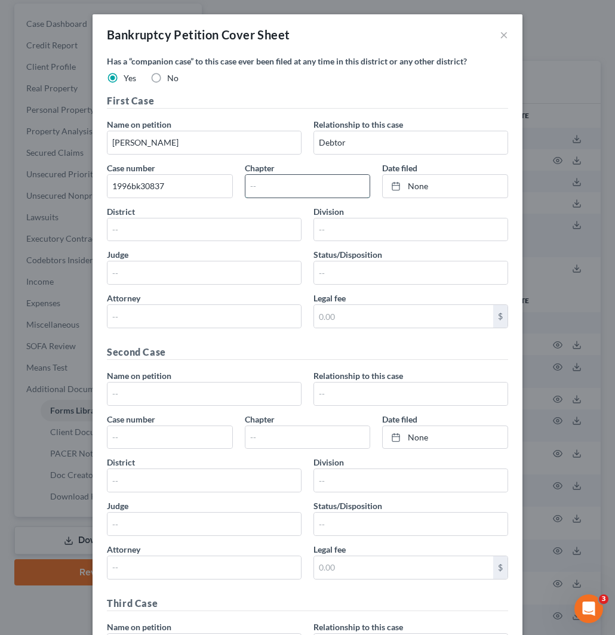
click at [276, 177] on input "text" at bounding box center [307, 186] width 125 height 23
click at [413, 187] on link "None" at bounding box center [444, 186] width 125 height 23
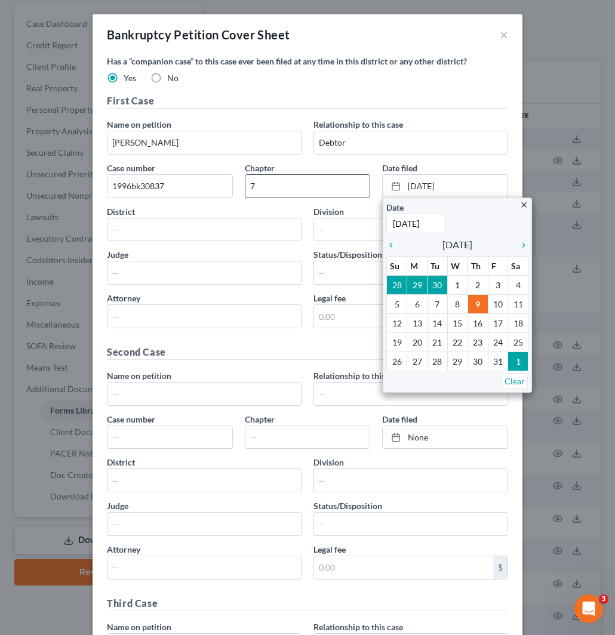
drag, startPoint x: 412, startPoint y: 183, endPoint x: 344, endPoint y: 181, distance: 67.5
click at [358, 186] on div "Case number 1996bk30837 Chapter 7 Date filed 10/9/2025 close Date 10/9/2025 Tim…" at bounding box center [307, 182] width 413 height 41
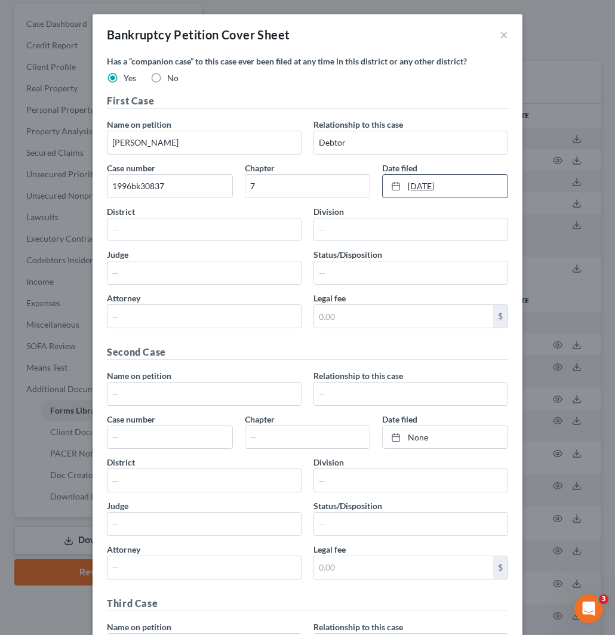
click at [422, 189] on link "10/9/2025" at bounding box center [444, 186] width 125 height 23
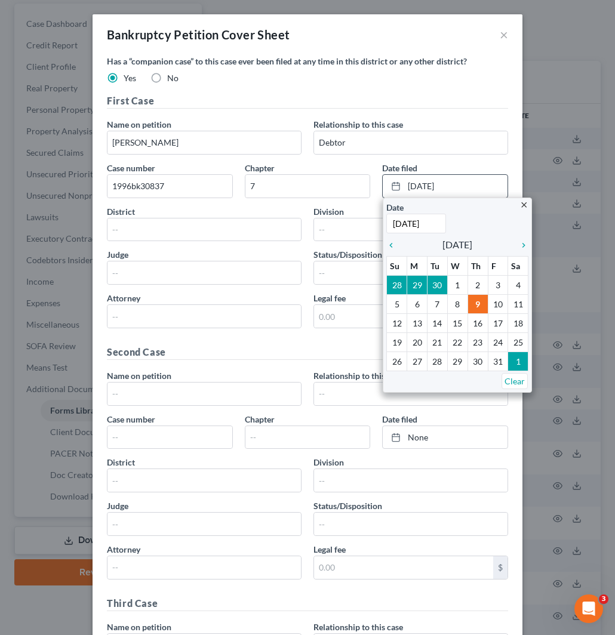
click at [430, 224] on input "10/9/2025" at bounding box center [416, 224] width 60 height 20
click at [431, 223] on input "10/9/2025" at bounding box center [416, 224] width 60 height 20
drag, startPoint x: 430, startPoint y: 223, endPoint x: 377, endPoint y: 223, distance: 53.1
click at [382, 223] on div "close Date 10/9/2025 Time 12:00 AM chevron_left October 2025 chevron_right Su M…" at bounding box center [456, 295] width 149 height 195
paste input "05/23/1996"
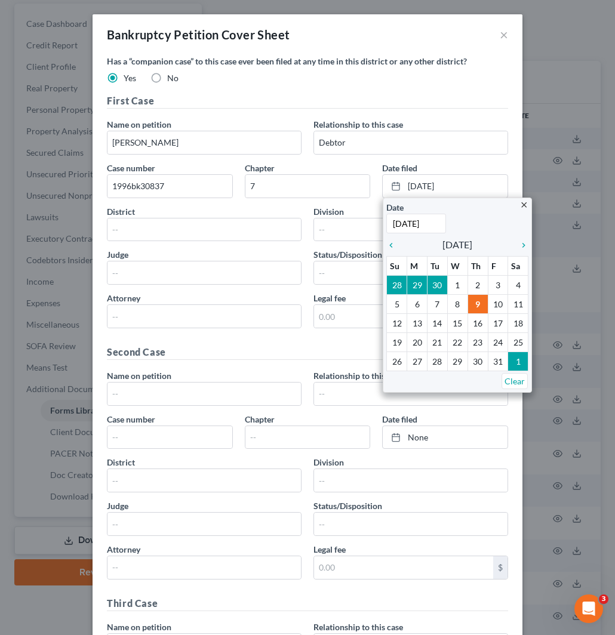
click at [322, 171] on div "Chapter 7" at bounding box center [308, 180] width 126 height 36
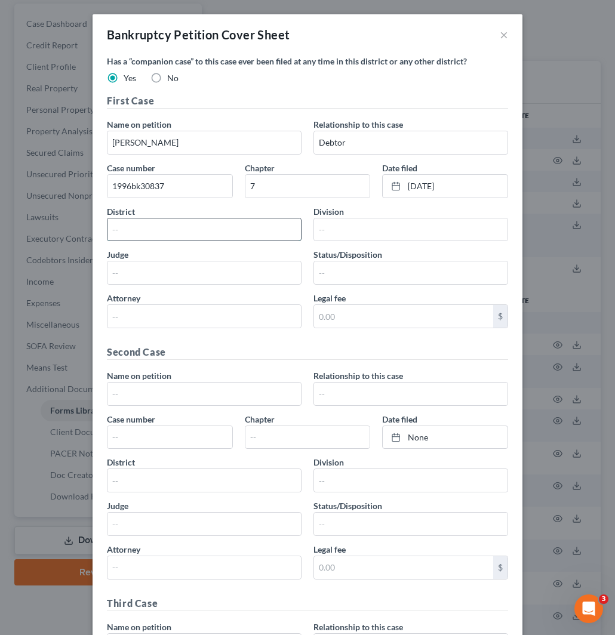
click at [146, 225] on input "text" at bounding box center [203, 229] width 193 height 23
click at [354, 226] on input "text" at bounding box center [410, 229] width 193 height 23
click at [167, 274] on input "text" at bounding box center [203, 272] width 193 height 23
paste input "Arthur J. Spector"
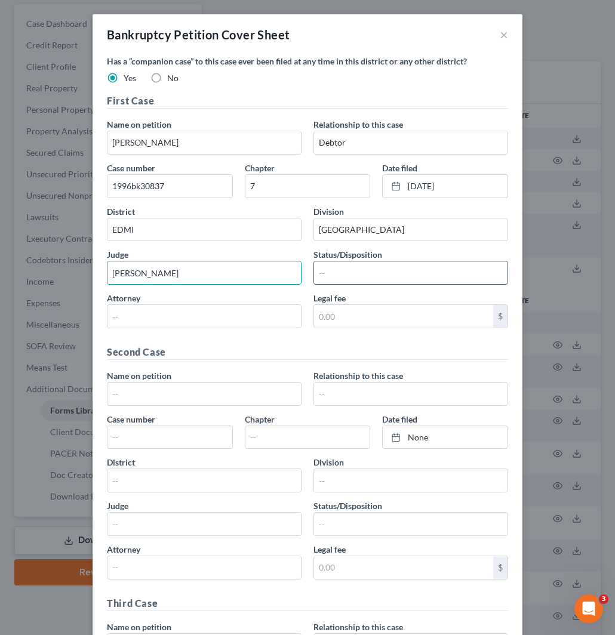
click at [347, 274] on input "text" at bounding box center [410, 272] width 193 height 23
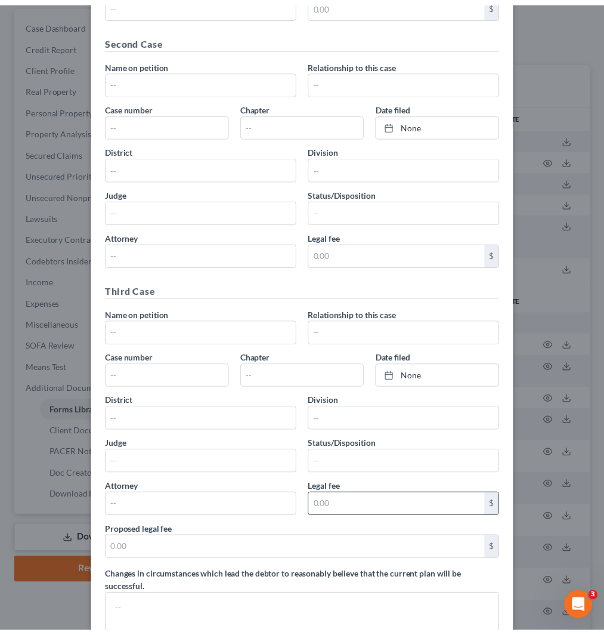
scroll to position [440, 0]
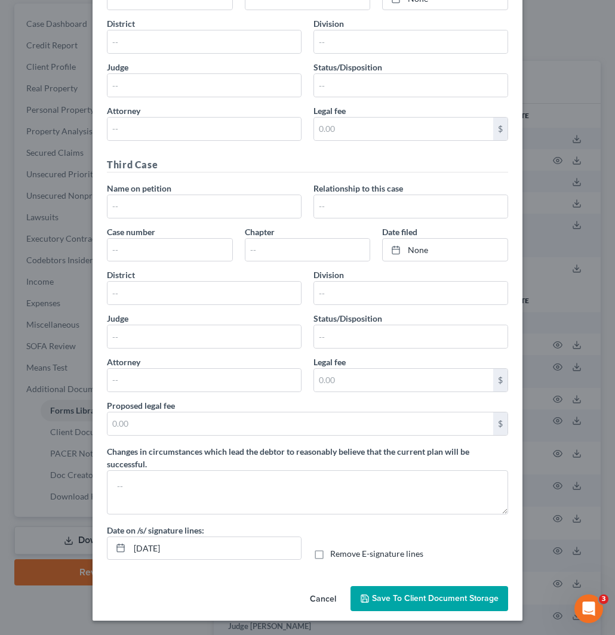
click at [406, 601] on span "Save to Client Document Storage" at bounding box center [435, 598] width 127 height 10
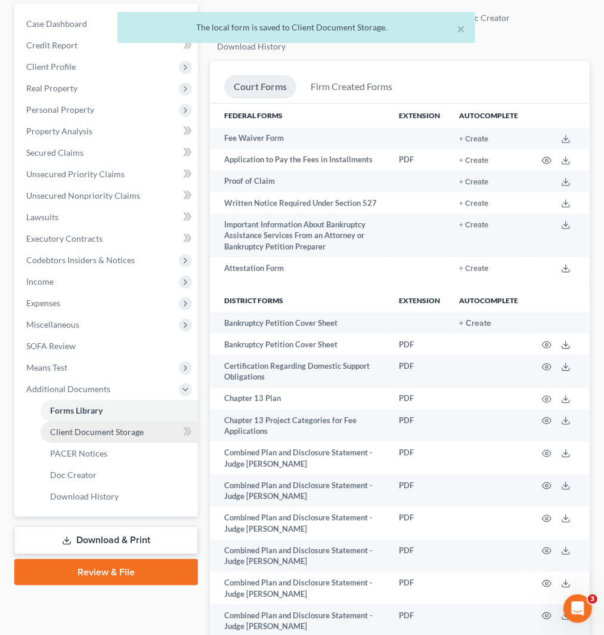
click at [90, 428] on span "Client Document Storage" at bounding box center [97, 432] width 94 height 10
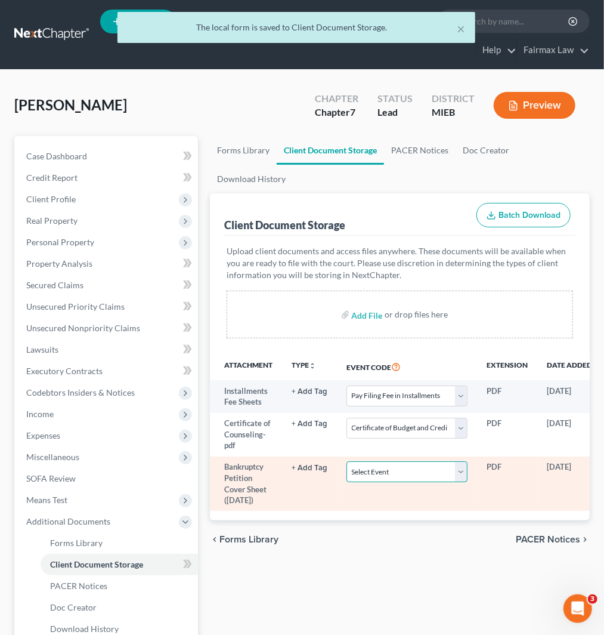
click at [414, 471] on select "Select Event 20 Largest Unsecured Creditors Amended Chapter 11 Plan Amended Cha…" at bounding box center [407, 471] width 121 height 21
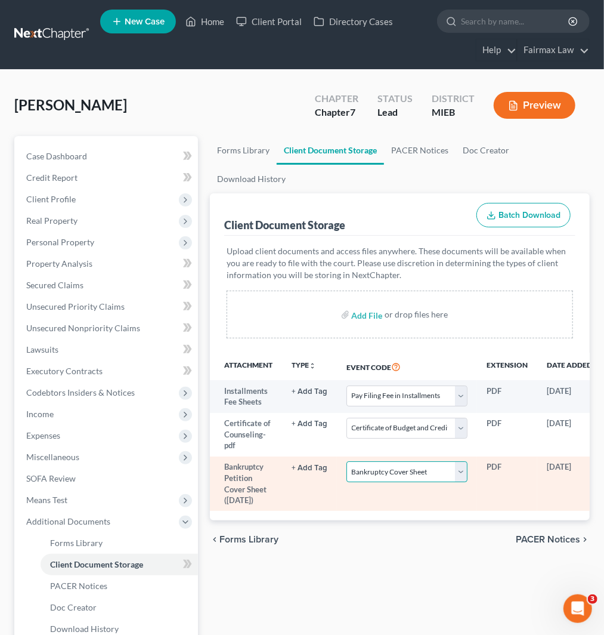
click at [347, 461] on select "Select Event 20 Largest Unsecured Creditors Amended Chapter 11 Plan Amended Cha…" at bounding box center [407, 471] width 121 height 21
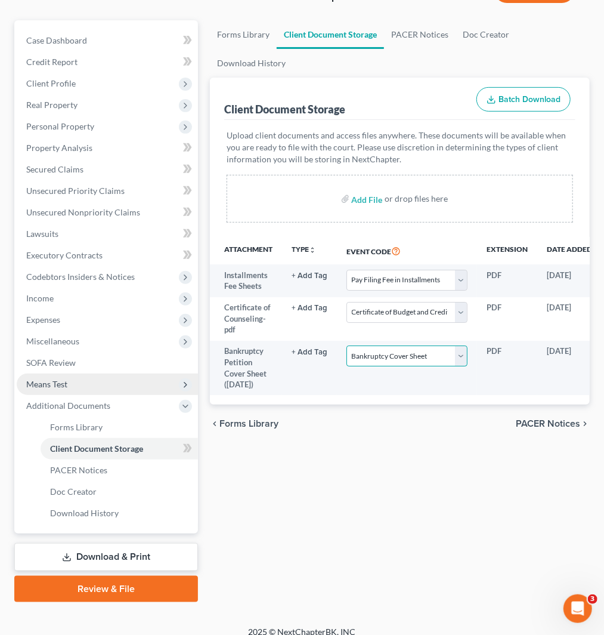
scroll to position [127, 0]
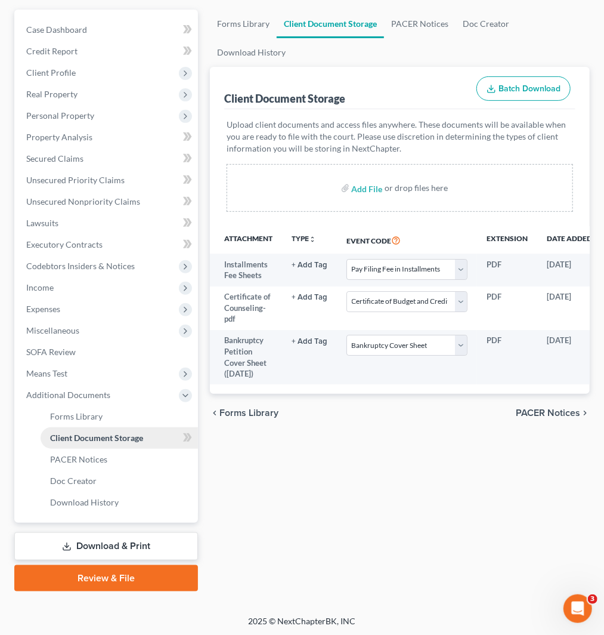
click at [64, 373] on span "Means Test" at bounding box center [46, 373] width 41 height 10
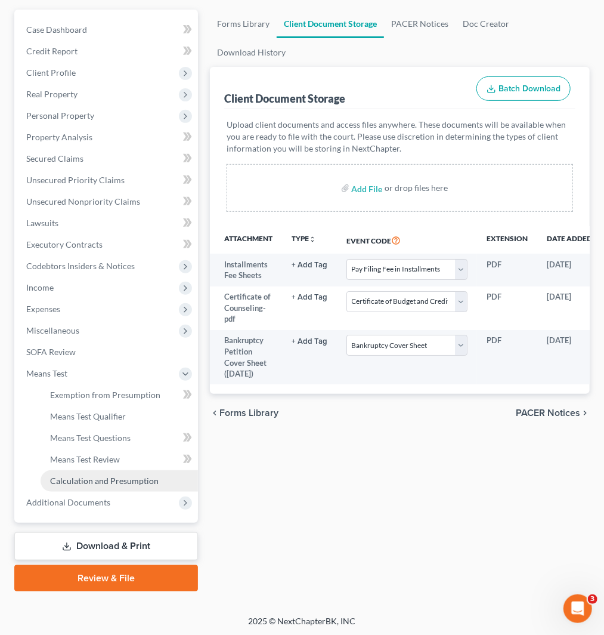
click at [86, 480] on span "Calculation and Presumption" at bounding box center [104, 481] width 109 height 10
